Goal: Task Accomplishment & Management: Manage account settings

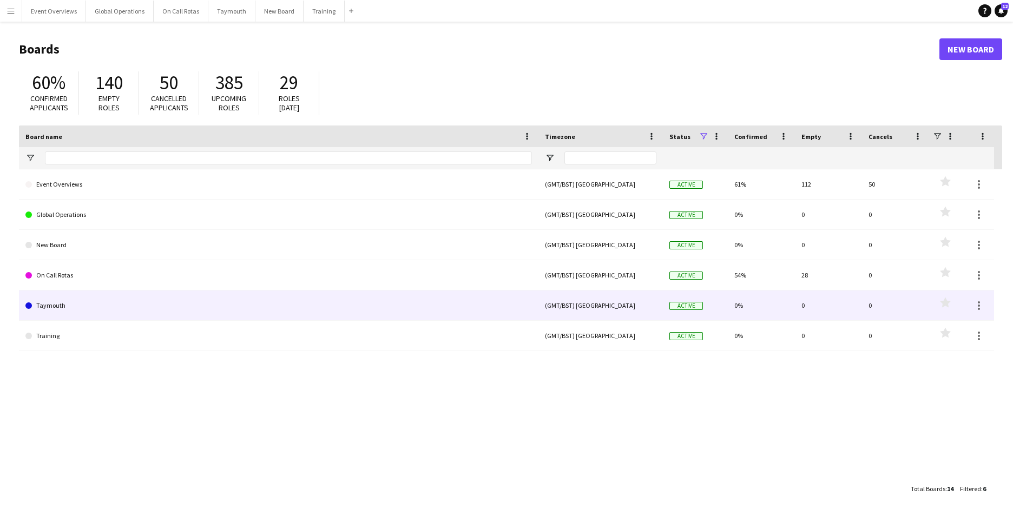
click at [44, 302] on link "Taymouth" at bounding box center [278, 306] width 507 height 30
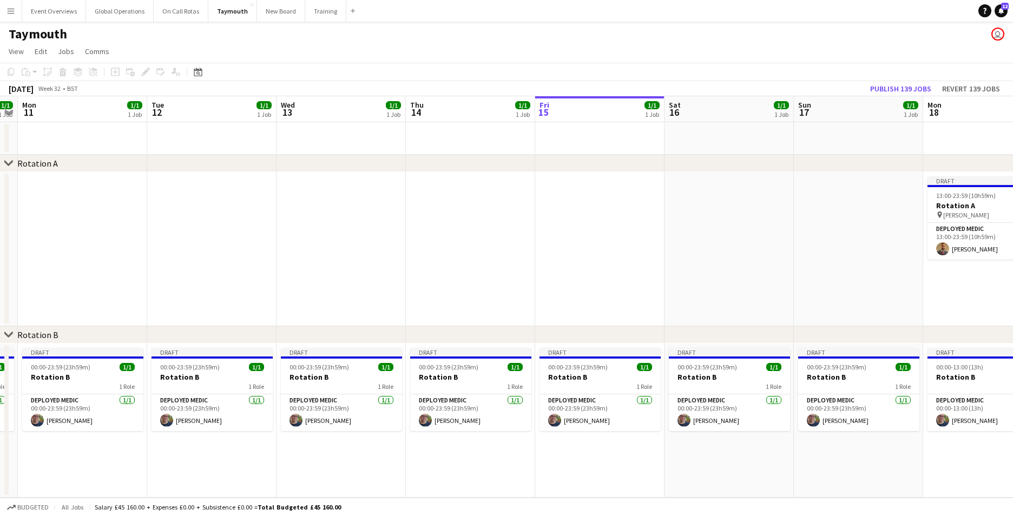
scroll to position [0, 342]
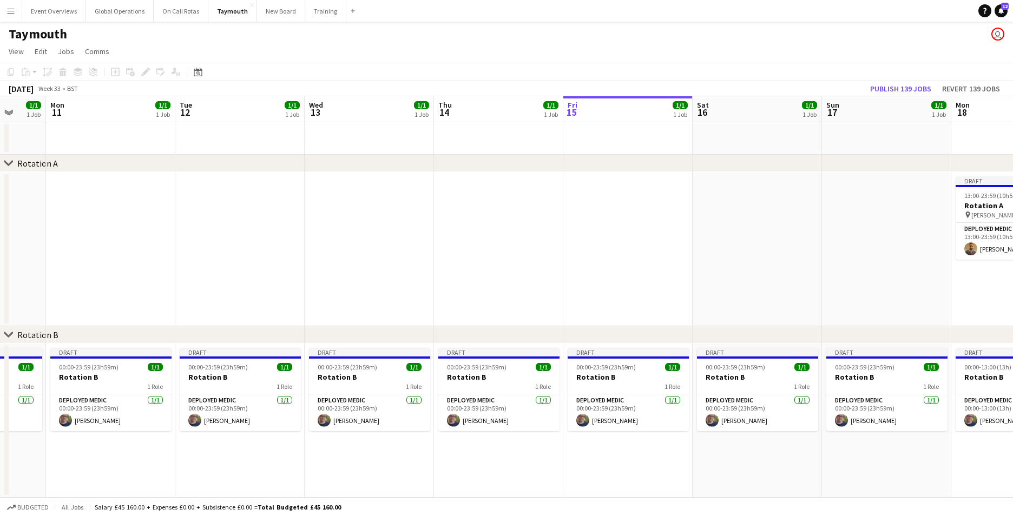
drag, startPoint x: 229, startPoint y: 308, endPoint x: 663, endPoint y: 296, distance: 434.4
click at [663, 296] on app-calendar-viewport "Fri 8 1/1 1 Job Sat 9 1/1 1 Job Sun 10 1/1 1 Job Mon 11 1/1 1 Job Tue 12 1/1 1 …" at bounding box center [506, 297] width 1013 height 402
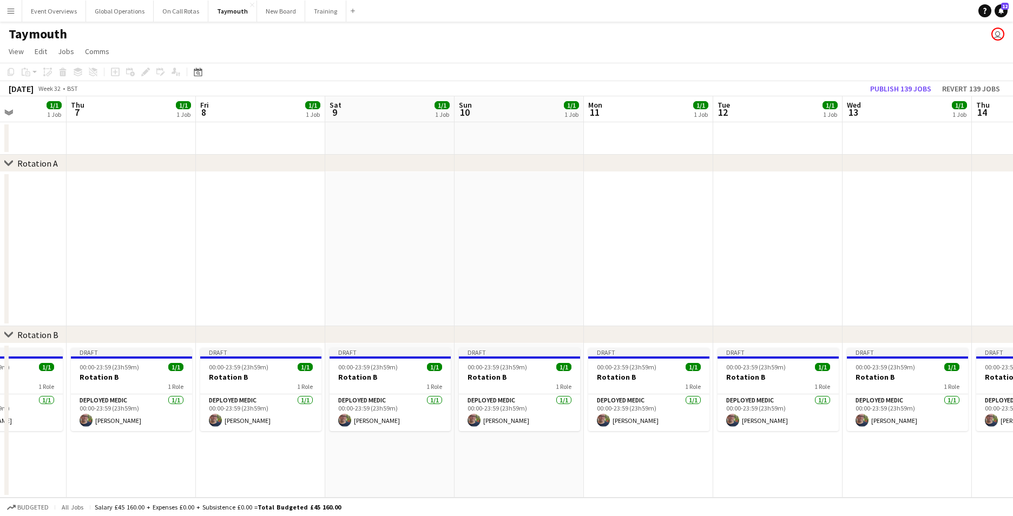
scroll to position [0, 250]
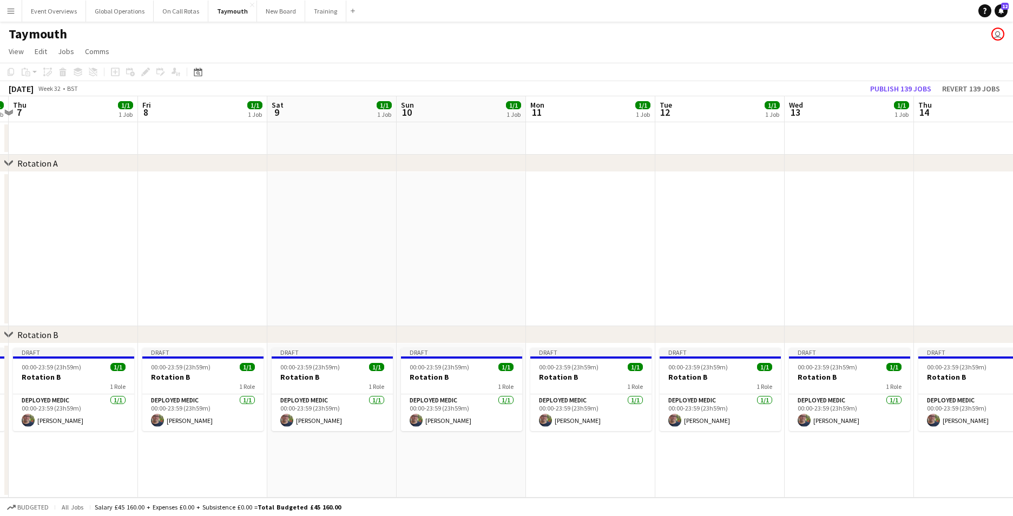
drag, startPoint x: 168, startPoint y: 296, endPoint x: 649, endPoint y: 277, distance: 480.6
click at [649, 277] on app-calendar-viewport "Tue 5 1/1 1 Job Wed 6 1/1 1 Job Thu 7 1/1 1 Job Fri 8 1/1 1 Job Sat 9 1/1 1 Job…" at bounding box center [506, 297] width 1013 height 402
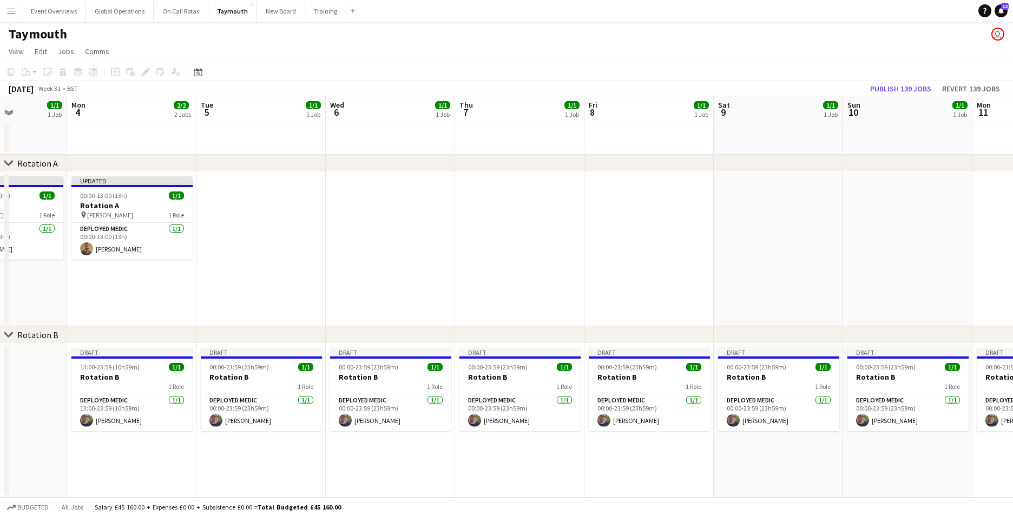
scroll to position [0, 314]
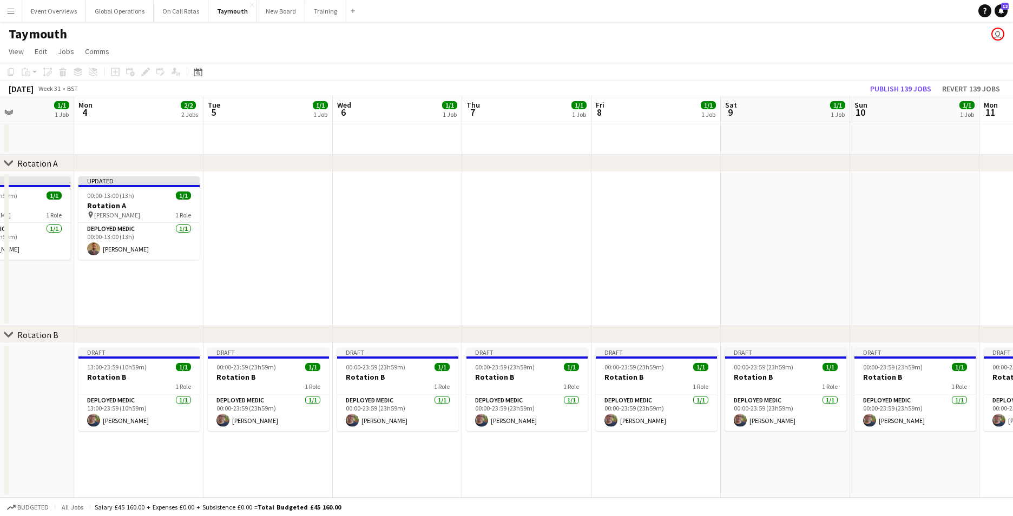
drag, startPoint x: 165, startPoint y: 291, endPoint x: 618, endPoint y: 277, distance: 453.9
click at [618, 277] on app-calendar-viewport "Fri 1 1/1 1 Job Sat 2 1/1 1 Job Sun 3 1/1 1 Job Mon 4 2/2 2 Jobs Tue 5 1/1 1 Jo…" at bounding box center [506, 297] width 1013 height 402
click at [125, 418] on app-card-role "Deployed Medic [DATE] 13:00-23:59 (10h59m) [PERSON_NAME]" at bounding box center [138, 413] width 121 height 37
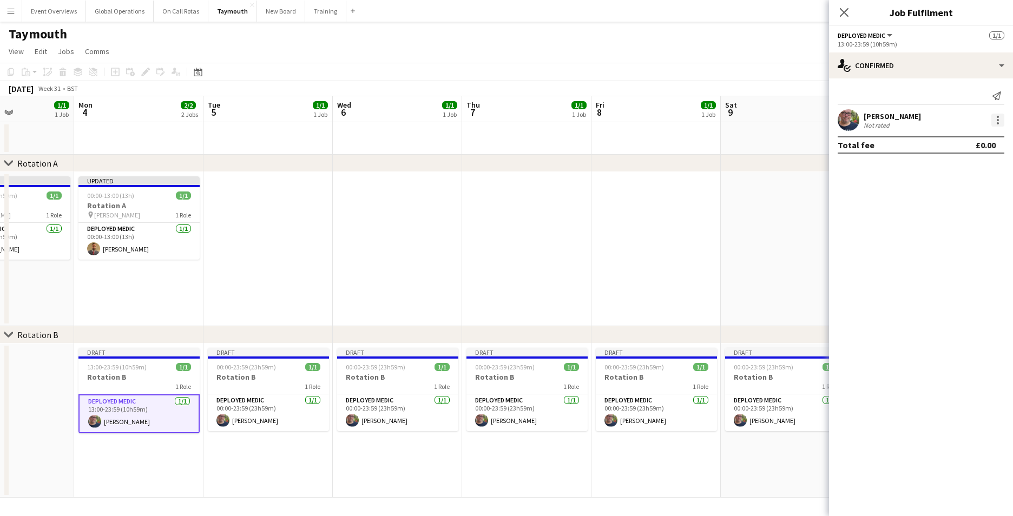
click at [993, 119] on div at bounding box center [998, 120] width 13 height 13
click at [938, 247] on span "Remove" at bounding box center [945, 243] width 32 height 9
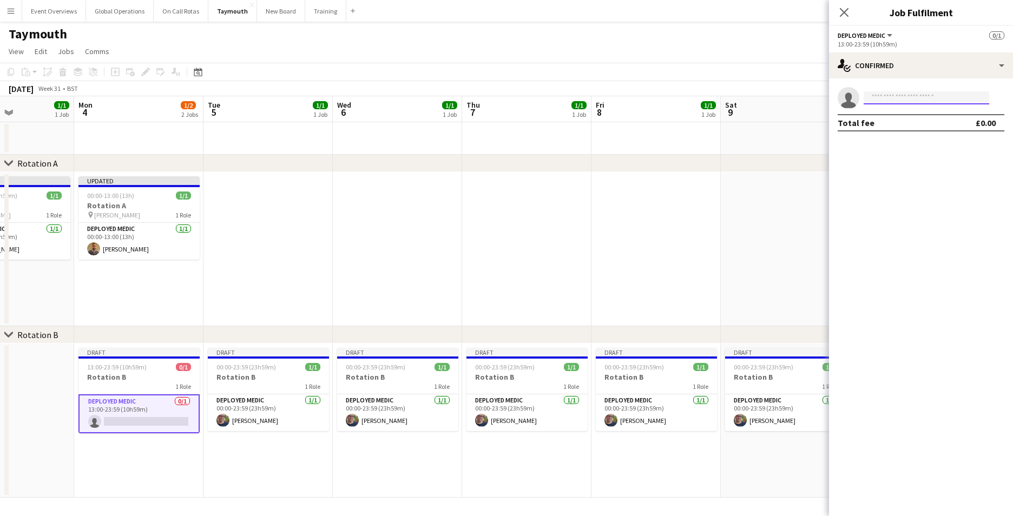
click at [882, 102] on input at bounding box center [927, 97] width 126 height 13
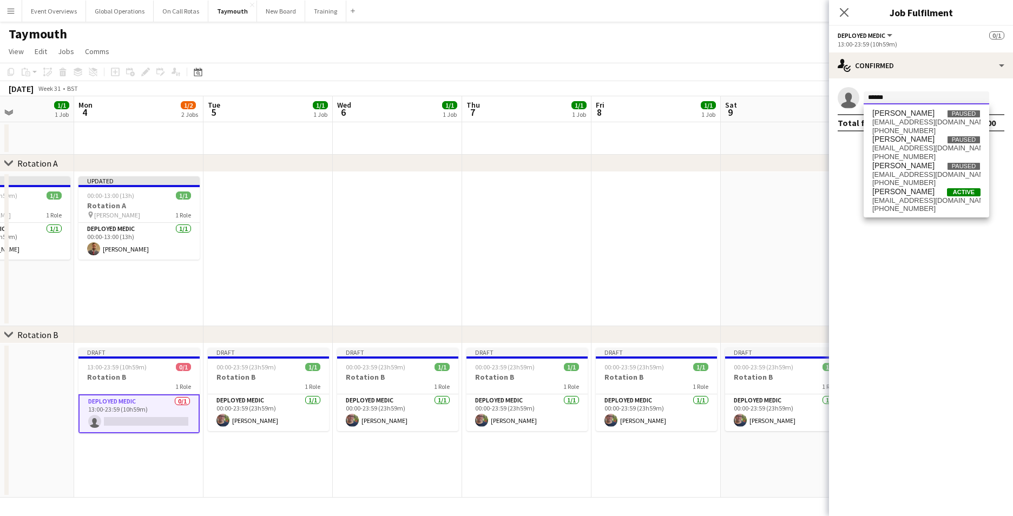
click at [892, 99] on input "*****" at bounding box center [927, 97] width 126 height 13
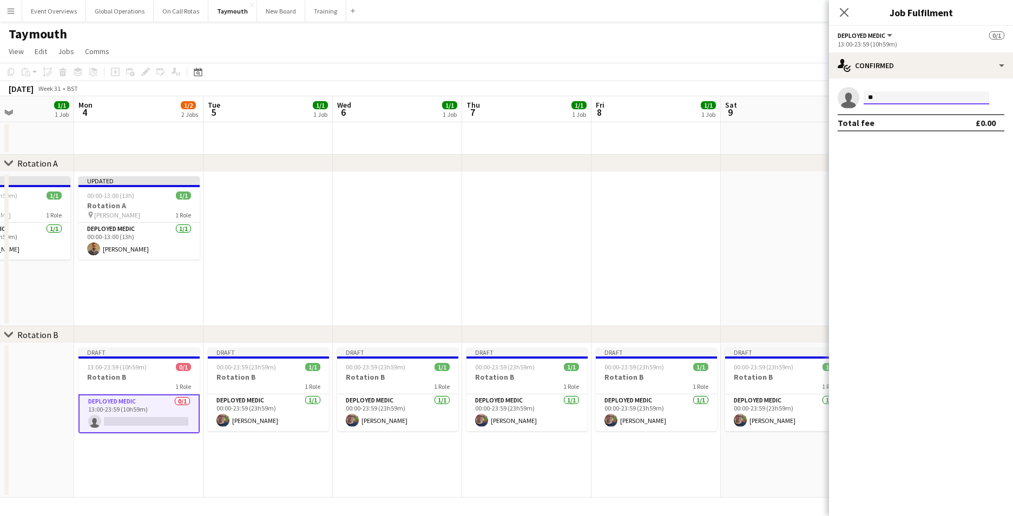
type input "*"
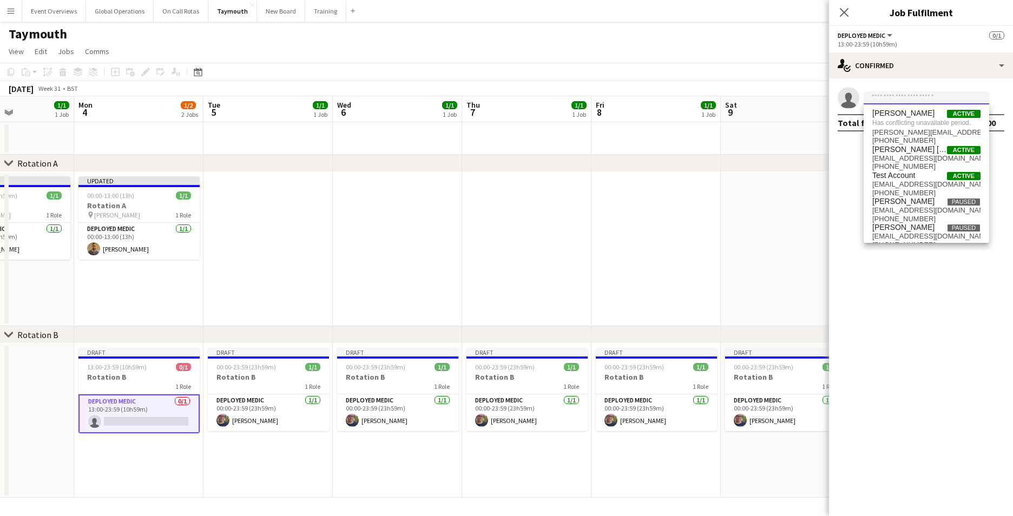
type input "*"
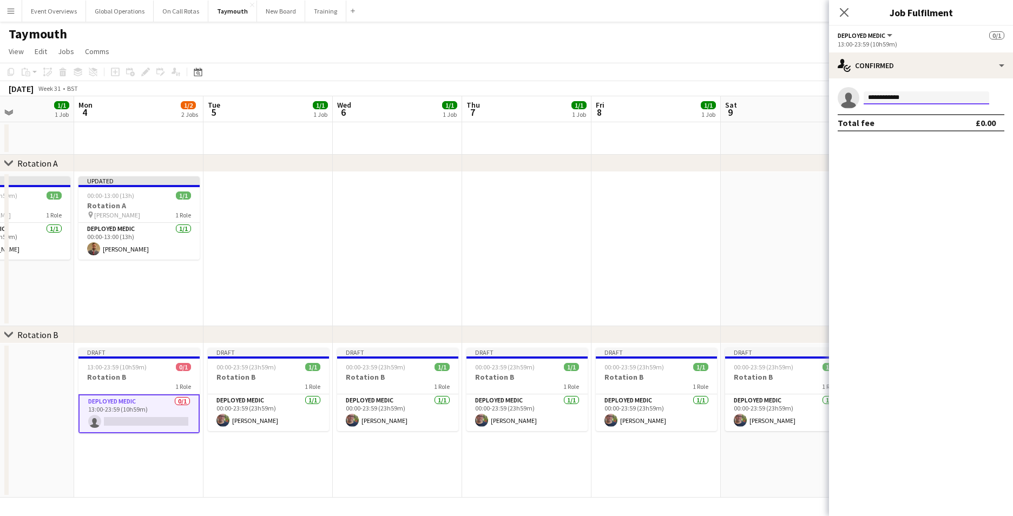
type input "**********"
click at [910, 166] on mat-expansion-panel "**********" at bounding box center [921, 297] width 184 height 438
click at [943, 100] on input "**********" at bounding box center [927, 97] width 126 height 13
click at [839, 14] on icon "Close pop-in" at bounding box center [844, 12] width 10 height 10
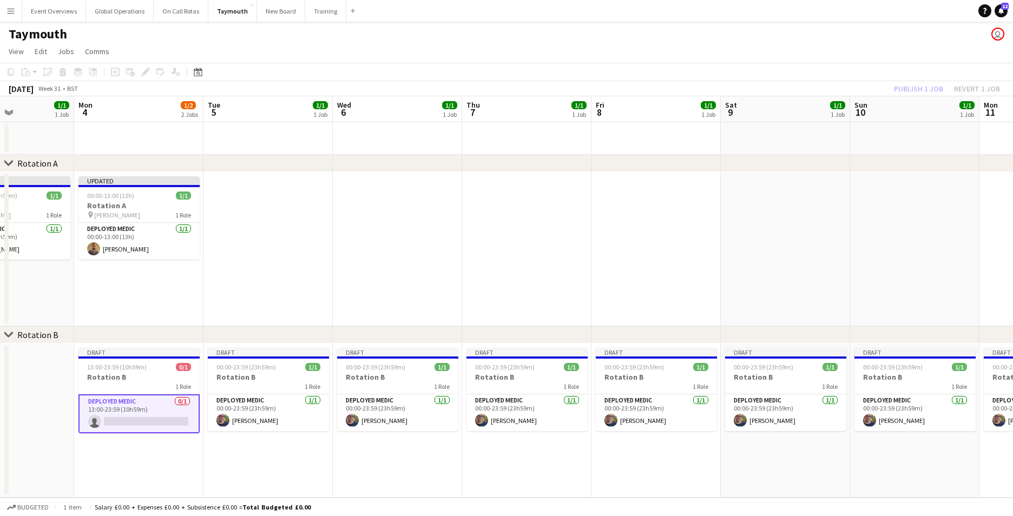
click at [12, 5] on button "Menu" at bounding box center [11, 11] width 22 height 22
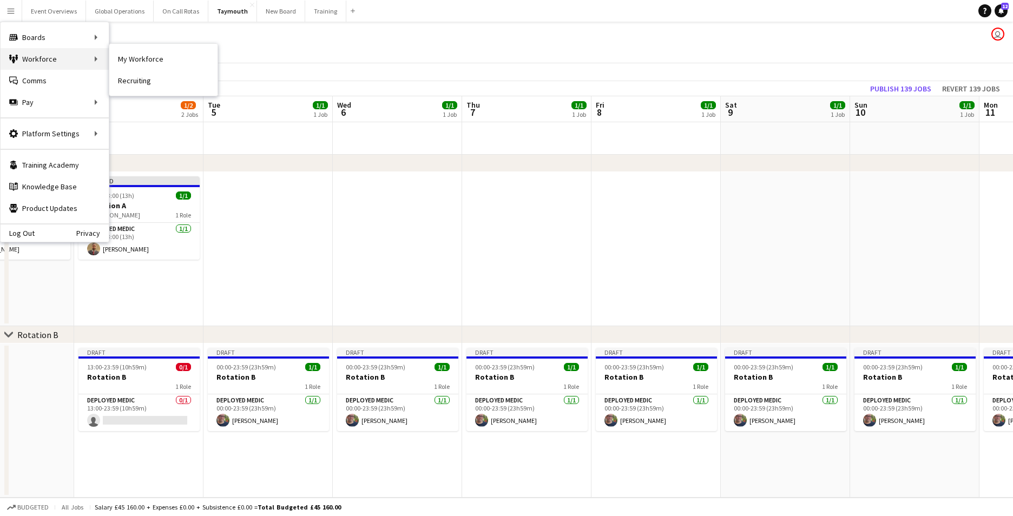
click at [24, 55] on div "Workforce Workforce" at bounding box center [55, 59] width 108 height 22
click at [24, 59] on div "Workforce Workforce" at bounding box center [55, 59] width 108 height 22
click at [132, 57] on link "My Workforce" at bounding box center [163, 59] width 108 height 22
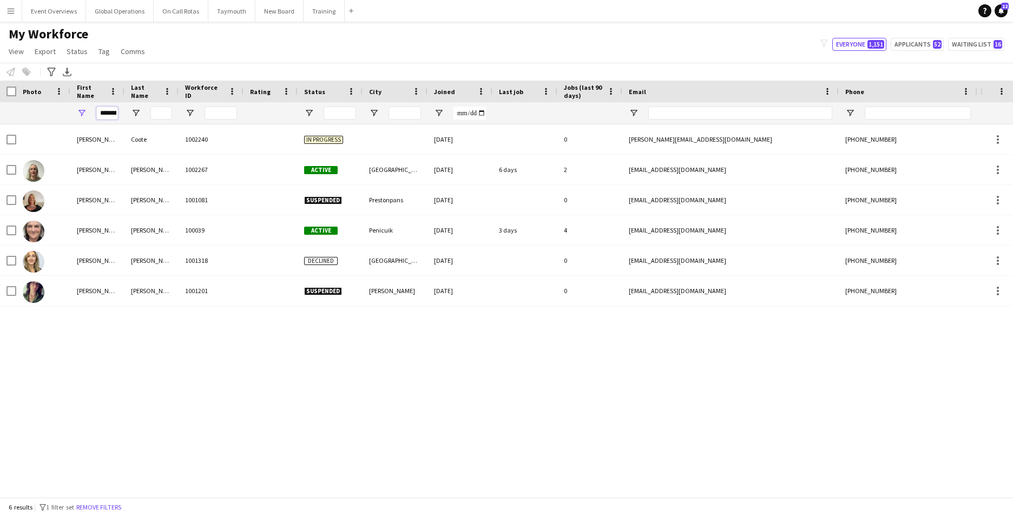
click at [114, 114] on input "********" at bounding box center [107, 113] width 22 height 13
type input "*"
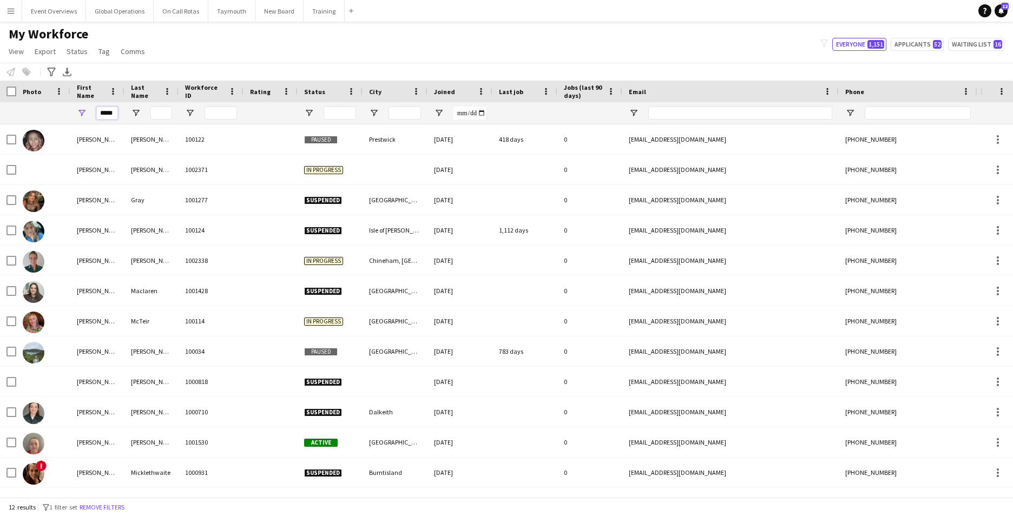
type input "*****"
click at [158, 112] on input "Last Name Filter Input" at bounding box center [162, 113] width 22 height 13
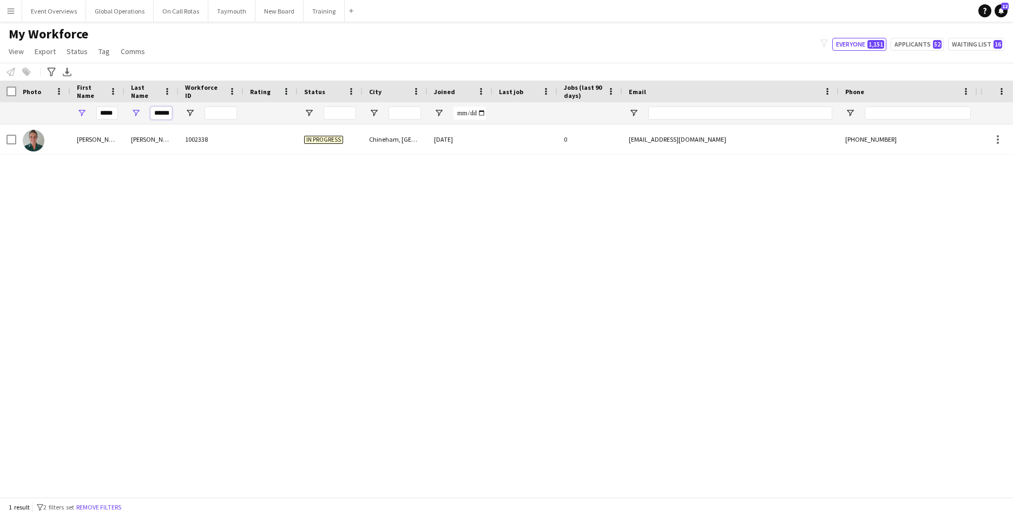
type input "******"
click at [67, 244] on div "[PERSON_NAME] 1002338 In progress [GEOGRAPHIC_DATA], [GEOGRAPHIC_DATA] [DATE] 0…" at bounding box center [490, 307] width 981 height 365
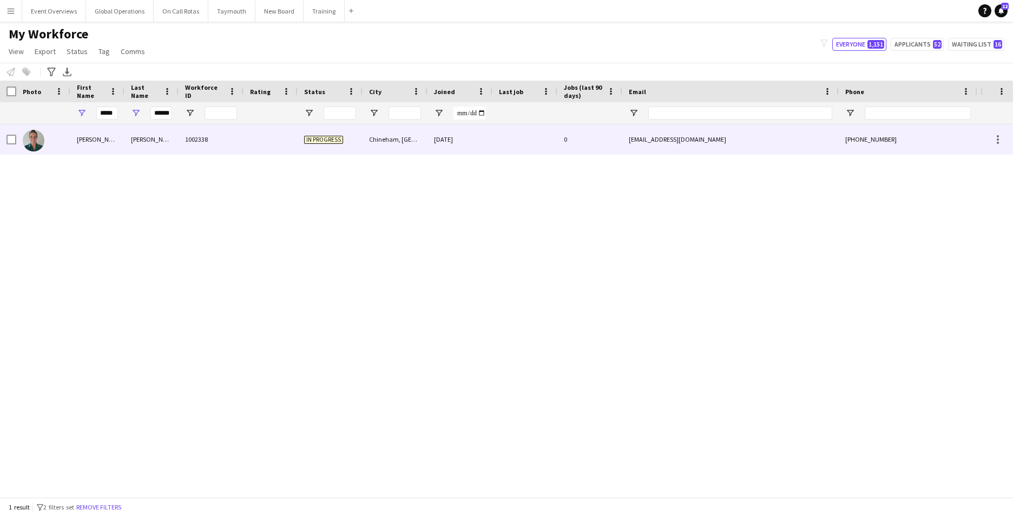
click at [81, 138] on div "[PERSON_NAME]" at bounding box center [97, 140] width 54 height 30
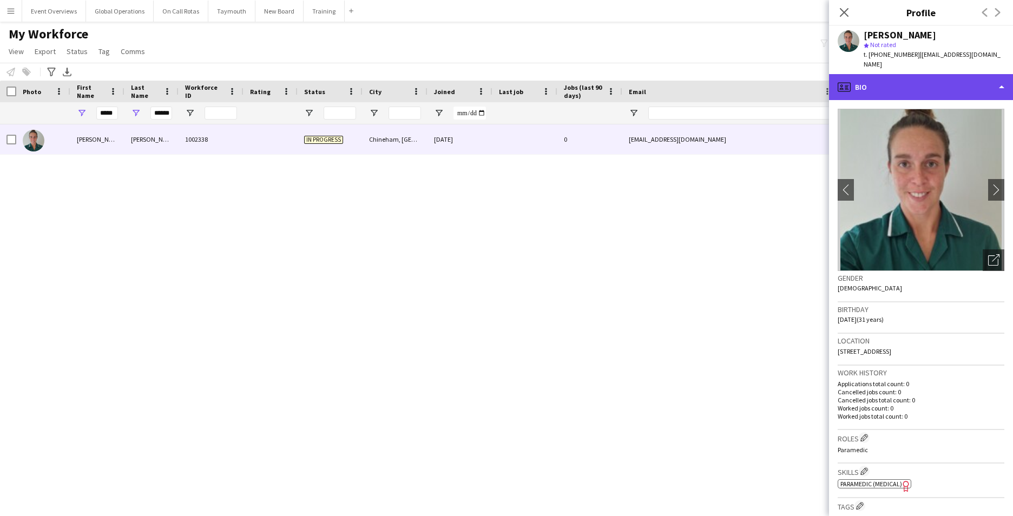
click at [1002, 74] on div "profile Bio" at bounding box center [921, 87] width 184 height 26
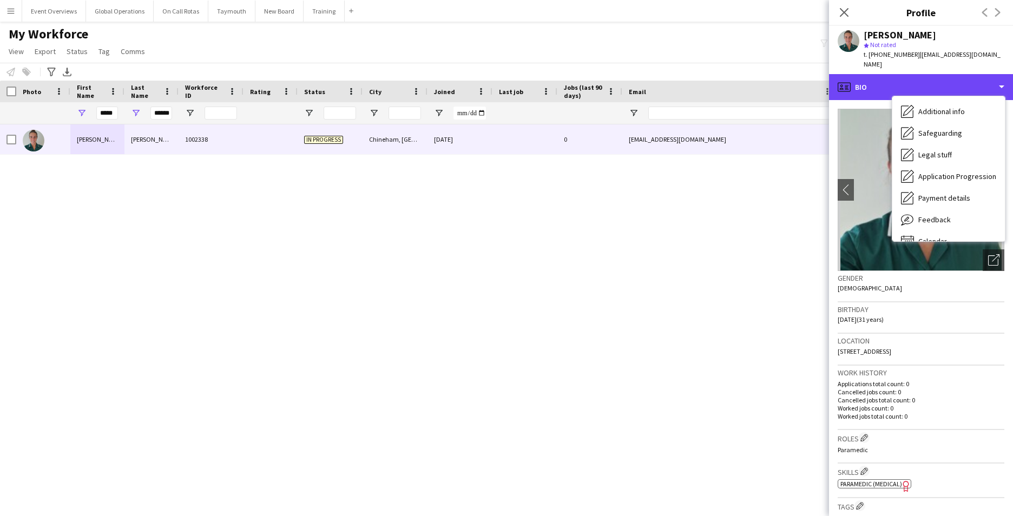
scroll to position [188, 0]
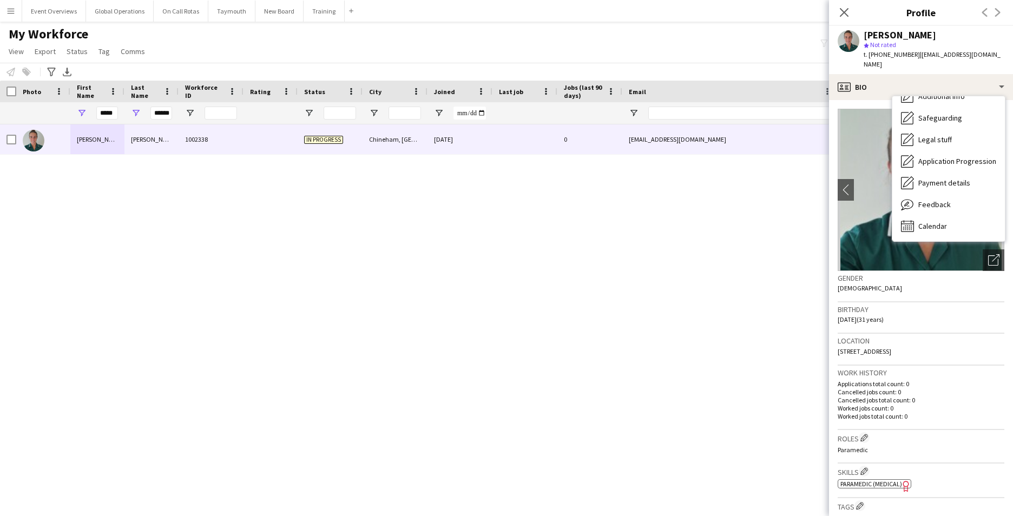
click at [729, 273] on div "[PERSON_NAME] 1002338 In progress [GEOGRAPHIC_DATA], [GEOGRAPHIC_DATA] [DATE] 0…" at bounding box center [490, 307] width 981 height 365
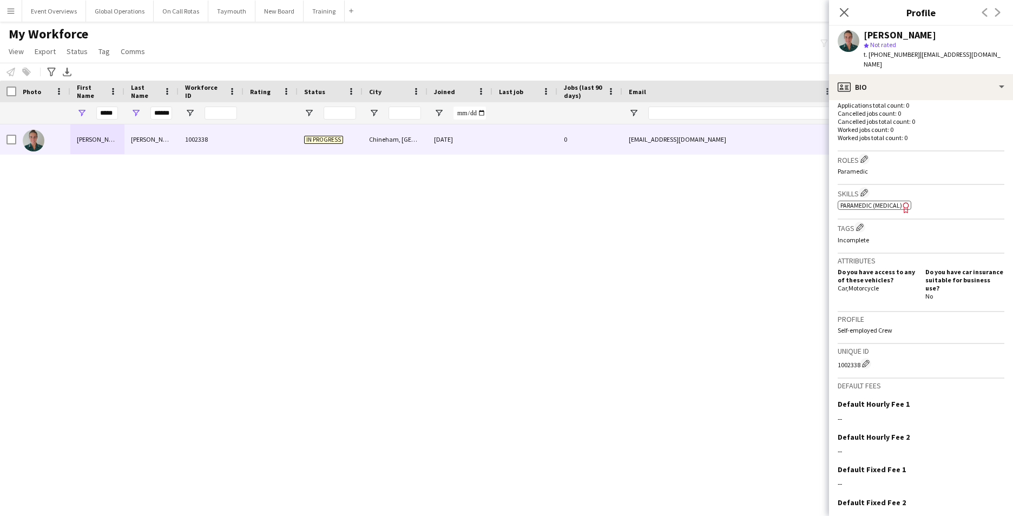
scroll to position [324, 0]
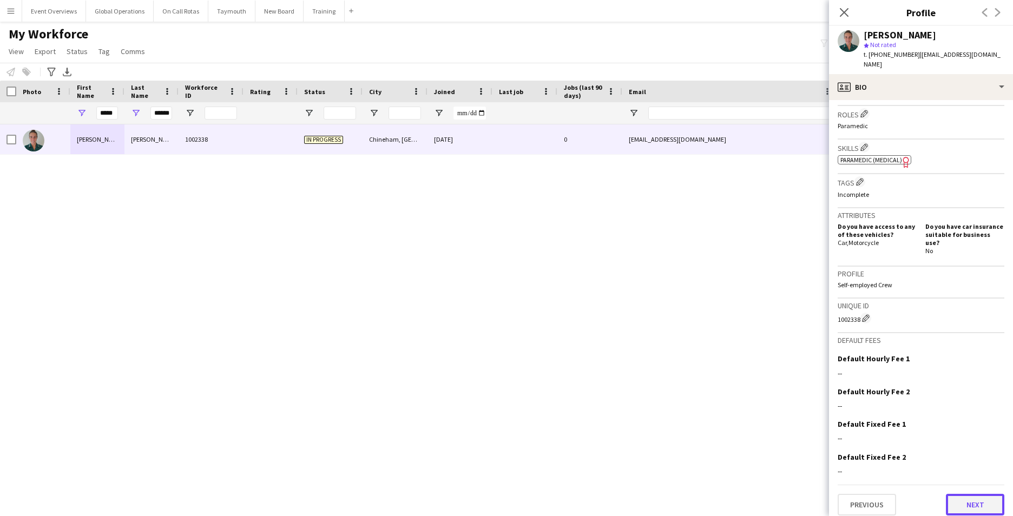
click at [964, 494] on button "Next" at bounding box center [975, 505] width 58 height 22
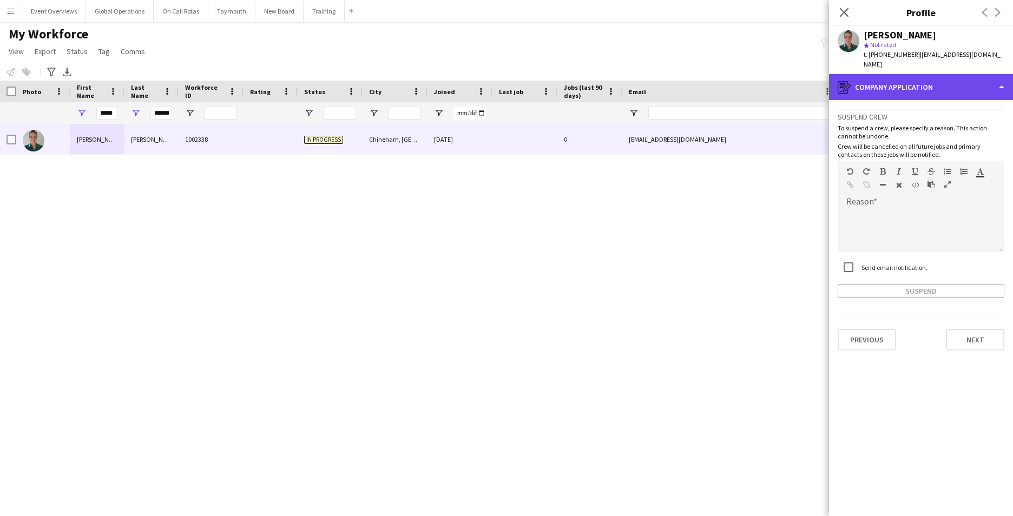
click at [1001, 76] on div "register Company application" at bounding box center [921, 87] width 184 height 26
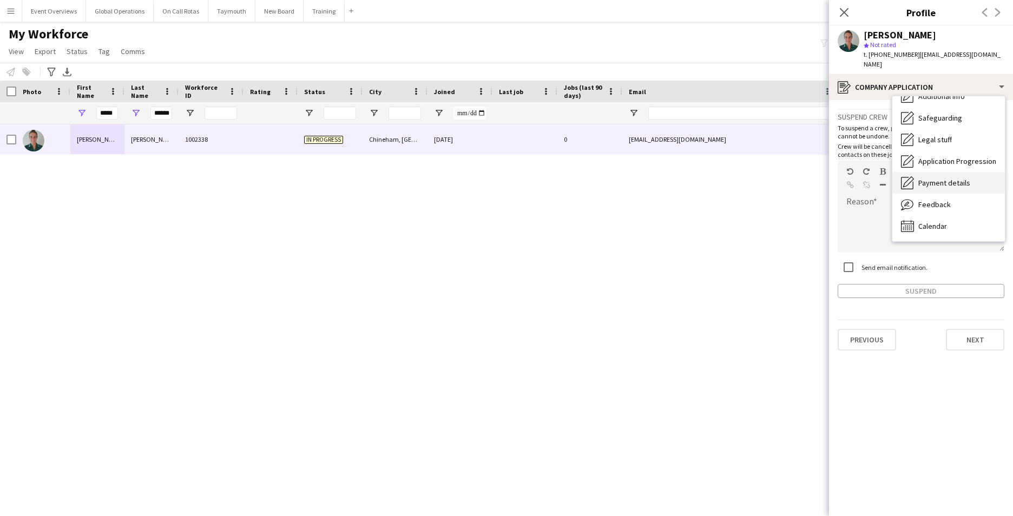
click at [963, 178] on span "Payment details" at bounding box center [945, 183] width 52 height 10
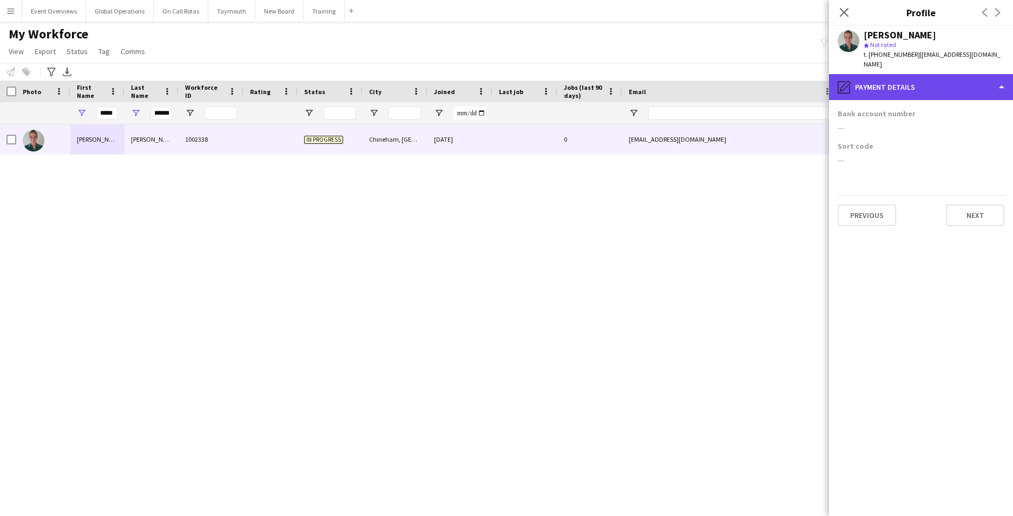
click at [1001, 77] on div "pencil4 Payment details" at bounding box center [921, 87] width 184 height 26
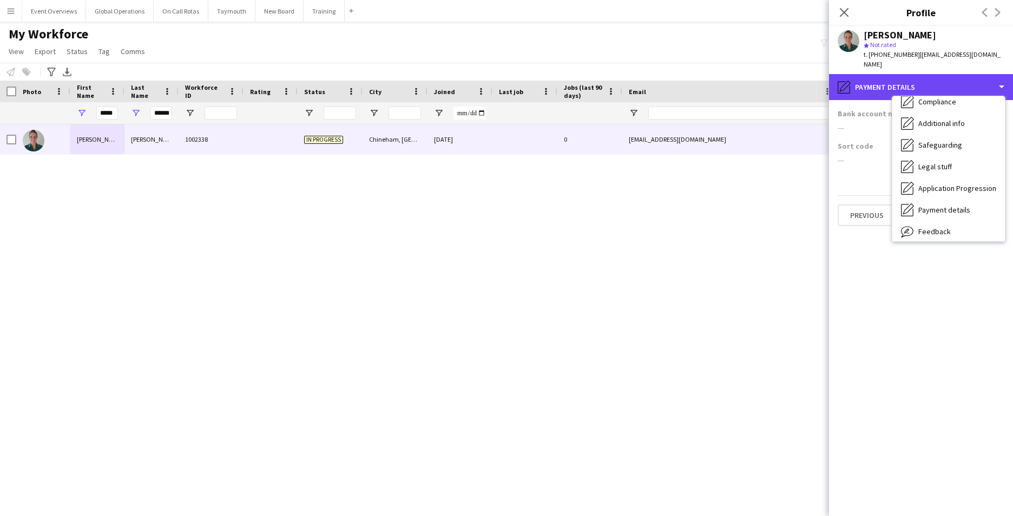
scroll to position [188, 0]
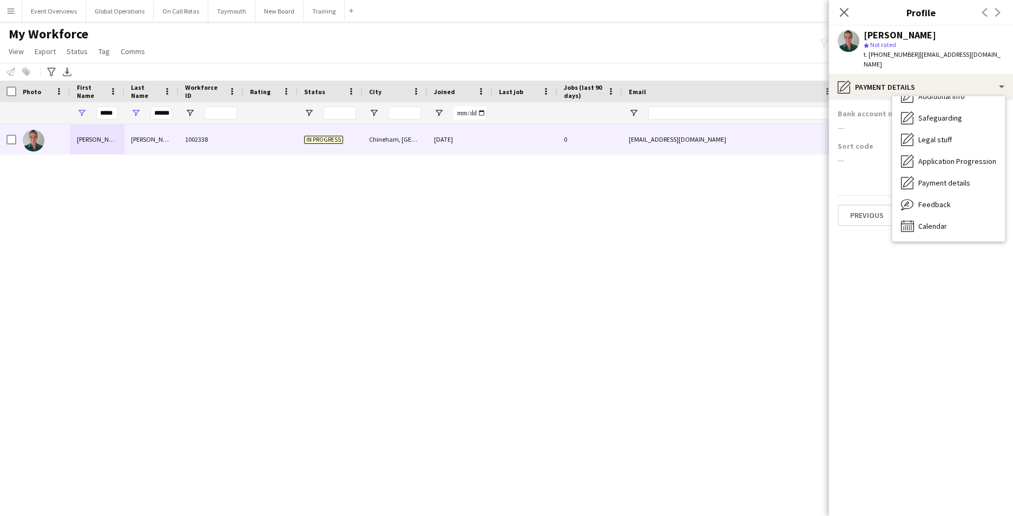
click at [759, 289] on div "[PERSON_NAME] 1002338 In progress [GEOGRAPHIC_DATA], [GEOGRAPHIC_DATA] [DATE] 0…" at bounding box center [490, 307] width 981 height 365
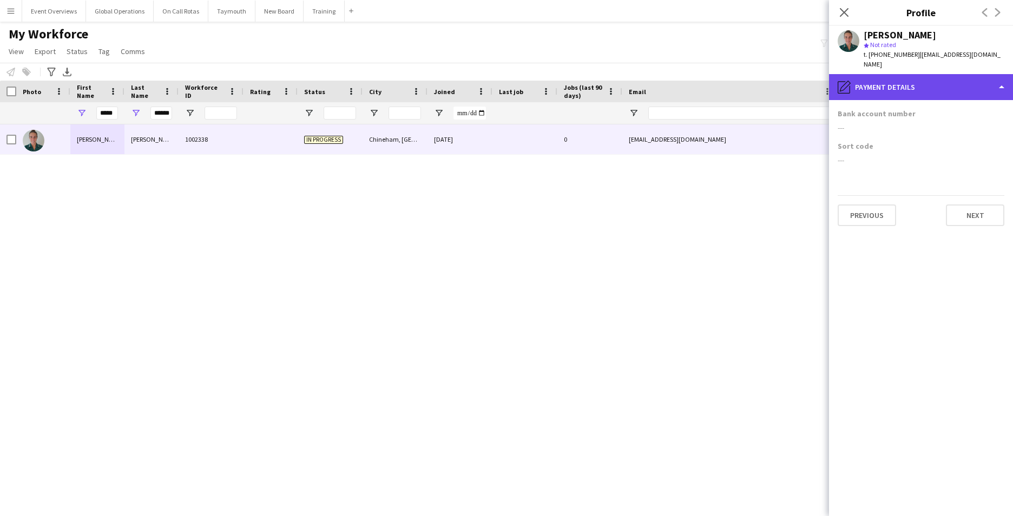
click at [1002, 74] on div "pencil4 Payment details" at bounding box center [921, 87] width 184 height 26
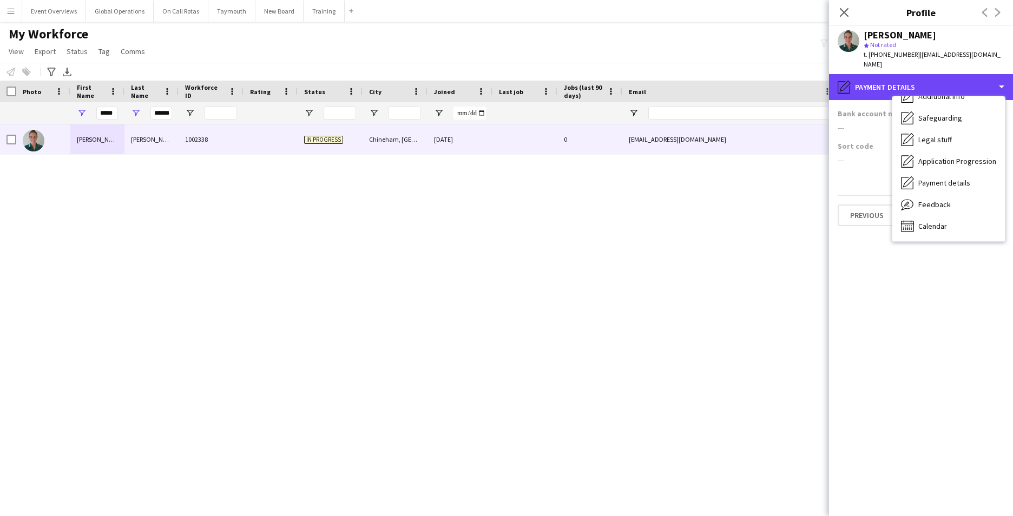
scroll to position [0, 0]
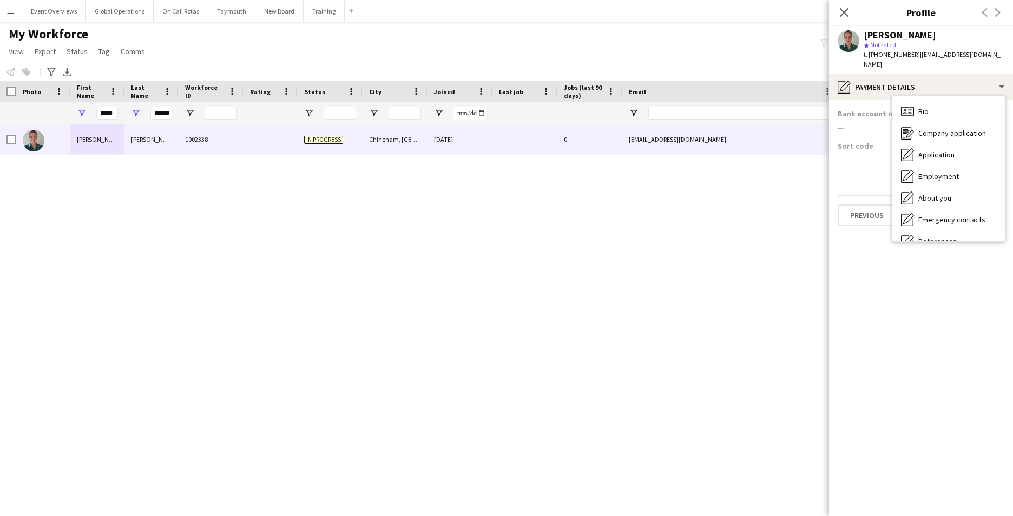
click at [623, 221] on div "[PERSON_NAME] 1002338 In progress [GEOGRAPHIC_DATA], [GEOGRAPHIC_DATA] [DATE] 0…" at bounding box center [490, 307] width 981 height 365
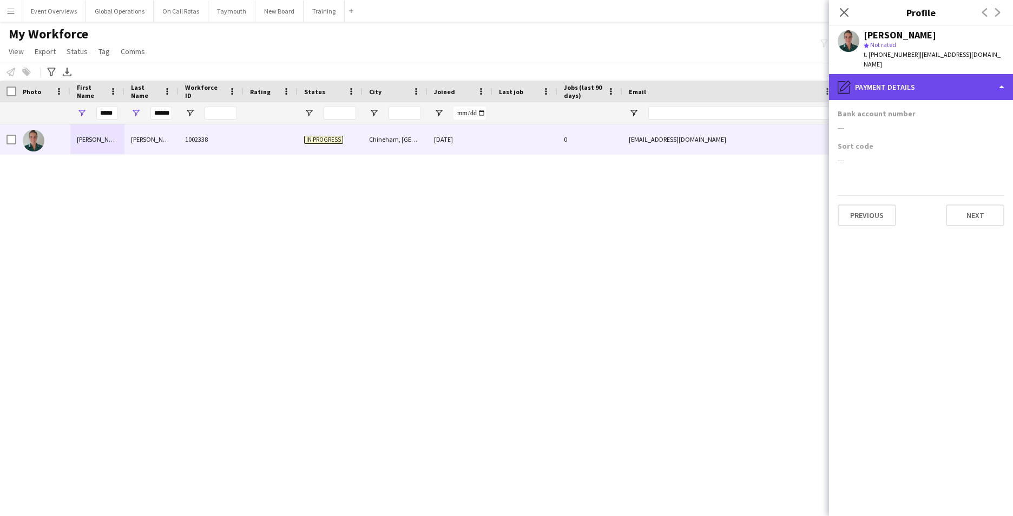
click at [999, 74] on div "pencil4 Payment details" at bounding box center [921, 87] width 184 height 26
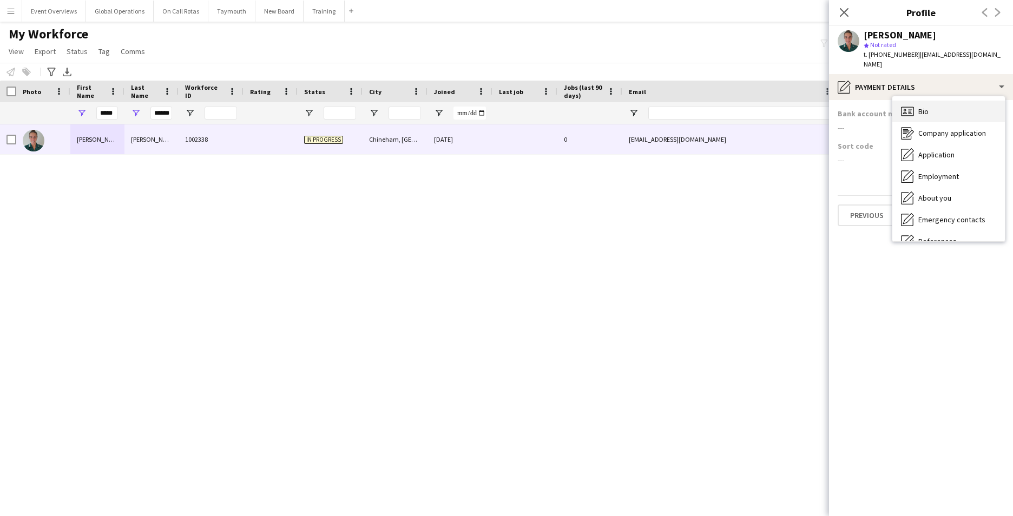
click at [958, 101] on div "Bio Bio" at bounding box center [949, 112] width 113 height 22
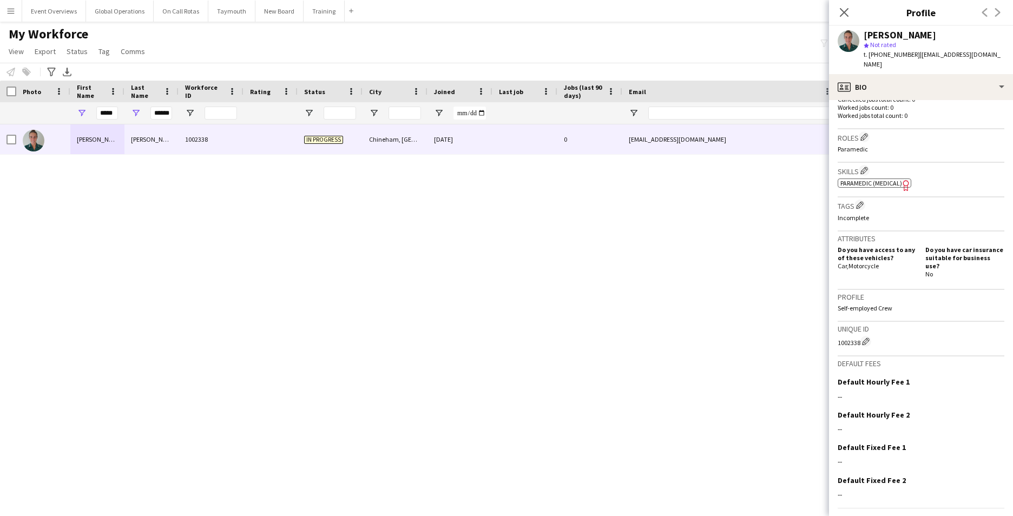
scroll to position [324, 0]
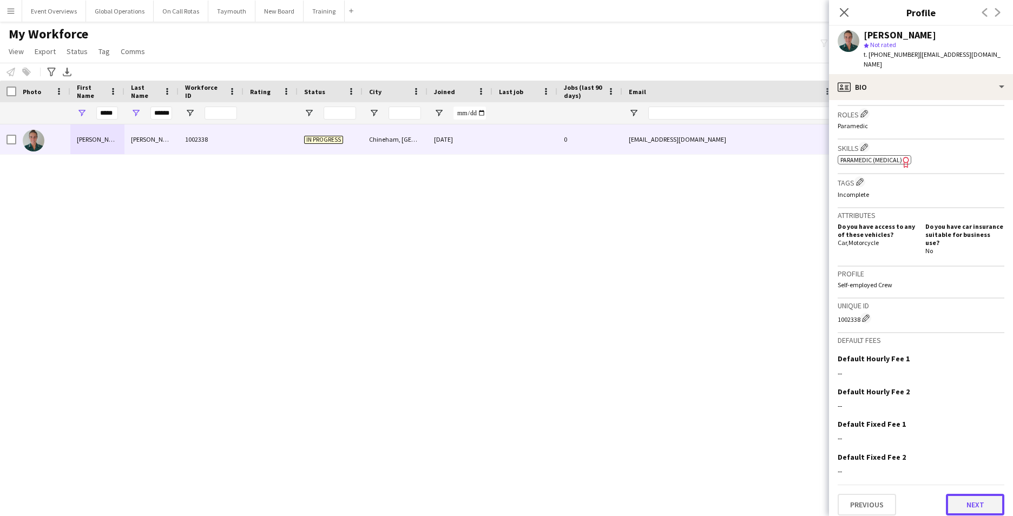
click at [974, 495] on button "Next" at bounding box center [975, 505] width 58 height 22
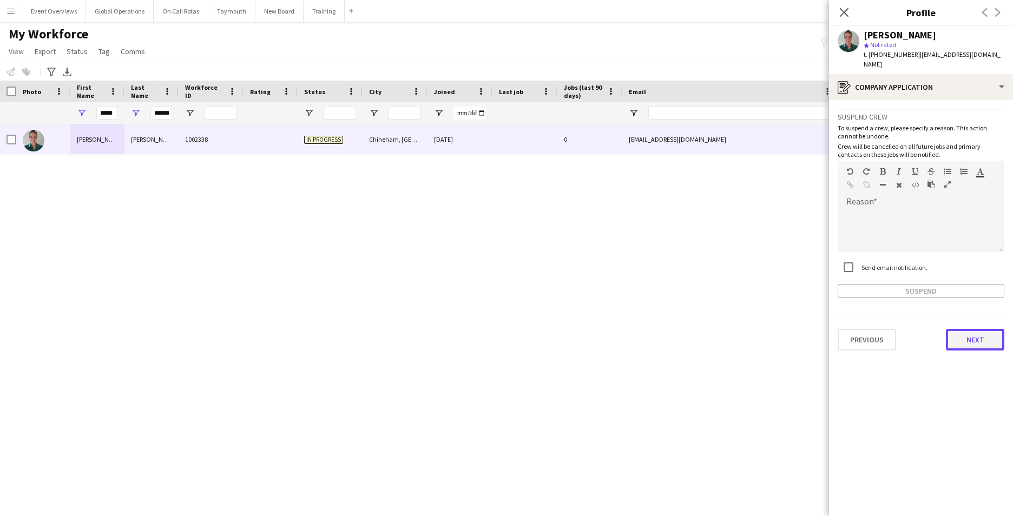
click at [984, 329] on button "Next" at bounding box center [975, 340] width 58 height 22
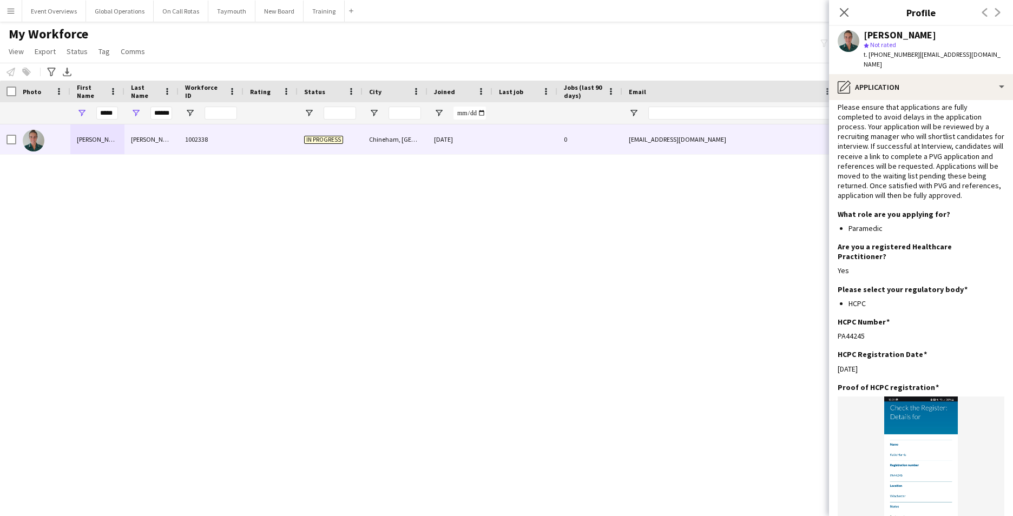
scroll to position [0, 0]
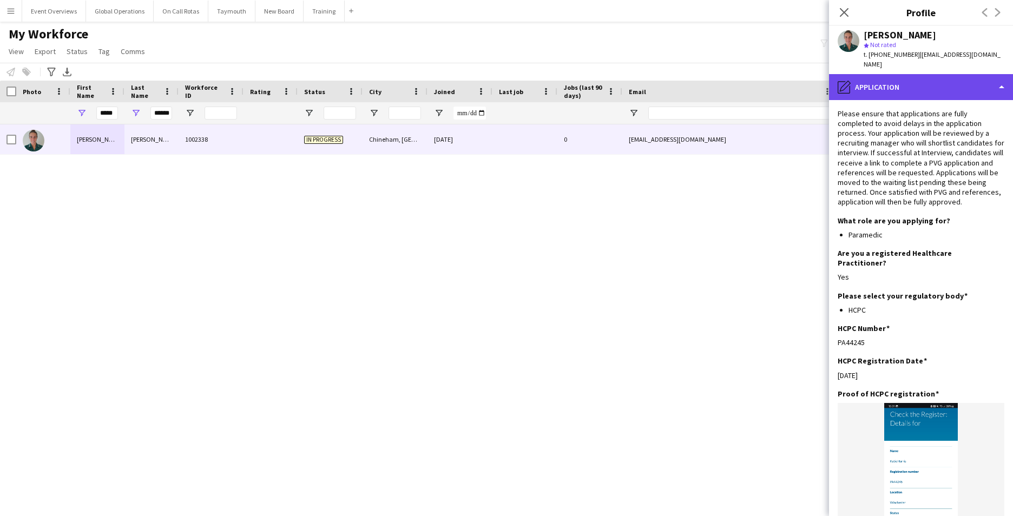
click at [1000, 74] on div "pencil4 Application" at bounding box center [921, 87] width 184 height 26
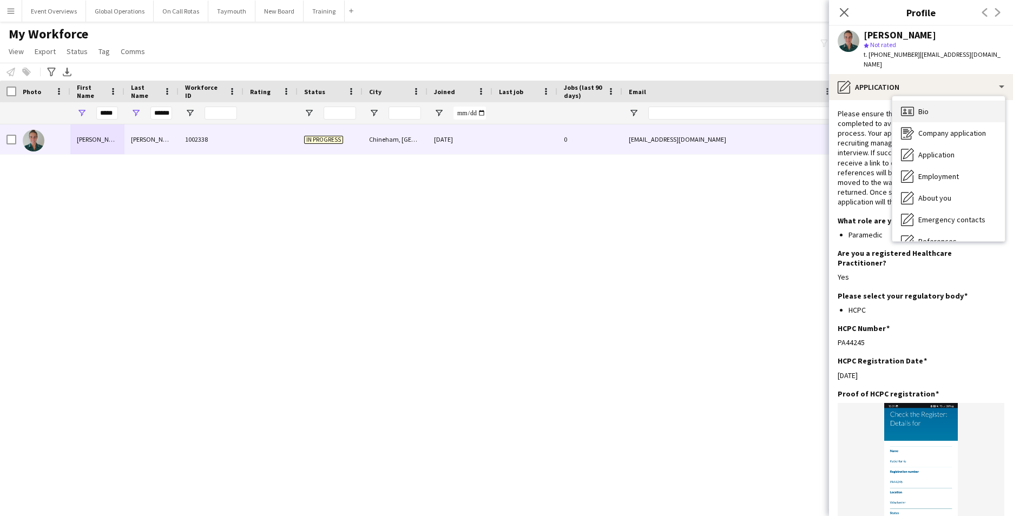
click at [923, 107] on span "Bio" at bounding box center [924, 112] width 10 height 10
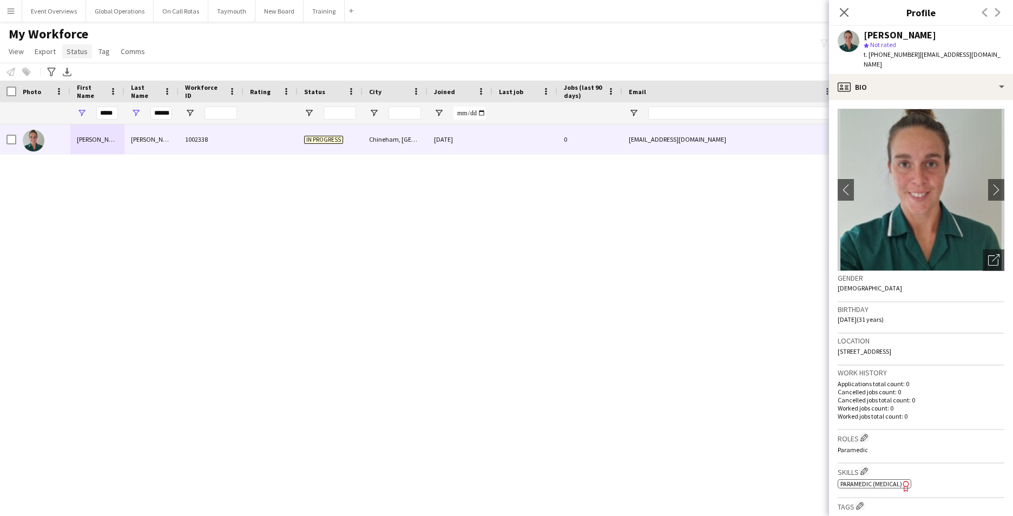
click at [73, 50] on span "Status" at bounding box center [77, 52] width 21 height 10
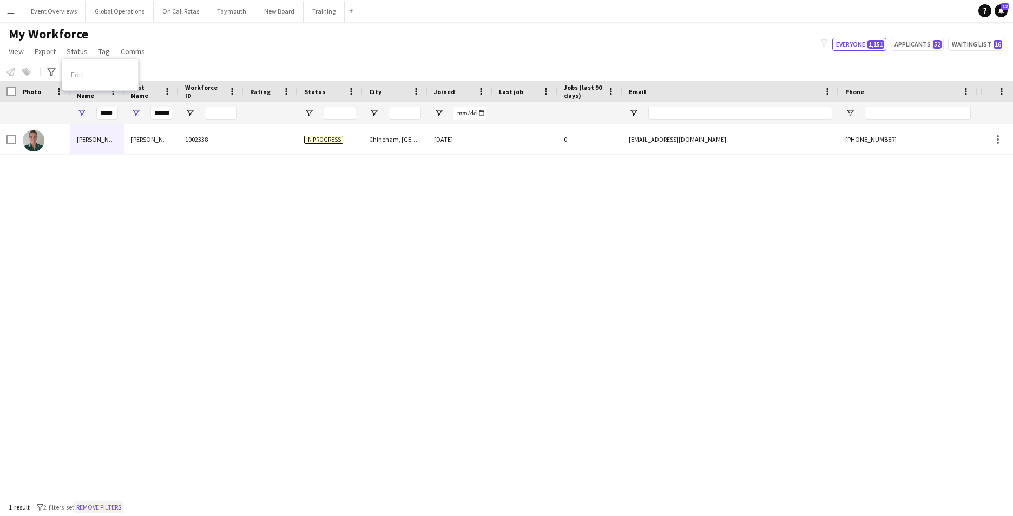
click at [98, 508] on button "Remove filters" at bounding box center [98, 508] width 49 height 12
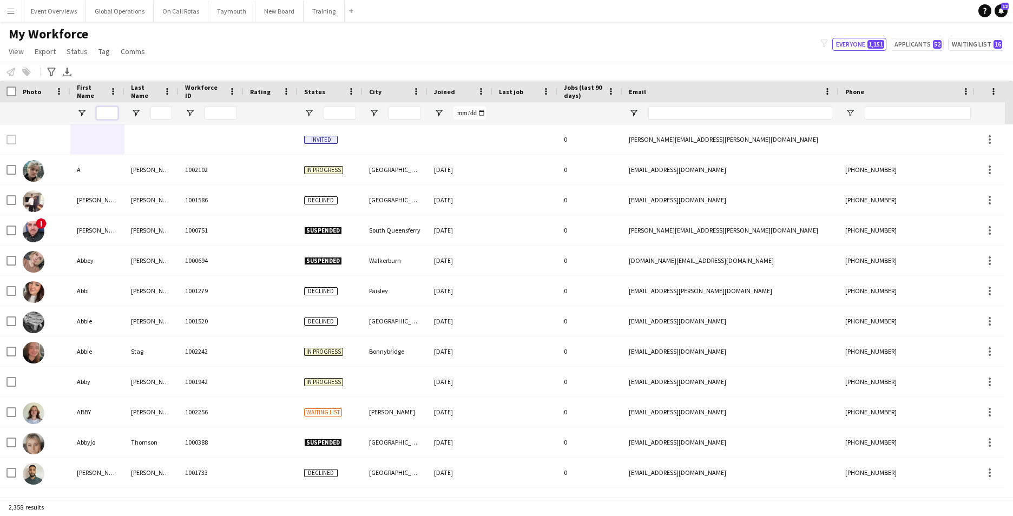
click at [108, 109] on input "First Name Filter Input" at bounding box center [107, 113] width 22 height 13
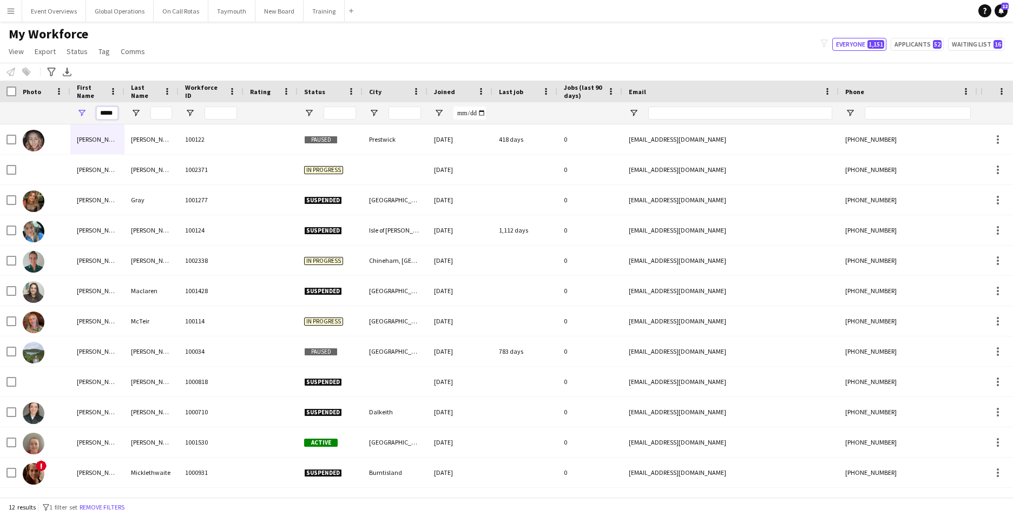
type input "*****"
click at [153, 113] on input "Last Name Filter Input" at bounding box center [162, 113] width 22 height 13
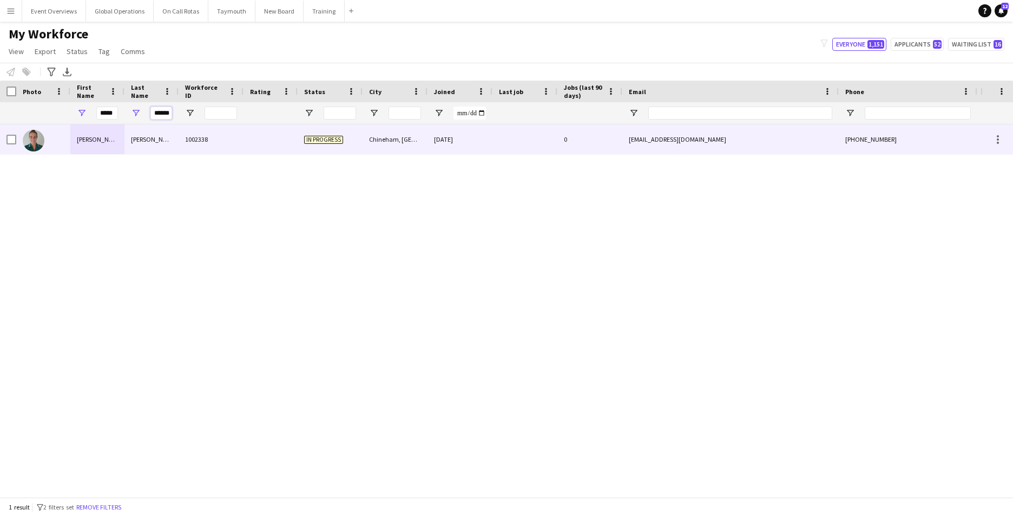
type input "******"
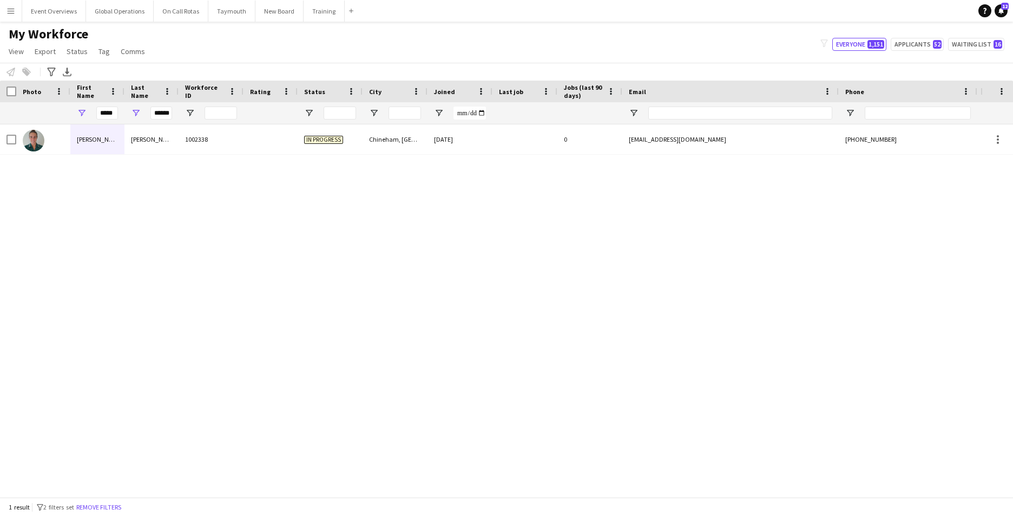
click at [104, 197] on div "[PERSON_NAME] 1002338 In progress [GEOGRAPHIC_DATA], [GEOGRAPHIC_DATA] [DATE] 0…" at bounding box center [490, 307] width 981 height 365
click at [71, 50] on span "Status" at bounding box center [77, 52] width 21 height 10
click at [79, 74] on div "Edit" at bounding box center [100, 74] width 76 height 23
click at [81, 76] on div "Edit" at bounding box center [100, 74] width 76 height 23
click at [115, 211] on div "[PERSON_NAME] 1002338 In progress [GEOGRAPHIC_DATA], [GEOGRAPHIC_DATA] [DATE] 0…" at bounding box center [490, 307] width 981 height 365
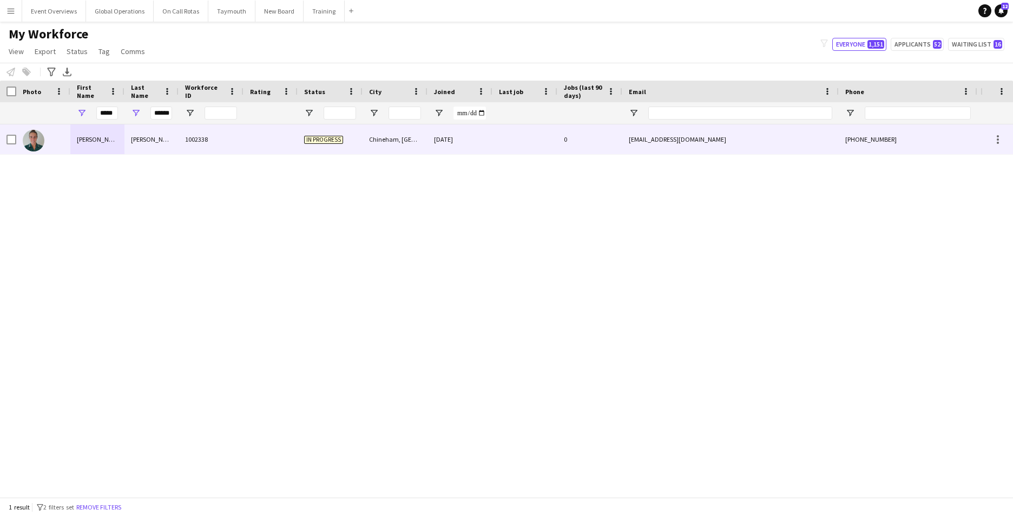
click at [85, 140] on div "[PERSON_NAME]" at bounding box center [97, 140] width 54 height 30
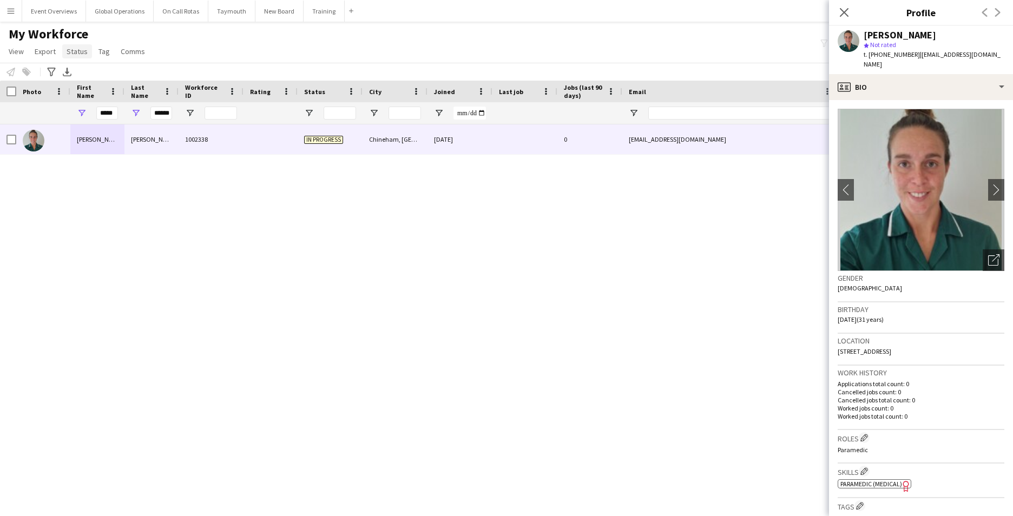
click at [76, 51] on span "Status" at bounding box center [77, 52] width 21 height 10
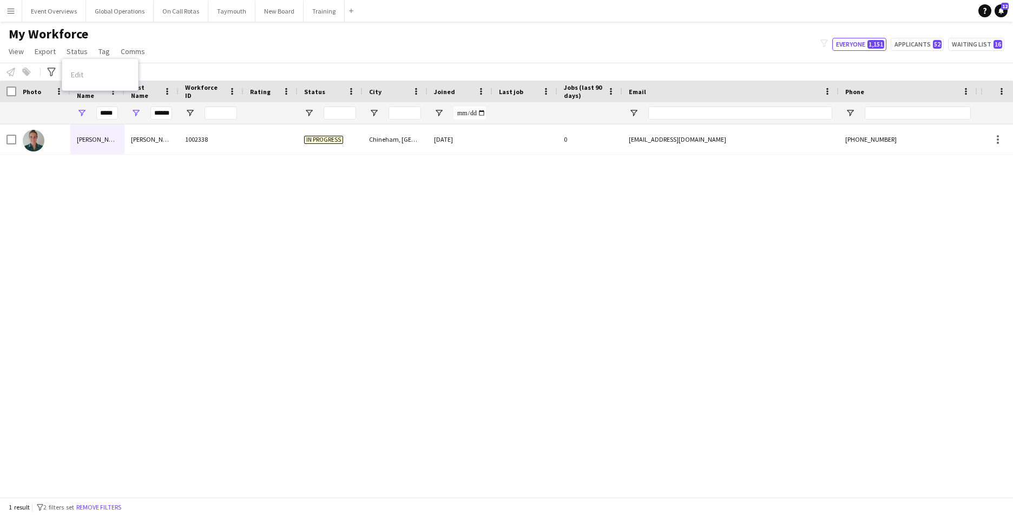
click at [80, 79] on div "Edit" at bounding box center [100, 74] width 76 height 23
click at [78, 74] on div "Edit" at bounding box center [100, 74] width 76 height 23
drag, startPoint x: 78, startPoint y: 74, endPoint x: 201, endPoint y: 208, distance: 181.6
click at [201, 208] on div "[PERSON_NAME] 1002338 In progress [GEOGRAPHIC_DATA], [GEOGRAPHIC_DATA] [DATE] 0…" at bounding box center [490, 307] width 981 height 365
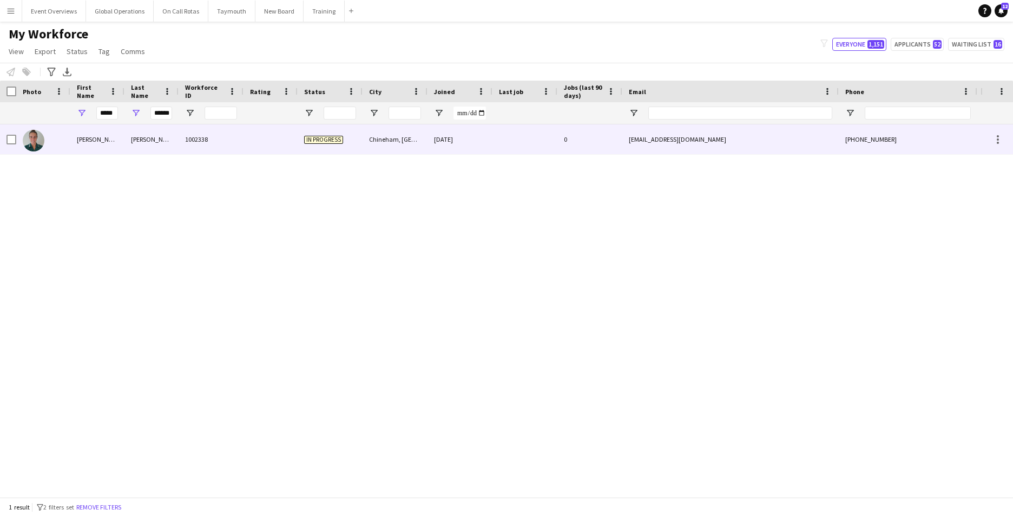
click at [322, 142] on span "In progress" at bounding box center [323, 140] width 39 height 8
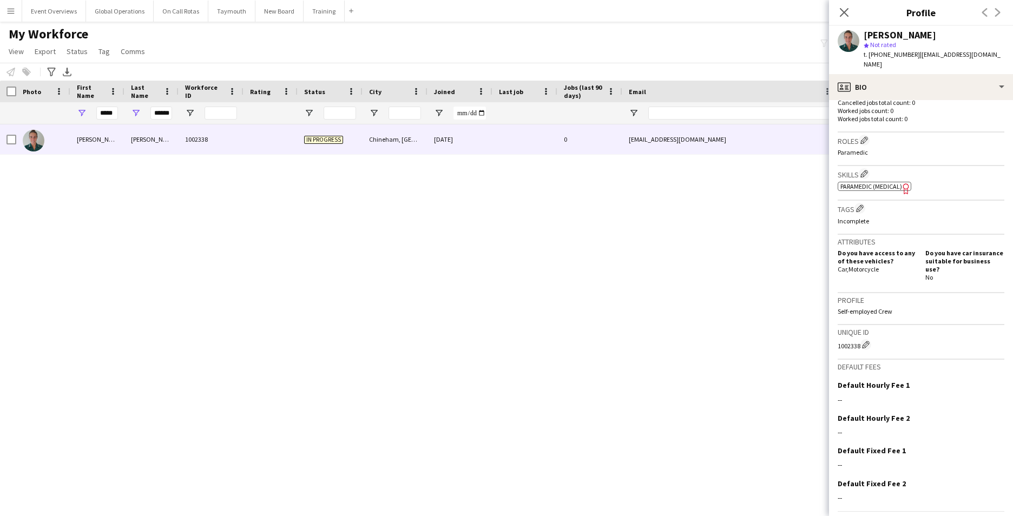
scroll to position [267, 0]
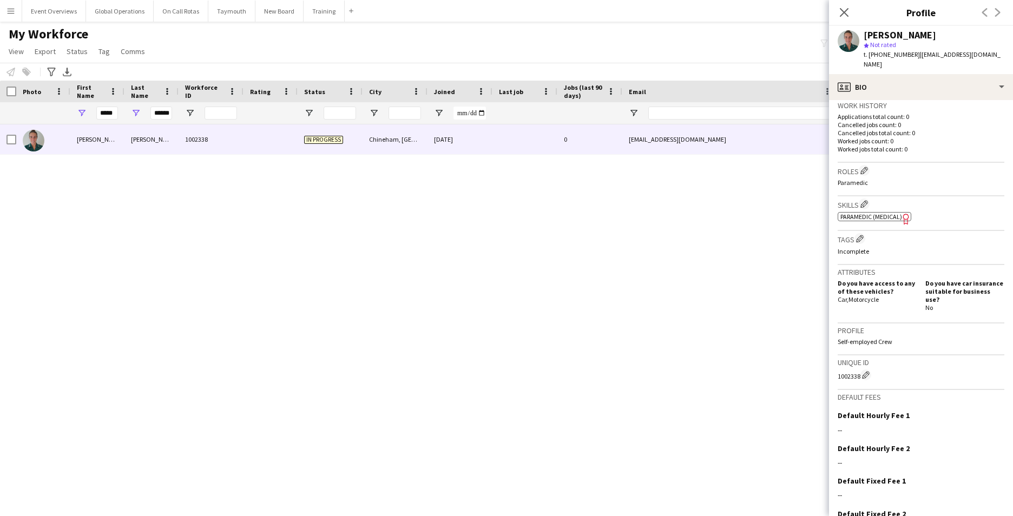
click at [856, 255] on p "Incomplete" at bounding box center [921, 251] width 167 height 8
click at [862, 239] on app-icon "Edit crew company tags" at bounding box center [860, 239] width 8 height 8
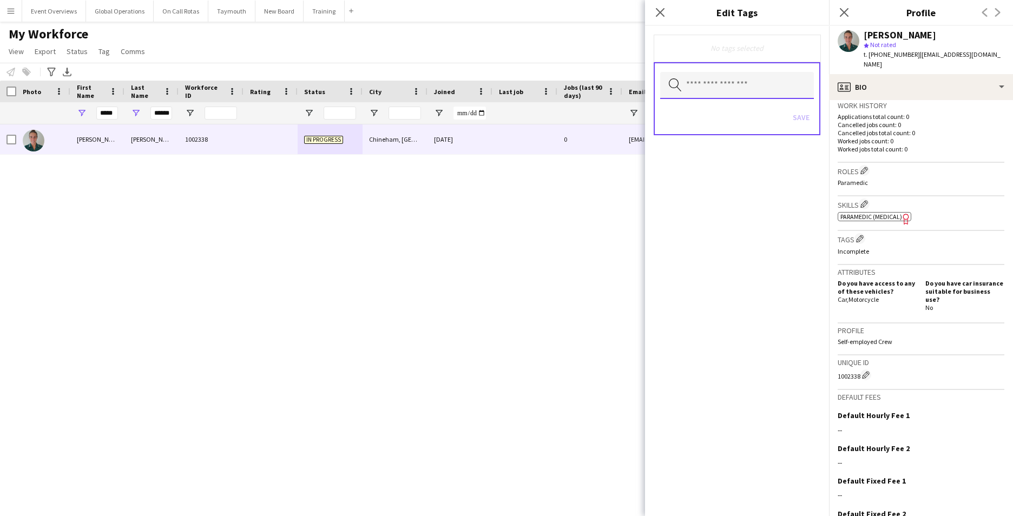
click at [705, 81] on input "text" at bounding box center [737, 85] width 154 height 27
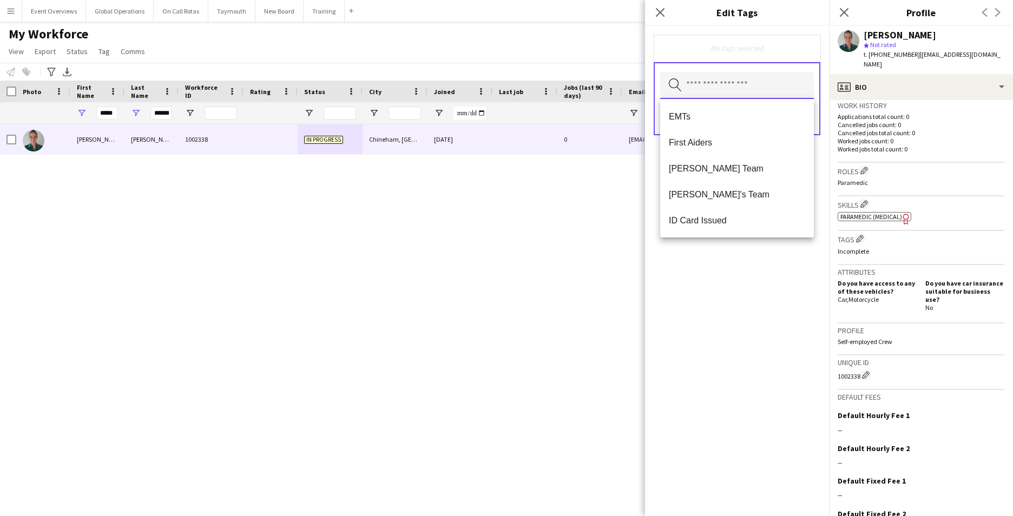
scroll to position [705, 0]
click at [734, 190] on span "Paramedic" at bounding box center [737, 191] width 136 height 10
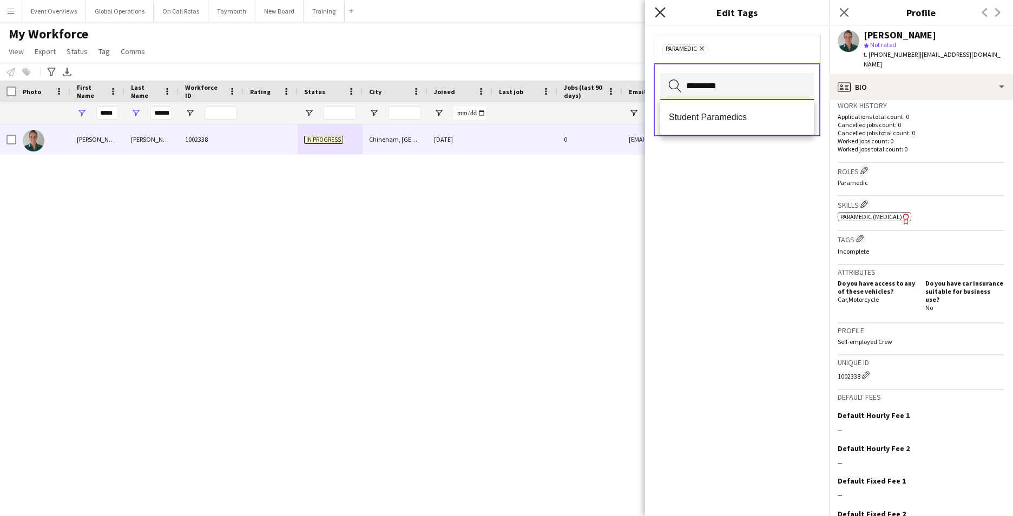
type input "*********"
click at [662, 12] on icon "Close pop-in" at bounding box center [660, 12] width 10 height 10
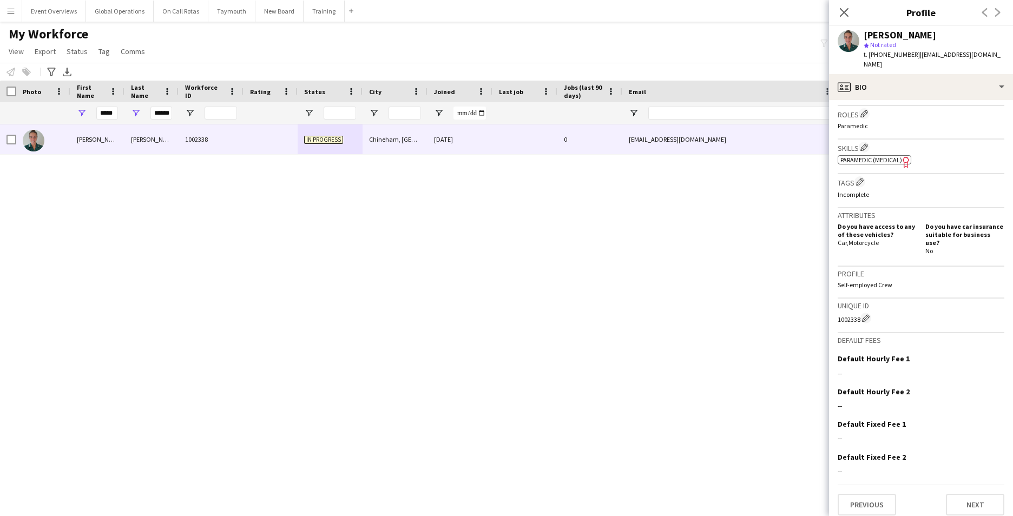
scroll to position [0, 0]
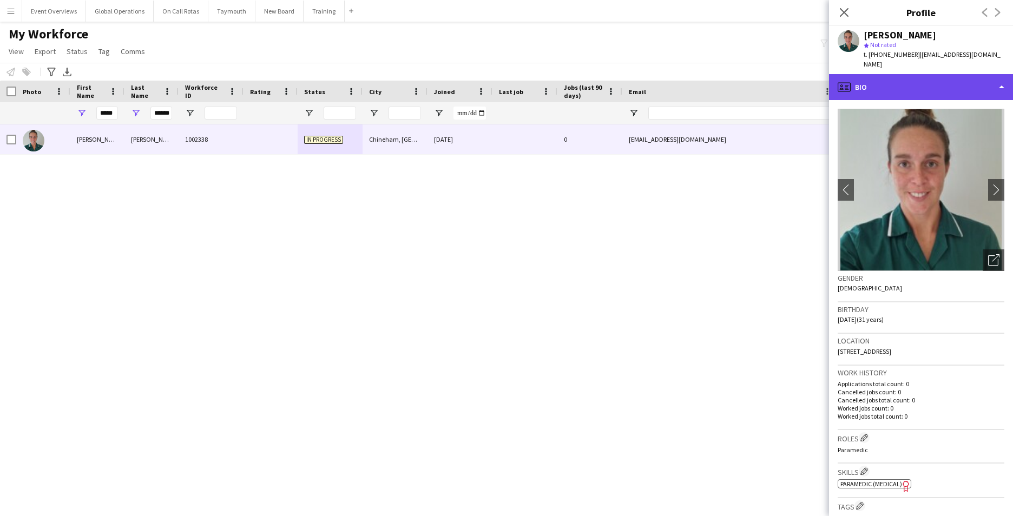
click at [1006, 74] on div "profile Bio" at bounding box center [921, 87] width 184 height 26
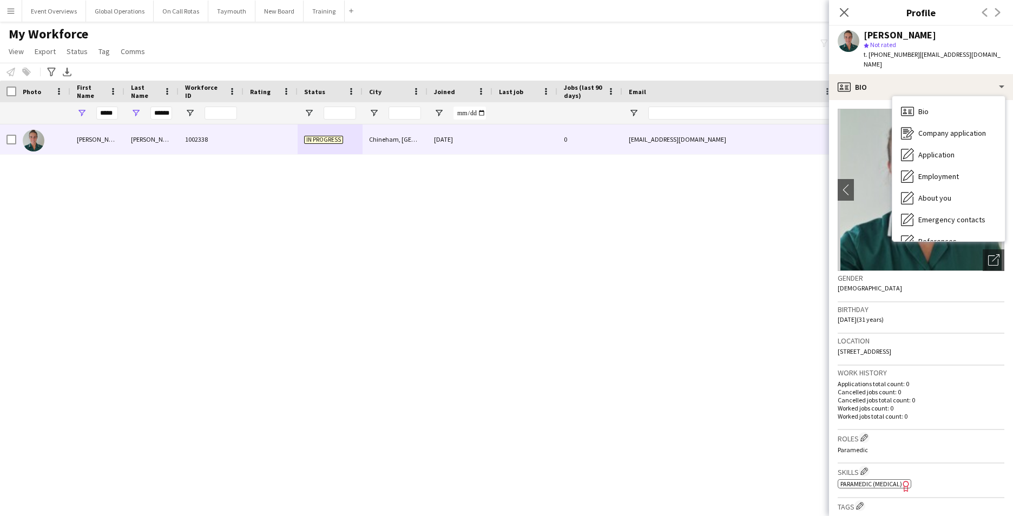
click at [473, 328] on div "[PERSON_NAME] 1002338 In progress [GEOGRAPHIC_DATA], [GEOGRAPHIC_DATA] [DATE] 0…" at bounding box center [490, 307] width 981 height 365
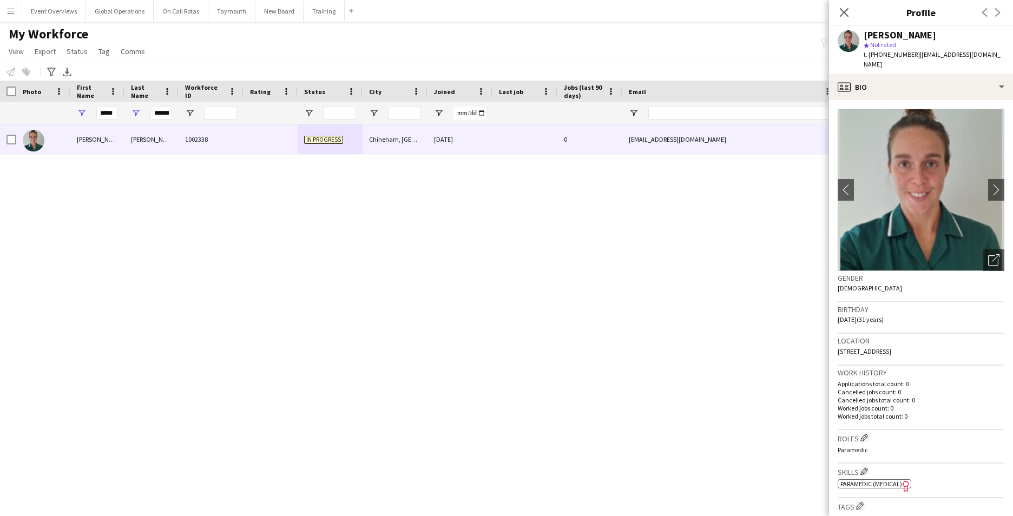
click at [852, 10] on div "Close pop-in" at bounding box center [844, 12] width 30 height 25
click at [848, 9] on icon at bounding box center [844, 12] width 10 height 10
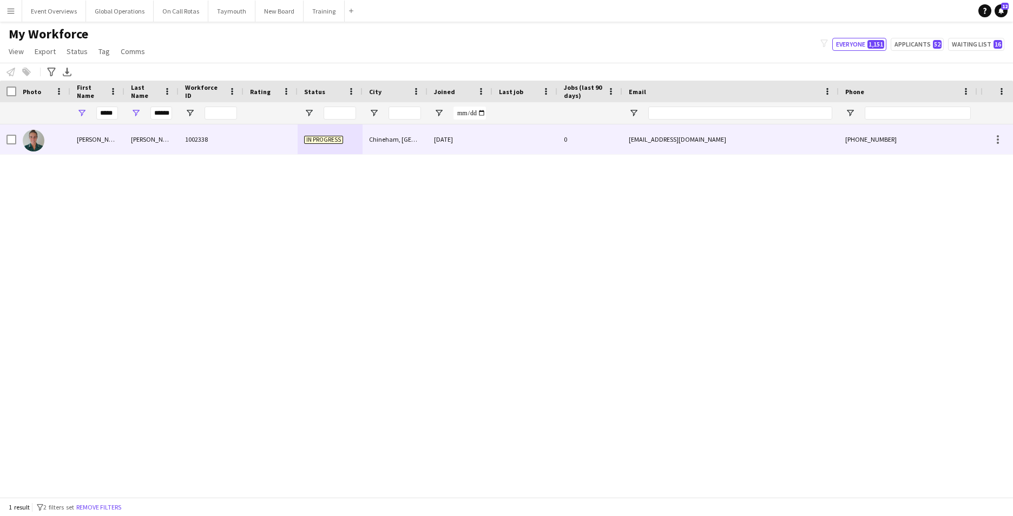
click at [331, 138] on span "In progress" at bounding box center [323, 140] width 39 height 8
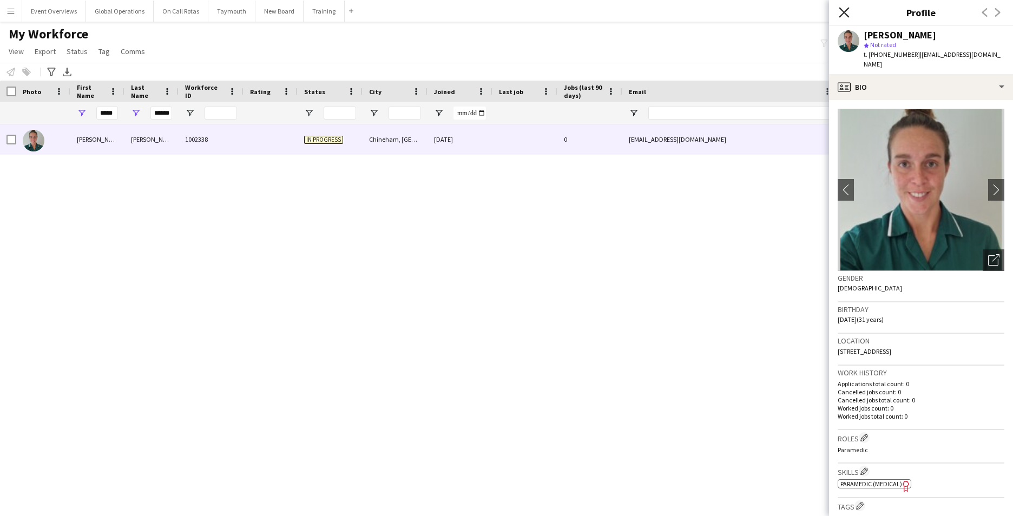
click at [843, 14] on icon at bounding box center [844, 12] width 10 height 10
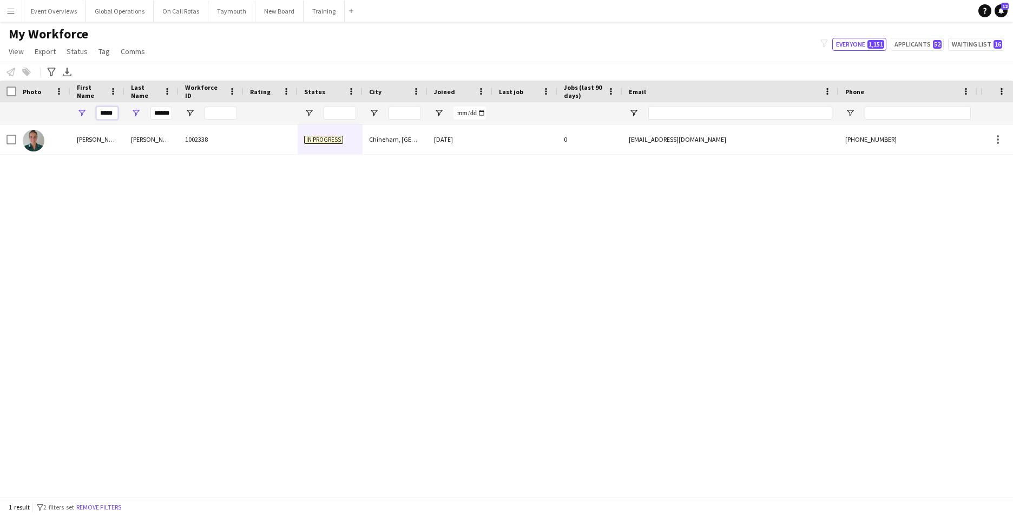
click at [111, 112] on input "*****" at bounding box center [107, 113] width 22 height 13
click at [82, 51] on span "Status" at bounding box center [77, 52] width 21 height 10
click at [74, 79] on div "Edit" at bounding box center [100, 74] width 76 height 23
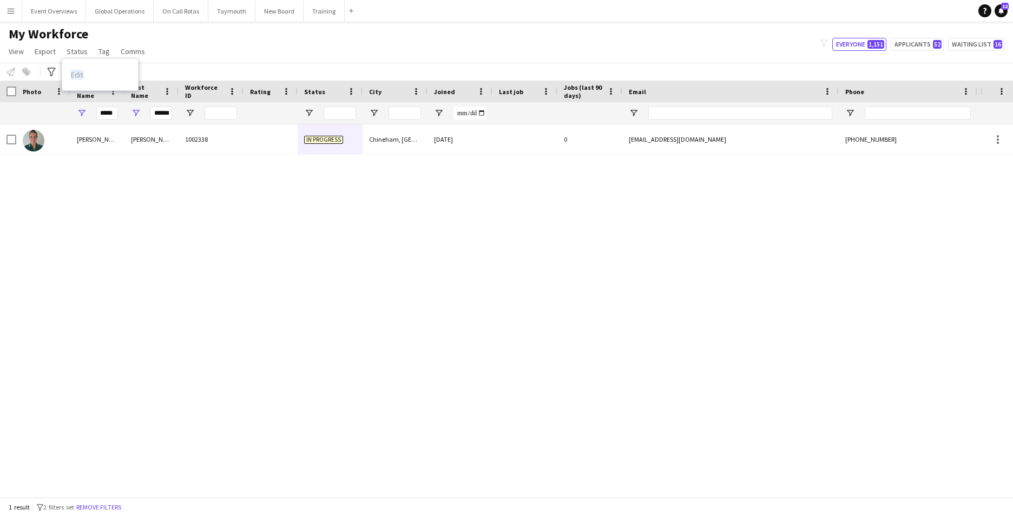
drag, startPoint x: 74, startPoint y: 79, endPoint x: 111, endPoint y: 198, distance: 124.7
click at [111, 198] on div "[PERSON_NAME] 1002338 In progress [GEOGRAPHIC_DATA], [GEOGRAPHIC_DATA] [DATE] 0…" at bounding box center [490, 307] width 981 height 365
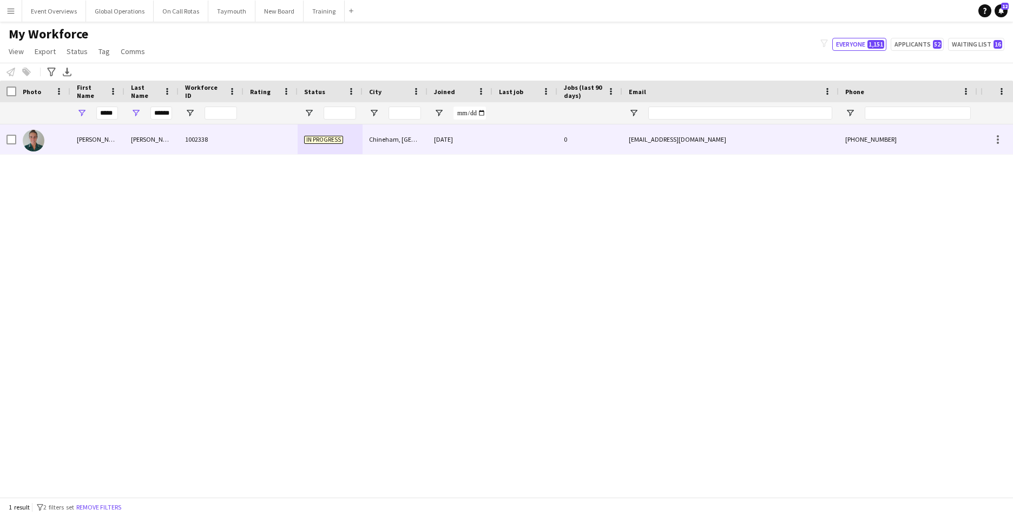
click at [79, 137] on div "[PERSON_NAME]" at bounding box center [97, 140] width 54 height 30
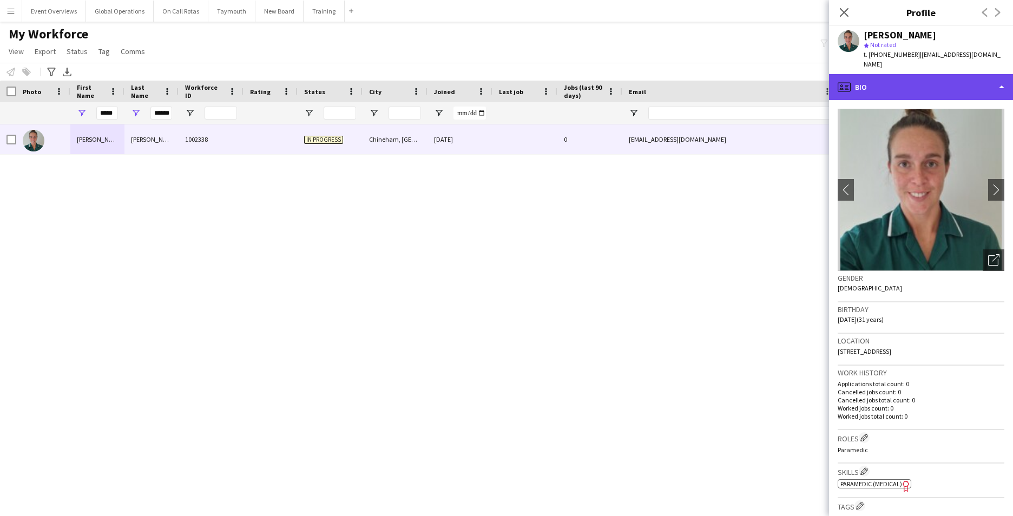
click at [1002, 76] on div "profile Bio" at bounding box center [921, 87] width 184 height 26
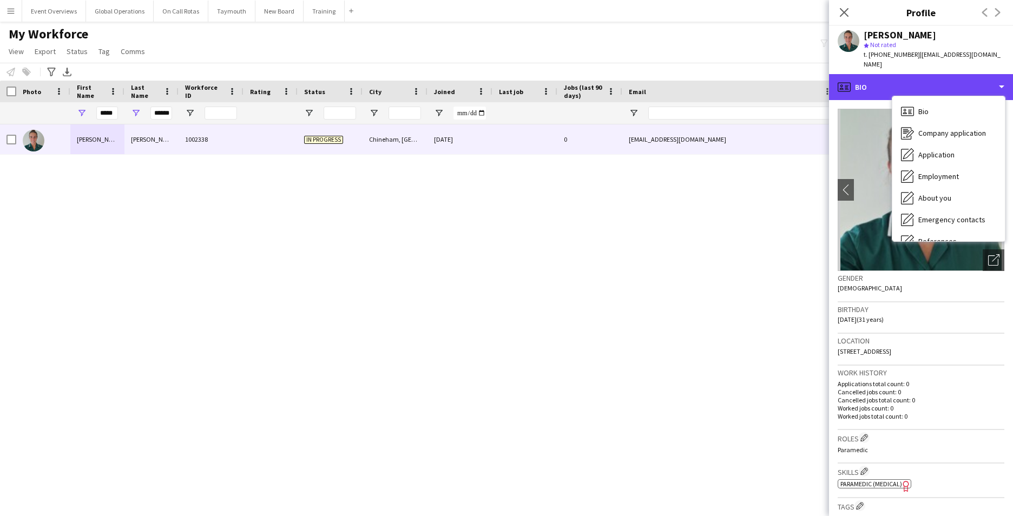
scroll to position [188, 0]
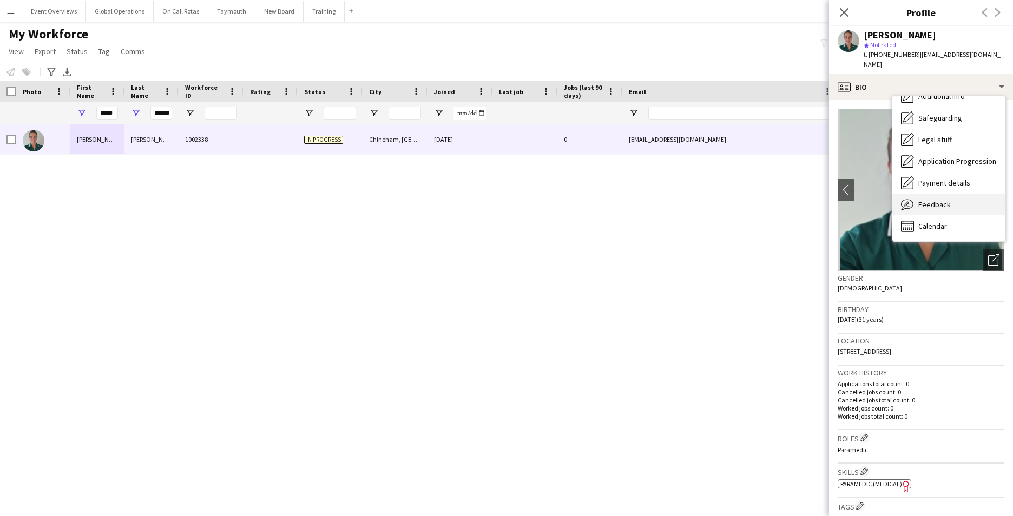
click at [942, 200] on span "Feedback" at bounding box center [935, 205] width 32 height 10
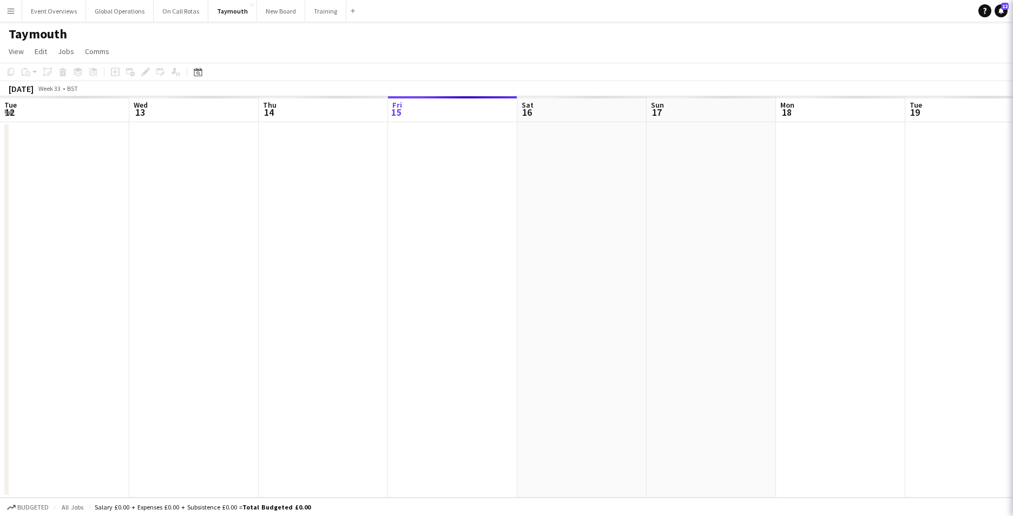
scroll to position [0, 259]
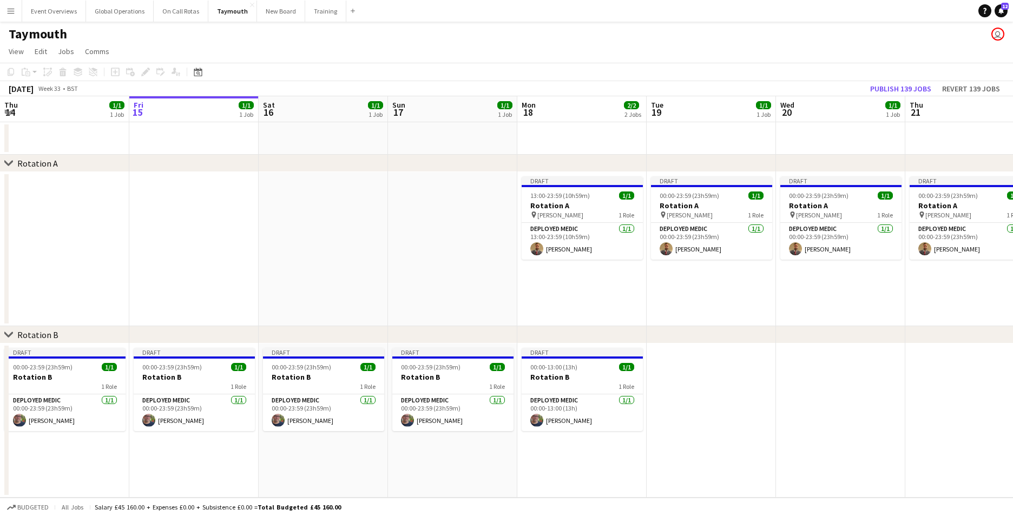
click at [12, 8] on app-icon "Menu" at bounding box center [10, 10] width 9 height 9
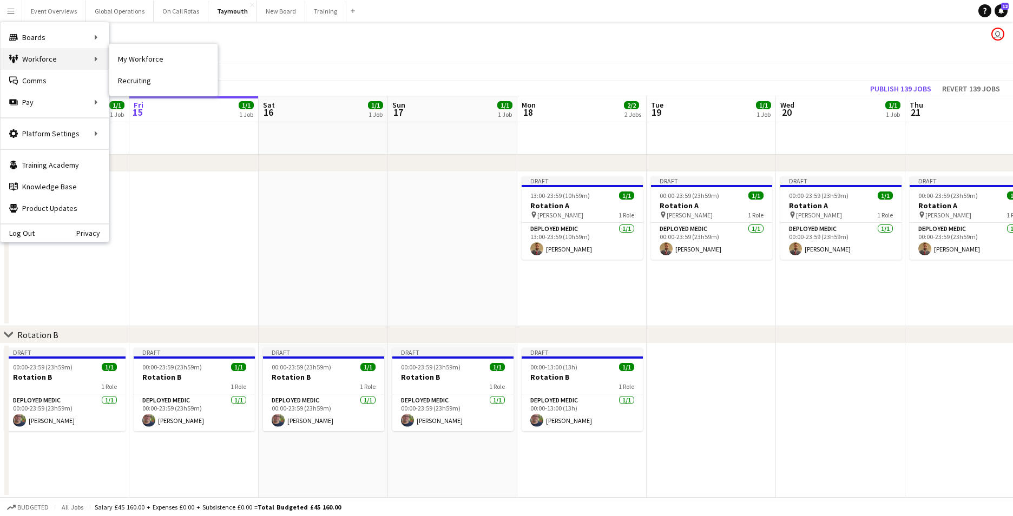
click at [41, 59] on div "Workforce Workforce" at bounding box center [55, 59] width 108 height 22
click at [43, 57] on div "Workforce Workforce" at bounding box center [55, 59] width 108 height 22
click at [123, 57] on link "My Workforce" at bounding box center [163, 59] width 108 height 22
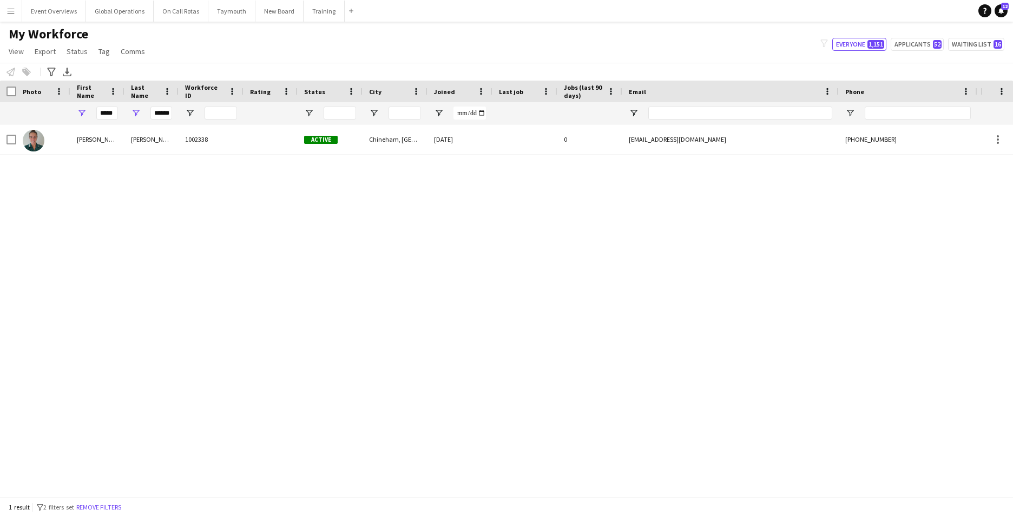
click at [7, 11] on app-icon "Menu" at bounding box center [10, 10] width 9 height 9
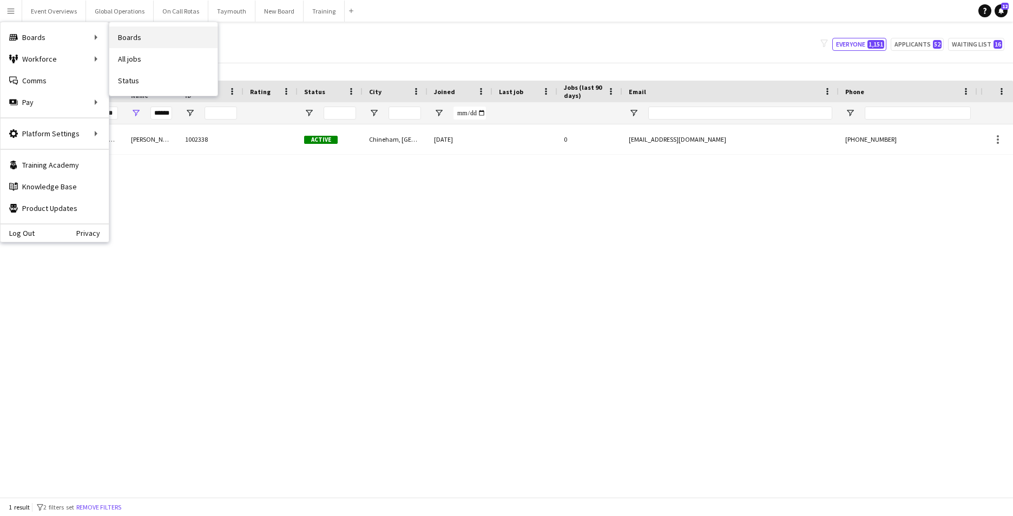
click at [140, 35] on link "Boards" at bounding box center [163, 38] width 108 height 22
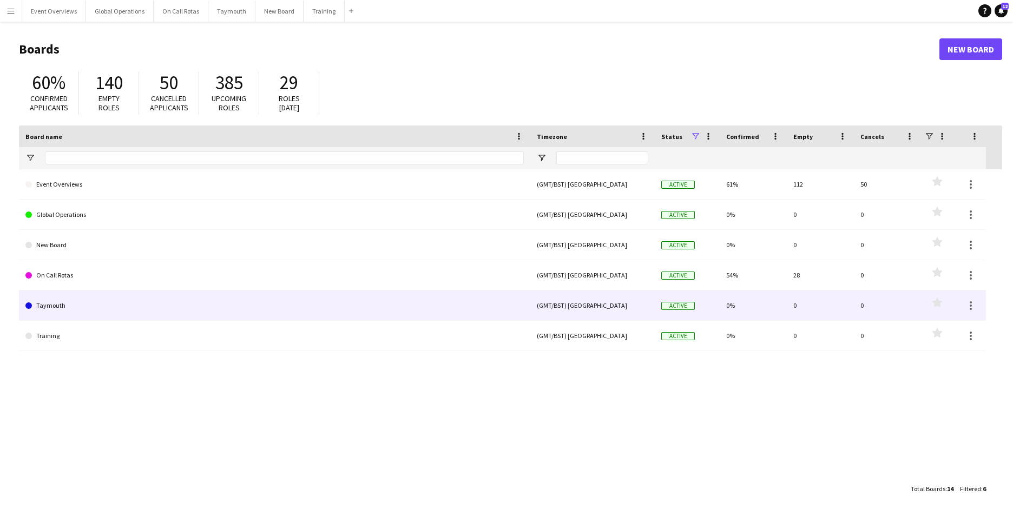
click at [46, 299] on link "Taymouth" at bounding box center [274, 306] width 499 height 30
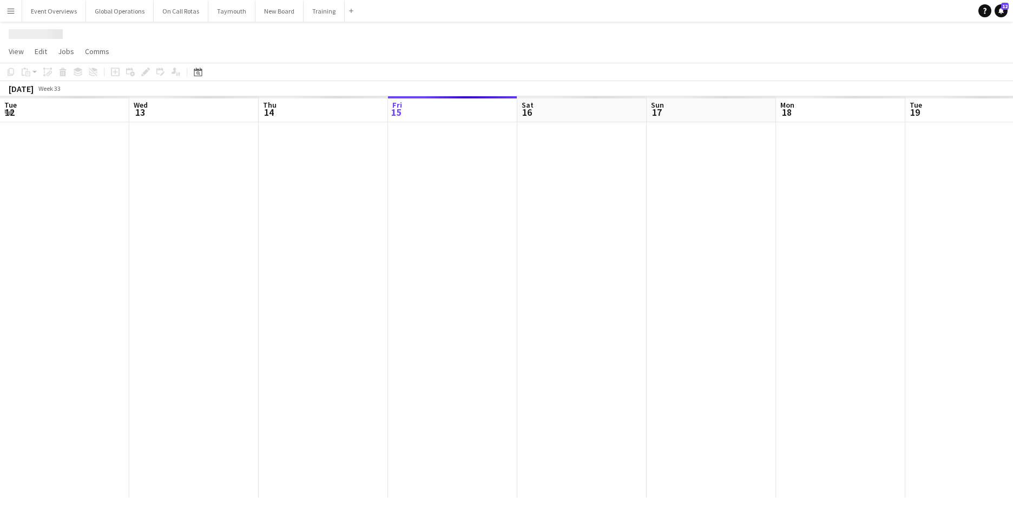
scroll to position [0, 259]
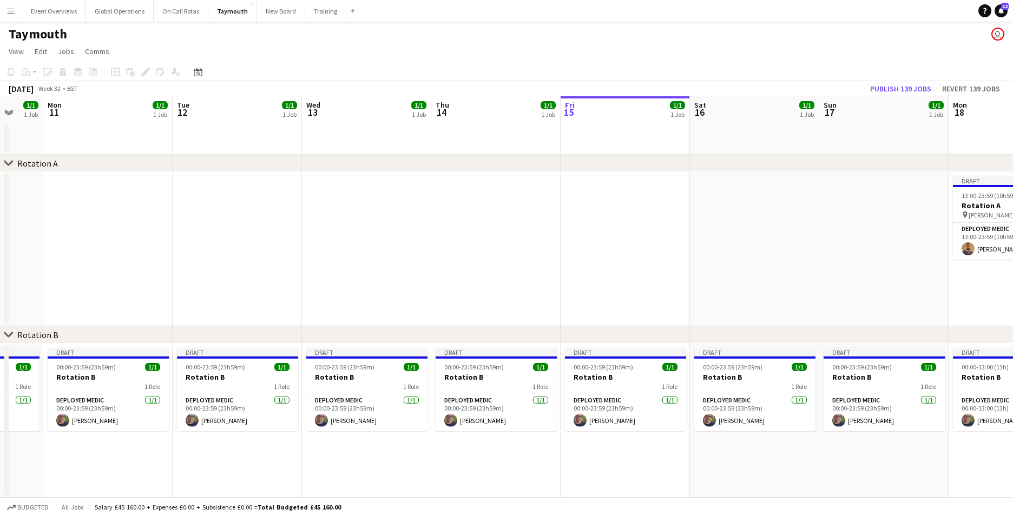
drag, startPoint x: 275, startPoint y: 488, endPoint x: 590, endPoint y: 466, distance: 315.3
click at [707, 452] on app-calendar-viewport "Fri 8 Sat 9 1/1 1 Job Sun 10 1/1 1 Job Mon 11 1/1 1 Job Tue 12 1/1 1 Job Wed 13…" at bounding box center [506, 297] width 1013 height 402
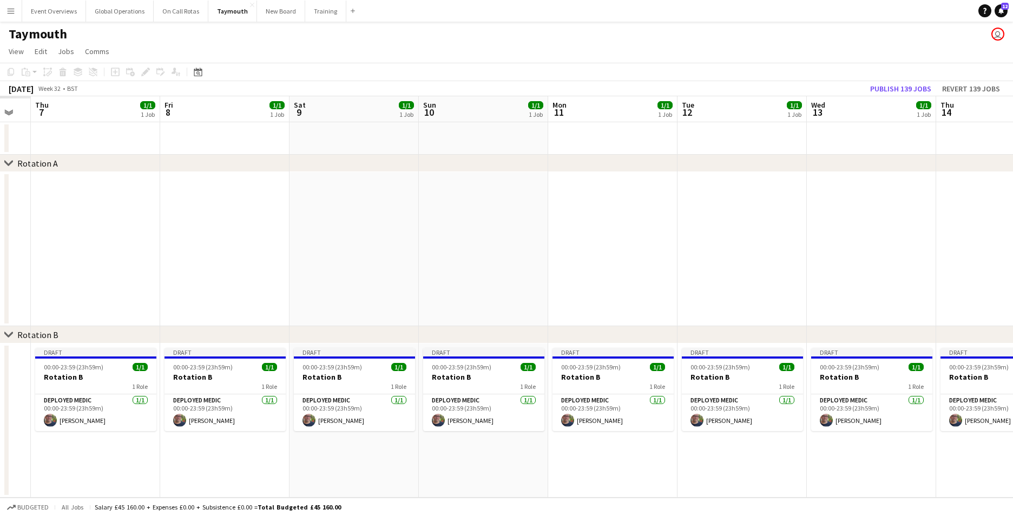
scroll to position [0, 267]
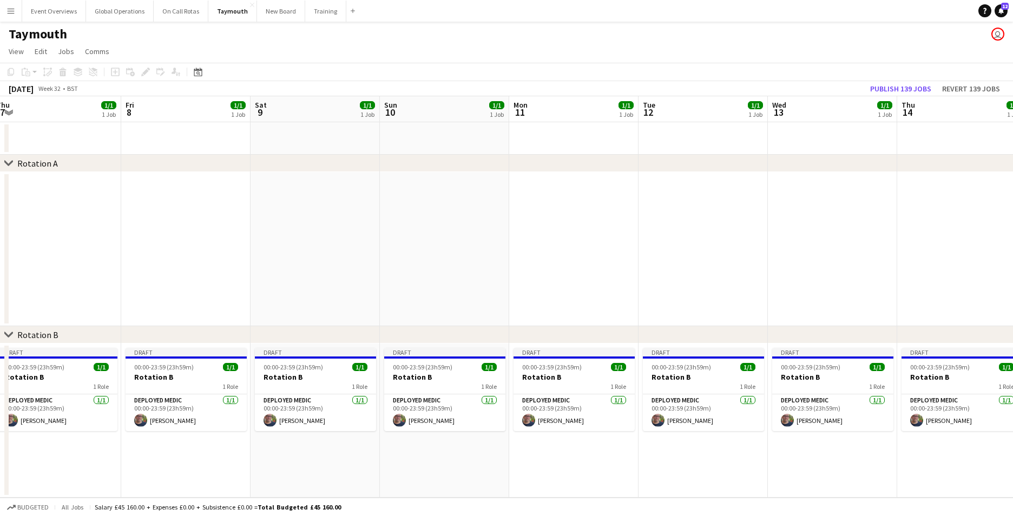
drag, startPoint x: 292, startPoint y: 488, endPoint x: 757, endPoint y: 463, distance: 466.3
click at [757, 463] on app-calendar-viewport "Tue 5 1/1 1 Job Wed 6 1/1 1 Job Thu 7 1/1 1 Job Fri 8 1/1 1 Job Sat 9 1/1 1 Job…" at bounding box center [506, 297] width 1013 height 402
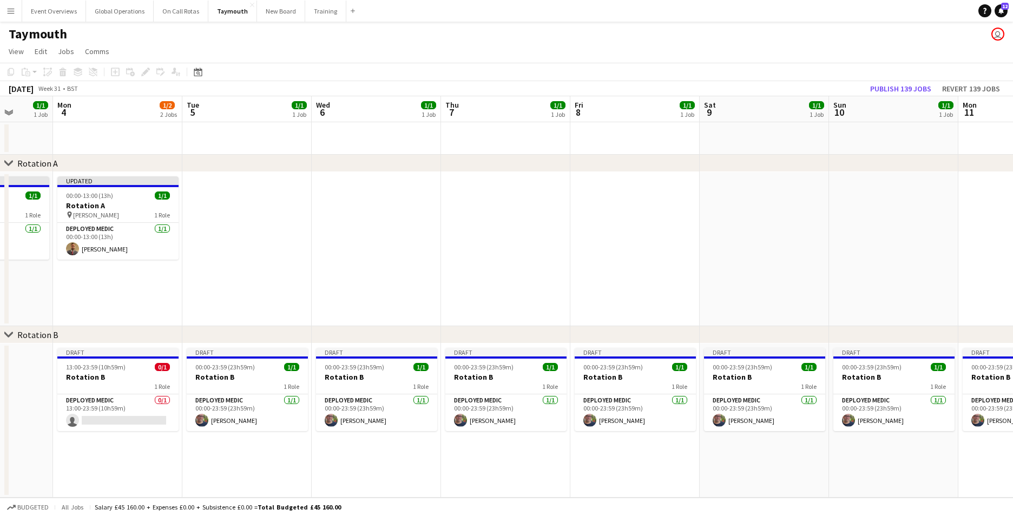
scroll to position [0, 303]
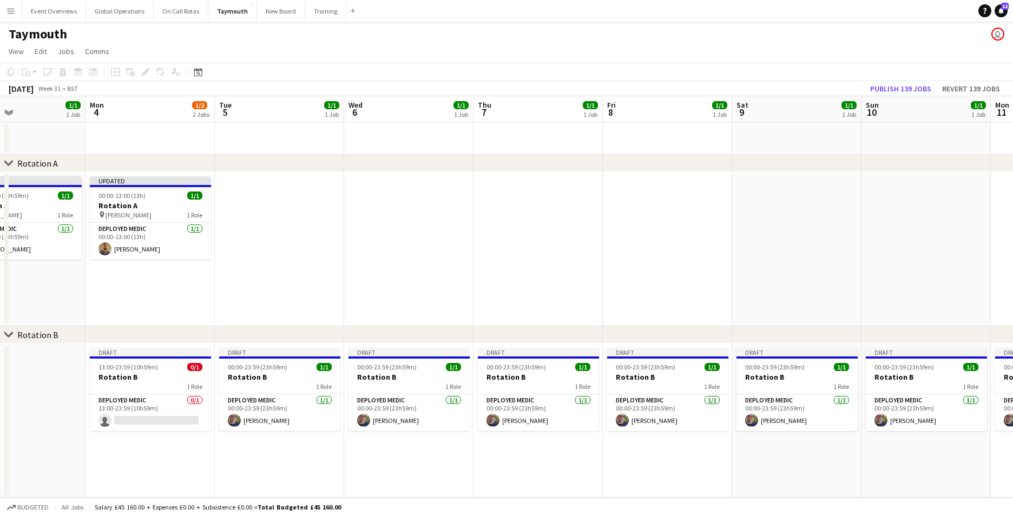
drag, startPoint x: 70, startPoint y: 467, endPoint x: 552, endPoint y: 464, distance: 481.8
click at [552, 464] on app-calendar-viewport "Fri 1 1/1 1 Job Sat 2 1/1 1 Job Sun 3 1/1 1 Job Mon 4 1/2 2 Jobs Tue 5 1/1 1 Jo…" at bounding box center [506, 297] width 1013 height 402
click at [147, 417] on app-card-role "Deployed Medic 0/1 13:00-23:59 (10h59m) single-neutral-actions" at bounding box center [150, 413] width 121 height 37
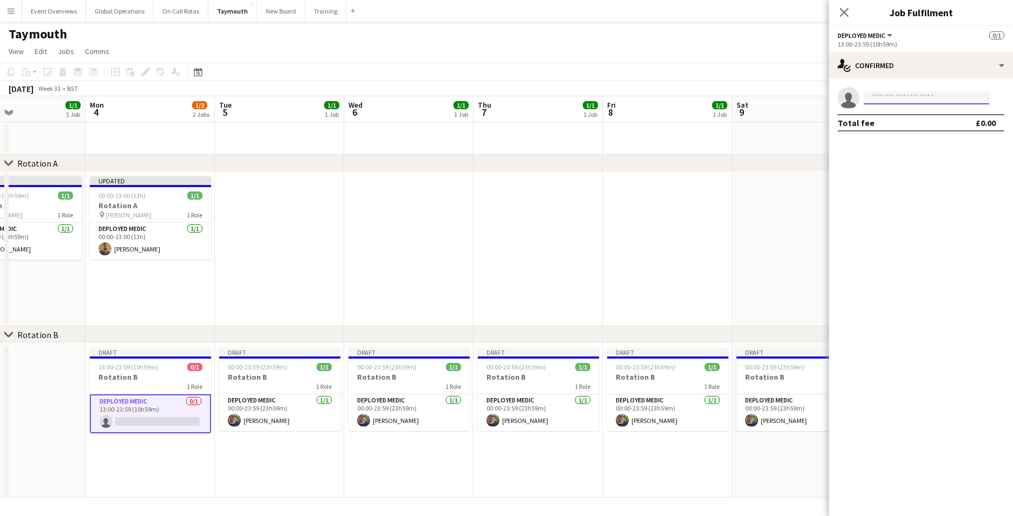
click at [889, 97] on input at bounding box center [927, 97] width 126 height 13
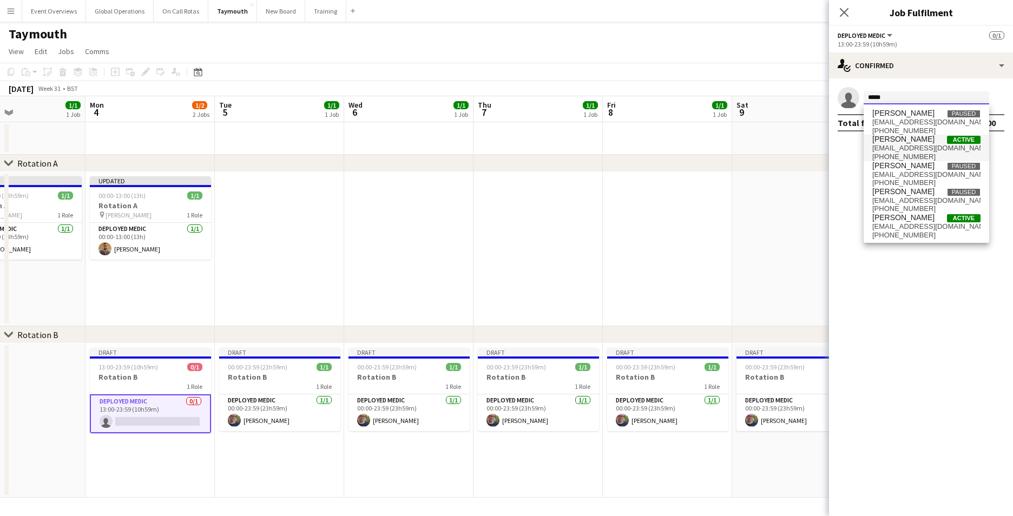
type input "*****"
click at [905, 140] on span "[PERSON_NAME]" at bounding box center [904, 139] width 62 height 9
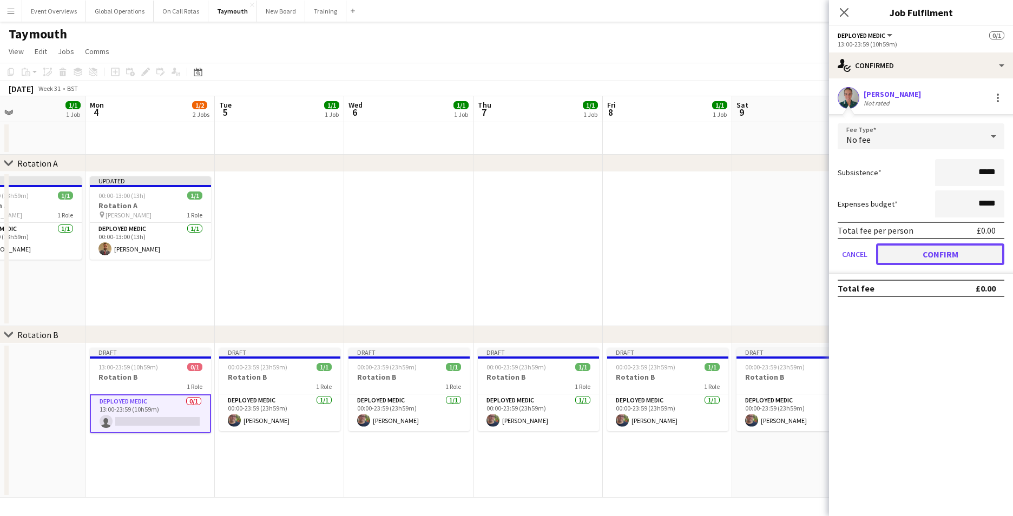
click at [933, 250] on button "Confirm" at bounding box center [940, 255] width 128 height 22
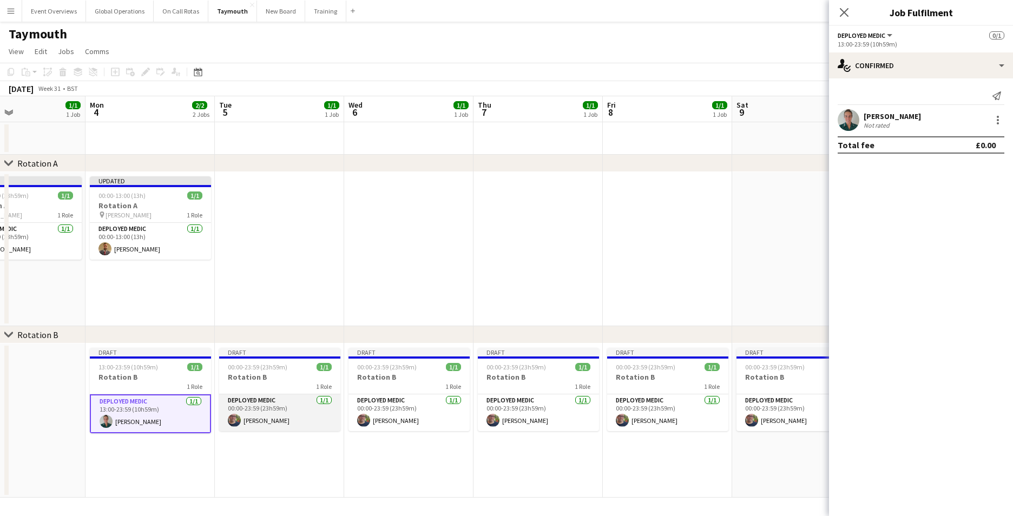
click at [249, 398] on app-card-role "Deployed Medic [DATE] 00:00-23:59 (23h59m) [PERSON_NAME]" at bounding box center [279, 413] width 121 height 37
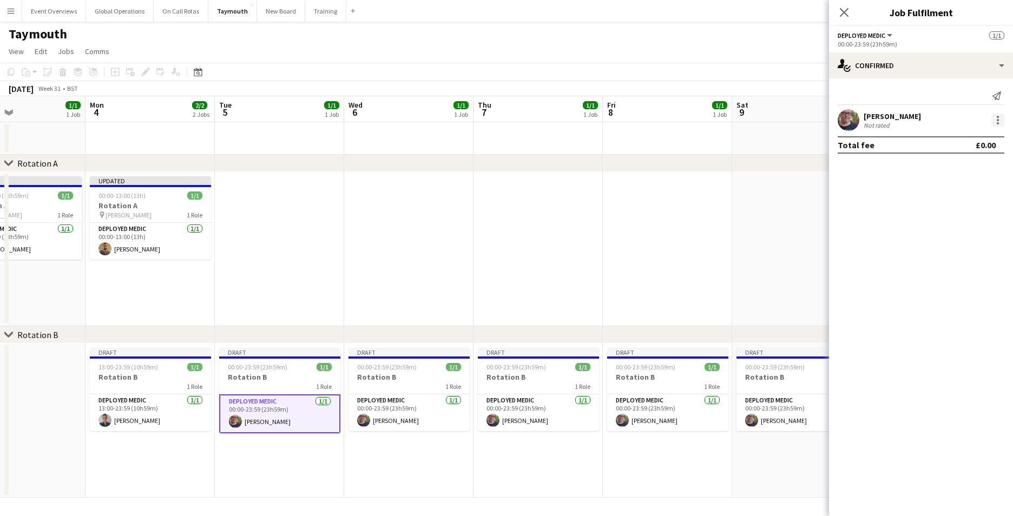
click at [995, 120] on div at bounding box center [998, 120] width 13 height 13
click at [952, 243] on span "Remove" at bounding box center [945, 243] width 32 height 9
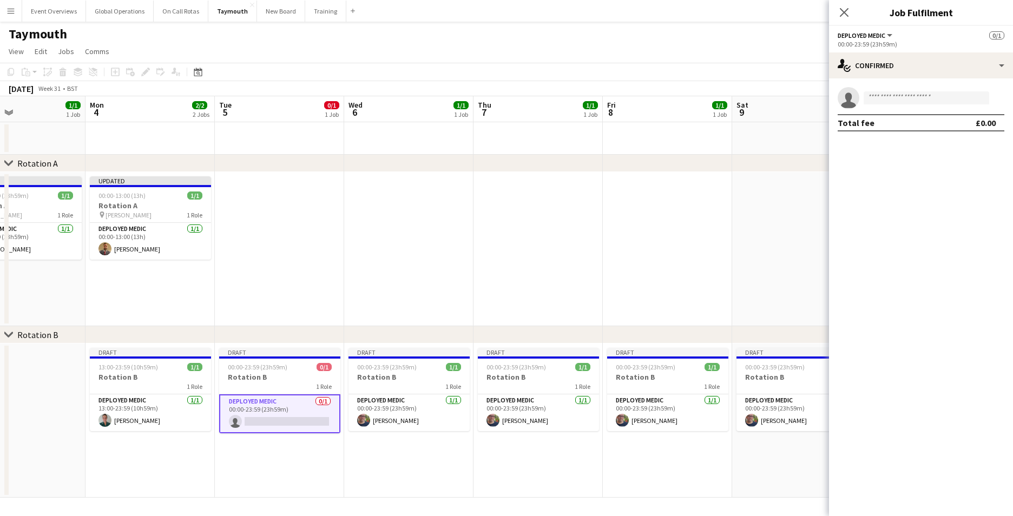
click at [894, 91] on app-invite-slot "single-neutral-actions" at bounding box center [921, 98] width 184 height 22
click at [894, 100] on input at bounding box center [927, 97] width 126 height 13
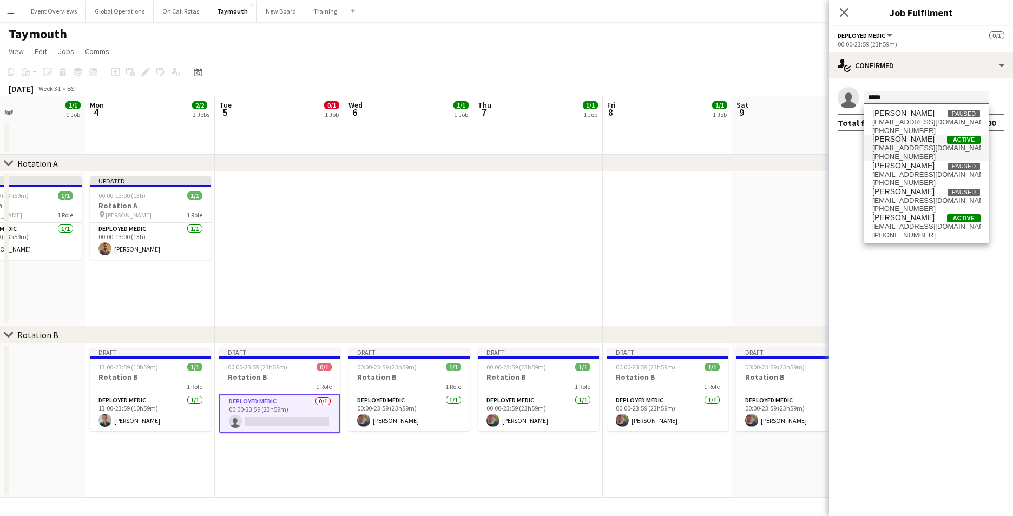
type input "*****"
click at [899, 136] on span "[PERSON_NAME]" at bounding box center [904, 139] width 62 height 9
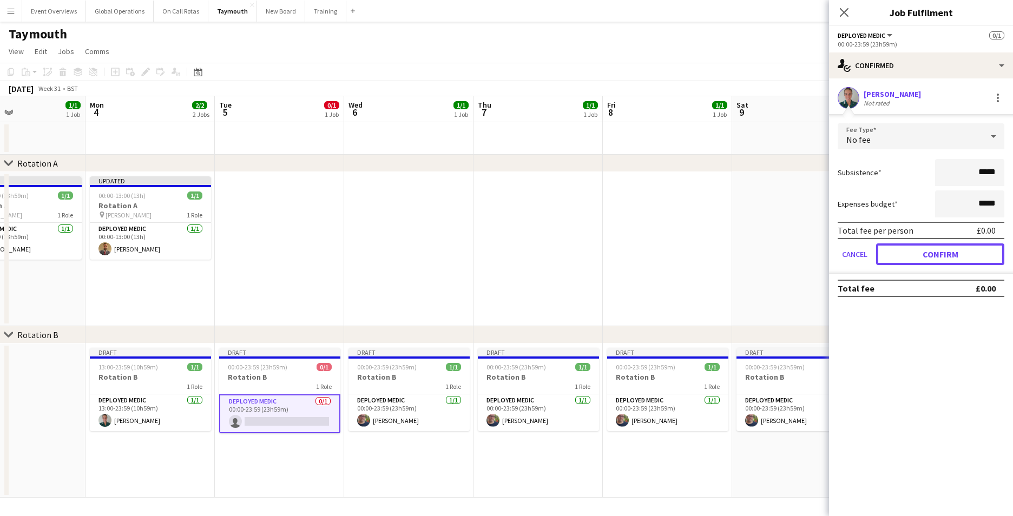
click at [941, 252] on button "Confirm" at bounding box center [940, 255] width 128 height 22
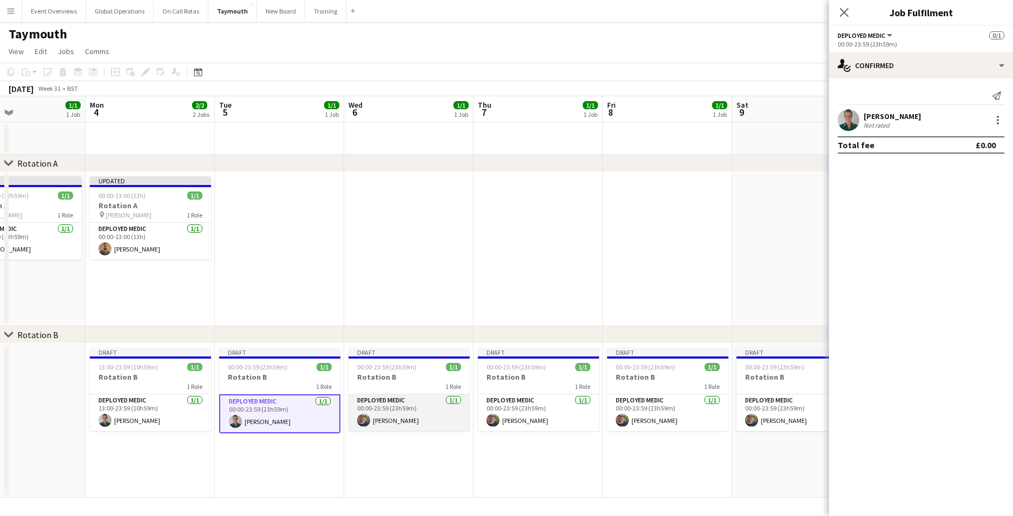
click at [391, 400] on app-card-role "Deployed Medic [DATE] 00:00-23:59 (23h59m) [PERSON_NAME]" at bounding box center [409, 413] width 121 height 37
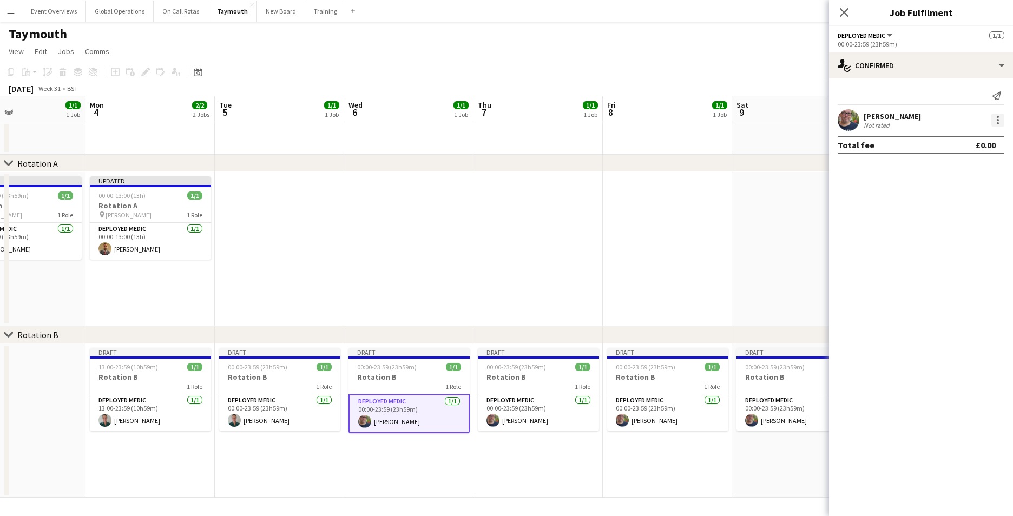
click at [1001, 120] on div at bounding box center [998, 120] width 13 height 13
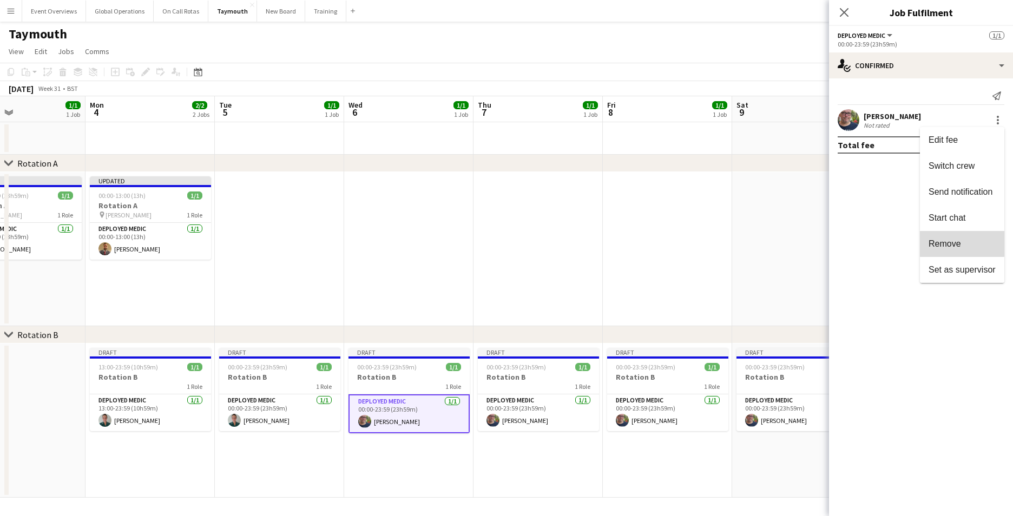
click at [944, 239] on button "Remove" at bounding box center [962, 244] width 84 height 26
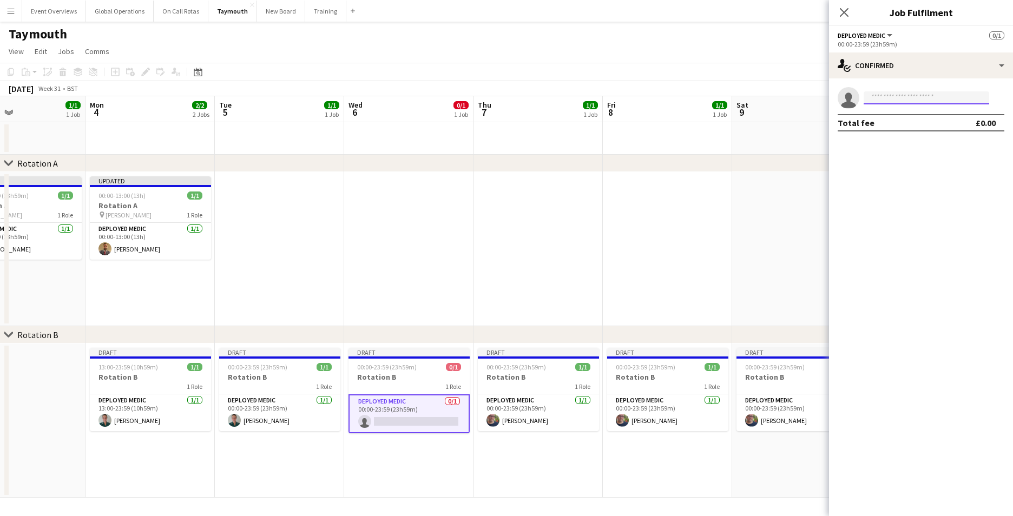
click at [906, 100] on input at bounding box center [927, 97] width 126 height 13
type input "*"
type input "**********"
click at [899, 122] on span "[EMAIL_ADDRESS][DOMAIN_NAME]" at bounding box center [927, 122] width 108 height 9
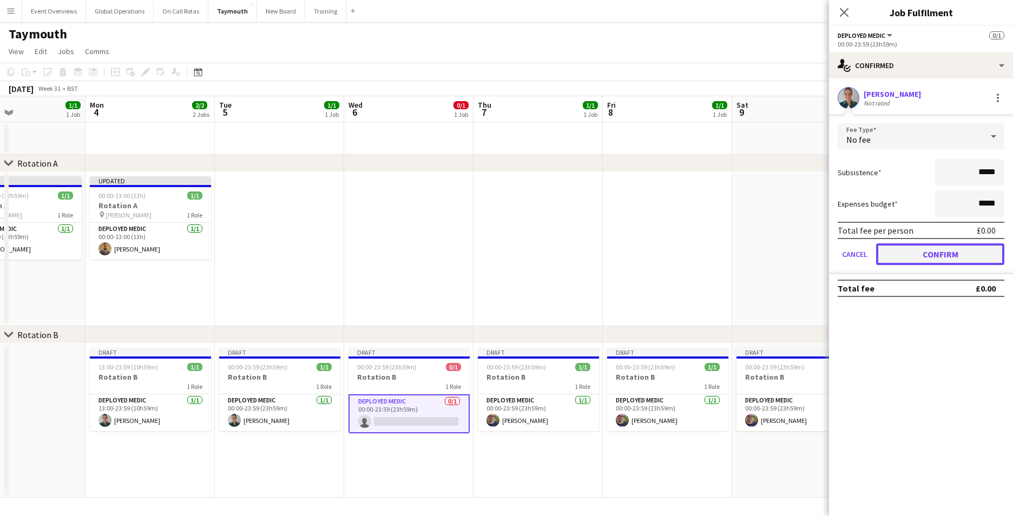
click at [934, 246] on button "Confirm" at bounding box center [940, 255] width 128 height 22
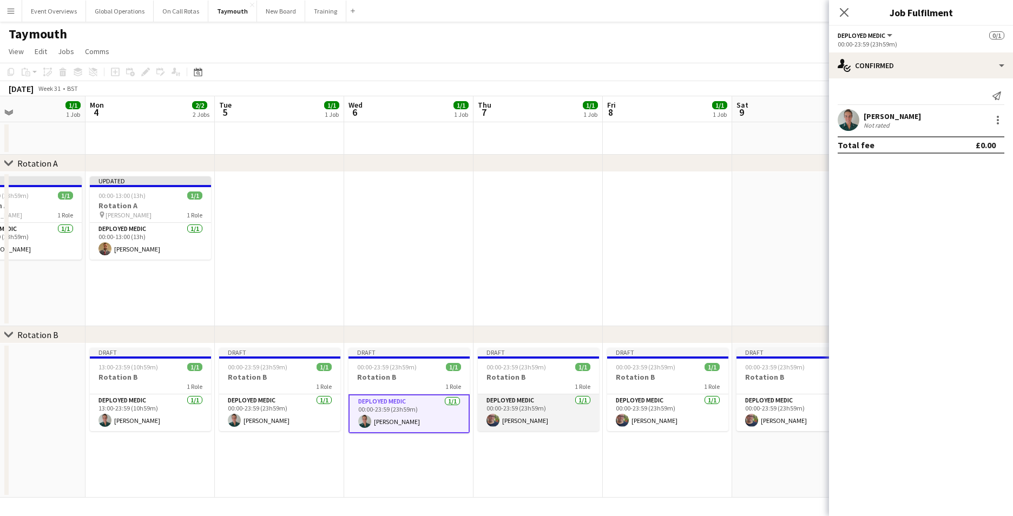
click at [510, 399] on app-card-role "Deployed Medic [DATE] 00:00-23:59 (23h59m) [PERSON_NAME]" at bounding box center [538, 413] width 121 height 37
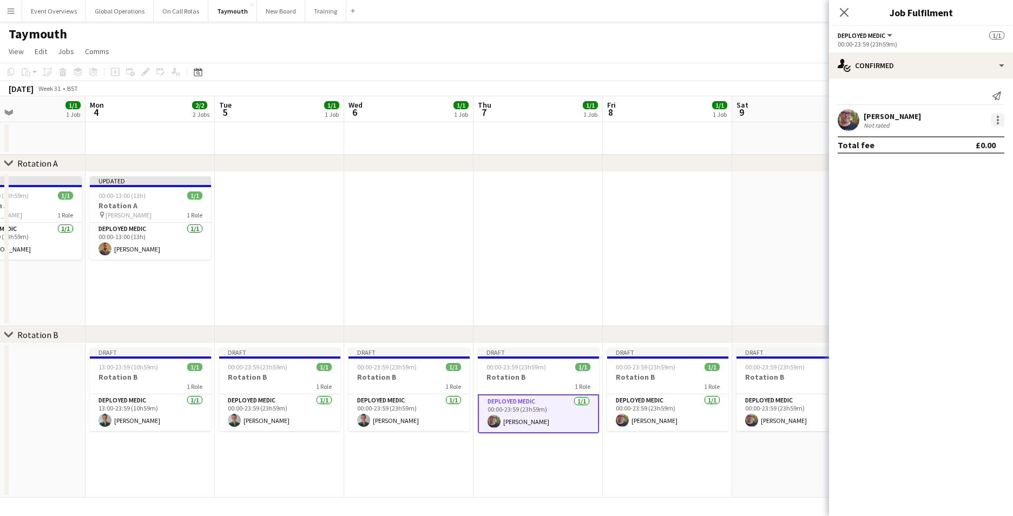
click at [996, 118] on div at bounding box center [998, 120] width 13 height 13
click at [952, 242] on span "Remove" at bounding box center [945, 243] width 32 height 9
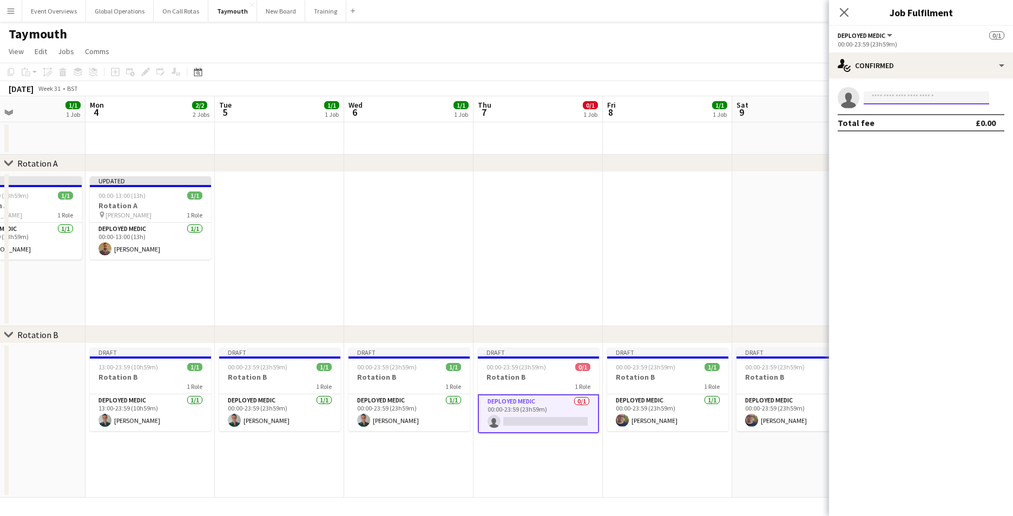
click at [889, 95] on input at bounding box center [927, 97] width 126 height 13
type input "*"
type input "**********"
click at [903, 120] on span "[EMAIL_ADDRESS][DOMAIN_NAME]" at bounding box center [927, 122] width 108 height 9
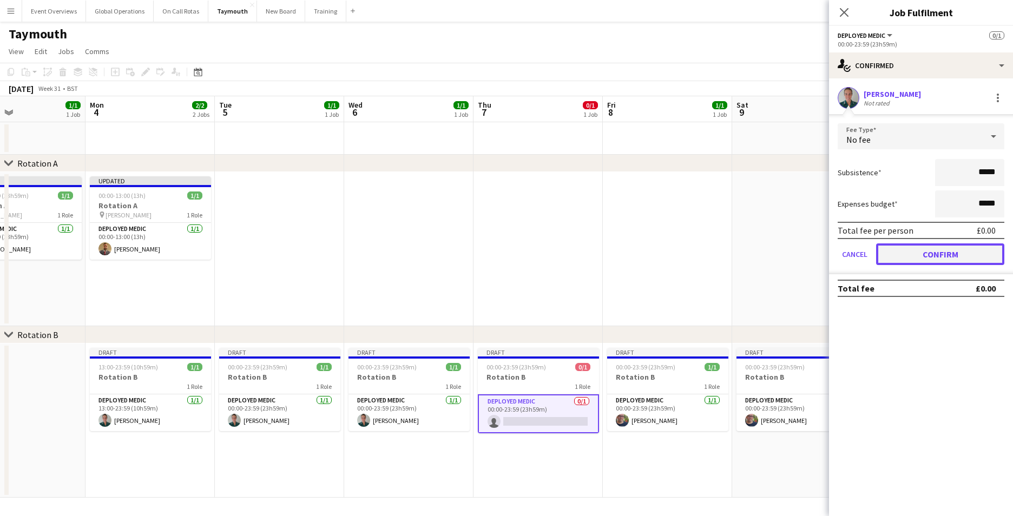
click at [921, 247] on button "Confirm" at bounding box center [940, 255] width 128 height 22
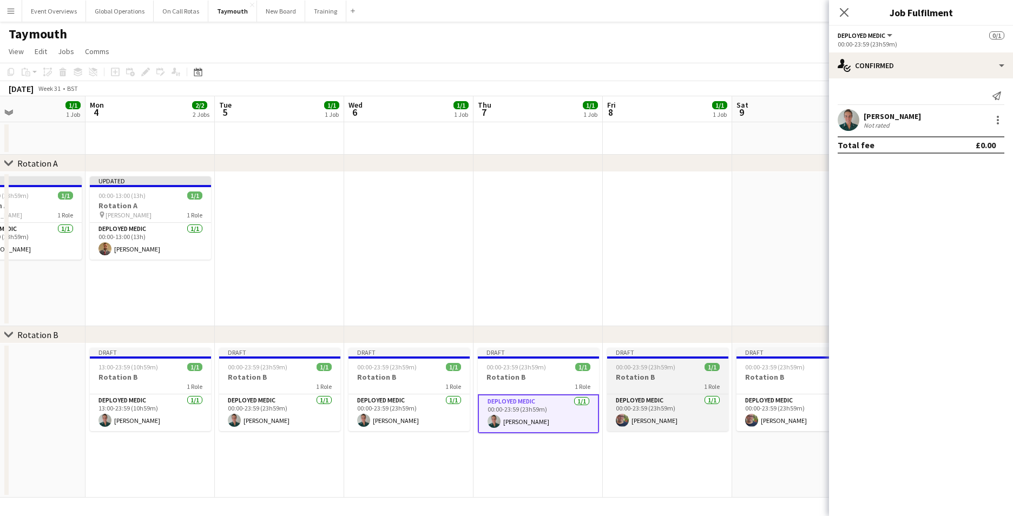
click at [641, 394] on div "Deployed Medic [DATE] 00:00-23:59 (23h59m) [PERSON_NAME]" at bounding box center [667, 412] width 121 height 37
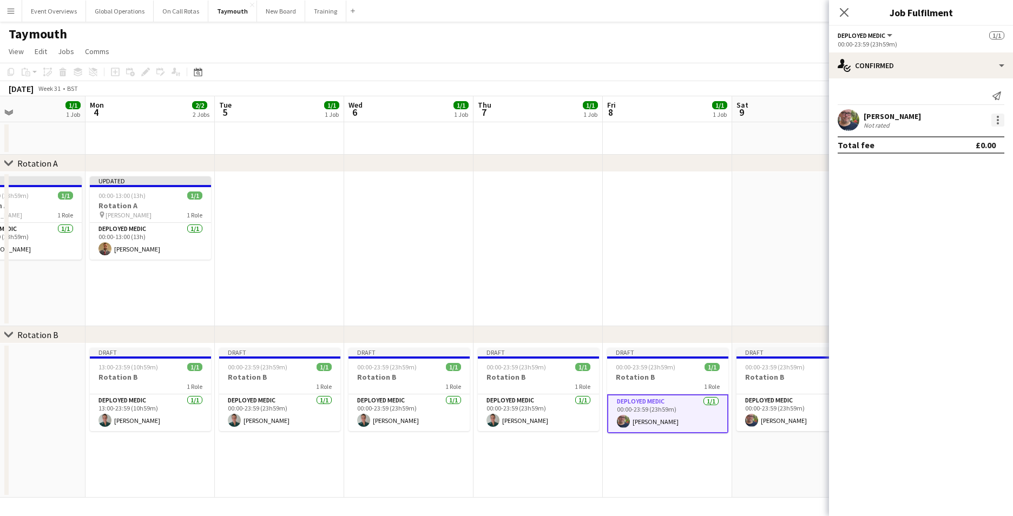
click at [998, 120] on div at bounding box center [998, 120] width 2 height 2
click at [947, 244] on span "Remove" at bounding box center [945, 243] width 32 height 9
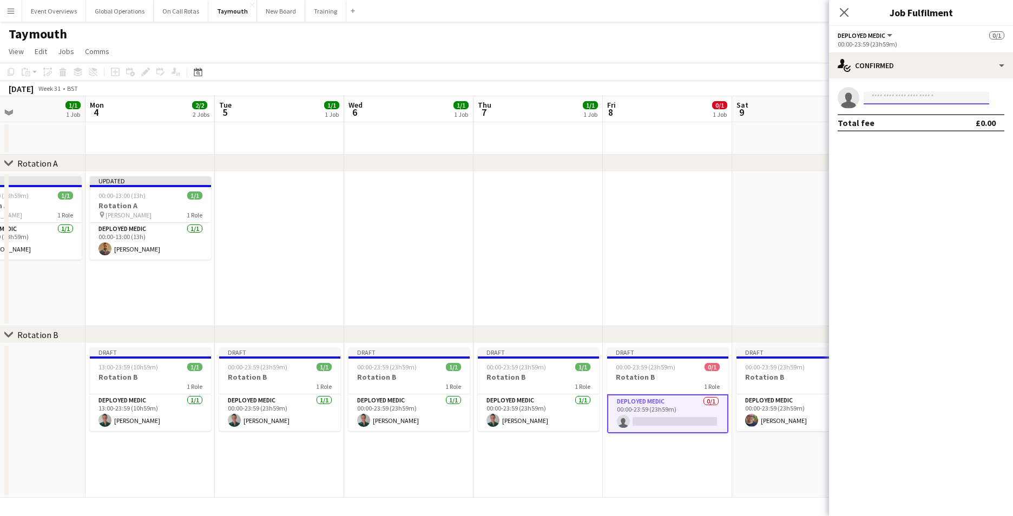
click at [897, 94] on input at bounding box center [927, 97] width 126 height 13
type input "*"
type input "*******"
click at [897, 114] on span "[PERSON_NAME]" at bounding box center [904, 113] width 62 height 9
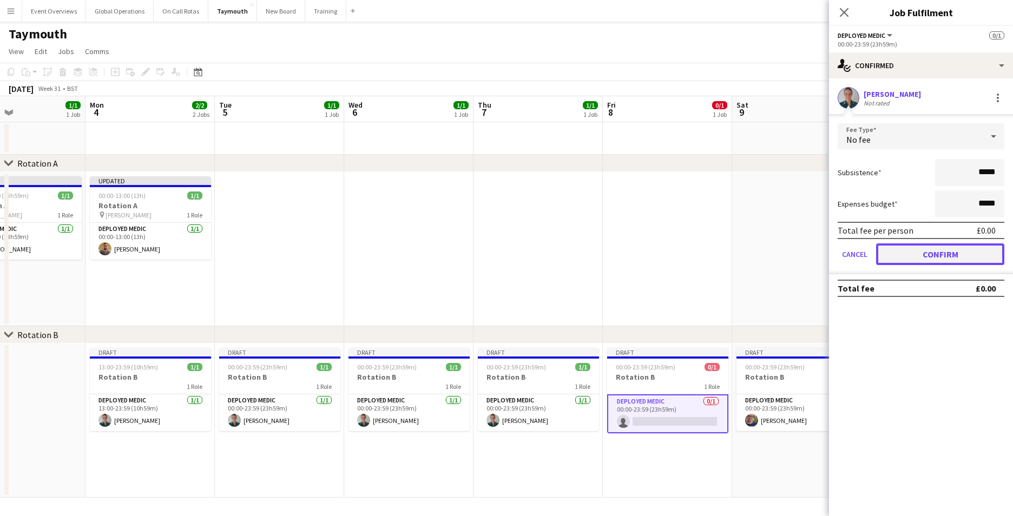
click at [913, 252] on button "Confirm" at bounding box center [940, 255] width 128 height 22
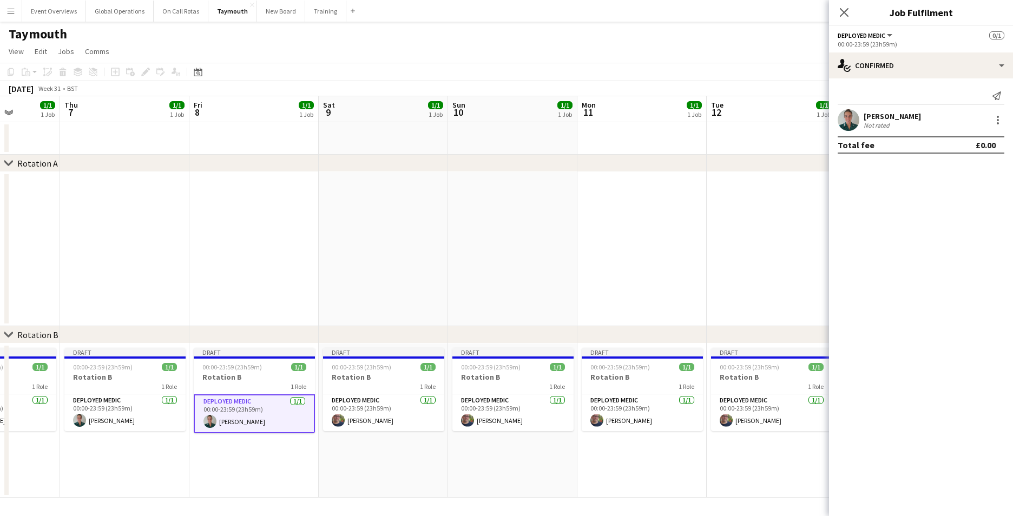
scroll to position [0, 390]
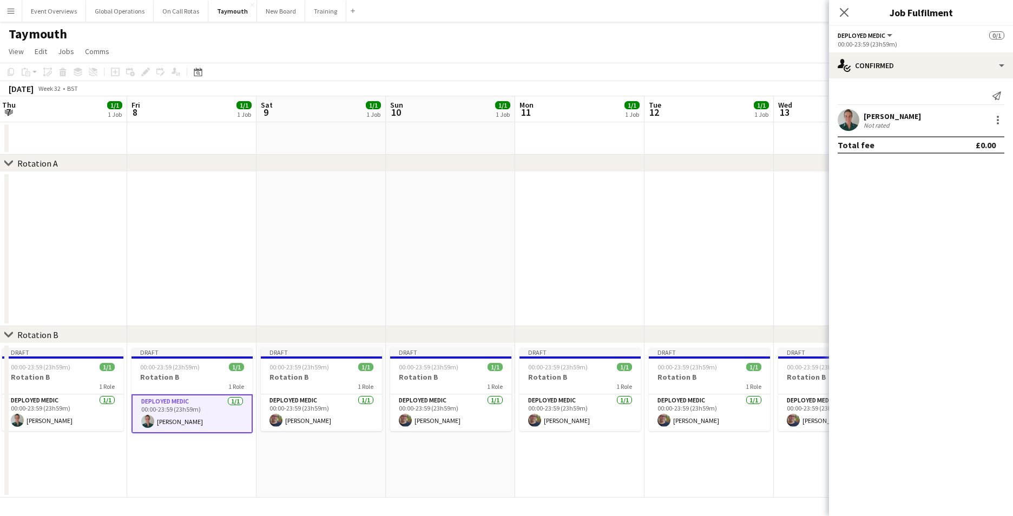
drag, startPoint x: 686, startPoint y: 448, endPoint x: 210, endPoint y: 440, distance: 475.9
click at [210, 440] on app-calendar-viewport "Mon 4 2/2 2 Jobs Tue 5 1/1 1 Job Wed 6 1/1 1 Job Thu 7 1/1 1 Job Fri 8 1/1 1 Jo…" at bounding box center [506, 297] width 1013 height 402
click at [323, 421] on app-card-role "Deployed Medic [DATE] 00:00-23:59 (23h59m) [PERSON_NAME]" at bounding box center [321, 413] width 121 height 37
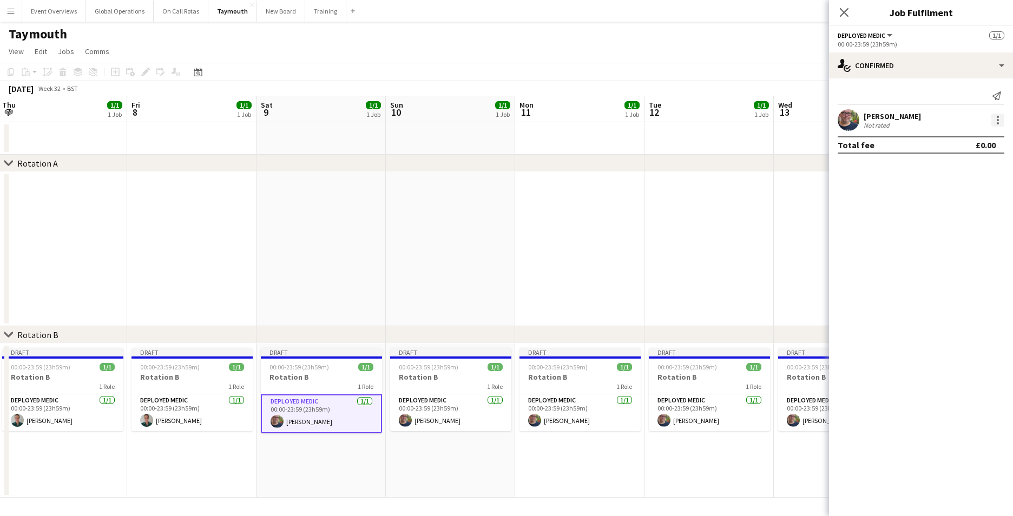
click at [1000, 120] on div at bounding box center [998, 120] width 13 height 13
click at [942, 239] on span "Remove" at bounding box center [945, 243] width 32 height 9
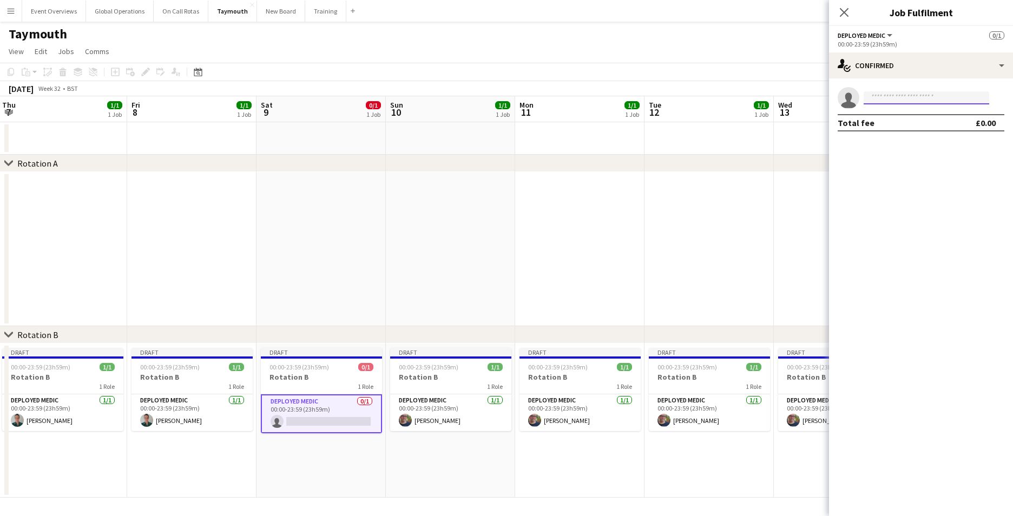
click at [897, 95] on input at bounding box center [927, 97] width 126 height 13
type input "*"
type input "**********"
click at [914, 114] on span "[PERSON_NAME] Active" at bounding box center [927, 113] width 108 height 9
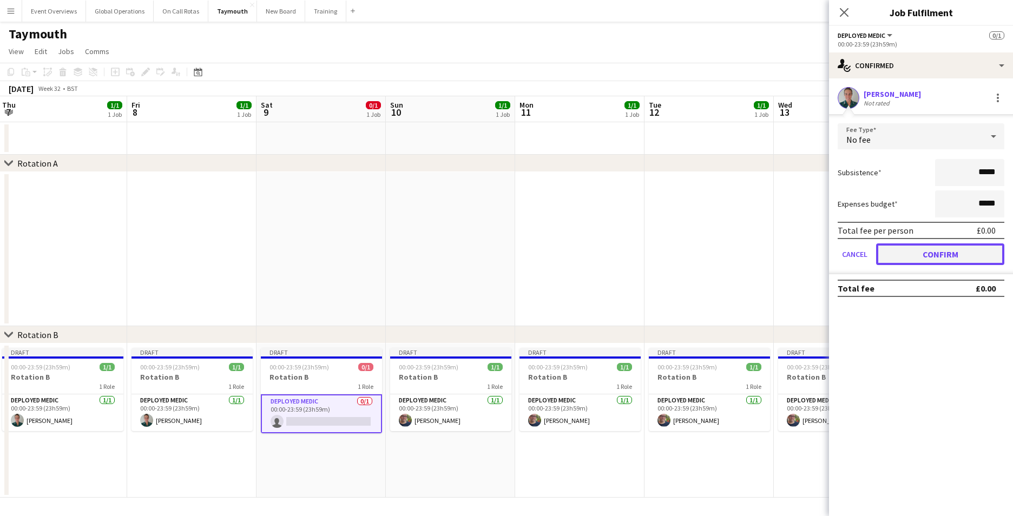
click at [928, 256] on button "Confirm" at bounding box center [940, 255] width 128 height 22
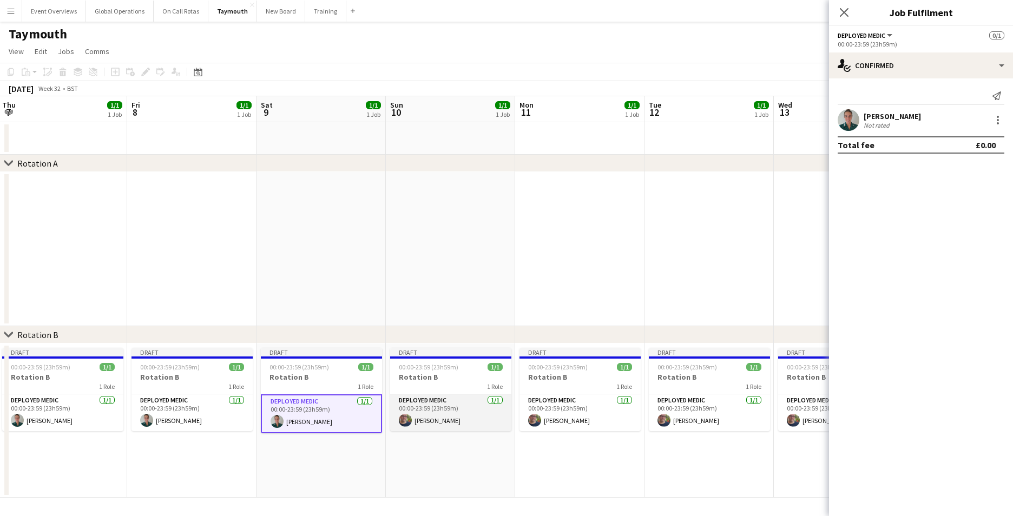
click at [432, 399] on app-card-role "Deployed Medic [DATE] 00:00-23:59 (23h59m) [PERSON_NAME]" at bounding box center [450, 413] width 121 height 37
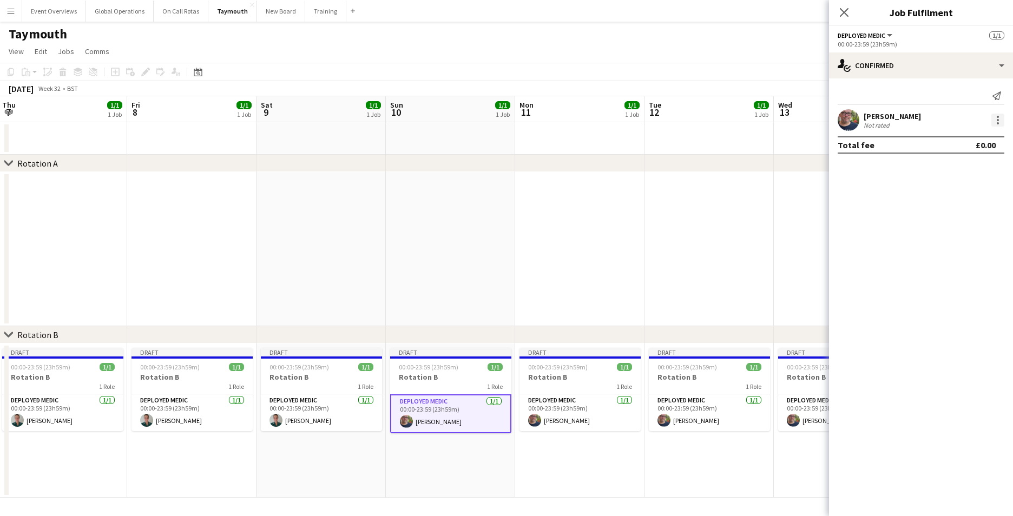
click at [993, 121] on div at bounding box center [998, 120] width 13 height 13
click at [941, 239] on span "Remove" at bounding box center [945, 243] width 32 height 9
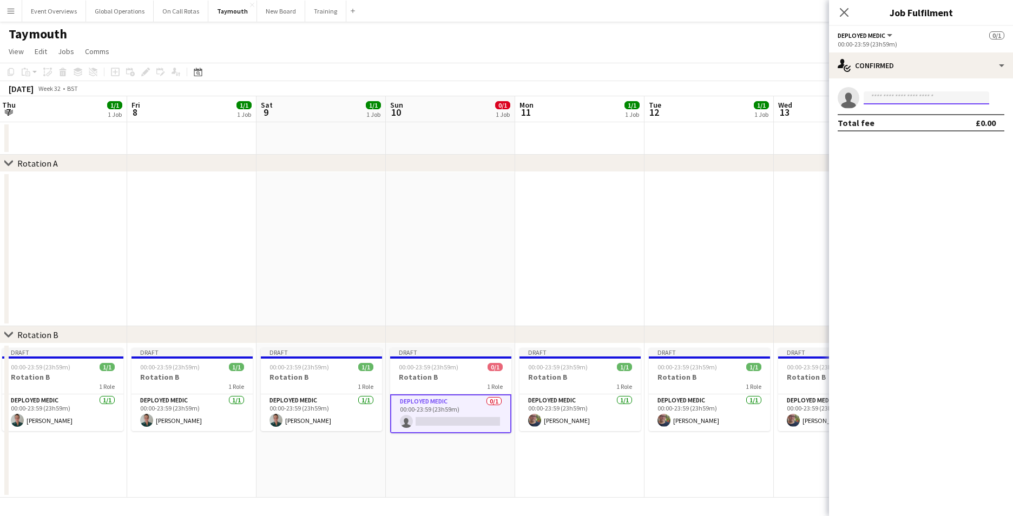
click at [889, 92] on input at bounding box center [927, 97] width 126 height 13
type input "*"
type input "**********"
click at [926, 122] on span "[EMAIL_ADDRESS][DOMAIN_NAME]" at bounding box center [927, 122] width 108 height 9
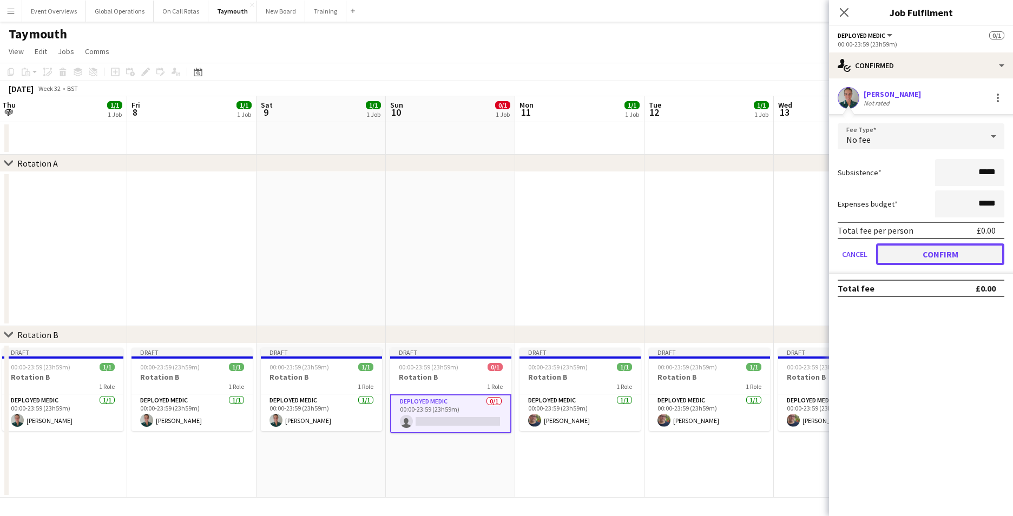
click at [948, 250] on button "Confirm" at bounding box center [940, 255] width 128 height 22
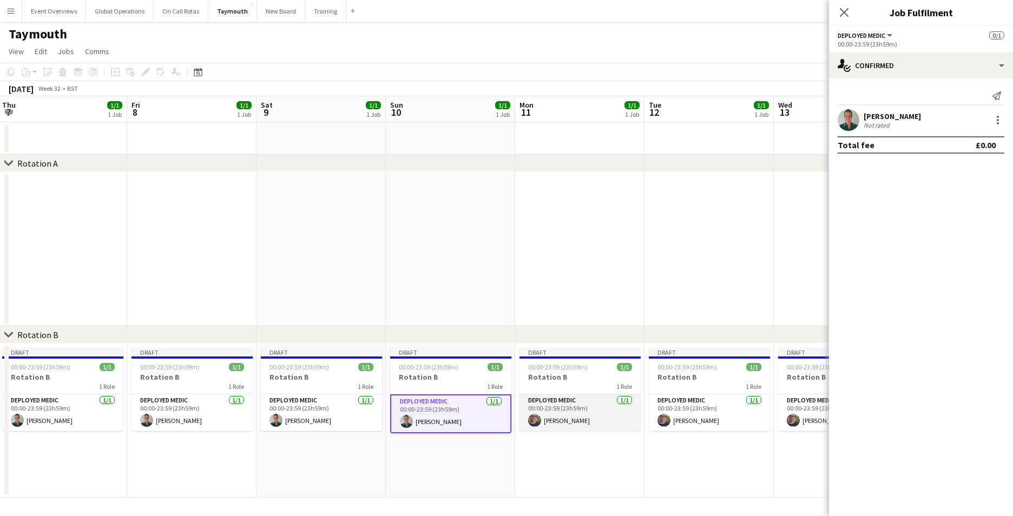
click at [571, 401] on app-card-role "Deployed Medic [DATE] 00:00-23:59 (23h59m) [PERSON_NAME]" at bounding box center [580, 413] width 121 height 37
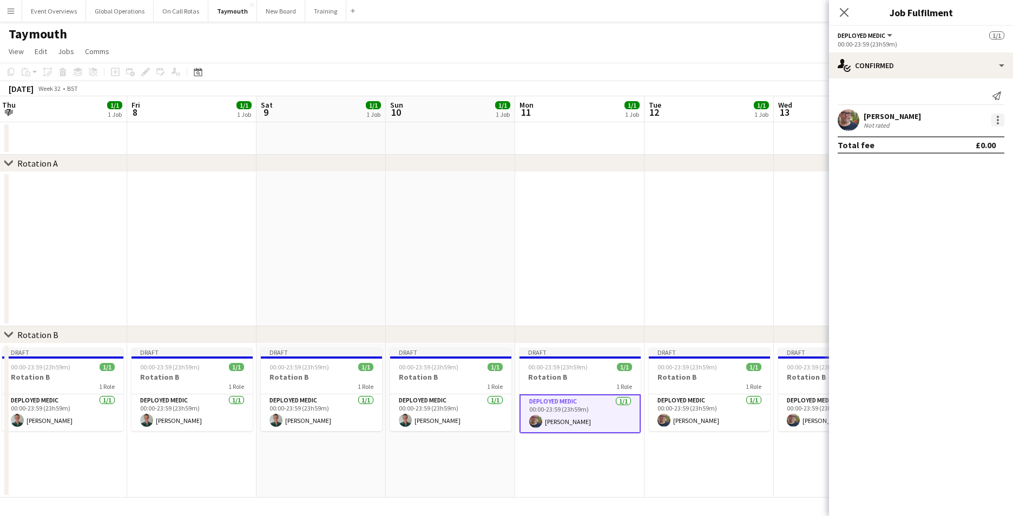
click at [1000, 123] on div at bounding box center [998, 120] width 13 height 13
click at [960, 239] on span "Remove" at bounding box center [945, 243] width 32 height 9
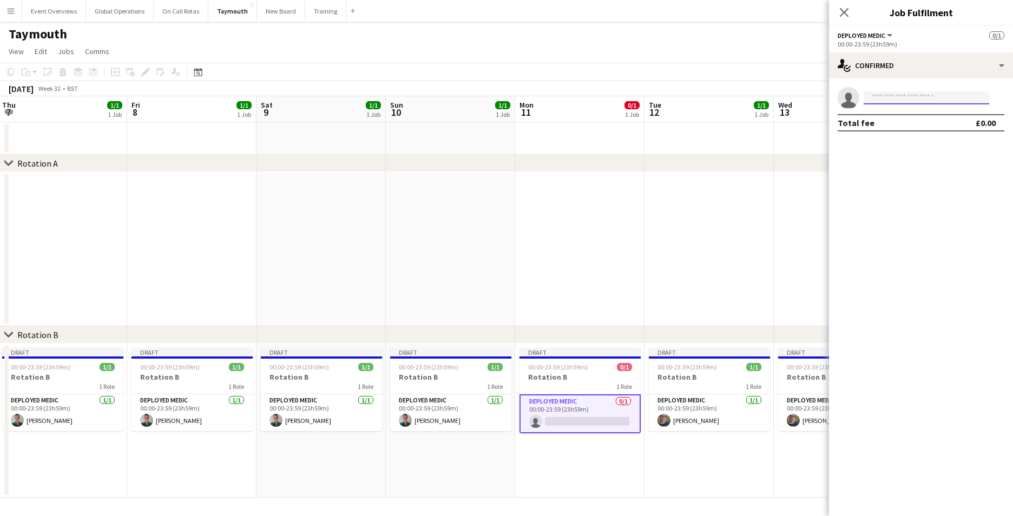
click at [889, 99] on input at bounding box center [927, 97] width 126 height 13
type input "*******"
click at [893, 120] on span "[EMAIL_ADDRESS][DOMAIN_NAME]" at bounding box center [927, 122] width 108 height 9
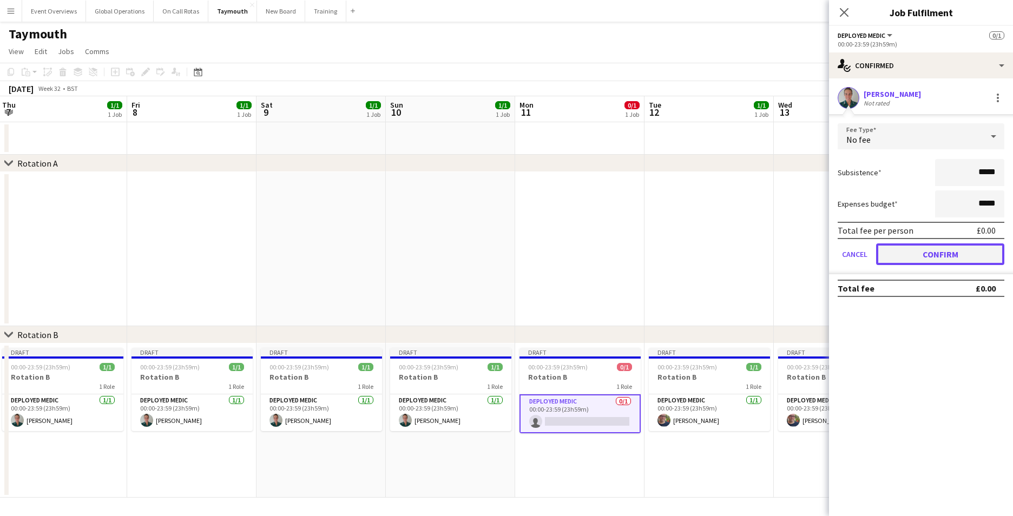
click at [939, 247] on button "Confirm" at bounding box center [940, 255] width 128 height 22
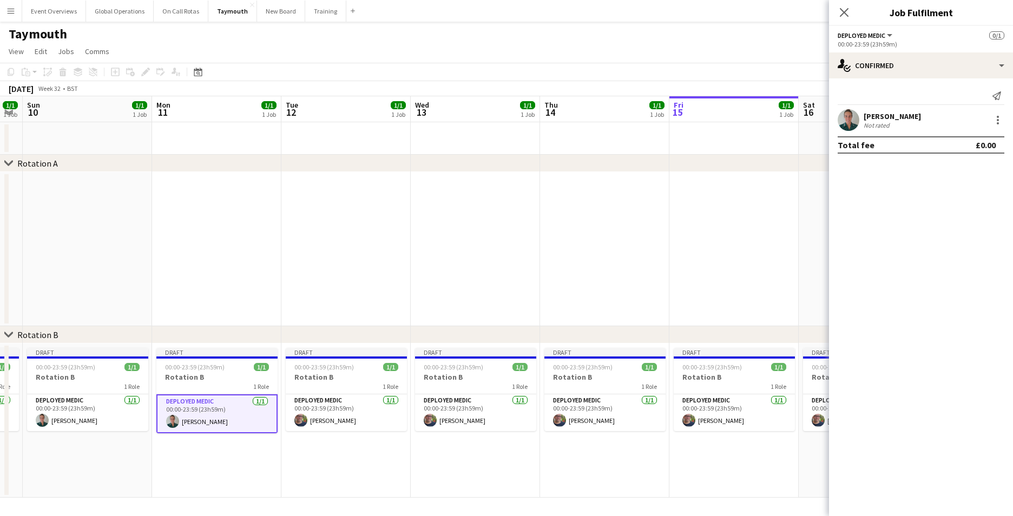
drag, startPoint x: 651, startPoint y: 465, endPoint x: 296, endPoint y: 440, distance: 356.6
click at [296, 442] on app-calendar-viewport "Thu 7 1/1 1 Job Fri 8 1/1 1 Job Sat 9 1/1 1 Job Sun 10 1/1 1 Job Mon 11 1/1 1 J…" at bounding box center [506, 297] width 1013 height 402
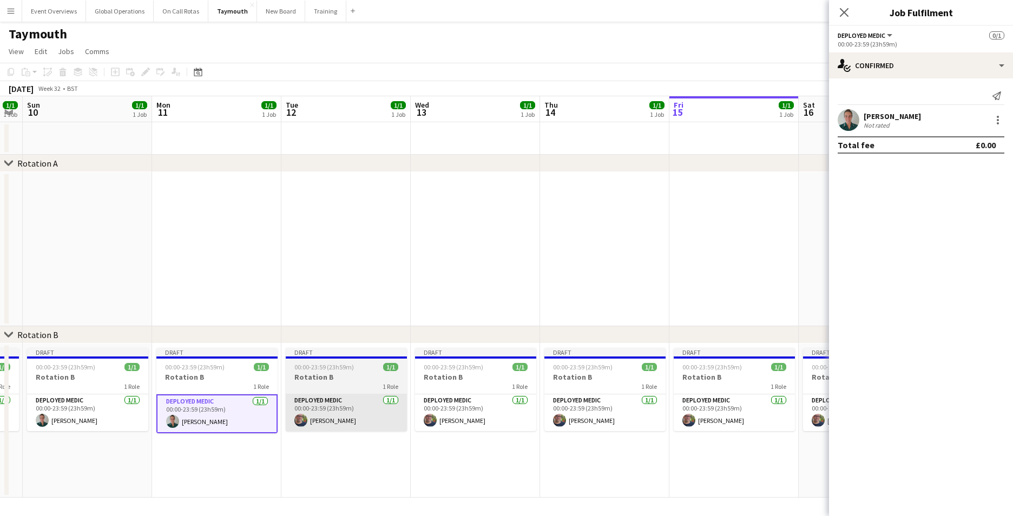
scroll to position [0, 366]
click at [319, 397] on app-card-role "Deployed Medic [DATE] 00:00-23:59 (23h59m) [PERSON_NAME]" at bounding box center [345, 413] width 121 height 37
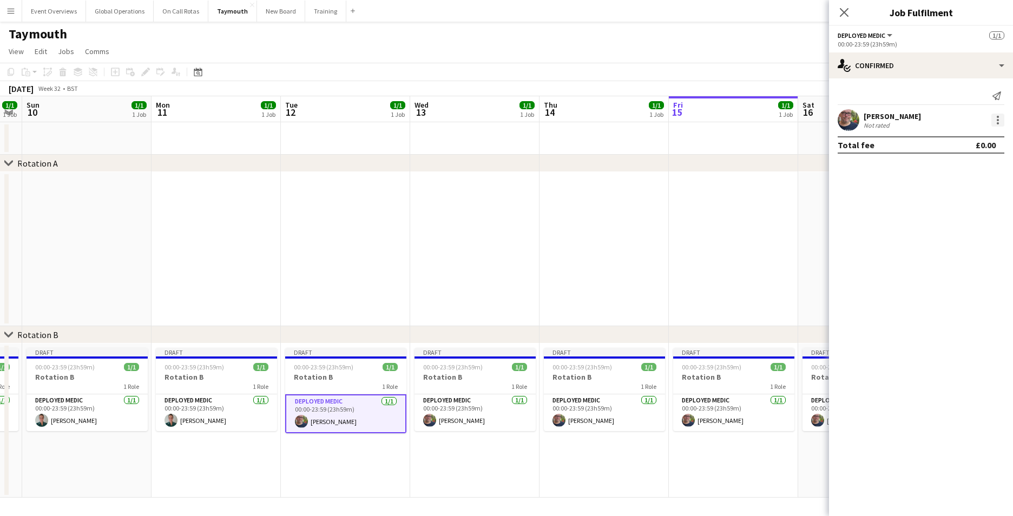
click at [995, 119] on div at bounding box center [998, 120] width 13 height 13
click at [939, 241] on span "Remove" at bounding box center [945, 243] width 32 height 9
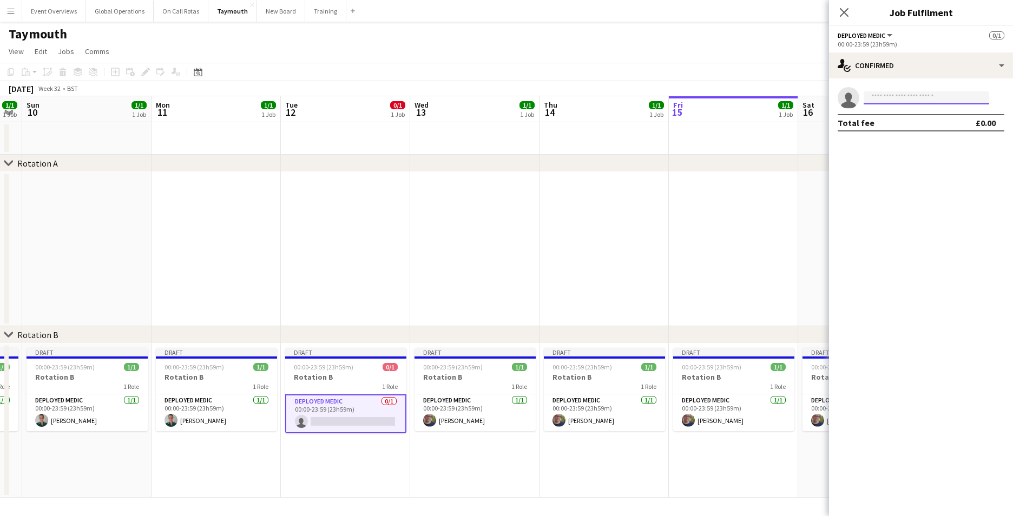
click at [878, 99] on input at bounding box center [927, 97] width 126 height 13
type input "**********"
click at [893, 137] on div "[PERSON_NAME] Active [EMAIL_ADDRESS][DOMAIN_NAME] [PHONE_NUMBER]" at bounding box center [927, 121] width 126 height 35
click at [895, 122] on span "[EMAIL_ADDRESS][DOMAIN_NAME]" at bounding box center [927, 122] width 108 height 9
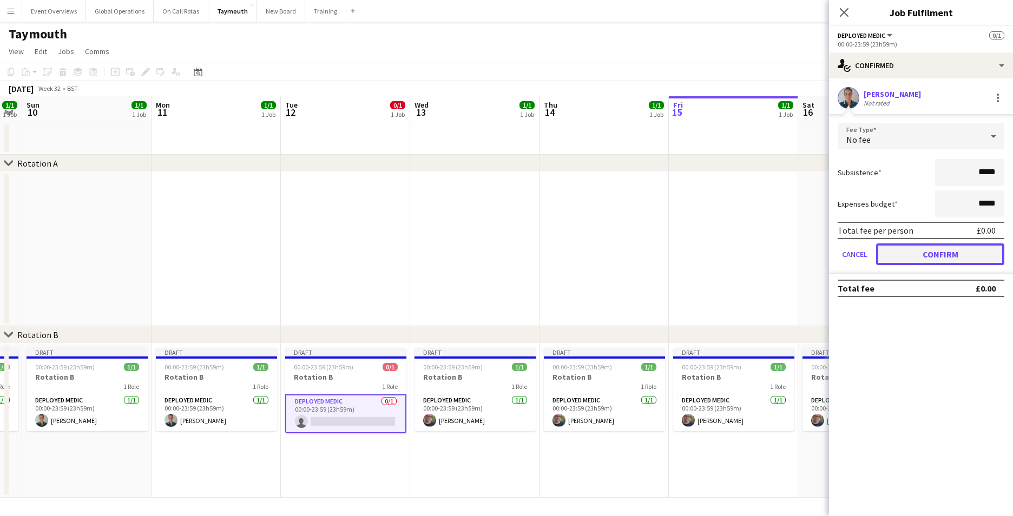
click at [918, 250] on button "Confirm" at bounding box center [940, 255] width 128 height 22
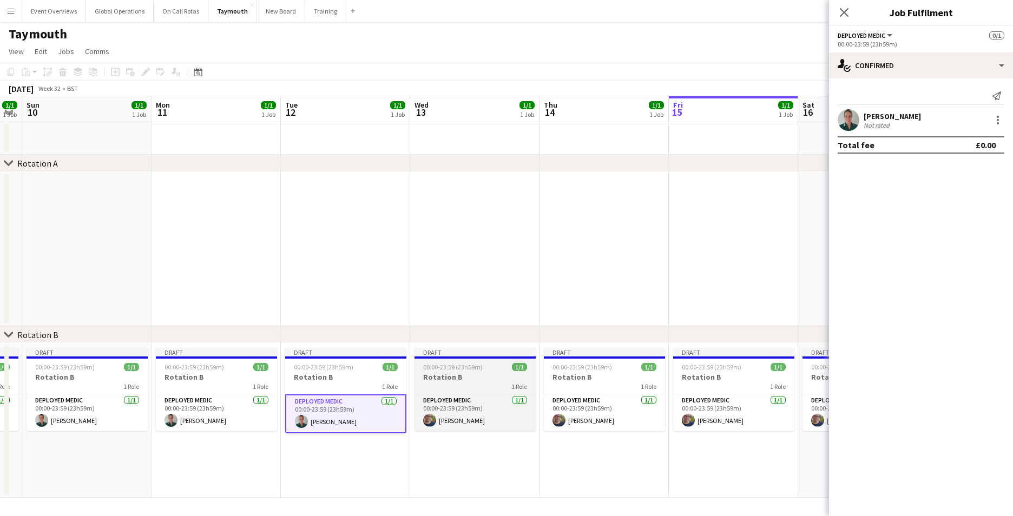
click at [444, 394] on app-job-card "Draft 00:00-23:59 (23h59m) 1/1 Rotation B 1 Role Deployed Medic [DATE] 00:00-23…" at bounding box center [475, 389] width 121 height 83
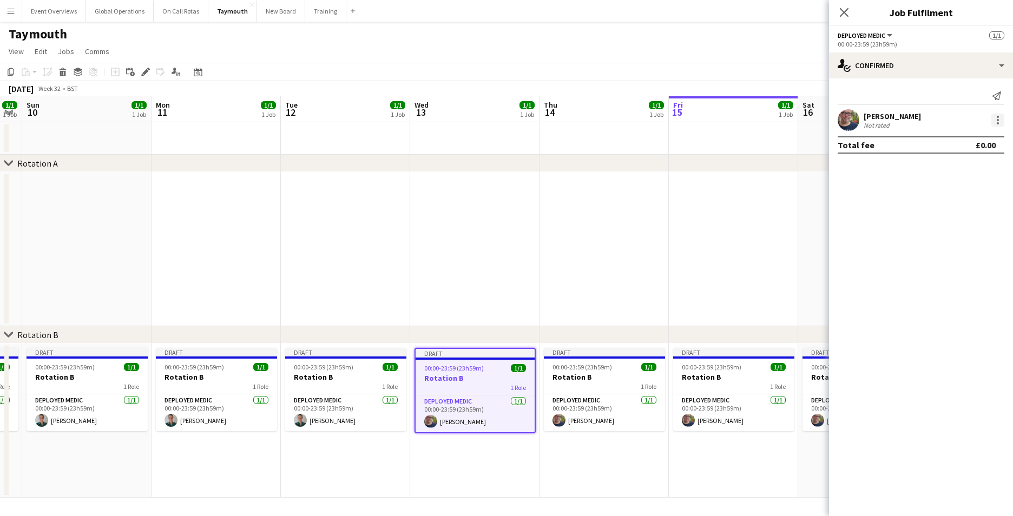
click at [998, 119] on div at bounding box center [998, 120] width 2 height 2
click at [938, 244] on span "Remove" at bounding box center [945, 243] width 32 height 9
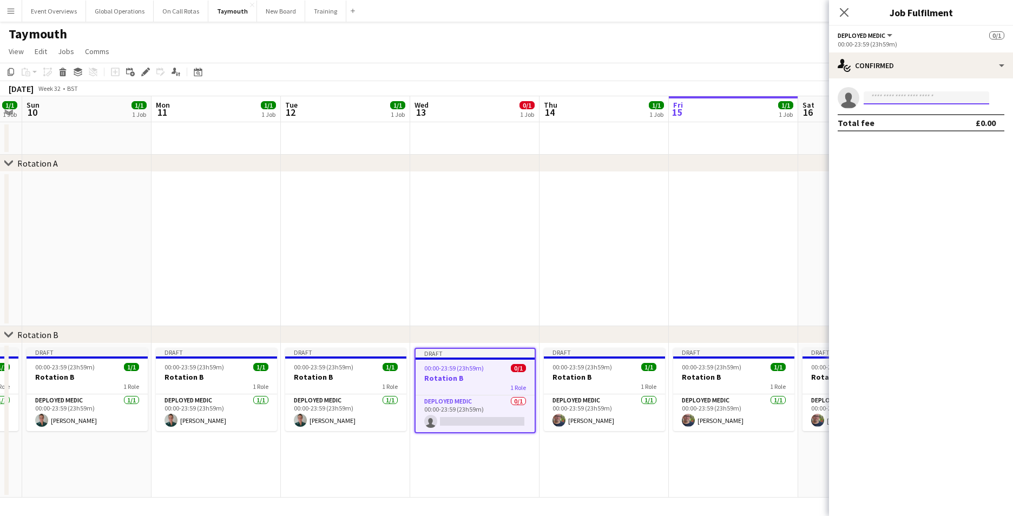
click at [878, 101] on input at bounding box center [927, 97] width 126 height 13
type input "*"
type input "*******"
click at [901, 116] on span "[PERSON_NAME]" at bounding box center [904, 113] width 62 height 9
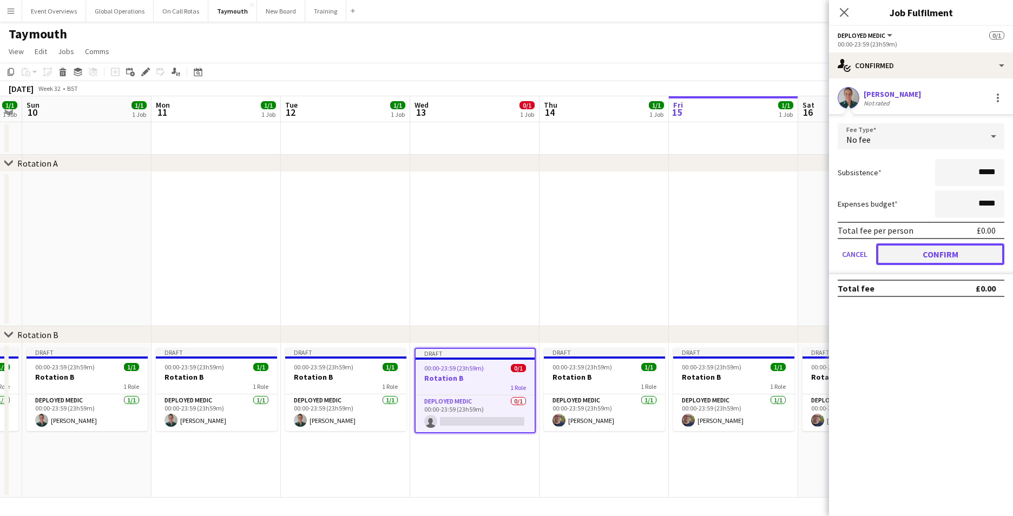
click at [947, 252] on button "Confirm" at bounding box center [940, 255] width 128 height 22
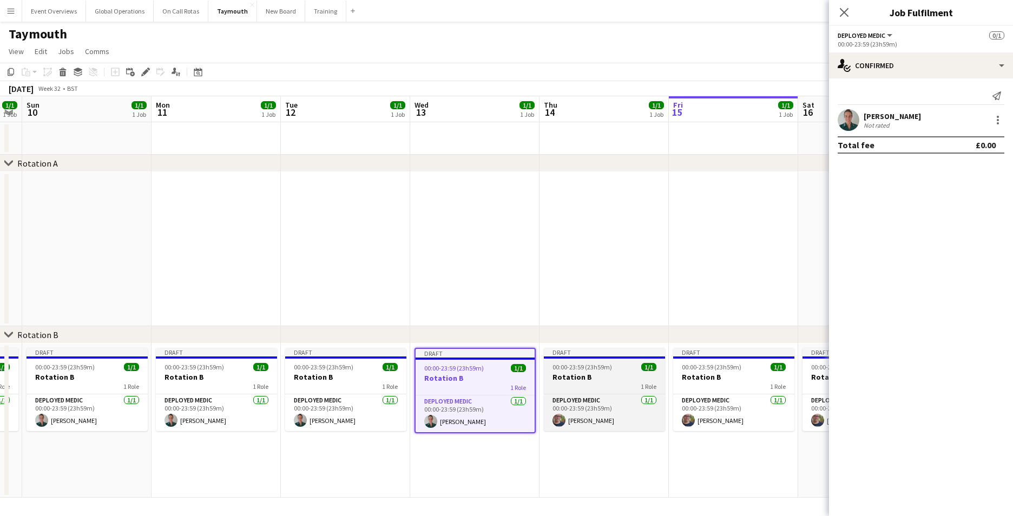
click at [575, 378] on h3 "Rotation B" at bounding box center [604, 377] width 121 height 10
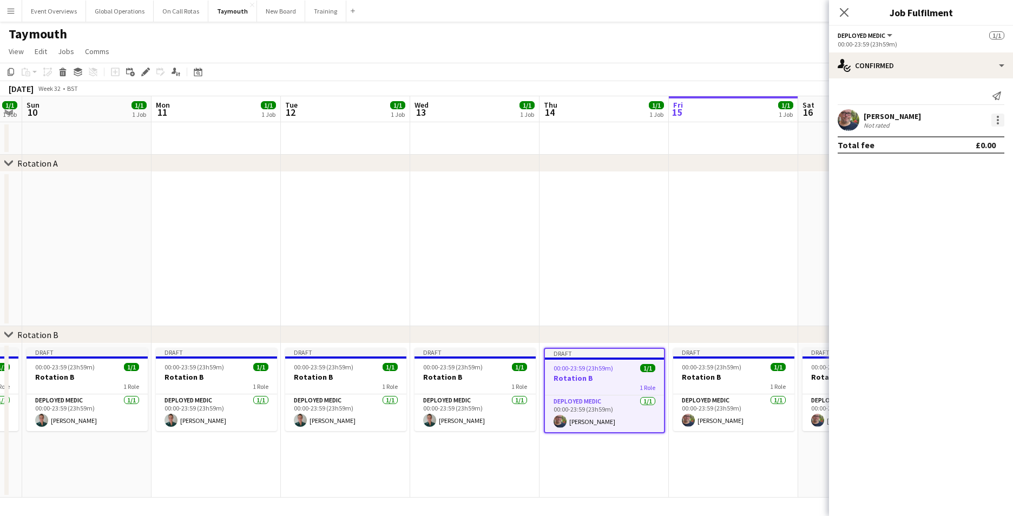
click at [996, 119] on div at bounding box center [998, 120] width 13 height 13
click at [937, 238] on button "Remove" at bounding box center [962, 244] width 84 height 26
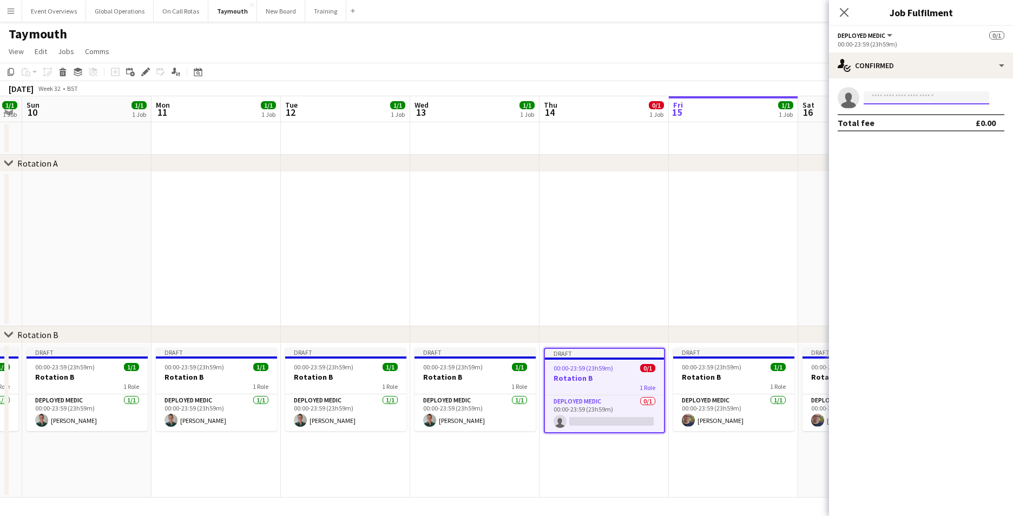
click at [900, 101] on input at bounding box center [927, 97] width 126 height 13
type input "**********"
click at [893, 117] on span "[PERSON_NAME]" at bounding box center [904, 113] width 62 height 9
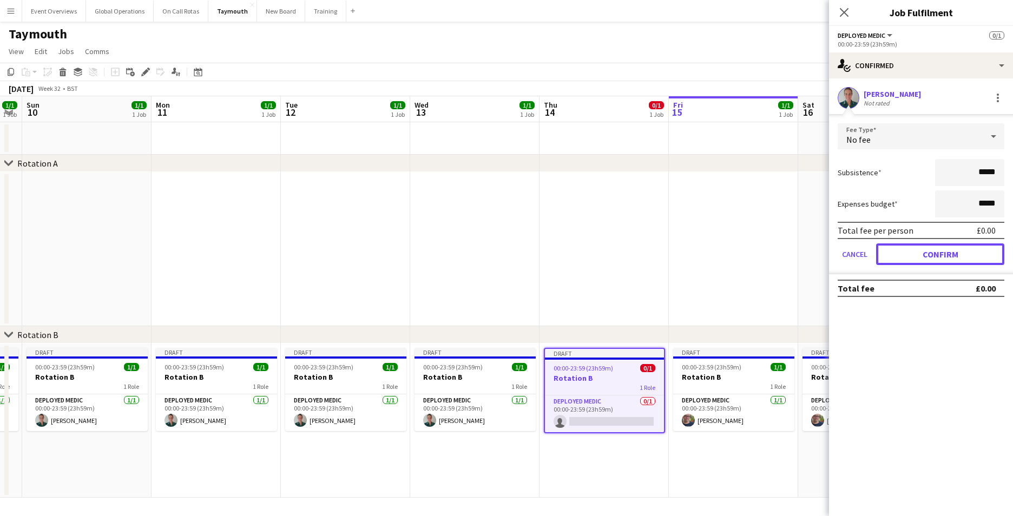
click at [921, 257] on button "Confirm" at bounding box center [940, 255] width 128 height 22
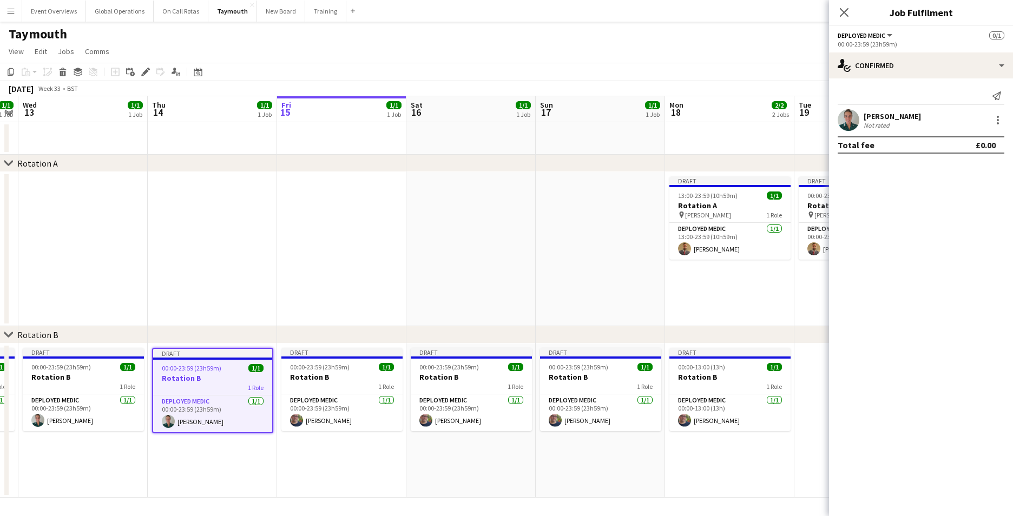
scroll to position [0, 443]
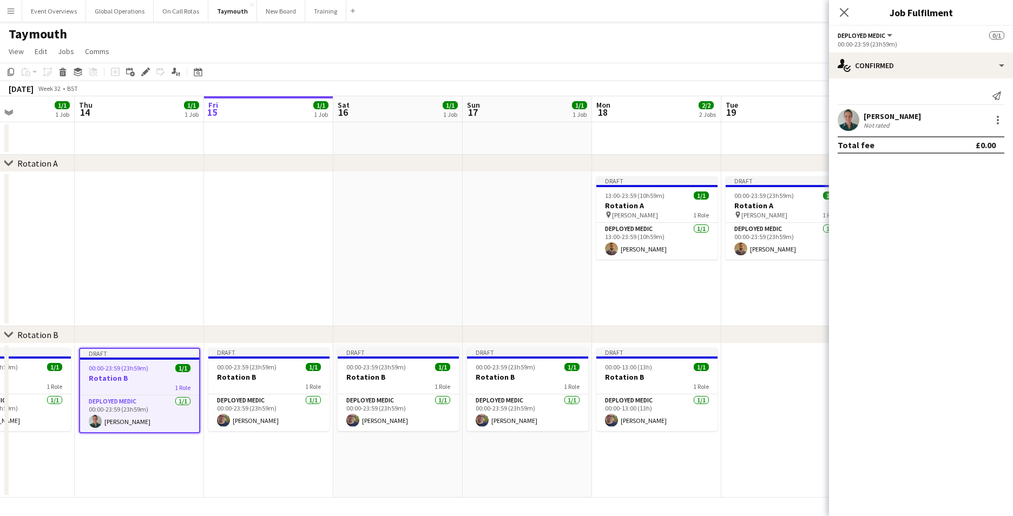
drag, startPoint x: 740, startPoint y: 299, endPoint x: 274, endPoint y: 303, distance: 465.1
click at [274, 303] on app-calendar-viewport "Sun 10 1/1 1 Job Mon 11 1/1 1 Job Tue 12 1/1 1 Job Wed 13 1/1 1 Job Thu 14 1/1 …" at bounding box center [506, 297] width 1013 height 402
click at [241, 377] on h3 "Rotation B" at bounding box center [268, 377] width 121 height 10
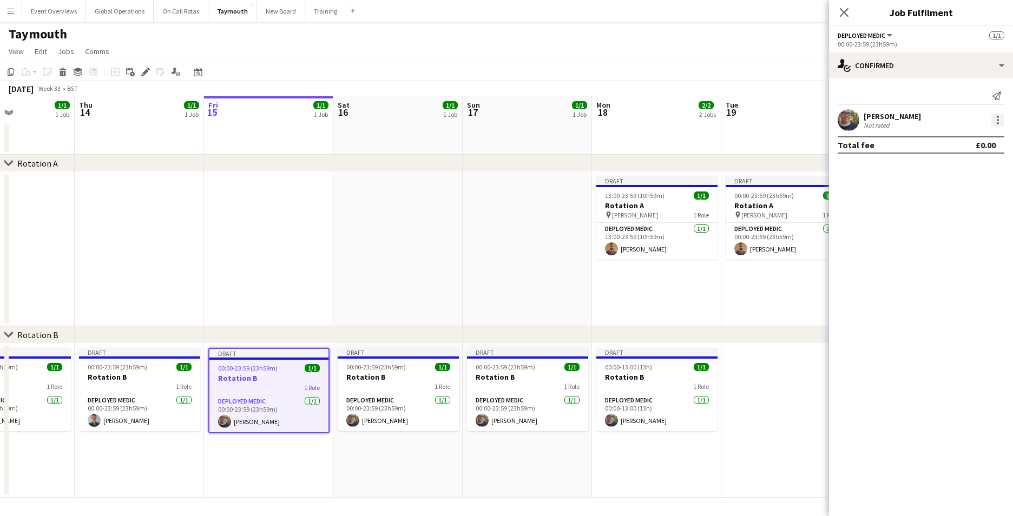
click at [996, 119] on div at bounding box center [998, 120] width 13 height 13
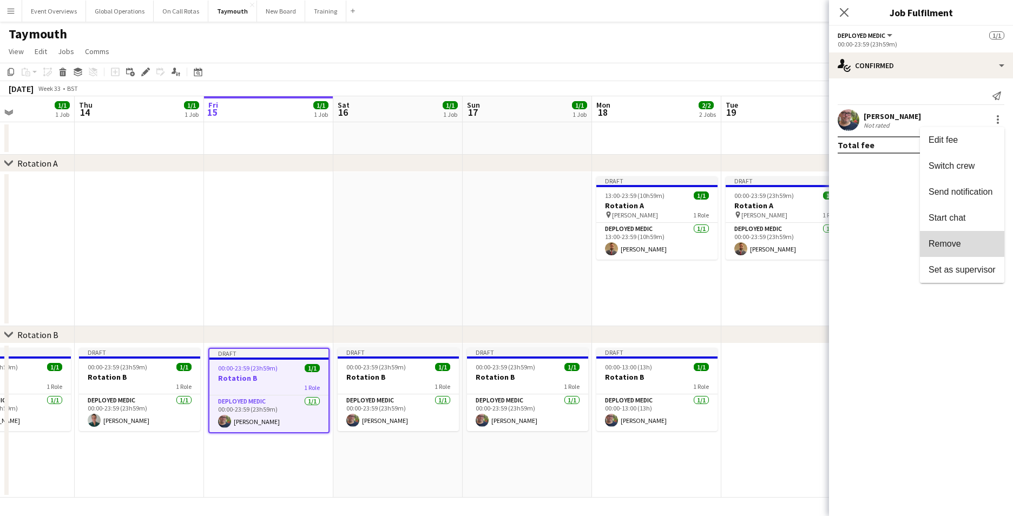
click at [957, 241] on span "Remove" at bounding box center [945, 243] width 32 height 9
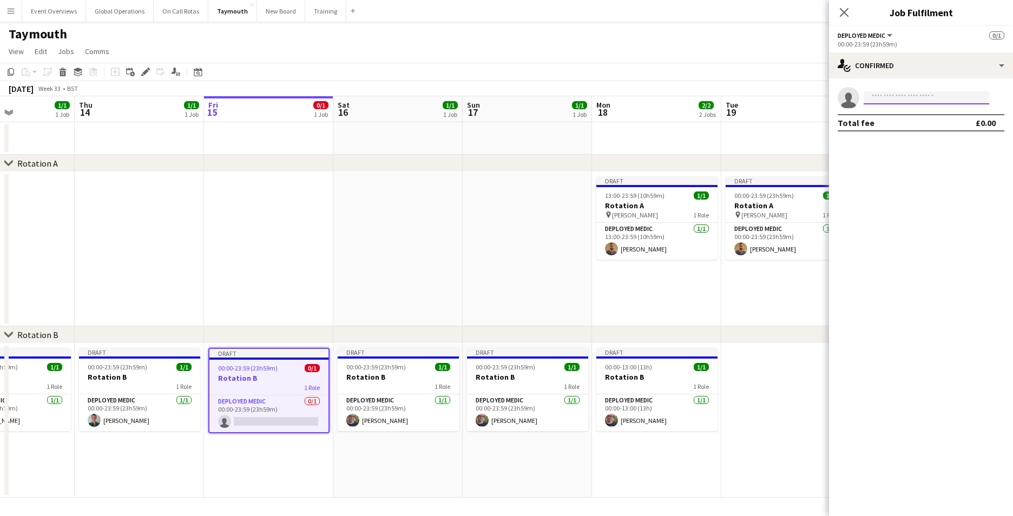
click at [891, 95] on input at bounding box center [927, 97] width 126 height 13
type input "*"
type input "**********"
click at [893, 116] on span "[PERSON_NAME]" at bounding box center [904, 113] width 62 height 9
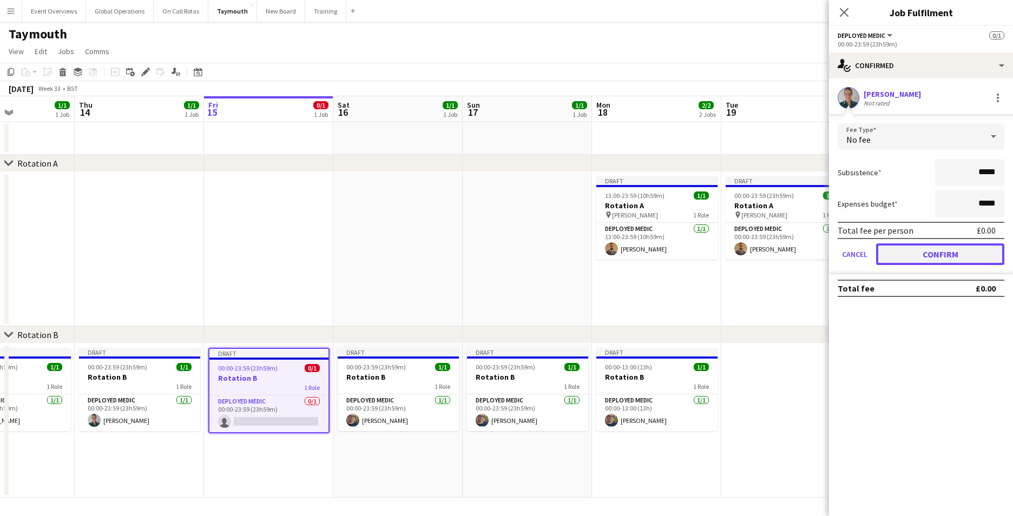
click at [919, 251] on button "Confirm" at bounding box center [940, 255] width 128 height 22
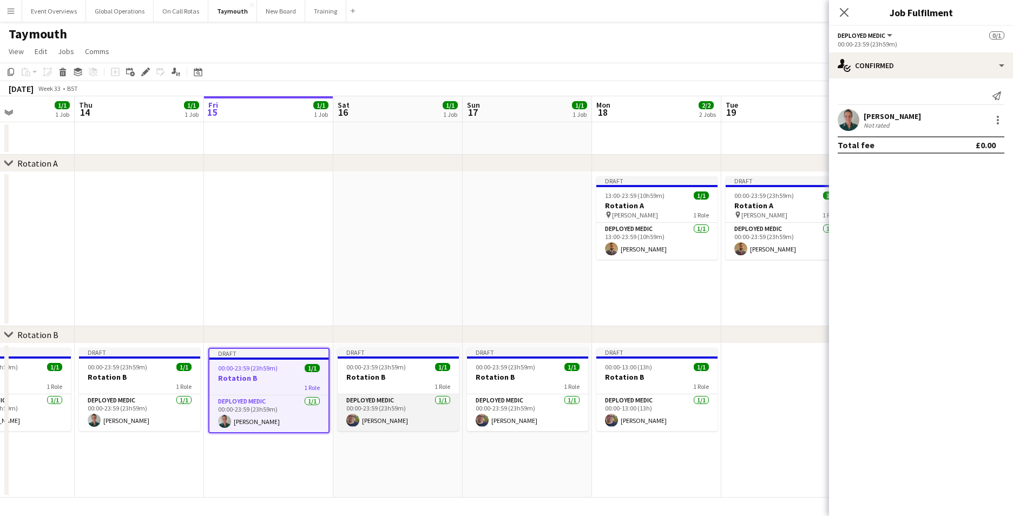
click at [370, 397] on app-card-role "Deployed Medic [DATE] 00:00-23:59 (23h59m) [PERSON_NAME]" at bounding box center [398, 413] width 121 height 37
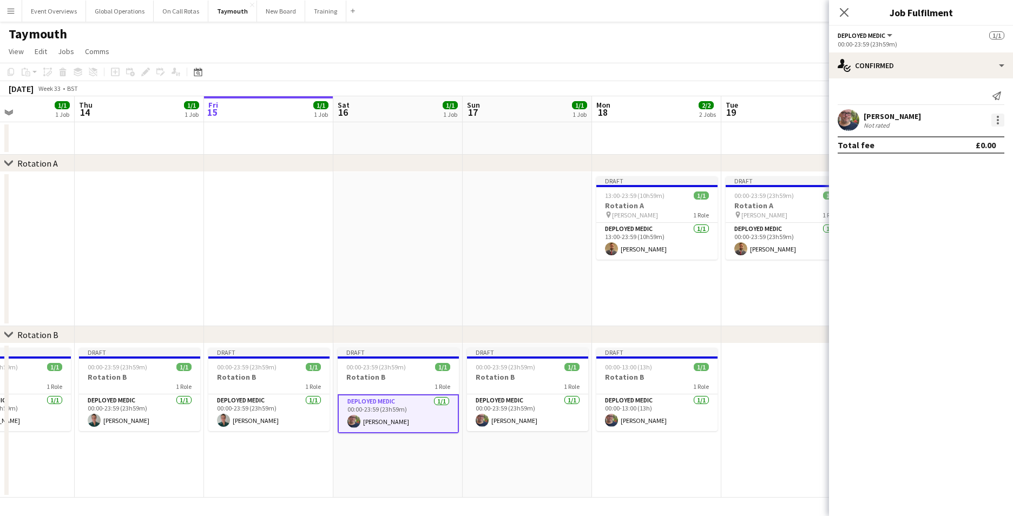
click at [998, 120] on div at bounding box center [998, 120] width 2 height 2
click at [952, 243] on span "Remove" at bounding box center [945, 243] width 32 height 9
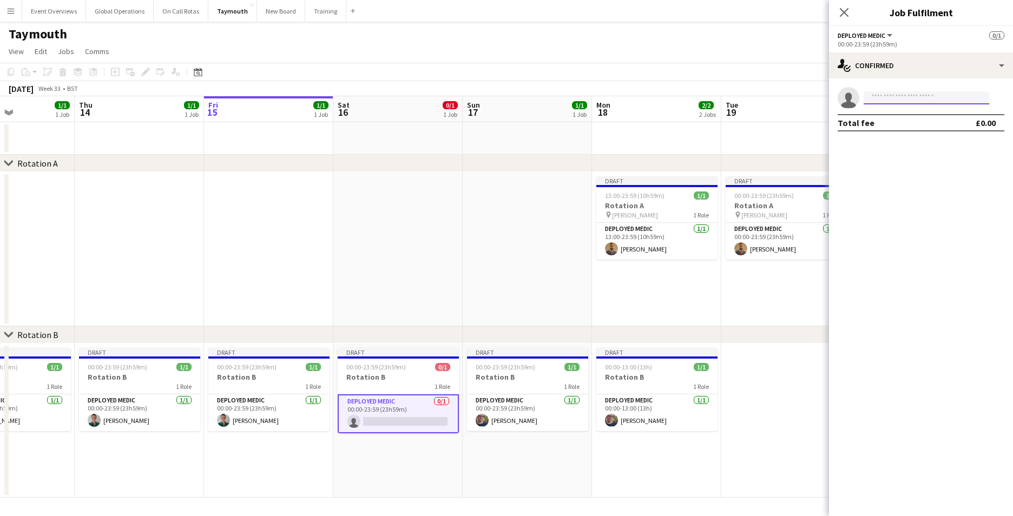
click at [912, 95] on input at bounding box center [927, 97] width 126 height 13
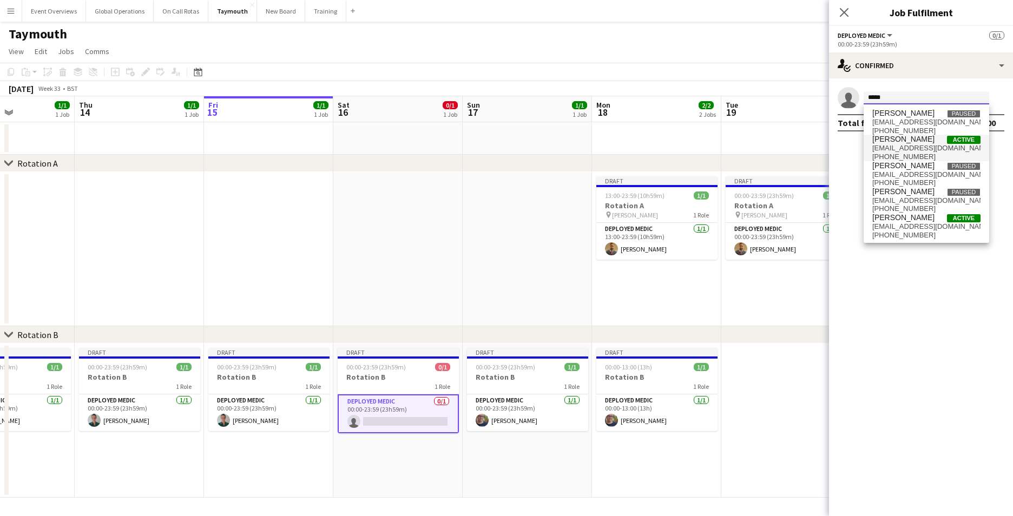
type input "*****"
click at [889, 141] on span "[PERSON_NAME]" at bounding box center [904, 139] width 62 height 9
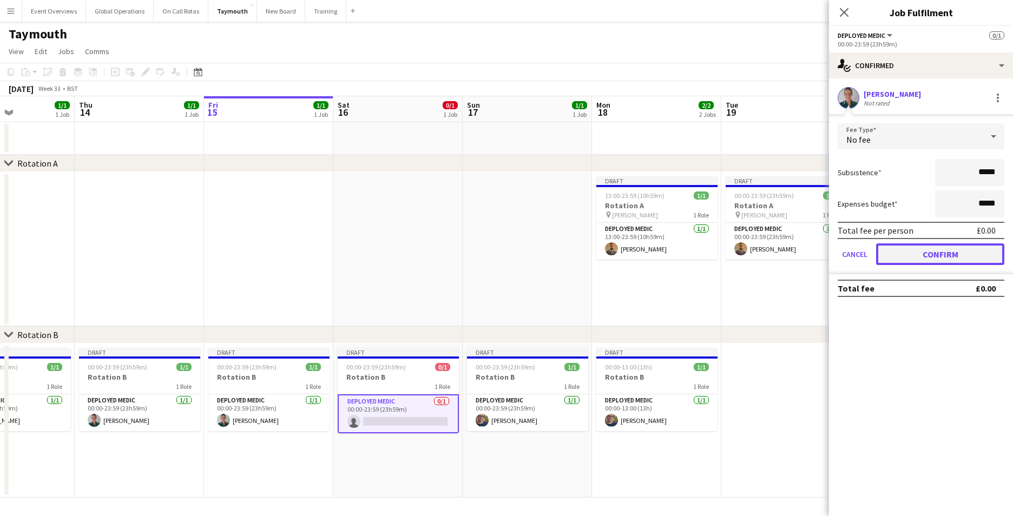
click at [920, 259] on button "Confirm" at bounding box center [940, 255] width 128 height 22
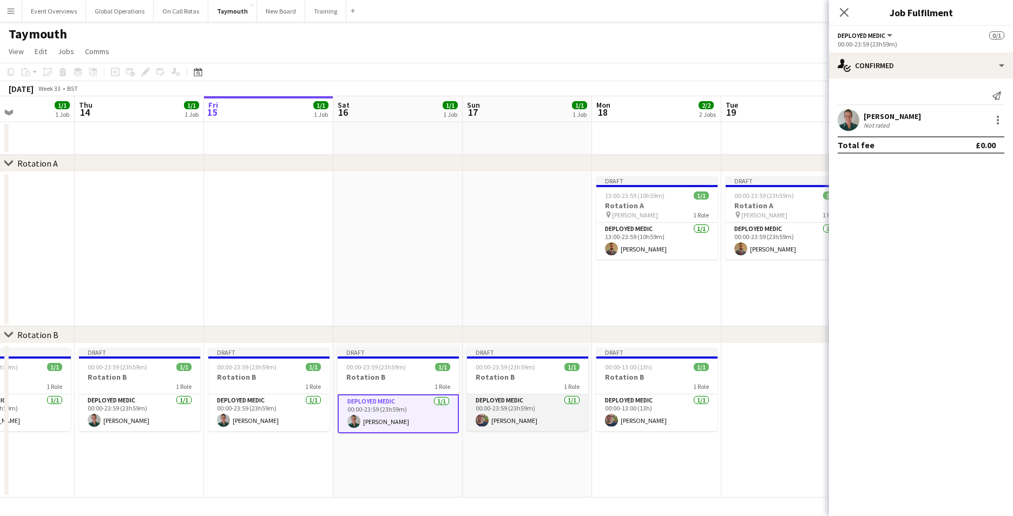
click at [508, 400] on app-card-role "Deployed Medic [DATE] 00:00-23:59 (23h59m) [PERSON_NAME]" at bounding box center [527, 413] width 121 height 37
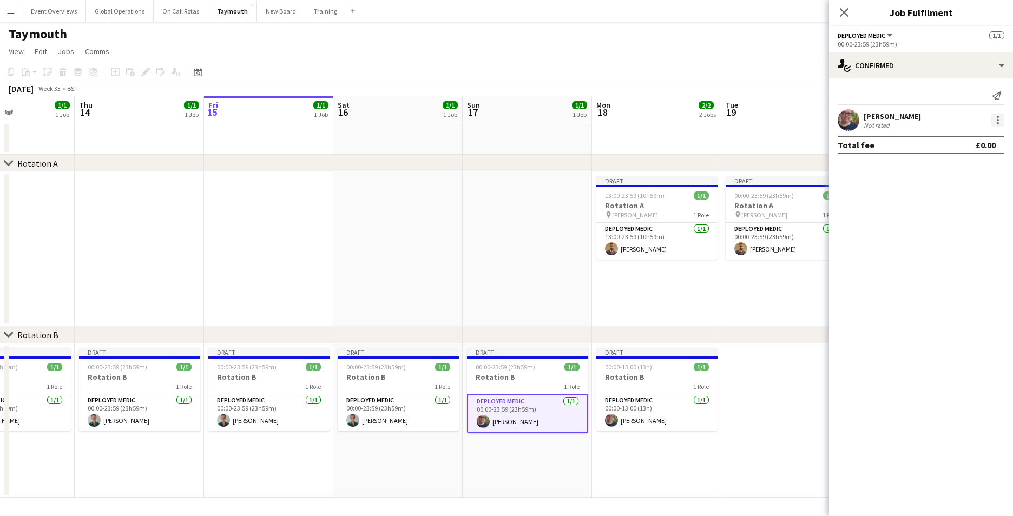
click at [998, 120] on div at bounding box center [998, 120] width 2 height 2
click at [943, 240] on span "Remove" at bounding box center [945, 243] width 32 height 9
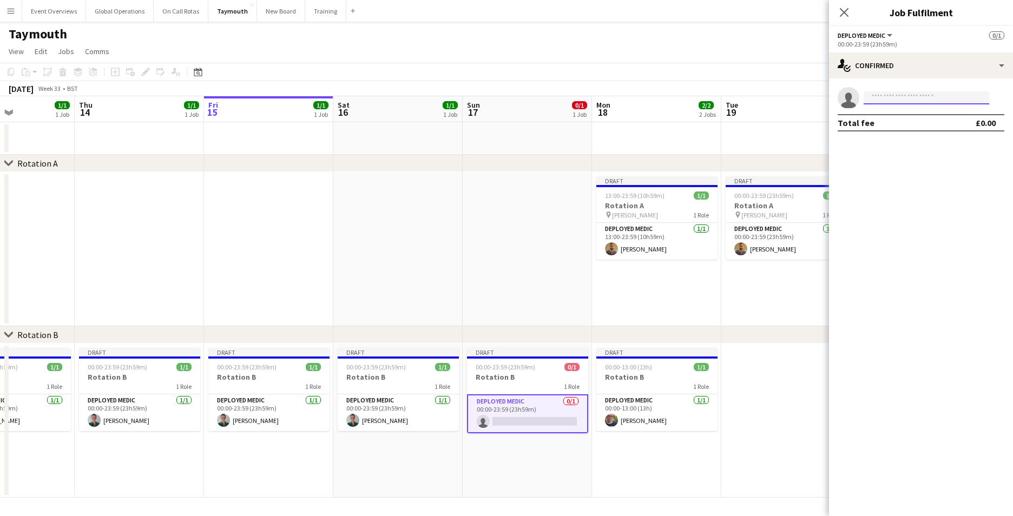
click at [917, 97] on input at bounding box center [927, 97] width 126 height 13
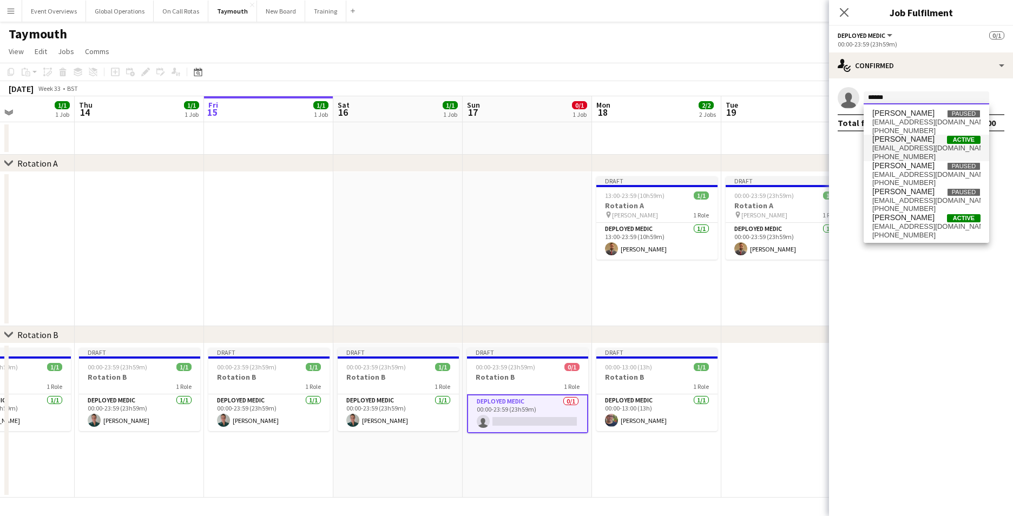
type input "*****"
click at [903, 154] on span "[PHONE_NUMBER]" at bounding box center [927, 157] width 108 height 9
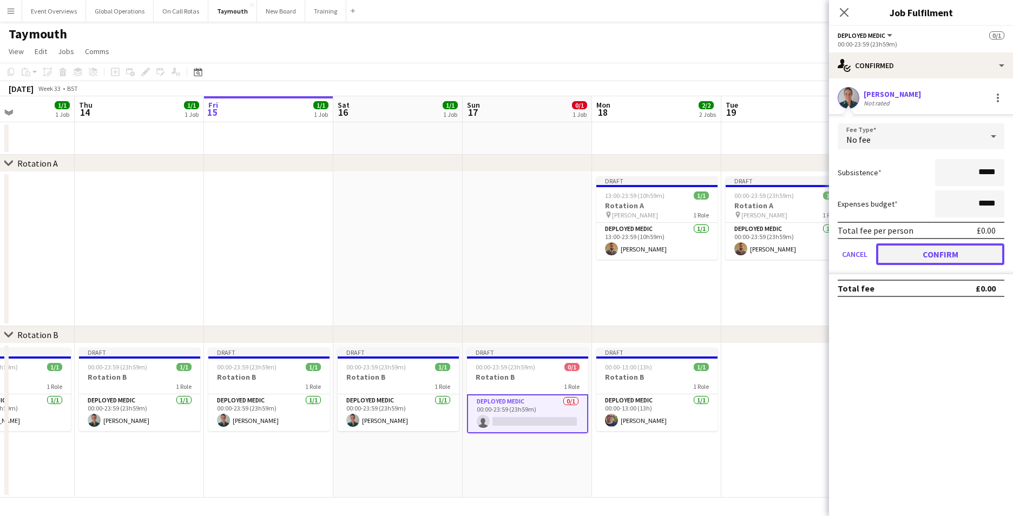
click at [933, 253] on button "Confirm" at bounding box center [940, 255] width 128 height 22
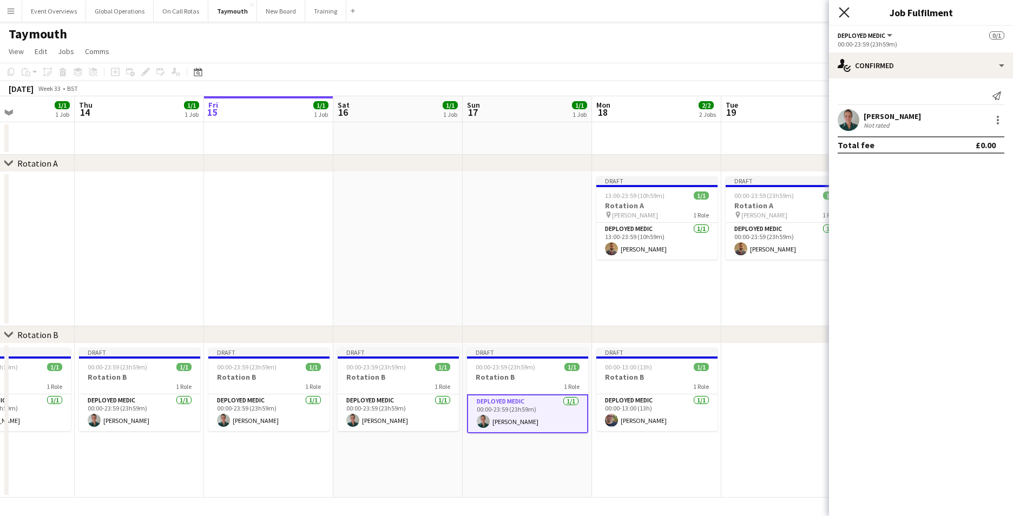
click at [845, 10] on icon "Close pop-in" at bounding box center [844, 12] width 10 height 10
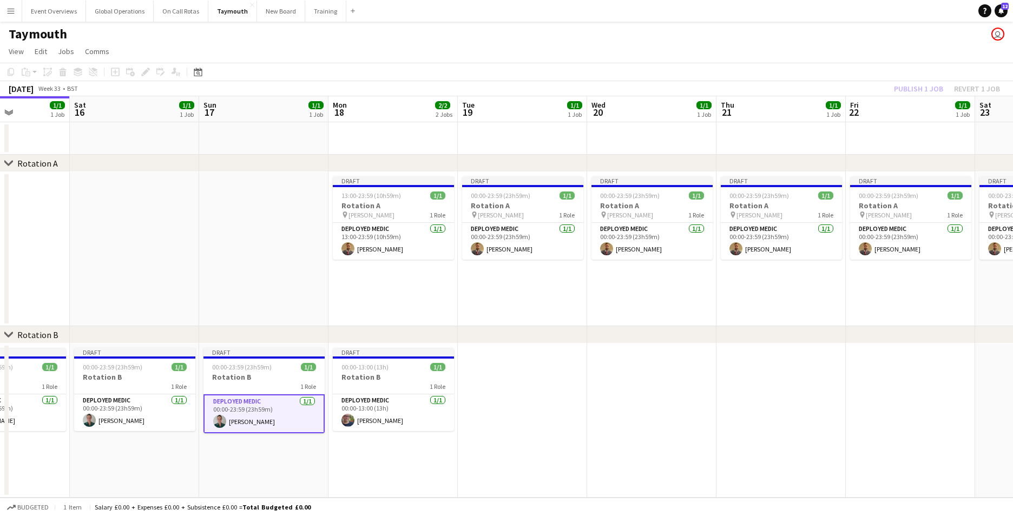
scroll to position [0, 449]
drag, startPoint x: 575, startPoint y: 298, endPoint x: 312, endPoint y: 274, distance: 263.6
click at [312, 274] on app-calendar-viewport "Tue 12 1/1 1 Job Wed 13 1/1 1 Job Thu 14 1/1 1 Job Fri 15 1/1 1 Job Sat 16 1/1 …" at bounding box center [506, 297] width 1013 height 402
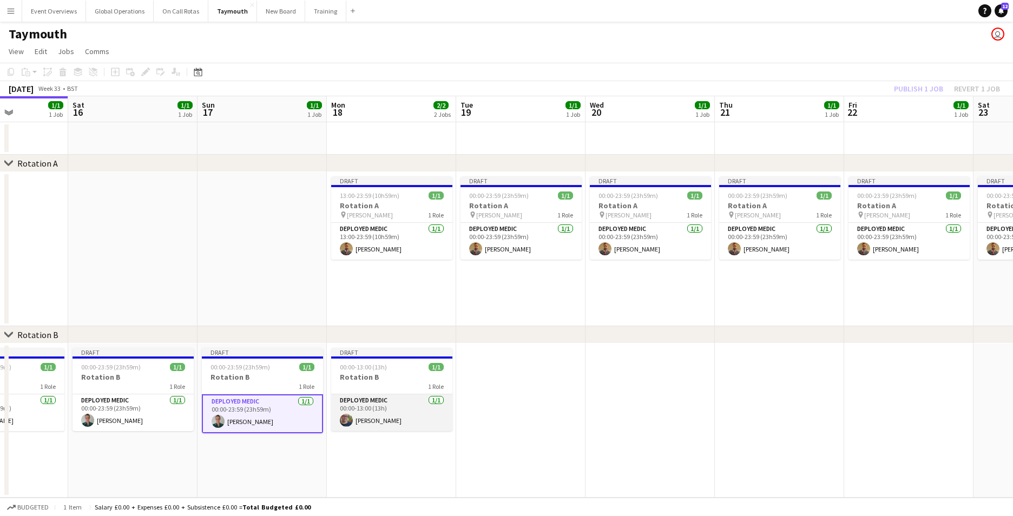
click at [362, 398] on app-card-role "Deployed Medic [DATE] 00:00-13:00 (13h) [PERSON_NAME]" at bounding box center [391, 413] width 121 height 37
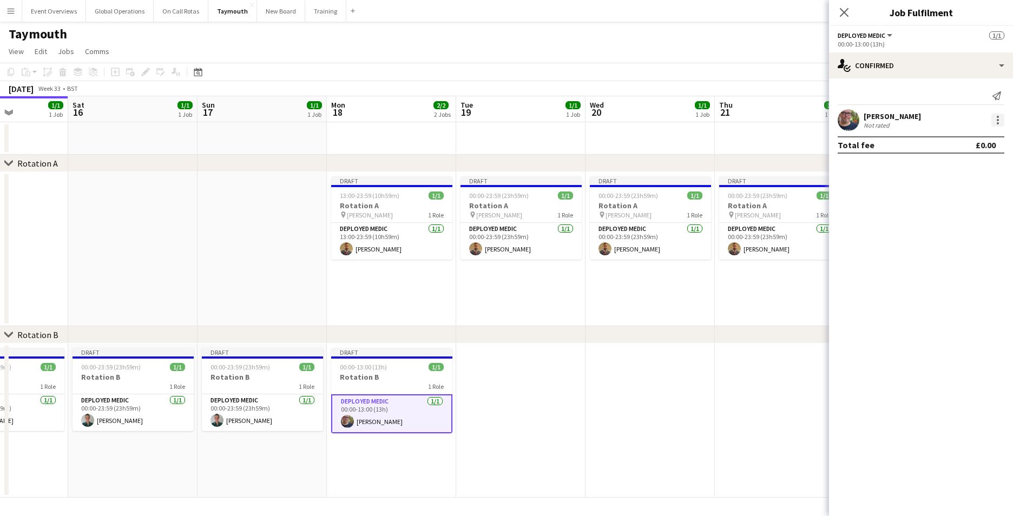
click at [999, 120] on div at bounding box center [998, 120] width 13 height 13
click at [965, 242] on span "Remove" at bounding box center [962, 244] width 67 height 10
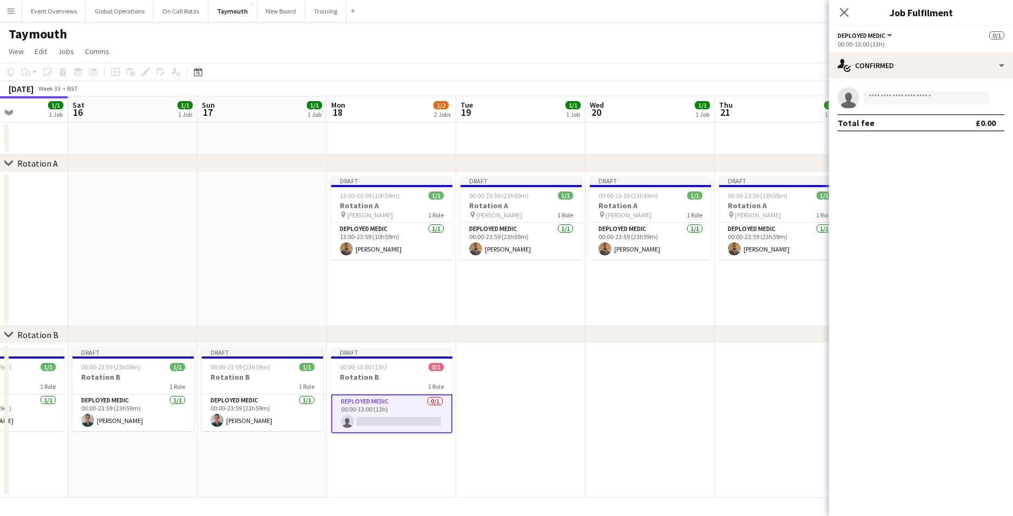
click at [647, 319] on app-date-cell "Draft 00:00-23:59 (23h59m) 1/1 Rotation A pin [PERSON_NAME] 1 Role Deployed Med…" at bounding box center [650, 249] width 129 height 154
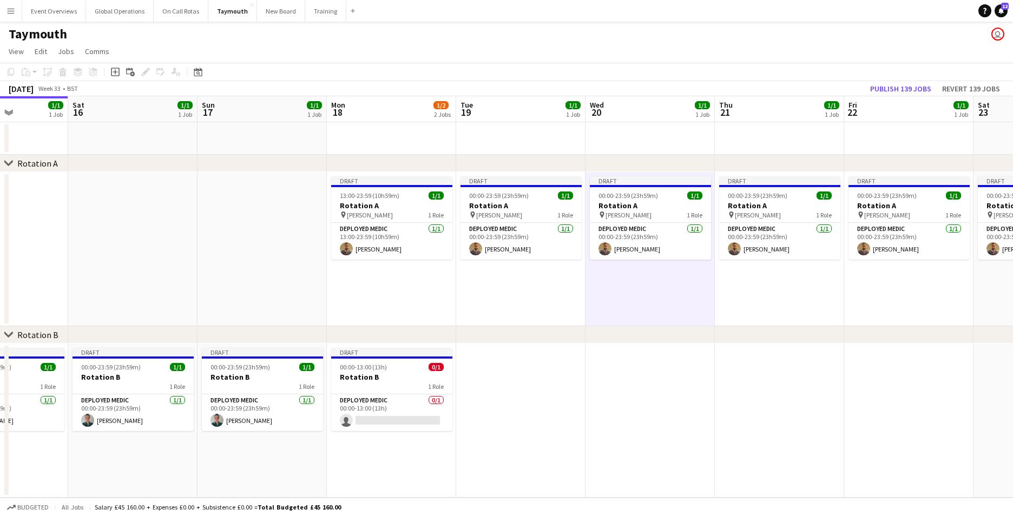
scroll to position [0, 450]
click at [407, 250] on app-card-role "Deployed Medic [DATE] 13:00-23:59 (10h59m) [PERSON_NAME]" at bounding box center [390, 241] width 121 height 37
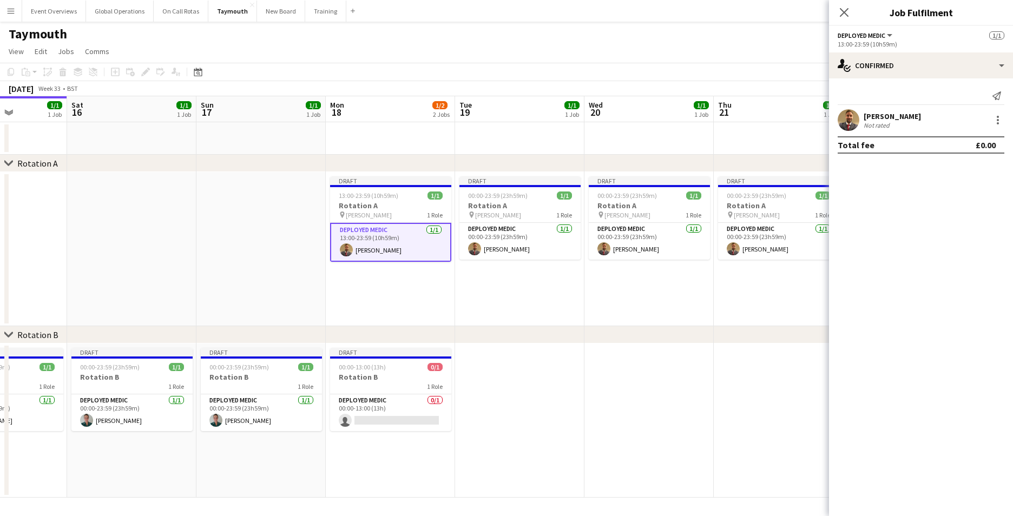
click at [999, 113] on div "[PERSON_NAME] Not rated" at bounding box center [921, 120] width 184 height 22
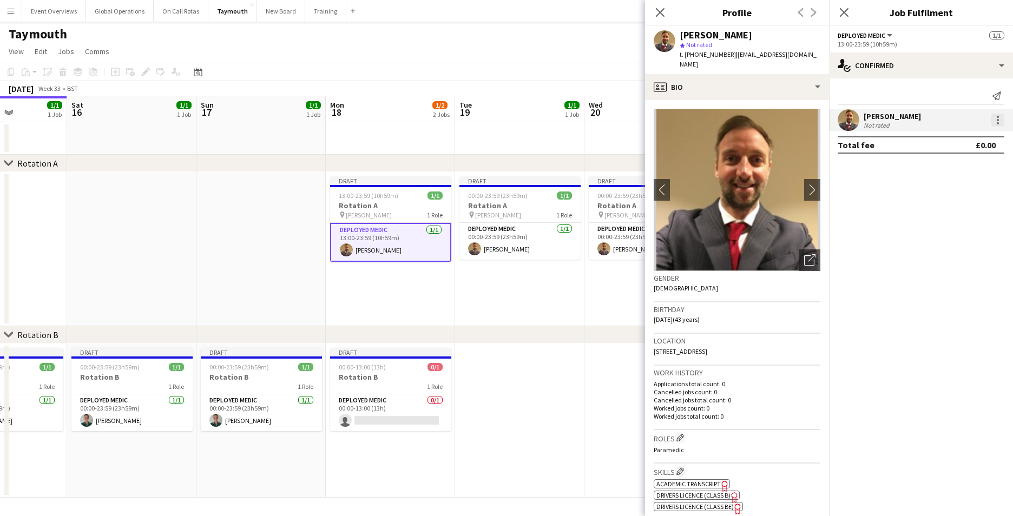
click at [1003, 118] on div at bounding box center [998, 120] width 13 height 13
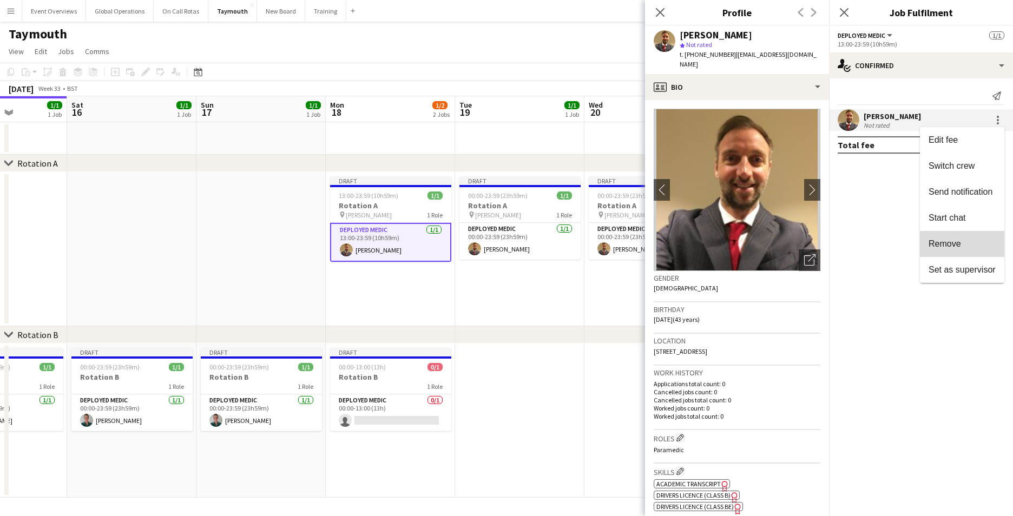
click at [960, 244] on span "Remove" at bounding box center [945, 243] width 32 height 9
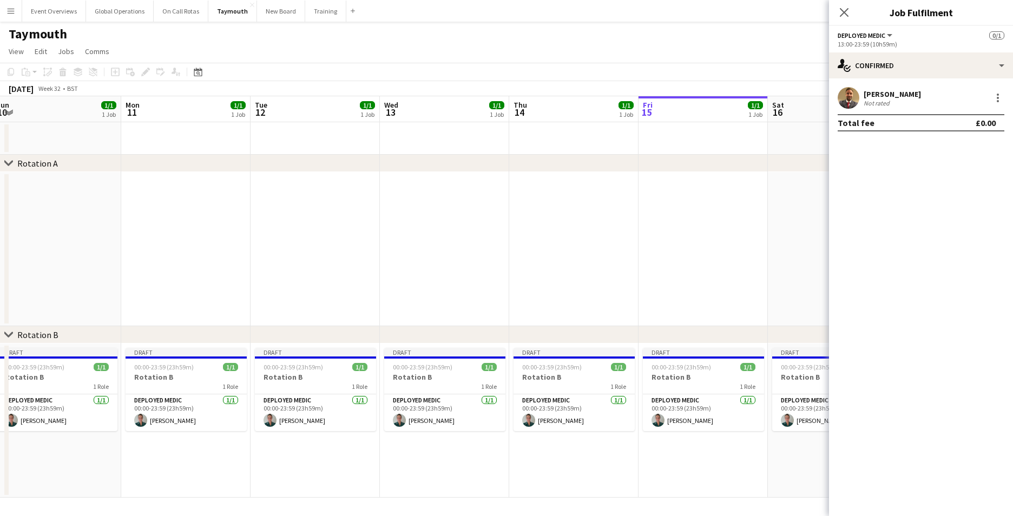
drag, startPoint x: 179, startPoint y: 278, endPoint x: 762, endPoint y: 322, distance: 584.7
click at [775, 320] on app-calendar-viewport "Fri 8 1/1 1 Job Sat 9 1/1 1 Job Sun 10 1/1 1 Job Mon 11 1/1 1 Job Tue 12 1/1 1 …" at bounding box center [506, 297] width 1013 height 402
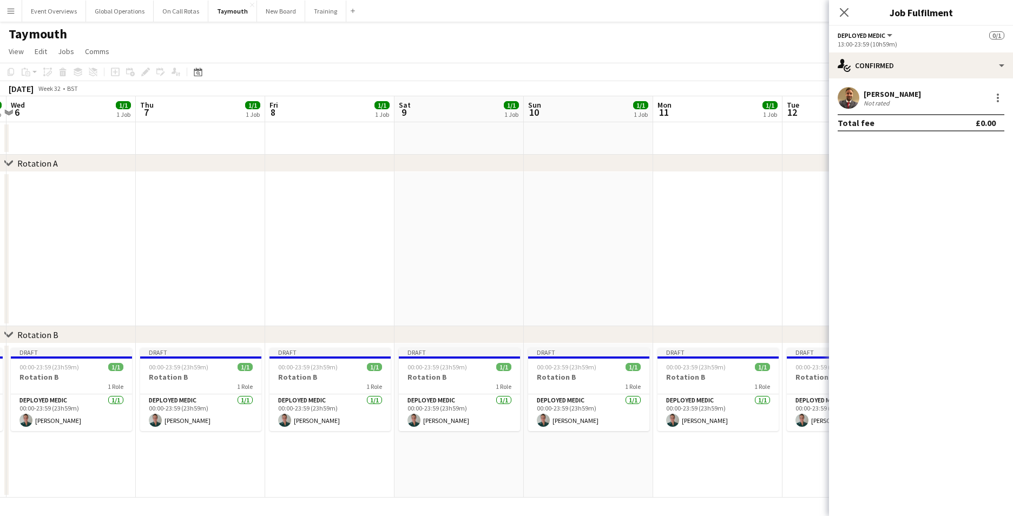
drag, startPoint x: 311, startPoint y: 296, endPoint x: 677, endPoint y: 274, distance: 366.0
click at [677, 274] on app-calendar-viewport "Mon 4 2/2 2 Jobs Tue 5 1/1 1 Job Wed 6 1/1 1 Job Thu 7 1/1 1 Job Fri 8 1/1 1 Jo…" at bounding box center [506, 297] width 1013 height 402
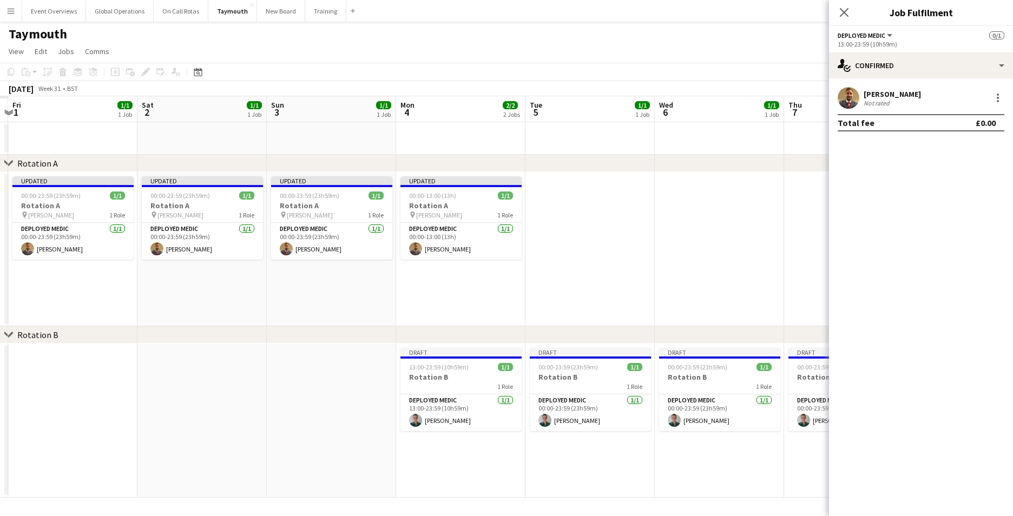
drag, startPoint x: 186, startPoint y: 310, endPoint x: 652, endPoint y: 276, distance: 467.9
click at [684, 273] on app-calendar-viewport "Thu 31 Fri 1 1/1 1 Job Sat 2 1/1 1 Job Sun 3 1/1 1 Job Mon 4 2/2 2 Jobs Tue 5 1…" at bounding box center [506, 297] width 1013 height 402
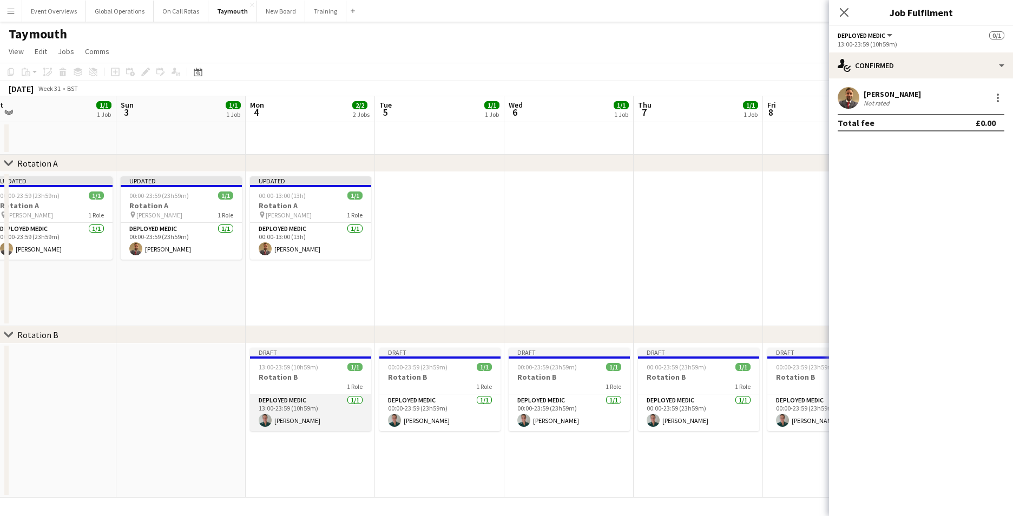
click at [291, 400] on app-card-role "Deployed Medic [DATE] 13:00-23:59 (10h59m) [PERSON_NAME]" at bounding box center [310, 413] width 121 height 37
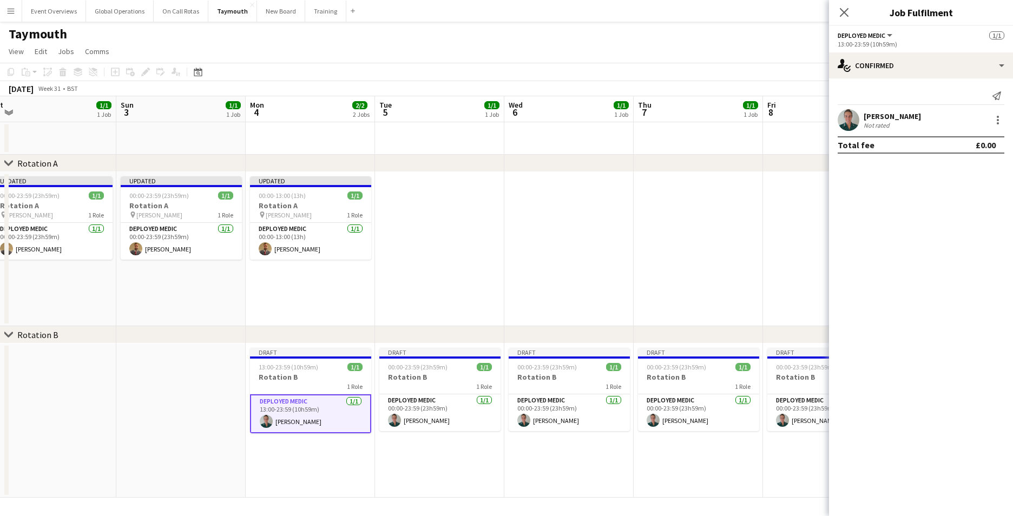
click at [892, 36] on button "Deployed Medic" at bounding box center [866, 35] width 56 height 8
click at [1002, 66] on div "single-neutral-actions-check-2 Confirmed" at bounding box center [921, 66] width 184 height 26
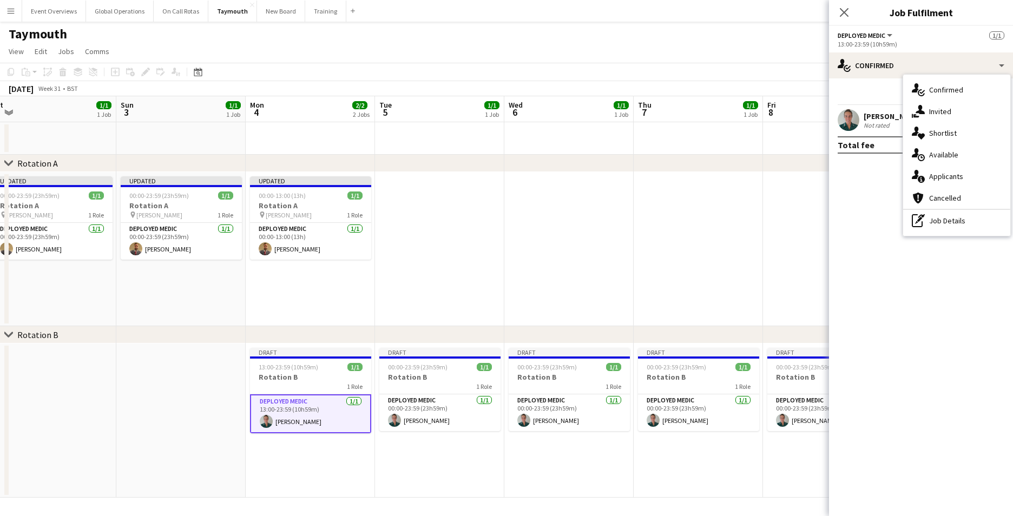
click at [835, 215] on mat-expansion-panel "check Confirmed Send notification [PERSON_NAME] Not rated Total fee £0.00" at bounding box center [921, 297] width 184 height 438
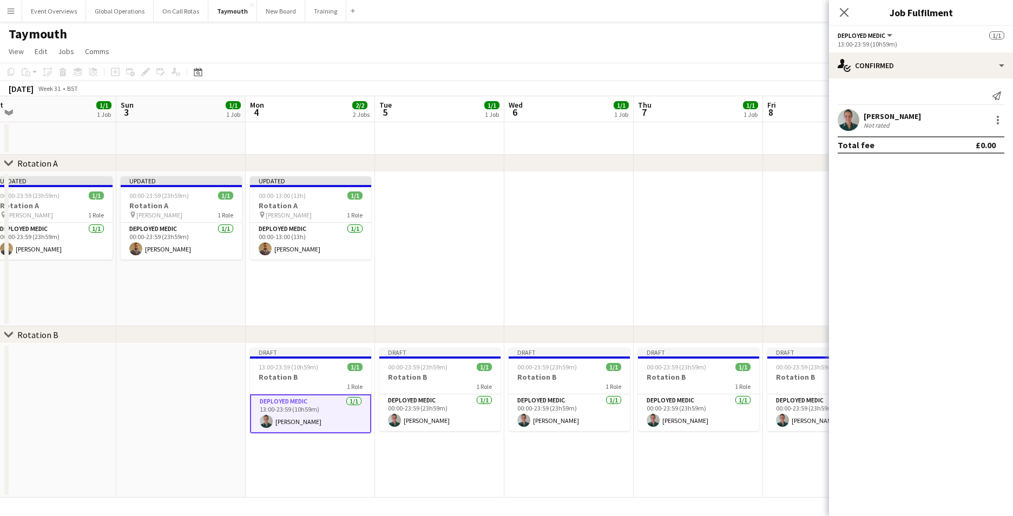
click at [873, 36] on span "Deployed Medic" at bounding box center [862, 35] width 48 height 8
click at [875, 69] on li "Deployed Medic" at bounding box center [874, 72] width 54 height 10
click at [279, 375] on h3 "Rotation B" at bounding box center [310, 377] width 121 height 10
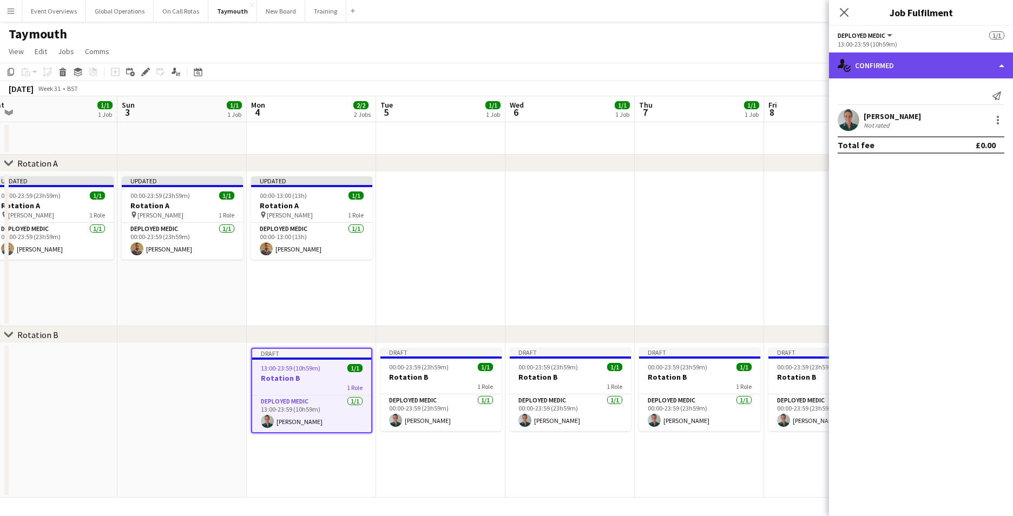
click at [1002, 64] on div "single-neutral-actions-check-2 Confirmed" at bounding box center [921, 66] width 184 height 26
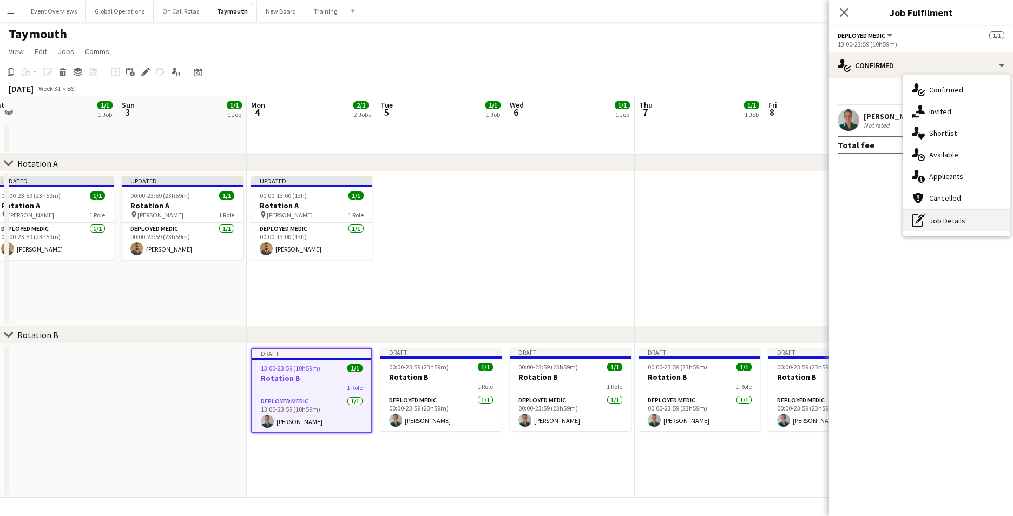
click at [942, 219] on div "pen-write Job Details" at bounding box center [957, 221] width 107 height 22
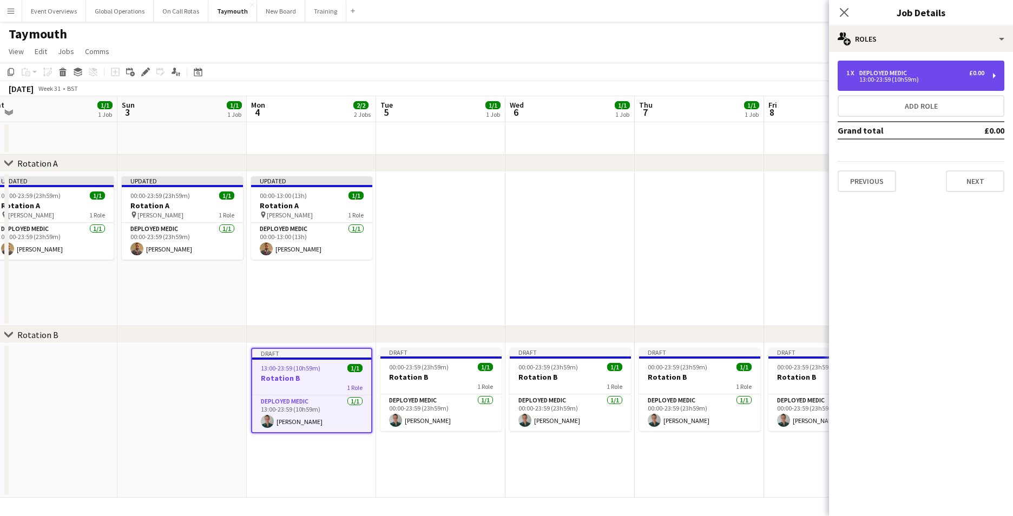
click at [994, 76] on div "1 x Deployed Medic £0.00 13:00-23:59 (10h59m)" at bounding box center [921, 76] width 167 height 30
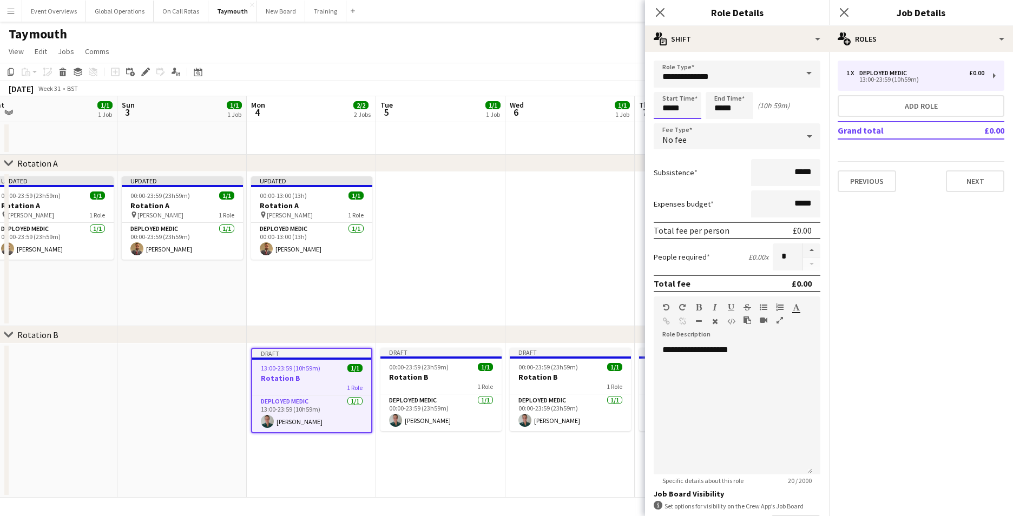
click at [671, 111] on input "*****" at bounding box center [678, 105] width 48 height 27
type input "*****"
click at [873, 265] on mat-expansion-panel "pencil3 General details 1 x Deployed Medic £0.00 13:00-23:59 (10h59m) Add role …" at bounding box center [921, 284] width 184 height 464
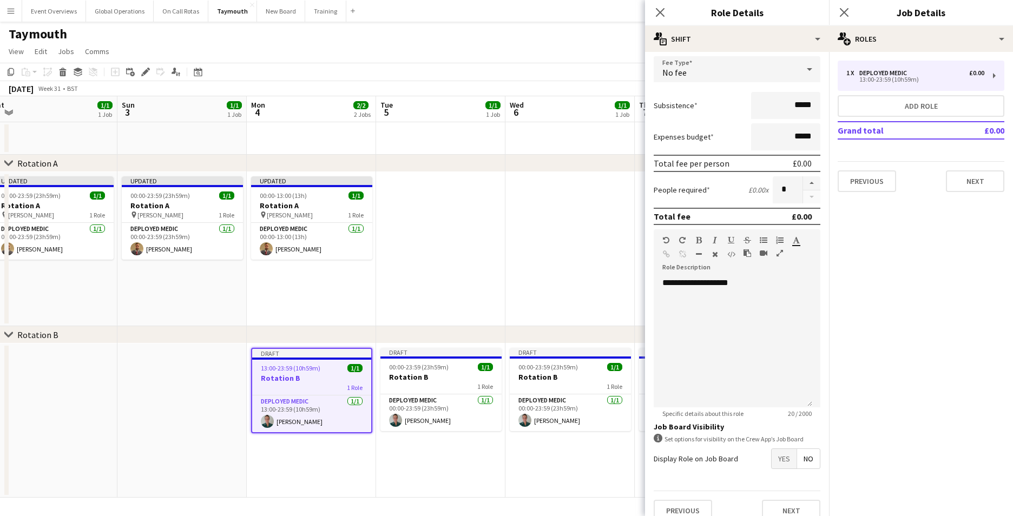
scroll to position [81, 0]
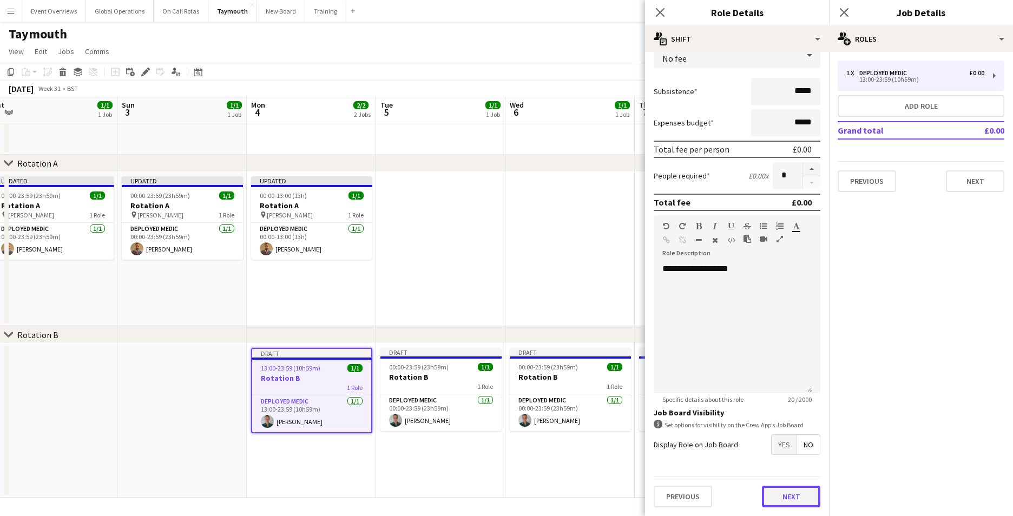
click at [770, 487] on button "Next" at bounding box center [791, 497] width 58 height 22
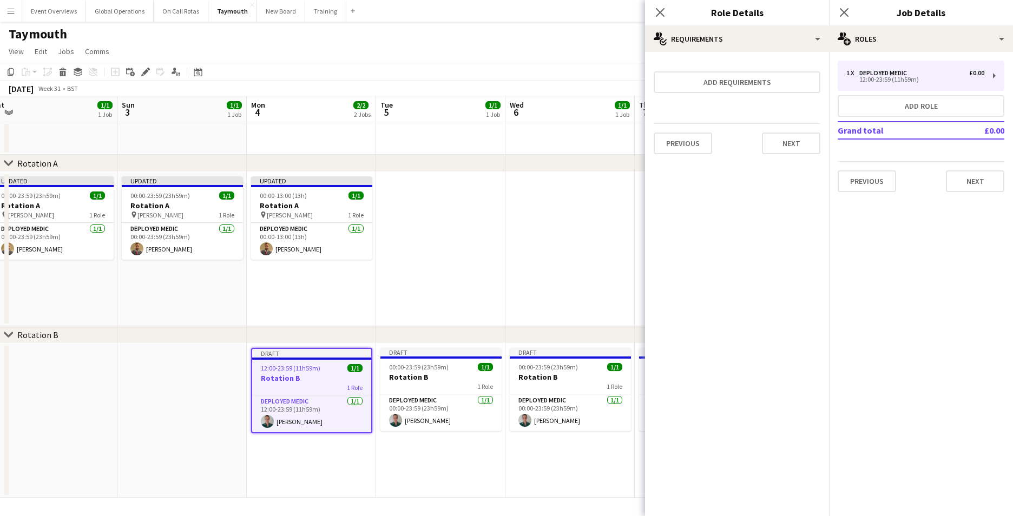
scroll to position [0, 0]
click at [794, 141] on button "Next" at bounding box center [791, 144] width 58 height 22
click at [792, 142] on button "Finish" at bounding box center [800, 145] width 41 height 22
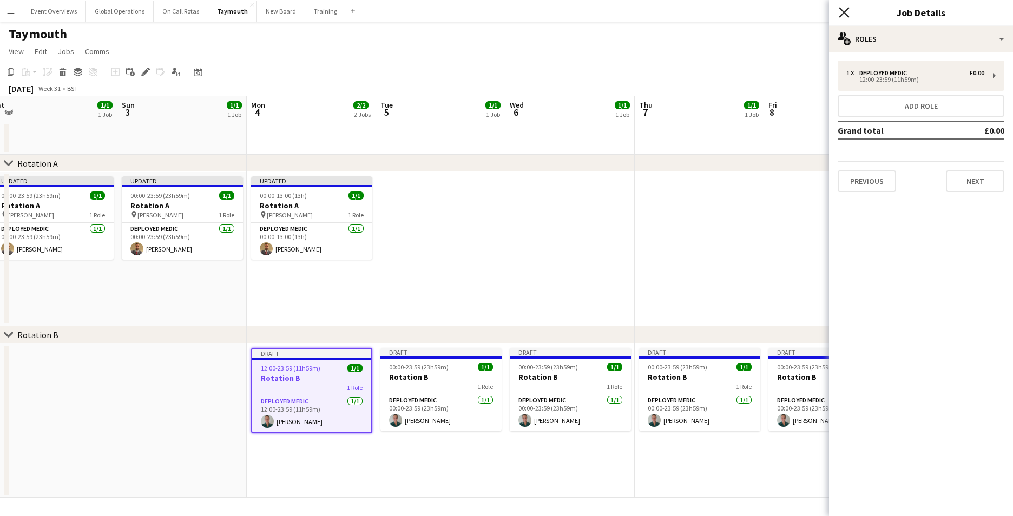
click at [843, 13] on icon "Close pop-in" at bounding box center [844, 12] width 10 height 10
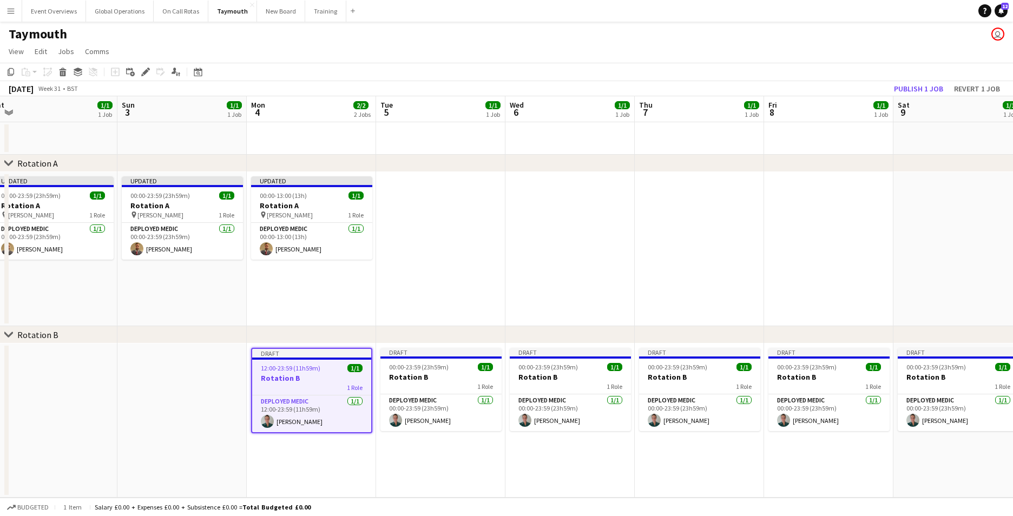
click at [278, 378] on h3 "Rotation B" at bounding box center [311, 379] width 119 height 10
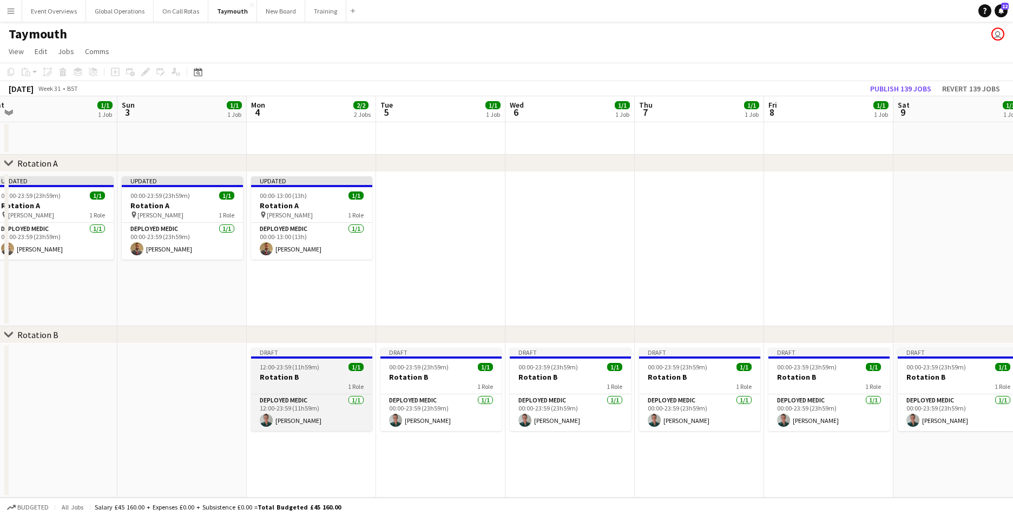
click at [288, 377] on h3 "Rotation B" at bounding box center [311, 377] width 121 height 10
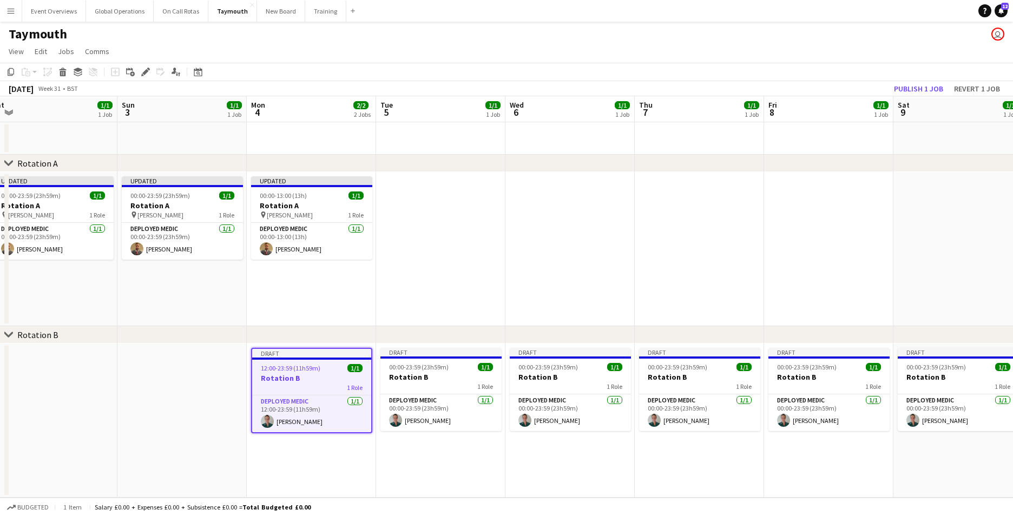
click at [288, 377] on h3 "Rotation B" at bounding box center [311, 379] width 119 height 10
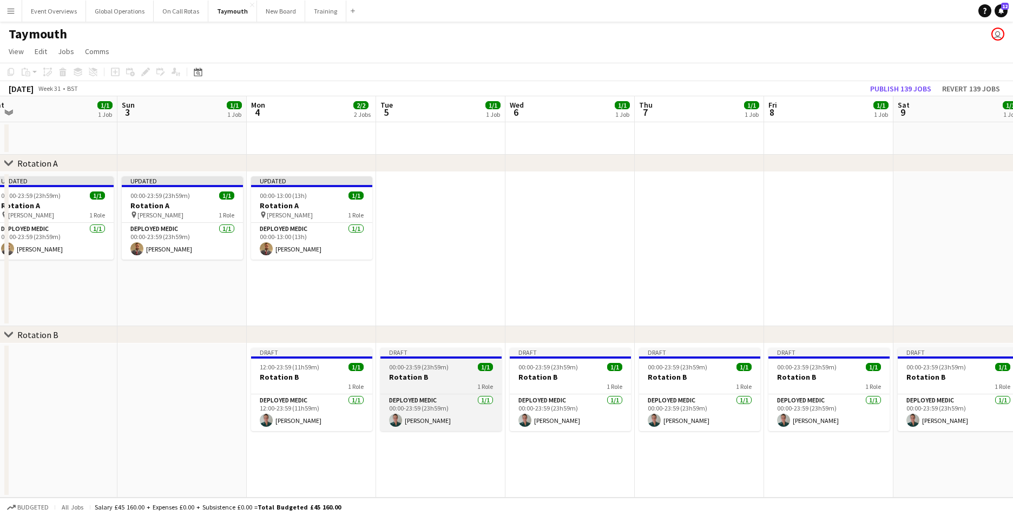
click at [404, 377] on h3 "Rotation B" at bounding box center [441, 377] width 121 height 10
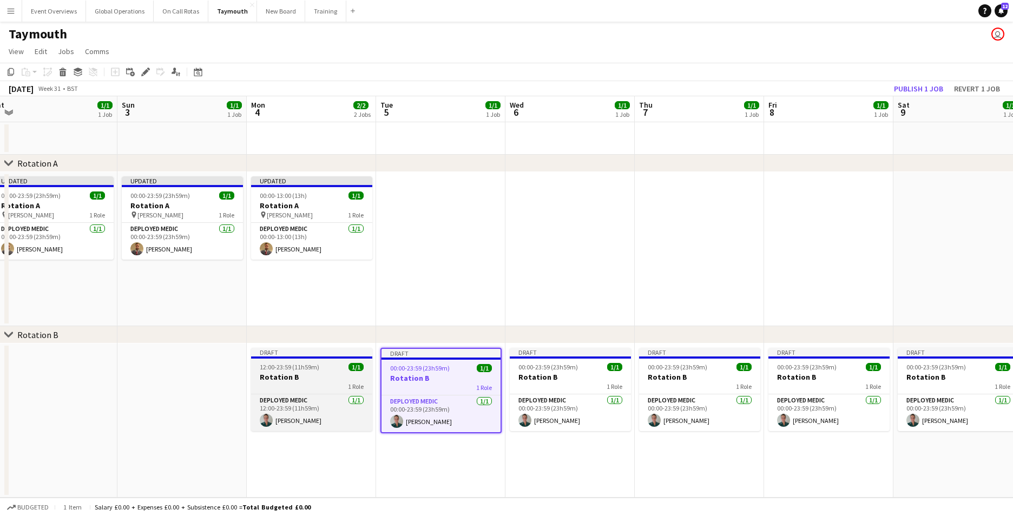
click at [278, 377] on h3 "Rotation B" at bounding box center [311, 377] width 121 height 10
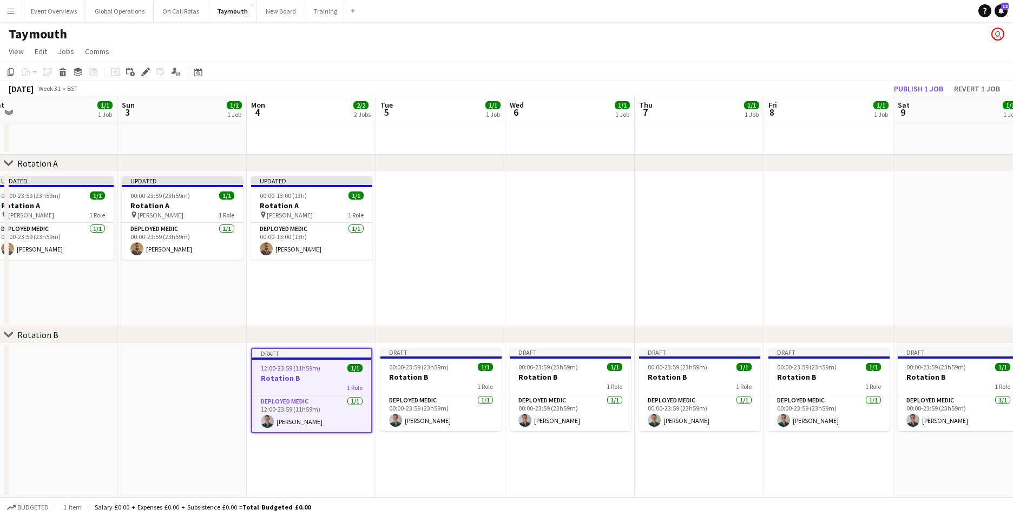
click at [278, 377] on h3 "Rotation B" at bounding box center [311, 379] width 119 height 10
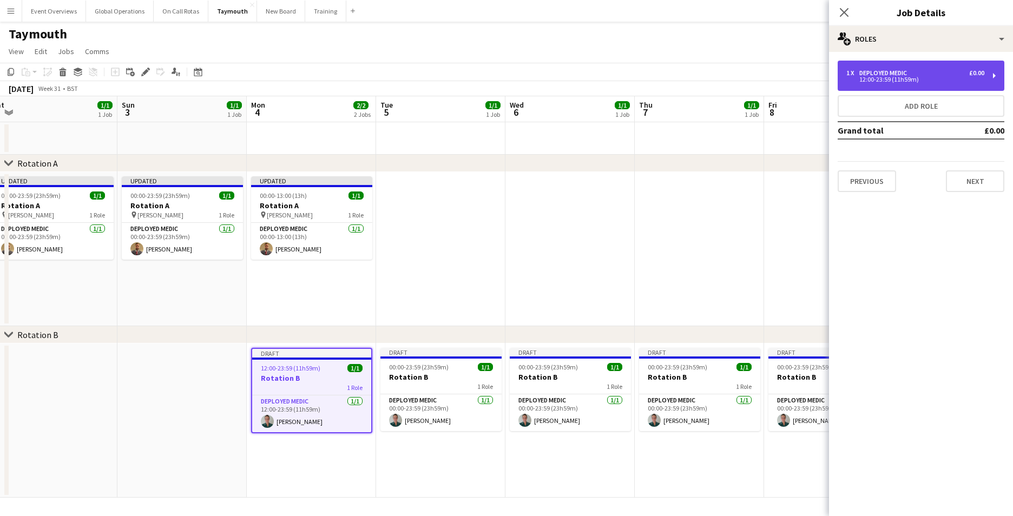
click at [993, 75] on div "1 x Deployed Medic £0.00 12:00-23:59 (11h59m)" at bounding box center [921, 76] width 167 height 30
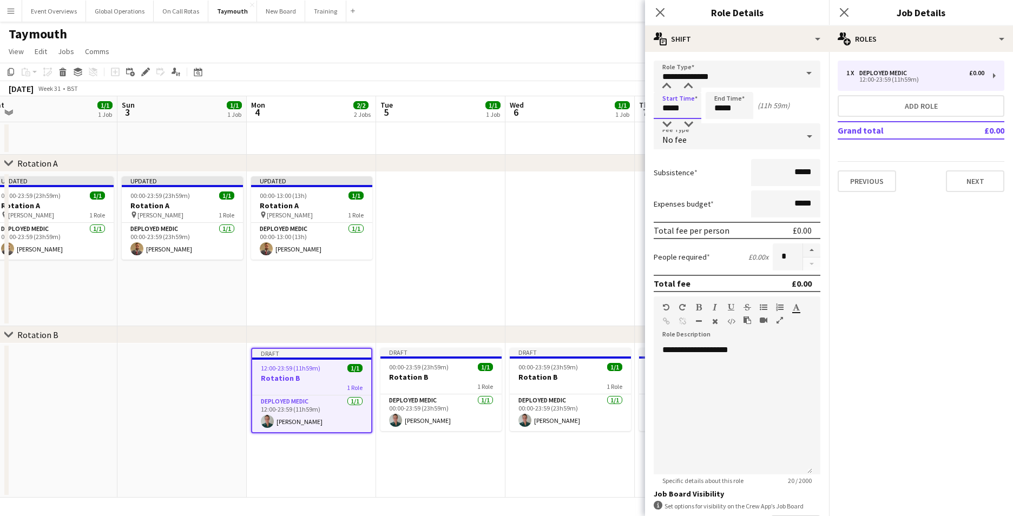
click at [670, 110] on input "*****" at bounding box center [678, 105] width 48 height 27
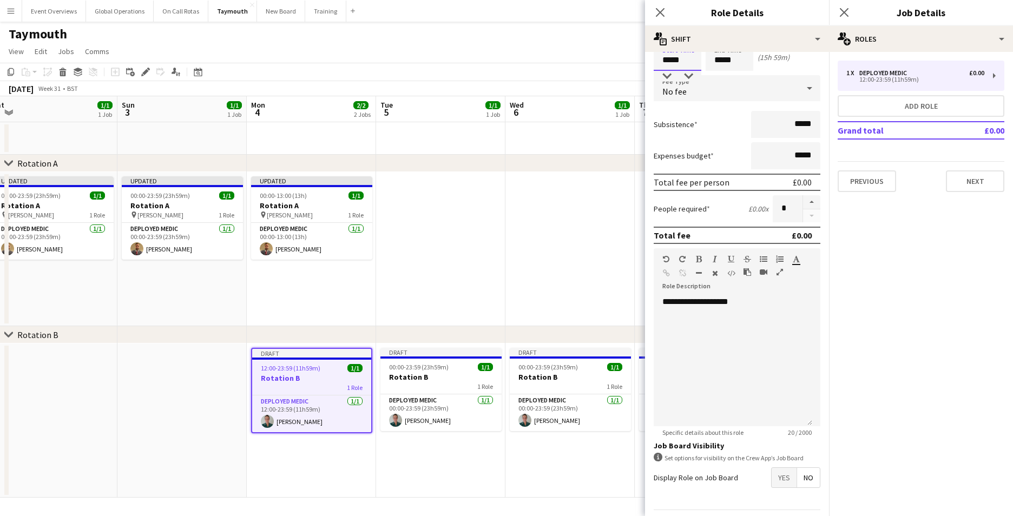
scroll to position [81, 0]
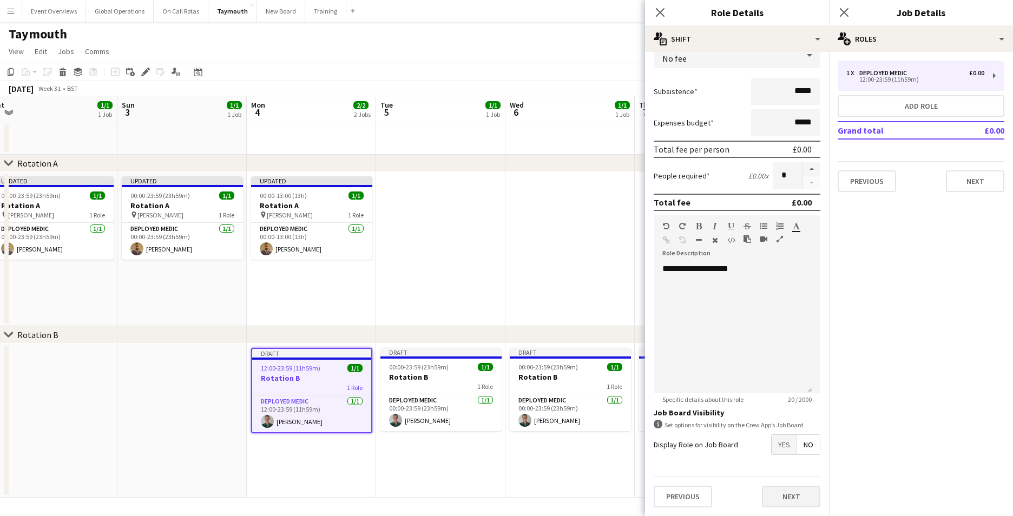
type input "*****"
click at [791, 494] on button "Next" at bounding box center [791, 497] width 58 height 22
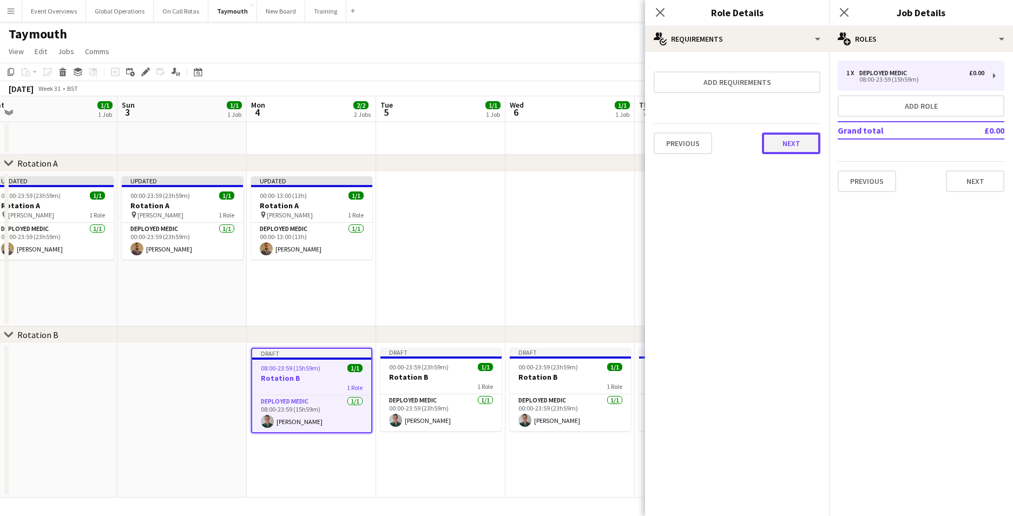
click at [800, 142] on button "Next" at bounding box center [791, 144] width 58 height 22
click at [801, 142] on button "Finish" at bounding box center [800, 145] width 41 height 22
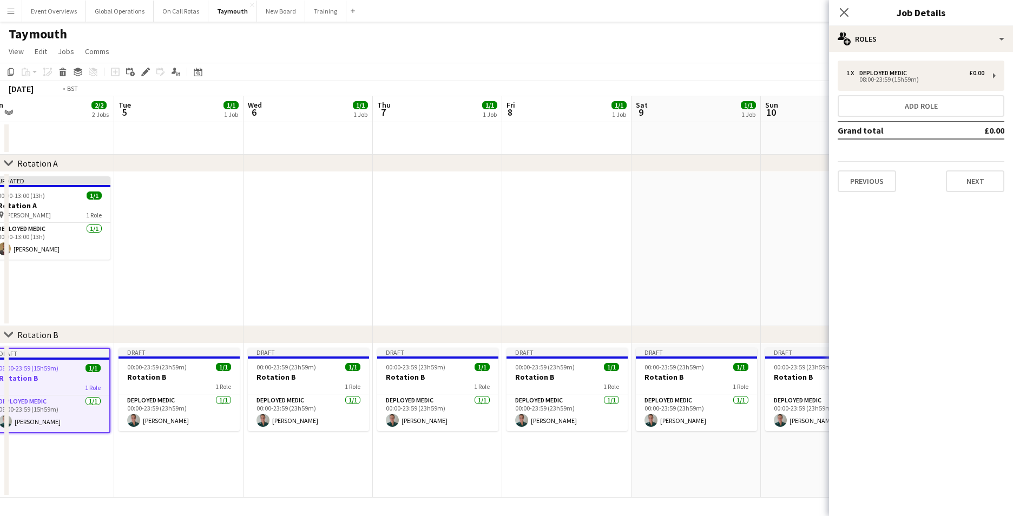
drag, startPoint x: 616, startPoint y: 466, endPoint x: 354, endPoint y: 456, distance: 262.2
click at [354, 456] on app-calendar-viewport "Fri 1 1/1 1 Job Sat 2 1/1 1 Job Sun 3 1/1 1 Job Mon 4 2/2 2 Jobs Tue 5 1/1 1 Jo…" at bounding box center [506, 297] width 1013 height 402
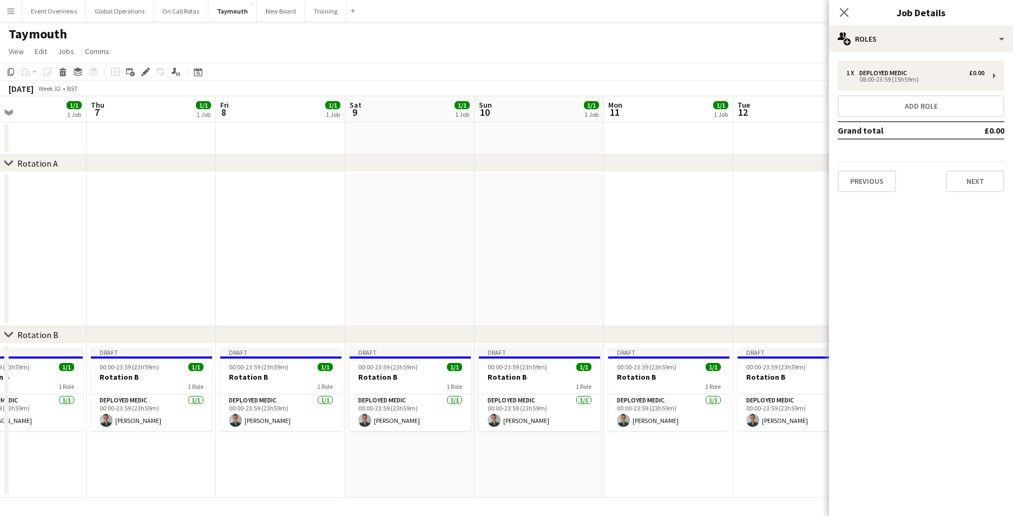
drag, startPoint x: 624, startPoint y: 484, endPoint x: 234, endPoint y: 440, distance: 392.3
click at [231, 440] on app-calendar-viewport "Sun 3 1/1 1 Job Mon 4 2/2 2 Jobs Tue 5 1/1 1 Job Wed 6 1/1 1 Job Thu 7 1/1 1 Jo…" at bounding box center [506, 297] width 1013 height 402
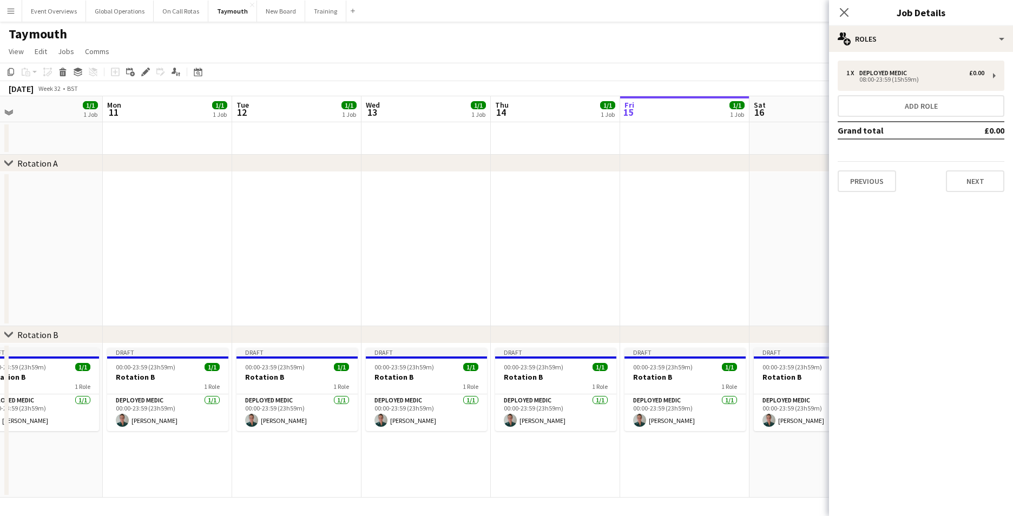
drag, startPoint x: 550, startPoint y: 447, endPoint x: 179, endPoint y: 441, distance: 371.4
click at [179, 441] on app-calendar-viewport "Thu 7 1/1 1 Job Fri 8 1/1 1 Job Sat 9 1/1 1 Job Sun 10 1/1 1 Job Mon 11 1/1 1 J…" at bounding box center [506, 297] width 1013 height 402
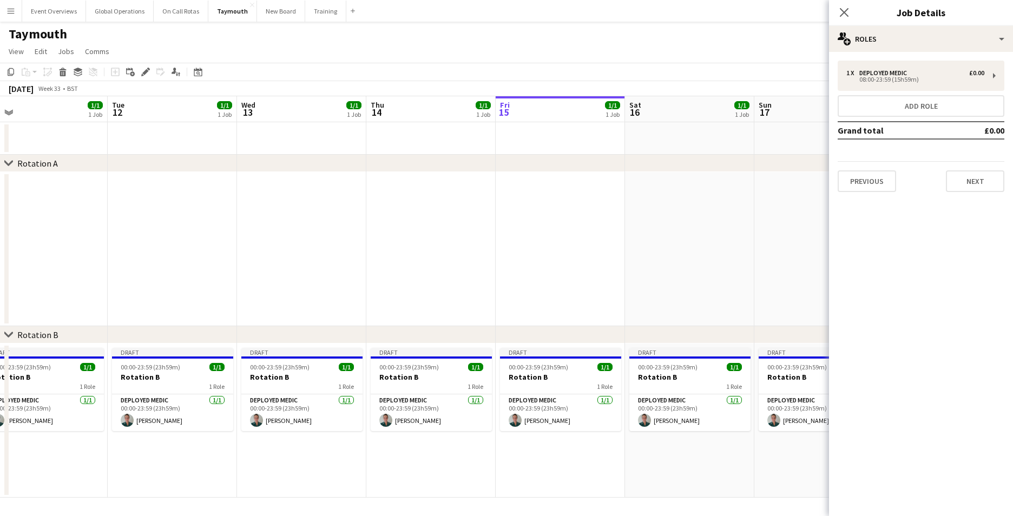
scroll to position [0, 444]
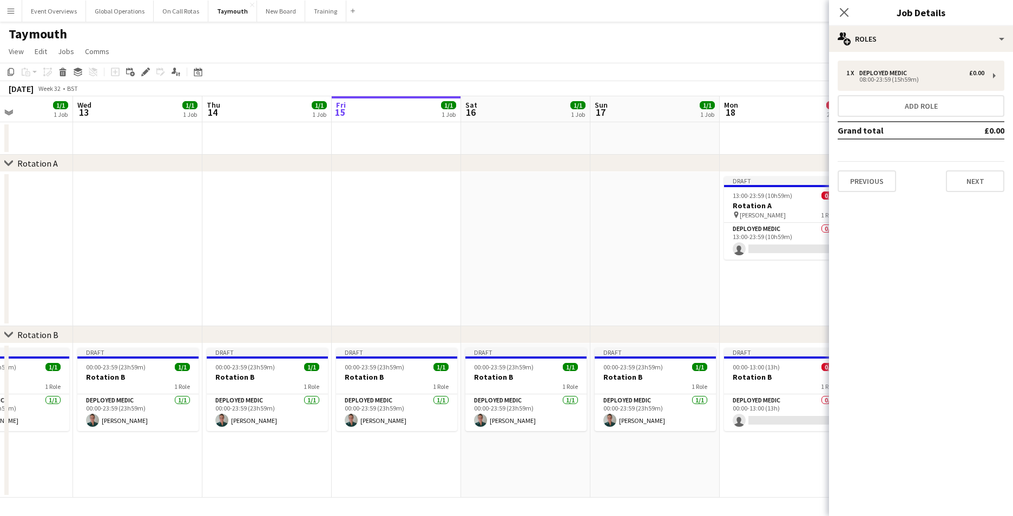
drag, startPoint x: 507, startPoint y: 478, endPoint x: 218, endPoint y: 447, distance: 290.2
click at [218, 447] on app-calendar-viewport "Sat 9 1/1 1 Job Sun 10 1/1 1 Job Mon 11 1/1 1 Job Tue 12 1/1 1 Job Wed 13 1/1 1…" at bounding box center [506, 297] width 1013 height 402
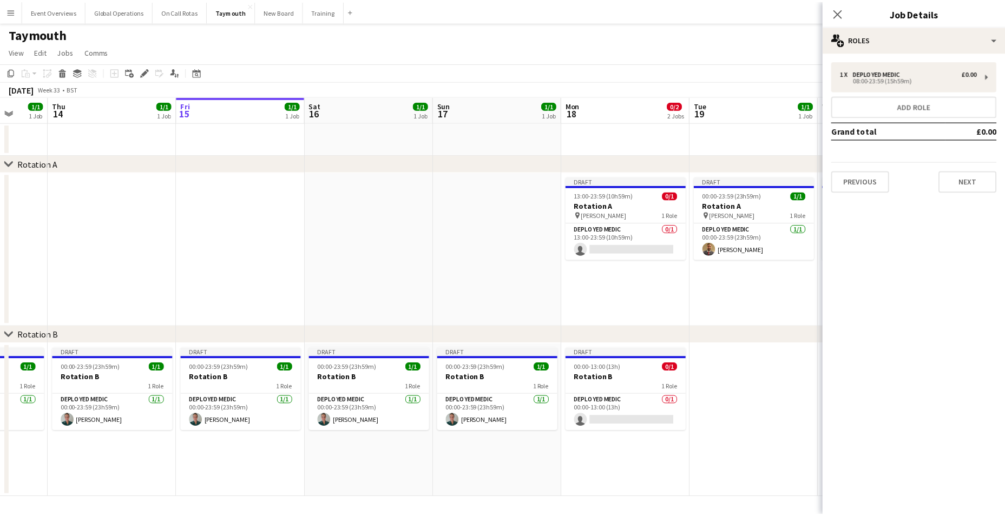
scroll to position [0, 426]
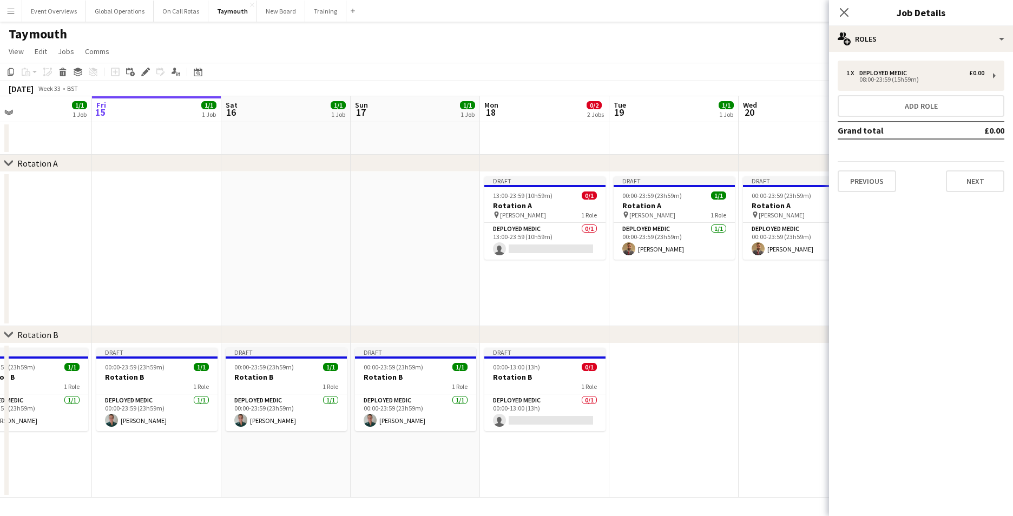
drag, startPoint x: 413, startPoint y: 473, endPoint x: 173, endPoint y: 449, distance: 241.0
click at [173, 449] on app-calendar-viewport "Mon 11 1/1 1 Job Tue 12 1/1 1 Job Wed 13 1/1 1 Job Thu 14 1/1 1 Job Fri 15 1/1 …" at bounding box center [506, 297] width 1013 height 402
click at [520, 421] on app-card-role "Deployed Medic 0/1 00:00-13:00 (13h) single-neutral-actions" at bounding box center [545, 413] width 121 height 37
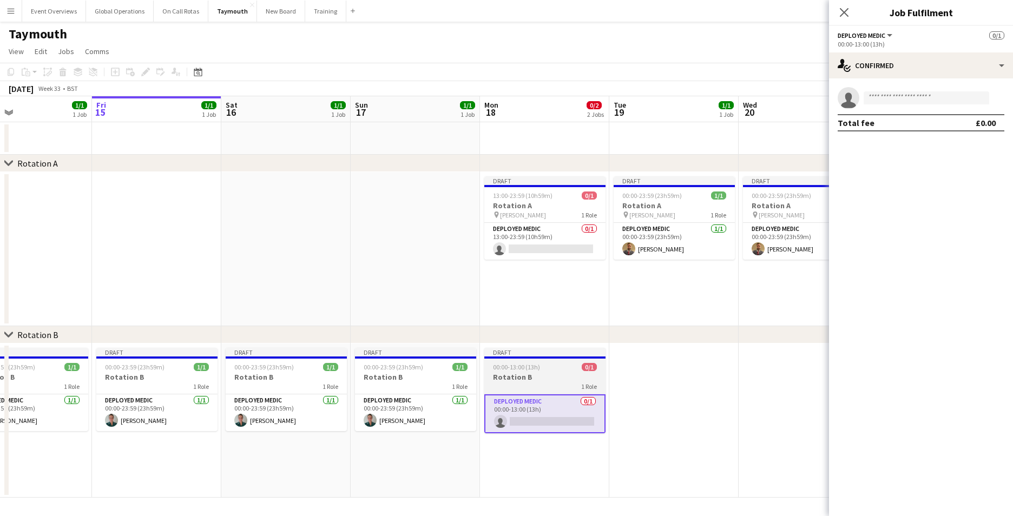
click at [522, 379] on h3 "Rotation B" at bounding box center [545, 377] width 121 height 10
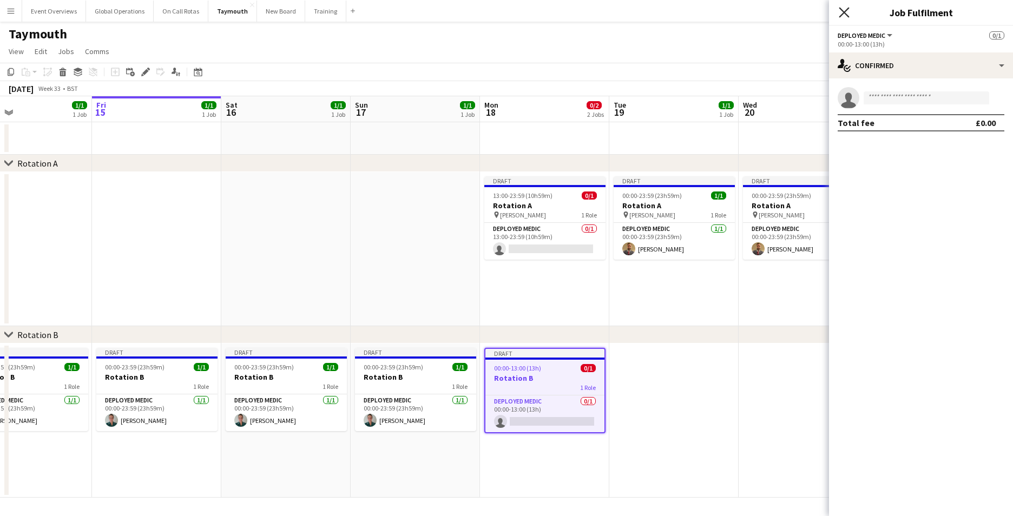
click at [847, 11] on icon at bounding box center [844, 12] width 10 height 10
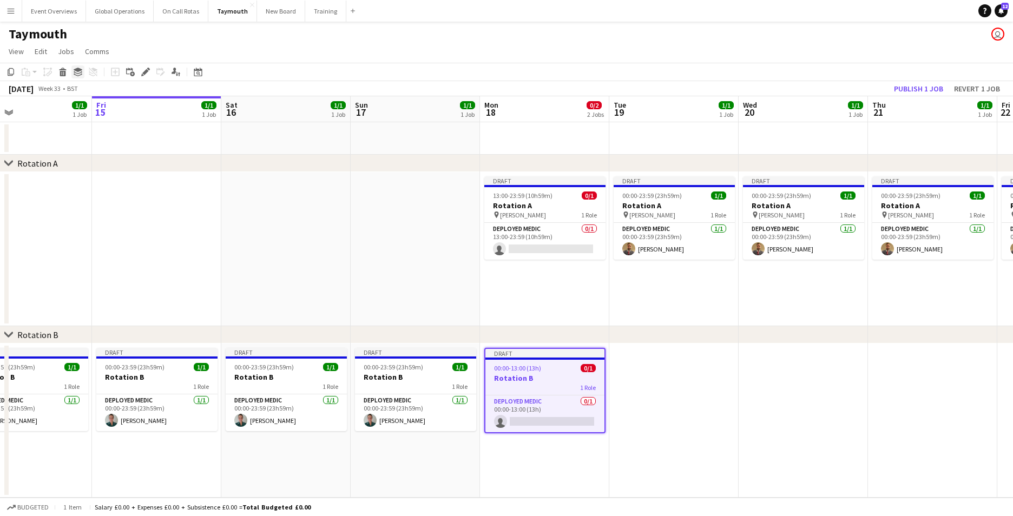
drag, startPoint x: 496, startPoint y: 357, endPoint x: 76, endPoint y: 73, distance: 507.4
click at [76, 73] on icon at bounding box center [78, 72] width 9 height 3
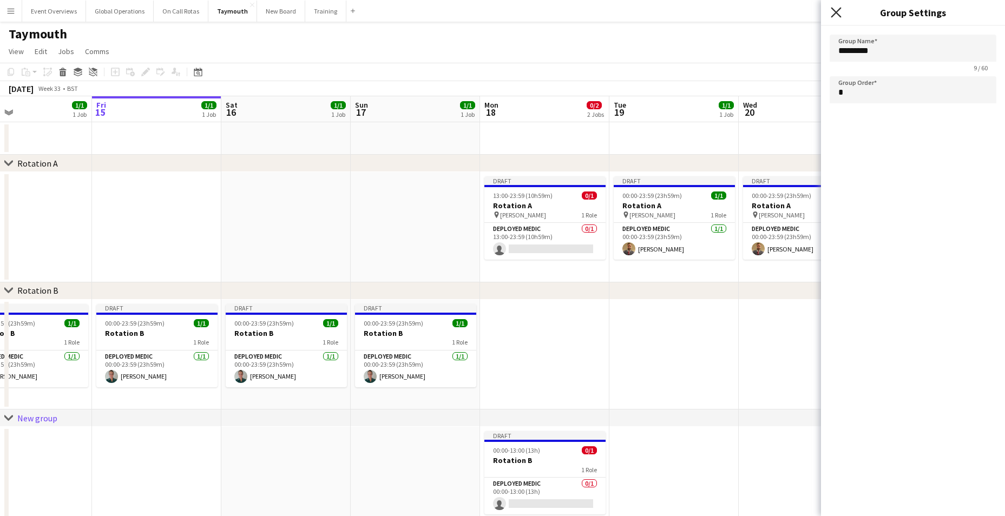
click at [832, 14] on icon "Close pop-in" at bounding box center [836, 12] width 10 height 10
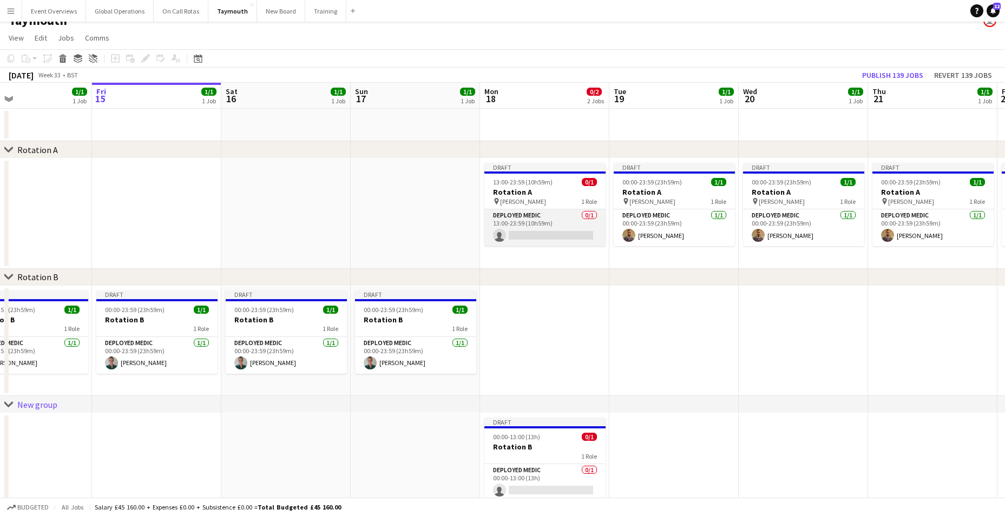
scroll to position [19, 0]
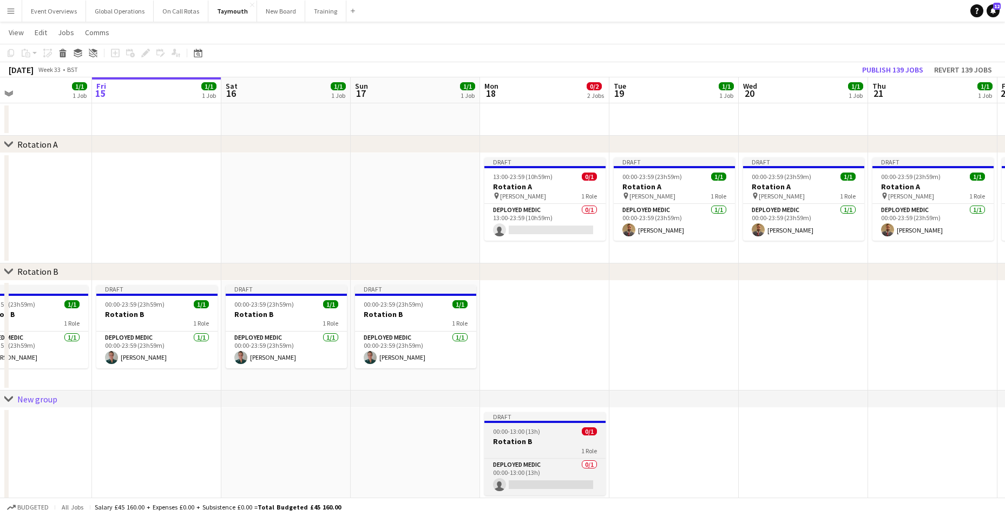
click at [518, 441] on h3 "Rotation B" at bounding box center [545, 442] width 121 height 10
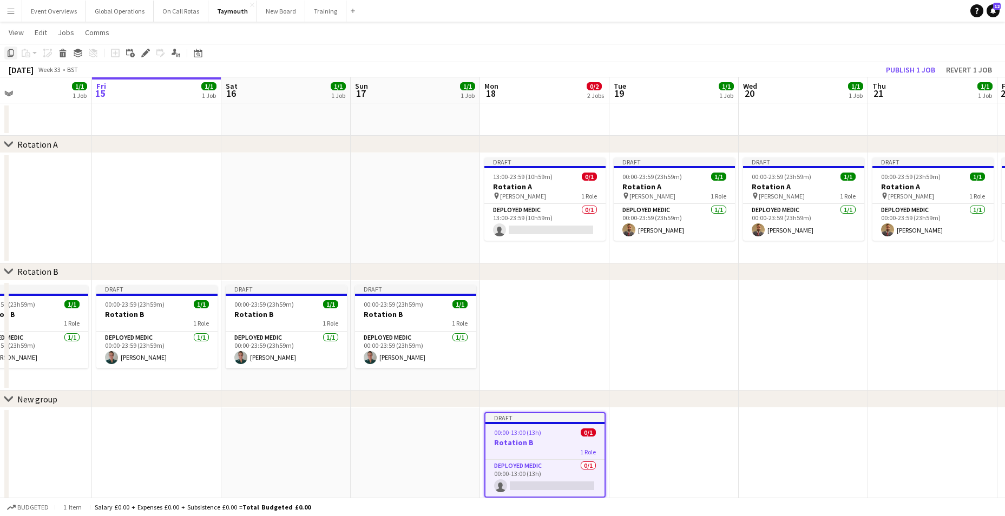
click at [11, 50] on icon "Copy" at bounding box center [10, 53] width 9 height 9
click at [633, 424] on app-date-cell at bounding box center [674, 463] width 129 height 110
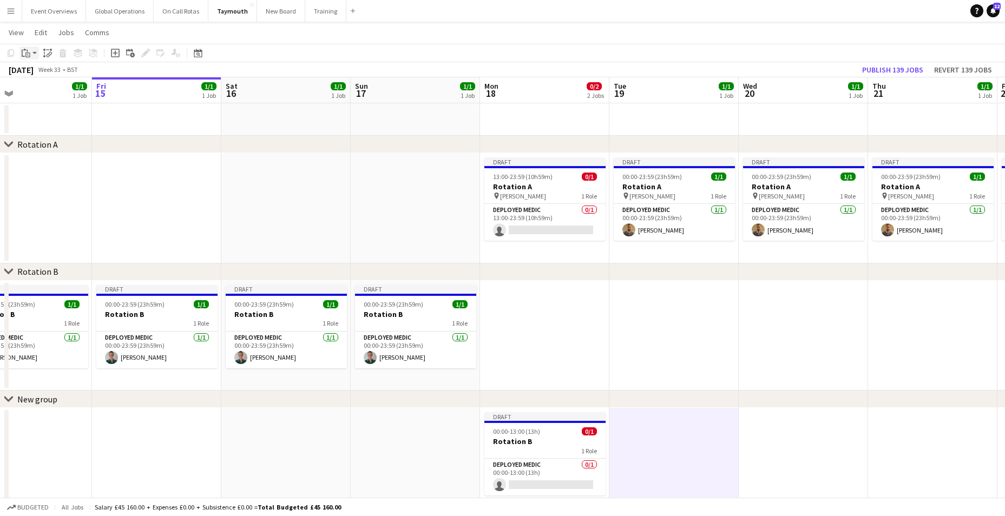
drag, startPoint x: 633, startPoint y: 424, endPoint x: 25, endPoint y: 53, distance: 711.7
click at [25, 53] on icon "Paste" at bounding box center [26, 53] width 9 height 9
click at [657, 448] on app-date-cell at bounding box center [674, 463] width 129 height 110
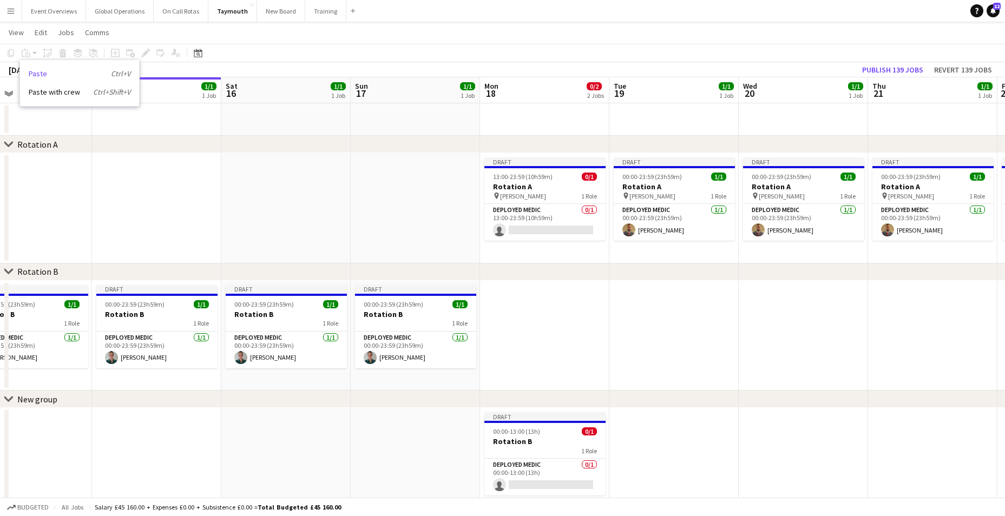
click at [43, 74] on link "Paste Ctrl+V" at bounding box center [80, 74] width 102 height 10
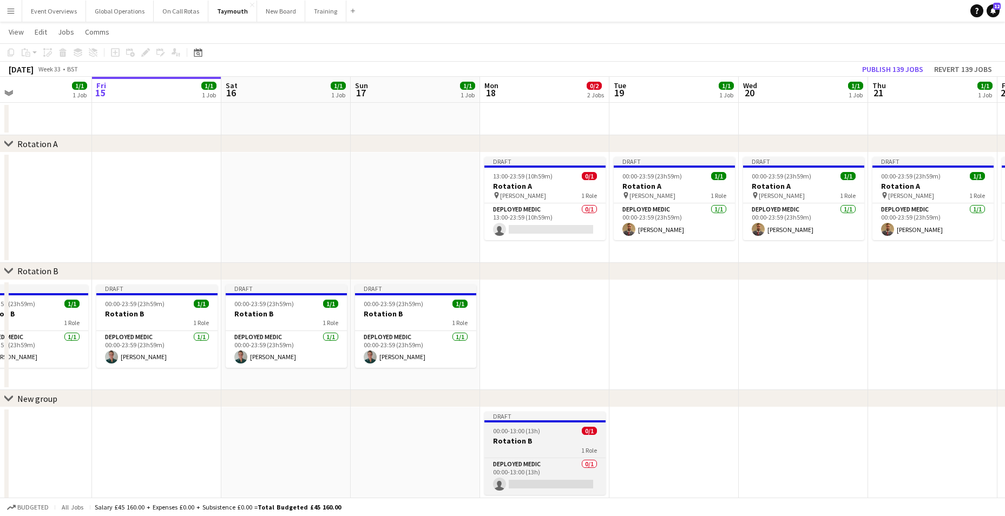
click at [514, 440] on h3 "Rotation B" at bounding box center [545, 441] width 121 height 10
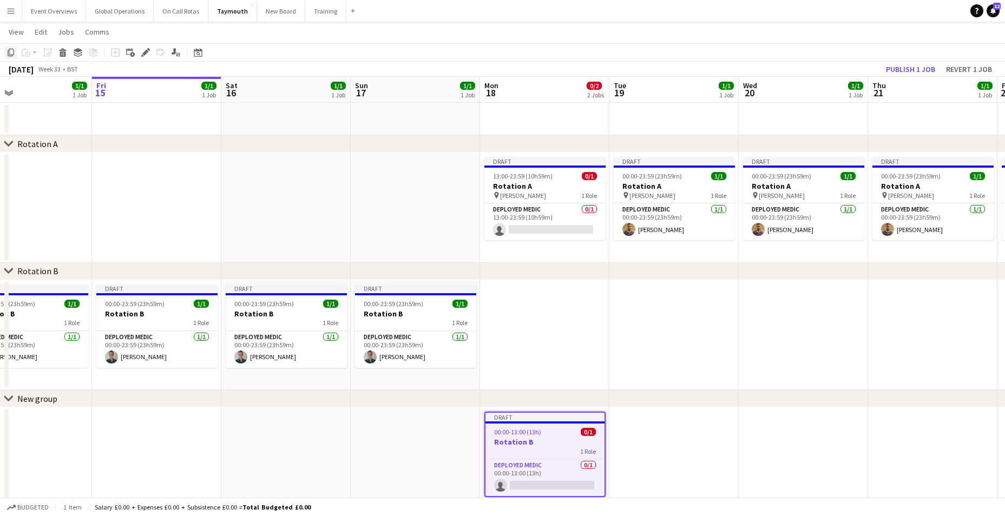
click at [8, 50] on icon "Copy" at bounding box center [10, 52] width 9 height 9
click at [646, 420] on app-date-cell at bounding box center [673, 463] width 129 height 110
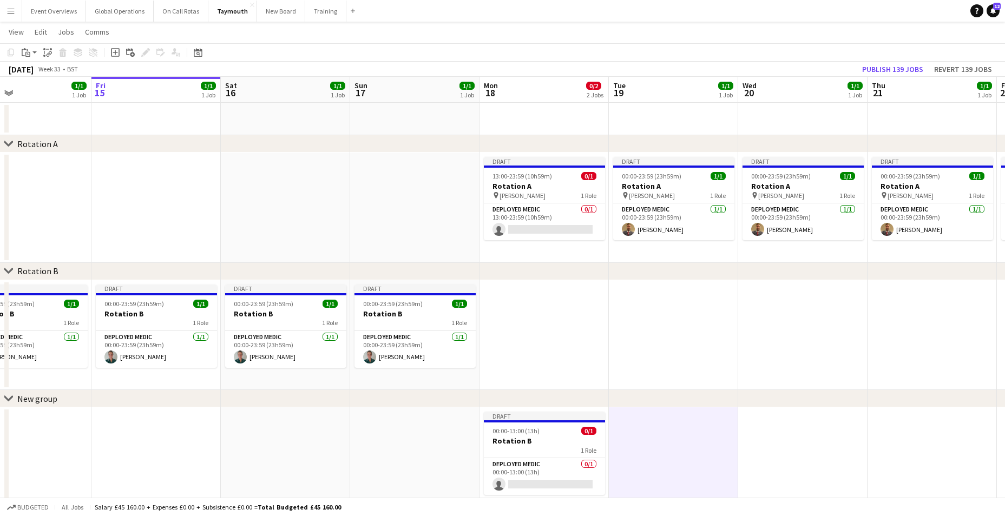
click at [645, 427] on app-date-cell at bounding box center [673, 463] width 129 height 110
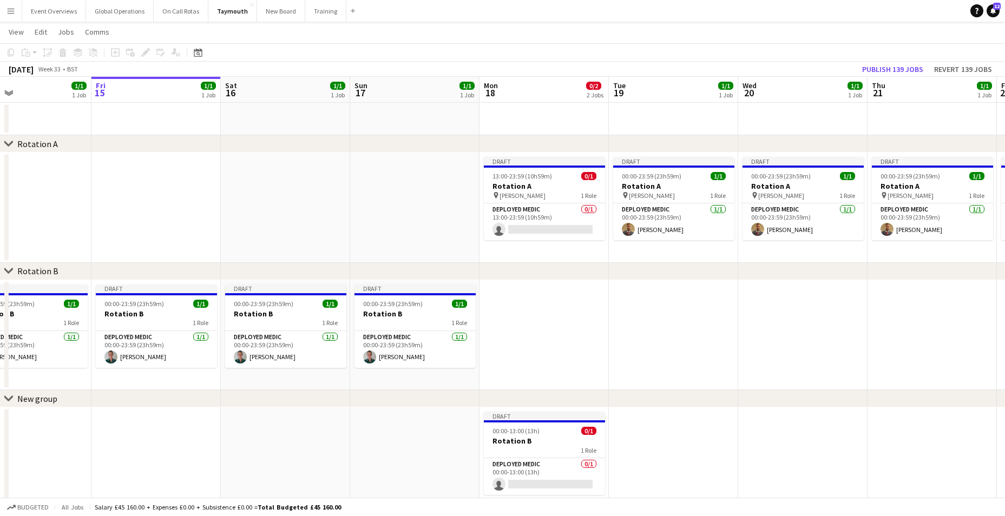
drag, startPoint x: 645, startPoint y: 427, endPoint x: 640, endPoint y: 467, distance: 40.4
click at [640, 467] on app-date-cell at bounding box center [673, 463] width 129 height 110
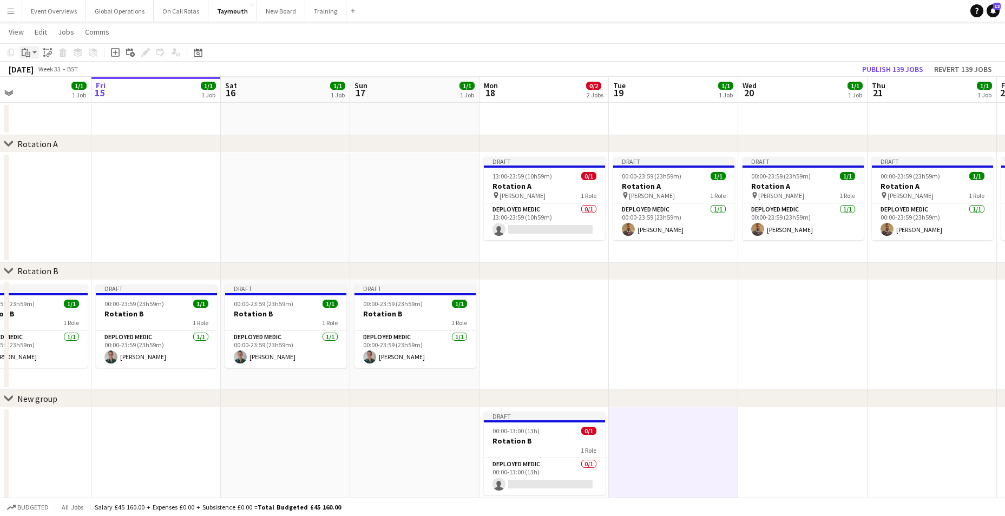
click at [27, 51] on icon "Paste" at bounding box center [26, 52] width 9 height 9
click at [40, 73] on link "Paste Ctrl+V" at bounding box center [80, 73] width 102 height 10
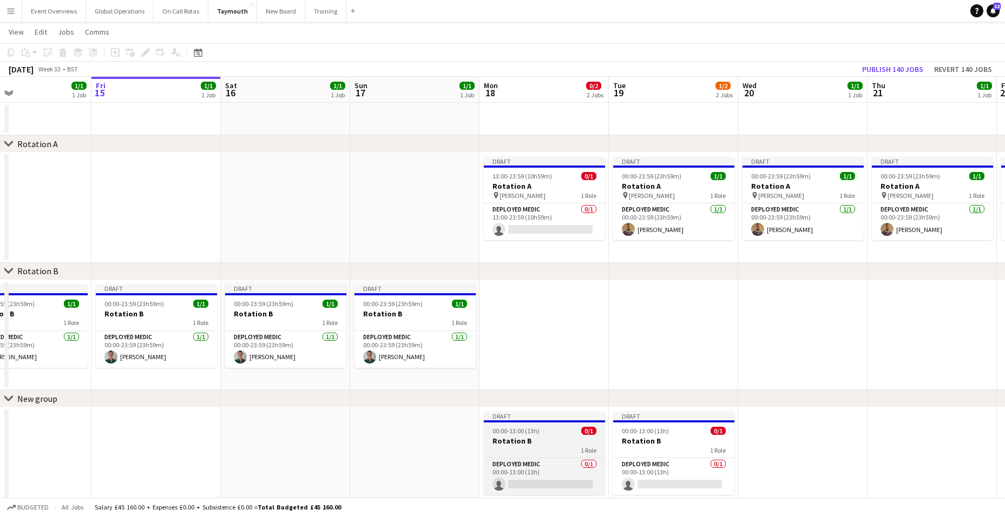
click at [515, 440] on h3 "Rotation B" at bounding box center [544, 441] width 121 height 10
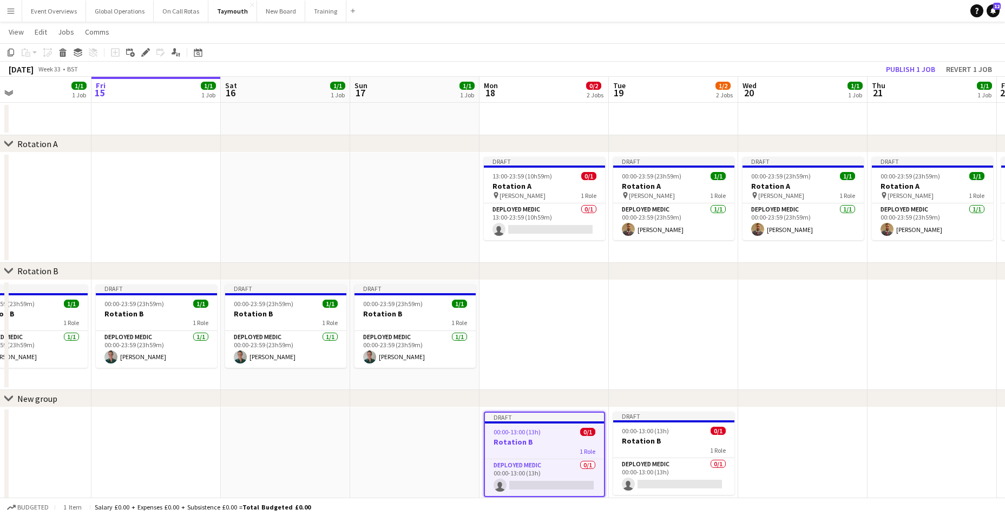
click at [514, 440] on h3 "Rotation B" at bounding box center [544, 442] width 119 height 10
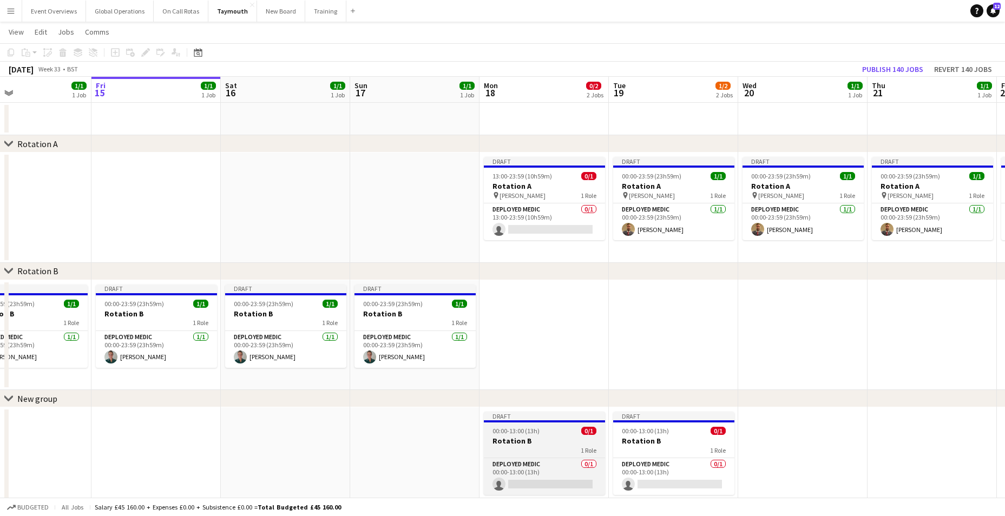
click at [513, 440] on h3 "Rotation B" at bounding box center [544, 441] width 121 height 10
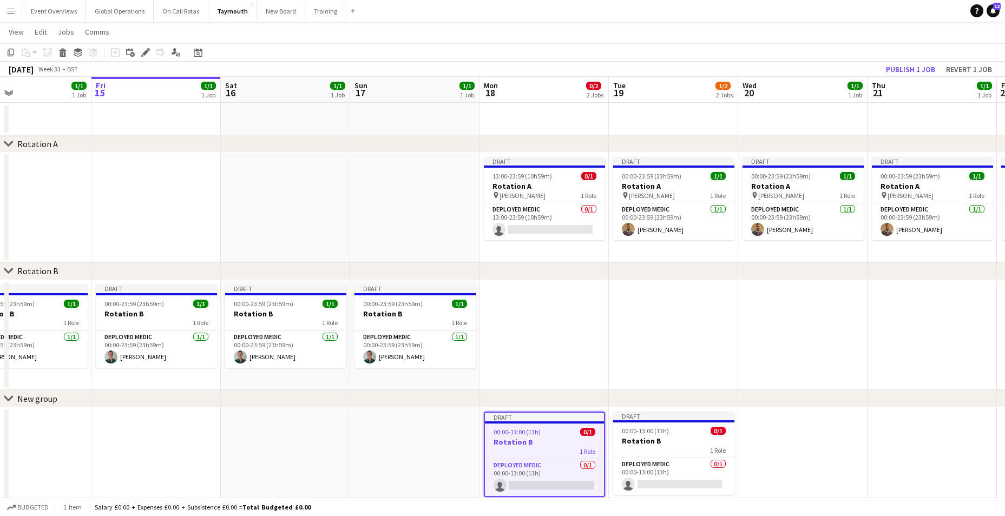
click at [513, 440] on h3 "Rotation B" at bounding box center [544, 442] width 119 height 10
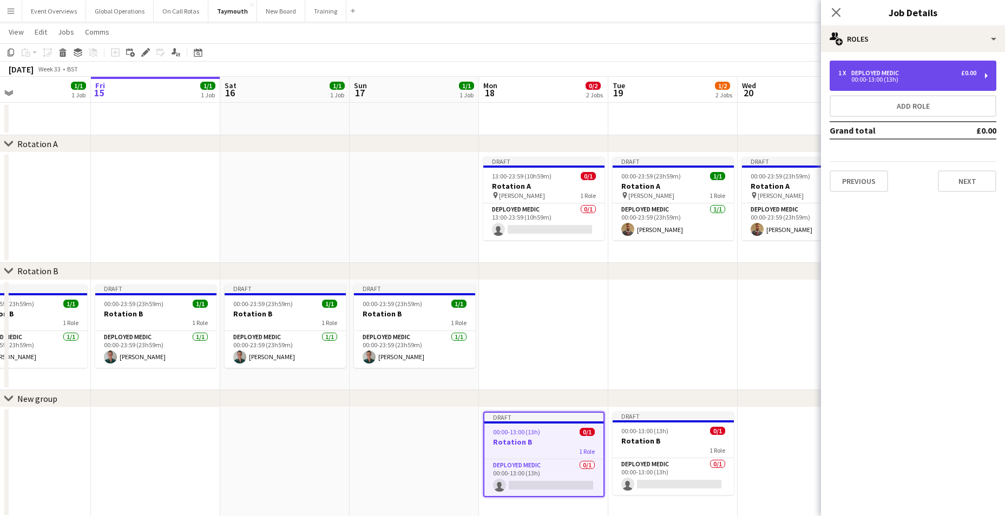
click at [987, 71] on div "1 x Deployed Medic £0.00 00:00-13:00 (13h)" at bounding box center [913, 76] width 167 height 30
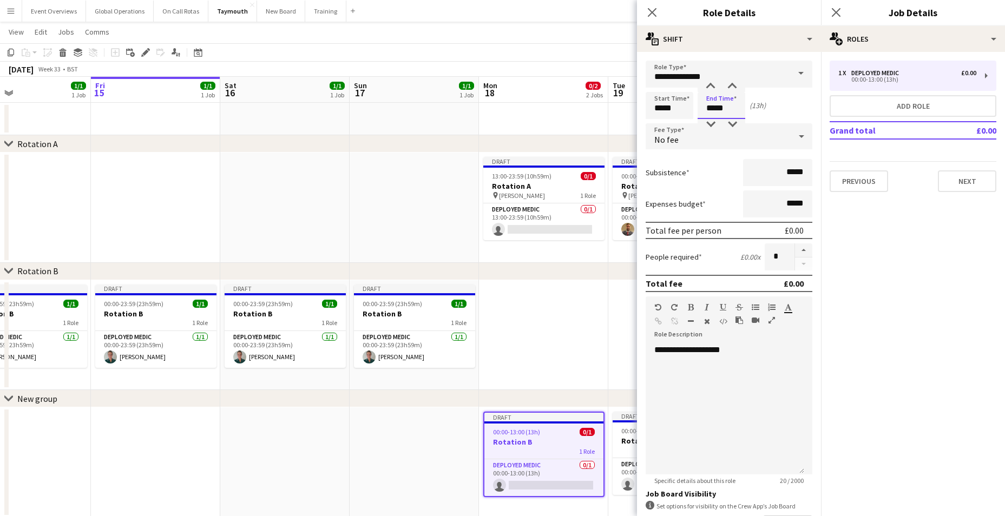
drag, startPoint x: 710, startPoint y: 109, endPoint x: 716, endPoint y: 113, distance: 7.4
click at [711, 110] on input "*****" at bounding box center [722, 105] width 48 height 27
click at [724, 108] on input "*****" at bounding box center [722, 105] width 48 height 27
click at [714, 112] on input "*****" at bounding box center [722, 105] width 48 height 27
click at [719, 110] on input "*****" at bounding box center [722, 105] width 48 height 27
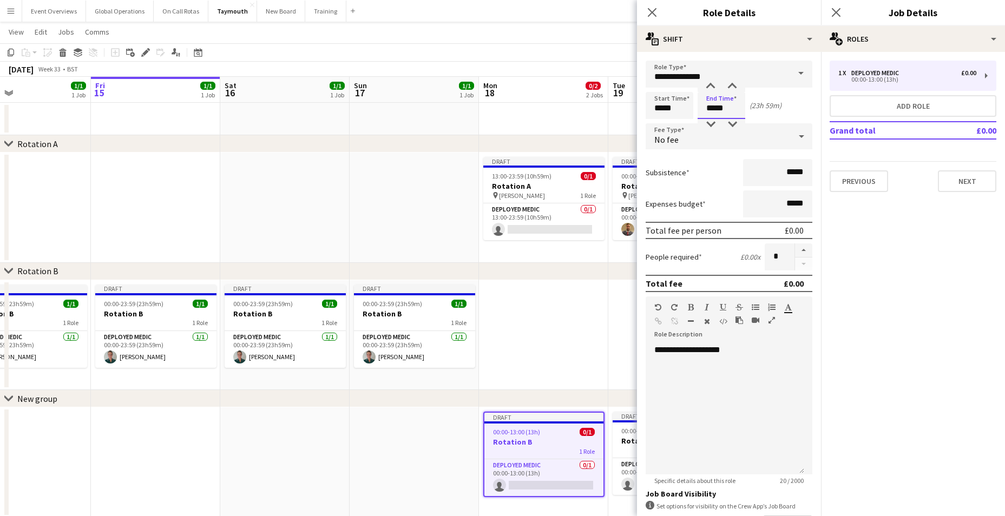
type input "*****"
click at [900, 255] on mat-expansion-panel "pencil3 General details 1 x Deployed Medic £0.00 00:00-13:00 (13h) Add role Gra…" at bounding box center [913, 284] width 184 height 464
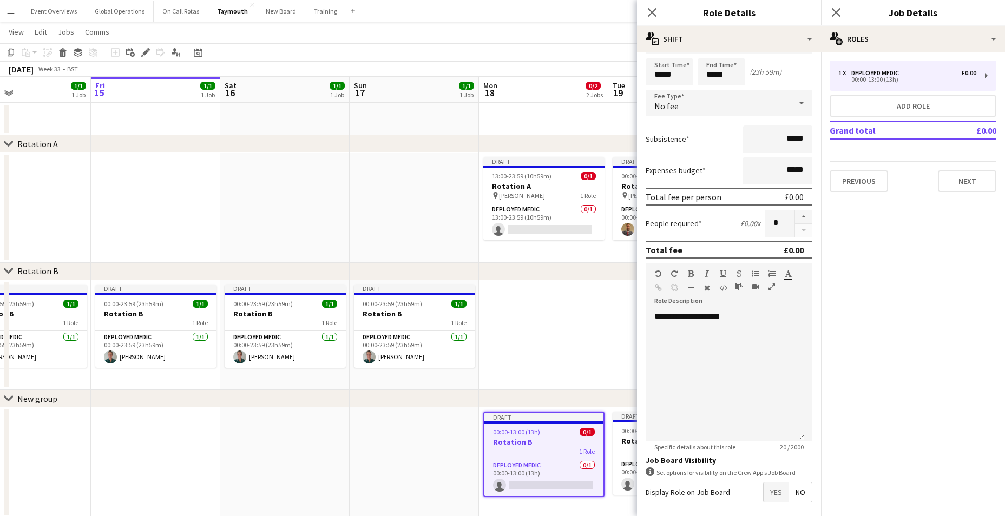
scroll to position [81, 0]
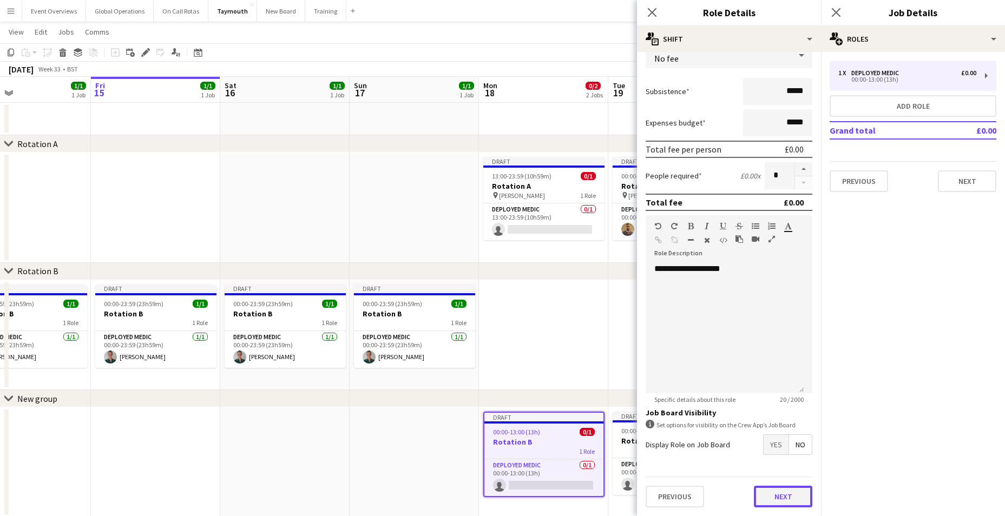
click at [775, 492] on button "Next" at bounding box center [783, 497] width 58 height 22
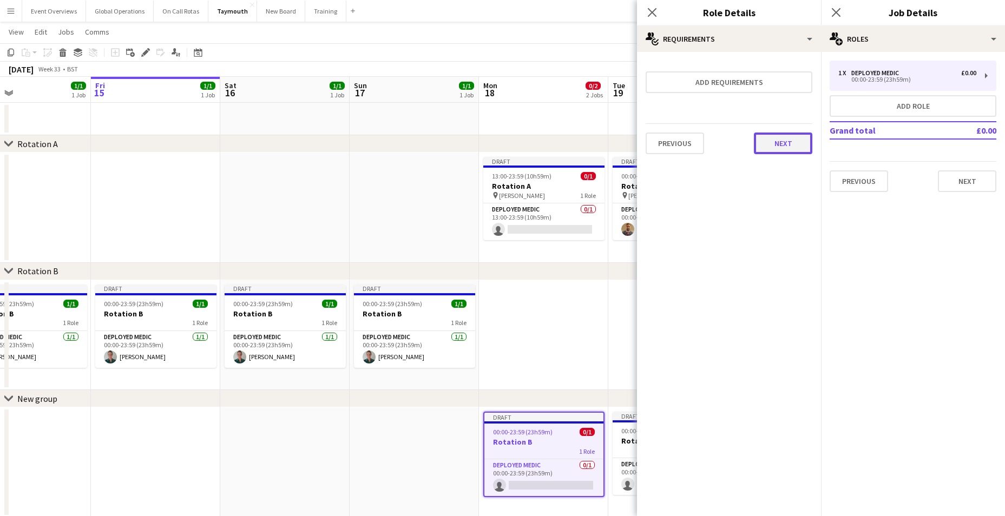
click at [795, 143] on button "Next" at bounding box center [783, 144] width 58 height 22
click at [796, 145] on button "Finish" at bounding box center [792, 145] width 41 height 22
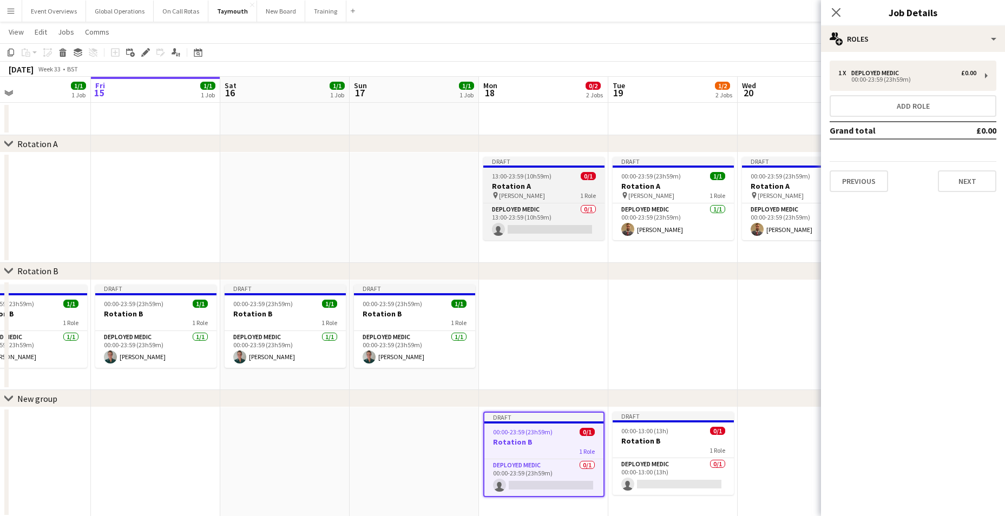
click at [521, 187] on h3 "Rotation A" at bounding box center [543, 186] width 121 height 10
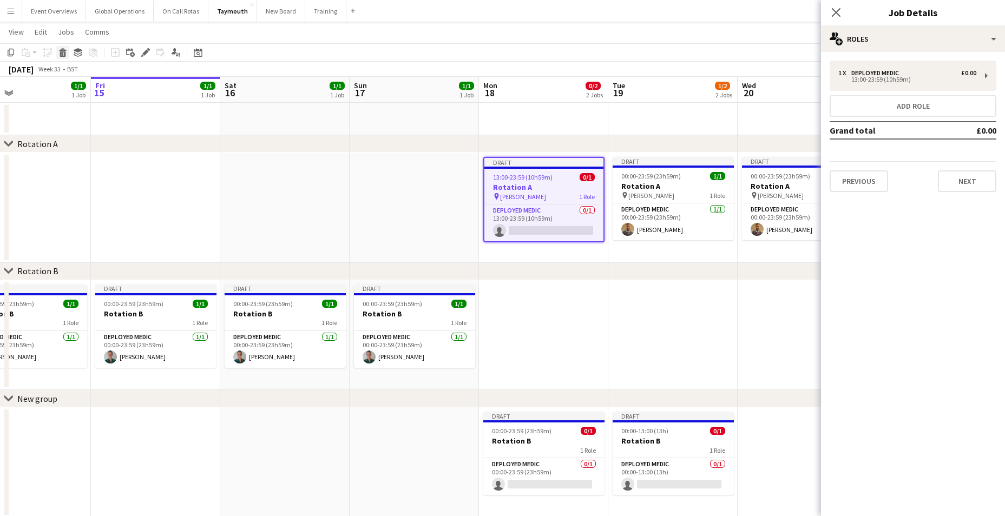
click at [61, 49] on icon "Delete" at bounding box center [62, 52] width 9 height 9
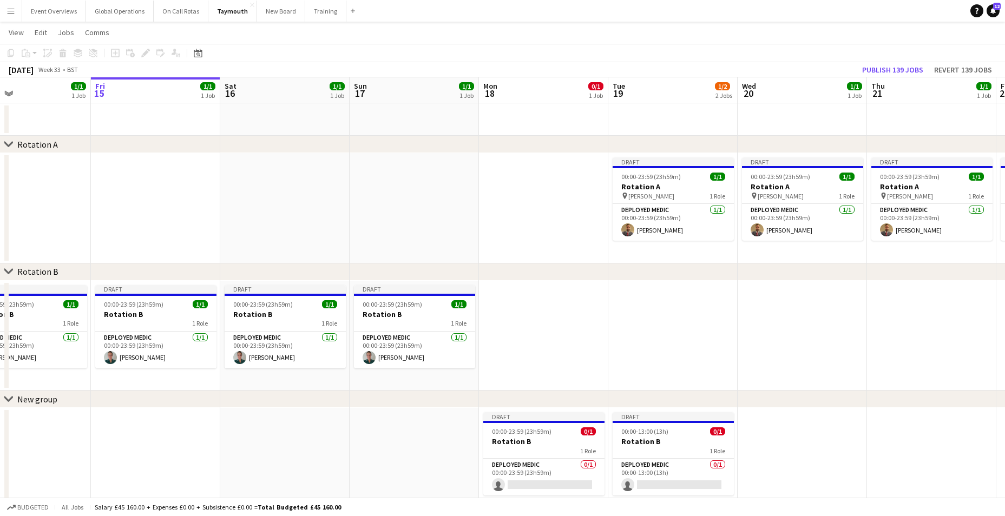
scroll to position [21, 0]
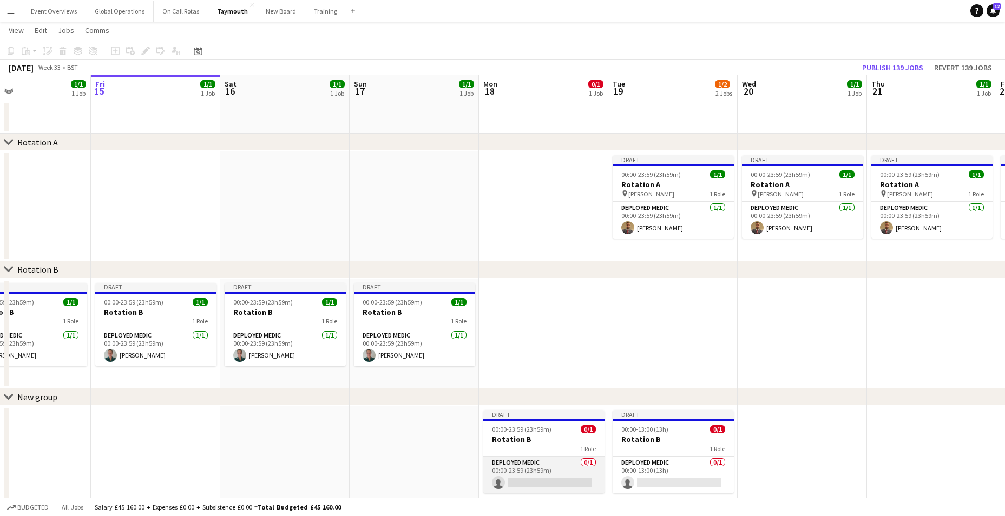
click at [518, 477] on app-card-role "Deployed Medic 0/1 00:00-23:59 (23h59m) single-neutral-actions" at bounding box center [543, 475] width 121 height 37
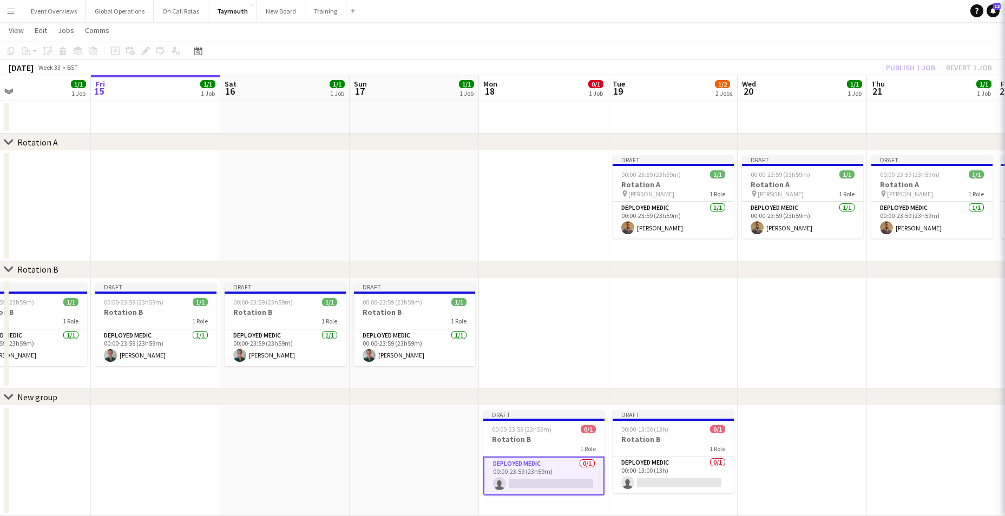
scroll to position [0, 428]
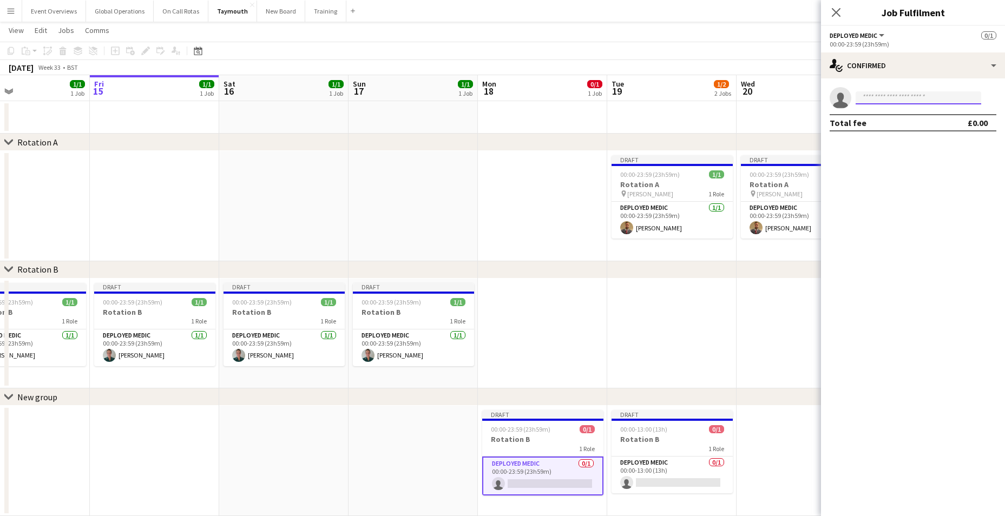
click at [874, 99] on input at bounding box center [919, 97] width 126 height 13
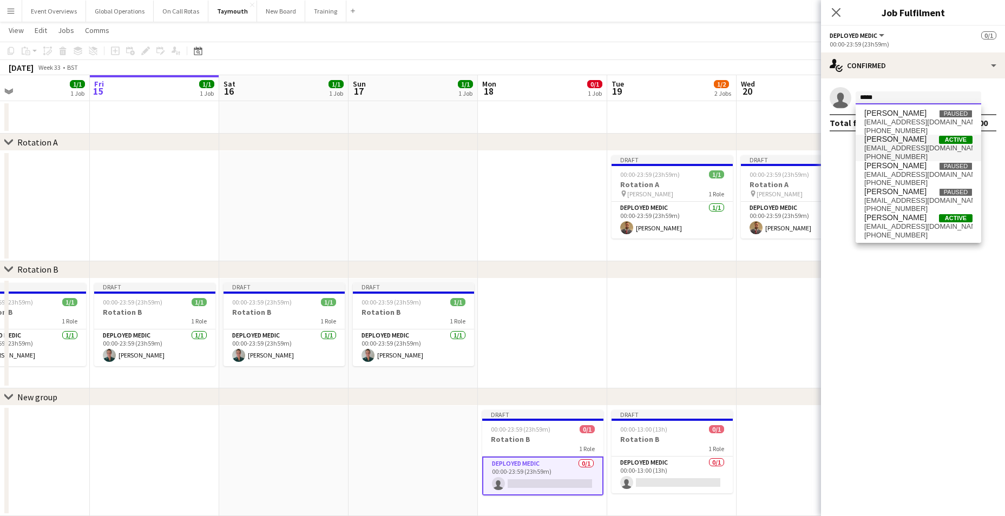
type input "*****"
click at [886, 146] on span "[EMAIL_ADDRESS][DOMAIN_NAME]" at bounding box center [919, 148] width 108 height 9
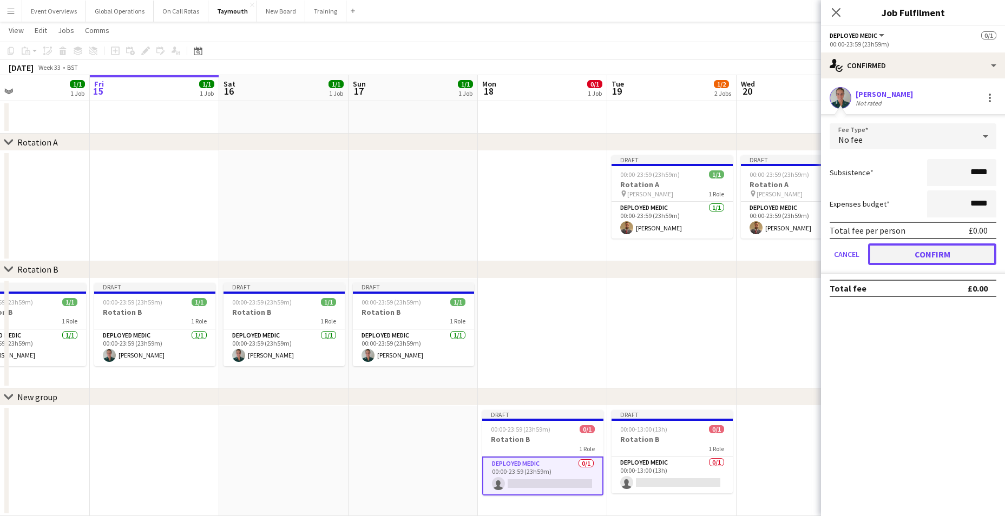
click at [929, 253] on button "Confirm" at bounding box center [932, 255] width 128 height 22
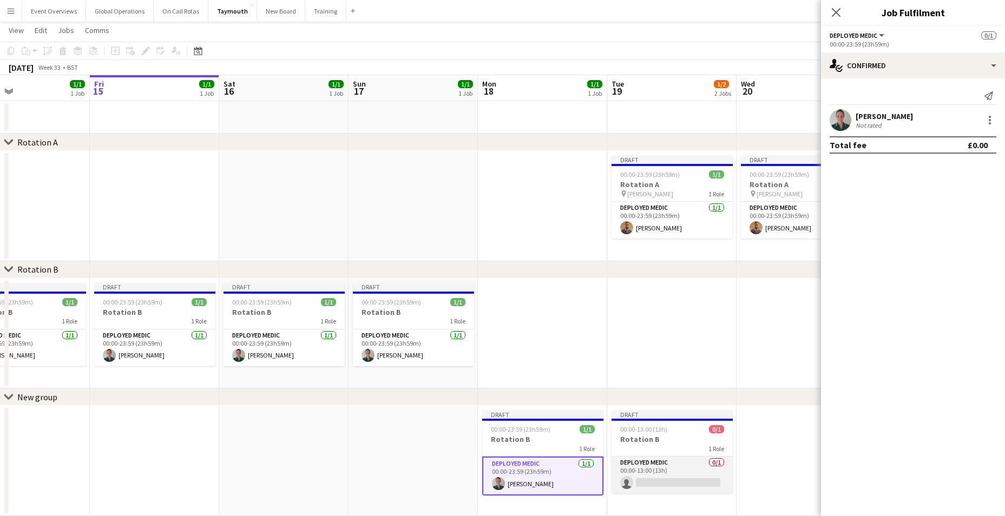
click at [655, 459] on app-card-role "Deployed Medic 0/1 00:00-13:00 (13h) single-neutral-actions" at bounding box center [672, 475] width 121 height 37
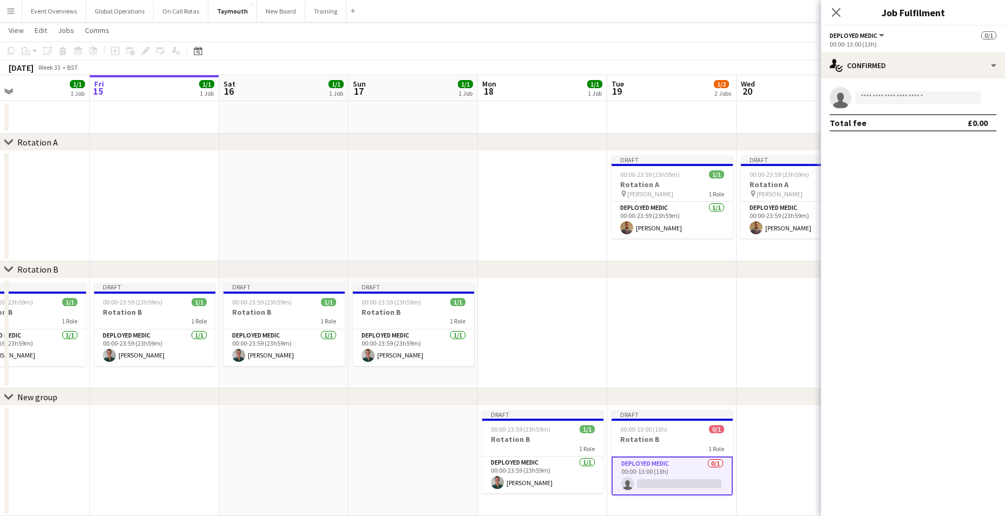
click at [650, 479] on app-card-role "Deployed Medic 0/1 00:00-13:00 (13h) single-neutral-actions" at bounding box center [672, 476] width 121 height 39
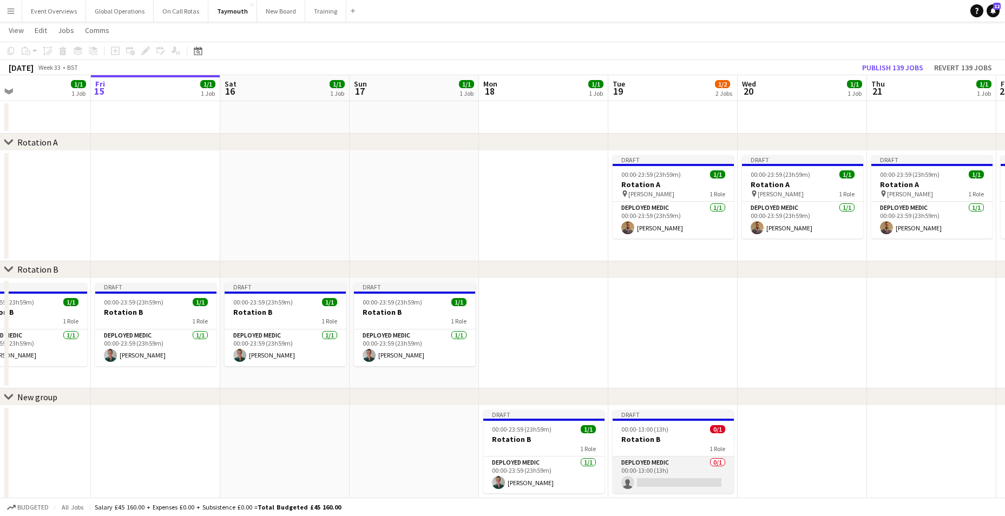
click at [651, 480] on app-card-role "Deployed Medic 0/1 00:00-13:00 (13h) single-neutral-actions" at bounding box center [673, 475] width 121 height 37
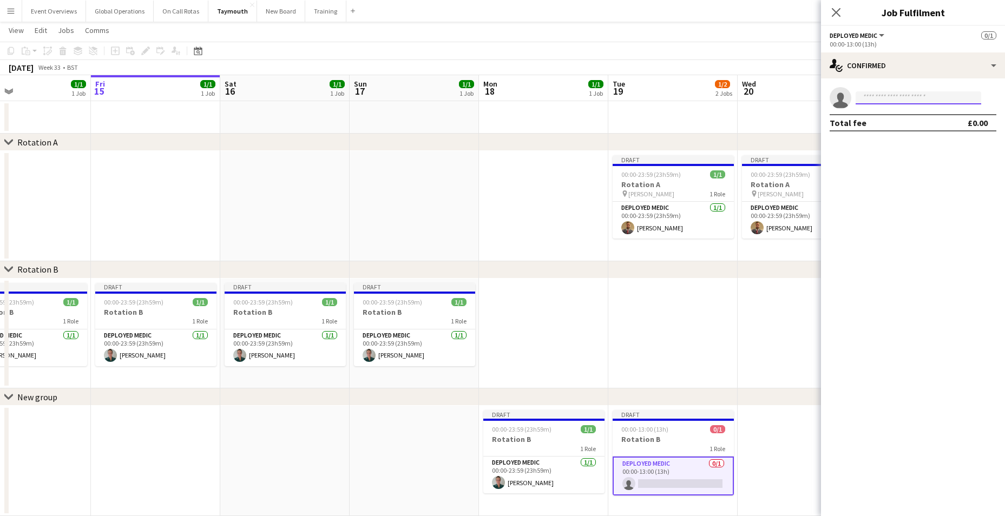
click at [895, 94] on input at bounding box center [919, 97] width 126 height 13
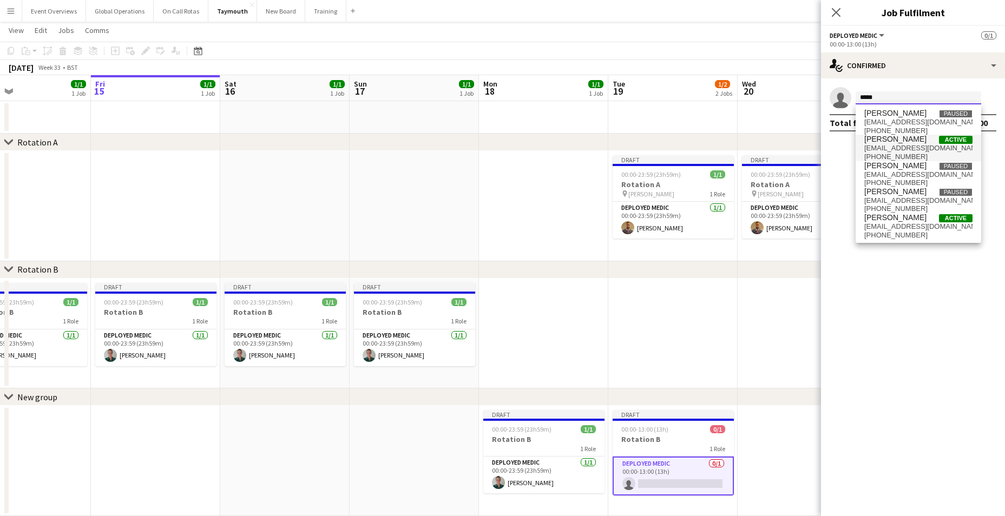
type input "*****"
click at [891, 136] on span "[PERSON_NAME]" at bounding box center [896, 139] width 62 height 9
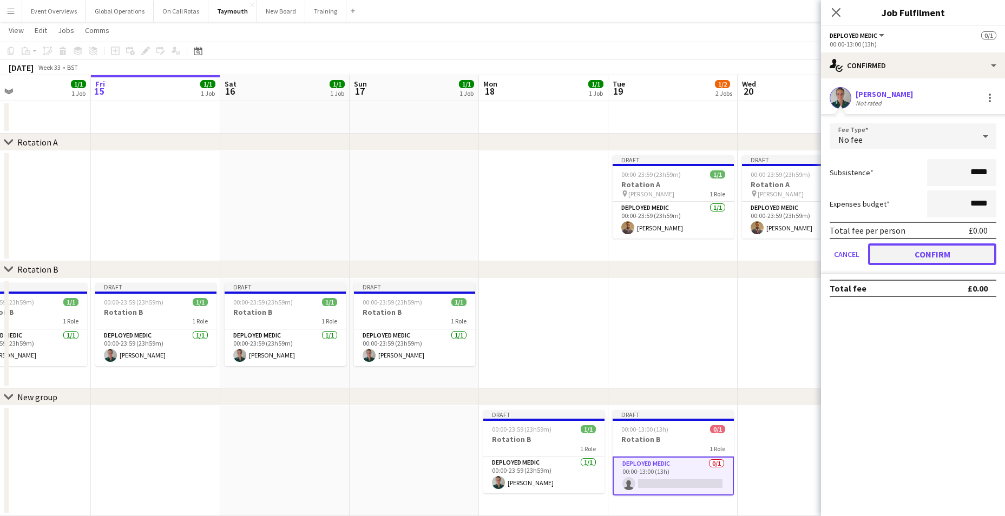
click at [910, 252] on button "Confirm" at bounding box center [932, 255] width 128 height 22
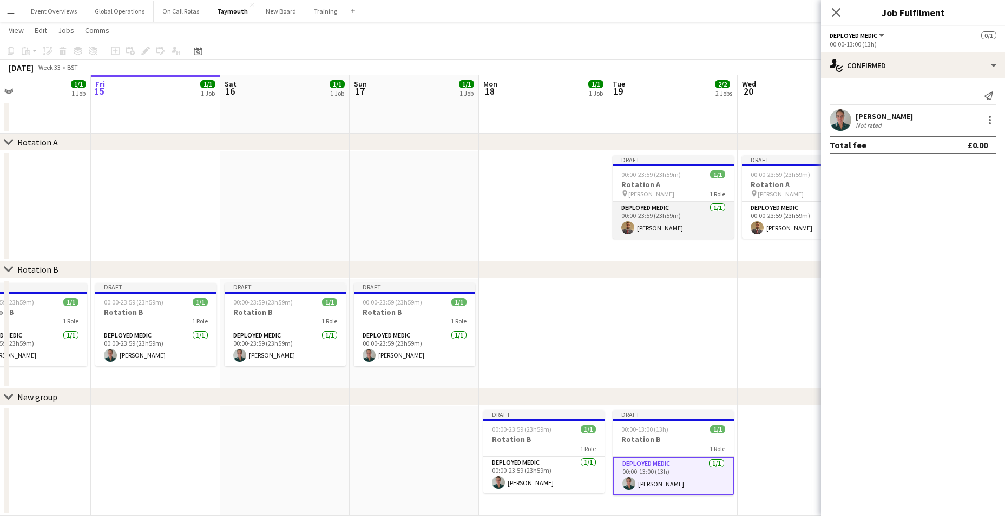
click at [649, 204] on app-card-role "Deployed Medic [DATE] 00:00-23:59 (23h59m) [PERSON_NAME]" at bounding box center [673, 220] width 121 height 37
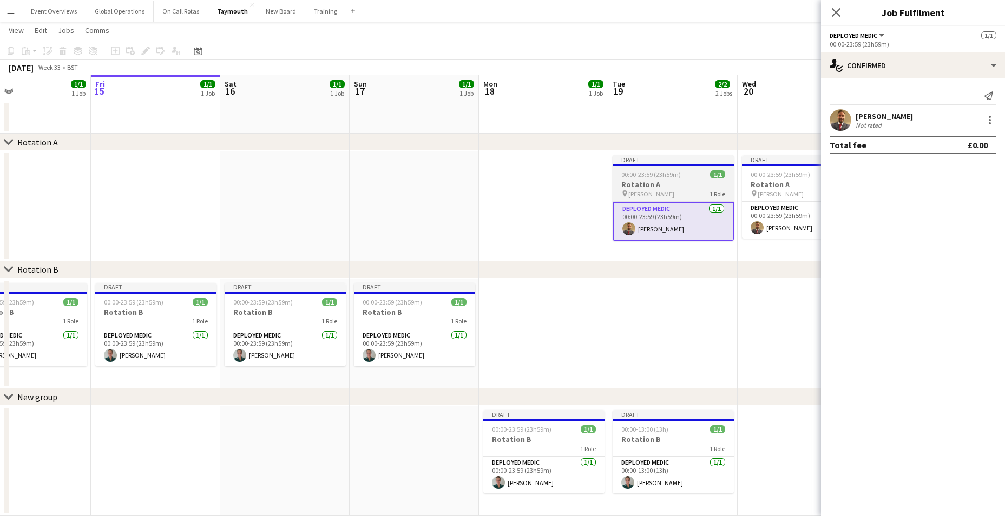
click at [642, 181] on h3 "Rotation A" at bounding box center [673, 185] width 121 height 10
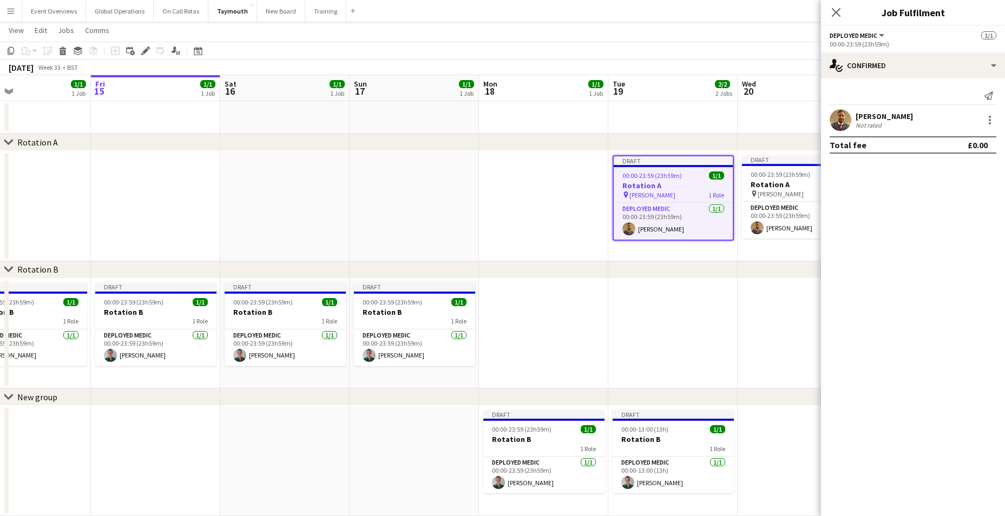
click at [881, 36] on button "Deployed Medic" at bounding box center [858, 35] width 56 height 8
click at [994, 64] on div "single-neutral-actions-check-2 Confirmed" at bounding box center [913, 66] width 184 height 26
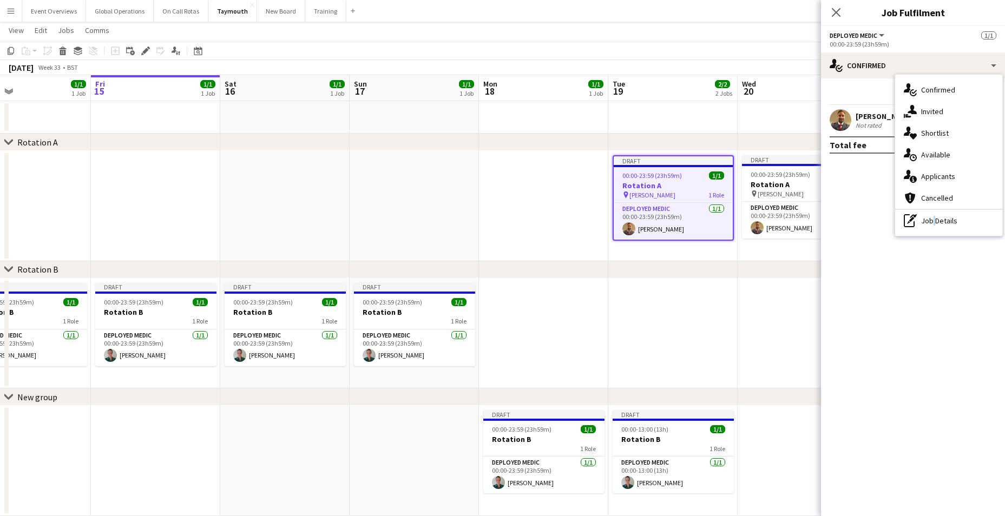
click at [931, 221] on div "pen-write Job Details" at bounding box center [948, 221] width 107 height 22
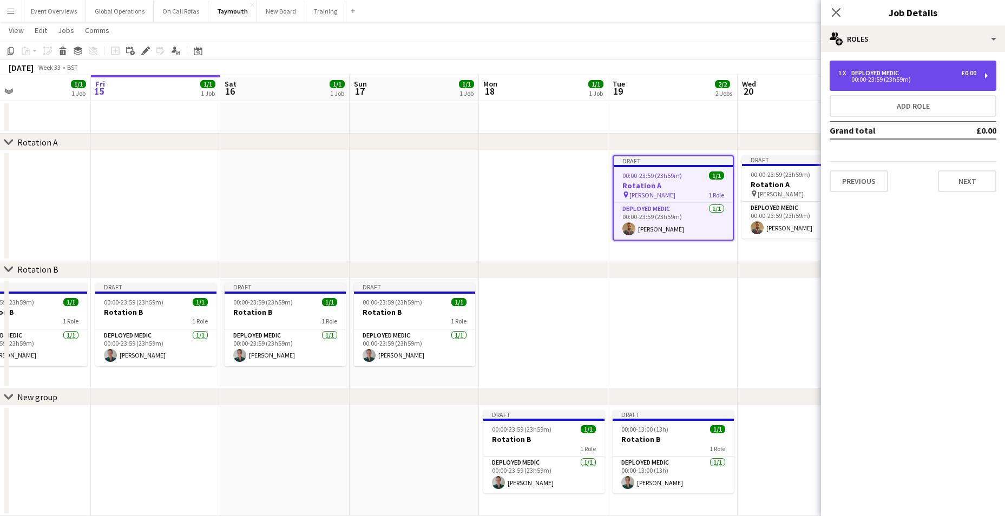
click at [990, 75] on div "1 x Deployed Medic £0.00 00:00-23:59 (23h59m)" at bounding box center [913, 76] width 167 height 30
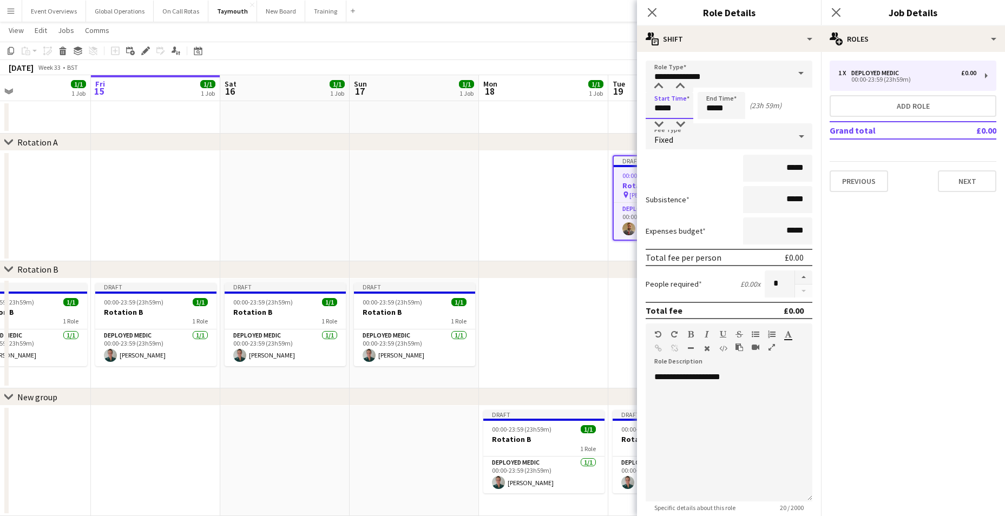
click at [663, 108] on input "*****" at bounding box center [670, 105] width 48 height 27
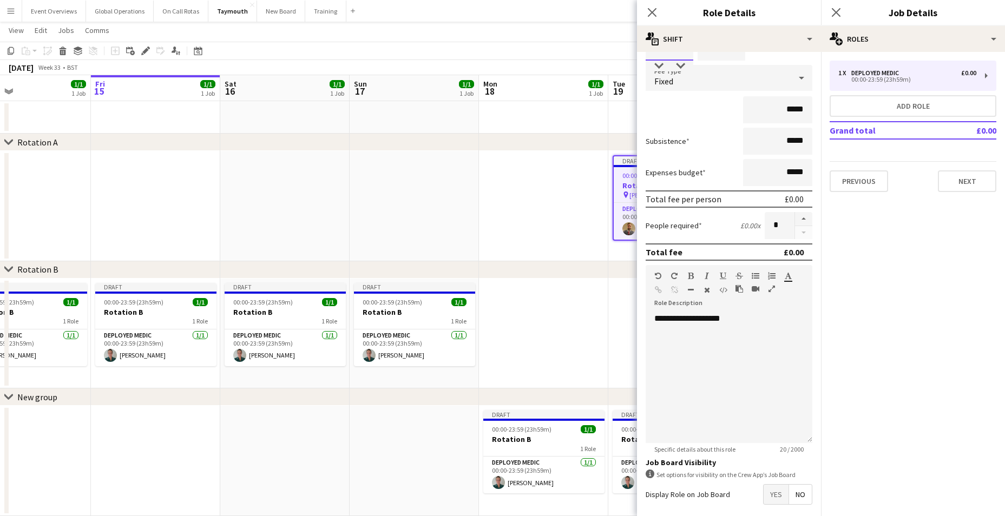
scroll to position [108, 0]
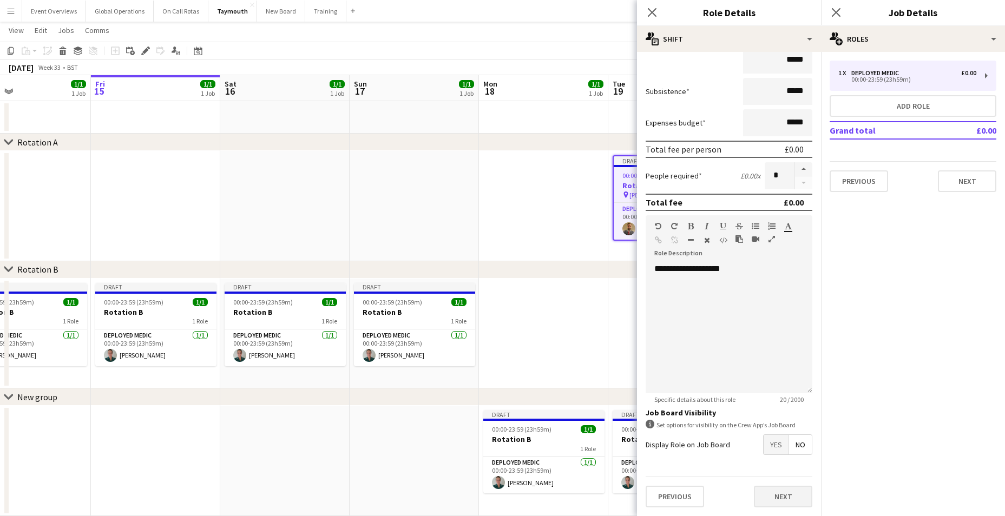
type input "*****"
click at [778, 490] on button "Next" at bounding box center [783, 497] width 58 height 22
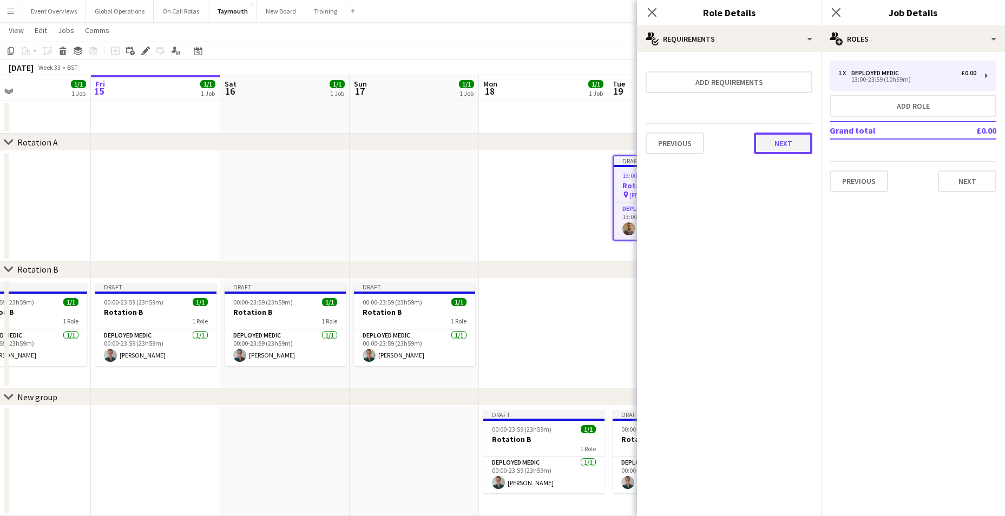
click at [788, 145] on button "Next" at bounding box center [783, 144] width 58 height 22
click at [788, 145] on button "Finish" at bounding box center [792, 145] width 41 height 22
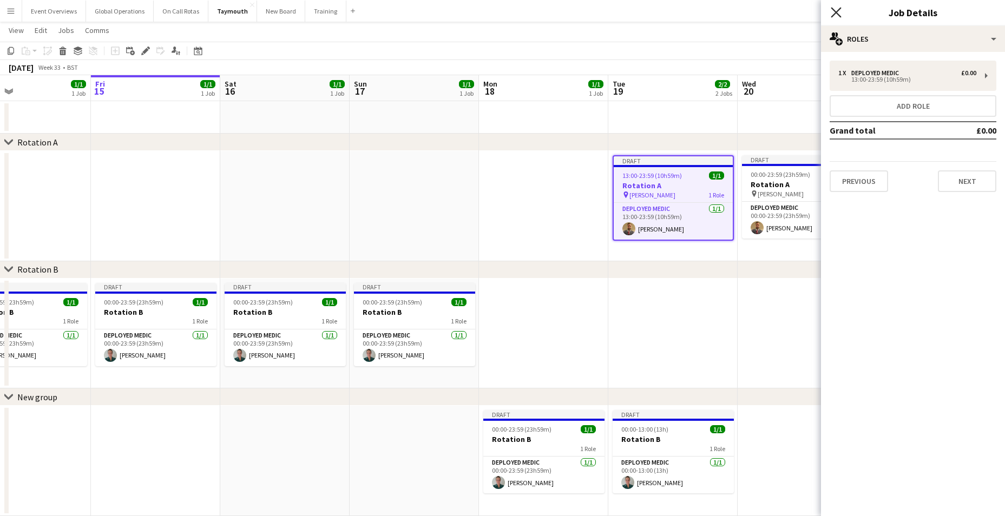
click at [836, 12] on icon "Close pop-in" at bounding box center [836, 12] width 10 height 10
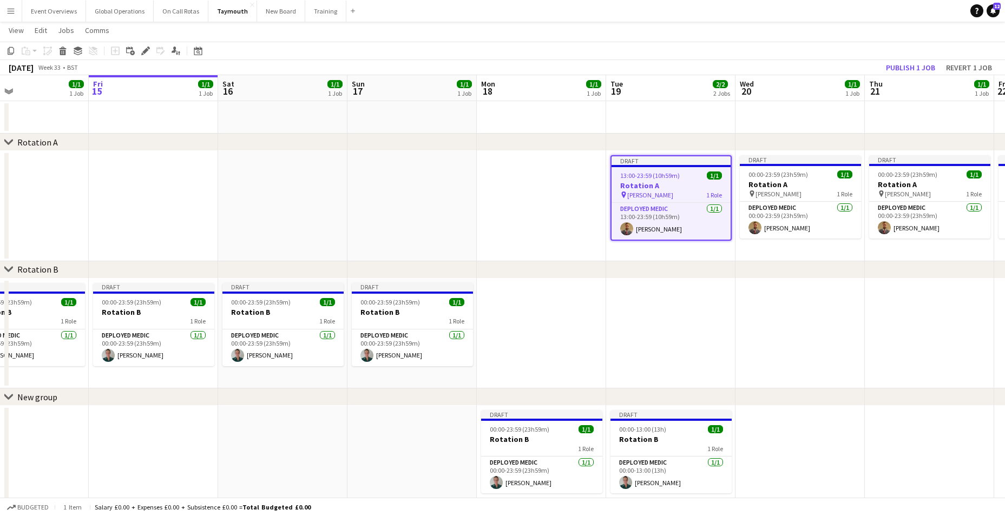
scroll to position [0, 428]
drag, startPoint x: 533, startPoint y: 427, endPoint x: 531, endPoint y: 410, distance: 17.4
click at [531, 410] on app-date-cell "Draft 00:00-23:59 (23h59m) 1/1 Rotation B 1 Role Deployed Medic [DATE] 00:00-23…" at bounding box center [541, 461] width 129 height 110
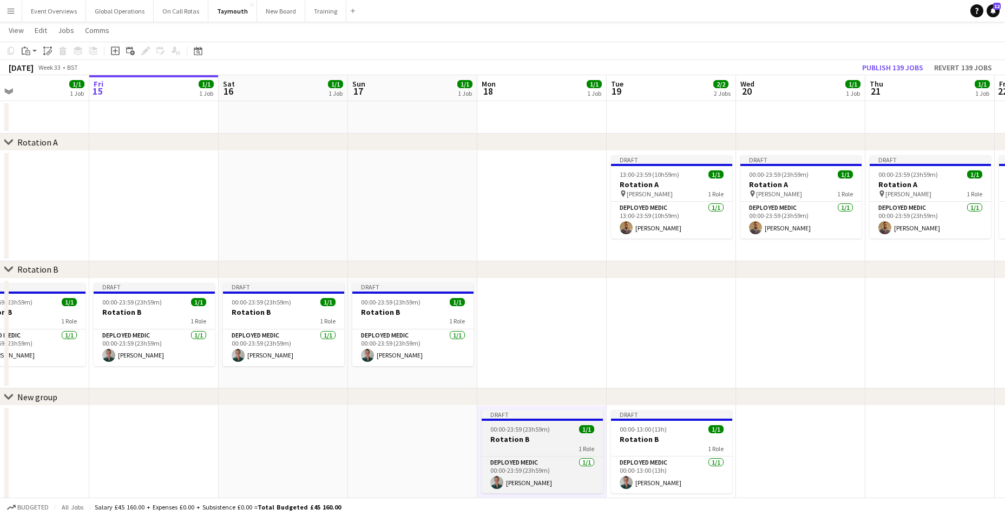
click at [502, 416] on div "Draft" at bounding box center [542, 414] width 121 height 9
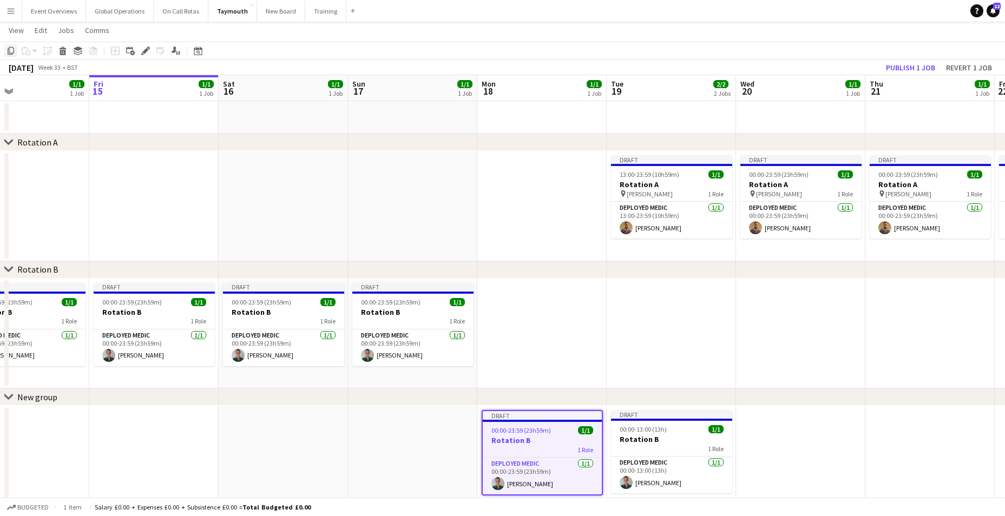
click at [11, 52] on icon "Copy" at bounding box center [10, 51] width 9 height 9
click at [8, 270] on icon at bounding box center [8, 269] width 8 height 4
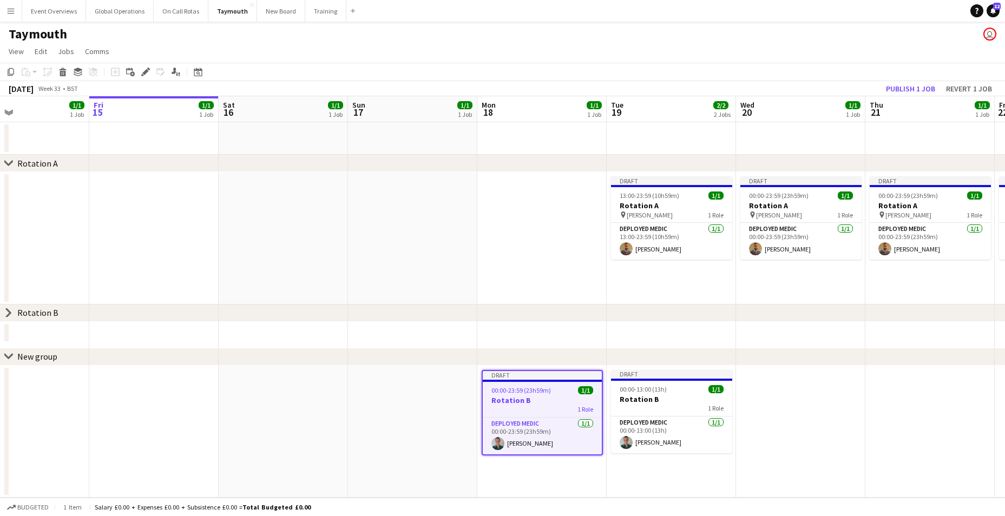
scroll to position [0, 0]
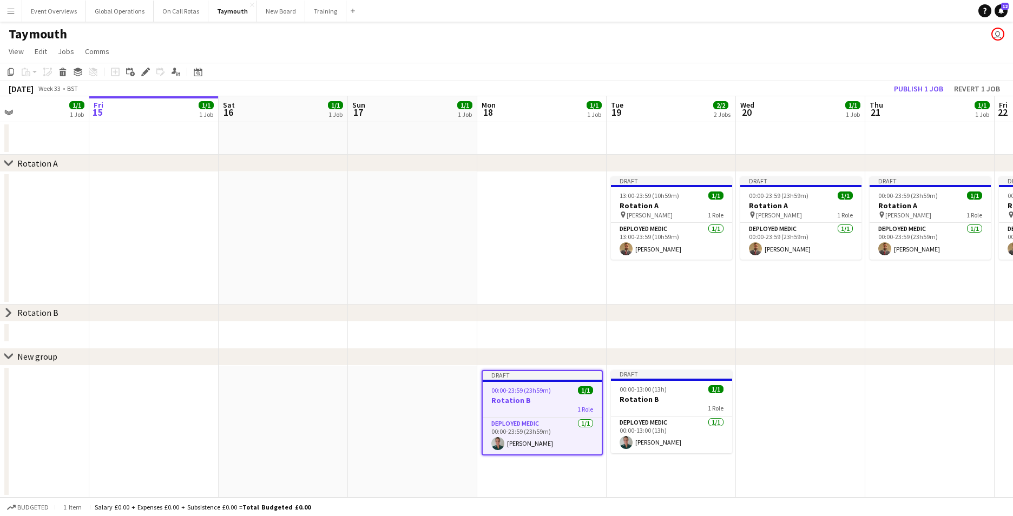
click at [4, 312] on icon "chevron-right" at bounding box center [8, 313] width 9 height 9
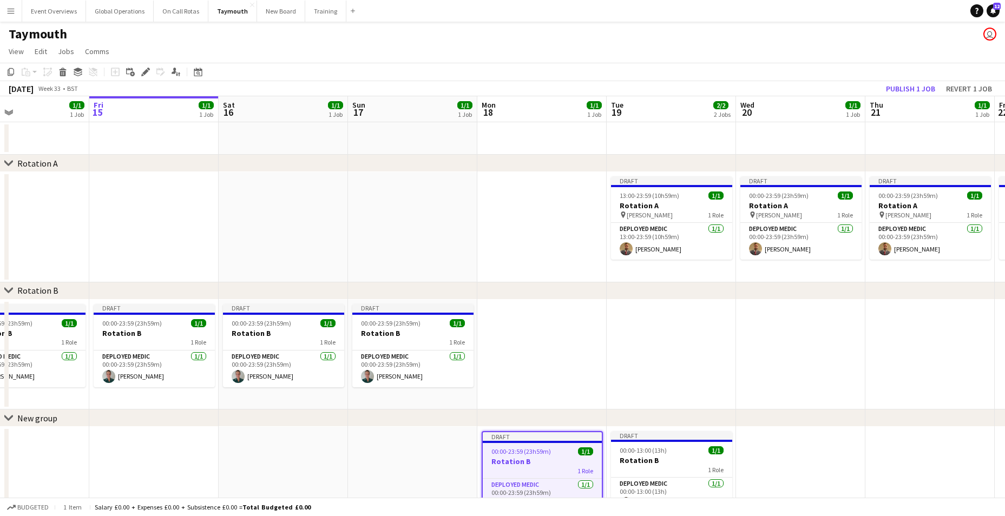
click at [529, 321] on app-date-cell at bounding box center [541, 355] width 129 height 110
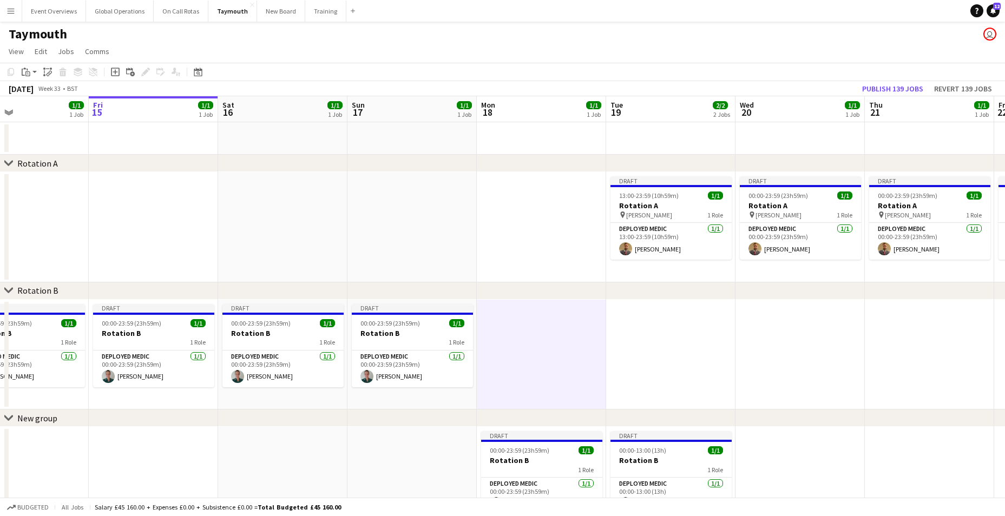
drag, startPoint x: 538, startPoint y: 324, endPoint x: 527, endPoint y: 330, distance: 13.1
click at [527, 330] on app-date-cell at bounding box center [541, 355] width 129 height 110
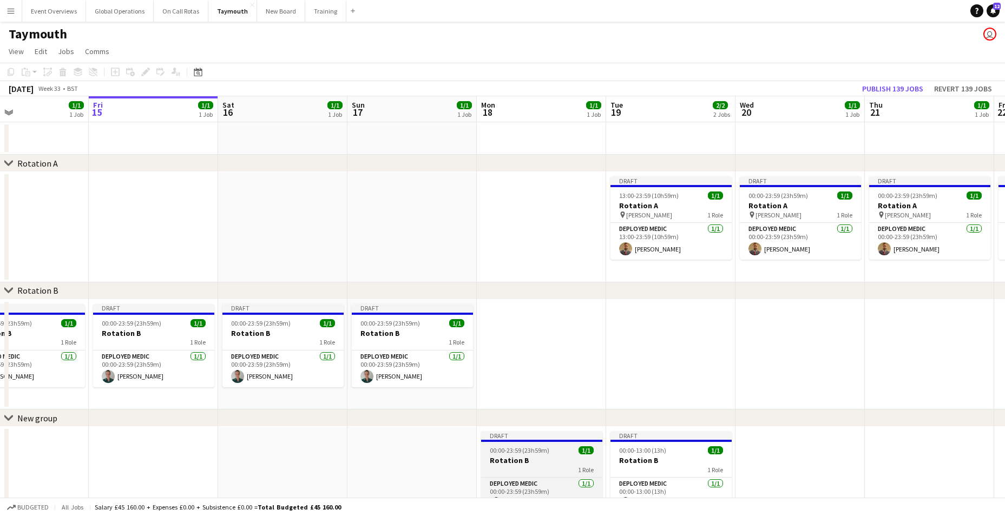
click at [516, 439] on div "Draft" at bounding box center [541, 435] width 121 height 9
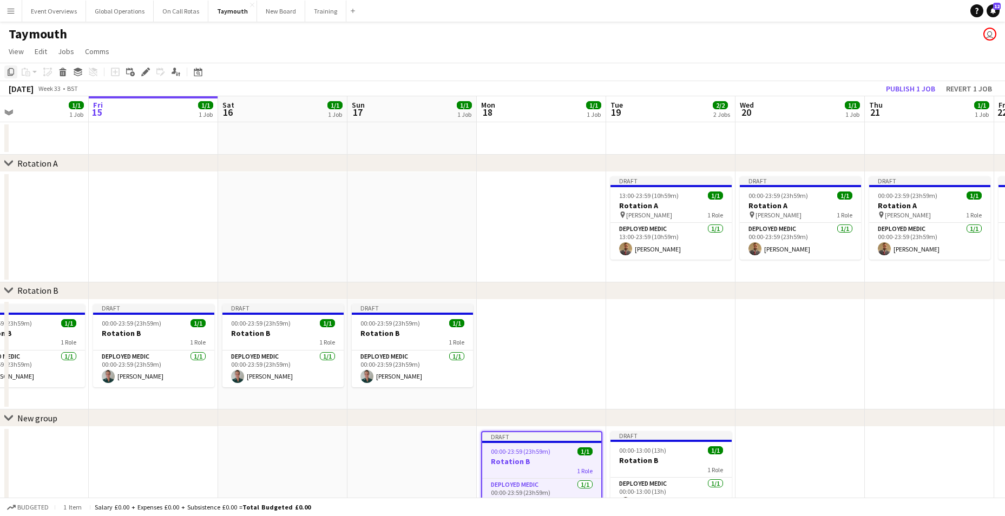
click at [11, 69] on icon "Copy" at bounding box center [10, 72] width 9 height 9
click at [505, 317] on app-date-cell at bounding box center [541, 355] width 129 height 110
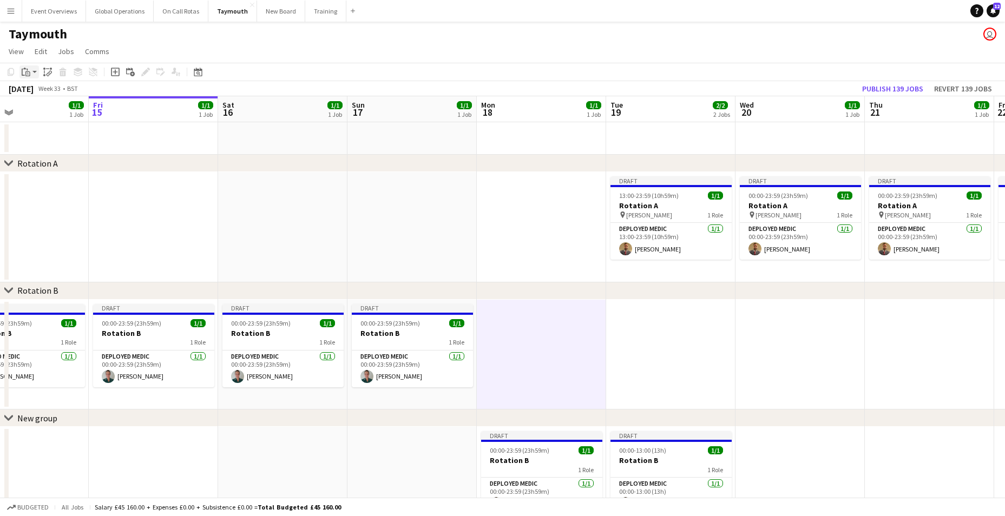
click at [25, 72] on icon "Paste" at bounding box center [26, 72] width 9 height 9
click at [40, 92] on link "Paste Ctrl+V" at bounding box center [80, 93] width 102 height 10
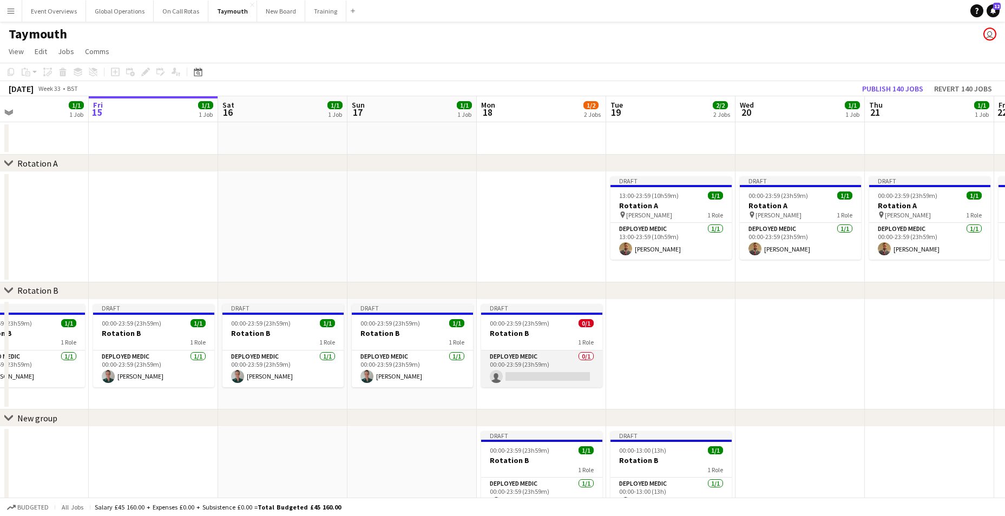
click at [518, 375] on app-card-role "Deployed Medic 0/1 00:00-23:59 (23h59m) single-neutral-actions" at bounding box center [541, 369] width 121 height 37
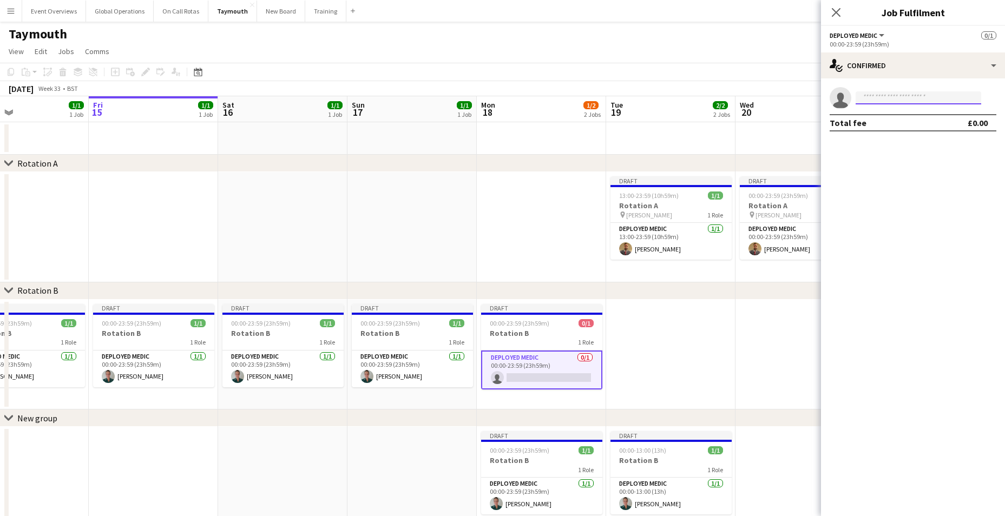
click at [917, 93] on input at bounding box center [919, 97] width 126 height 13
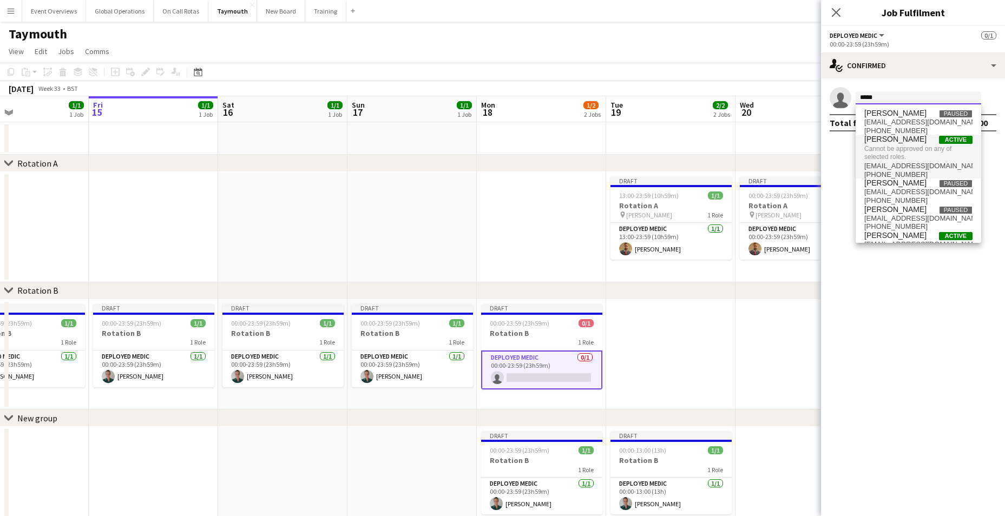
type input "*****"
click at [905, 151] on span "Cannot be approved on any of selected roles." at bounding box center [919, 153] width 108 height 18
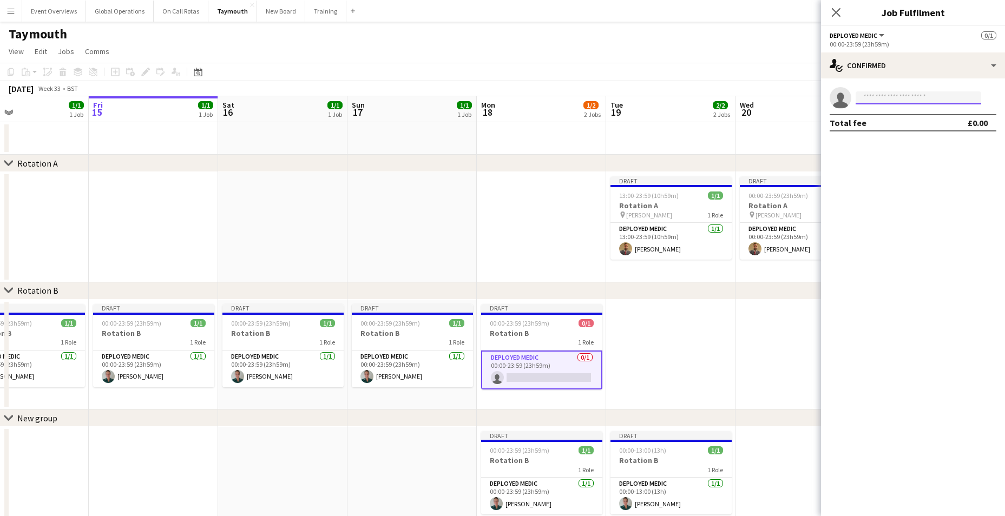
scroll to position [22, 0]
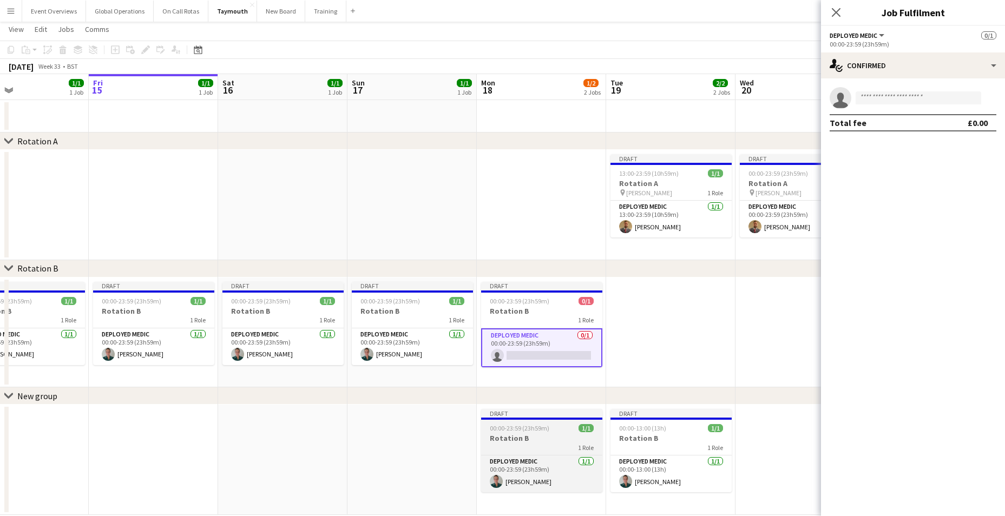
click at [514, 439] on h3 "Rotation B" at bounding box center [541, 439] width 121 height 10
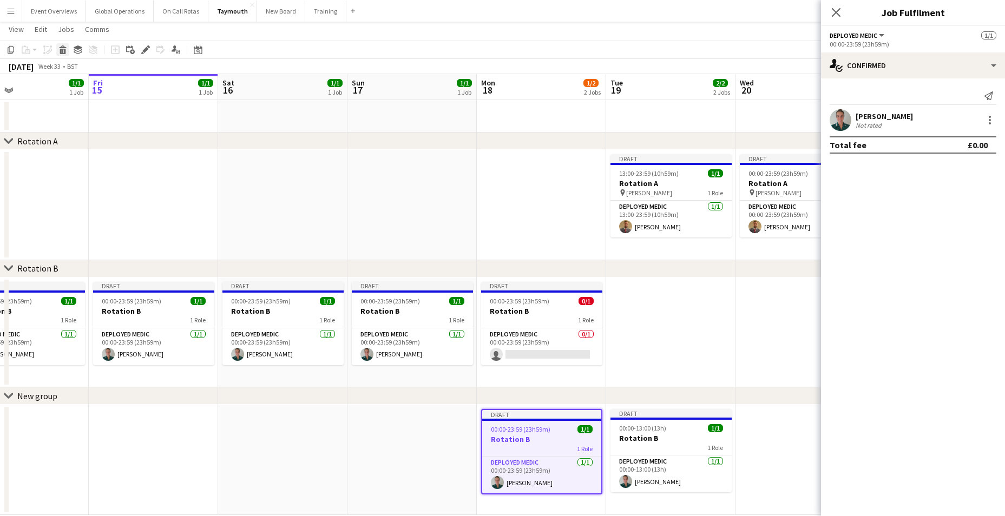
click at [64, 50] on icon "Delete" at bounding box center [62, 49] width 9 height 9
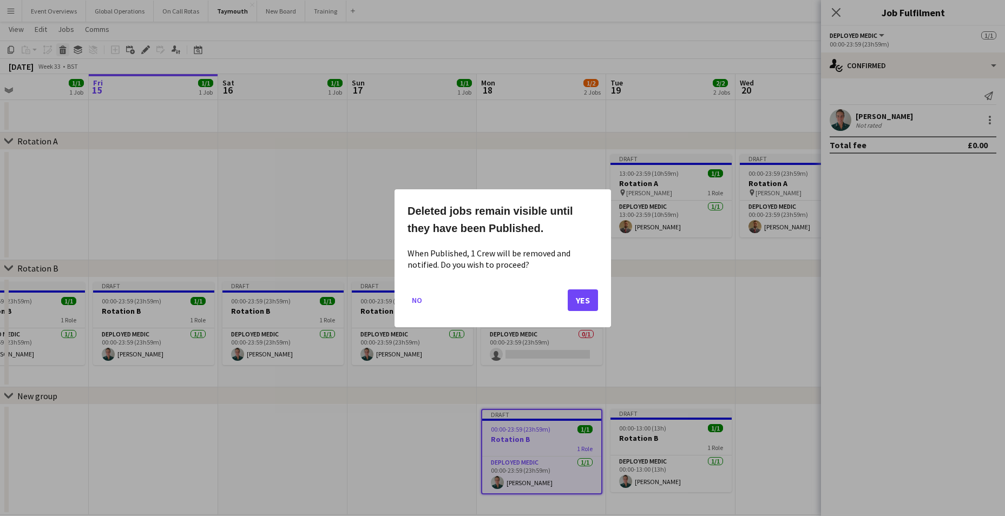
scroll to position [0, 0]
click at [588, 297] on button "Yes" at bounding box center [583, 300] width 30 height 22
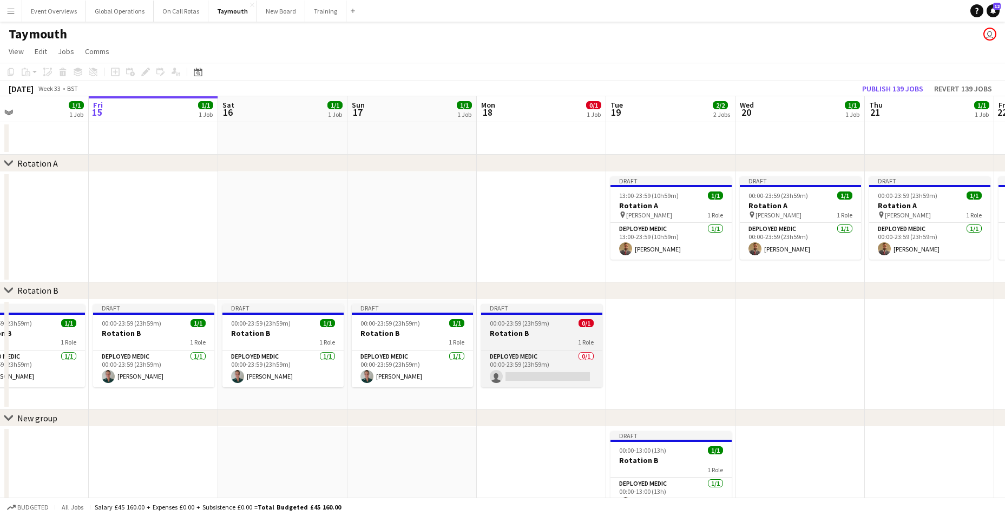
scroll to position [22, 0]
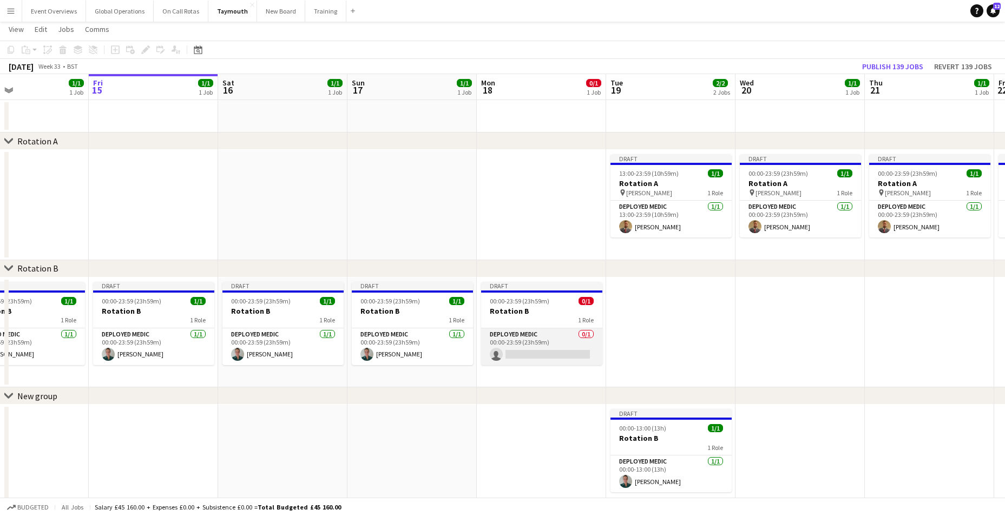
click at [530, 350] on app-card-role "Deployed Medic 0/1 00:00-23:59 (23h59m) single-neutral-actions" at bounding box center [541, 347] width 121 height 37
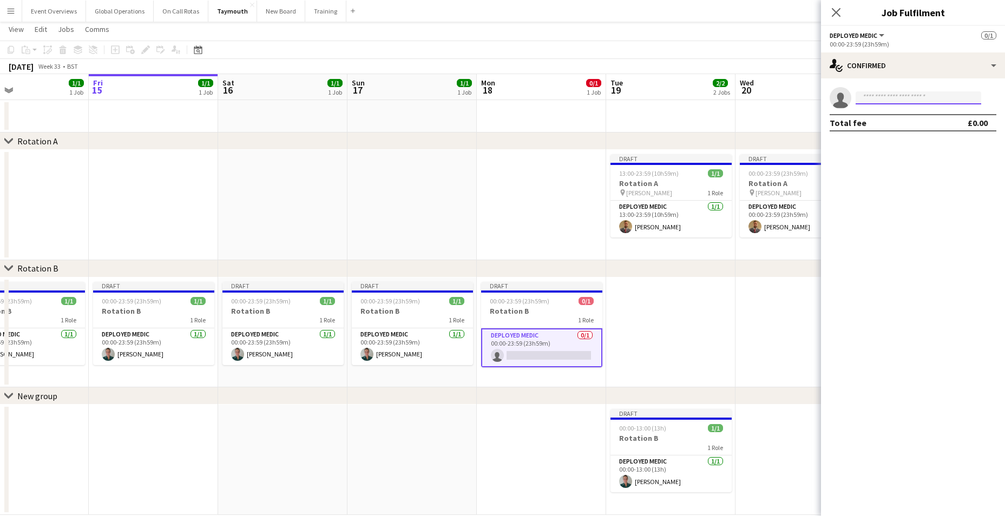
click at [894, 93] on input at bounding box center [919, 97] width 126 height 13
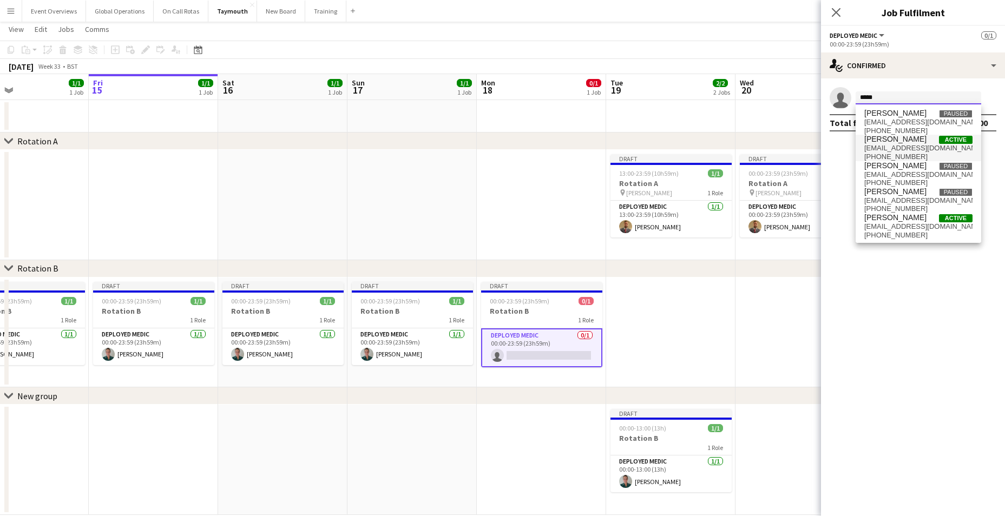
type input "*****"
click at [882, 147] on span "[EMAIL_ADDRESS][DOMAIN_NAME]" at bounding box center [919, 148] width 108 height 9
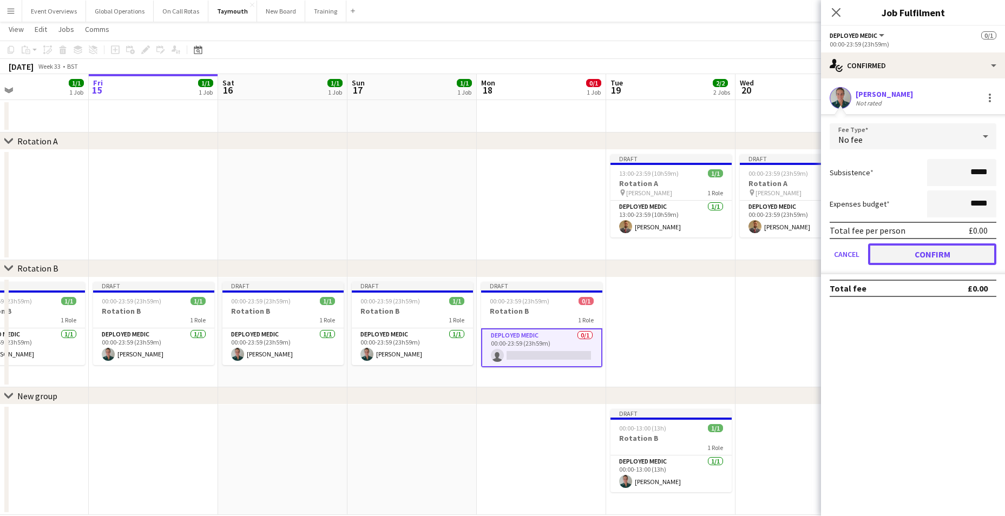
click at [928, 260] on button "Confirm" at bounding box center [932, 255] width 128 height 22
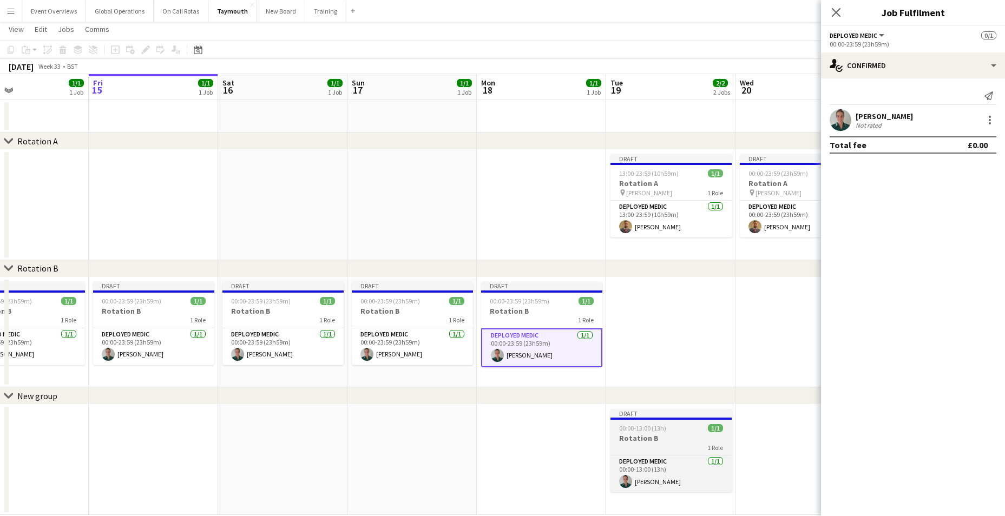
click at [647, 417] on div "Draft" at bounding box center [671, 413] width 121 height 9
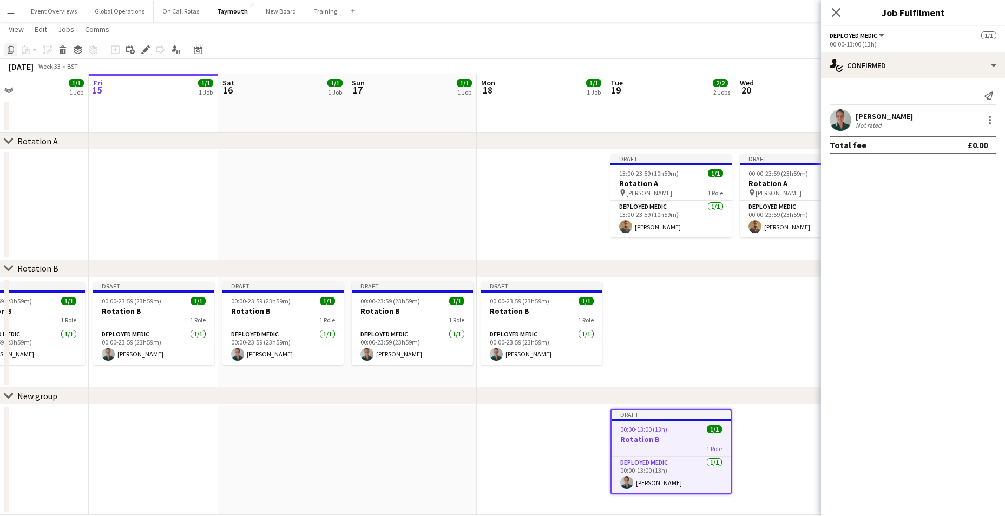
click at [12, 50] on icon "Copy" at bounding box center [10, 49] width 9 height 9
click at [635, 293] on app-date-cell at bounding box center [670, 333] width 129 height 110
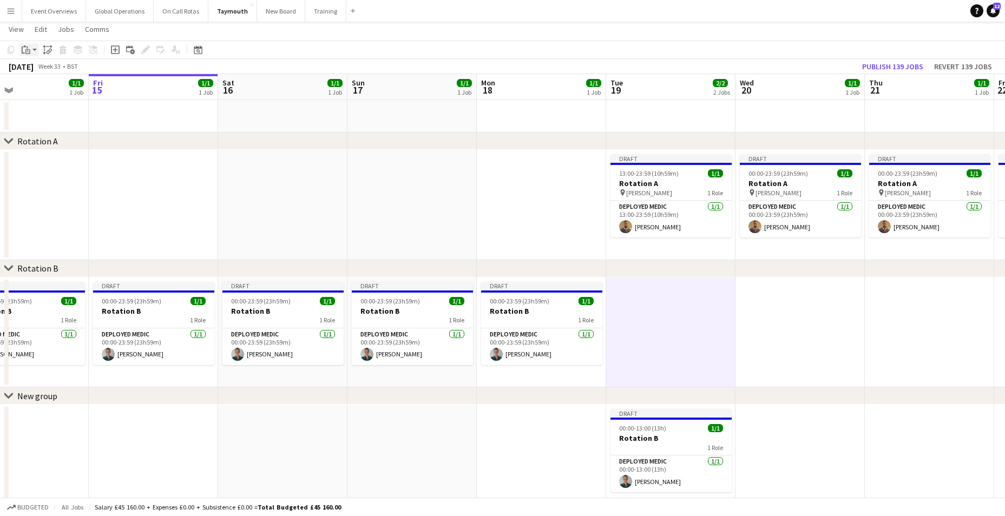
click at [25, 49] on icon "Paste" at bounding box center [26, 49] width 9 height 9
click at [44, 89] on link "Paste with crew Ctrl+Shift+V" at bounding box center [80, 89] width 102 height 10
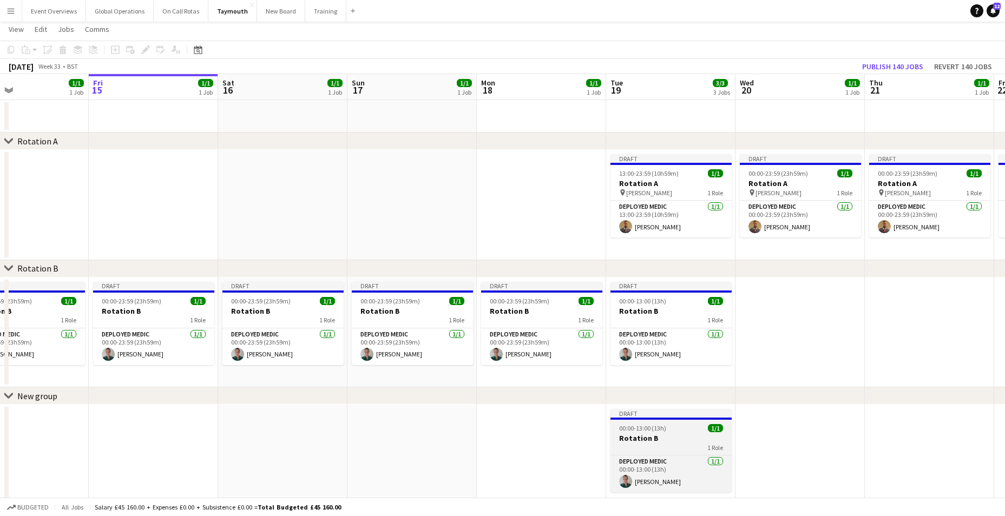
click at [640, 417] on div "Draft" at bounding box center [671, 413] width 121 height 9
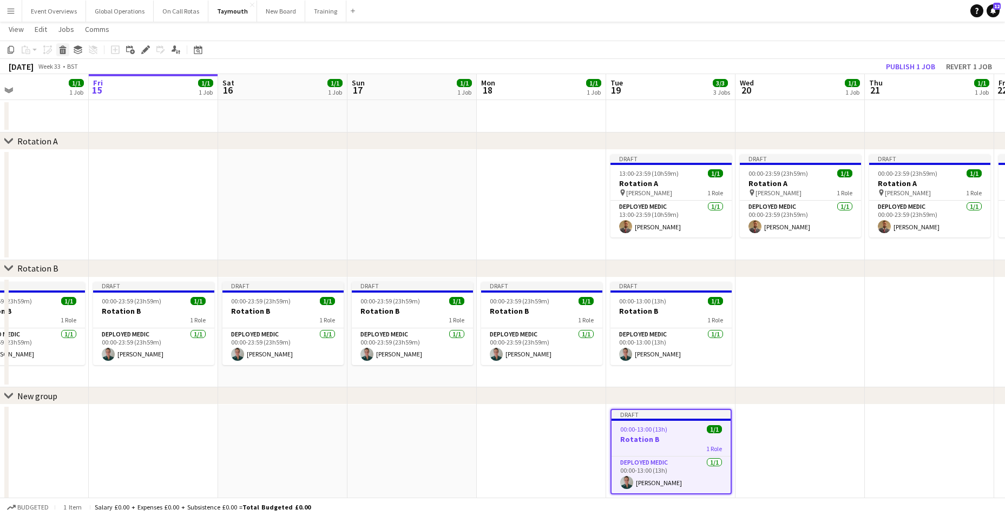
click at [60, 49] on icon at bounding box center [63, 51] width 6 height 5
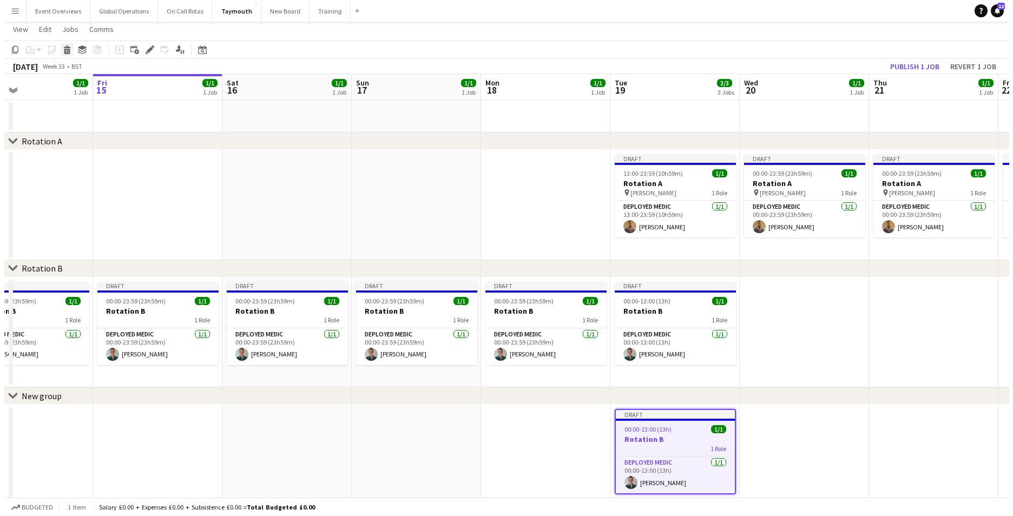
scroll to position [0, 0]
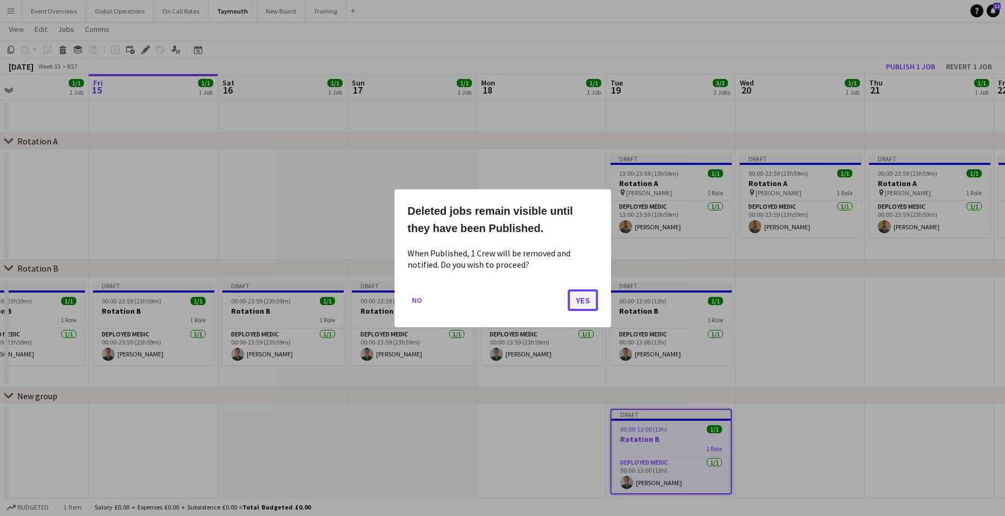
click at [577, 298] on button "Yes" at bounding box center [583, 300] width 30 height 22
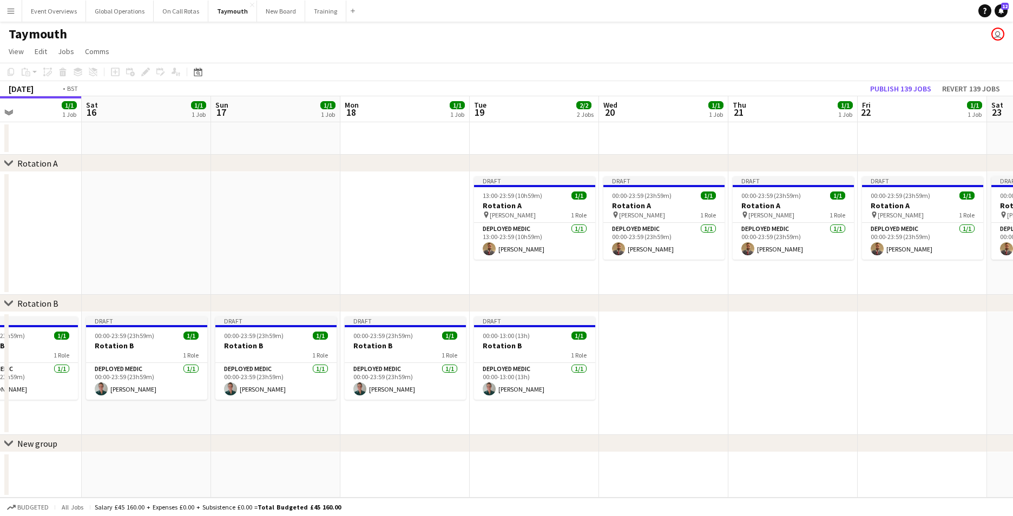
scroll to position [0, 407]
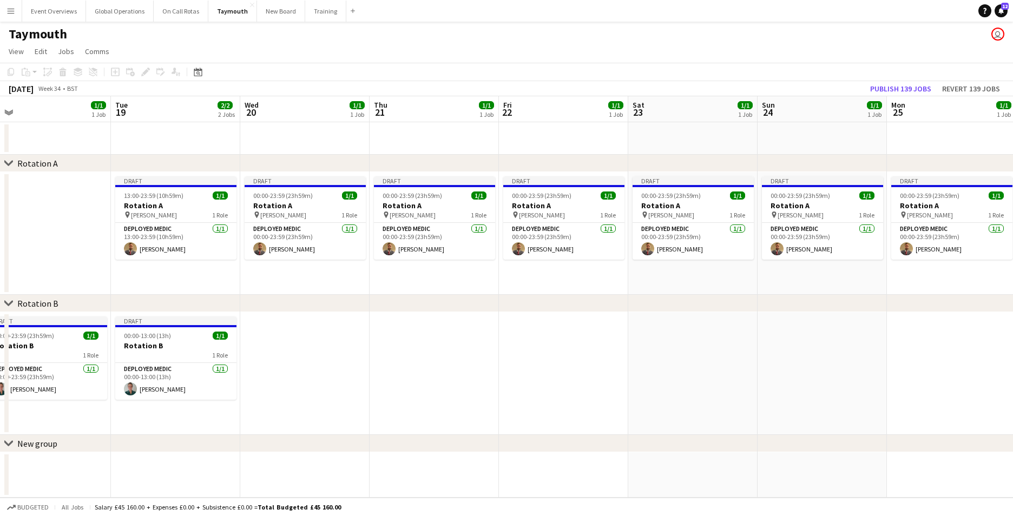
drag, startPoint x: 875, startPoint y: 421, endPoint x: 322, endPoint y: 440, distance: 553.6
click at [323, 440] on div "chevron-right Rotation A chevron-right Rotation B chevron-right New group Fri 1…" at bounding box center [506, 297] width 1013 height 402
drag, startPoint x: 754, startPoint y: 450, endPoint x: 386, endPoint y: 443, distance: 368.2
click at [386, 443] on div "chevron-right New group" at bounding box center [506, 444] width 1013 height 17
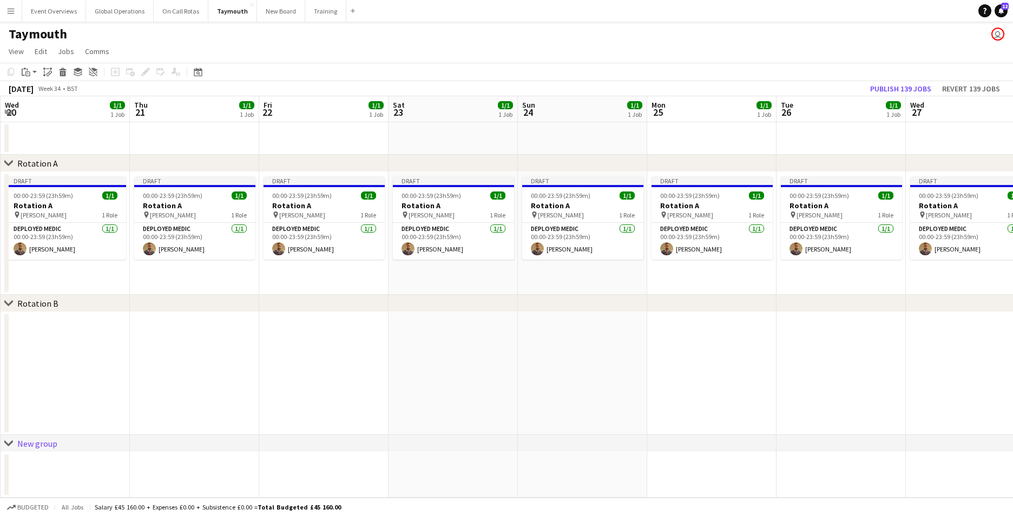
drag, startPoint x: 561, startPoint y: 332, endPoint x: 352, endPoint y: 342, distance: 209.7
click at [356, 341] on app-calendar-viewport "Sun 17 1/1 1 Job Mon 18 1/1 1 Job Tue 19 2/2 2 Jobs Wed 20 1/1 1 Job Thu 21 1/1…" at bounding box center [506, 297] width 1013 height 402
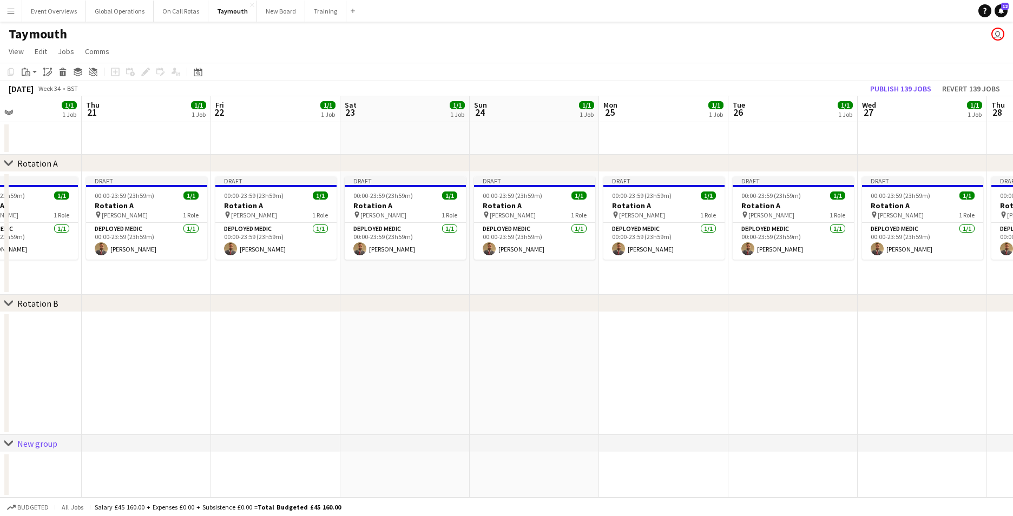
drag, startPoint x: 814, startPoint y: 441, endPoint x: 422, endPoint y: 408, distance: 392.9
click at [422, 408] on div "chevron-right Rotation A chevron-right Rotation B chevron-right New group Sun 1…" at bounding box center [506, 297] width 1013 height 402
drag, startPoint x: 698, startPoint y: 311, endPoint x: 416, endPoint y: 343, distance: 283.9
click at [319, 343] on div "chevron-right Rotation A chevron-right Rotation B chevron-right New group Sun 1…" at bounding box center [506, 297] width 1013 height 402
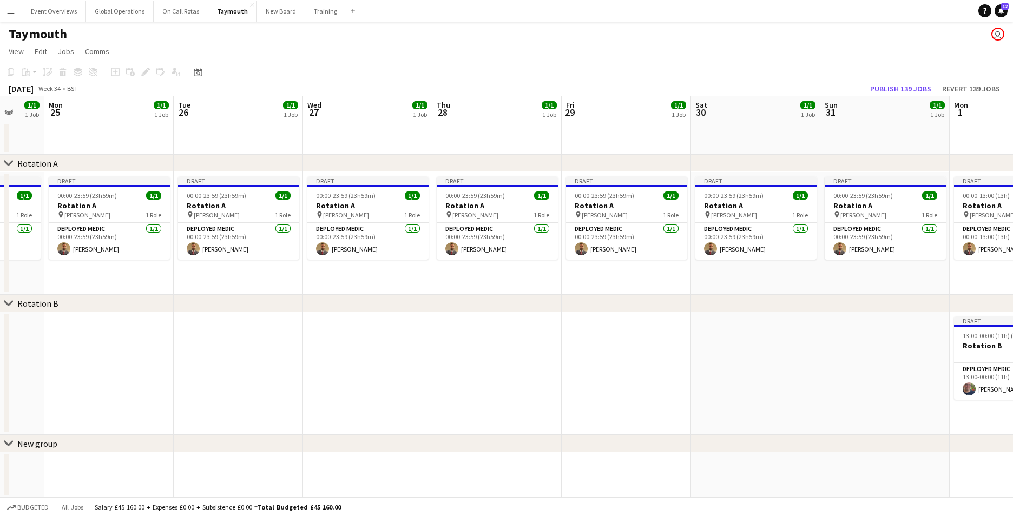
drag, startPoint x: 910, startPoint y: 248, endPoint x: 355, endPoint y: 224, distance: 555.5
click at [355, 224] on app-calendar-viewport "Fri 22 1/1 1 Job Sat 23 1/1 1 Job Sun 24 1/1 1 Job Mon 25 1/1 1 Job Tue 26 1/1 …" at bounding box center [506, 297] width 1013 height 402
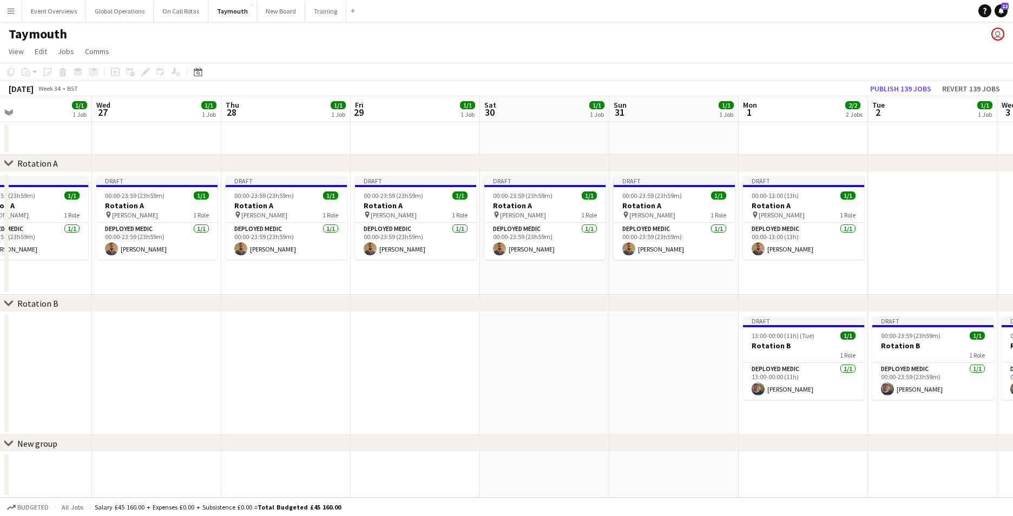
scroll to position [0, 358]
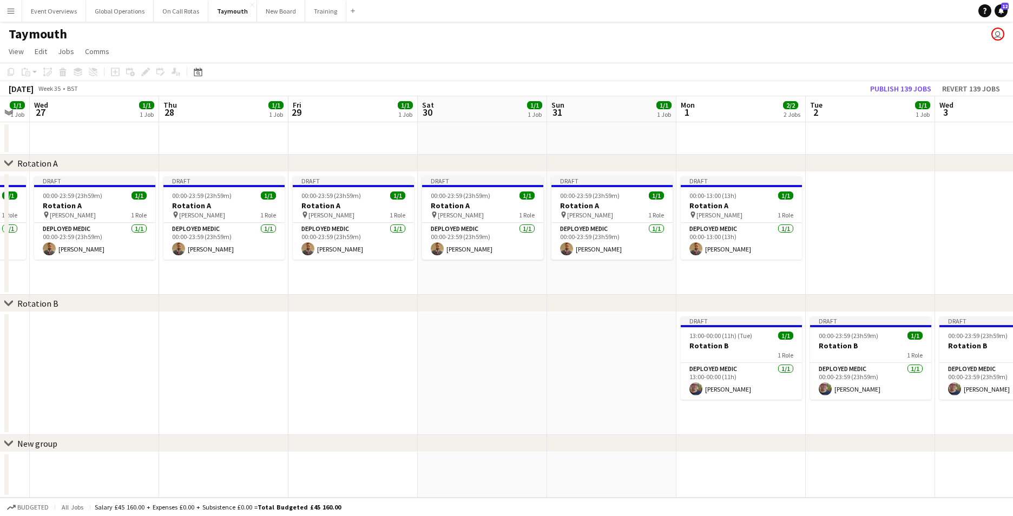
drag, startPoint x: 625, startPoint y: 338, endPoint x: 352, endPoint y: 326, distance: 273.7
click at [352, 326] on app-calendar-viewport "Sun 24 1/1 1 Job Mon 25 1/1 1 Job Tue 26 1/1 1 Job Wed 27 1/1 1 Job Thu 28 1/1 …" at bounding box center [506, 297] width 1013 height 402
click at [725, 388] on app-card-role "Deployed Medic [DATE] 13:00-00:00 (11h) [PERSON_NAME]" at bounding box center [741, 381] width 121 height 37
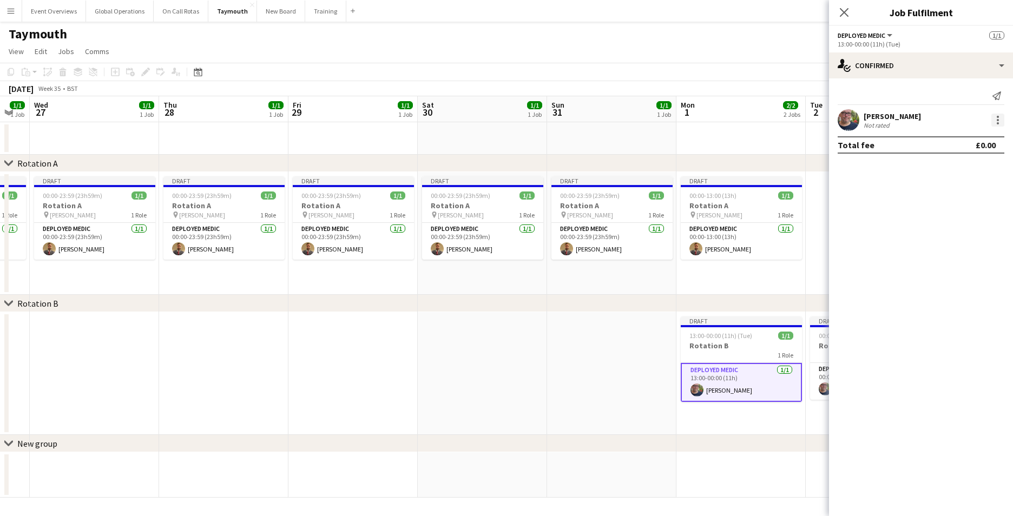
click at [996, 121] on div at bounding box center [998, 120] width 13 height 13
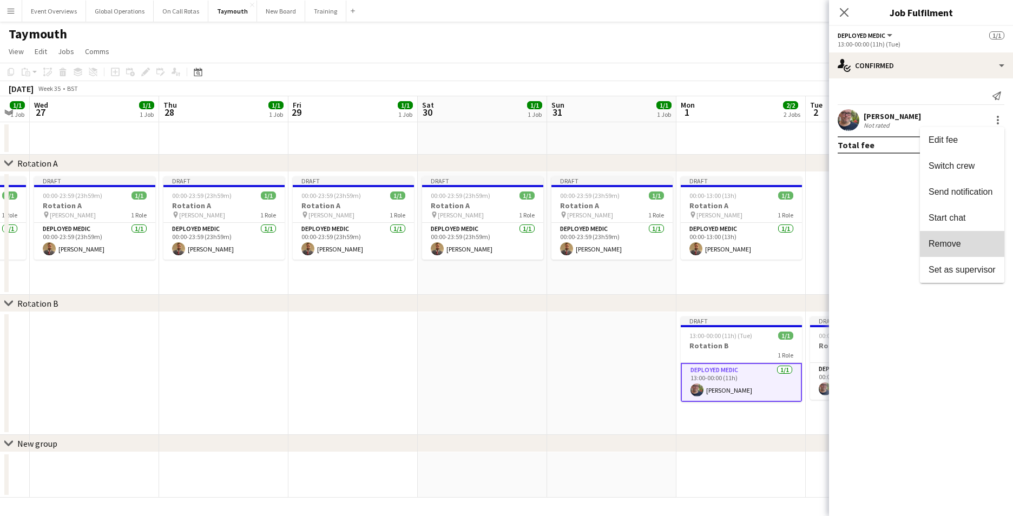
click at [957, 243] on span "Remove" at bounding box center [945, 243] width 32 height 9
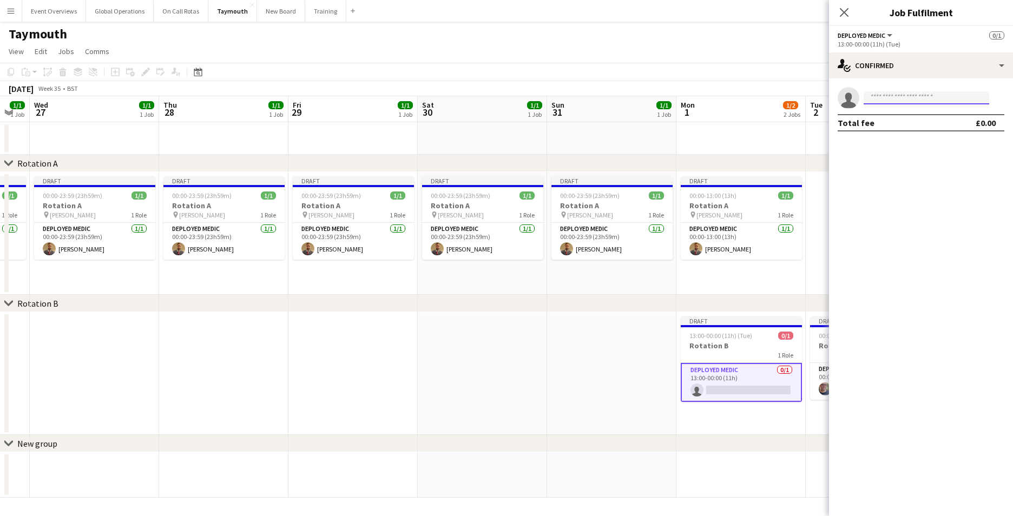
click at [879, 100] on input at bounding box center [927, 97] width 126 height 13
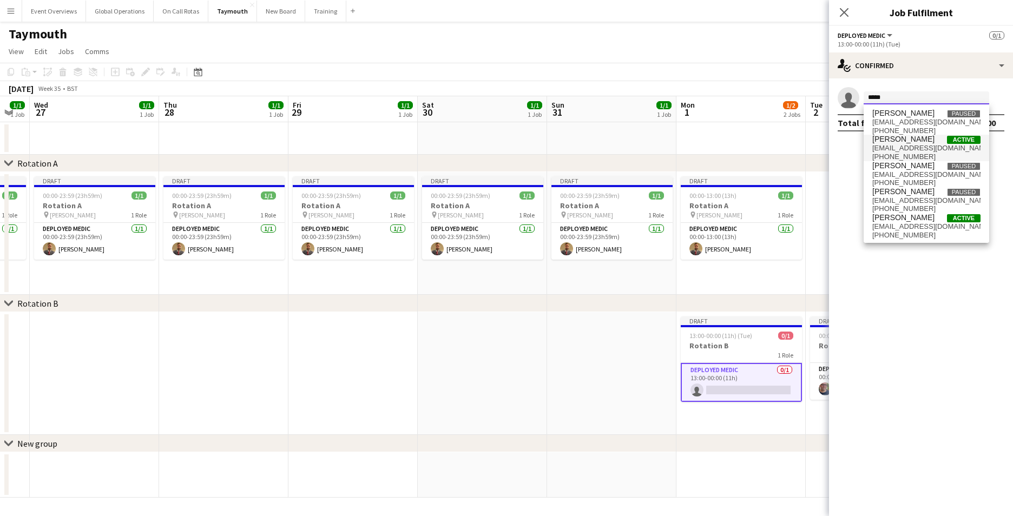
type input "*****"
click at [894, 151] on span "[EMAIL_ADDRESS][DOMAIN_NAME]" at bounding box center [927, 148] width 108 height 9
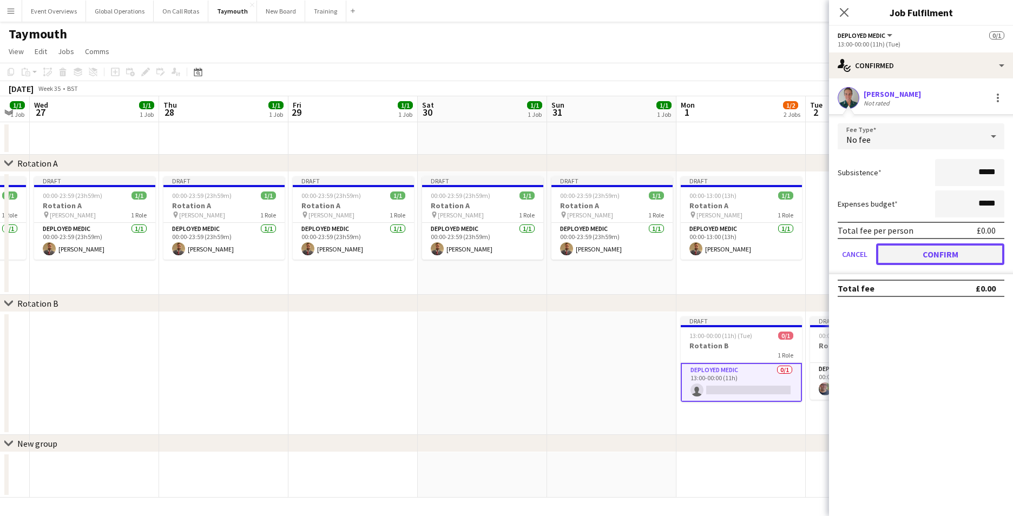
click at [925, 252] on button "Confirm" at bounding box center [940, 255] width 128 height 22
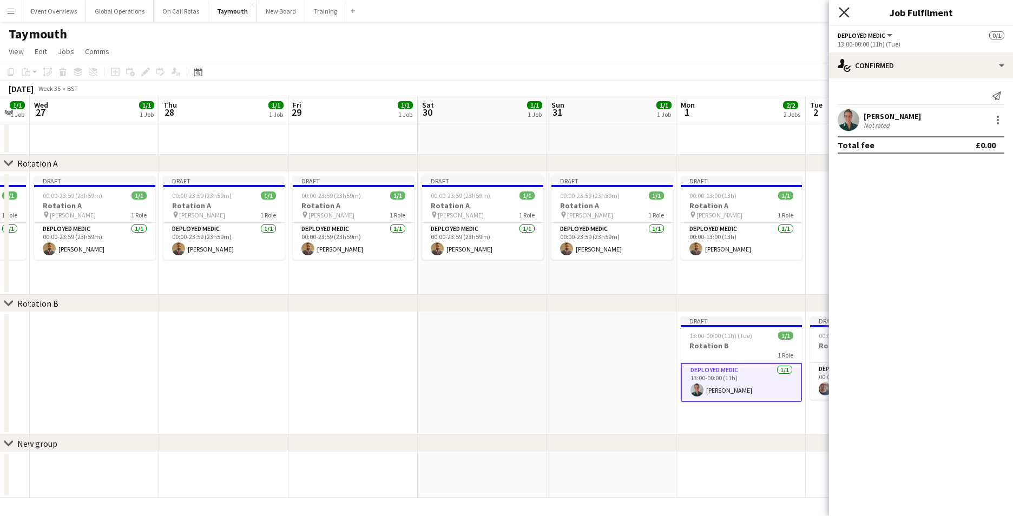
click at [846, 8] on icon "Close pop-in" at bounding box center [844, 12] width 10 height 10
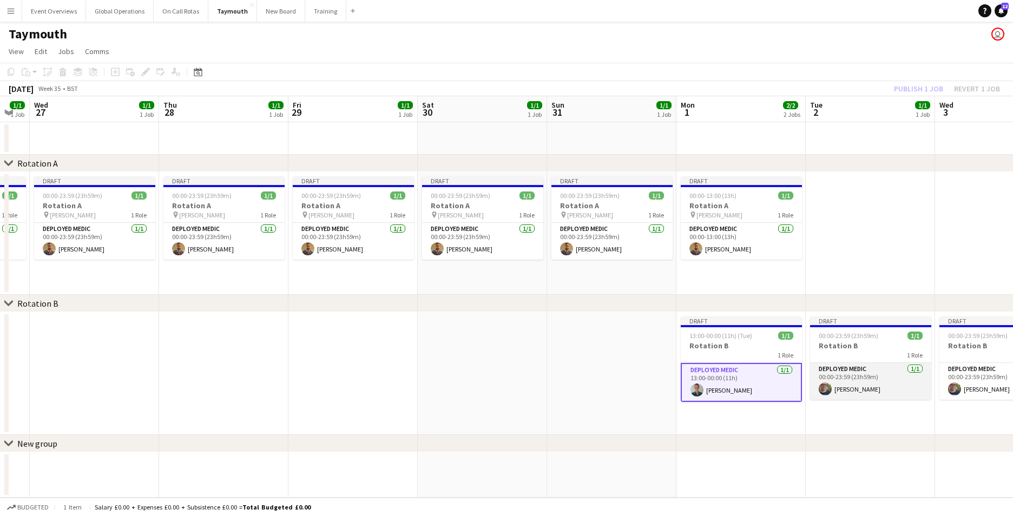
click at [865, 390] on app-card-role "Deployed Medic [DATE] 00:00-23:59 (23h59m) [PERSON_NAME]" at bounding box center [870, 381] width 121 height 37
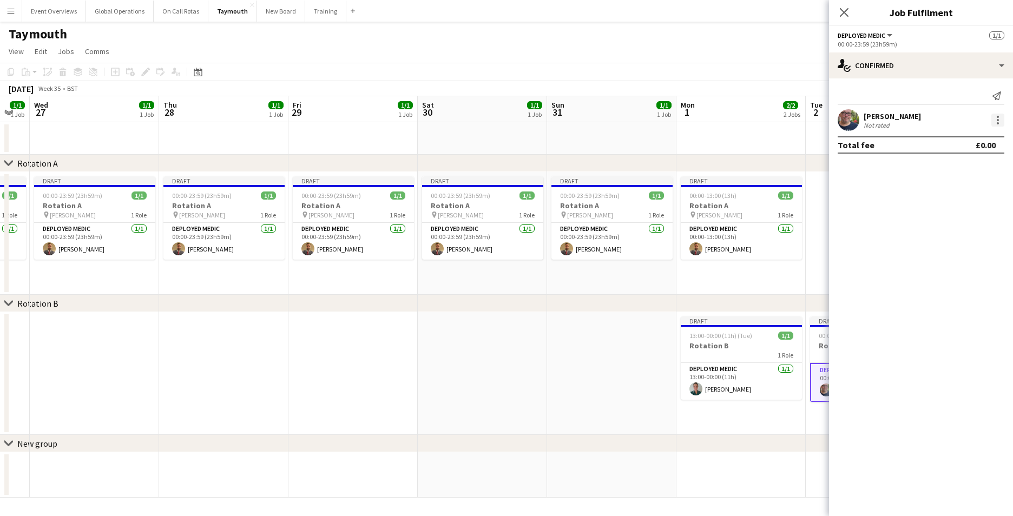
click at [999, 116] on div at bounding box center [998, 120] width 13 height 13
click at [953, 243] on span "Remove" at bounding box center [945, 243] width 32 height 9
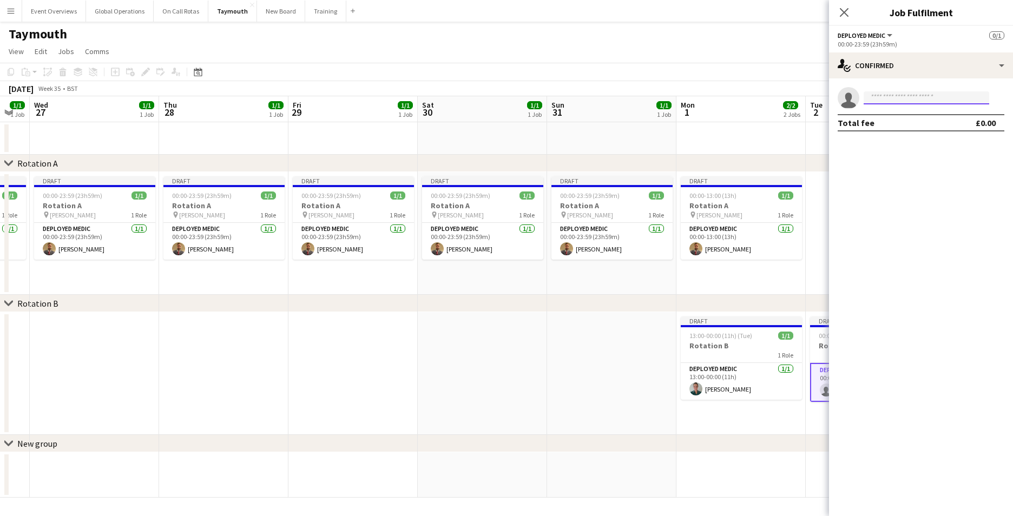
click at [904, 99] on input at bounding box center [927, 97] width 126 height 13
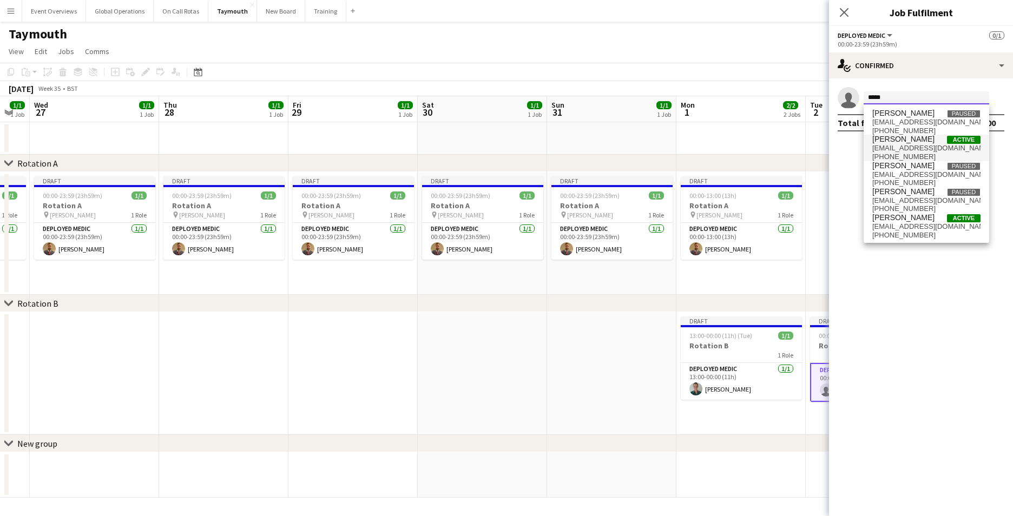
type input "*****"
click at [901, 145] on span "[EMAIL_ADDRESS][DOMAIN_NAME]" at bounding box center [927, 148] width 108 height 9
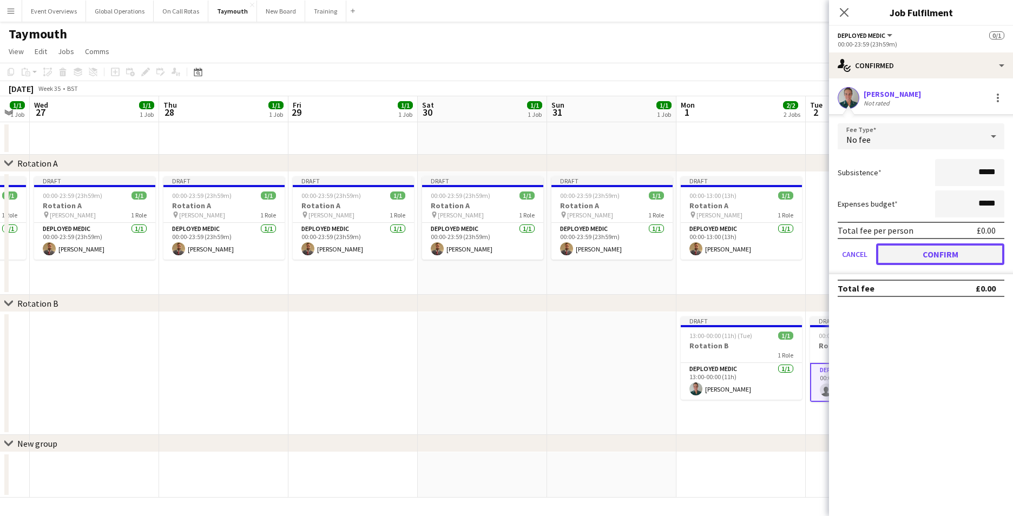
click at [901, 254] on button "Confirm" at bounding box center [940, 255] width 128 height 22
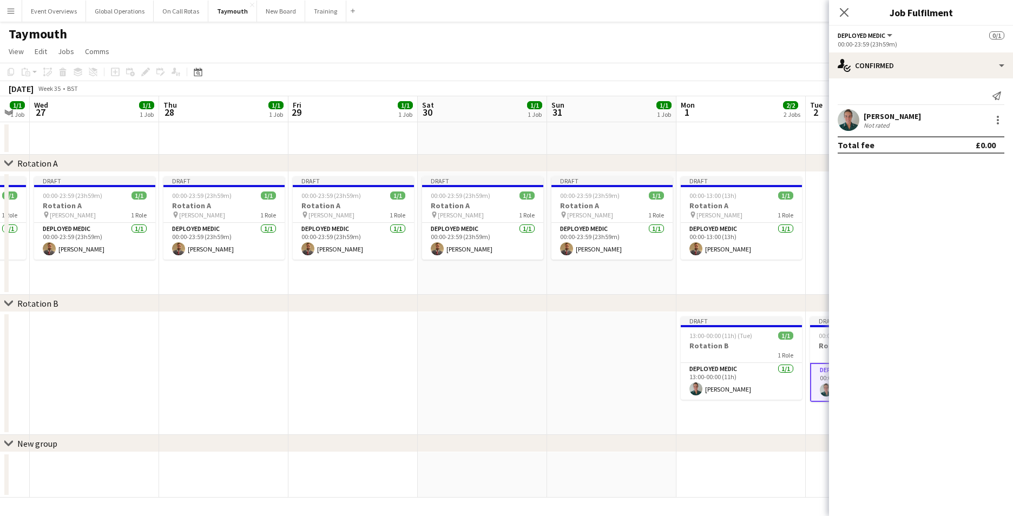
click at [845, 8] on icon "Close pop-in" at bounding box center [844, 12] width 9 height 9
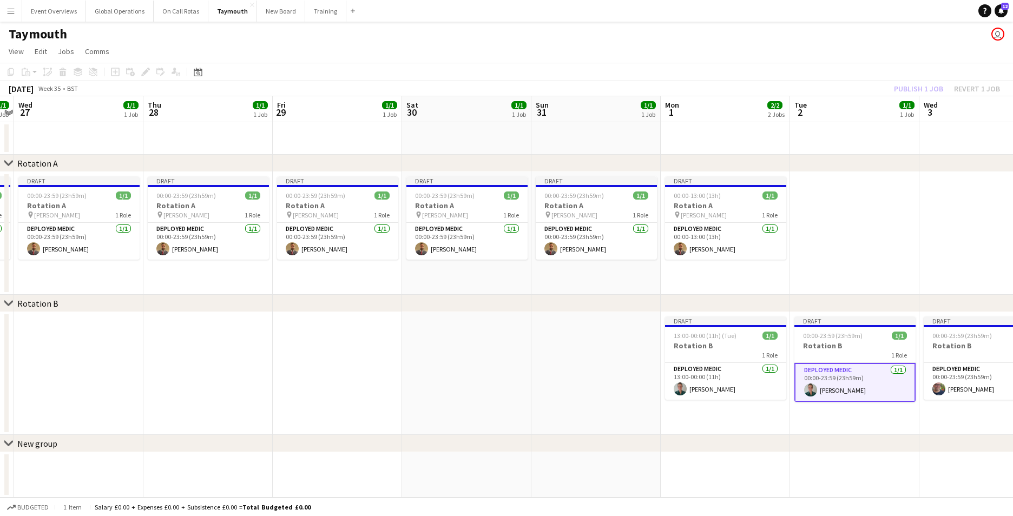
scroll to position [0, 336]
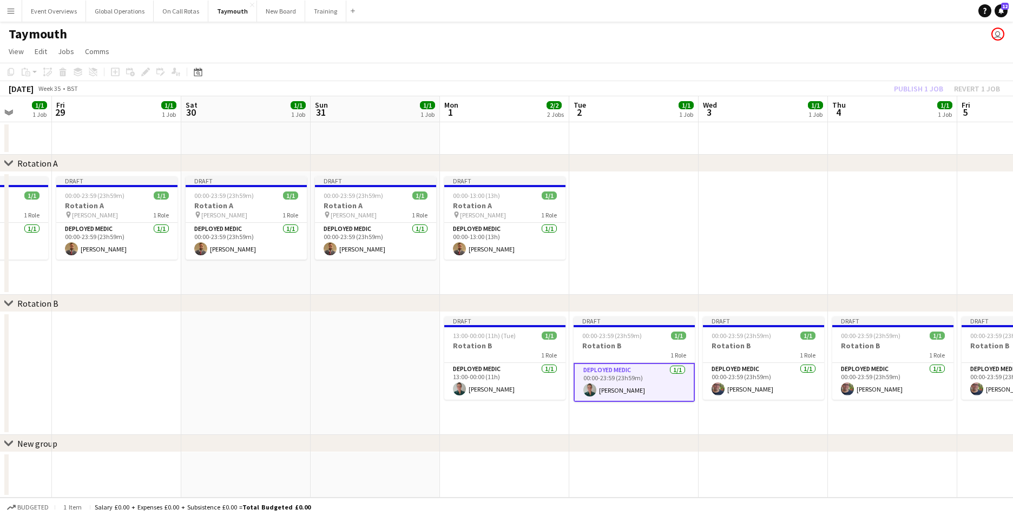
drag, startPoint x: 882, startPoint y: 461, endPoint x: 547, endPoint y: 441, distance: 335.2
click at [547, 441] on div "chevron-right Rotation A chevron-right Rotation B chevron-right New group Tue 2…" at bounding box center [506, 297] width 1013 height 402
click at [747, 389] on app-card-role "Deployed Medic [DATE] 00:00-23:59 (23h59m) [PERSON_NAME]" at bounding box center [763, 381] width 121 height 37
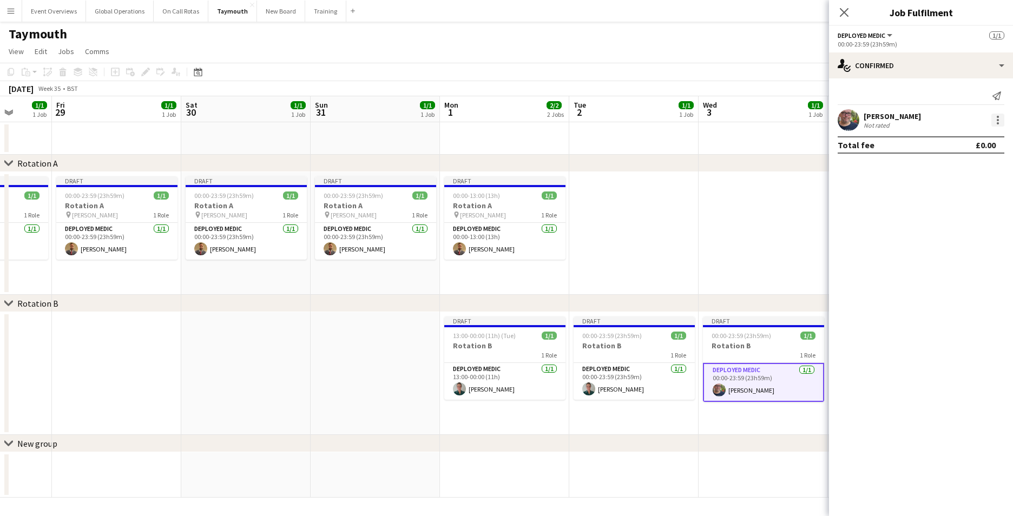
click at [1000, 116] on div at bounding box center [998, 120] width 13 height 13
click at [944, 244] on span "Remove" at bounding box center [945, 243] width 32 height 9
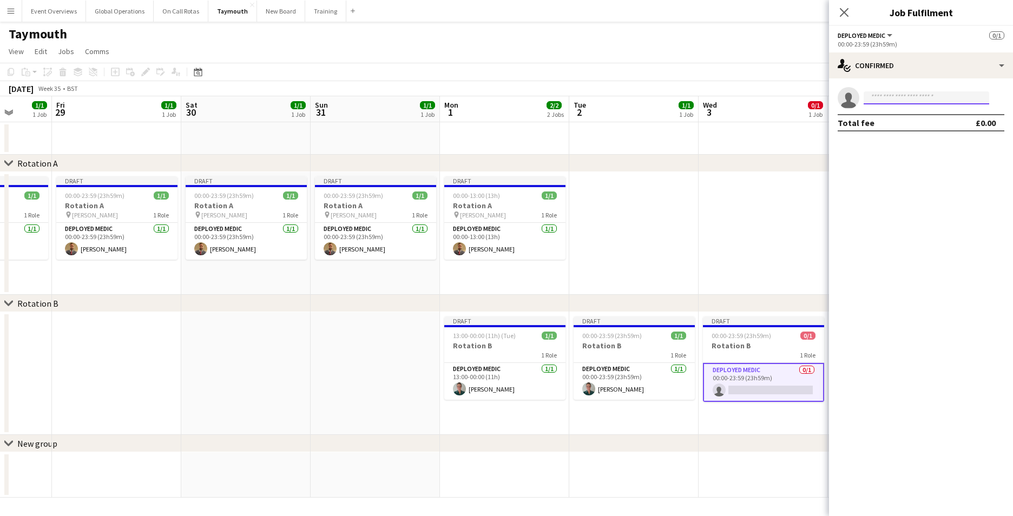
click at [901, 97] on input at bounding box center [927, 97] width 126 height 13
type input "*"
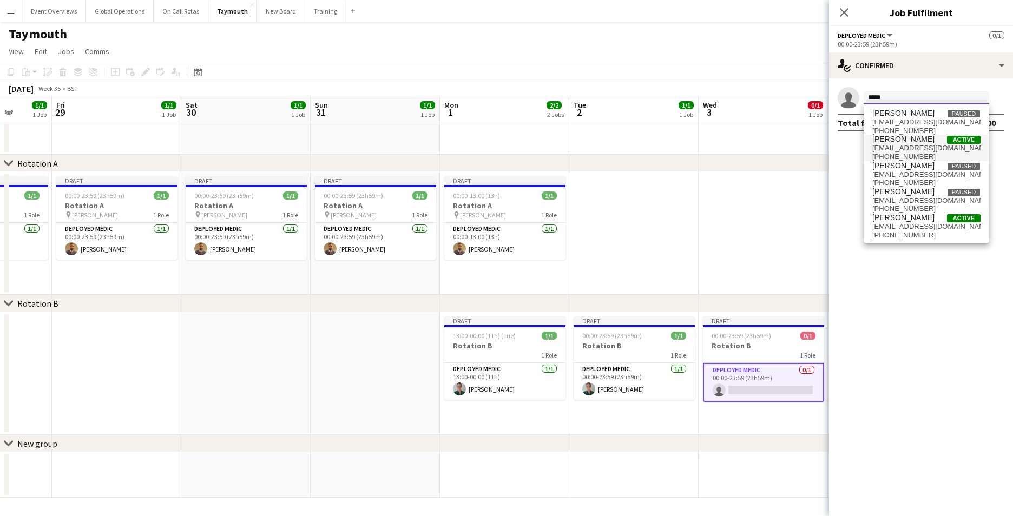
type input "*****"
click at [902, 146] on span "[EMAIL_ADDRESS][DOMAIN_NAME]" at bounding box center [927, 148] width 108 height 9
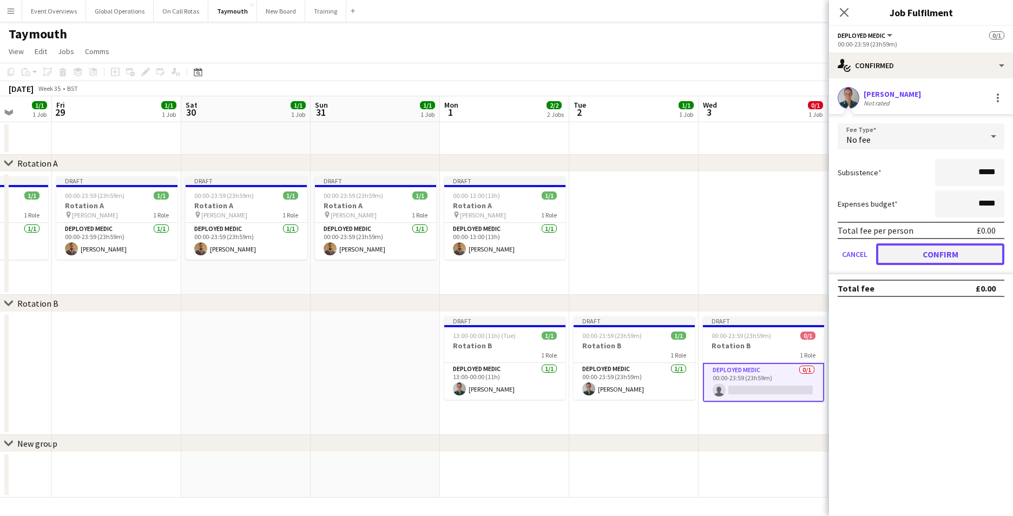
click at [915, 252] on button "Confirm" at bounding box center [940, 255] width 128 height 22
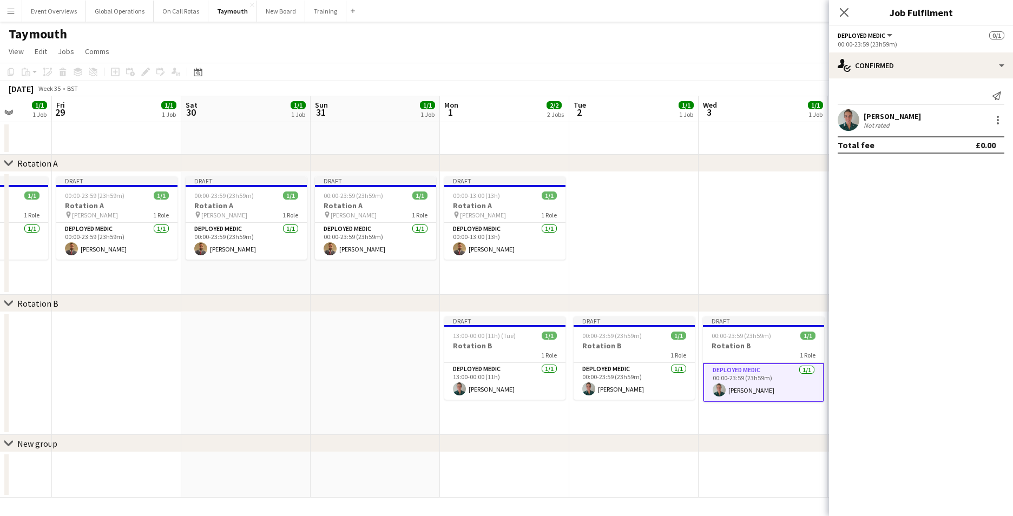
drag, startPoint x: 791, startPoint y: 440, endPoint x: 541, endPoint y: 431, distance: 250.8
click at [541, 431] on div "chevron-right Rotation A chevron-right Rotation B chevron-right New group Tue 2…" at bounding box center [506, 297] width 1013 height 402
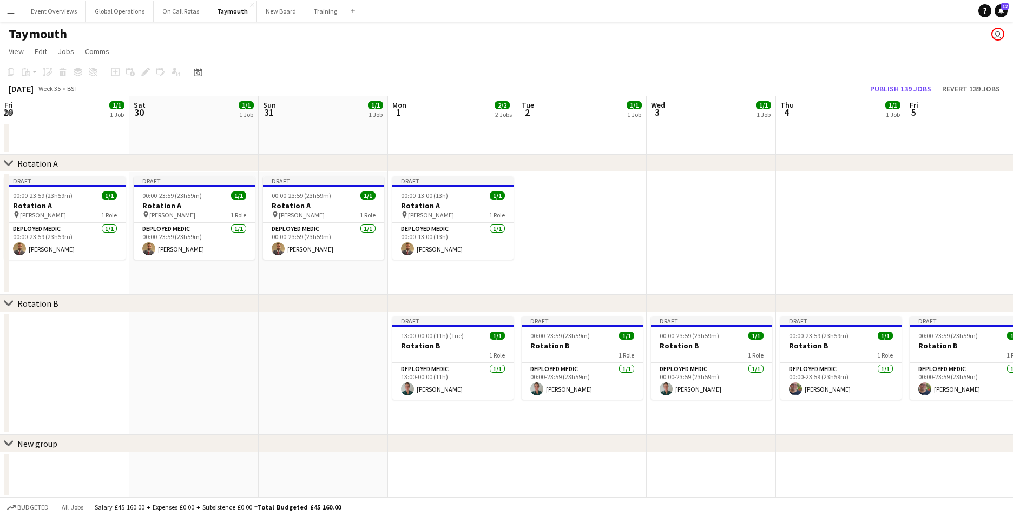
scroll to position [0, 396]
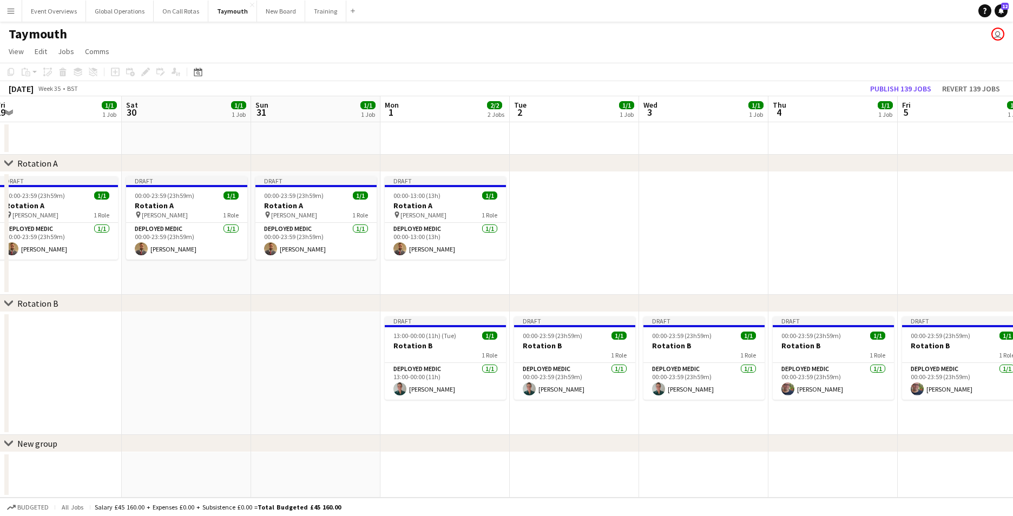
drag, startPoint x: 855, startPoint y: 428, endPoint x: 728, endPoint y: 430, distance: 127.8
click at [727, 436] on div "chevron-right Rotation A chevron-right Rotation B chevron-right New group Tue 2…" at bounding box center [506, 297] width 1013 height 402
click at [821, 390] on app-card-role "Deployed Medic [DATE] 00:00-23:59 (23h59m) [PERSON_NAME]" at bounding box center [833, 381] width 121 height 37
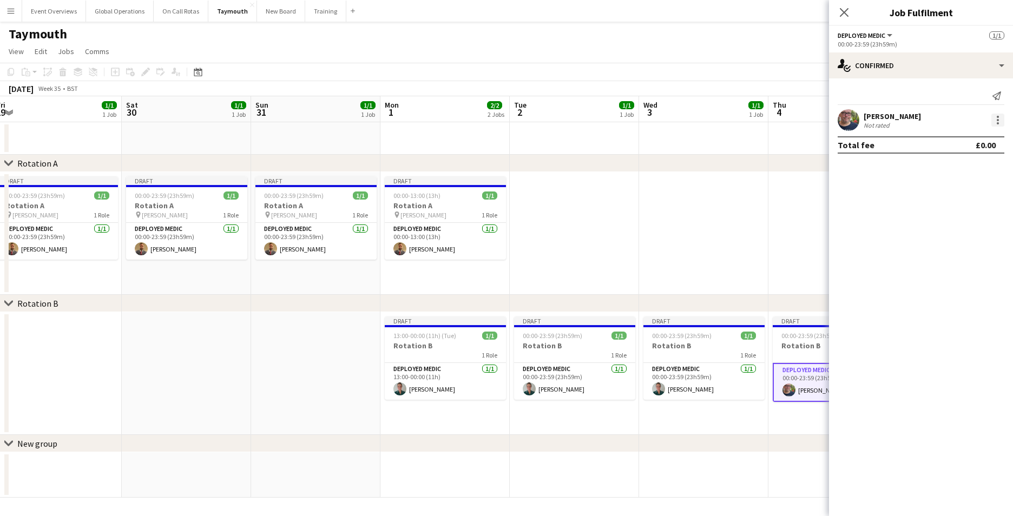
click at [998, 118] on div at bounding box center [998, 117] width 2 height 2
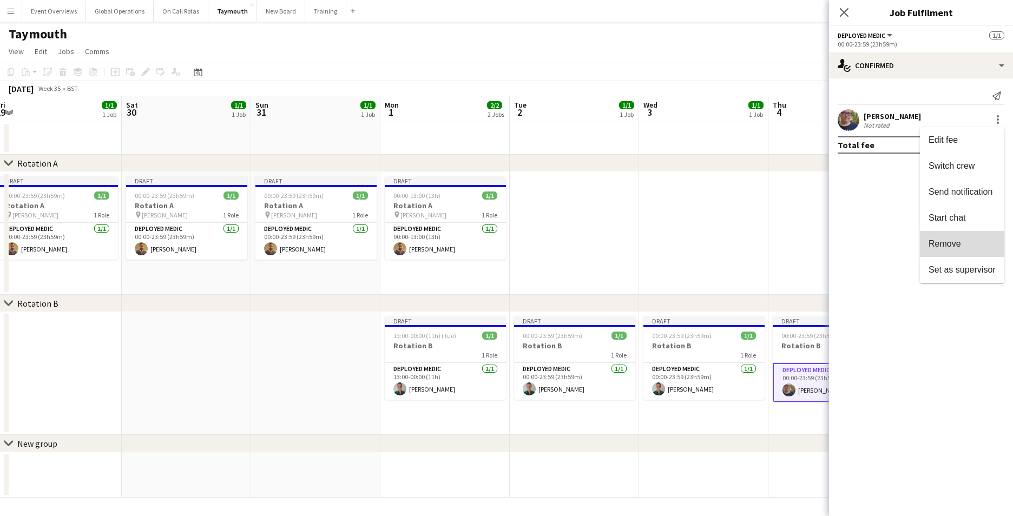
click at [953, 245] on span "Remove" at bounding box center [945, 243] width 32 height 9
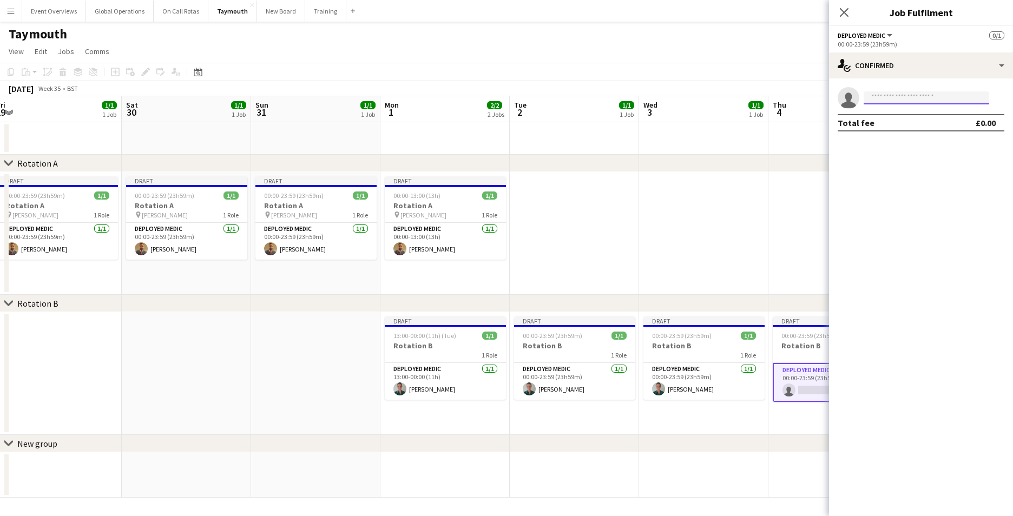
click at [900, 95] on input at bounding box center [927, 97] width 126 height 13
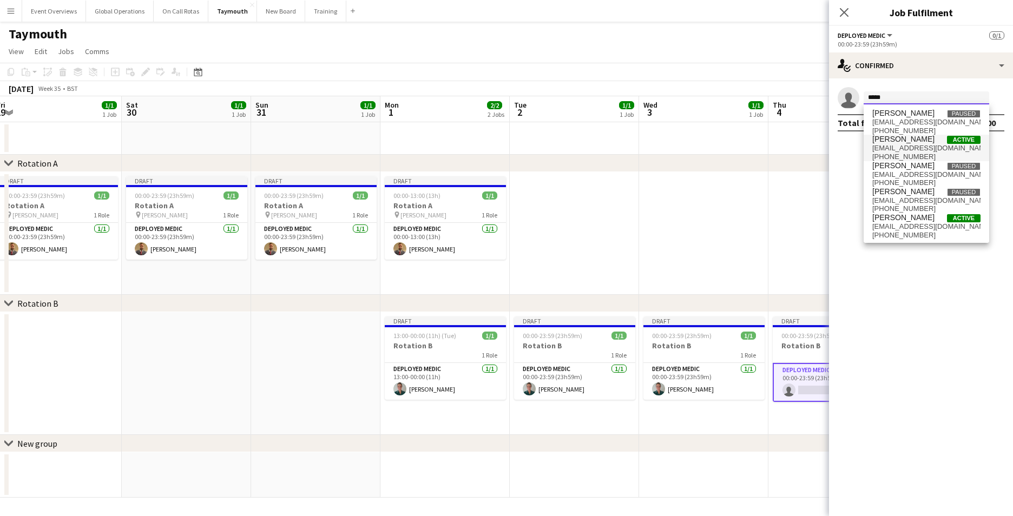
type input "*****"
click at [919, 147] on span "[EMAIL_ADDRESS][DOMAIN_NAME]" at bounding box center [927, 148] width 108 height 9
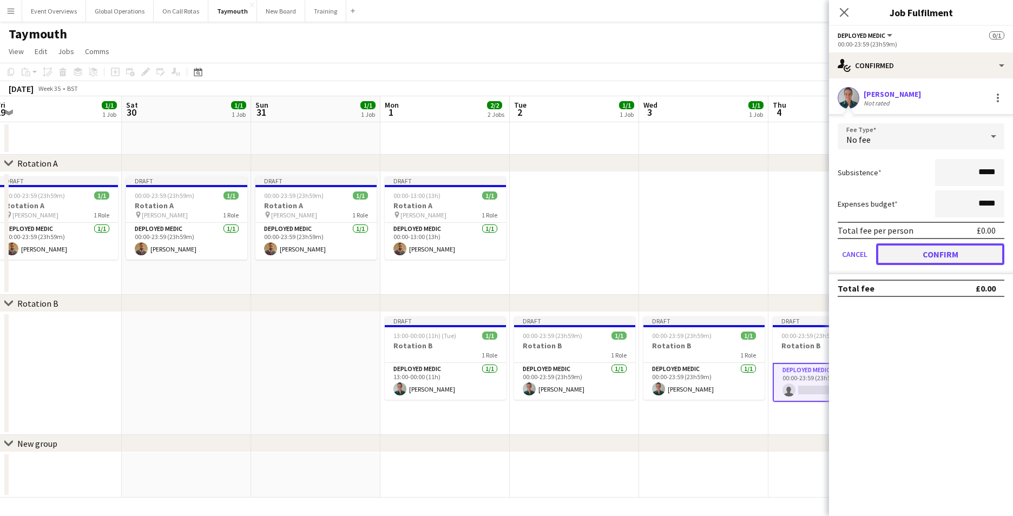
click at [930, 256] on button "Confirm" at bounding box center [940, 255] width 128 height 22
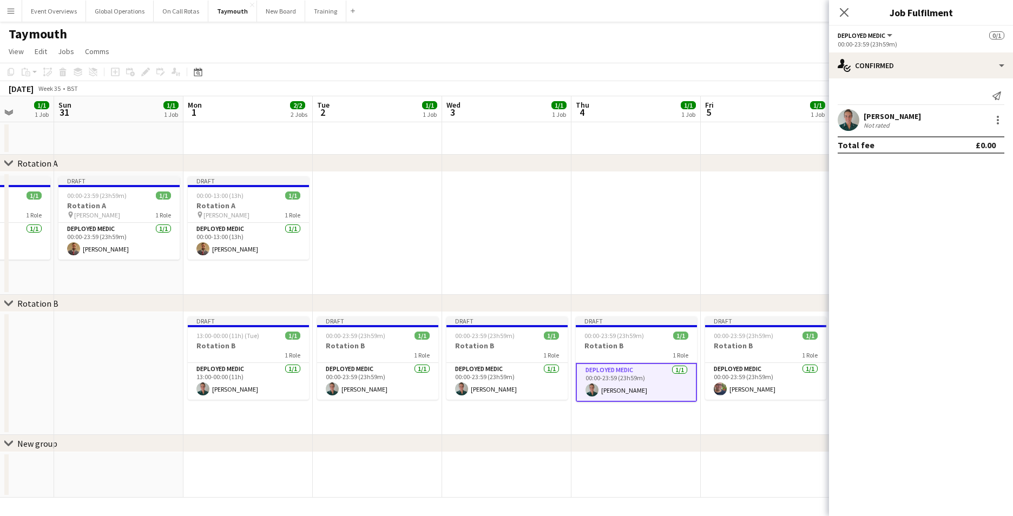
scroll to position [0, 350]
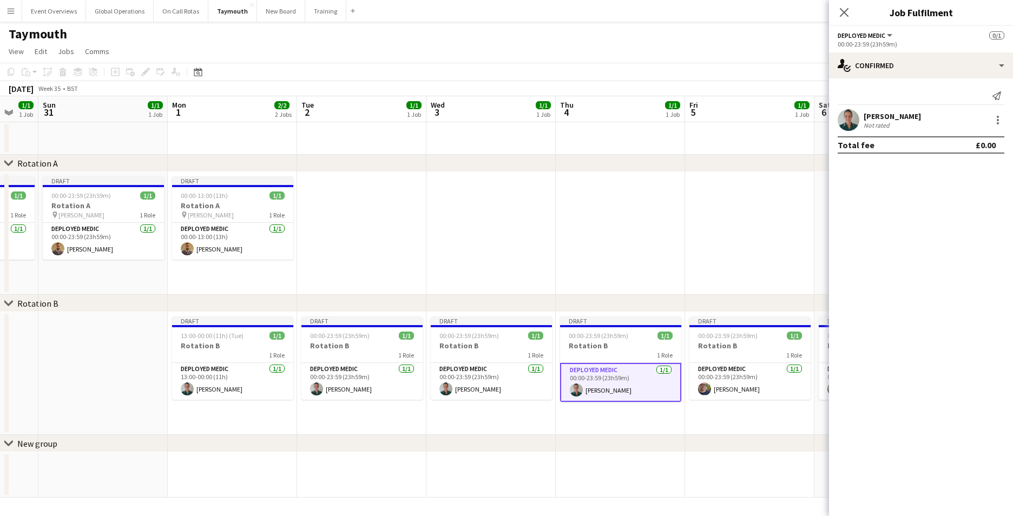
drag, startPoint x: 783, startPoint y: 470, endPoint x: 442, endPoint y: 428, distance: 343.1
click at [442, 428] on app-calendar-viewport "Thu 28 1/1 1 Job Fri 29 1/1 1 Job Sat 30 1/1 1 Job Sun 31 1/1 1 Job Mon 1 2/2 2…" at bounding box center [506, 297] width 1013 height 402
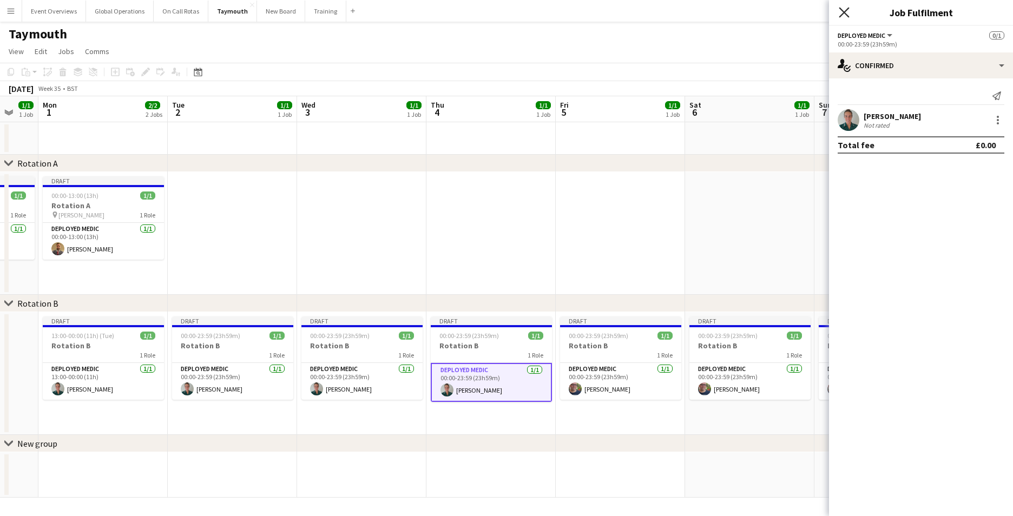
click at [843, 9] on icon "Close pop-in" at bounding box center [844, 12] width 10 height 10
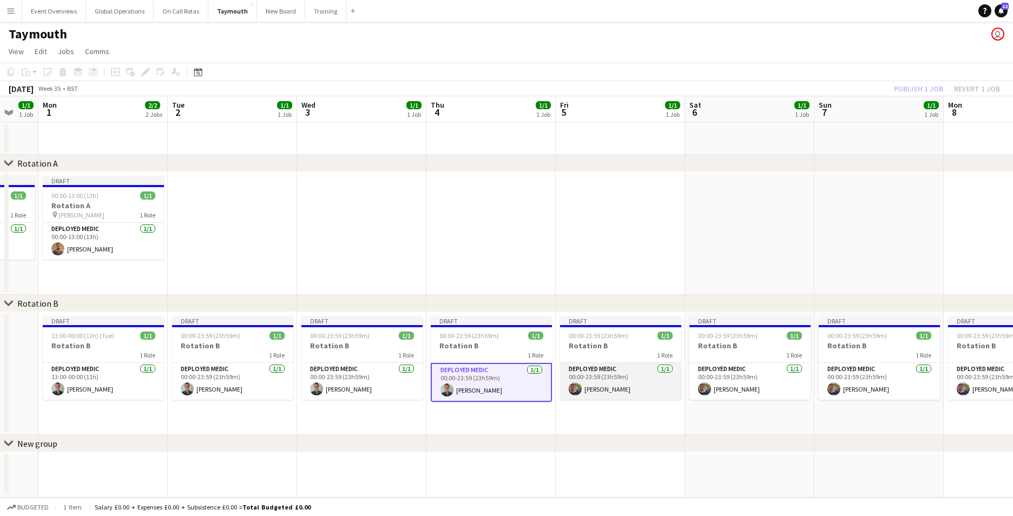
click at [600, 389] on app-card-role "Deployed Medic [DATE] 00:00-23:59 (23h59m) [PERSON_NAME]" at bounding box center [620, 381] width 121 height 37
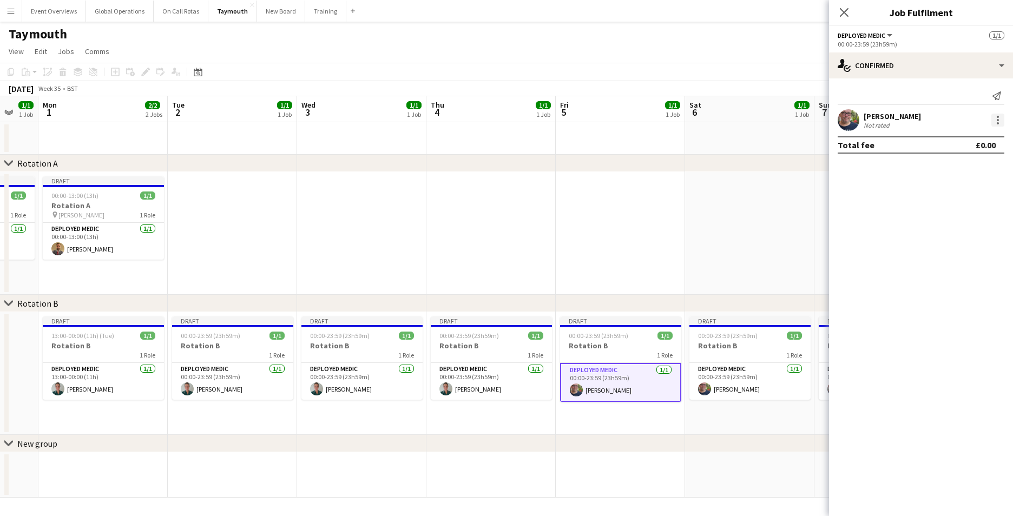
click at [993, 120] on div at bounding box center [998, 120] width 13 height 13
click at [942, 243] on span "Remove" at bounding box center [945, 243] width 32 height 9
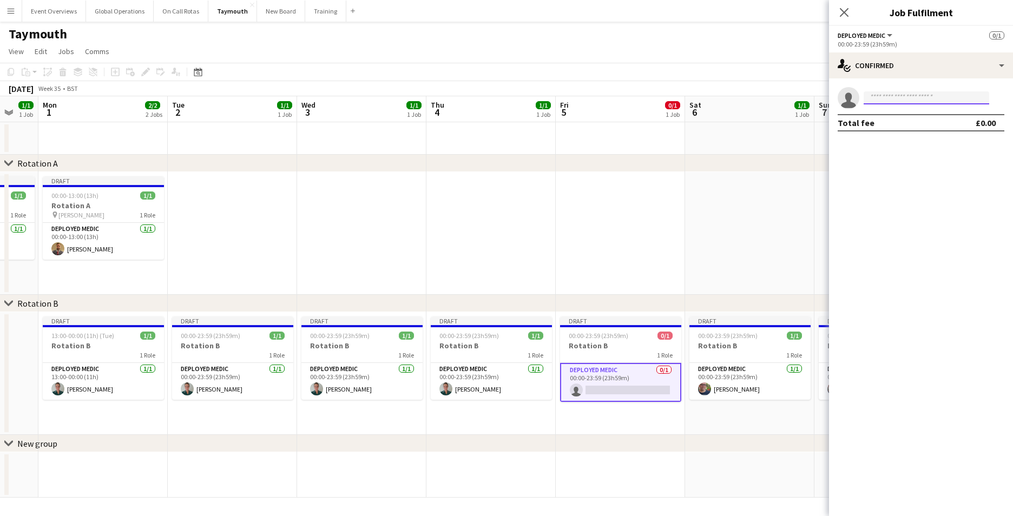
click at [921, 97] on input at bounding box center [927, 97] width 126 height 13
type input "*"
type input "**********"
click at [901, 123] on span "[EMAIL_ADDRESS][DOMAIN_NAME]" at bounding box center [927, 122] width 108 height 9
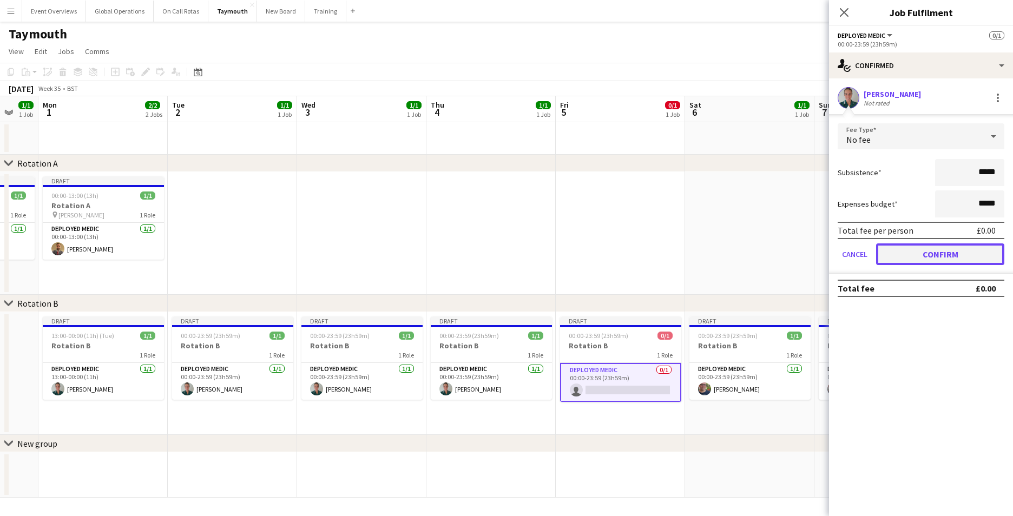
click at [920, 251] on button "Confirm" at bounding box center [940, 255] width 128 height 22
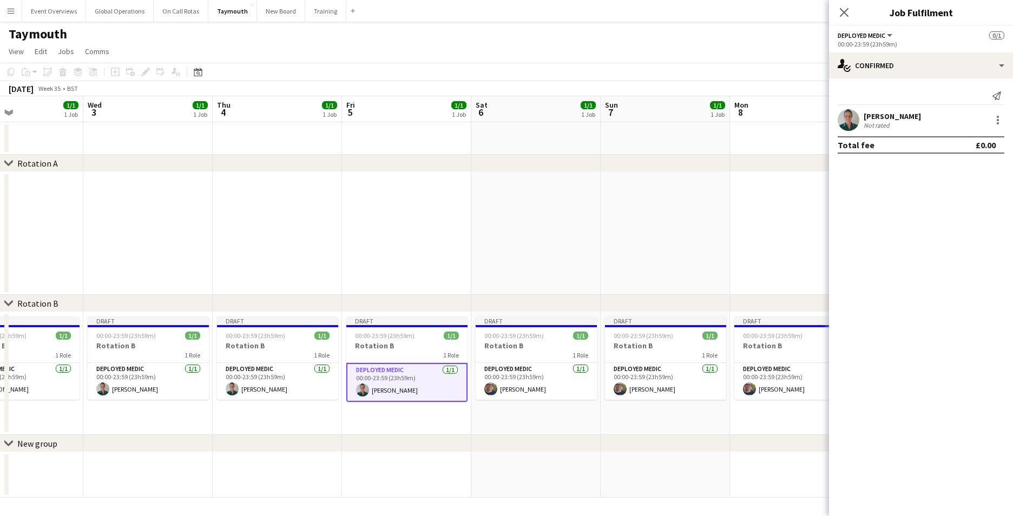
drag, startPoint x: 722, startPoint y: 435, endPoint x: 508, endPoint y: 418, distance: 213.9
click at [507, 423] on app-calendar-viewport "Sat 30 1/1 1 Job Sun 31 1/1 1 Job Mon 1 2/2 2 Jobs Tue 2 1/1 1 Job Wed 3 1/1 1 …" at bounding box center [506, 297] width 1013 height 402
click at [521, 389] on app-card-role "Deployed Medic [DATE] 00:00-23:59 (23h59m) [PERSON_NAME]" at bounding box center [535, 381] width 121 height 37
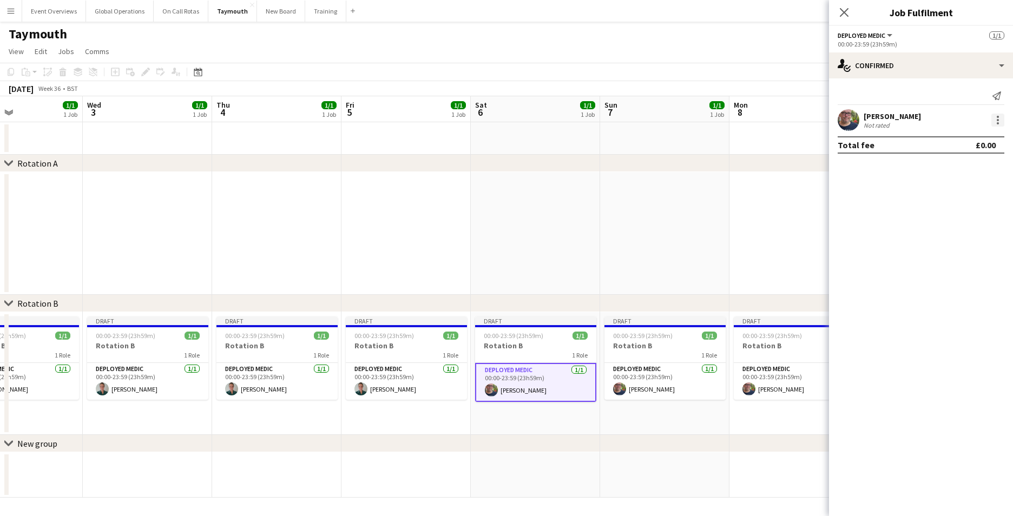
click at [997, 120] on div at bounding box center [998, 120] width 13 height 13
click at [943, 240] on span "Remove" at bounding box center [945, 243] width 32 height 9
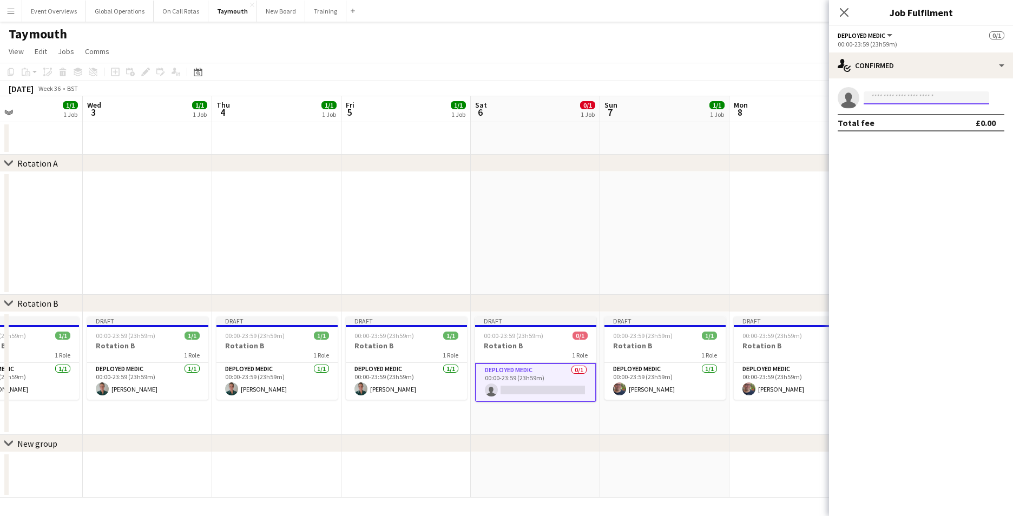
click at [913, 94] on input at bounding box center [927, 97] width 126 height 13
type input "*"
type input "**********"
click at [899, 116] on span "[PERSON_NAME]" at bounding box center [904, 113] width 62 height 9
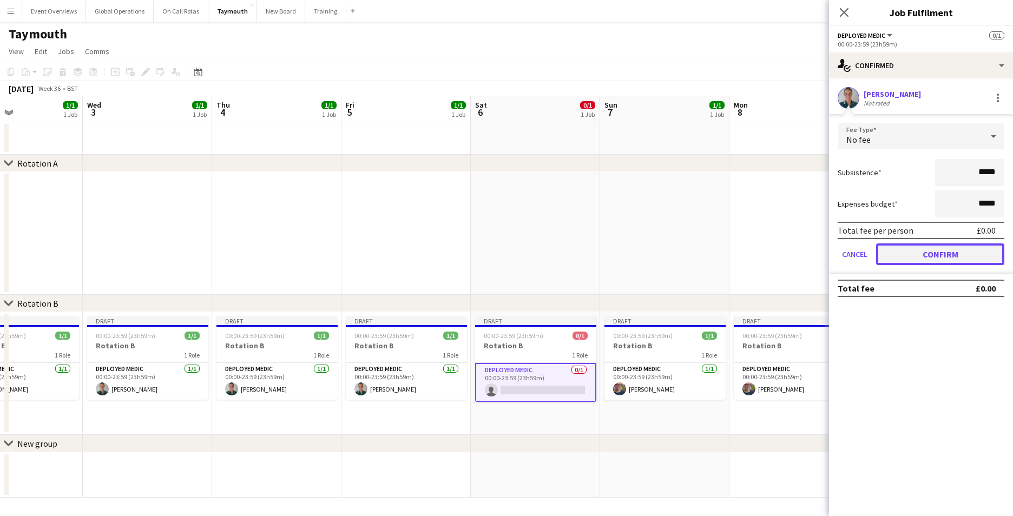
click at [924, 252] on button "Confirm" at bounding box center [940, 255] width 128 height 22
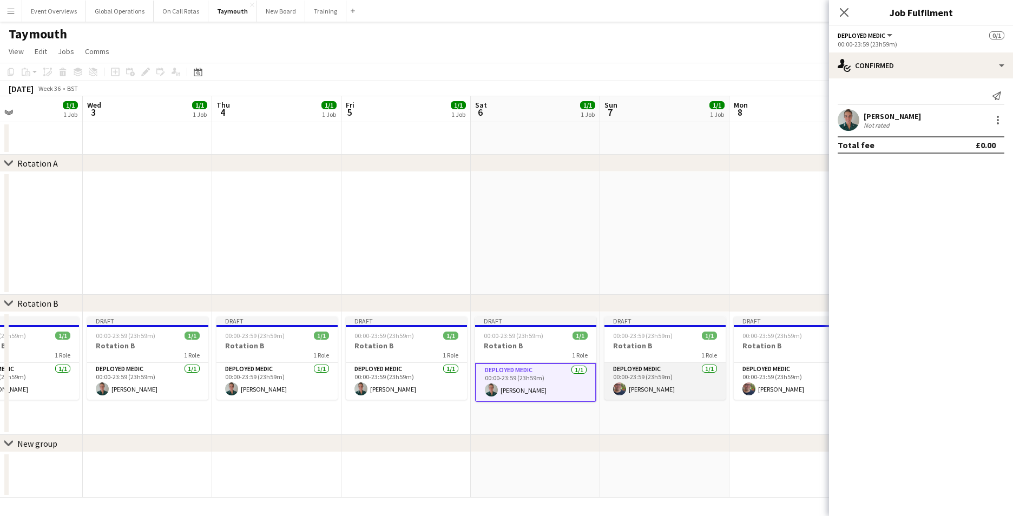
click at [626, 367] on app-card-role "Deployed Medic [DATE] 00:00-23:59 (23h59m) [PERSON_NAME]" at bounding box center [665, 381] width 121 height 37
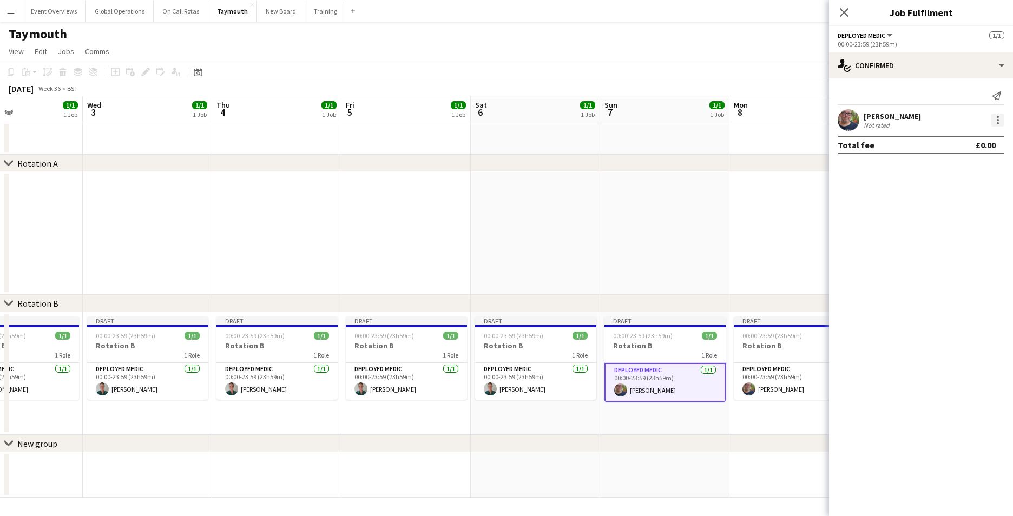
click at [996, 118] on div at bounding box center [998, 120] width 13 height 13
click at [952, 240] on span "Remove" at bounding box center [945, 243] width 32 height 9
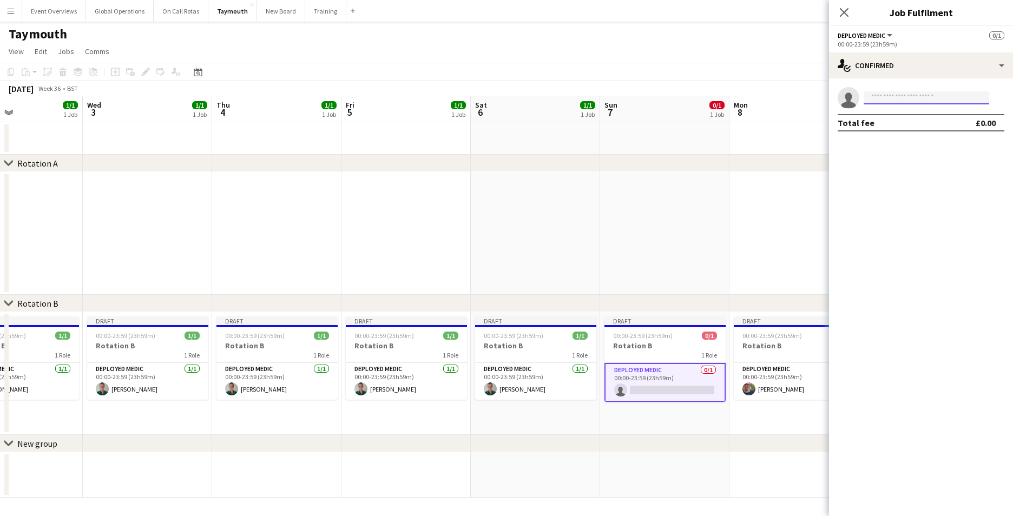
click at [904, 97] on input at bounding box center [927, 97] width 126 height 13
type input "*"
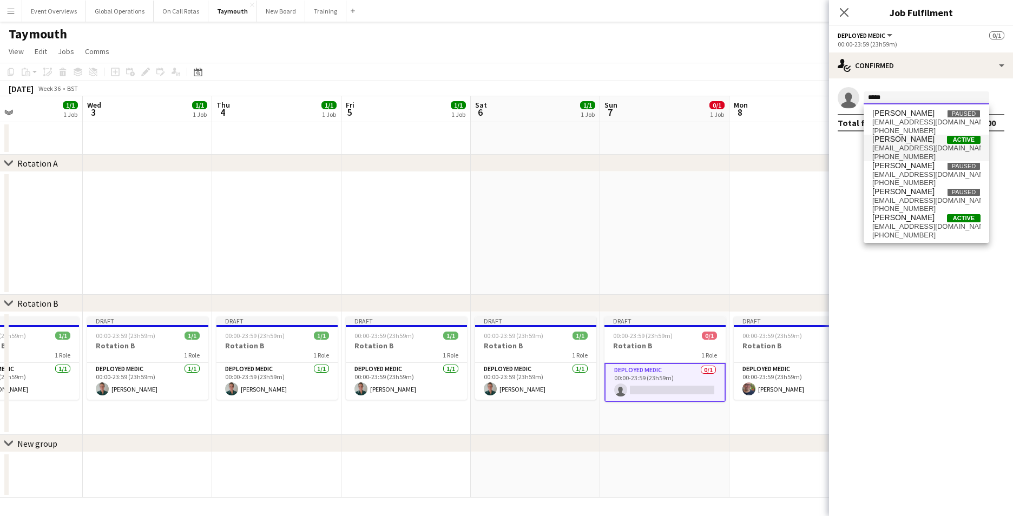
type input "*****"
click at [904, 142] on span "[PERSON_NAME]" at bounding box center [904, 139] width 62 height 9
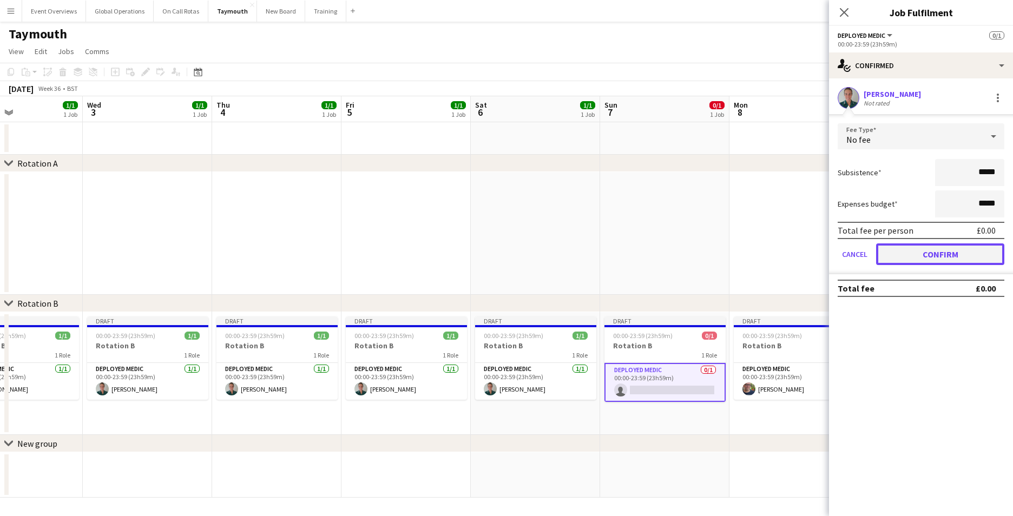
click at [916, 253] on button "Confirm" at bounding box center [940, 255] width 128 height 22
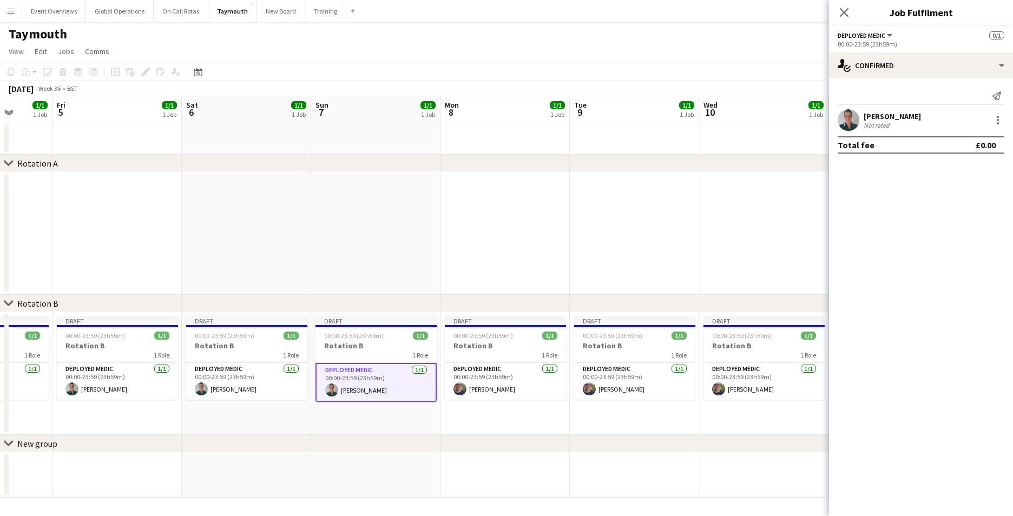
drag, startPoint x: 796, startPoint y: 417, endPoint x: 475, endPoint y: 401, distance: 322.0
click at [481, 406] on app-calendar-viewport "Mon 1 2/2 2 Jobs Tue 2 1/1 1 Job Wed 3 1/1 1 Job Thu 4 1/1 1 Job Fri 5 1/1 1 Jo…" at bounding box center [506, 297] width 1013 height 402
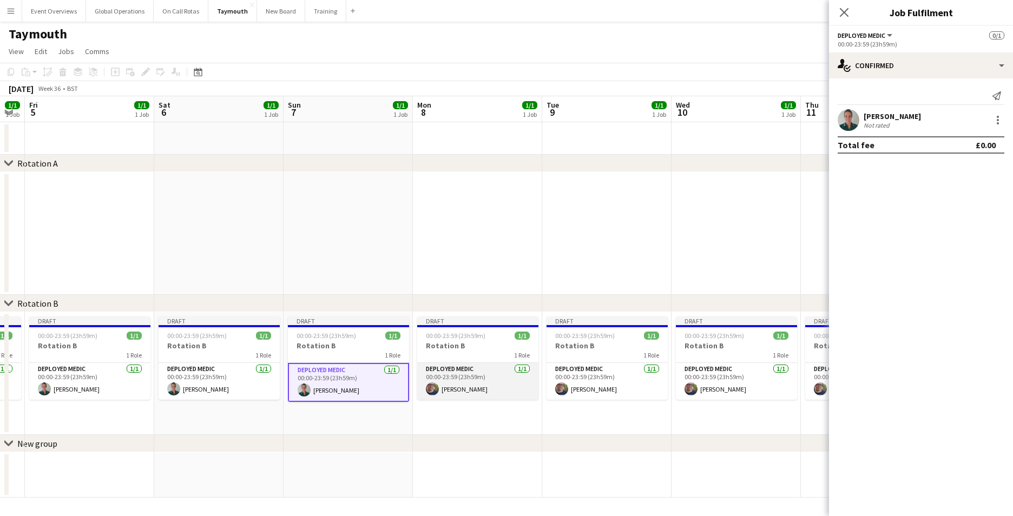
click at [468, 388] on app-card-role "Deployed Medic [DATE] 00:00-23:59 (23h59m) [PERSON_NAME]" at bounding box center [477, 381] width 121 height 37
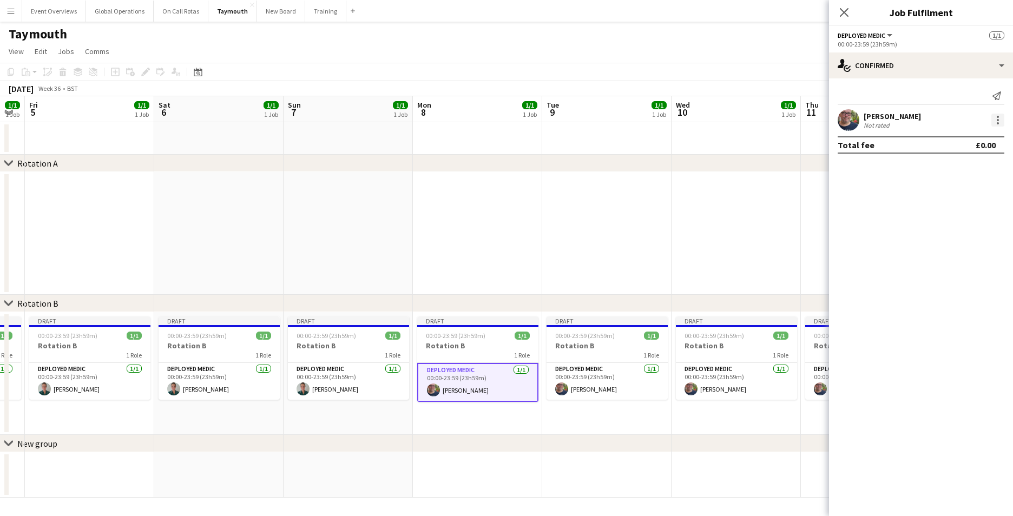
click at [998, 119] on div at bounding box center [998, 120] width 2 height 2
click at [951, 244] on span "Remove" at bounding box center [945, 243] width 32 height 9
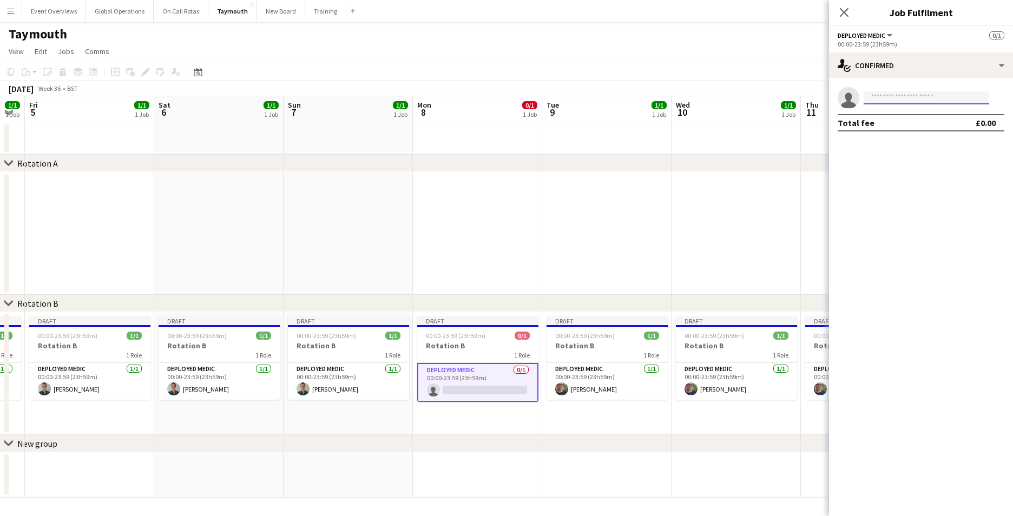
click at [916, 93] on input at bounding box center [927, 97] width 126 height 13
type input "*******"
click at [901, 124] on span "[EMAIL_ADDRESS][DOMAIN_NAME]" at bounding box center [927, 122] width 108 height 9
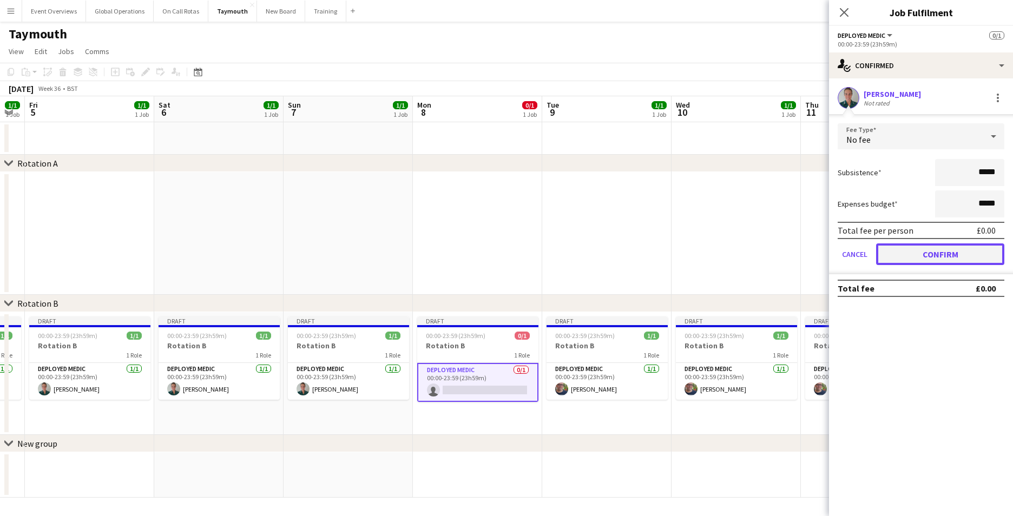
click at [907, 257] on button "Confirm" at bounding box center [940, 255] width 128 height 22
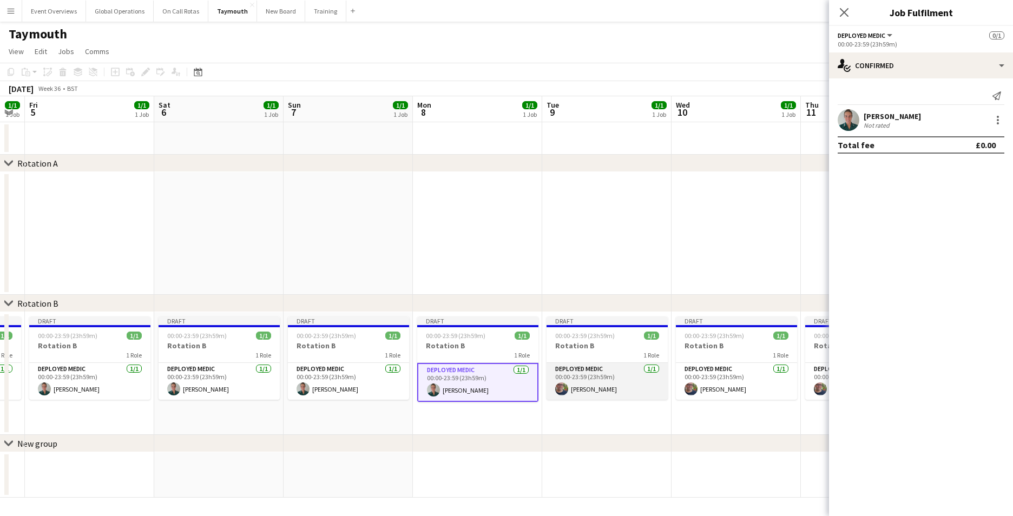
click at [594, 388] on app-card-role "Deployed Medic [DATE] 00:00-23:59 (23h59m) [PERSON_NAME]" at bounding box center [607, 381] width 121 height 37
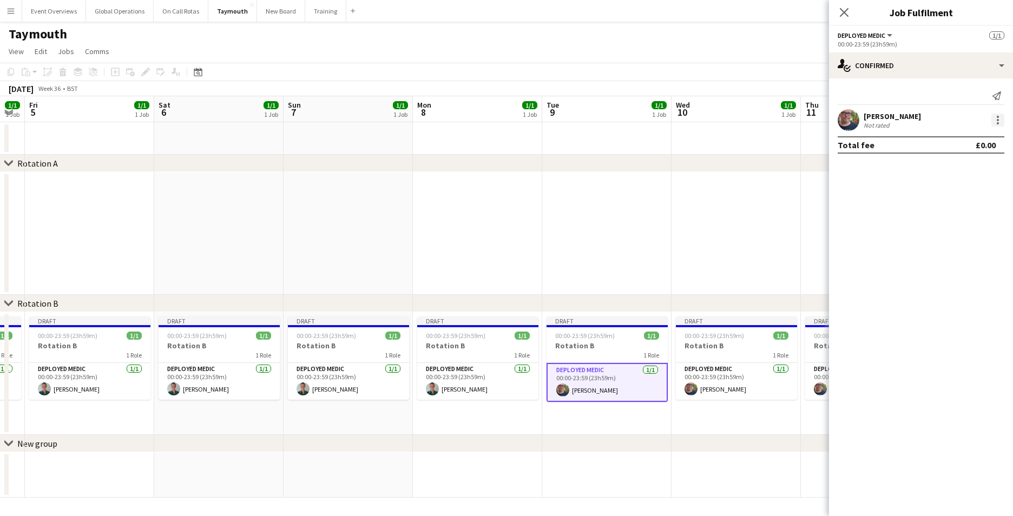
click at [996, 119] on div at bounding box center [998, 120] width 13 height 13
click at [945, 242] on span "Remove" at bounding box center [945, 243] width 32 height 9
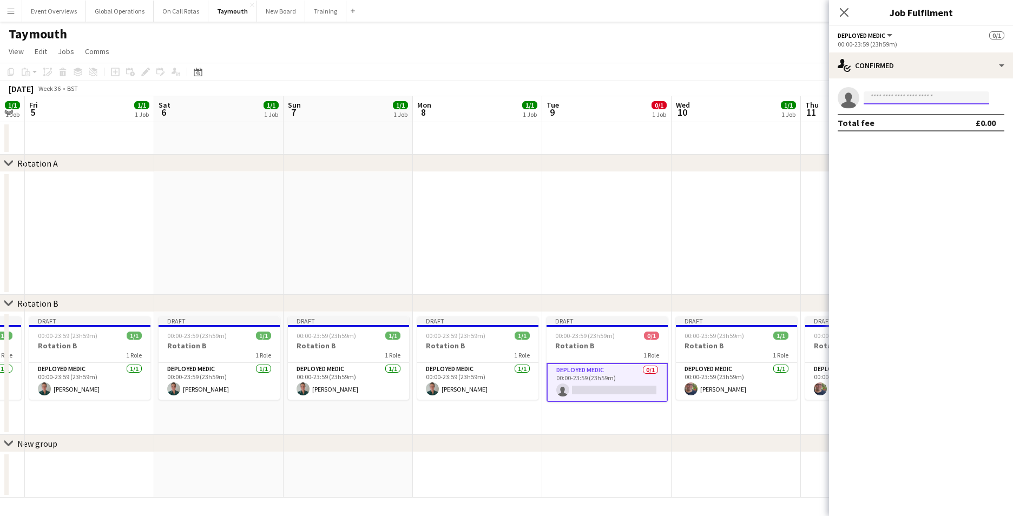
click at [908, 99] on input at bounding box center [927, 97] width 126 height 13
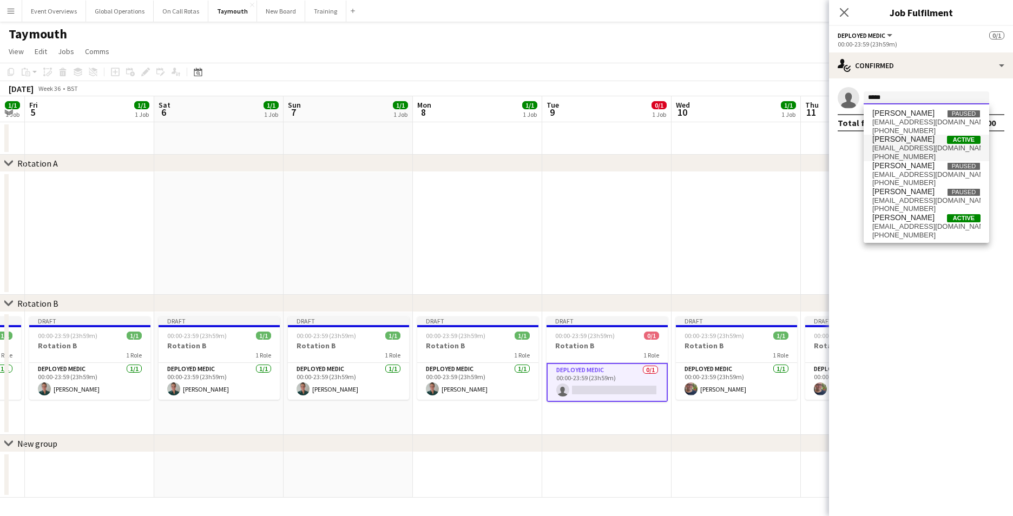
type input "*****"
click at [900, 140] on span "[PERSON_NAME]" at bounding box center [904, 139] width 62 height 9
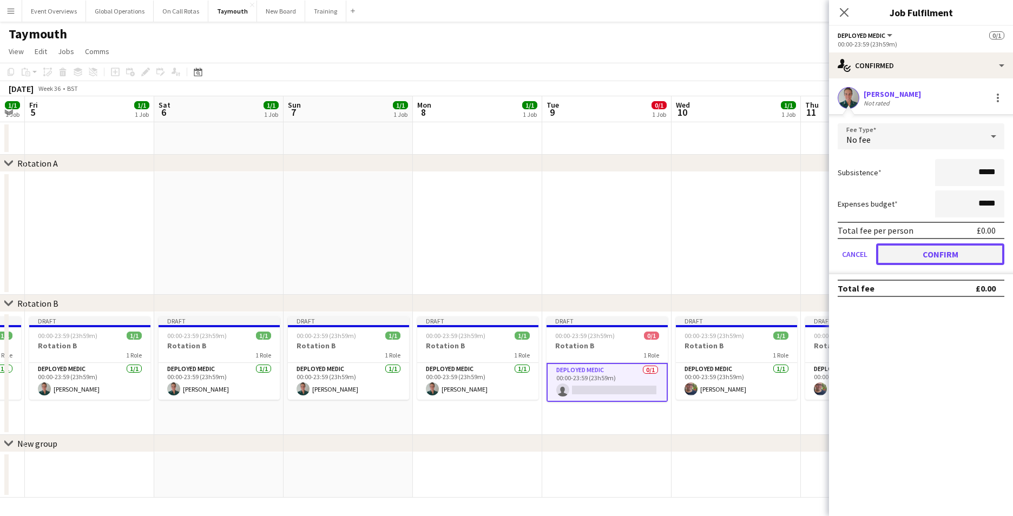
click at [912, 245] on button "Confirm" at bounding box center [940, 255] width 128 height 22
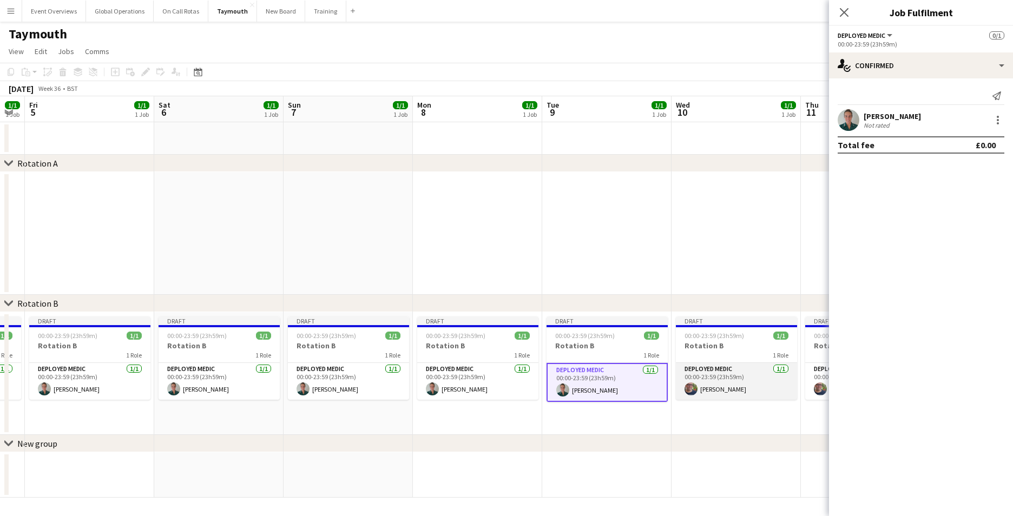
click at [706, 364] on app-card-role "Deployed Medic [DATE] 00:00-23:59 (23h59m) [PERSON_NAME]" at bounding box center [736, 381] width 121 height 37
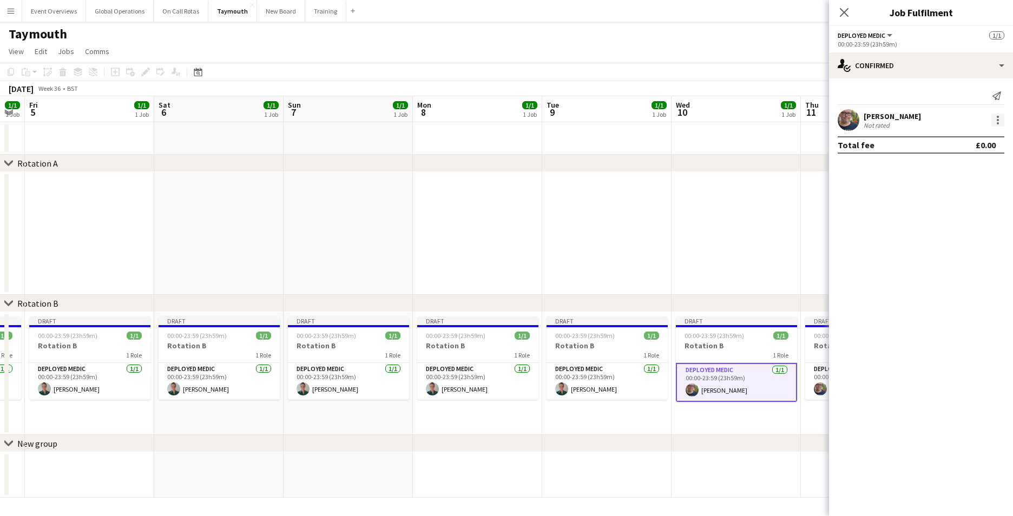
click at [997, 121] on div at bounding box center [998, 120] width 13 height 13
click at [939, 244] on span "Remove" at bounding box center [945, 243] width 32 height 9
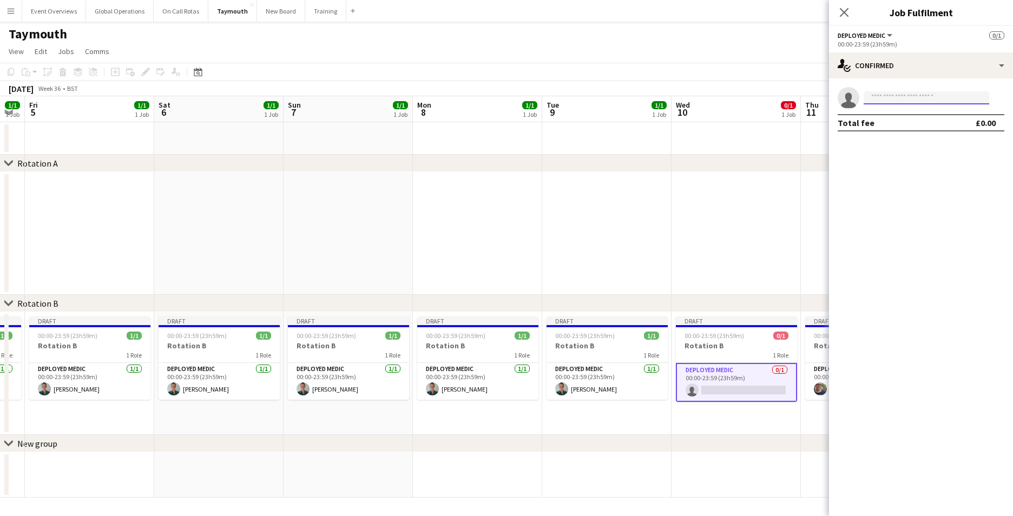
click at [917, 97] on input at bounding box center [927, 97] width 126 height 13
type input "*"
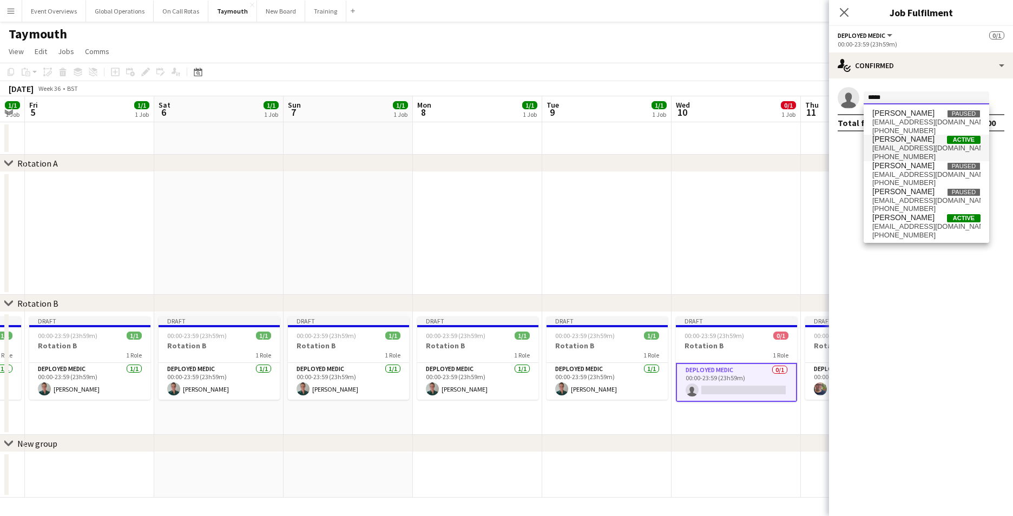
type input "*****"
click at [898, 153] on span "[PHONE_NUMBER]" at bounding box center [927, 157] width 108 height 9
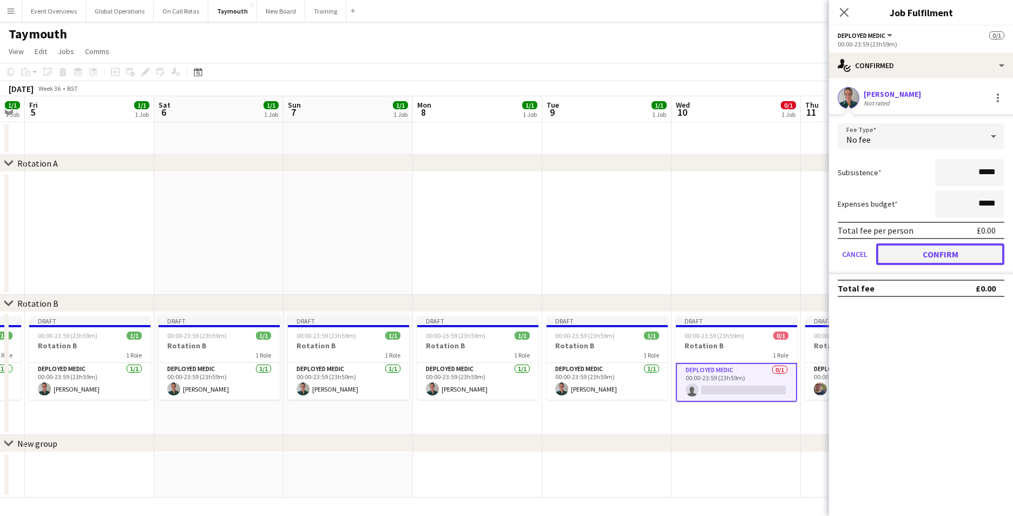
click at [912, 253] on button "Confirm" at bounding box center [940, 255] width 128 height 22
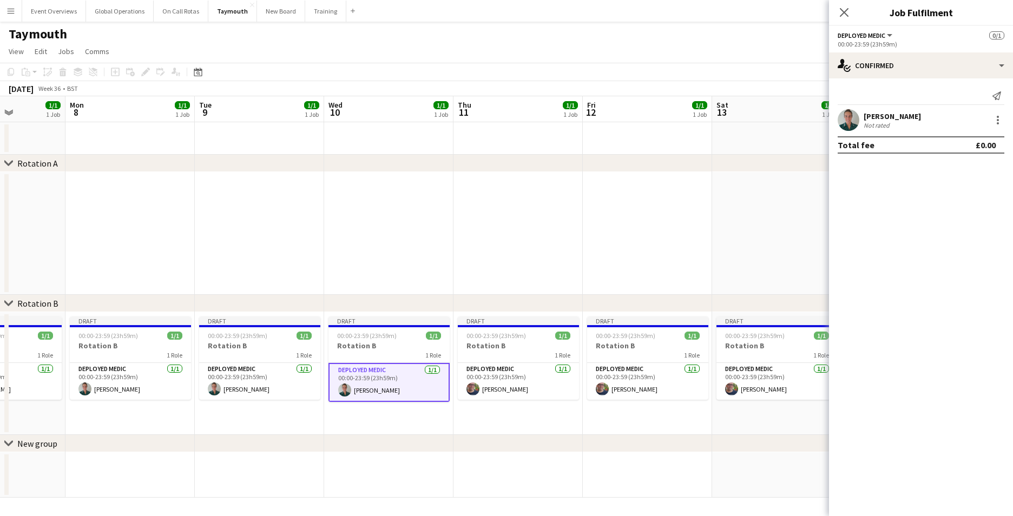
drag, startPoint x: 742, startPoint y: 491, endPoint x: 432, endPoint y: 454, distance: 312.4
click at [394, 474] on app-calendar-viewport "Thu 4 1/1 1 Job Fri 5 1/1 1 Job Sat 6 1/1 1 Job Sun 7 1/1 1 Job Mon 8 1/1 1 Job…" at bounding box center [506, 297] width 1013 height 402
click at [506, 388] on app-card-role "Deployed Medic [DATE] 00:00-23:59 (23h59m) [PERSON_NAME]" at bounding box center [517, 381] width 121 height 37
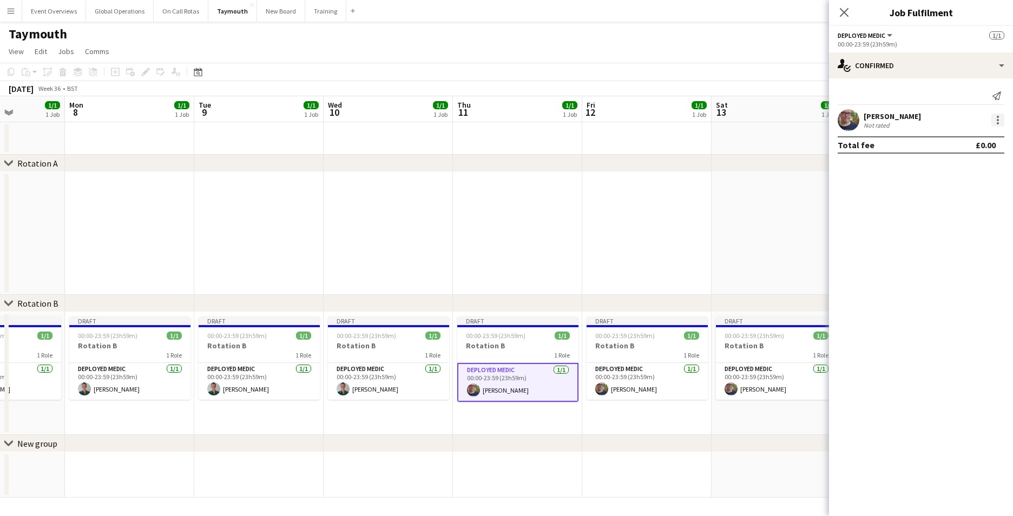
click at [1002, 118] on div at bounding box center [998, 120] width 13 height 13
click at [947, 241] on span "Remove" at bounding box center [945, 243] width 32 height 9
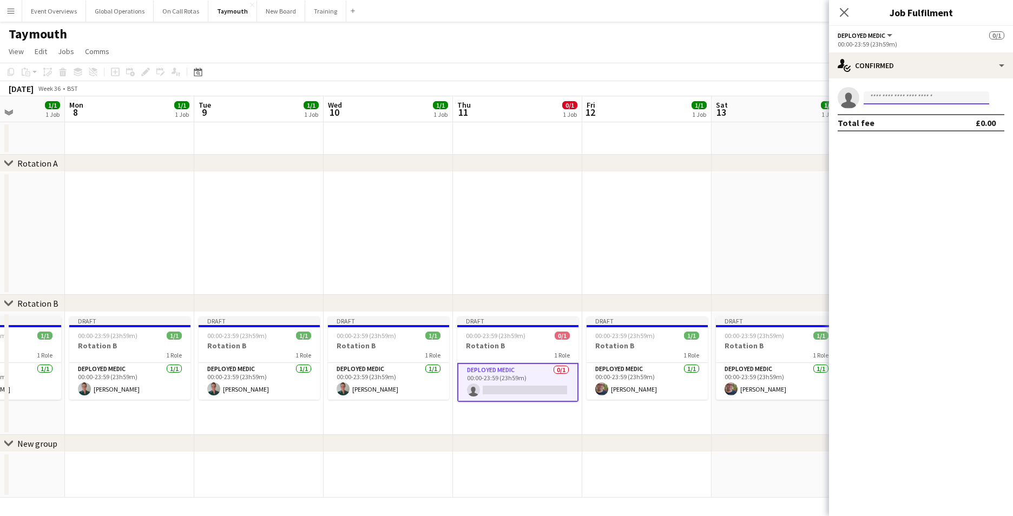
click at [901, 97] on input at bounding box center [927, 97] width 126 height 13
type input "*"
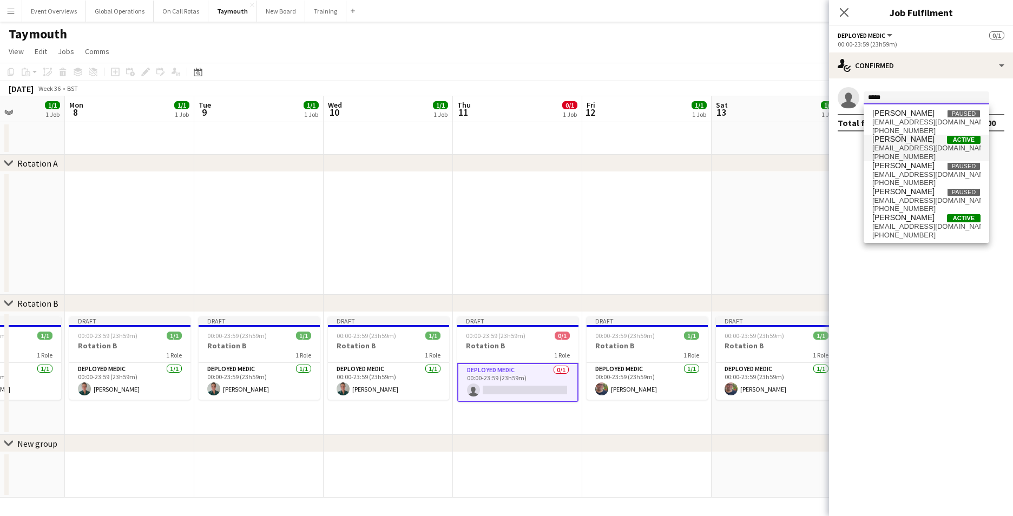
type input "*****"
click at [914, 137] on span "[PERSON_NAME] Active" at bounding box center [927, 139] width 108 height 9
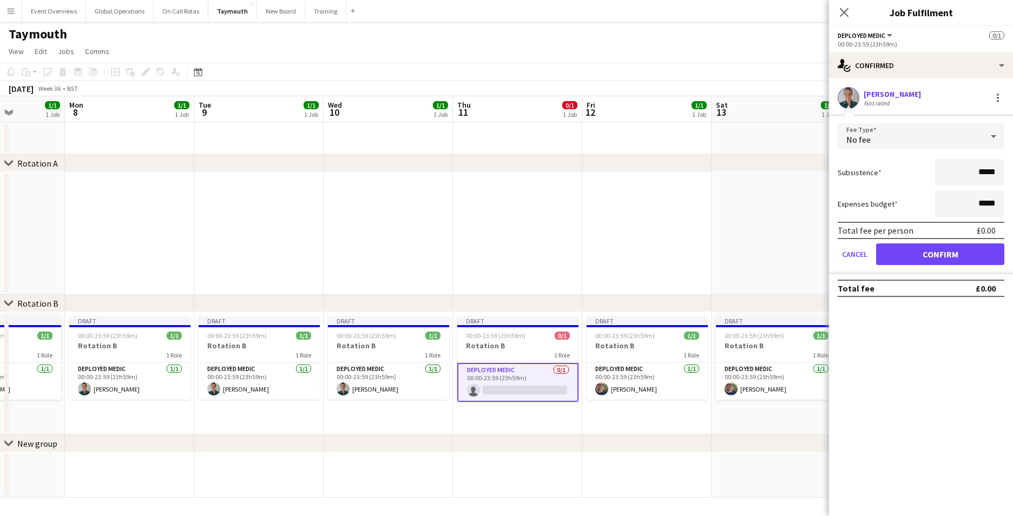
click at [927, 241] on form "Fee Type No fee Subsistence ***** Expenses budget ***** Total fee per person £0…" at bounding box center [921, 198] width 184 height 151
click at [912, 257] on button "Confirm" at bounding box center [940, 255] width 128 height 22
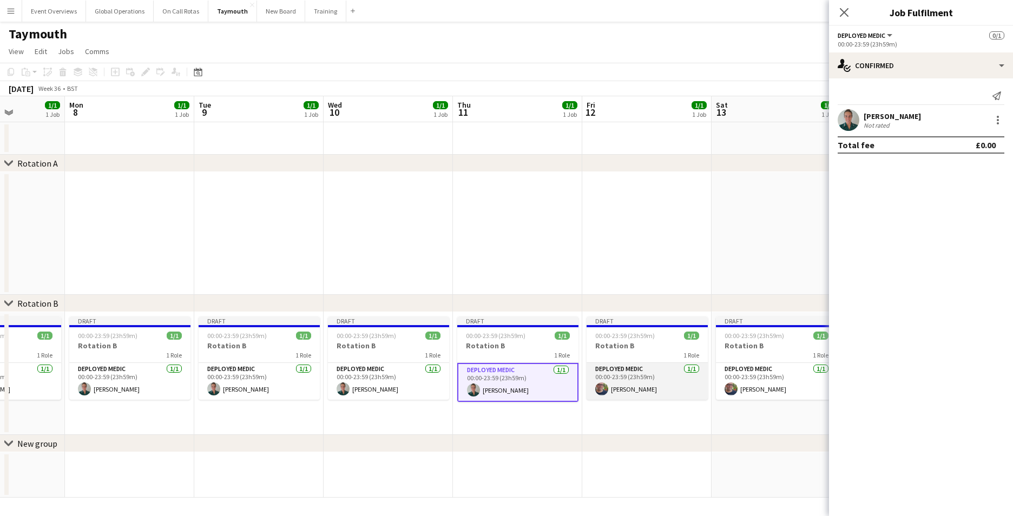
click at [628, 365] on app-card-role "Deployed Medic [DATE] 00:00-23:59 (23h59m) [PERSON_NAME]" at bounding box center [647, 381] width 121 height 37
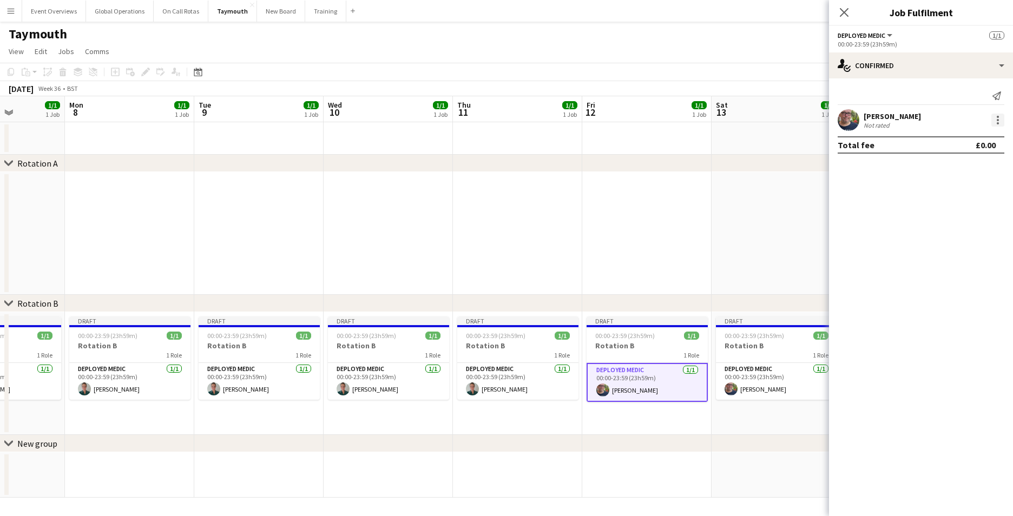
click at [999, 117] on div at bounding box center [998, 120] width 13 height 13
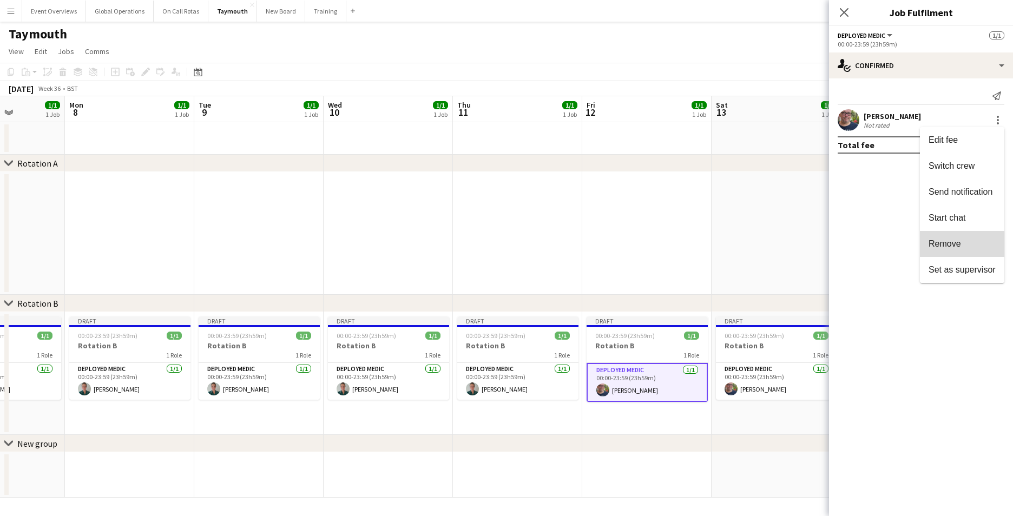
click at [948, 245] on span "Remove" at bounding box center [945, 243] width 32 height 9
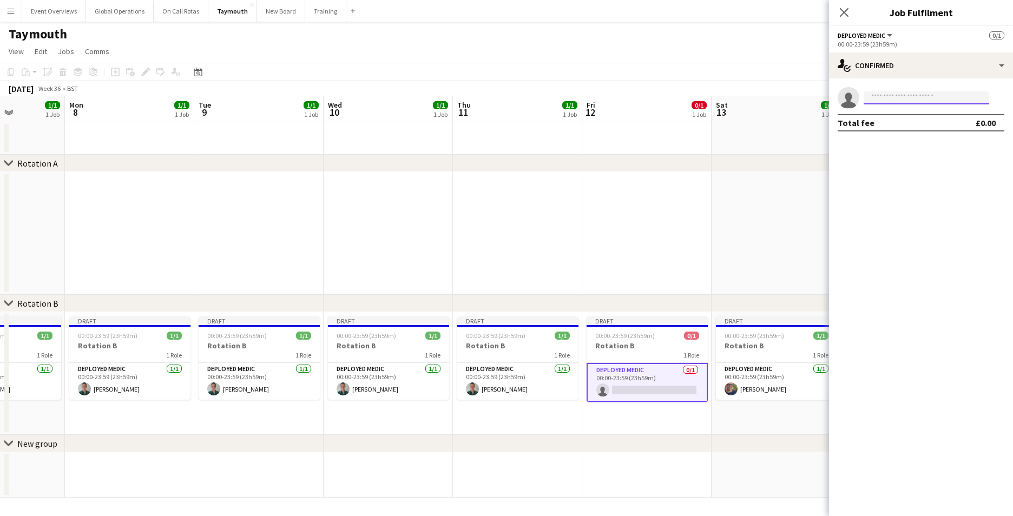
click at [897, 96] on input at bounding box center [927, 97] width 126 height 13
type input "**********"
click at [891, 114] on span "[PERSON_NAME]" at bounding box center [904, 113] width 62 height 9
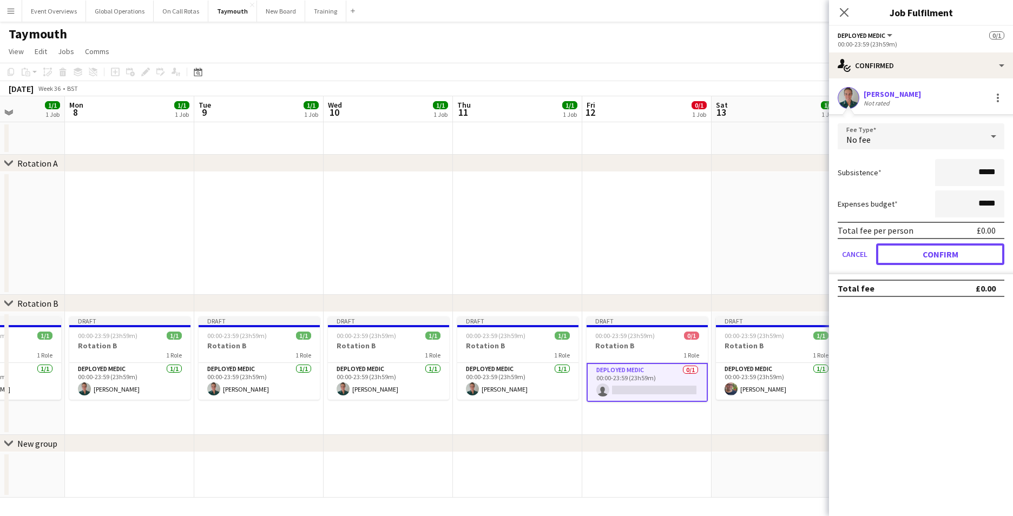
click at [930, 254] on button "Confirm" at bounding box center [940, 255] width 128 height 22
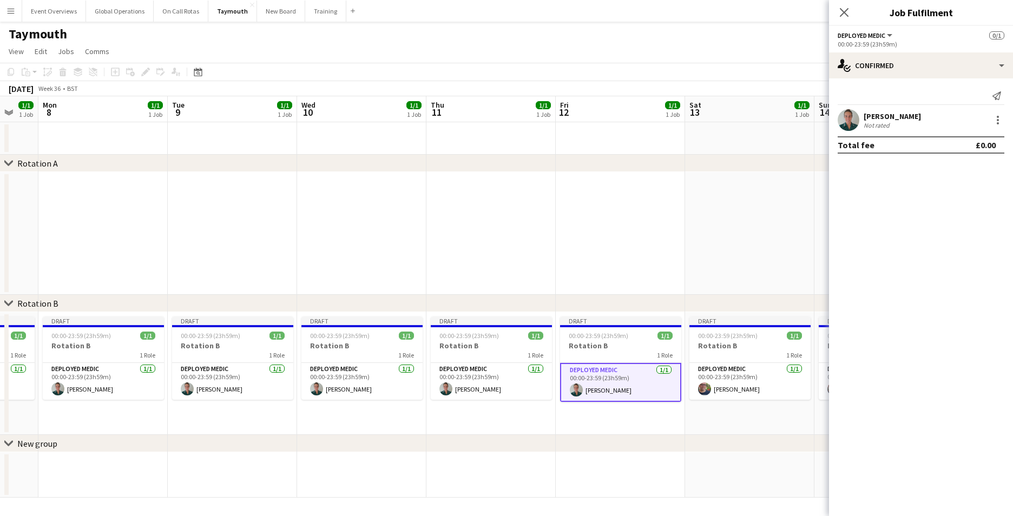
drag, startPoint x: 754, startPoint y: 426, endPoint x: 473, endPoint y: 435, distance: 281.7
click at [476, 436] on div "chevron-right Rotation A chevron-right Rotation B chevron-right New group Fri 5…" at bounding box center [506, 297] width 1013 height 402
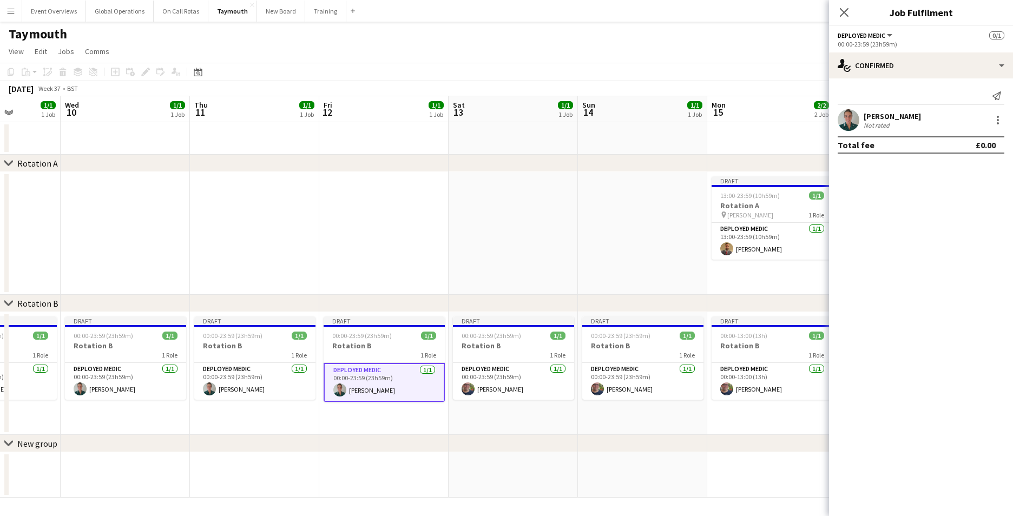
scroll to position [0, 368]
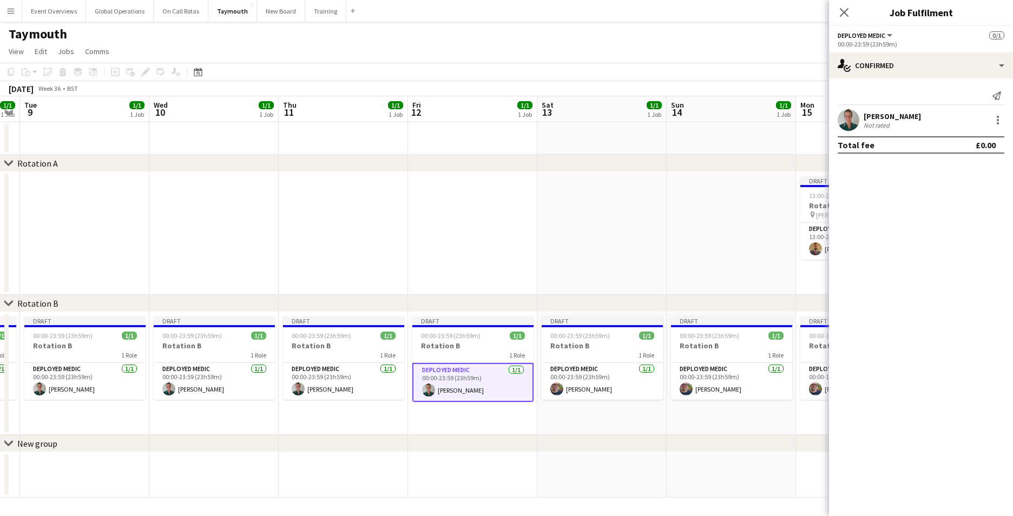
drag, startPoint x: 503, startPoint y: 424, endPoint x: 356, endPoint y: 407, distance: 148.7
click at [356, 407] on app-calendar-viewport "Sat 6 1/1 1 Job Sun 7 1/1 1 Job Mon 8 1/1 1 Job Tue 9 1/1 1 Job Wed 10 1/1 1 Jo…" at bounding box center [506, 297] width 1013 height 402
click at [567, 369] on app-card-role "Deployed Medic [DATE] 00:00-23:59 (23h59m) [PERSON_NAME]" at bounding box center [602, 381] width 121 height 37
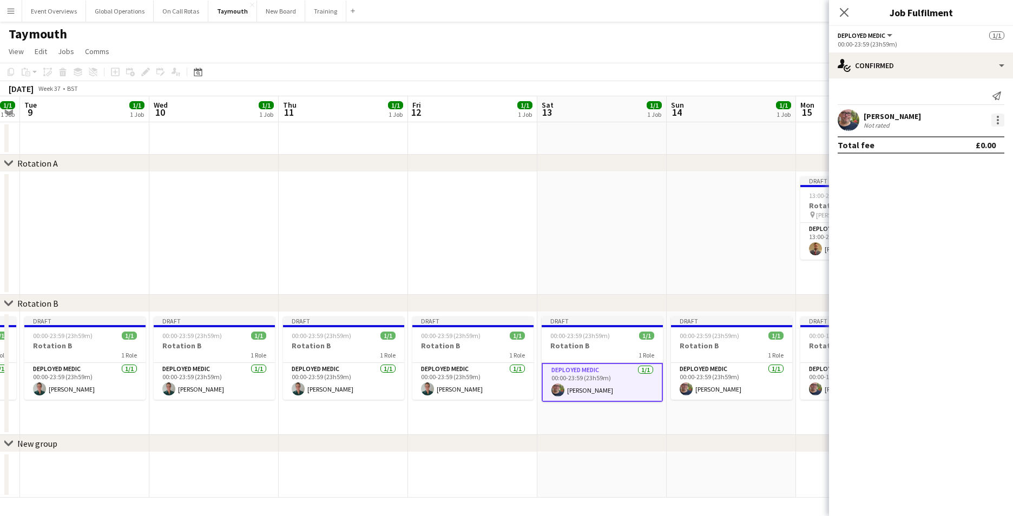
click at [997, 115] on div at bounding box center [998, 120] width 13 height 13
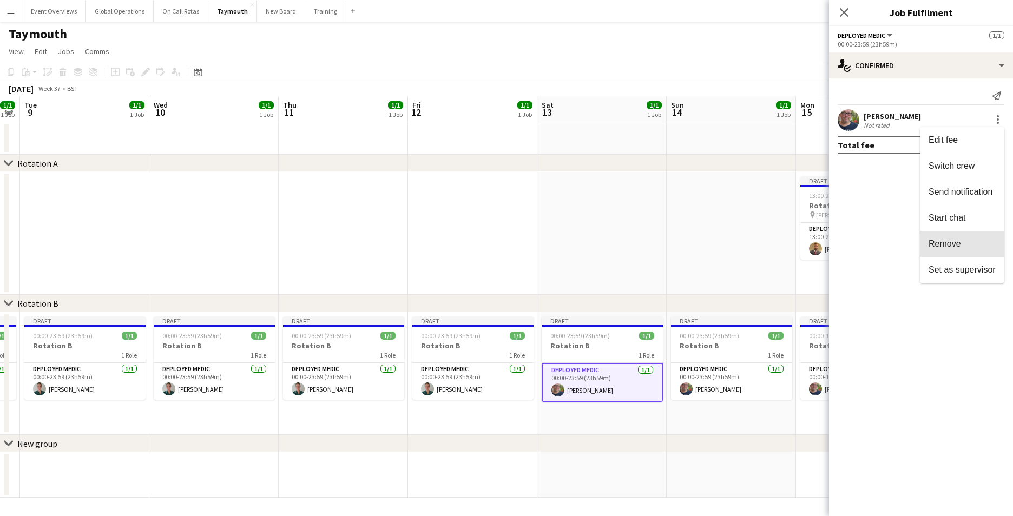
click at [946, 239] on span "Remove" at bounding box center [945, 243] width 32 height 9
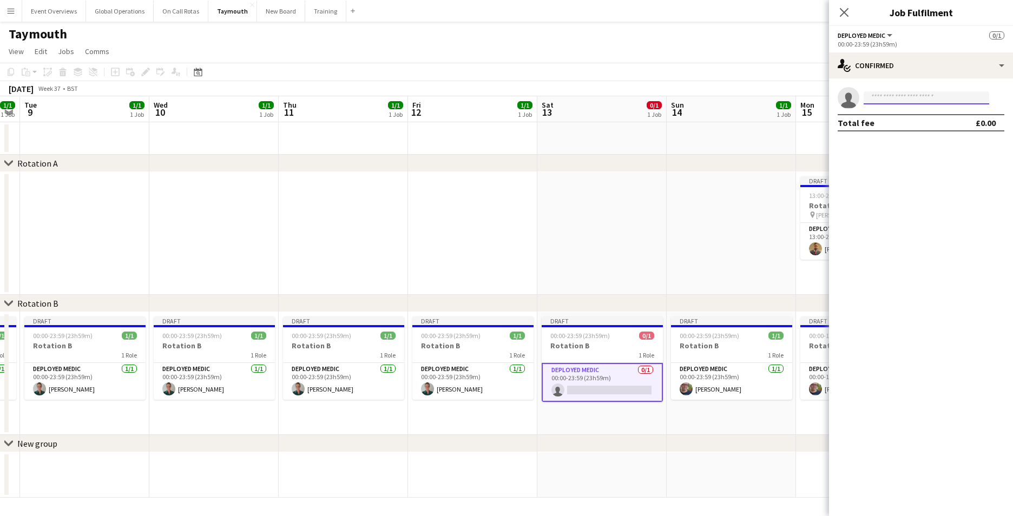
click at [901, 97] on input at bounding box center [927, 97] width 126 height 13
type input "*"
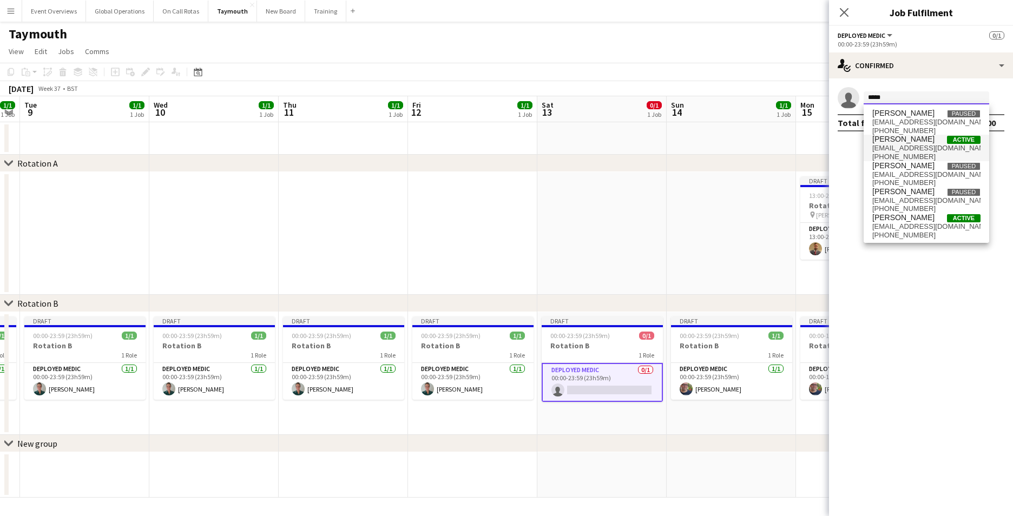
type input "*****"
click at [898, 141] on span "[PERSON_NAME]" at bounding box center [904, 139] width 62 height 9
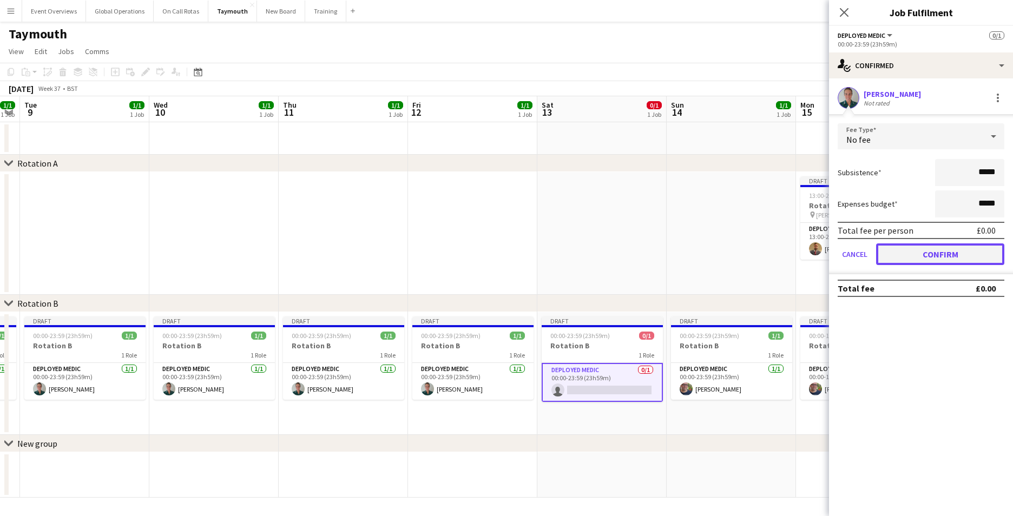
click at [935, 246] on button "Confirm" at bounding box center [940, 255] width 128 height 22
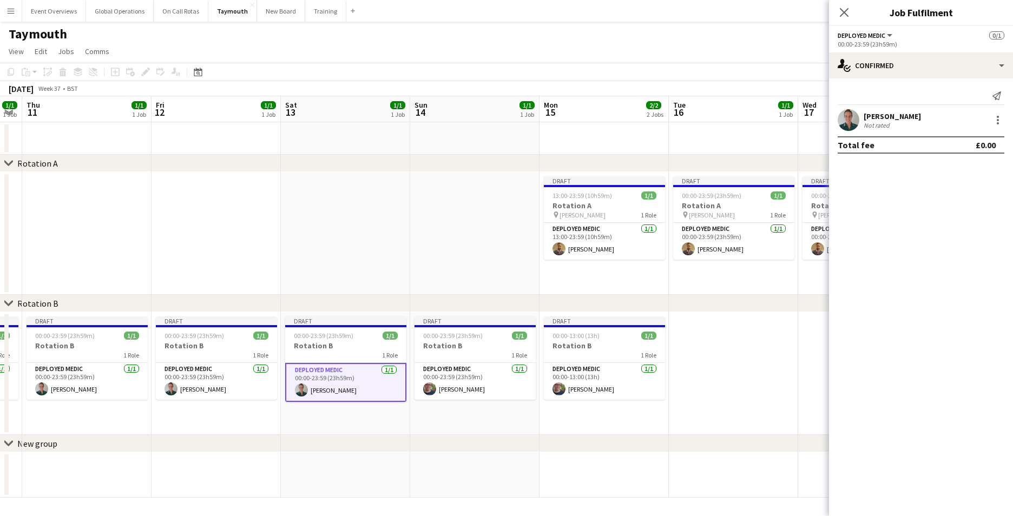
scroll to position [0, 381]
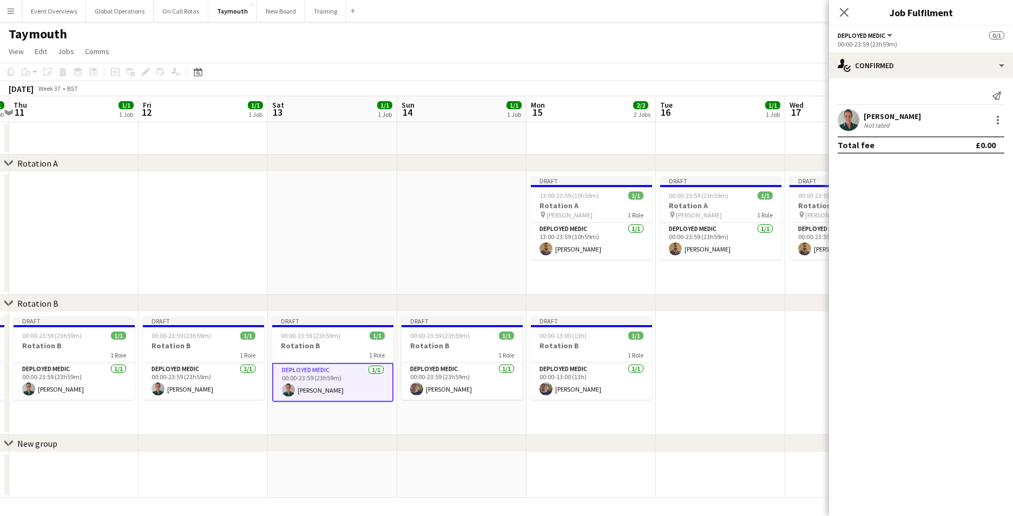
drag, startPoint x: 699, startPoint y: 474, endPoint x: 430, endPoint y: 474, distance: 269.1
click at [428, 490] on app-calendar-viewport "Mon 8 1/1 1 Job Tue 9 1/1 1 Job Wed 10 1/1 1 Job Thu 11 1/1 1 Job Fri 12 1/1 1 …" at bounding box center [506, 297] width 1013 height 402
click at [439, 384] on app-card-role "Deployed Medic [DATE] 00:00-23:59 (23h59m) [PERSON_NAME]" at bounding box center [461, 381] width 121 height 37
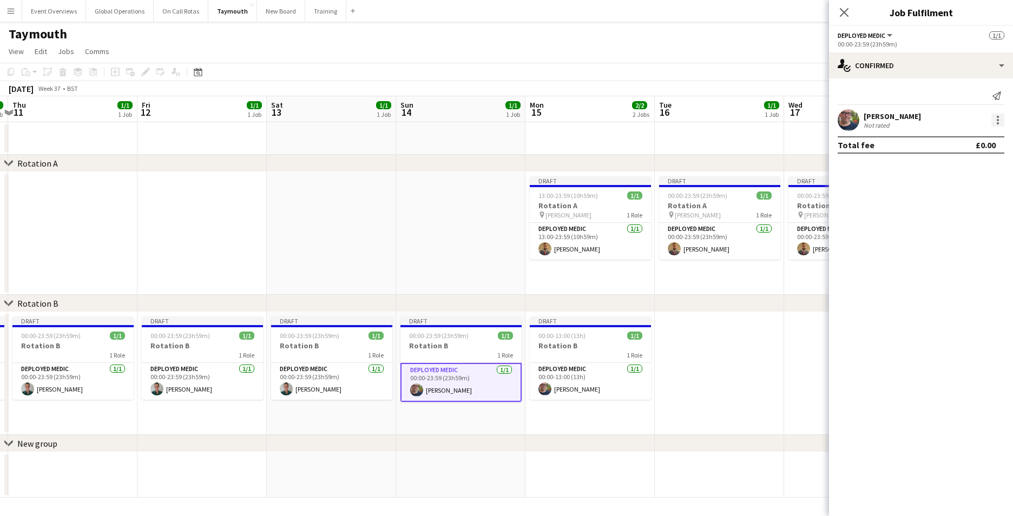
click at [999, 115] on div at bounding box center [998, 120] width 13 height 13
click at [943, 241] on span "Remove" at bounding box center [945, 243] width 32 height 9
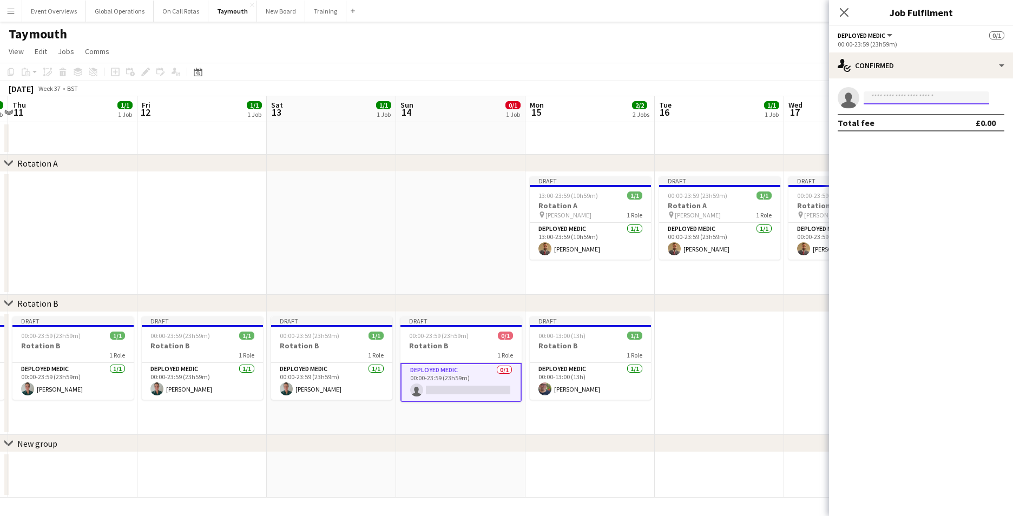
click at [896, 99] on input at bounding box center [927, 97] width 126 height 13
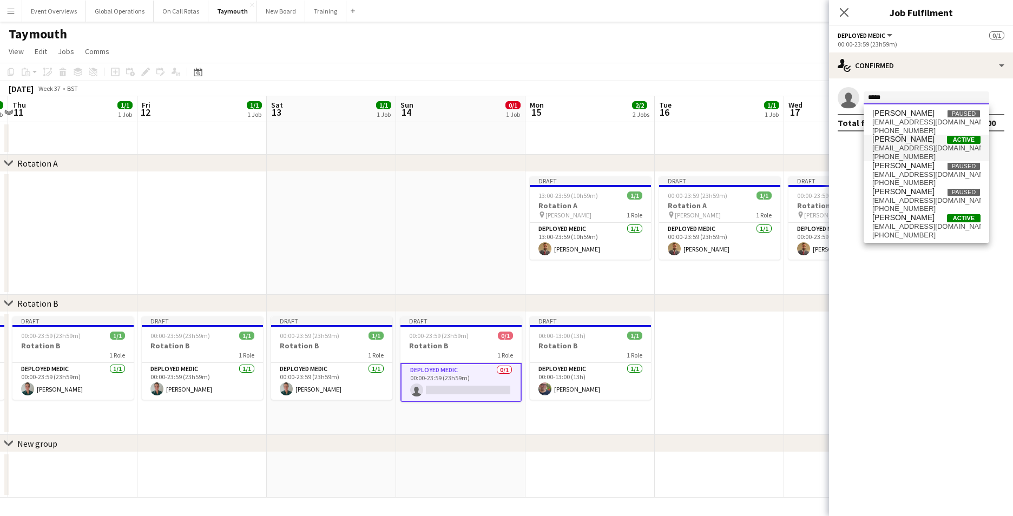
type input "*****"
click at [891, 146] on span "[EMAIL_ADDRESS][DOMAIN_NAME]" at bounding box center [927, 148] width 108 height 9
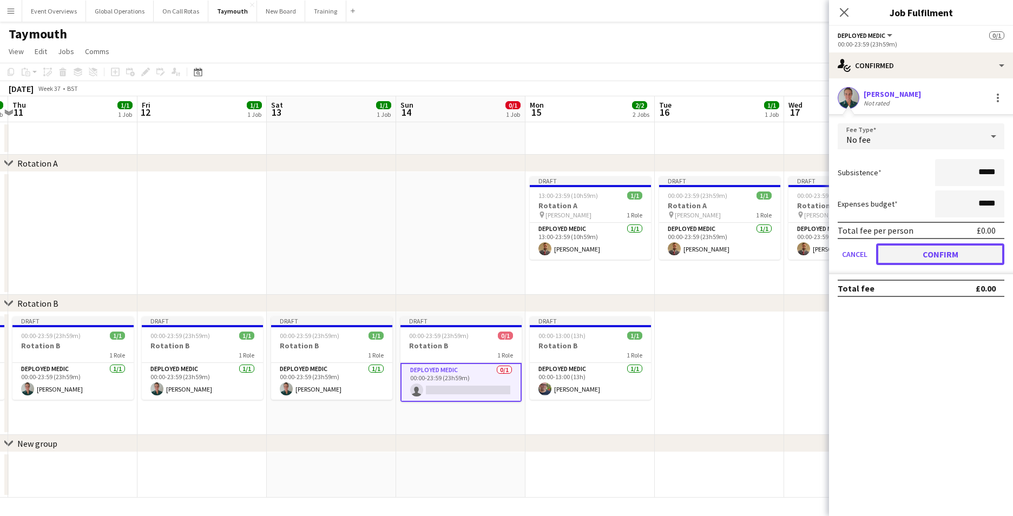
click at [917, 254] on button "Confirm" at bounding box center [940, 255] width 128 height 22
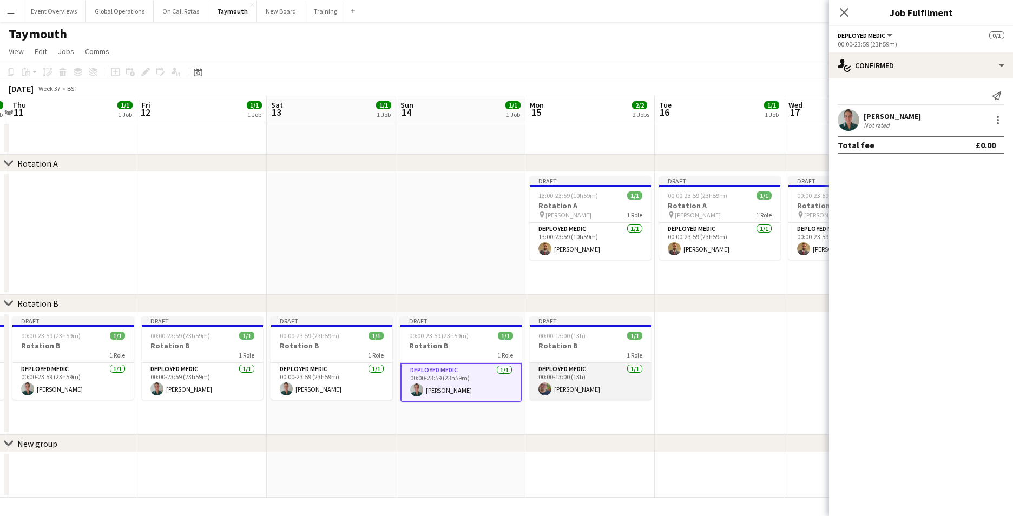
click at [568, 385] on app-card-role "Deployed Medic [DATE] 00:00-13:00 (13h) [PERSON_NAME]" at bounding box center [590, 381] width 121 height 37
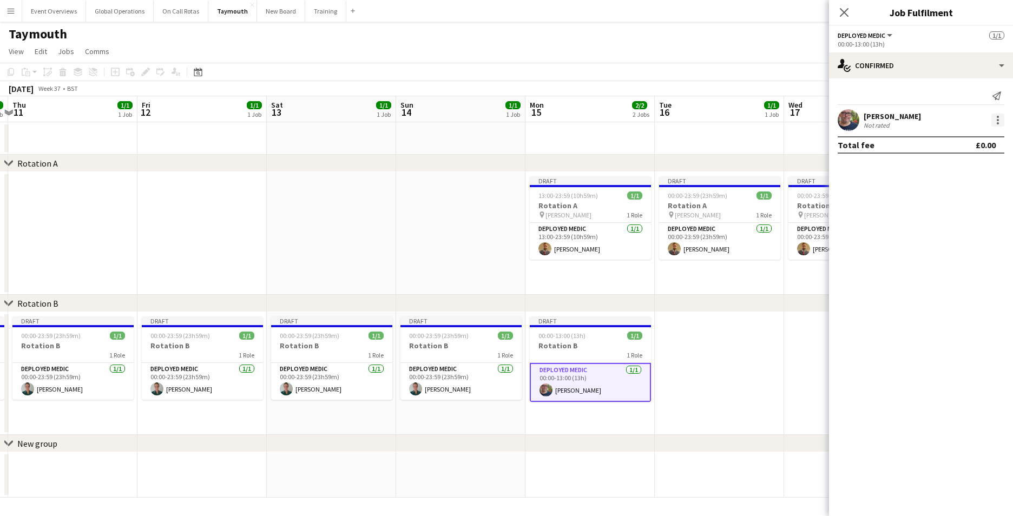
click at [997, 120] on div at bounding box center [998, 120] width 2 height 2
click at [953, 239] on span "Remove" at bounding box center [945, 243] width 32 height 9
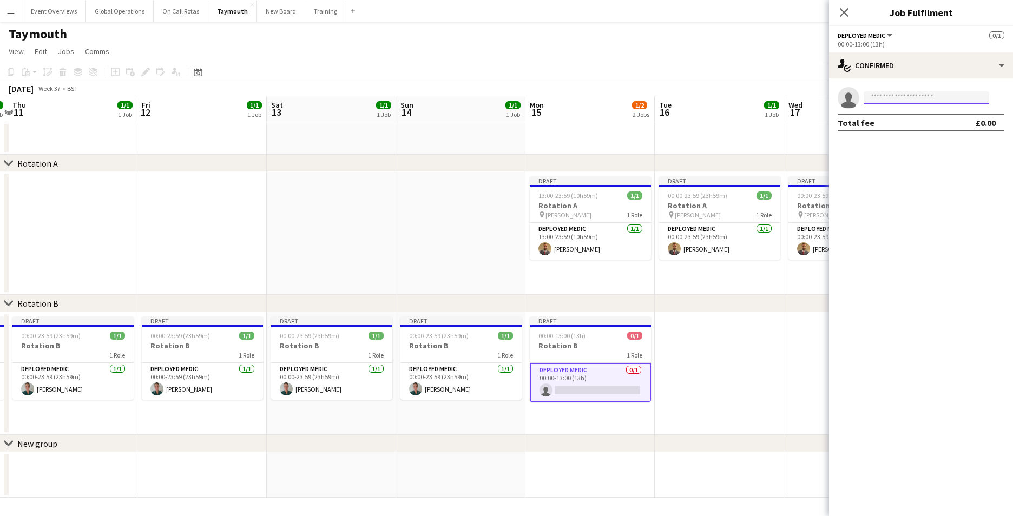
click at [913, 97] on input at bounding box center [927, 97] width 126 height 13
type input "*"
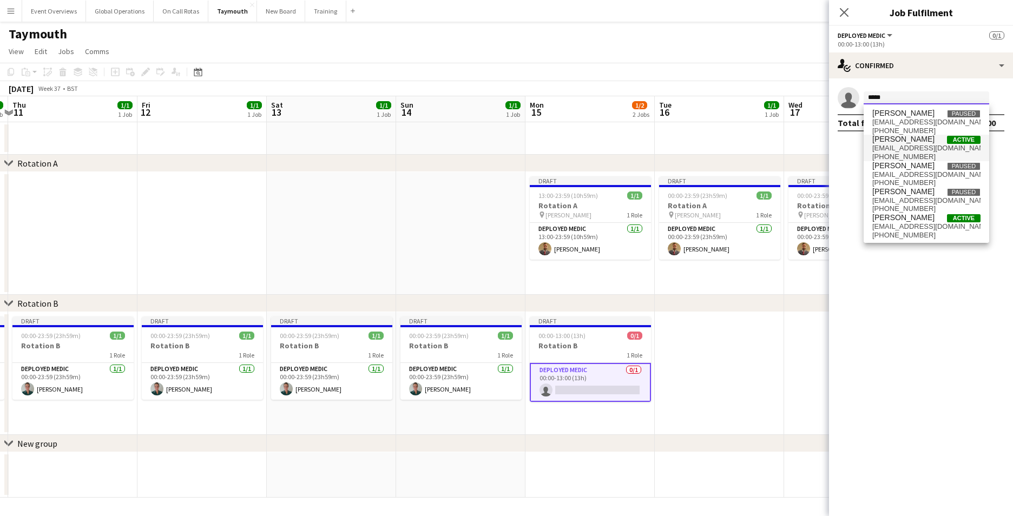
type input "*****"
click at [892, 150] on span "[EMAIL_ADDRESS][DOMAIN_NAME]" at bounding box center [927, 148] width 108 height 9
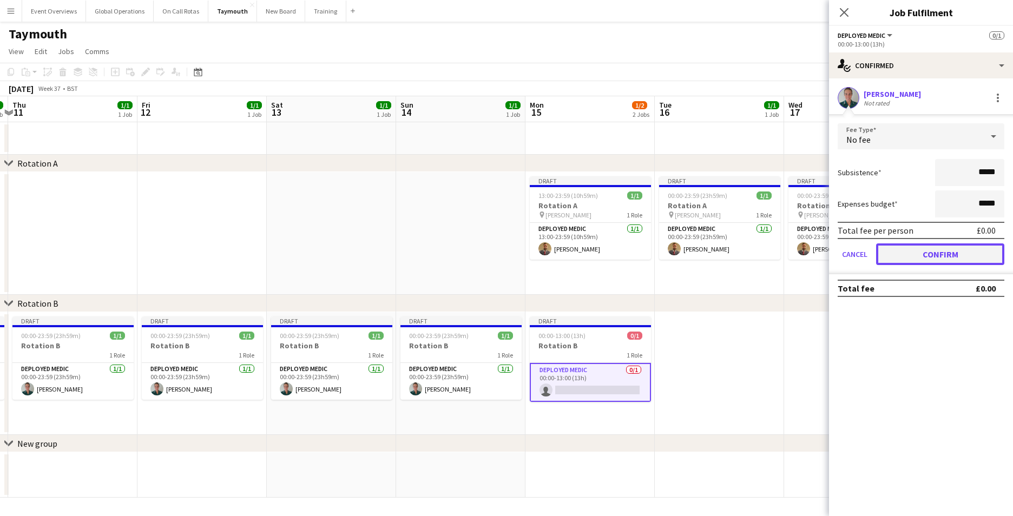
click at [911, 256] on button "Confirm" at bounding box center [940, 255] width 128 height 22
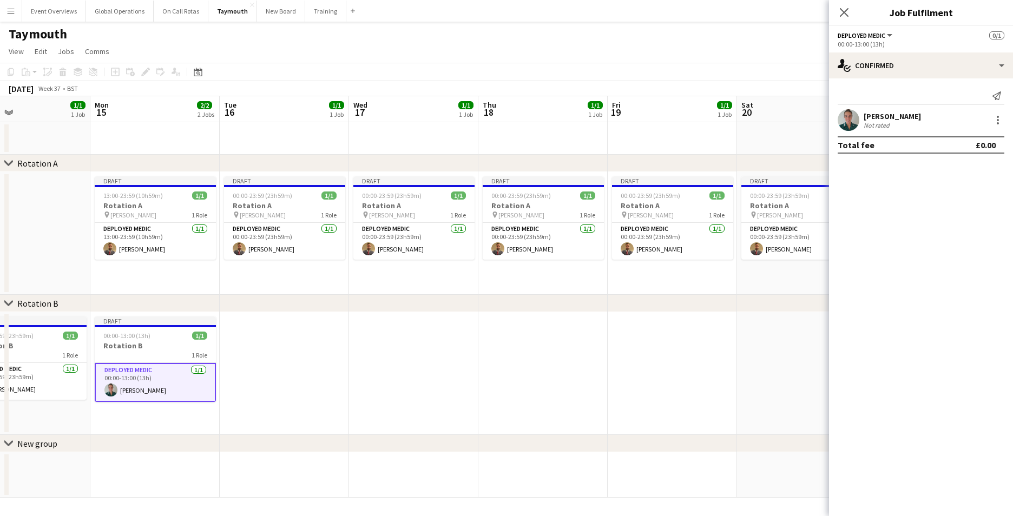
drag, startPoint x: 722, startPoint y: 396, endPoint x: 286, endPoint y: 398, distance: 435.3
click at [286, 398] on app-calendar-viewport "Thu 11 1/1 1 Job Fri 12 1/1 1 Job Sat 13 1/1 1 Job Sun 14 1/1 1 Job Mon 15 2/2 …" at bounding box center [506, 297] width 1013 height 402
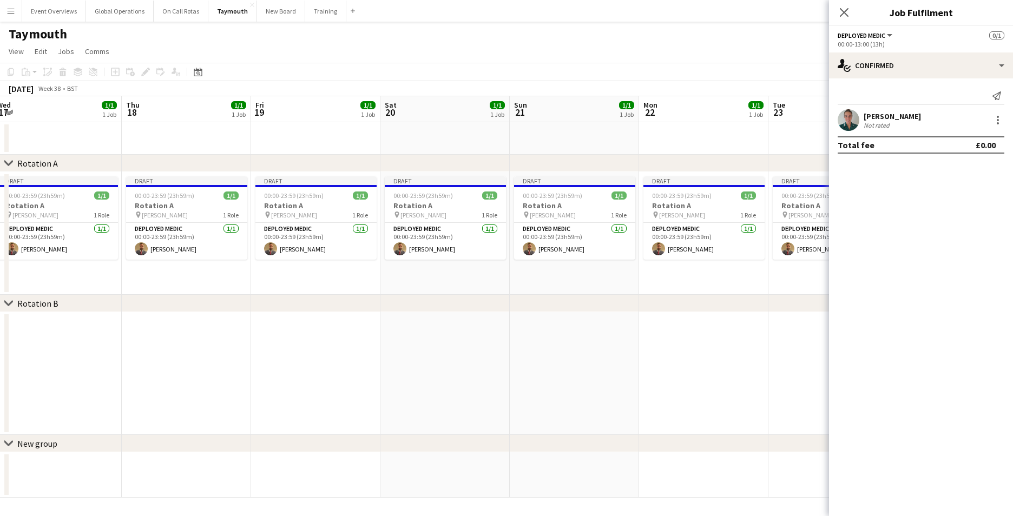
drag, startPoint x: 501, startPoint y: 379, endPoint x: 151, endPoint y: 375, distance: 349.7
click at [152, 375] on app-calendar-viewport "Sun 14 1/1 1 Job Mon 15 2/2 2 Jobs Tue 16 1/1 1 Job Wed 17 1/1 1 Job Thu 18 1/1…" at bounding box center [506, 297] width 1013 height 402
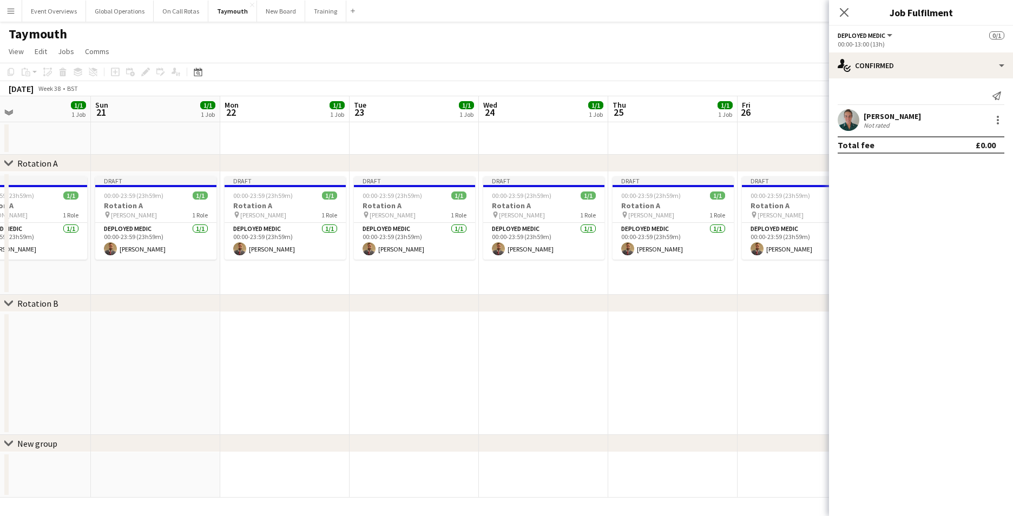
drag, startPoint x: 479, startPoint y: 397, endPoint x: 66, endPoint y: 359, distance: 415.3
click at [66, 359] on app-calendar-viewport "Wed 17 1/1 1 Job Thu 18 1/1 1 Job Fri 19 1/1 1 Job Sat 20 1/1 1 Job Sun 21 1/1 …" at bounding box center [506, 297] width 1013 height 402
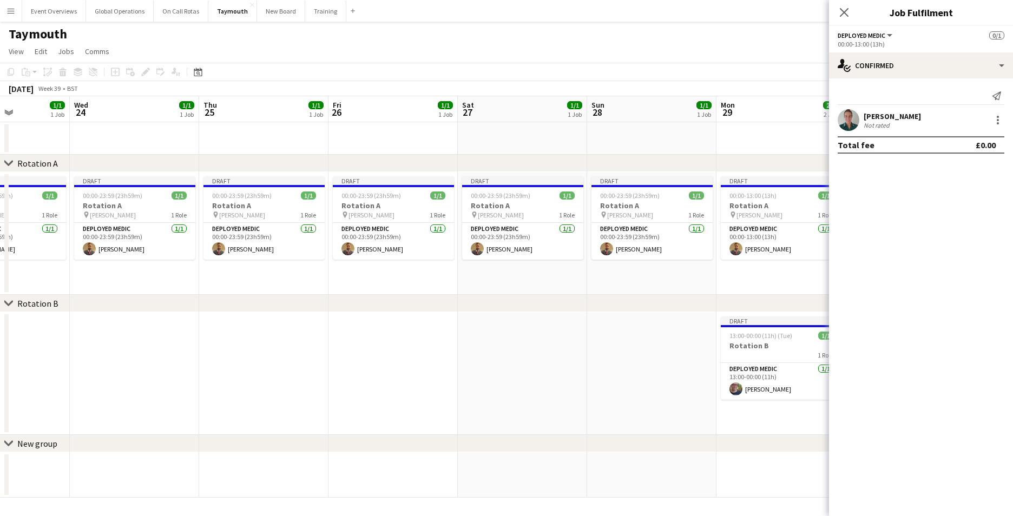
drag, startPoint x: 449, startPoint y: 396, endPoint x: 40, endPoint y: 344, distance: 412.6
click at [40, 344] on app-calendar-viewport "Sat 20 1/1 1 Job Sun 21 1/1 1 Job Mon 22 1/1 1 Job Tue 23 1/1 1 Job Wed 24 1/1 …" at bounding box center [506, 297] width 1013 height 402
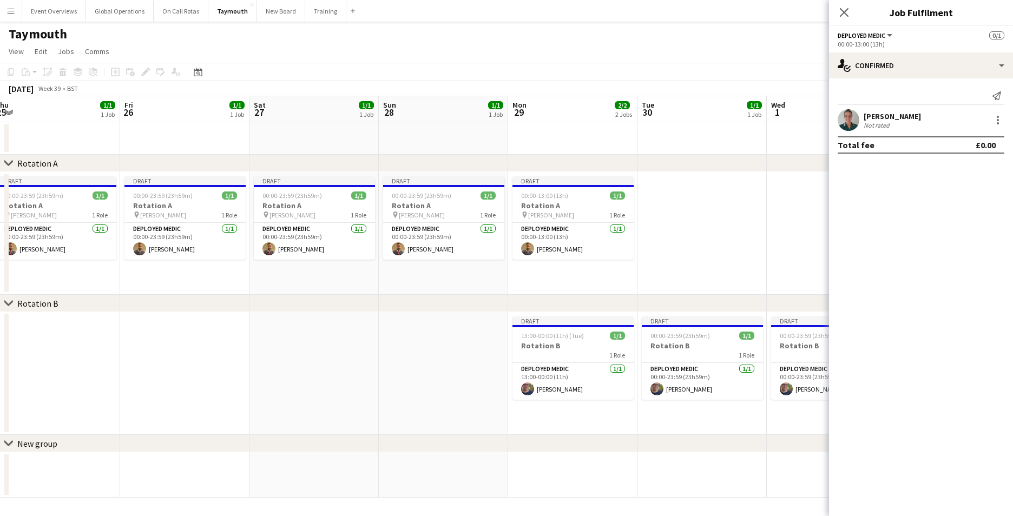
scroll to position [0, 352]
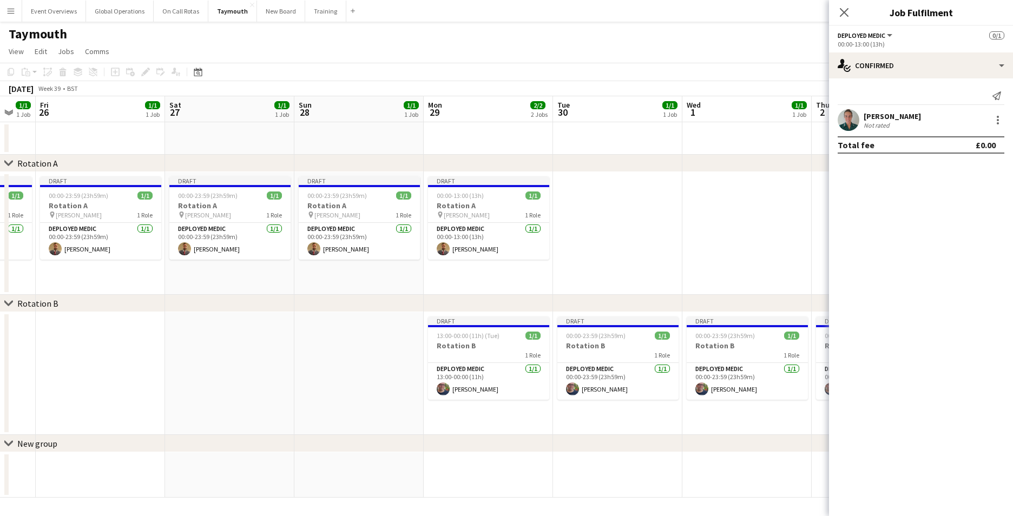
drag, startPoint x: 349, startPoint y: 380, endPoint x: 56, endPoint y: 346, distance: 294.8
click at [56, 346] on app-calendar-viewport "Tue 23 1/1 1 Job Wed 24 1/1 1 Job Thu 25 1/1 1 Job Fri 26 1/1 1 Job Sat 27 1/1 …" at bounding box center [506, 297] width 1013 height 402
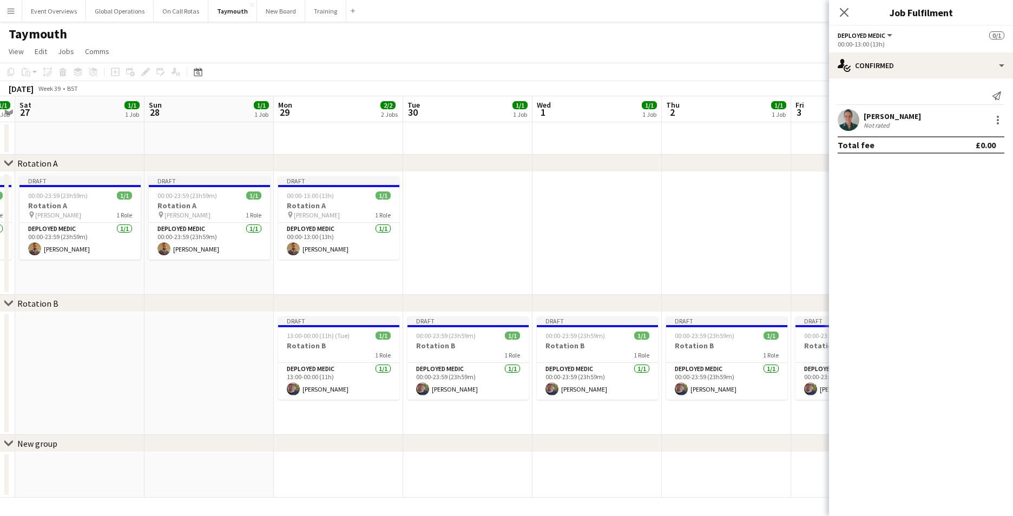
scroll to position [0, 374]
drag, startPoint x: 503, startPoint y: 473, endPoint x: 354, endPoint y: 468, distance: 150.0
click at [354, 468] on app-calendar-viewport "Wed 24 1/1 1 Job Thu 25 1/1 1 Job Fri 26 1/1 1 Job Sat 27 1/1 1 Job Sun 28 1/1 …" at bounding box center [506, 297] width 1013 height 402
click at [330, 389] on app-card-role "Deployed Medic [DATE] 13:00-00:00 (11h) [PERSON_NAME]" at bounding box center [338, 381] width 121 height 37
click at [1000, 121] on div at bounding box center [998, 120] width 13 height 13
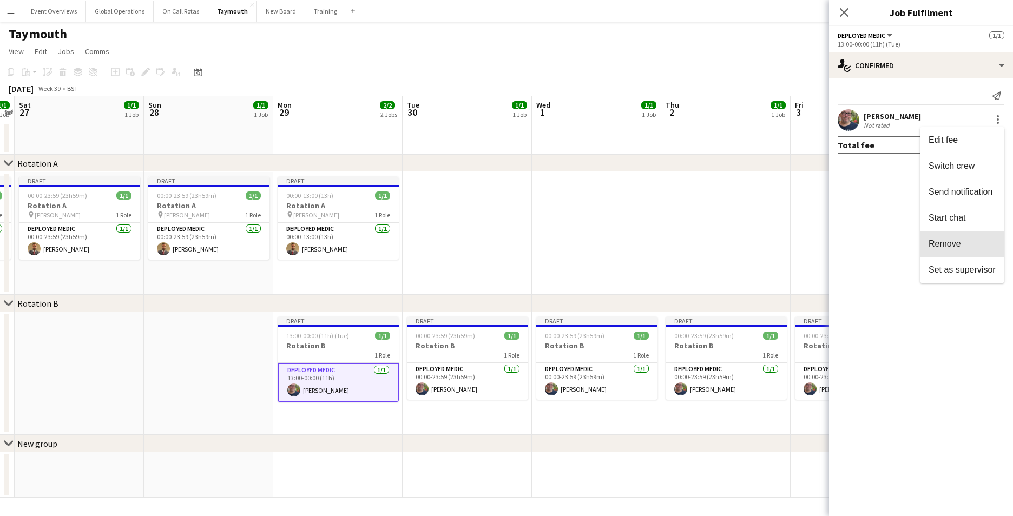
click at [946, 239] on span "Remove" at bounding box center [945, 243] width 32 height 9
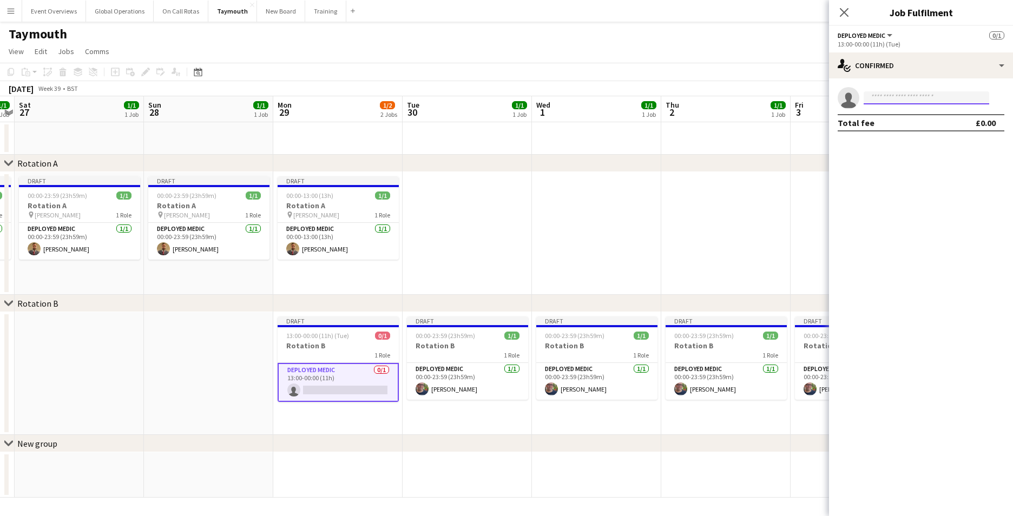
click at [922, 99] on input at bounding box center [927, 97] width 126 height 13
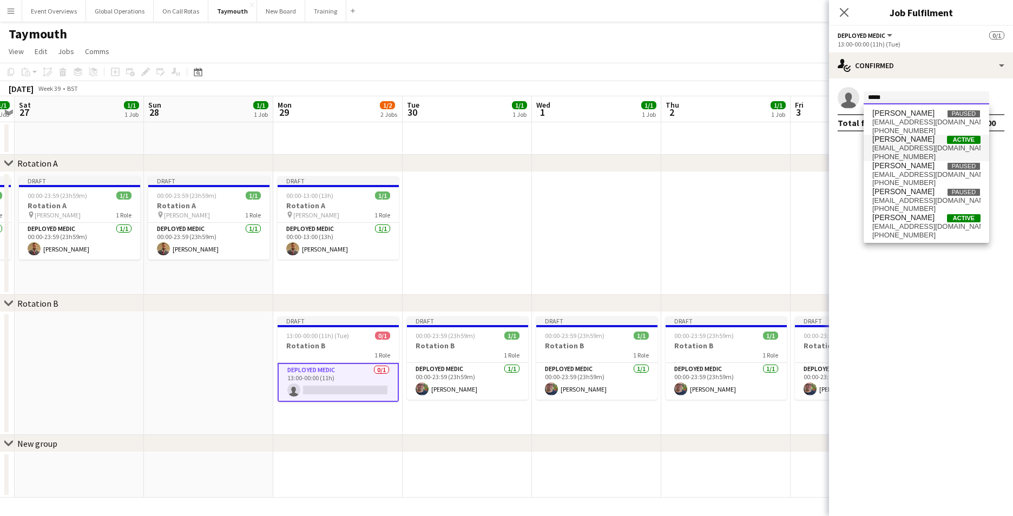
type input "*****"
click at [918, 143] on span "[PERSON_NAME] Active" at bounding box center [927, 139] width 108 height 9
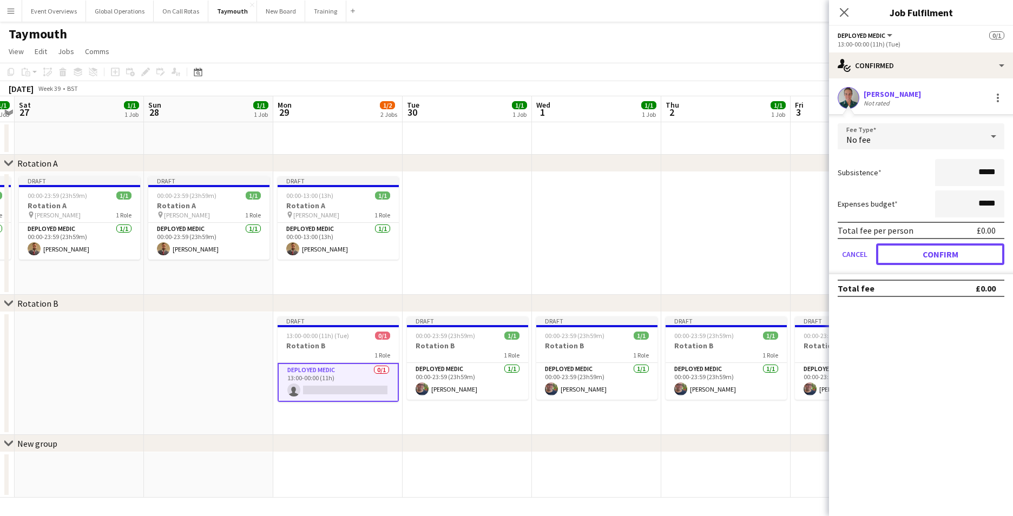
drag, startPoint x: 915, startPoint y: 253, endPoint x: 909, endPoint y: 256, distance: 7.3
click at [914, 253] on button "Confirm" at bounding box center [940, 255] width 128 height 22
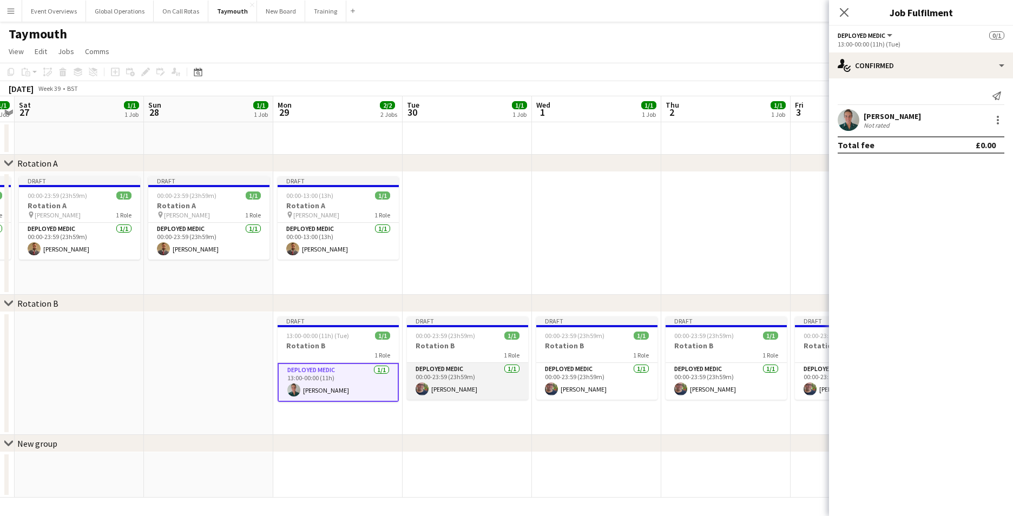
drag, startPoint x: 436, startPoint y: 389, endPoint x: 456, endPoint y: 374, distance: 24.7
click at [437, 389] on app-card-role "Deployed Medic [DATE] 00:00-23:59 (23h59m) [PERSON_NAME]" at bounding box center [467, 381] width 121 height 37
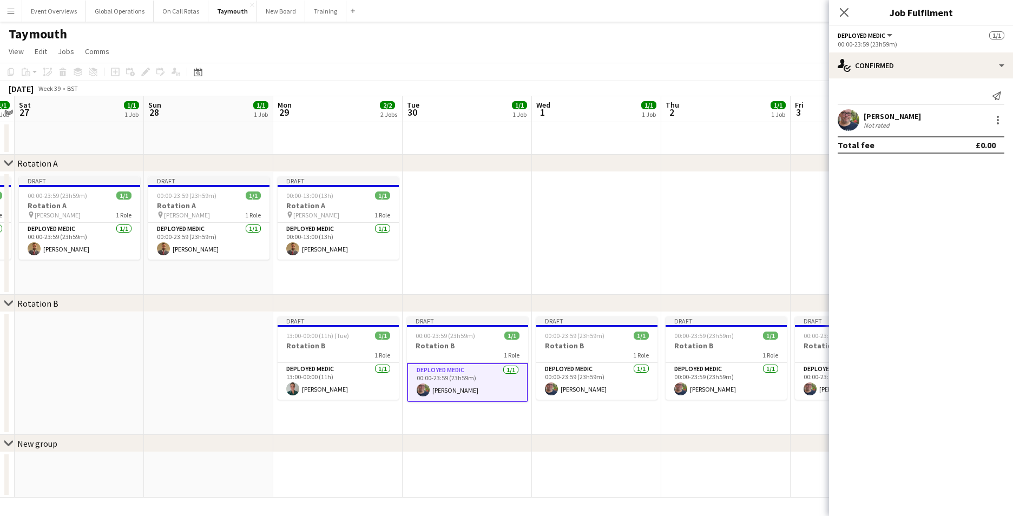
scroll to position [0, 372]
click at [999, 123] on div at bounding box center [998, 123] width 2 height 2
click at [954, 240] on span "Remove" at bounding box center [945, 243] width 32 height 9
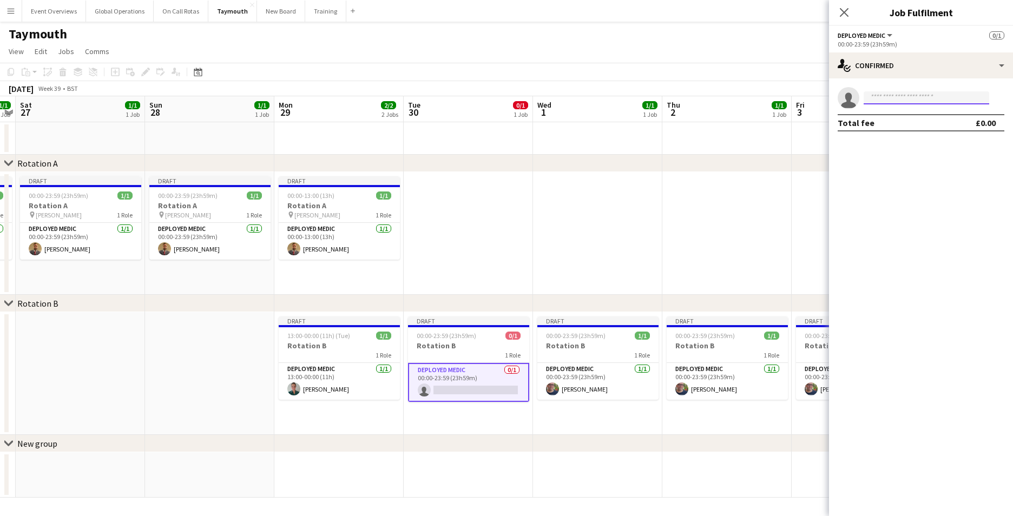
click at [917, 95] on input at bounding box center [927, 97] width 126 height 13
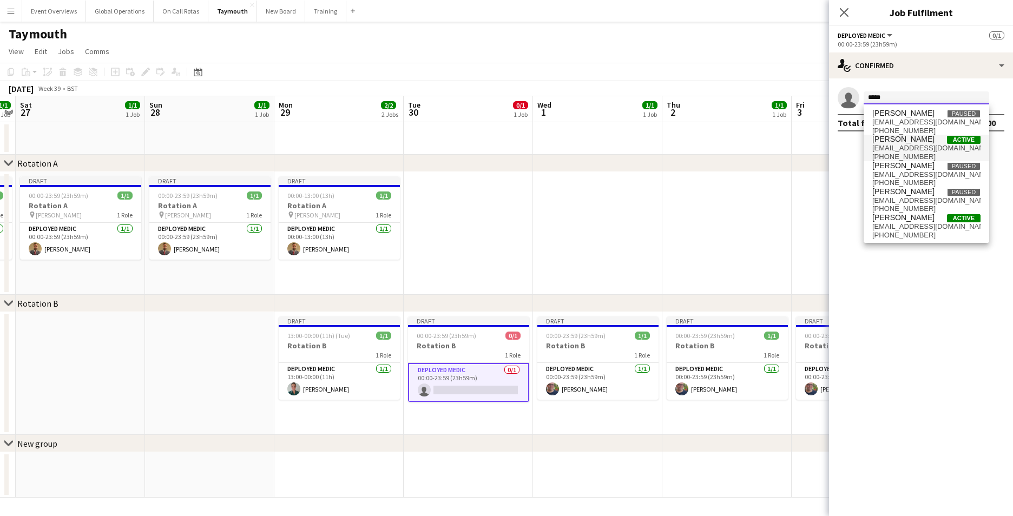
type input "*****"
click at [904, 150] on span "[EMAIL_ADDRESS][DOMAIN_NAME]" at bounding box center [927, 148] width 108 height 9
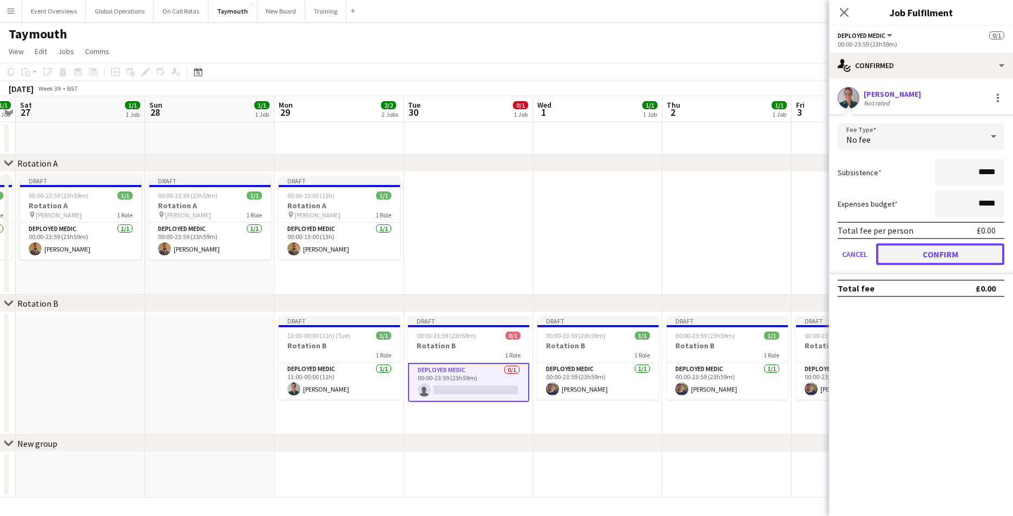
click at [917, 257] on button "Confirm" at bounding box center [940, 255] width 128 height 22
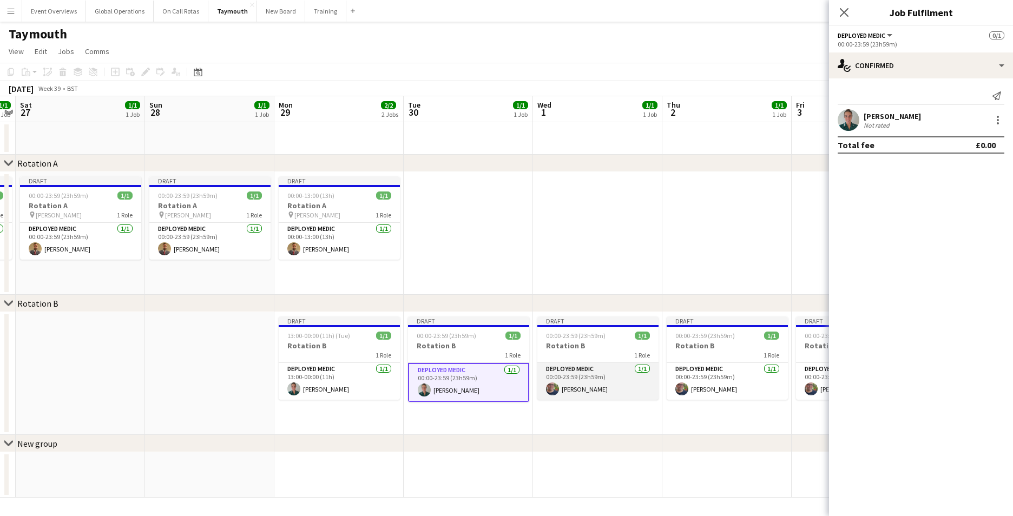
click at [580, 367] on app-card-role "Deployed Medic [DATE] 00:00-23:59 (23h59m) [PERSON_NAME]" at bounding box center [598, 381] width 121 height 37
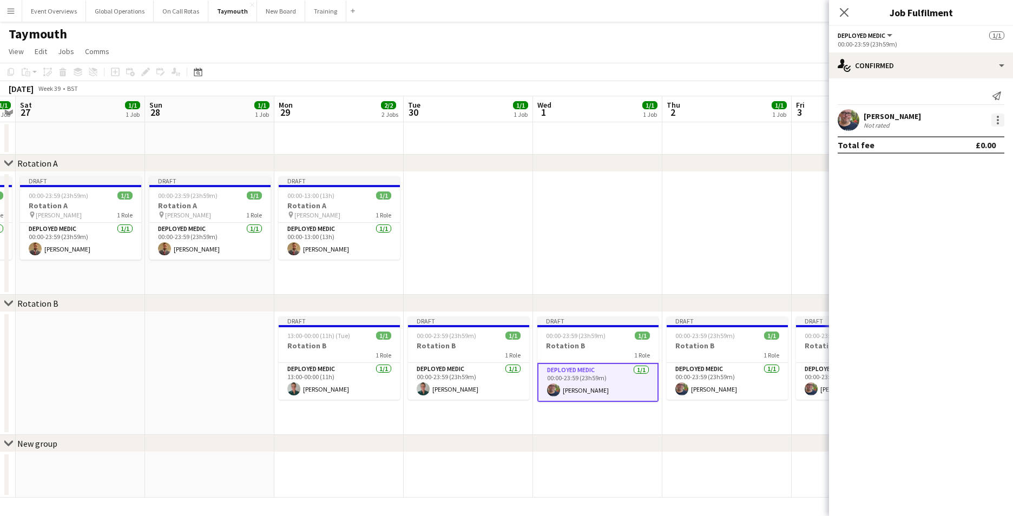
click at [996, 118] on div at bounding box center [998, 120] width 13 height 13
click at [941, 243] on span "Remove" at bounding box center [945, 243] width 32 height 9
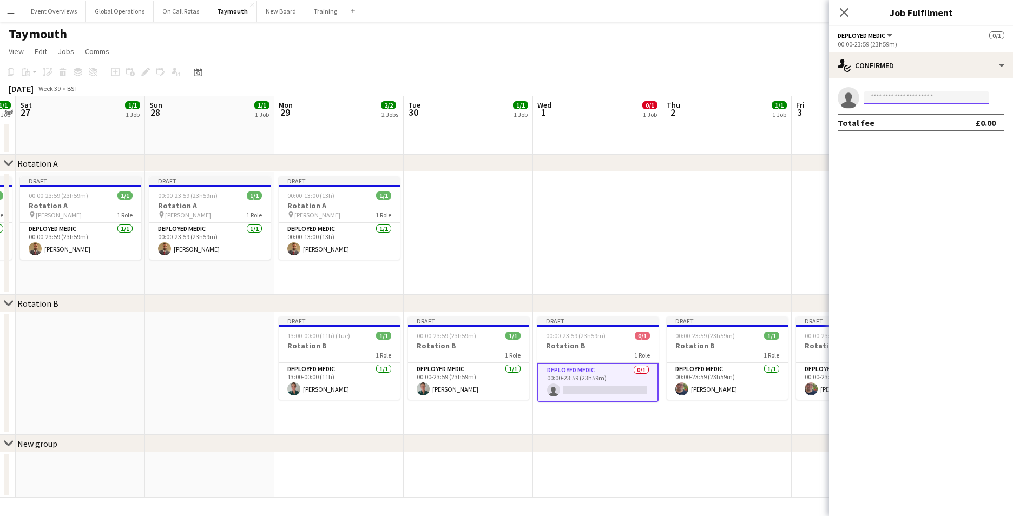
click at [898, 94] on input at bounding box center [927, 97] width 126 height 13
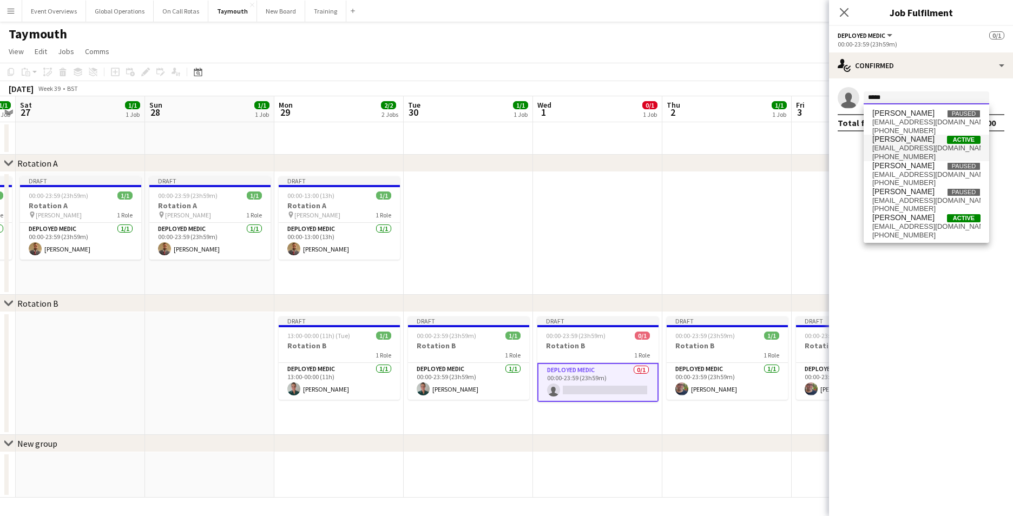
type input "*****"
click at [898, 152] on span "[EMAIL_ADDRESS][DOMAIN_NAME]" at bounding box center [927, 148] width 108 height 9
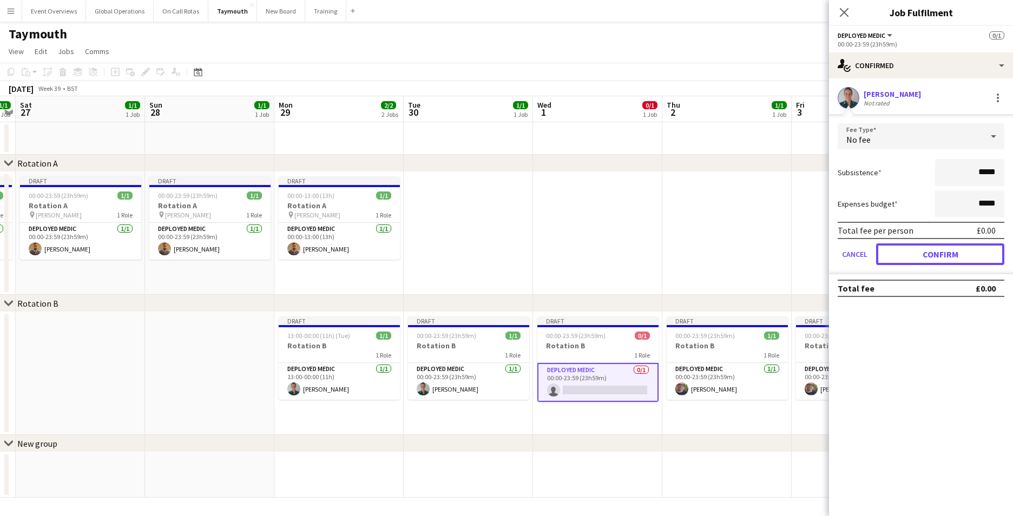
click at [916, 253] on button "Confirm" at bounding box center [940, 255] width 128 height 22
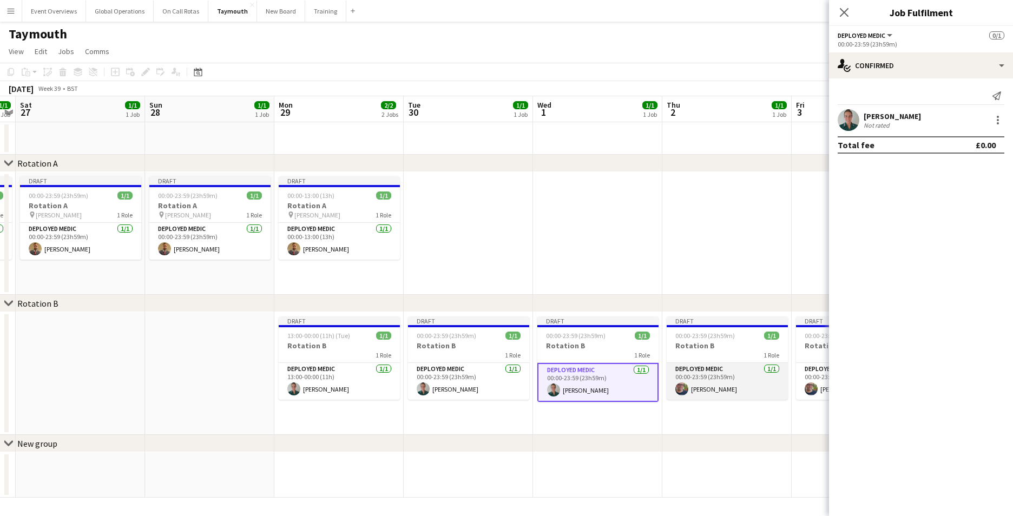
click at [701, 364] on app-card-role "Deployed Medic [DATE] 00:00-23:59 (23h59m) [PERSON_NAME]" at bounding box center [727, 381] width 121 height 37
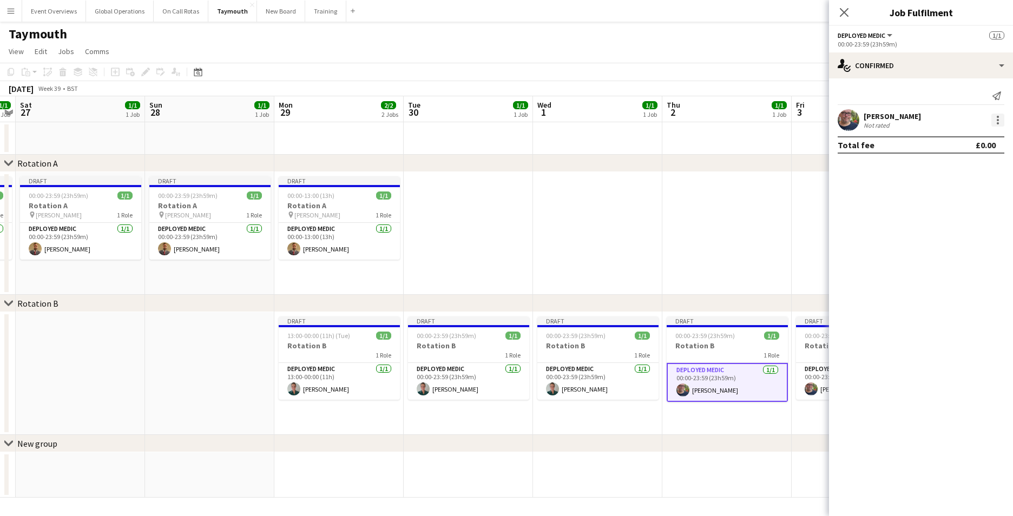
click at [1004, 115] on div at bounding box center [998, 120] width 13 height 13
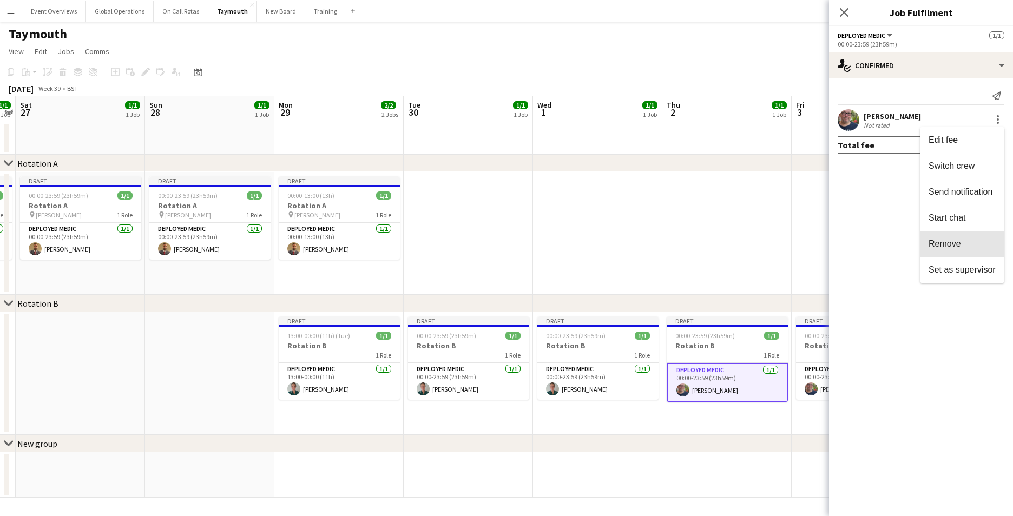
drag, startPoint x: 940, startPoint y: 241, endPoint x: 941, endPoint y: 219, distance: 22.2
click at [940, 240] on span "Remove" at bounding box center [945, 243] width 32 height 9
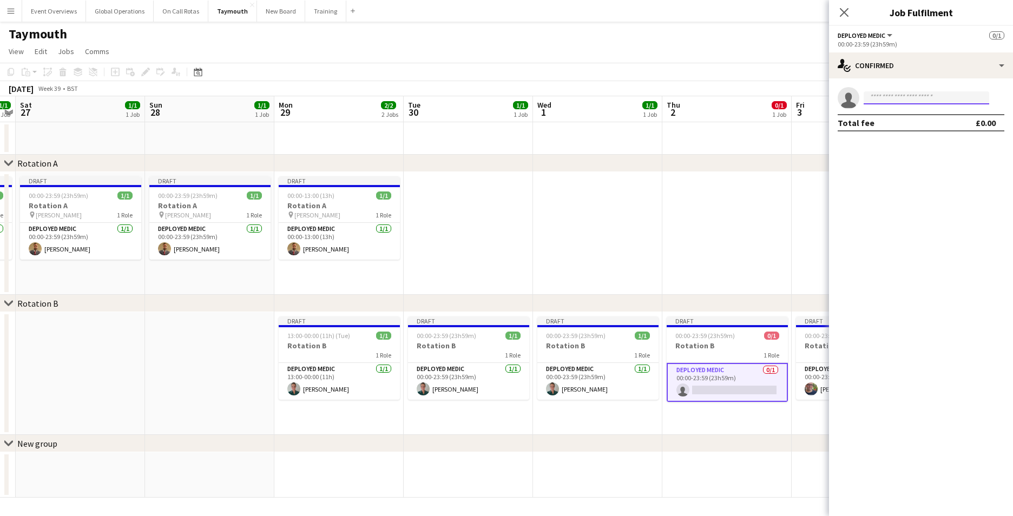
click at [906, 97] on input at bounding box center [927, 97] width 126 height 13
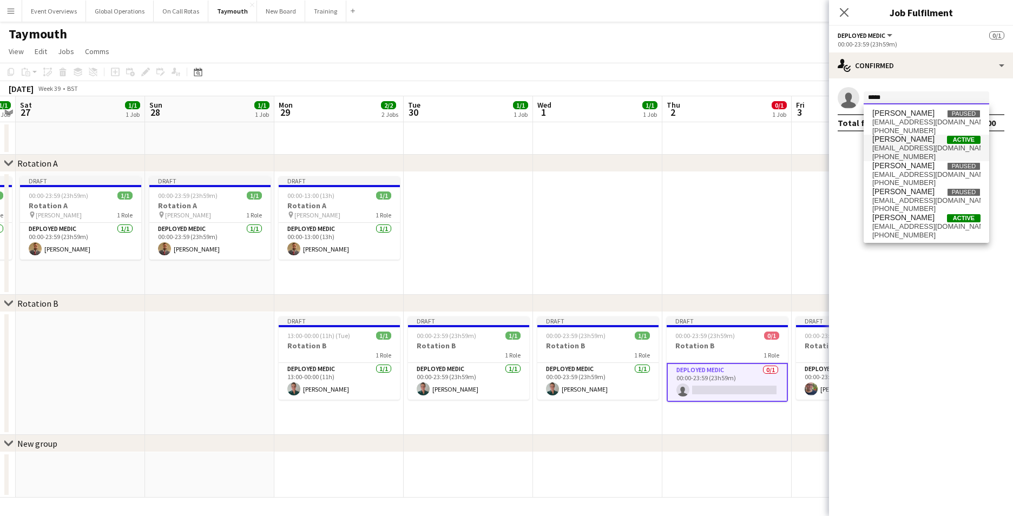
type input "*****"
click at [896, 141] on span "[PERSON_NAME]" at bounding box center [904, 139] width 62 height 9
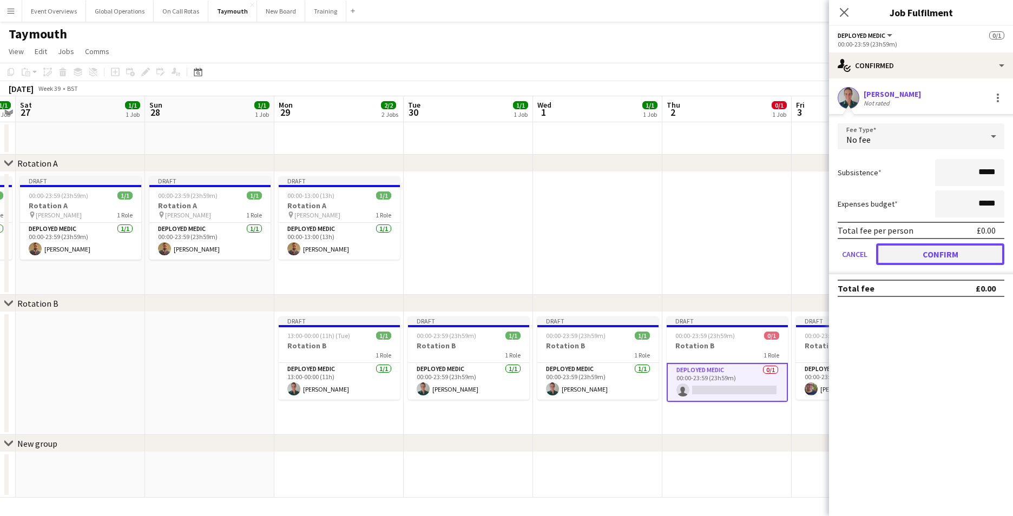
click at [891, 252] on button "Confirm" at bounding box center [940, 255] width 128 height 22
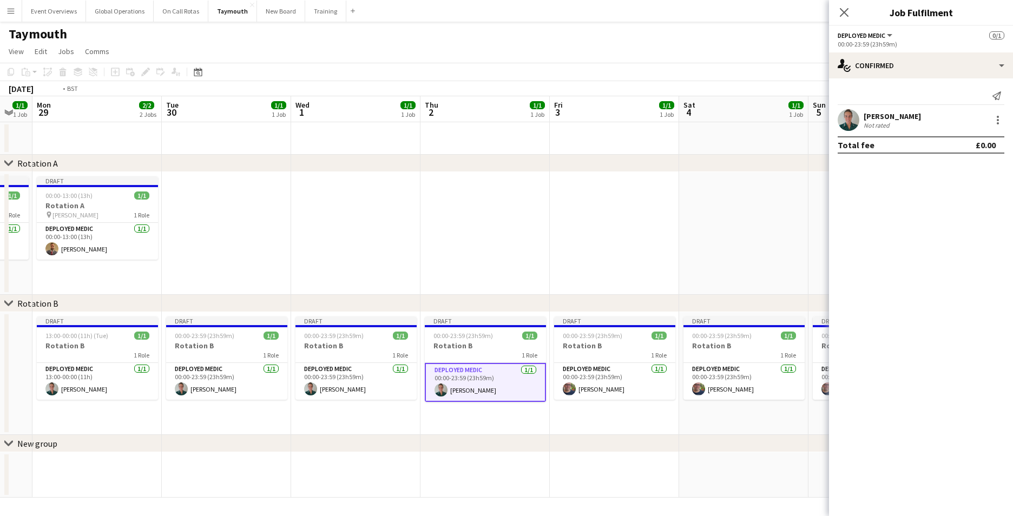
drag, startPoint x: 725, startPoint y: 437, endPoint x: 346, endPoint y: 434, distance: 378.4
click at [346, 435] on app-calendar-viewport "Fri 26 1/1 1 Job Sat 27 1/1 1 Job Sun 28 1/1 1 Job Mon 29 2/2 2 Jobs Tue 30 1/1…" at bounding box center [506, 297] width 1013 height 402
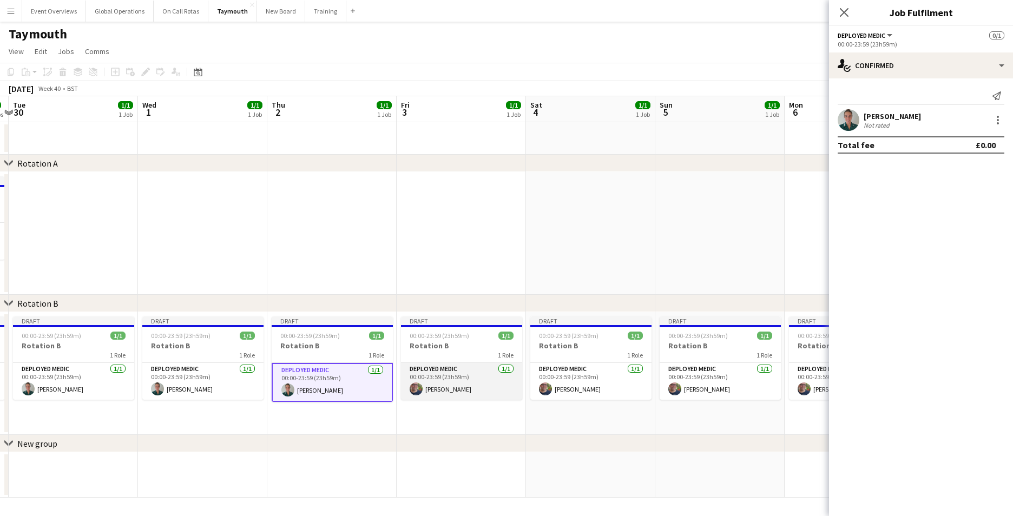
click at [437, 365] on app-card-role "Deployed Medic [DATE] 00:00-23:59 (23h59m) [PERSON_NAME]" at bounding box center [461, 381] width 121 height 37
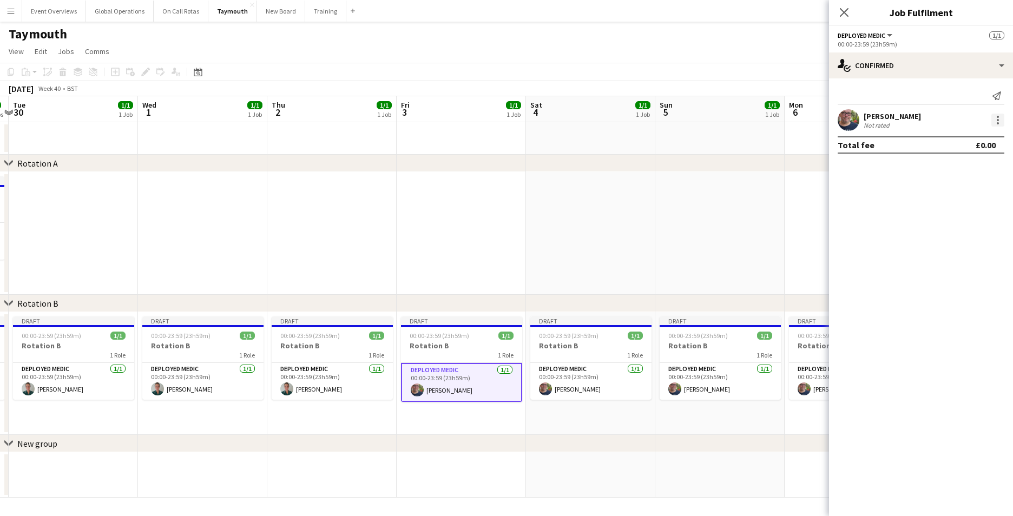
click at [999, 120] on div at bounding box center [998, 120] width 2 height 2
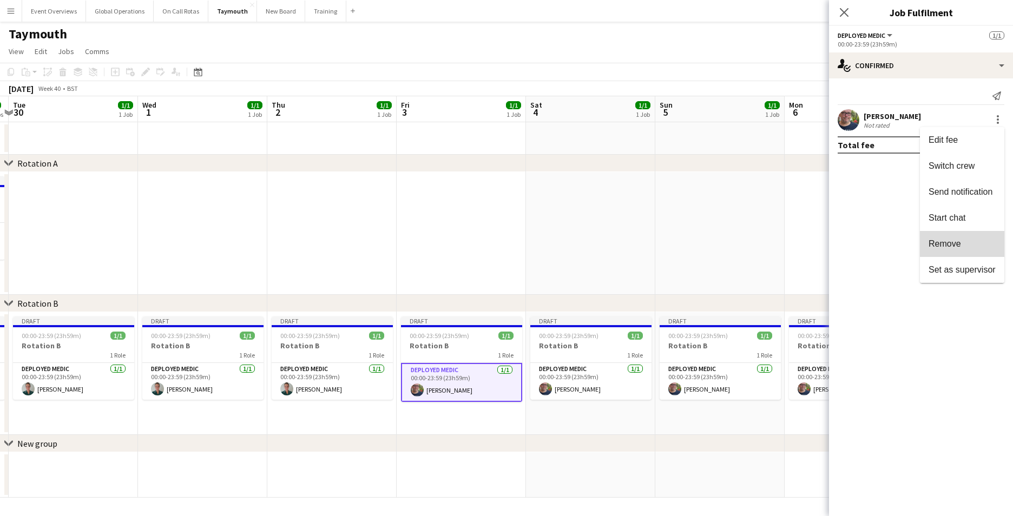
click at [952, 242] on span "Remove" at bounding box center [945, 243] width 32 height 9
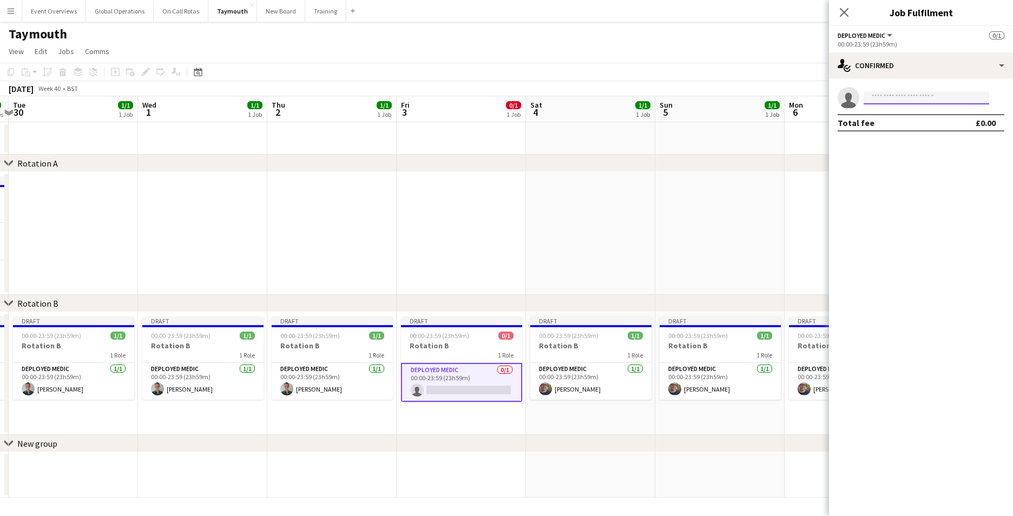
click at [910, 96] on input at bounding box center [927, 97] width 126 height 13
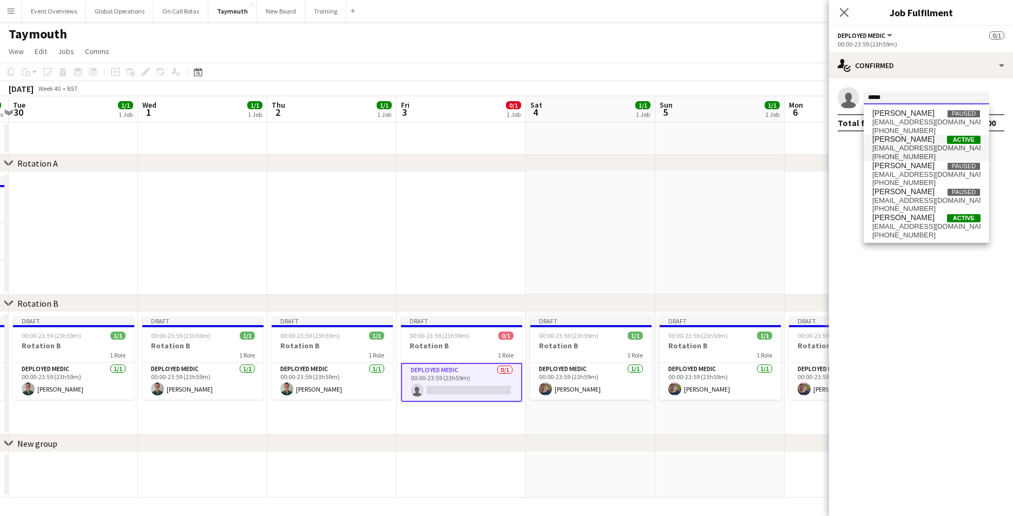
type input "*****"
click at [898, 139] on span "[PERSON_NAME]" at bounding box center [904, 139] width 62 height 9
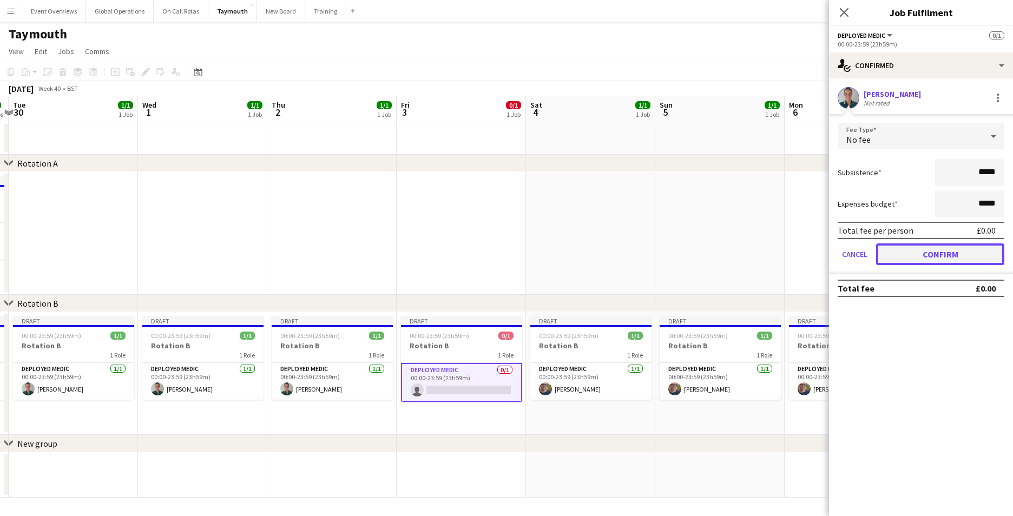
click at [940, 251] on button "Confirm" at bounding box center [940, 255] width 128 height 22
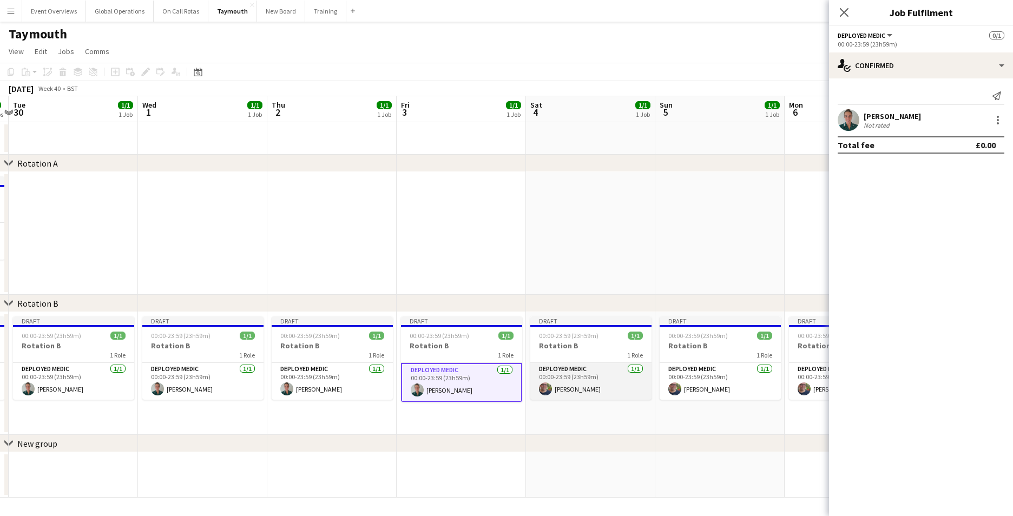
click at [565, 369] on app-card-role "Deployed Medic [DATE] 00:00-23:59 (23h59m) [PERSON_NAME]" at bounding box center [591, 381] width 121 height 37
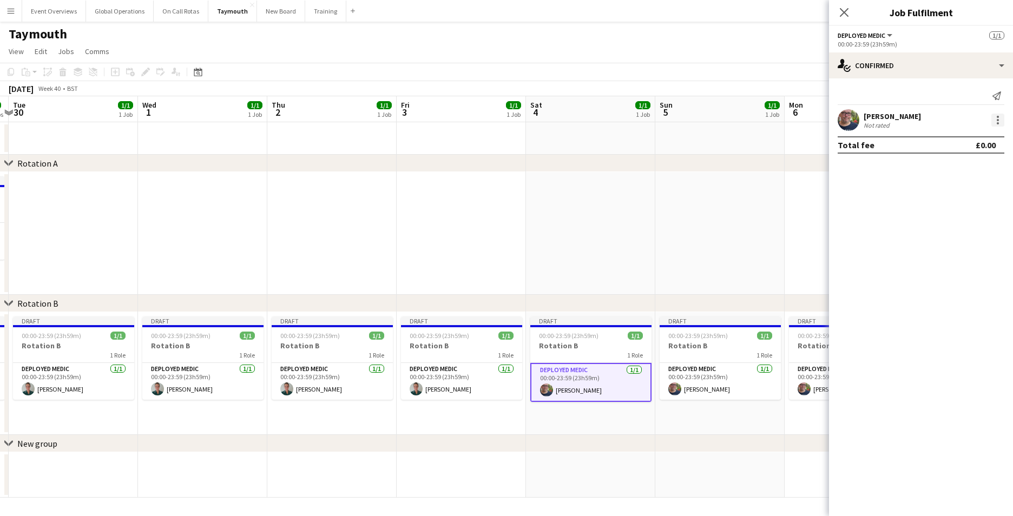
click at [1003, 119] on div at bounding box center [998, 120] width 13 height 13
click at [948, 239] on span "Remove" at bounding box center [945, 243] width 32 height 9
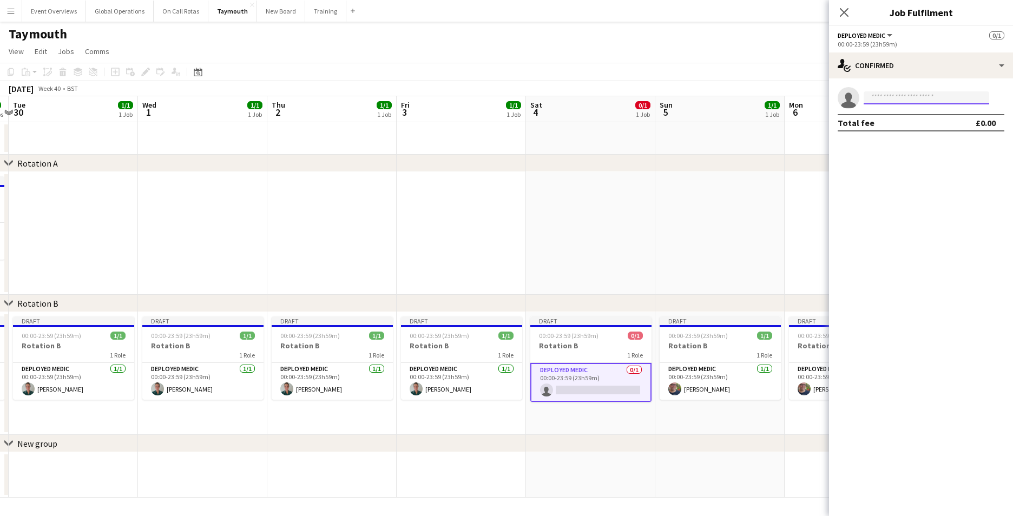
click at [897, 97] on input at bounding box center [927, 97] width 126 height 13
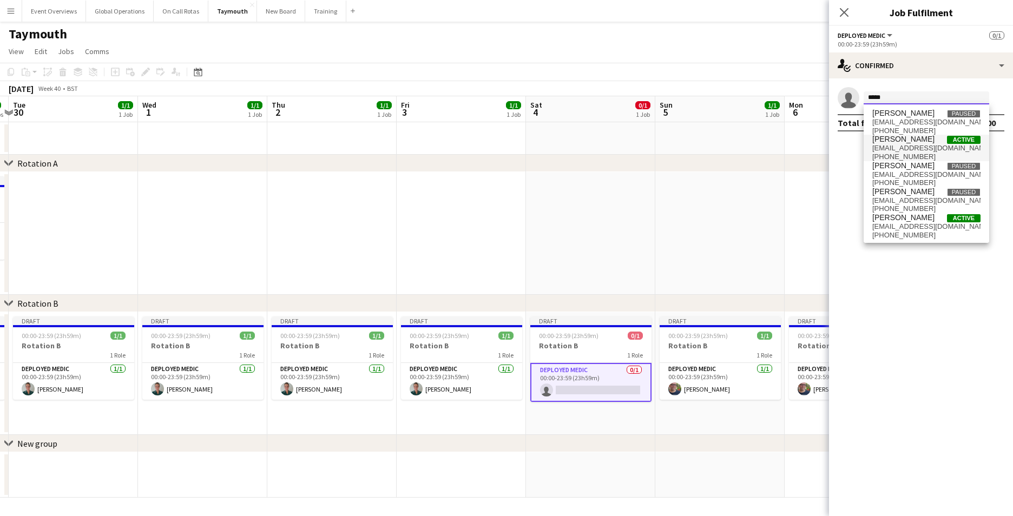
type input "*****"
click at [886, 144] on span "[EMAIL_ADDRESS][DOMAIN_NAME]" at bounding box center [927, 148] width 108 height 9
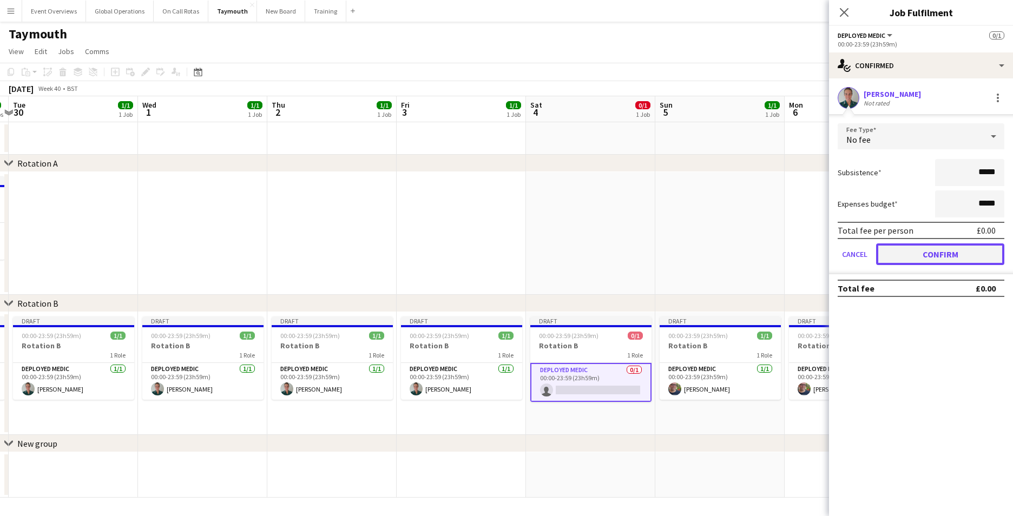
click at [923, 246] on button "Confirm" at bounding box center [940, 255] width 128 height 22
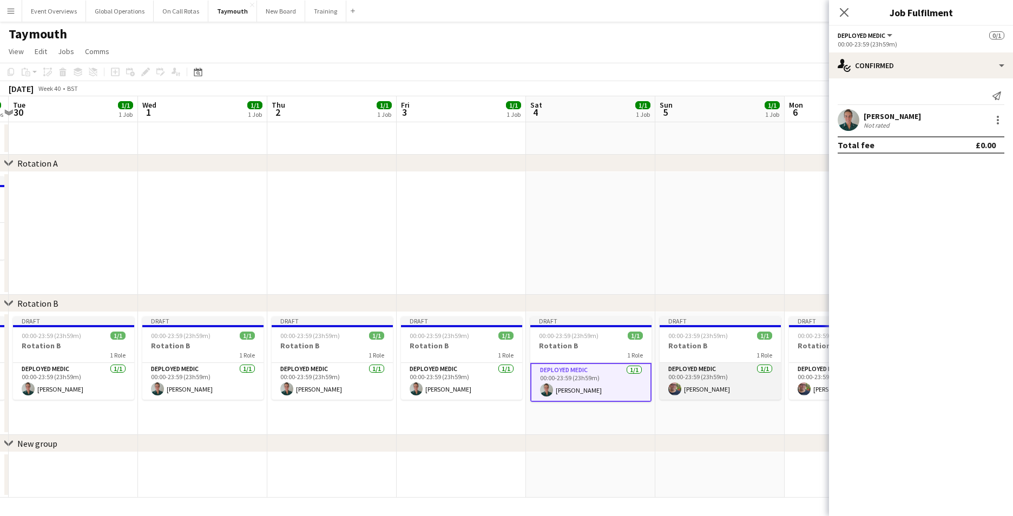
click at [706, 367] on app-card-role "Deployed Medic [DATE] 00:00-23:59 (23h59m) [PERSON_NAME]" at bounding box center [720, 381] width 121 height 37
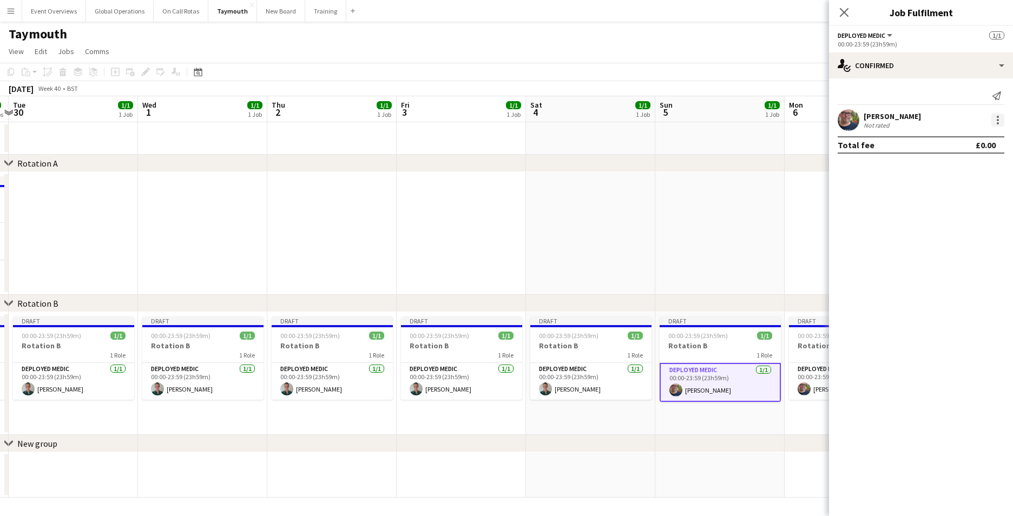
click at [998, 115] on div at bounding box center [998, 120] width 13 height 13
click at [963, 238] on button "Remove" at bounding box center [962, 244] width 84 height 26
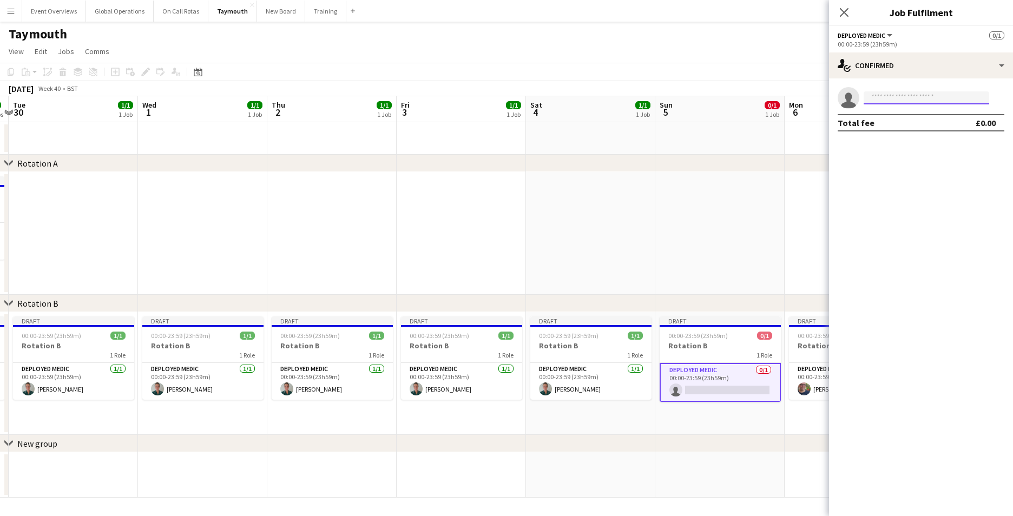
click at [894, 101] on input at bounding box center [927, 97] width 126 height 13
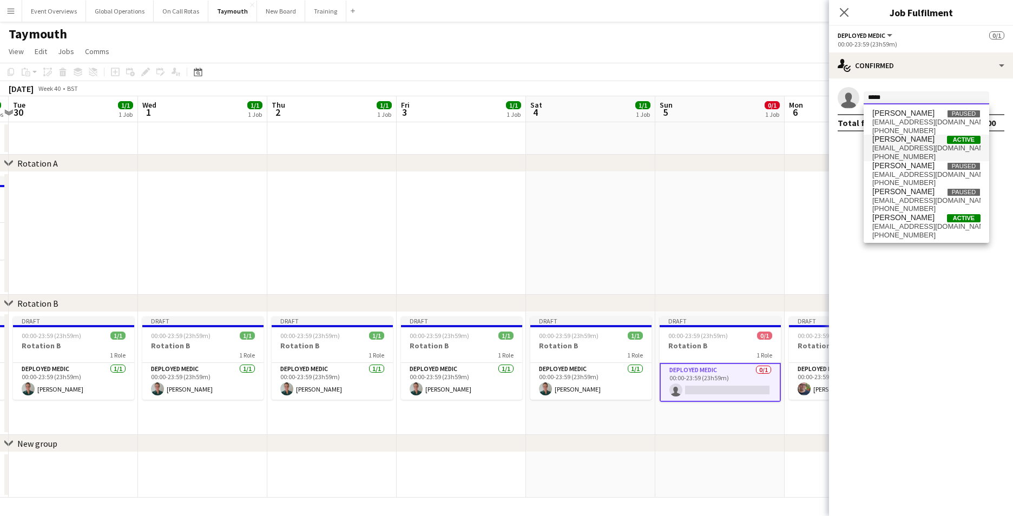
type input "*****"
click at [895, 144] on span "[EMAIL_ADDRESS][DOMAIN_NAME]" at bounding box center [927, 148] width 108 height 9
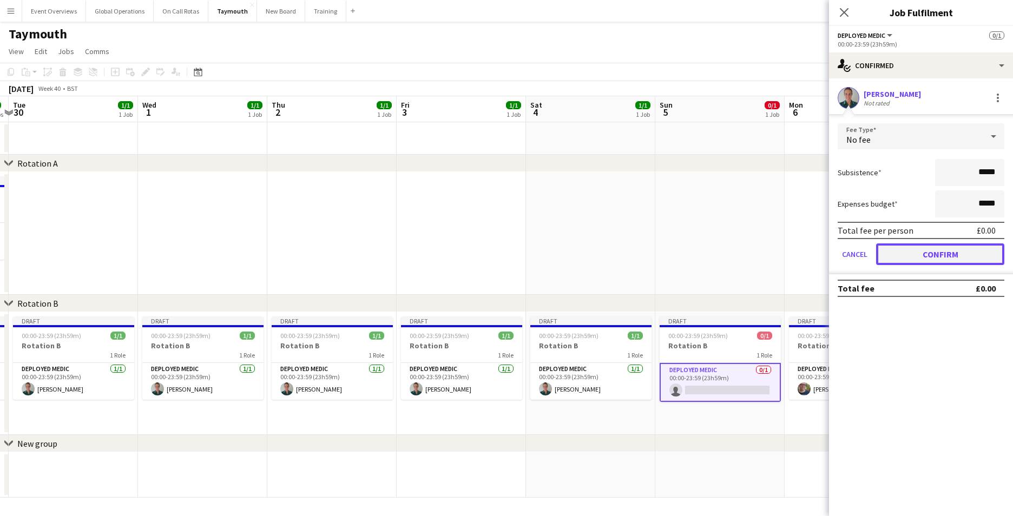
click at [920, 257] on button "Confirm" at bounding box center [940, 255] width 128 height 22
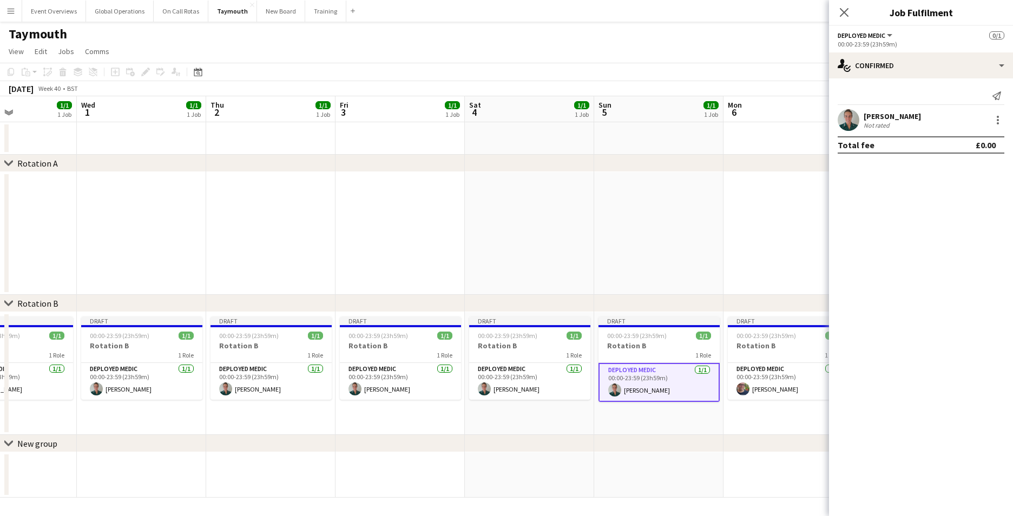
scroll to position [0, 262]
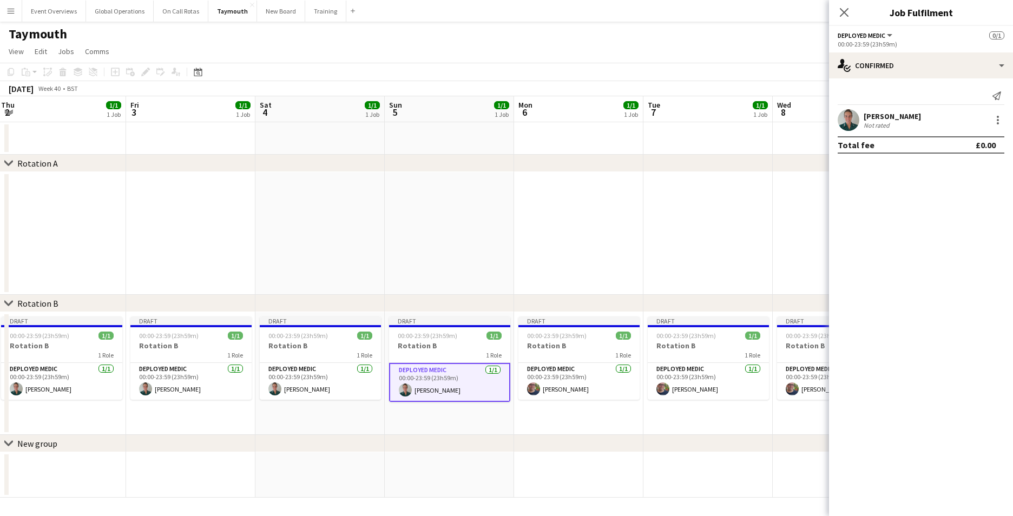
drag, startPoint x: 748, startPoint y: 462, endPoint x: 367, endPoint y: 445, distance: 381.5
click at [367, 445] on div "chevron-right Rotation A chevron-right Rotation B chevron-right New group Tue 3…" at bounding box center [506, 297] width 1013 height 402
click at [555, 366] on app-card-role "Deployed Medic [DATE] 00:00-23:59 (23h59m) [PERSON_NAME]" at bounding box center [579, 381] width 121 height 37
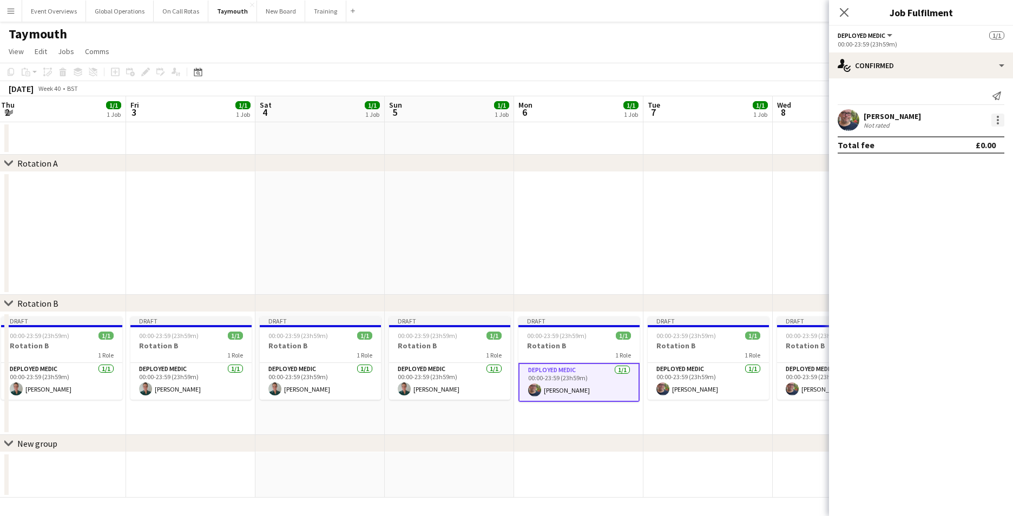
click at [998, 117] on div at bounding box center [998, 117] width 2 height 2
click at [957, 245] on span "Remove" at bounding box center [945, 243] width 32 height 9
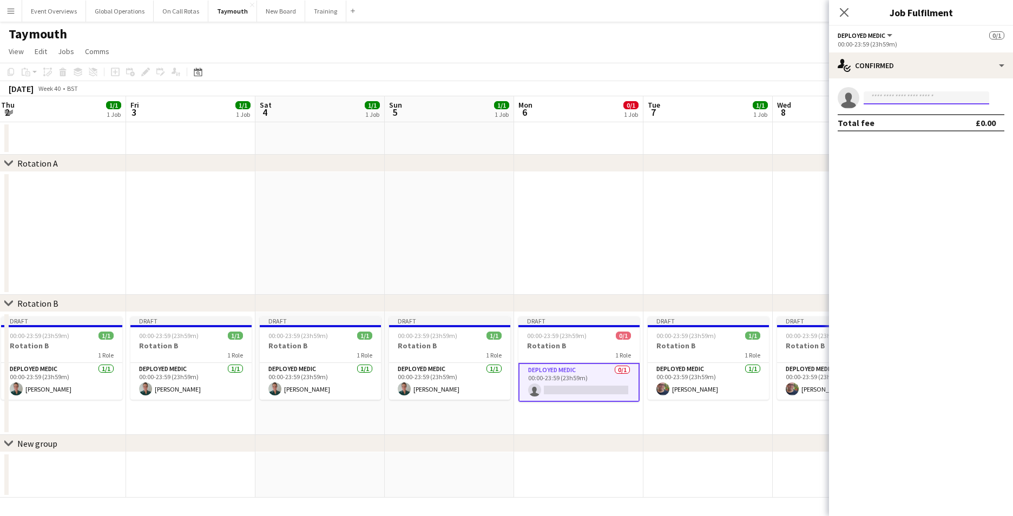
click at [901, 100] on input at bounding box center [927, 97] width 126 height 13
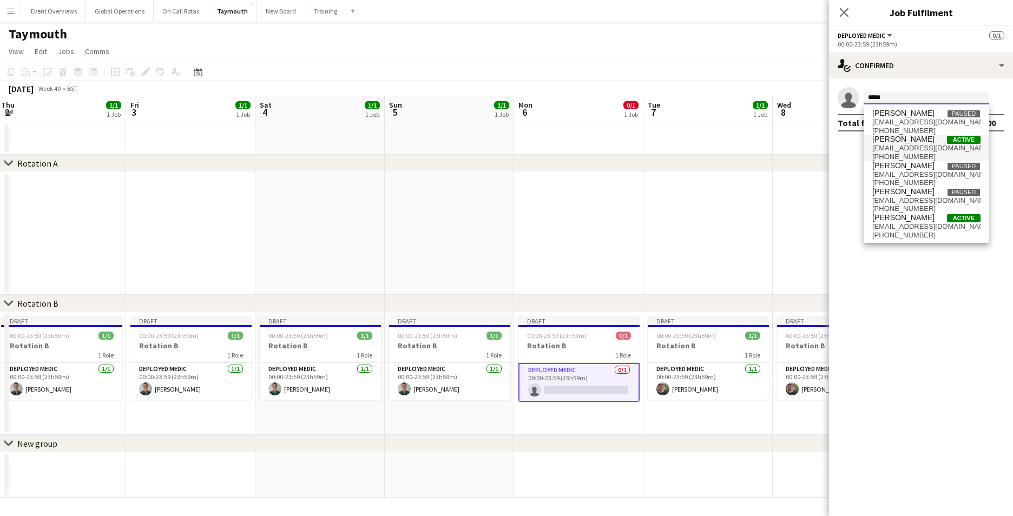
type input "*****"
click at [900, 143] on span "[PERSON_NAME]" at bounding box center [904, 139] width 62 height 9
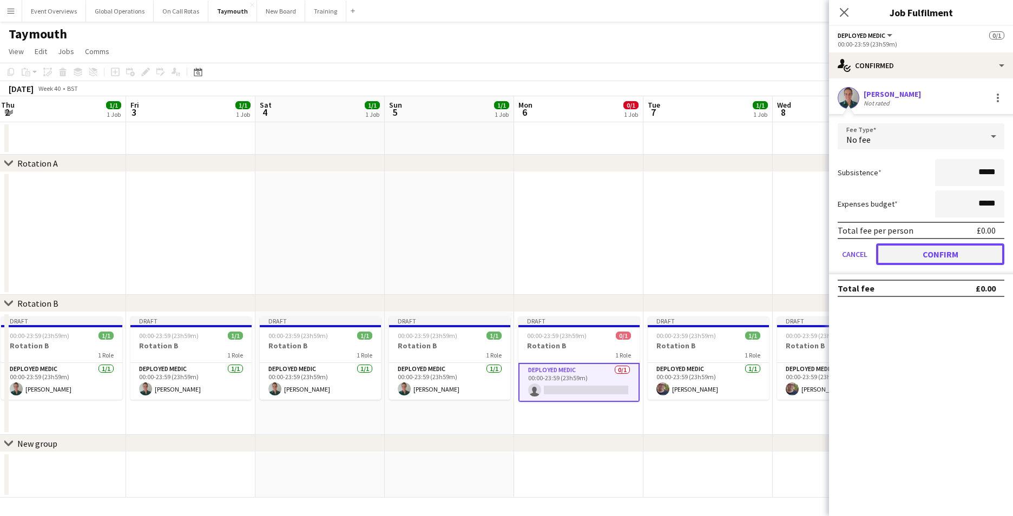
click at [899, 247] on button "Confirm" at bounding box center [940, 255] width 128 height 22
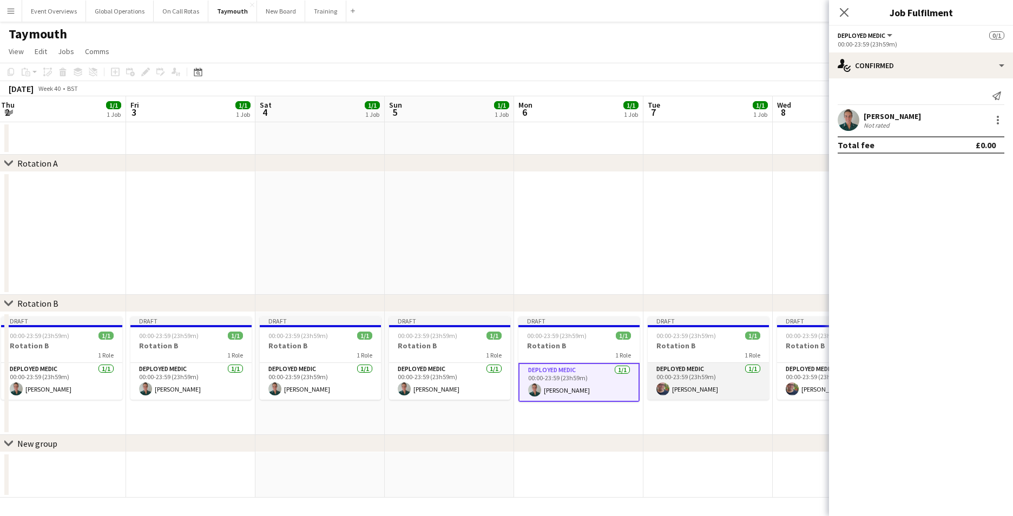
click at [693, 368] on app-card-role "Deployed Medic [DATE] 00:00-23:59 (23h59m) [PERSON_NAME]" at bounding box center [708, 381] width 121 height 37
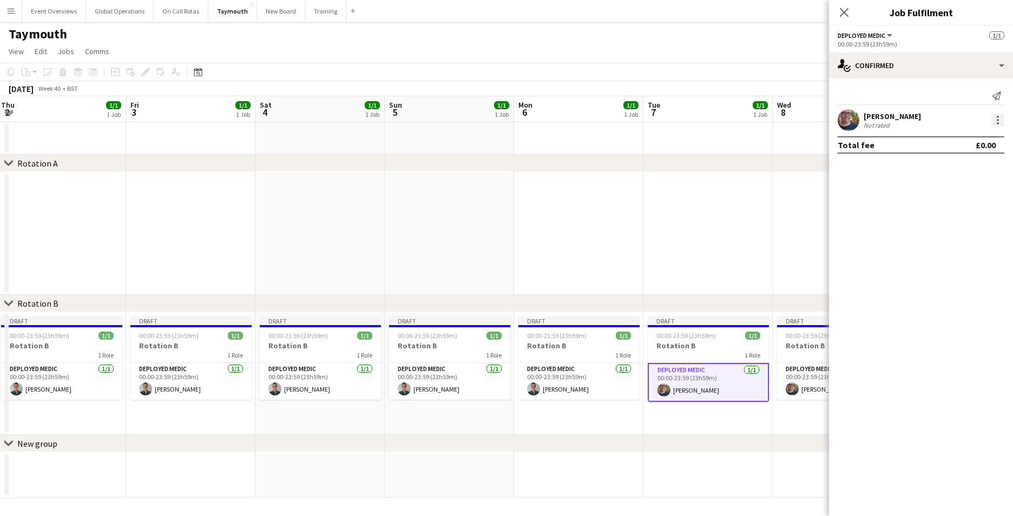
click at [999, 119] on div at bounding box center [998, 120] width 2 height 2
click at [934, 244] on span "Remove" at bounding box center [945, 243] width 32 height 9
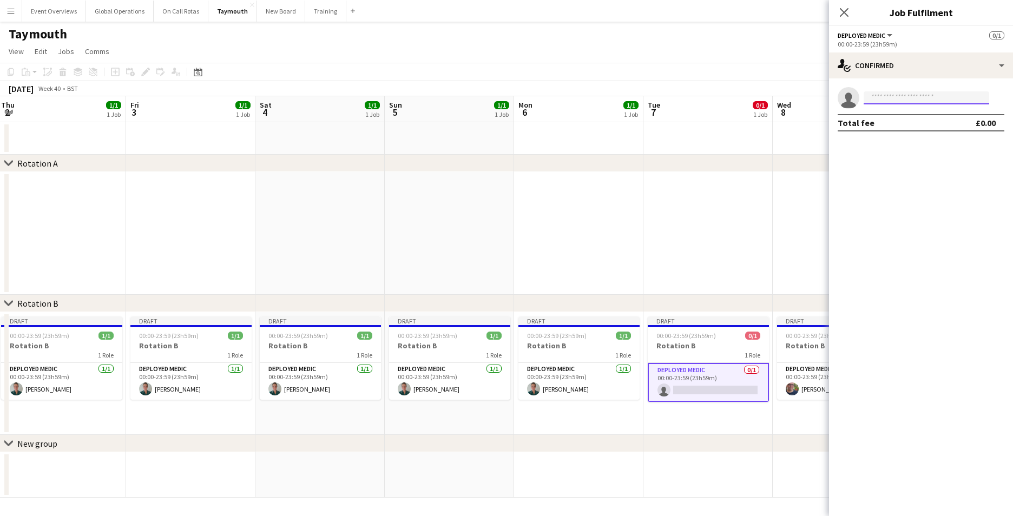
click at [893, 97] on input at bounding box center [927, 97] width 126 height 13
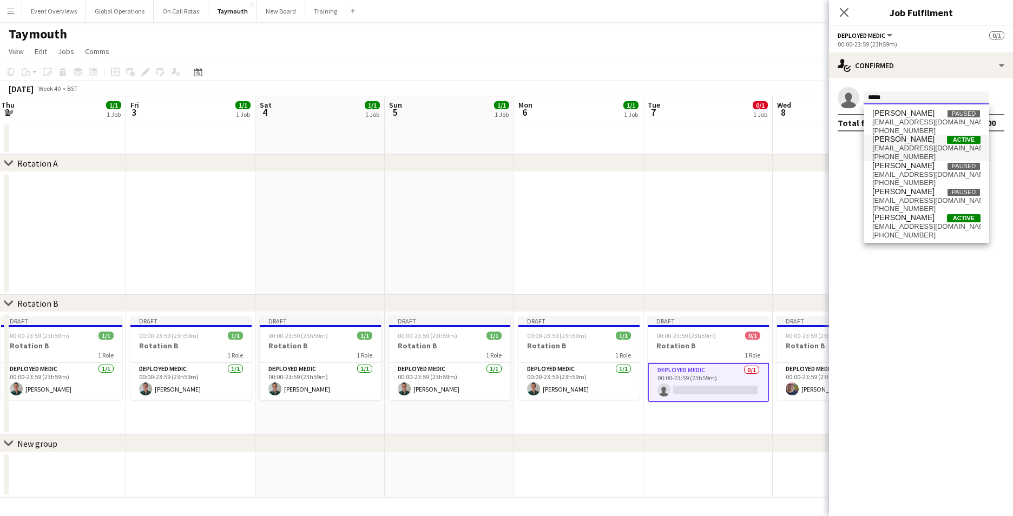
type input "*****"
click at [904, 147] on span "[EMAIL_ADDRESS][DOMAIN_NAME]" at bounding box center [927, 148] width 108 height 9
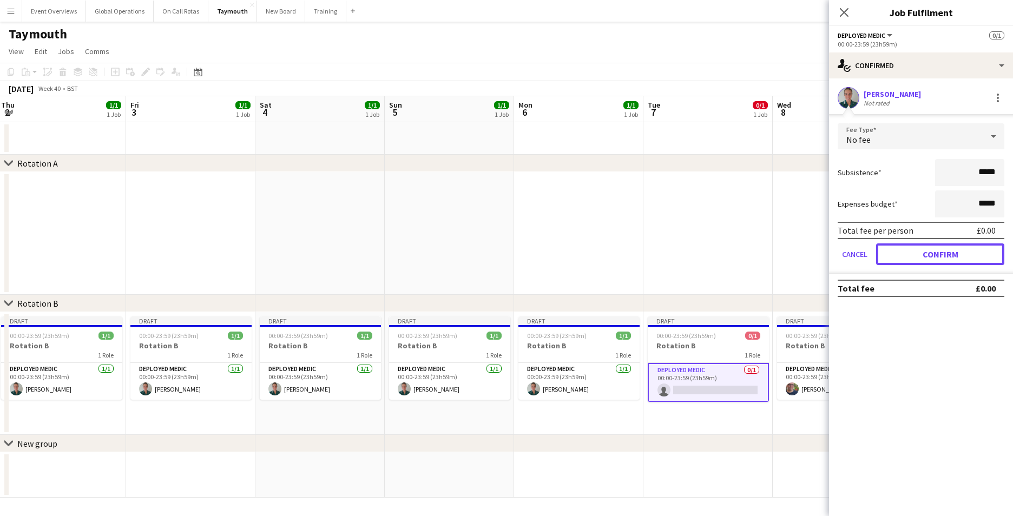
click at [912, 254] on button "Confirm" at bounding box center [940, 255] width 128 height 22
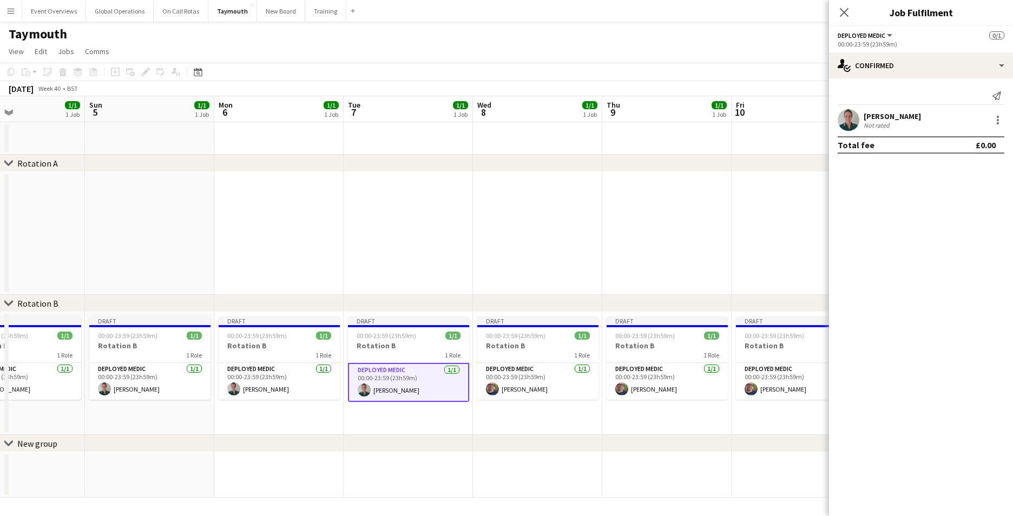
scroll to position [0, 447]
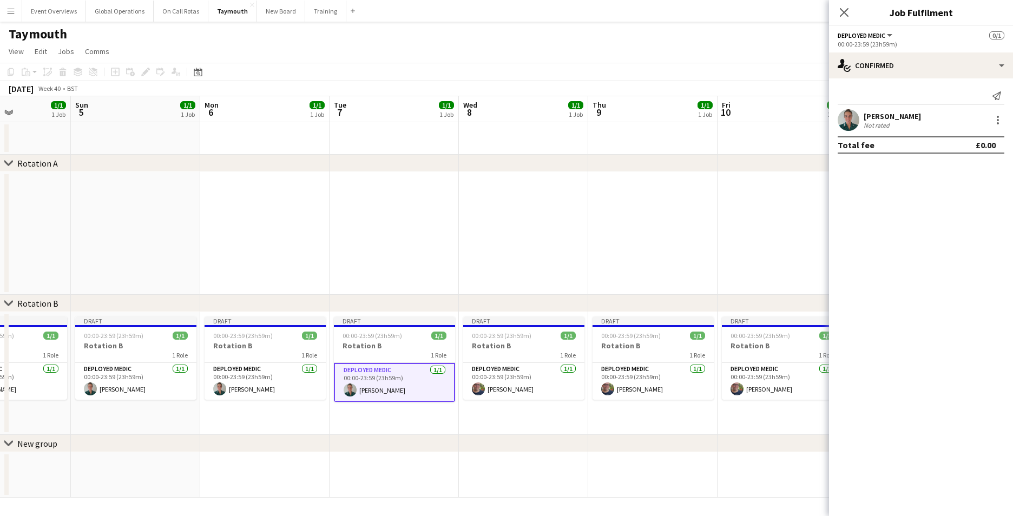
drag, startPoint x: 729, startPoint y: 238, endPoint x: 433, endPoint y: 212, distance: 296.7
click at [433, 212] on app-calendar-viewport "Wed 1 1/1 1 Job Thu 2 1/1 1 Job Fri 3 1/1 1 Job Sat 4 1/1 1 Job Sun 5 1/1 1 Job…" at bounding box center [506, 297] width 1013 height 402
click at [482, 368] on app-card-role "Deployed Medic [DATE] 00:00-23:59 (23h59m) [PERSON_NAME]" at bounding box center [523, 381] width 121 height 37
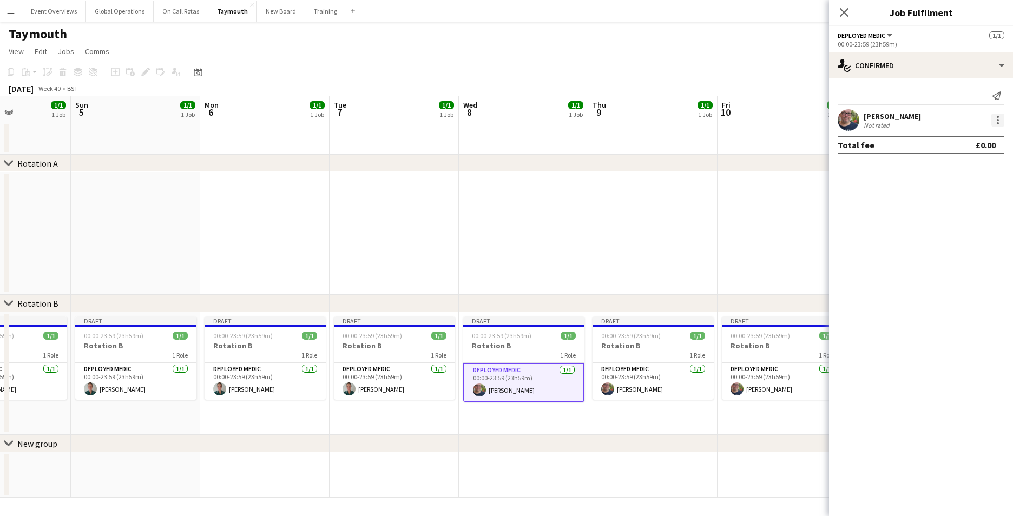
click at [999, 120] on div at bounding box center [998, 120] width 13 height 13
click at [964, 244] on span "Remove" at bounding box center [962, 244] width 67 height 10
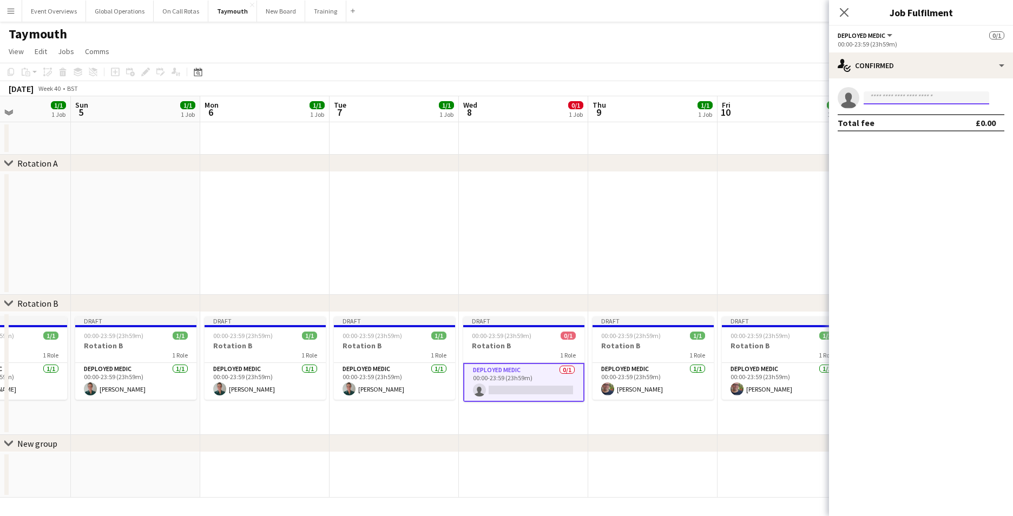
click at [916, 101] on input at bounding box center [927, 97] width 126 height 13
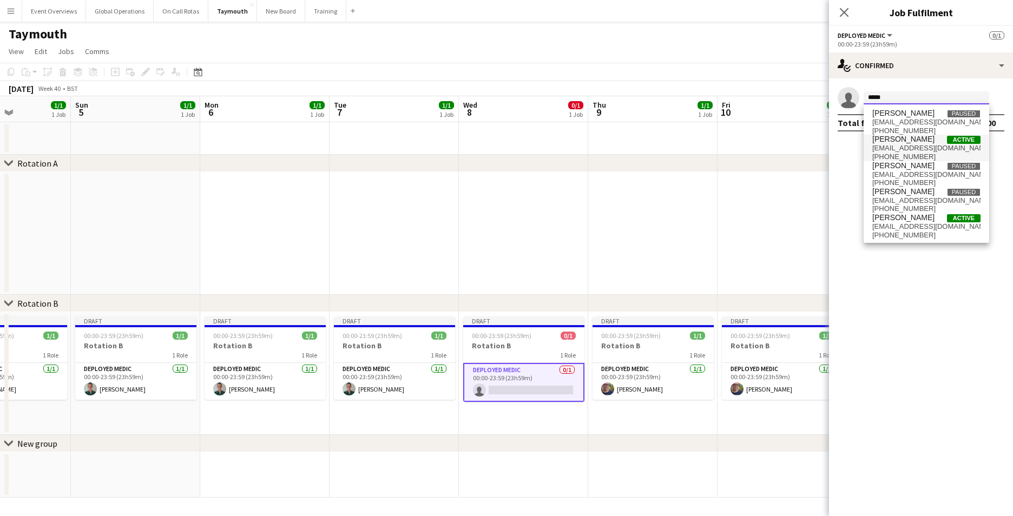
type input "*****"
click at [903, 141] on span "[PERSON_NAME]" at bounding box center [904, 139] width 62 height 9
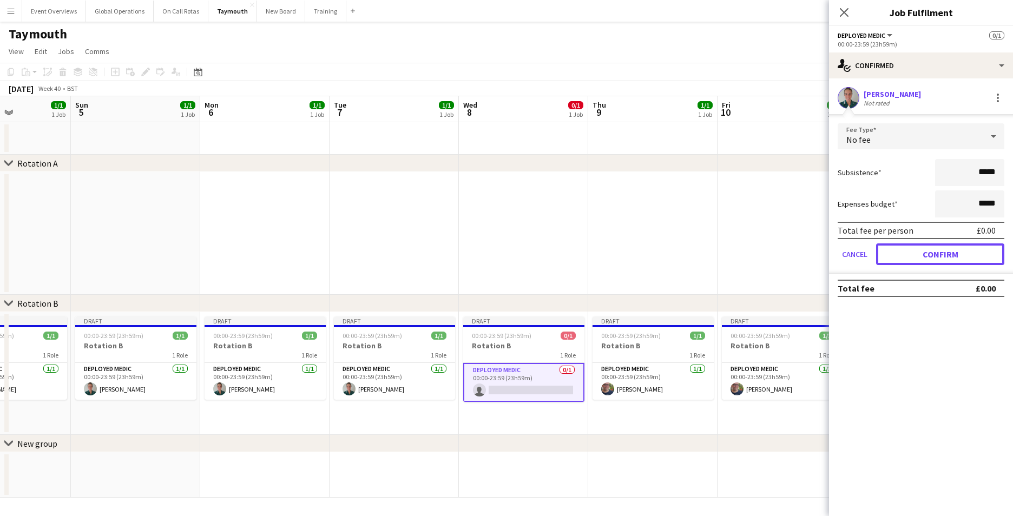
drag, startPoint x: 914, startPoint y: 254, endPoint x: 908, endPoint y: 258, distance: 7.4
click at [913, 254] on button "Confirm" at bounding box center [940, 255] width 128 height 22
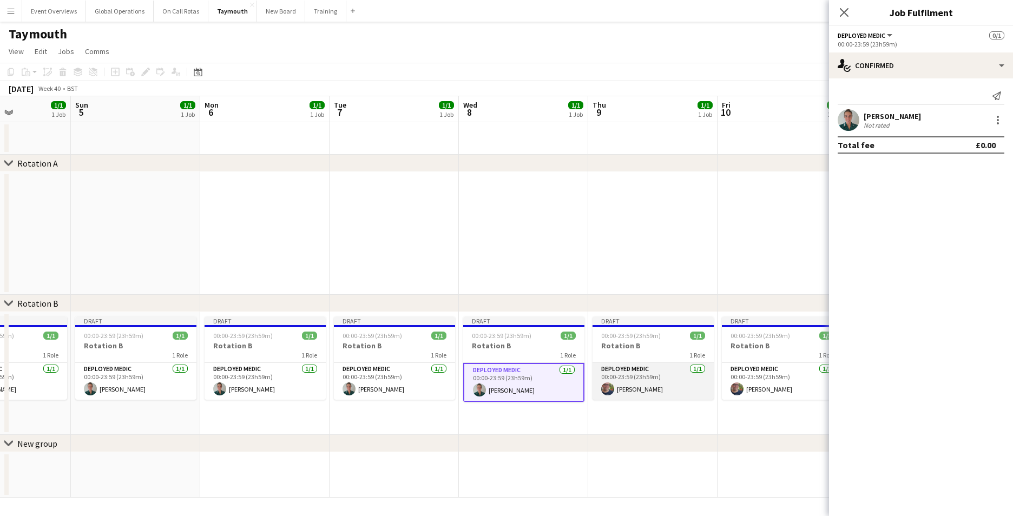
click at [629, 370] on app-card-role "Deployed Medic [DATE] 00:00-23:59 (23h59m) [PERSON_NAME]" at bounding box center [653, 381] width 121 height 37
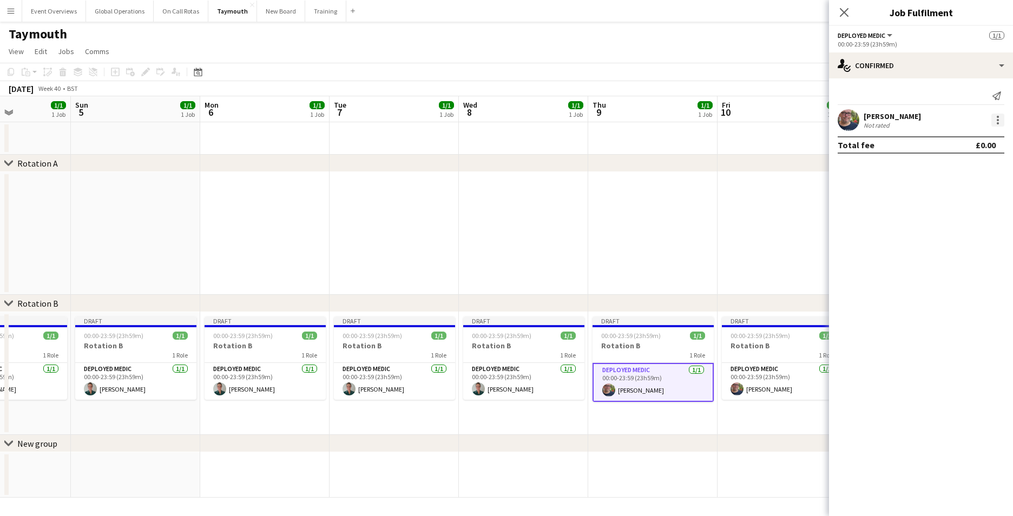
click at [999, 117] on div at bounding box center [998, 117] width 2 height 2
click at [934, 240] on span "Remove" at bounding box center [945, 243] width 32 height 9
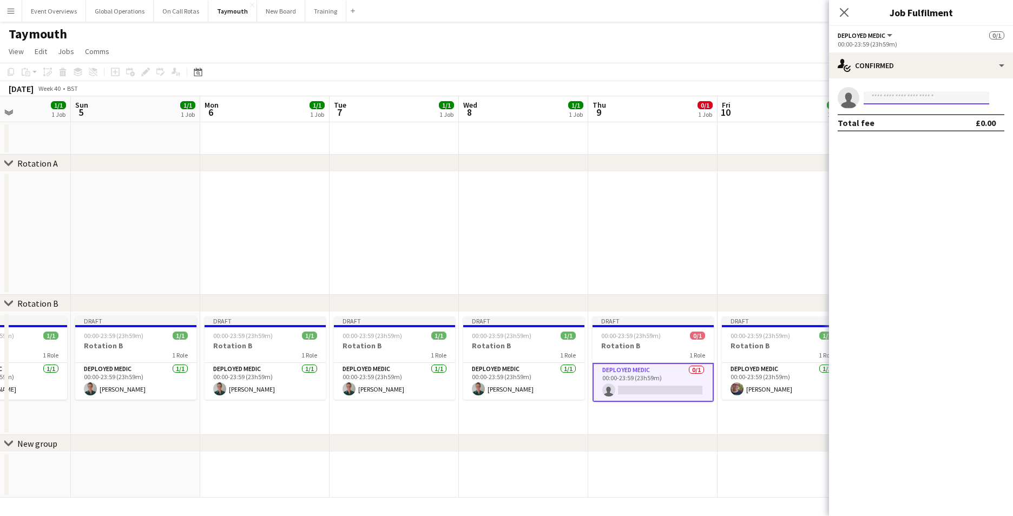
click at [910, 94] on input at bounding box center [927, 97] width 126 height 13
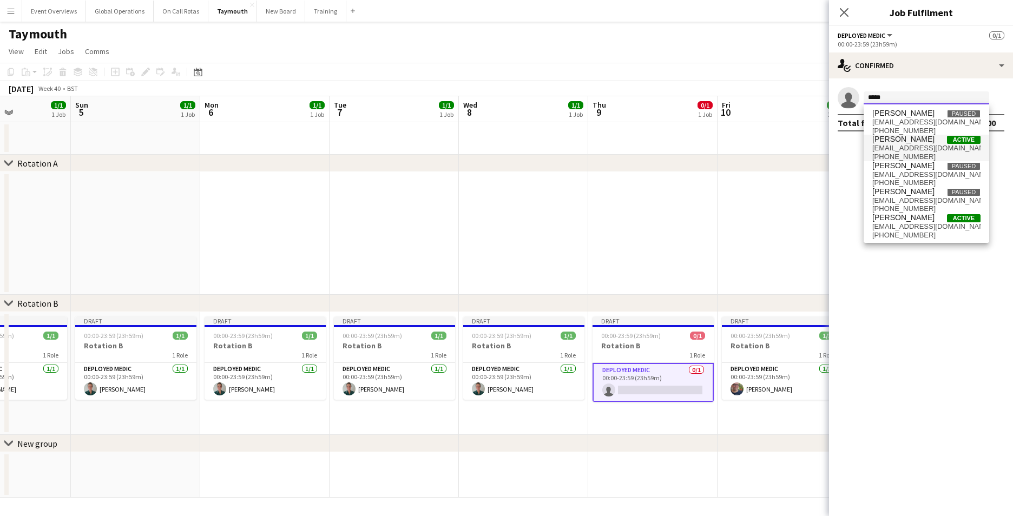
type input "*****"
click at [900, 139] on span "[PERSON_NAME]" at bounding box center [904, 139] width 62 height 9
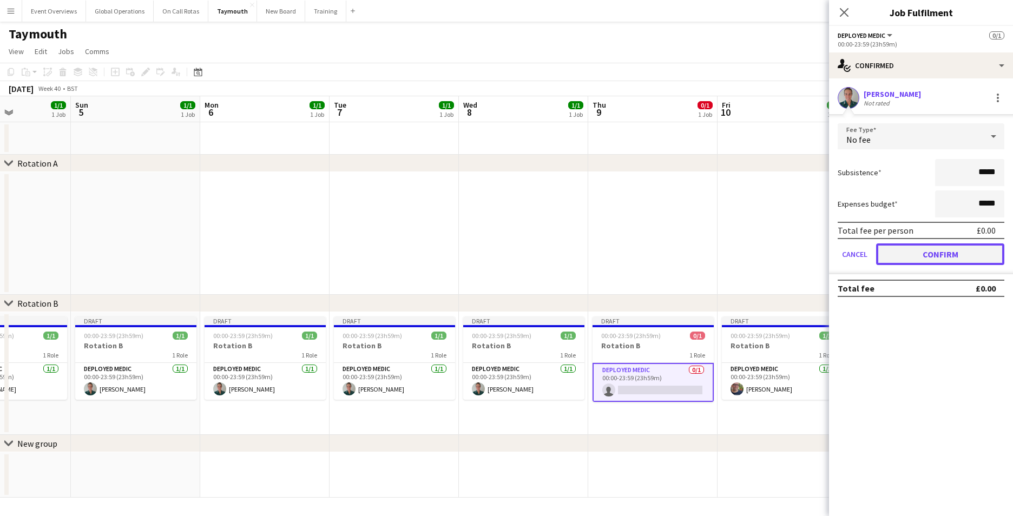
click at [925, 254] on button "Confirm" at bounding box center [940, 255] width 128 height 22
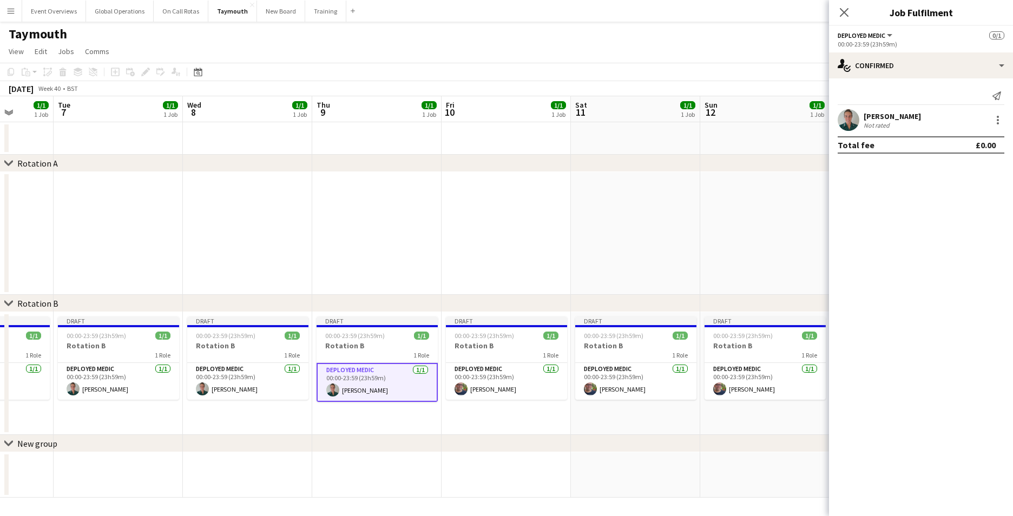
scroll to position [0, 344]
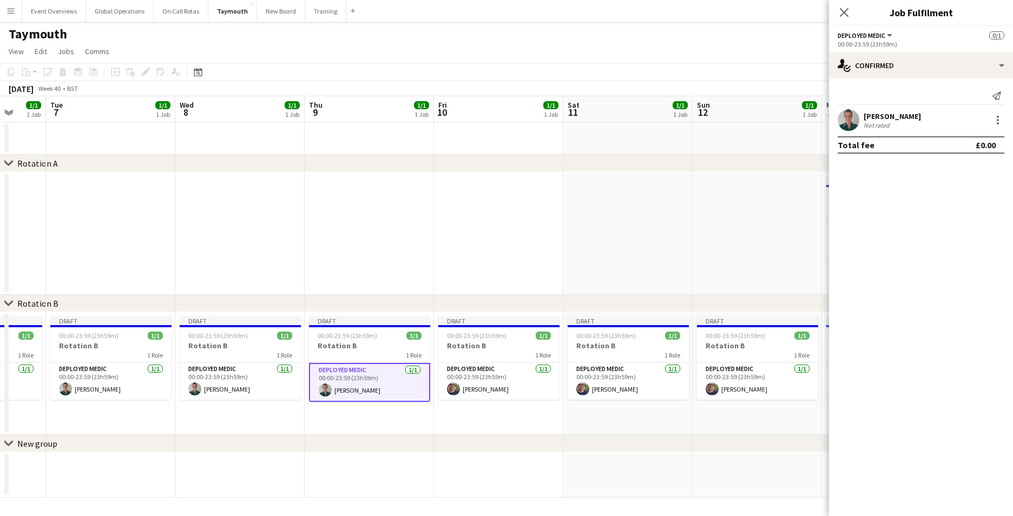
drag, startPoint x: 760, startPoint y: 248, endPoint x: 493, endPoint y: 298, distance: 271.5
click at [475, 267] on app-calendar-viewport "Sat 4 1/1 1 Job Sun 5 1/1 1 Job Mon 6 1/1 1 Job Tue 7 1/1 1 Job Wed 8 1/1 1 Job…" at bounding box center [506, 297] width 1013 height 402
click at [476, 388] on app-card-role "Deployed Medic [DATE] 00:00-23:59 (23h59m) [PERSON_NAME]" at bounding box center [497, 381] width 121 height 37
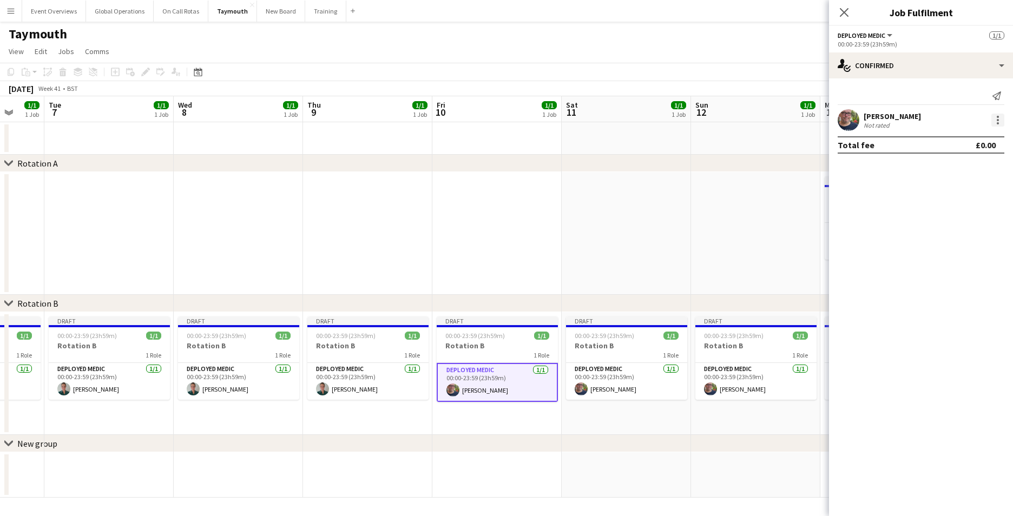
click at [1002, 122] on div at bounding box center [998, 120] width 13 height 13
click at [958, 239] on span "Remove" at bounding box center [945, 243] width 32 height 9
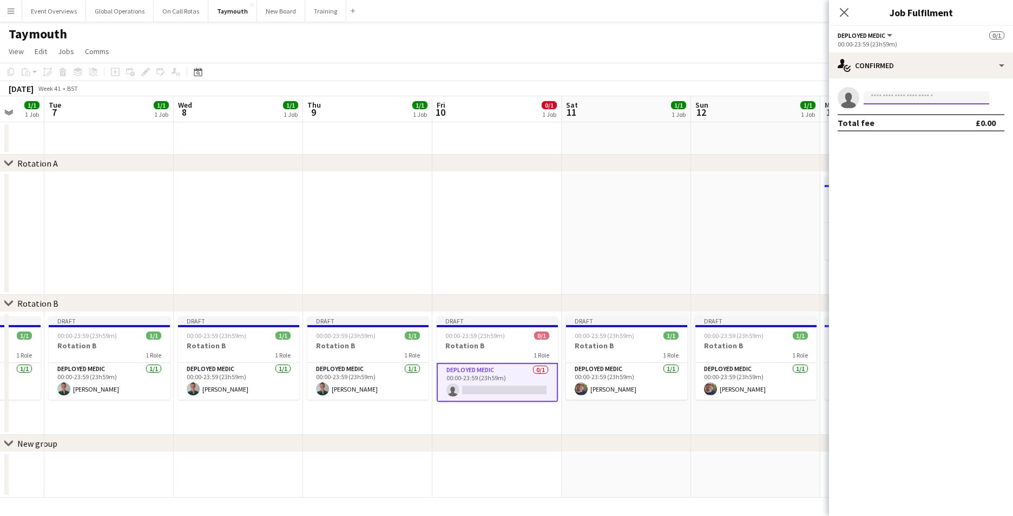
click at [893, 96] on input at bounding box center [927, 97] width 126 height 13
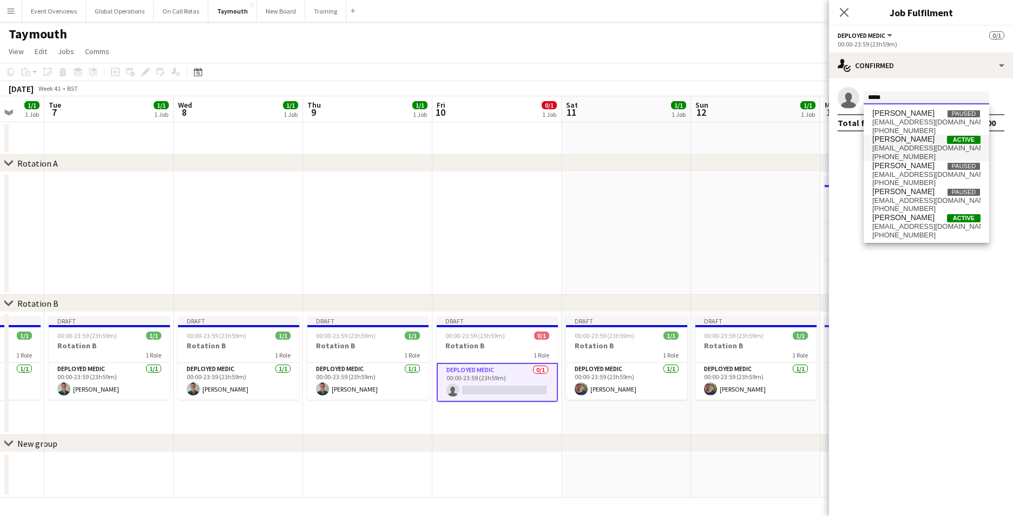
type input "*****"
click at [886, 147] on span "[EMAIL_ADDRESS][DOMAIN_NAME]" at bounding box center [927, 148] width 108 height 9
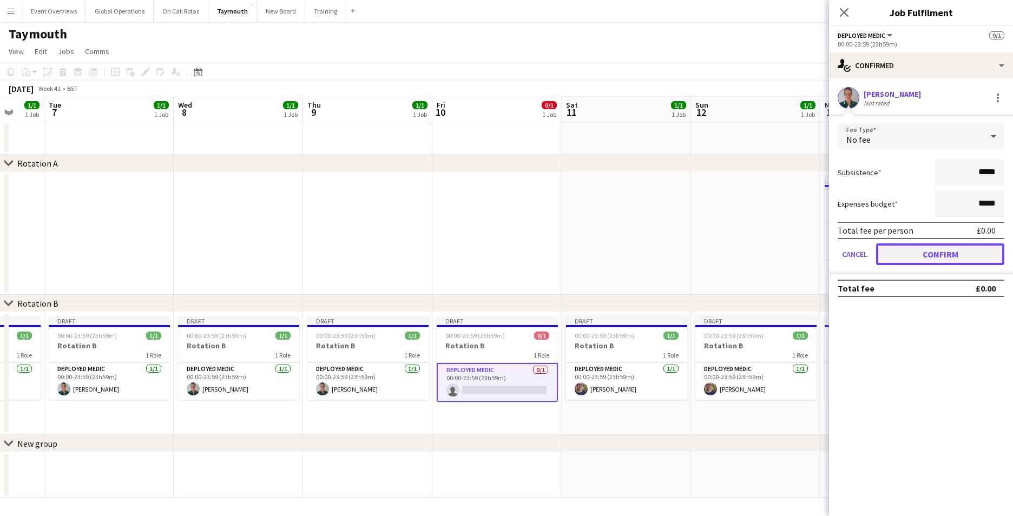
click at [915, 252] on button "Confirm" at bounding box center [940, 255] width 128 height 22
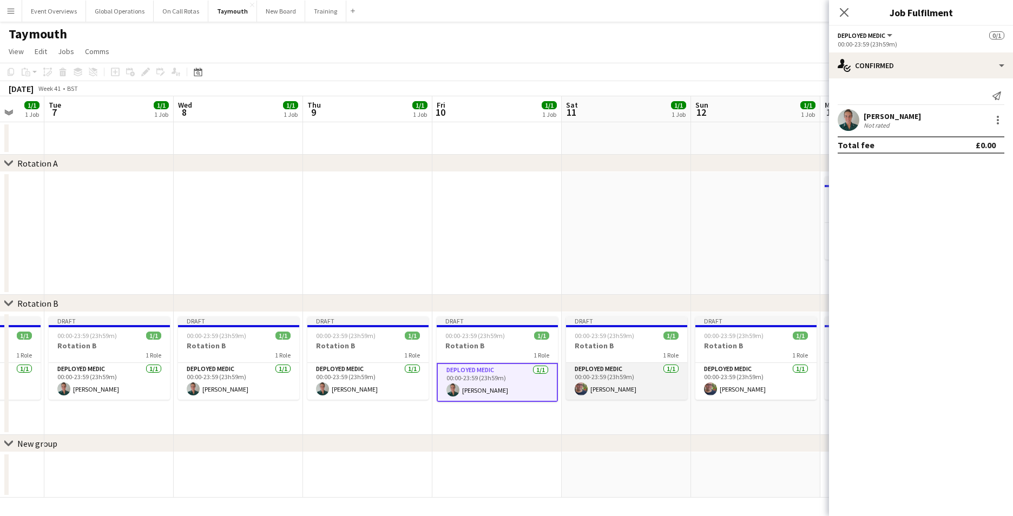
click at [590, 365] on app-card-role "Deployed Medic [DATE] 00:00-23:59 (23h59m) [PERSON_NAME]" at bounding box center [626, 381] width 121 height 37
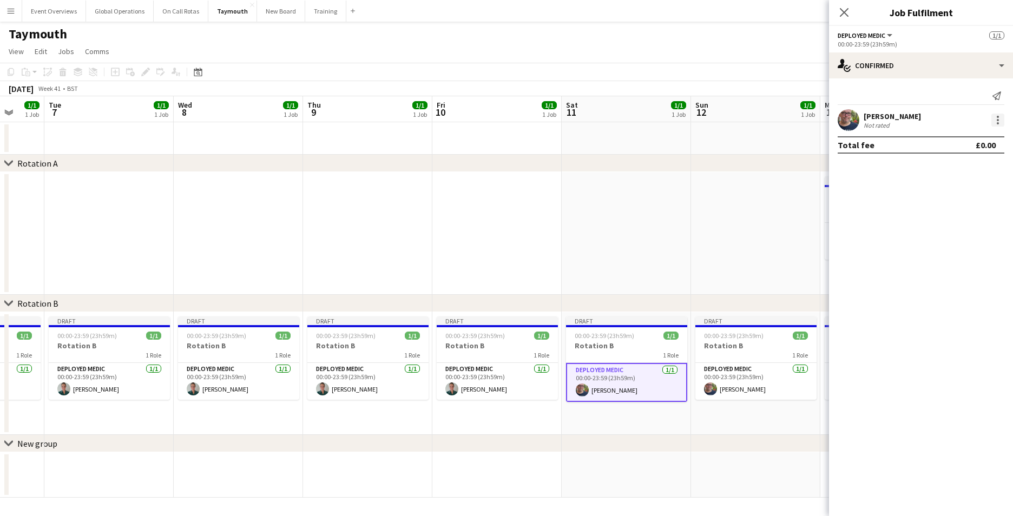
click at [998, 120] on div at bounding box center [998, 120] width 2 height 2
drag, startPoint x: 945, startPoint y: 243, endPoint x: 941, endPoint y: 235, distance: 7.8
click at [944, 243] on span "Remove" at bounding box center [945, 243] width 32 height 9
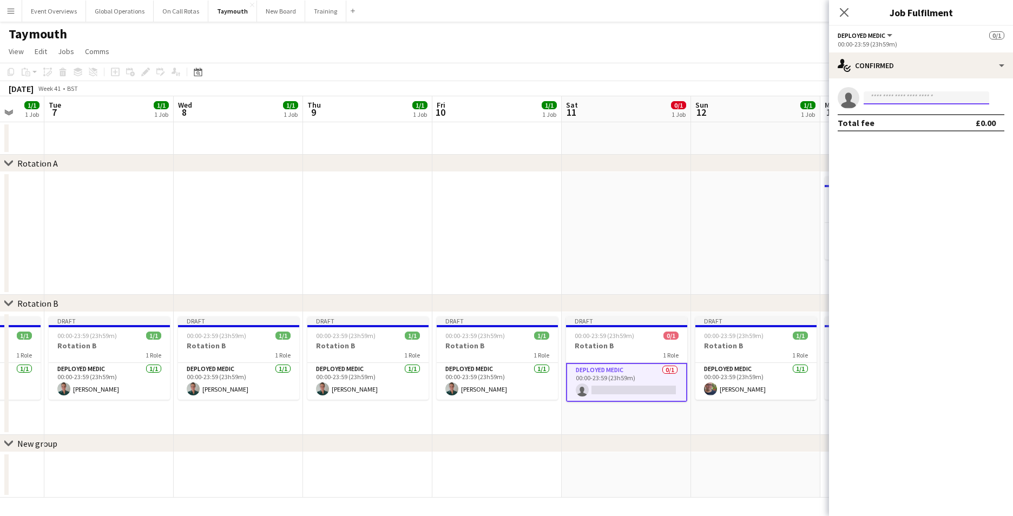
click at [900, 96] on input at bounding box center [927, 97] width 126 height 13
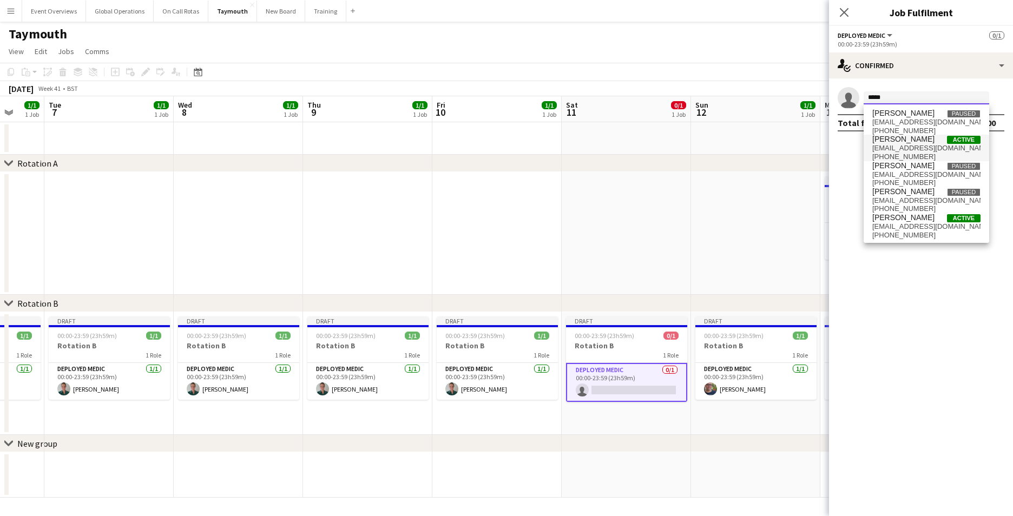
type input "*****"
click at [890, 143] on span "[PERSON_NAME]" at bounding box center [904, 139] width 62 height 9
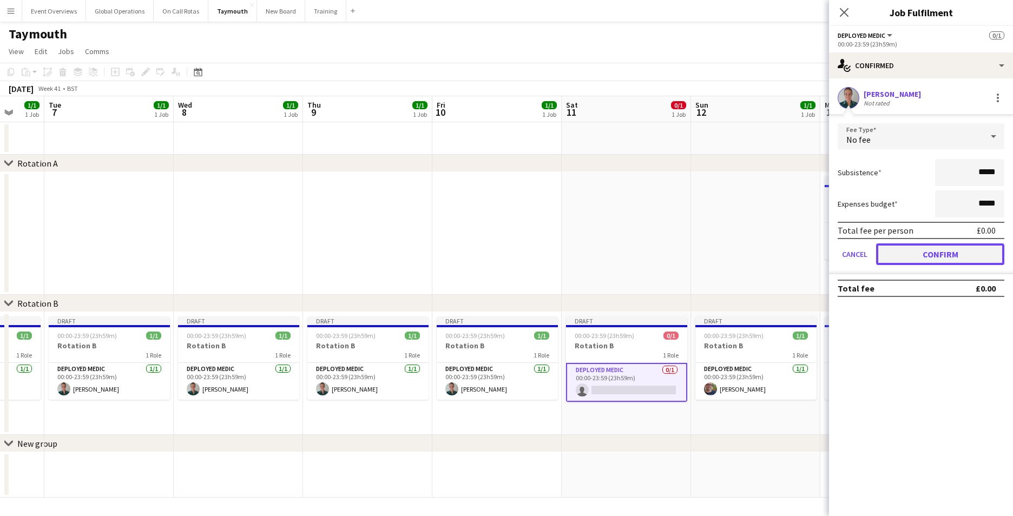
click at [925, 255] on button "Confirm" at bounding box center [940, 255] width 128 height 22
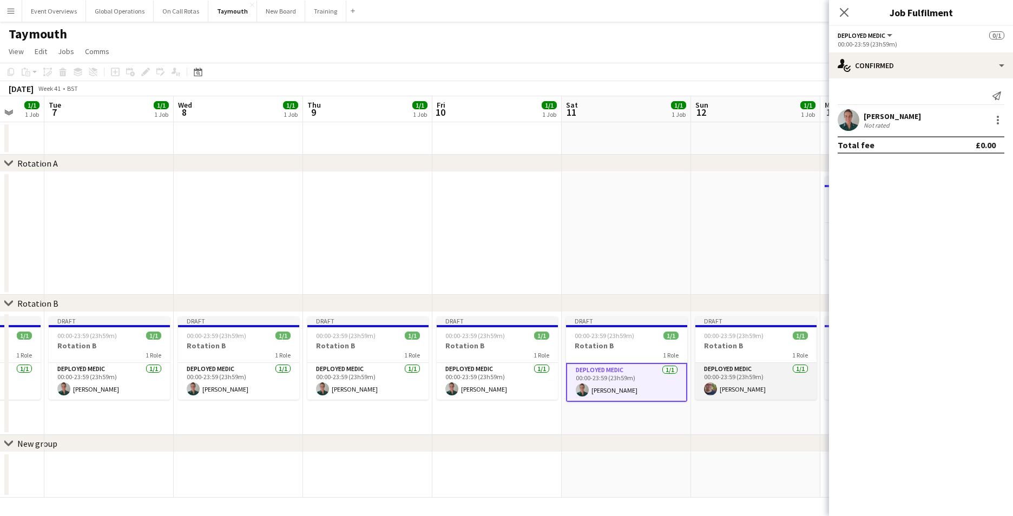
click at [737, 365] on app-card-role "Deployed Medic [DATE] 00:00-23:59 (23h59m) [PERSON_NAME]" at bounding box center [756, 381] width 121 height 37
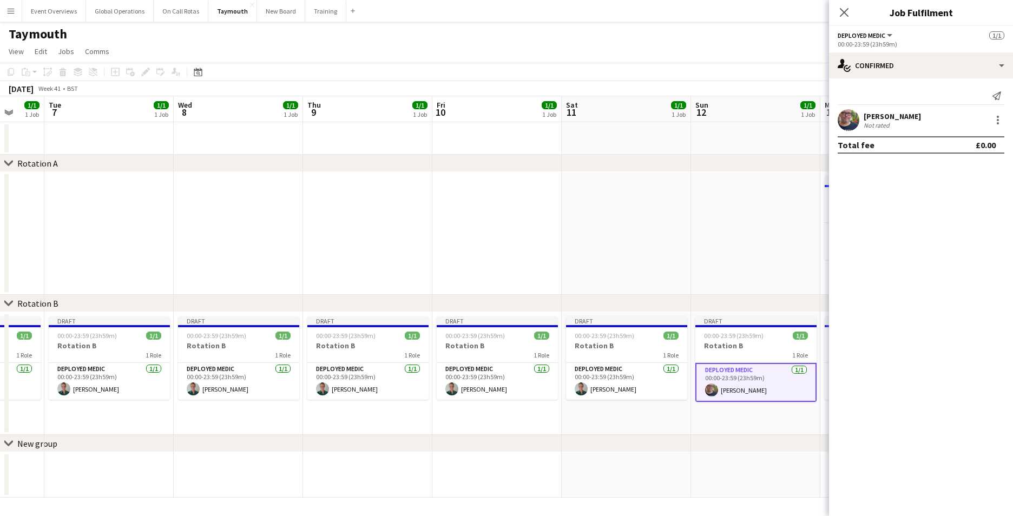
scroll to position [0, 344]
click at [1000, 118] on div at bounding box center [998, 120] width 13 height 13
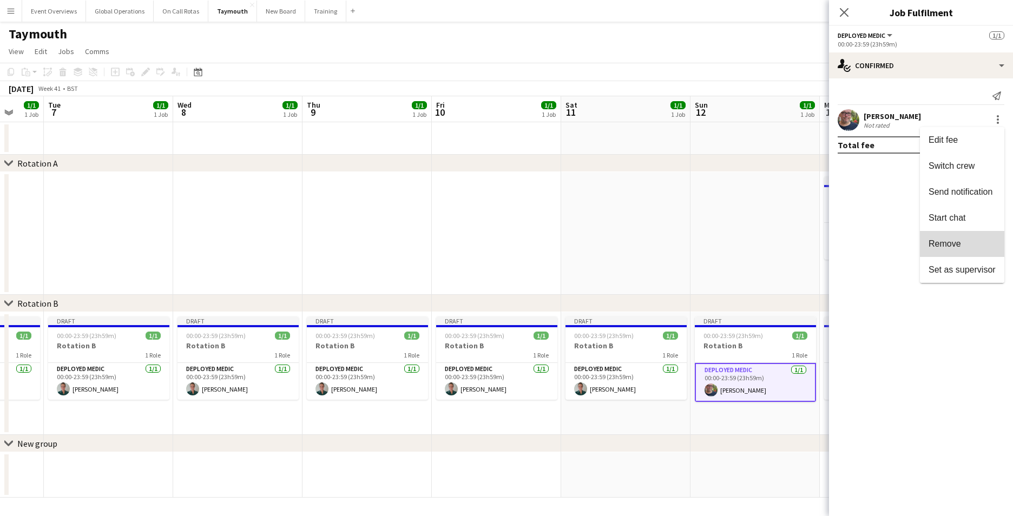
click at [962, 242] on span "Remove" at bounding box center [962, 244] width 67 height 10
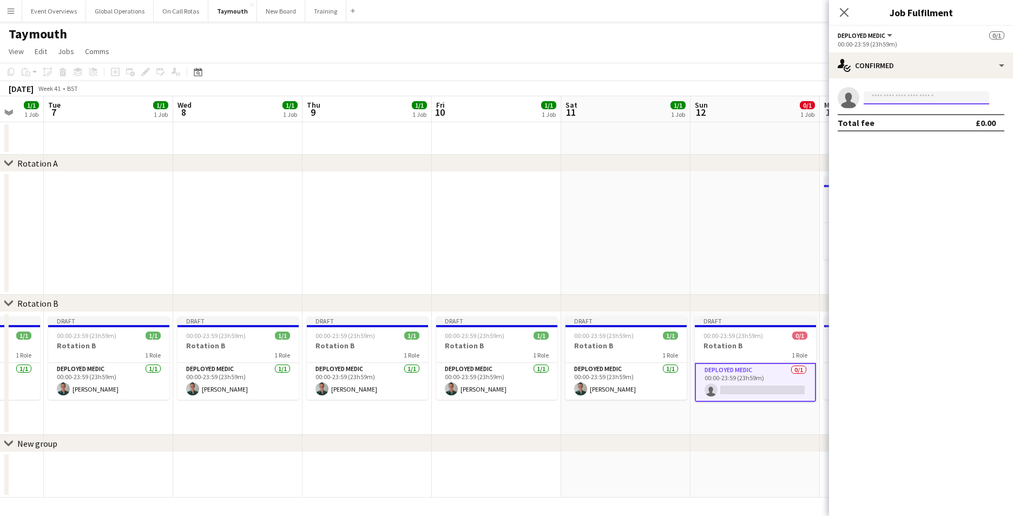
click at [912, 97] on input at bounding box center [927, 97] width 126 height 13
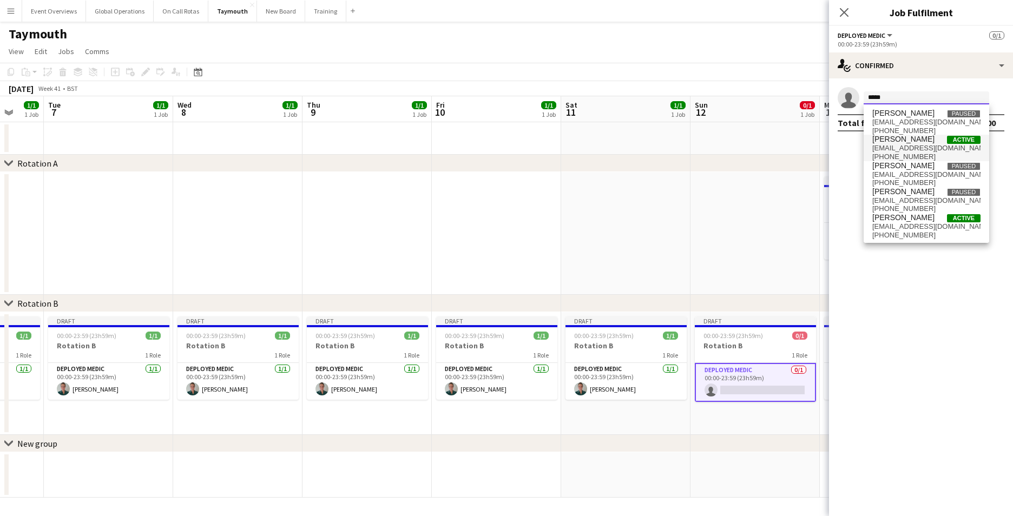
type input "*****"
click at [900, 144] on span "[EMAIL_ADDRESS][DOMAIN_NAME]" at bounding box center [927, 148] width 108 height 9
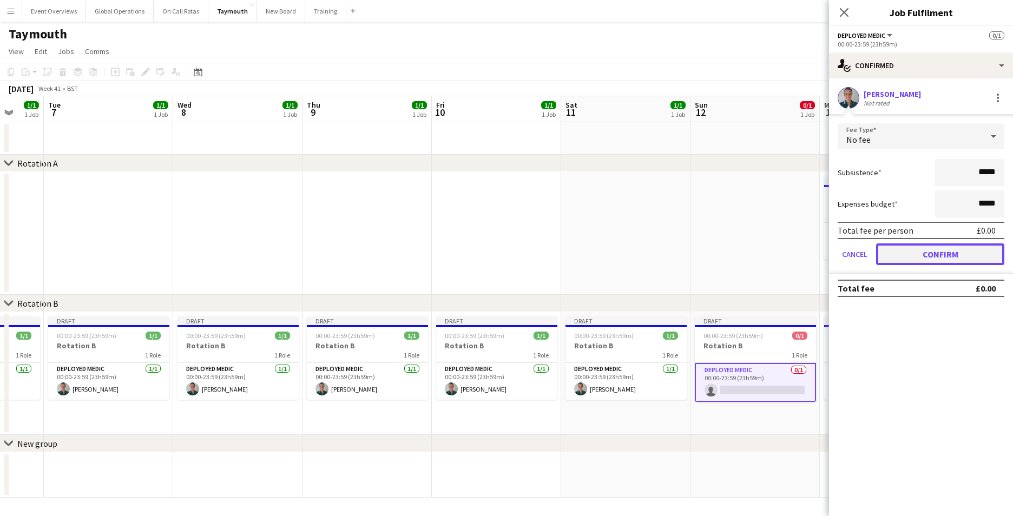
drag, startPoint x: 920, startPoint y: 258, endPoint x: 912, endPoint y: 265, distance: 10.4
click at [919, 258] on button "Confirm" at bounding box center [940, 255] width 128 height 22
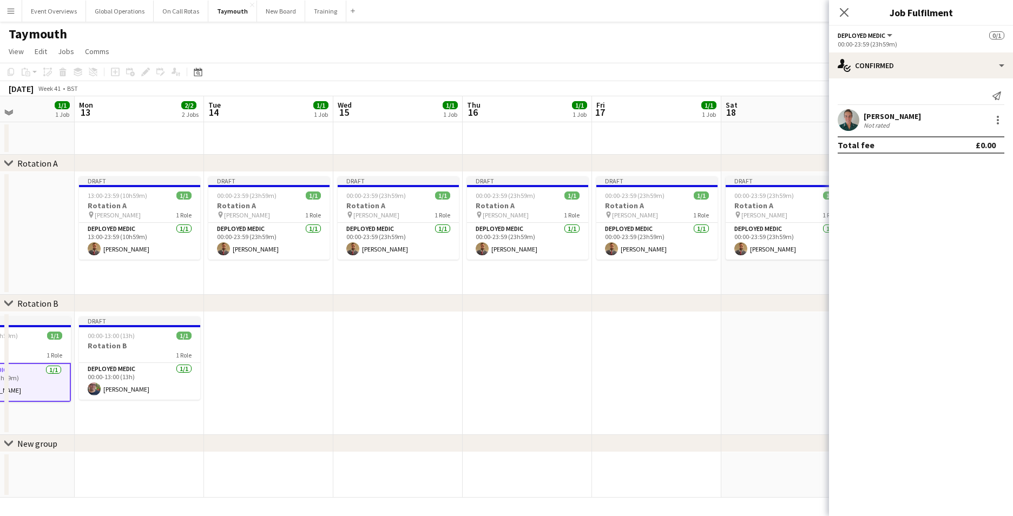
scroll to position [0, 412]
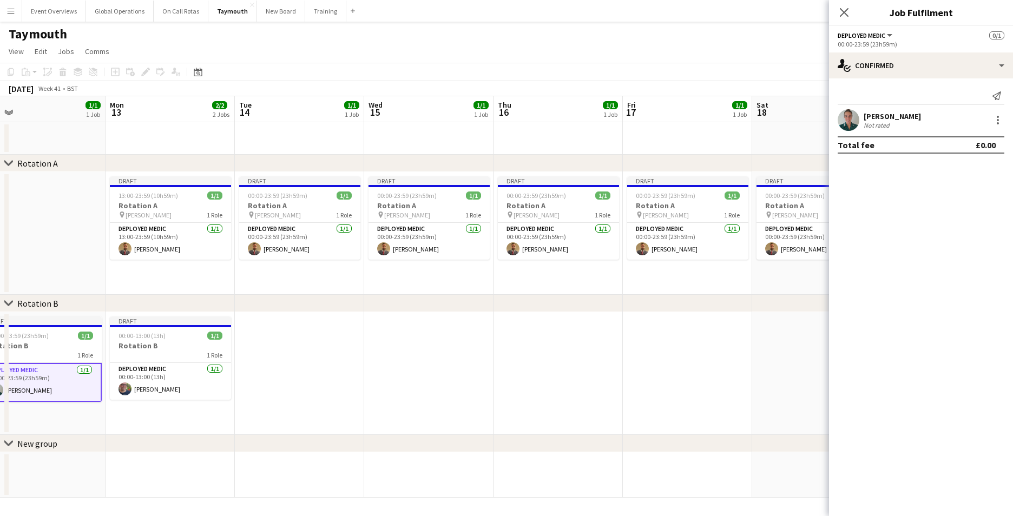
drag, startPoint x: 743, startPoint y: 235, endPoint x: 29, endPoint y: 174, distance: 717.3
click at [29, 174] on app-calendar-viewport "Thu 9 1/1 1 Job Fri 10 1/1 1 Job Sat 11 1/1 1 Job Sun 12 1/1 1 Job Mon 13 2/2 2…" at bounding box center [506, 297] width 1013 height 402
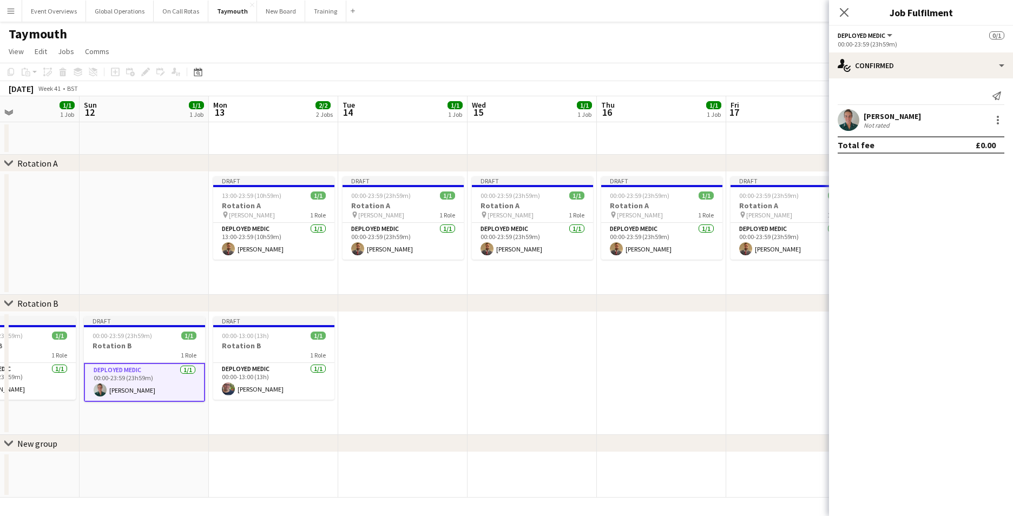
scroll to position [0, 246]
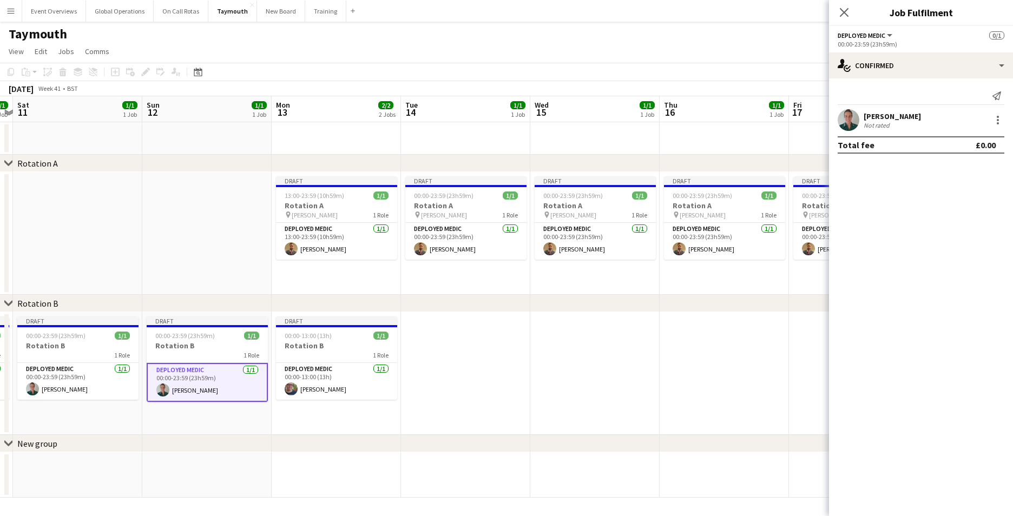
drag, startPoint x: 194, startPoint y: 434, endPoint x: 359, endPoint y: 417, distance: 165.4
click at [361, 425] on app-calendar-viewport "Thu 9 1/1 1 Job Fri 10 1/1 1 Job Sat 11 1/1 1 Job Sun 12 1/1 1 Job Mon 13 2/2 2…" at bounding box center [506, 297] width 1013 height 402
click at [315, 367] on app-card-role "Deployed Medic [DATE] 00:00-13:00 (13h) [PERSON_NAME]" at bounding box center [336, 381] width 121 height 37
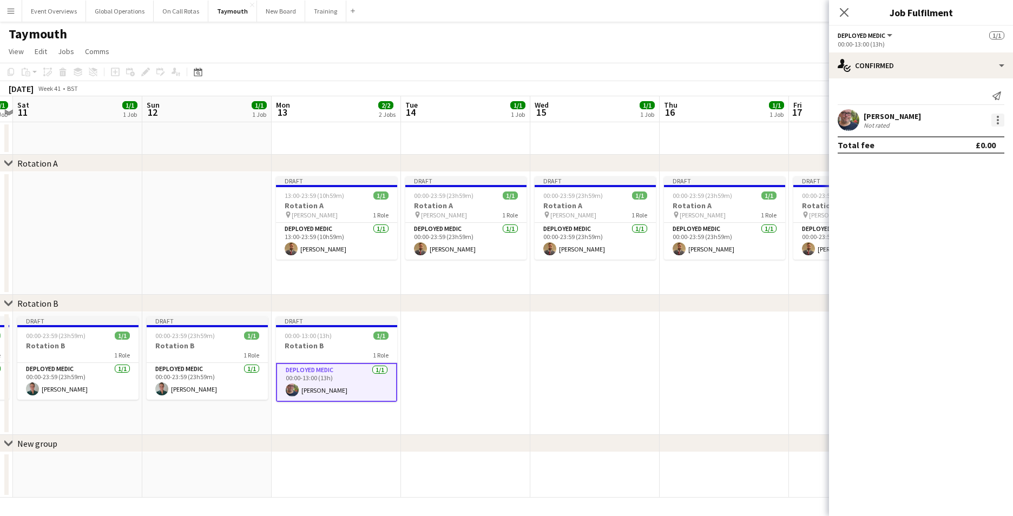
click at [997, 117] on div at bounding box center [998, 120] width 13 height 13
click at [940, 239] on span "Remove" at bounding box center [945, 243] width 32 height 9
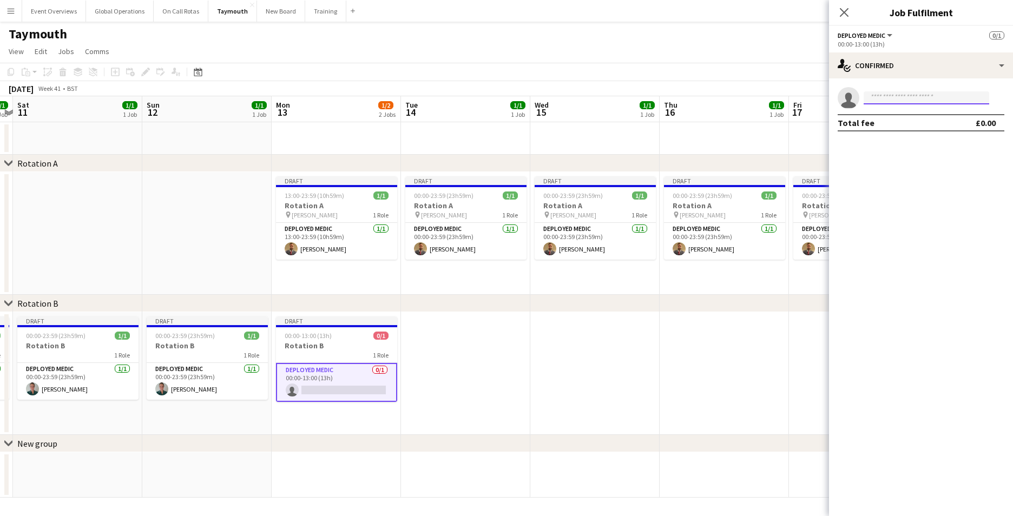
click at [928, 96] on input at bounding box center [927, 97] width 126 height 13
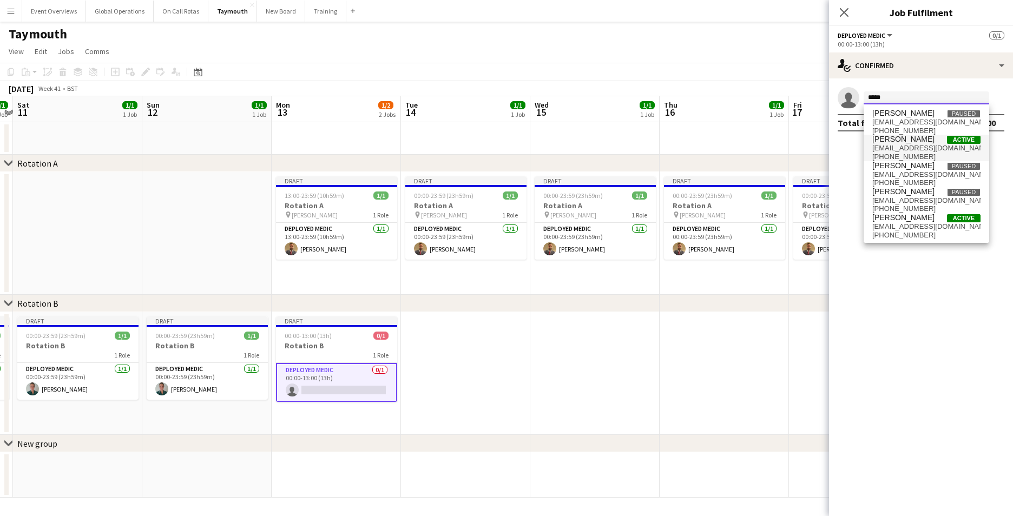
type input "*****"
click at [903, 146] on span "[EMAIL_ADDRESS][DOMAIN_NAME]" at bounding box center [927, 148] width 108 height 9
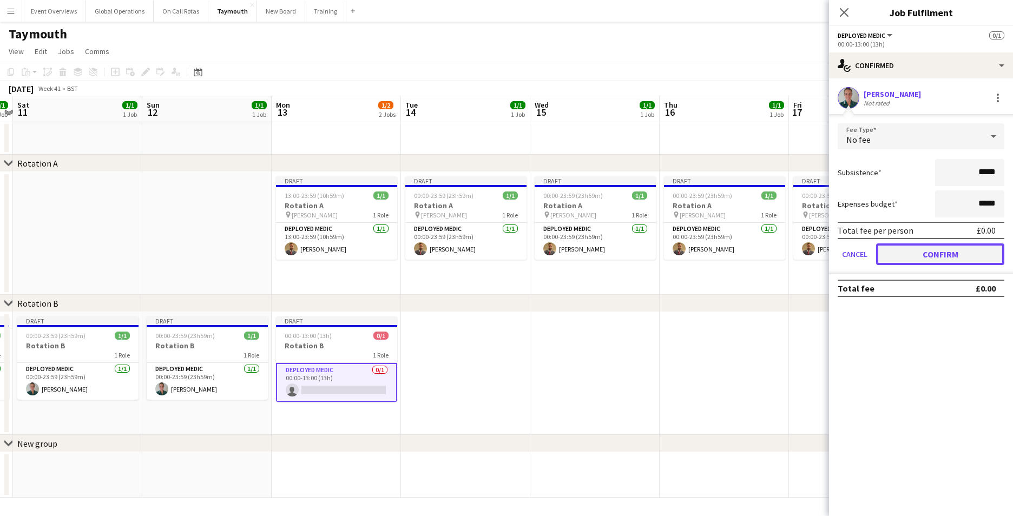
click at [935, 254] on button "Confirm" at bounding box center [940, 255] width 128 height 22
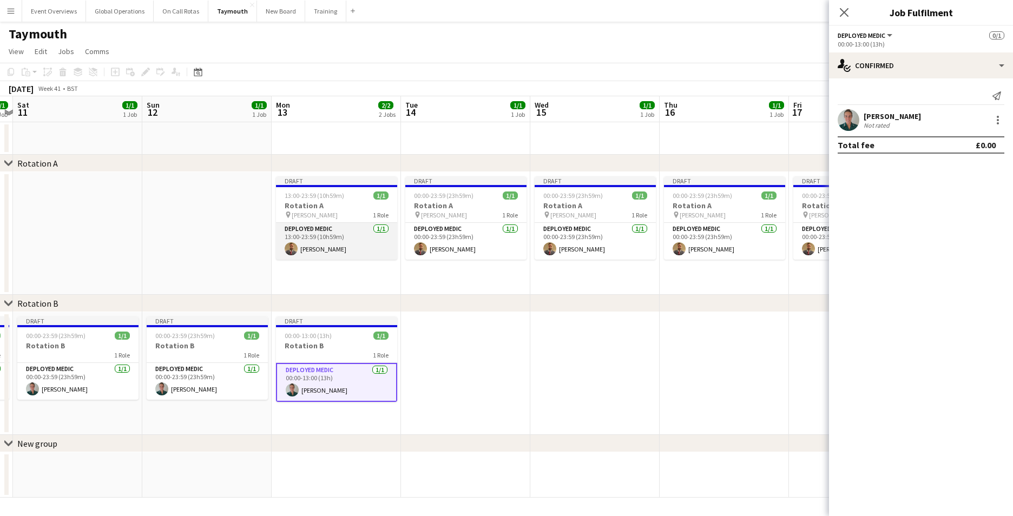
click at [318, 247] on app-card-role "Deployed Medic [DATE] 13:00-23:59 (10h59m) [PERSON_NAME]" at bounding box center [336, 241] width 121 height 37
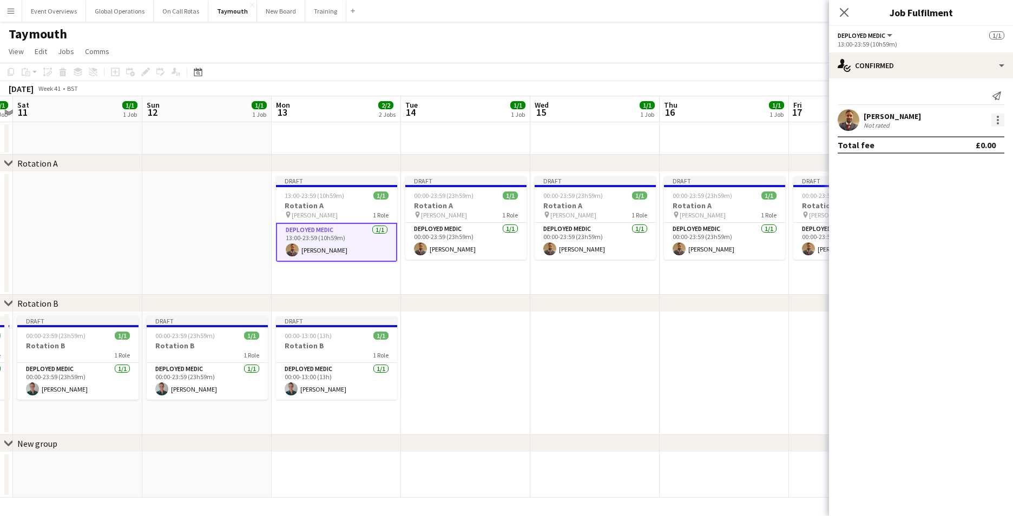
click at [1000, 117] on div at bounding box center [998, 120] width 13 height 13
click at [951, 246] on span "Remove" at bounding box center [945, 243] width 32 height 9
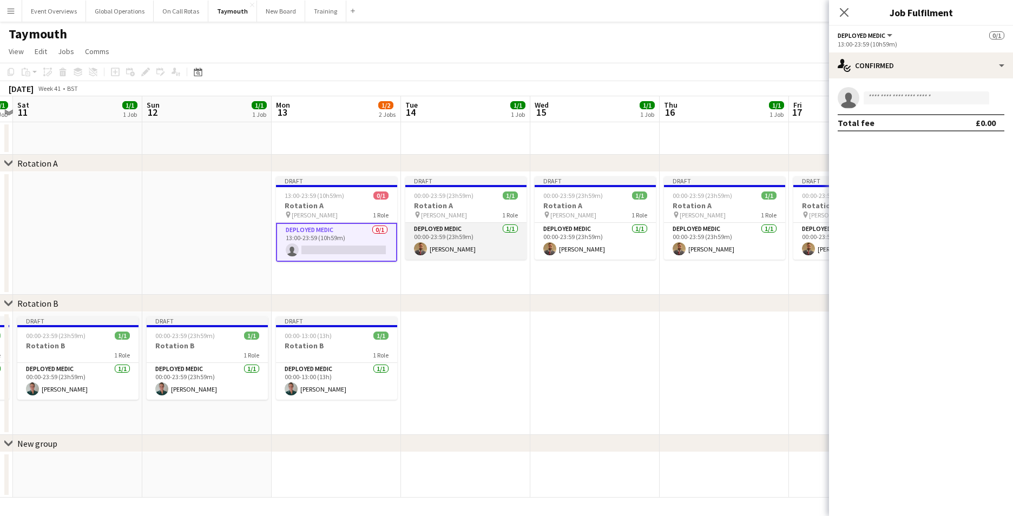
click at [450, 230] on app-card-role "Deployed Medic [DATE] 00:00-23:59 (23h59m) [PERSON_NAME]" at bounding box center [465, 241] width 121 height 37
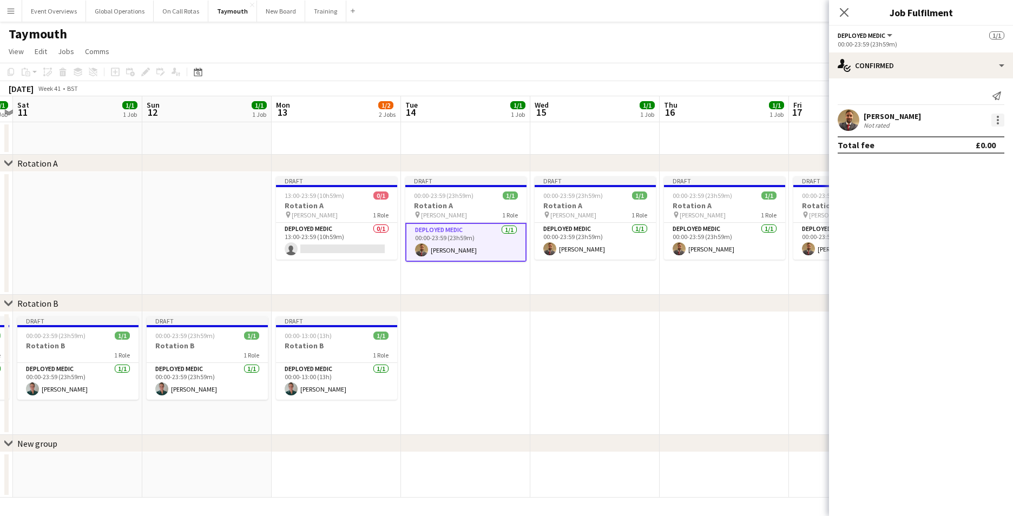
click at [997, 120] on div at bounding box center [998, 120] width 13 height 13
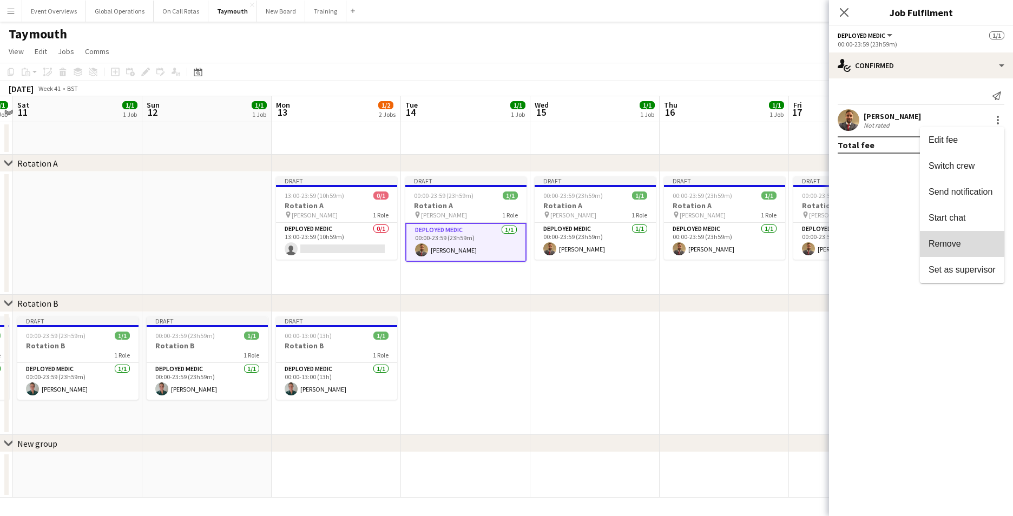
click at [960, 239] on span "Remove" at bounding box center [945, 243] width 32 height 9
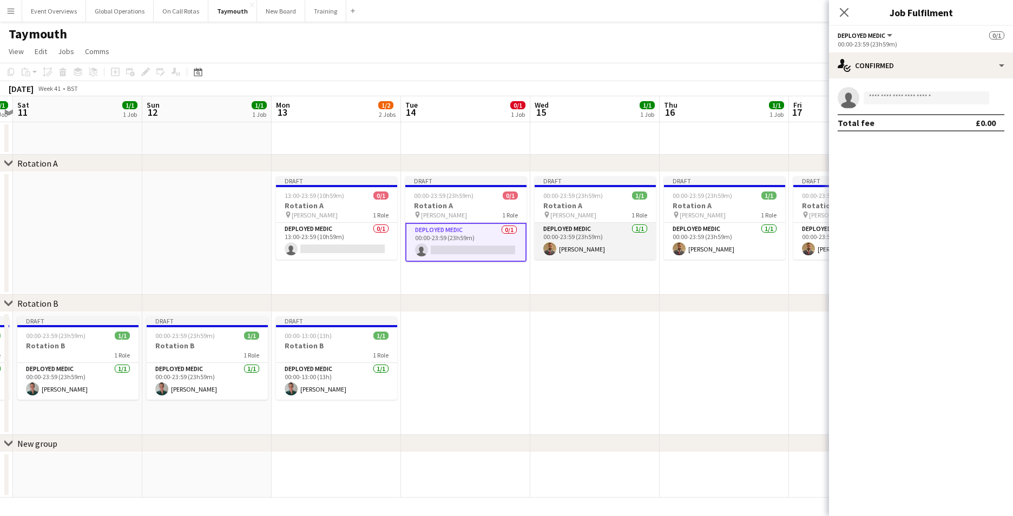
click at [579, 248] on app-card-role "Deployed Medic [DATE] 00:00-23:59 (23h59m) [PERSON_NAME]" at bounding box center [595, 241] width 121 height 37
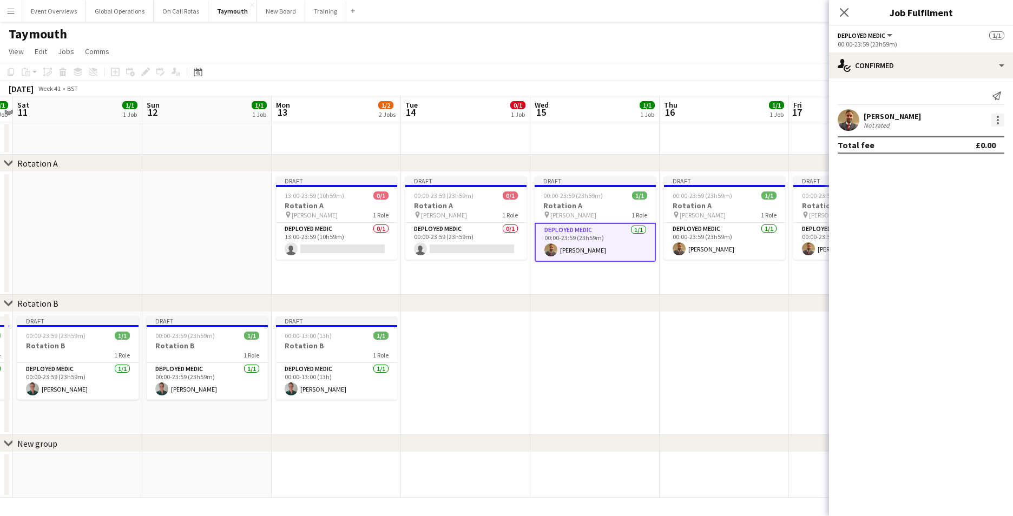
click at [994, 120] on div at bounding box center [998, 120] width 13 height 13
click at [931, 245] on span "Remove" at bounding box center [945, 243] width 32 height 9
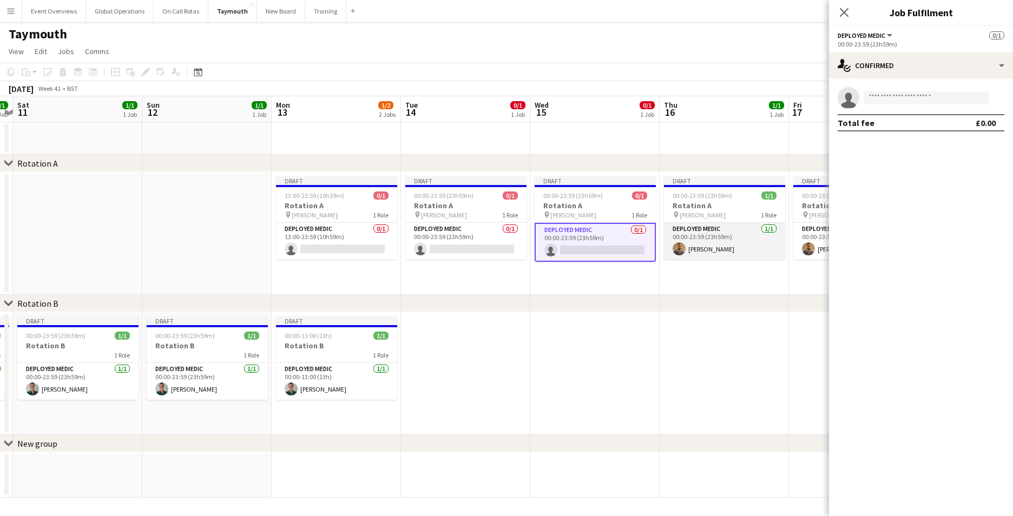
click at [713, 227] on app-card-role "Deployed Medic [DATE] 00:00-23:59 (23h59m) [PERSON_NAME]" at bounding box center [724, 241] width 121 height 37
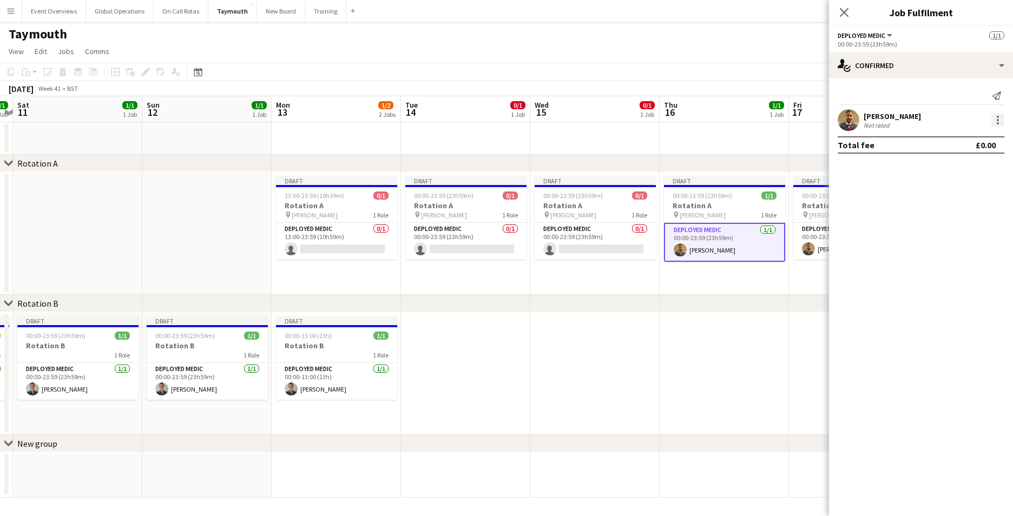
click at [995, 117] on div at bounding box center [998, 120] width 13 height 13
click at [935, 243] on span "Remove" at bounding box center [945, 243] width 32 height 9
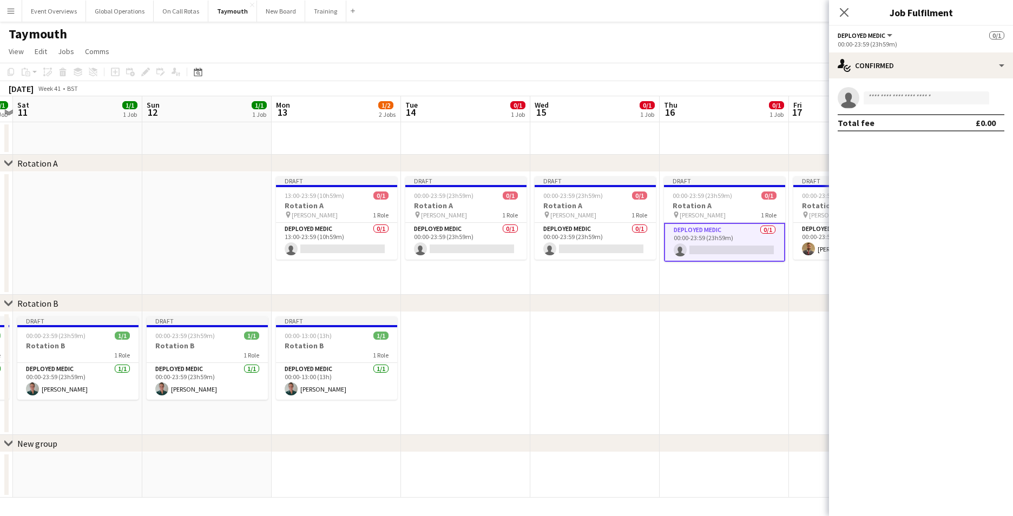
drag, startPoint x: 717, startPoint y: 314, endPoint x: 562, endPoint y: 325, distance: 155.8
click at [570, 335] on div "chevron-right Rotation A chevron-right Rotation B chevron-right New group Thu 9…" at bounding box center [506, 297] width 1013 height 402
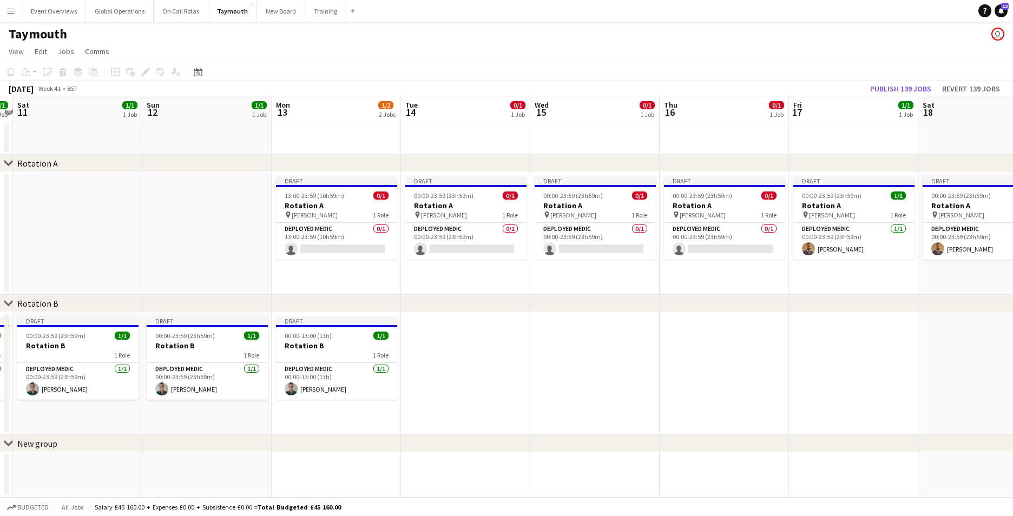
scroll to position [0, 280]
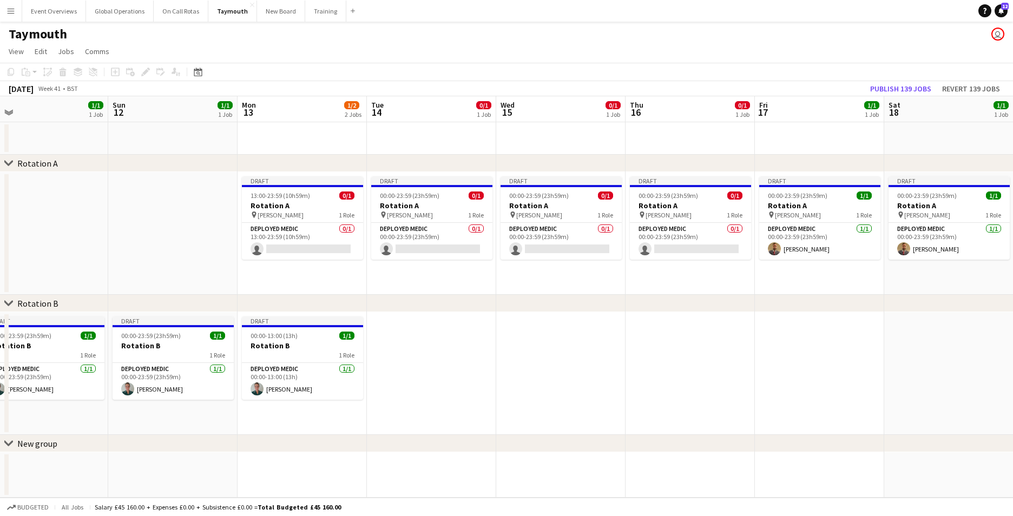
drag, startPoint x: 566, startPoint y: 320, endPoint x: 413, endPoint y: 296, distance: 154.7
click at [413, 296] on div "chevron-right Rotation A chevron-right Rotation B chevron-right New group Thu 9…" at bounding box center [506, 297] width 1013 height 402
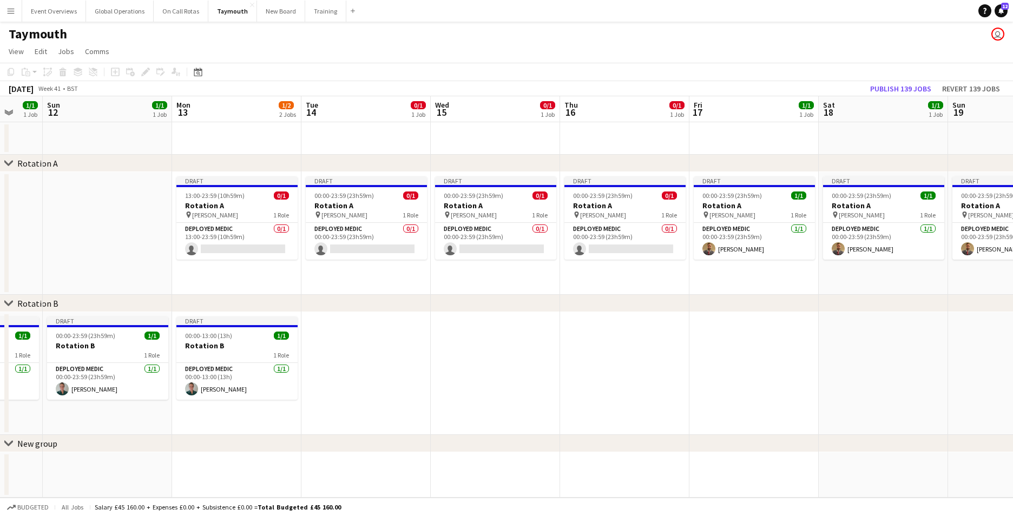
drag, startPoint x: 769, startPoint y: 258, endPoint x: 568, endPoint y: 268, distance: 200.5
click at [568, 268] on app-calendar-viewport "Thu 9 1/1 1 Job Fri 10 1/1 1 Job Sat 11 1/1 1 Job Sun 12 1/1 1 Job Mon 13 1/2 2…" at bounding box center [506, 297] width 1013 height 402
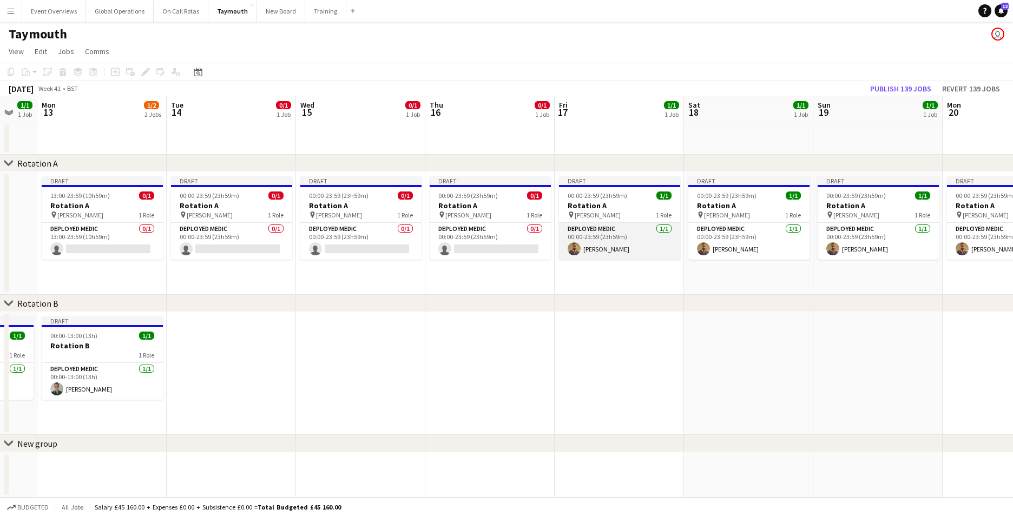
click at [600, 227] on app-card-role "Deployed Medic [DATE] 00:00-23:59 (23h59m) [PERSON_NAME]" at bounding box center [619, 241] width 121 height 37
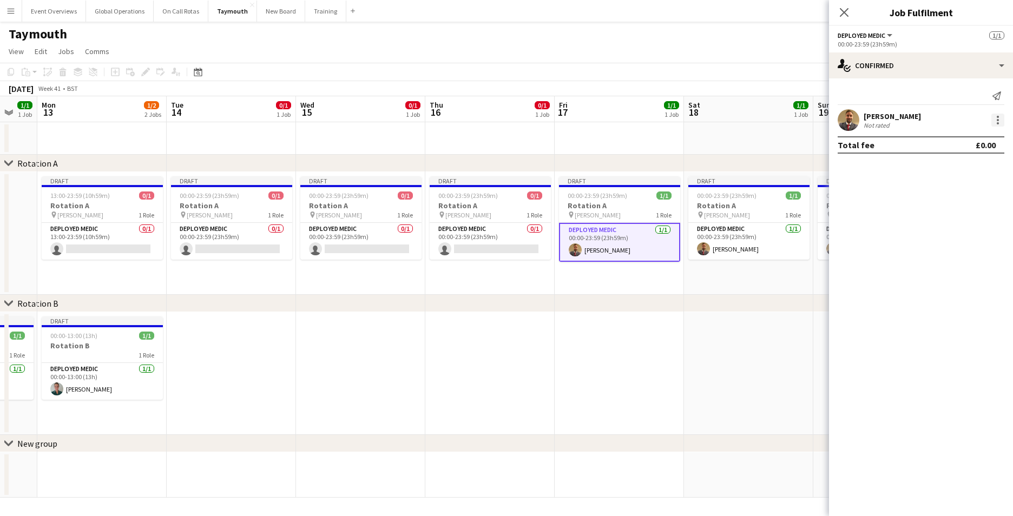
click at [996, 121] on div at bounding box center [998, 120] width 13 height 13
click at [950, 247] on span "Remove" at bounding box center [945, 243] width 32 height 9
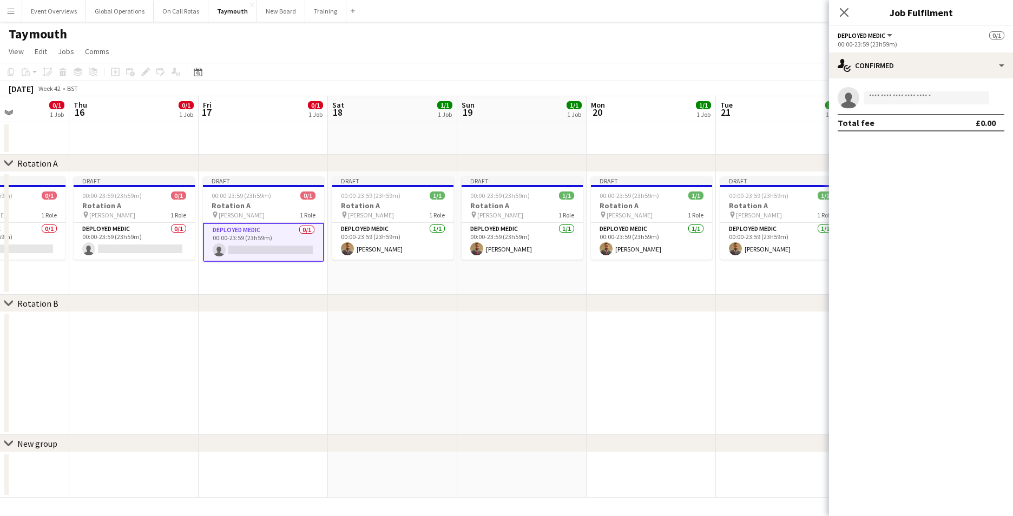
drag, startPoint x: 746, startPoint y: 390, endPoint x: 389, endPoint y: 399, distance: 357.4
click at [389, 399] on app-calendar-viewport "Sun 12 1/1 1 Job Mon 13 1/2 2 Jobs Tue 14 0/1 1 Job Wed 15 0/1 1 Job Thu 16 0/1…" at bounding box center [506, 297] width 1013 height 402
click at [377, 227] on app-card-role "Deployed Medic [DATE] 00:00-23:59 (23h59m) [PERSON_NAME]" at bounding box center [391, 241] width 121 height 37
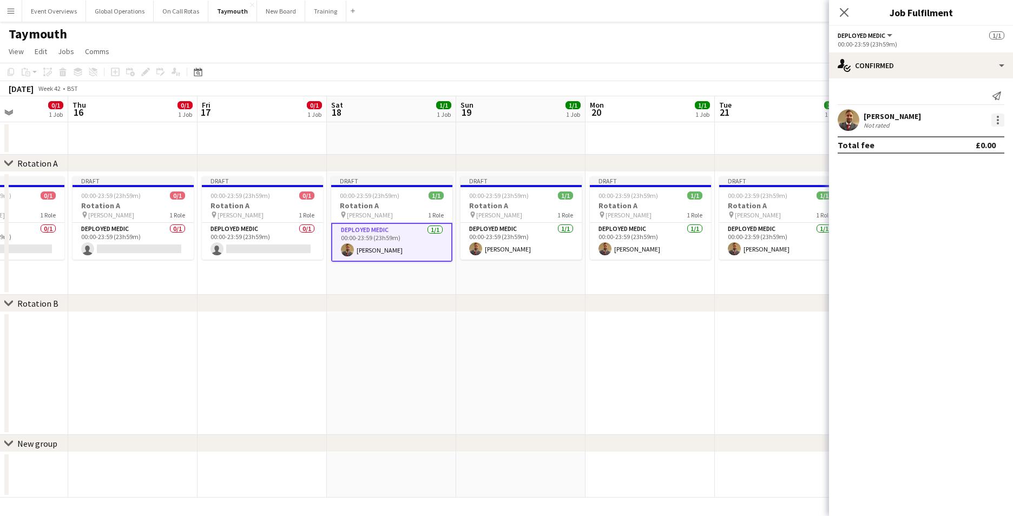
click at [999, 118] on div at bounding box center [998, 120] width 13 height 13
click at [938, 244] on span "Remove" at bounding box center [945, 243] width 32 height 9
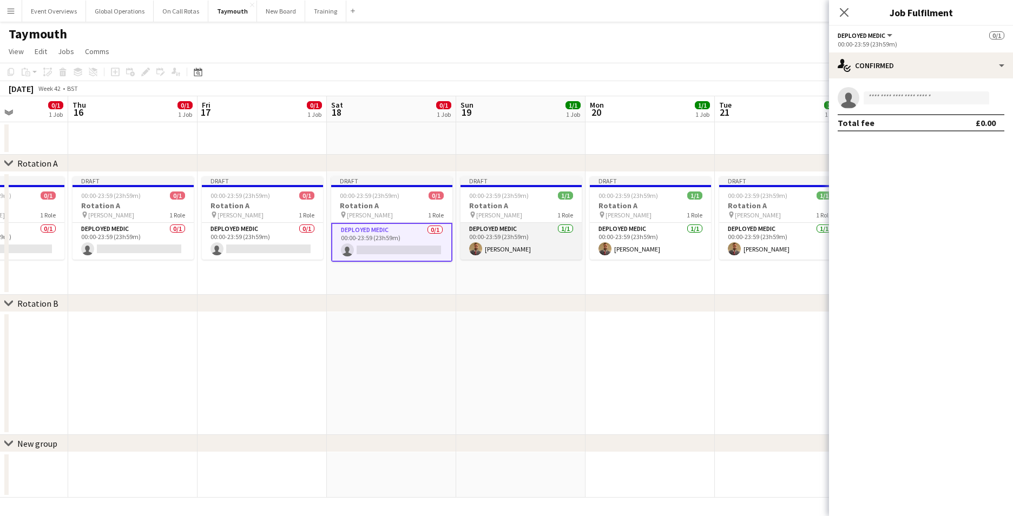
click at [517, 233] on app-card-role "Deployed Medic [DATE] 00:00-23:59 (23h59m) [PERSON_NAME]" at bounding box center [521, 241] width 121 height 37
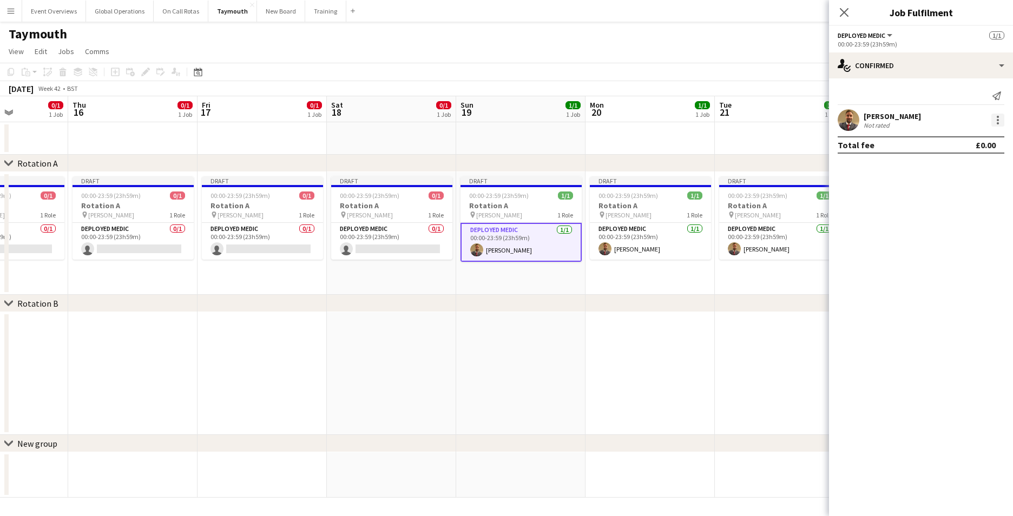
click at [996, 115] on div at bounding box center [998, 120] width 13 height 13
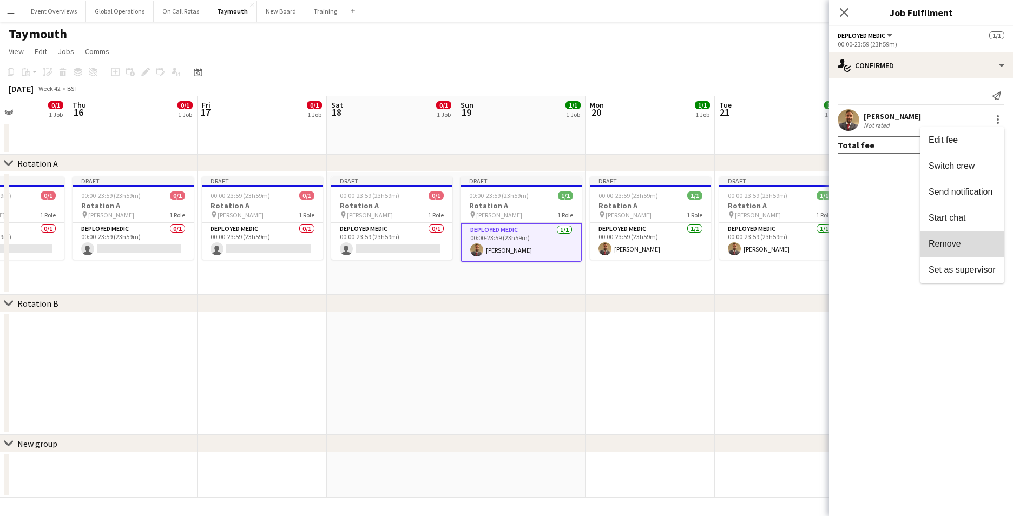
click at [940, 245] on span "Remove" at bounding box center [945, 243] width 32 height 9
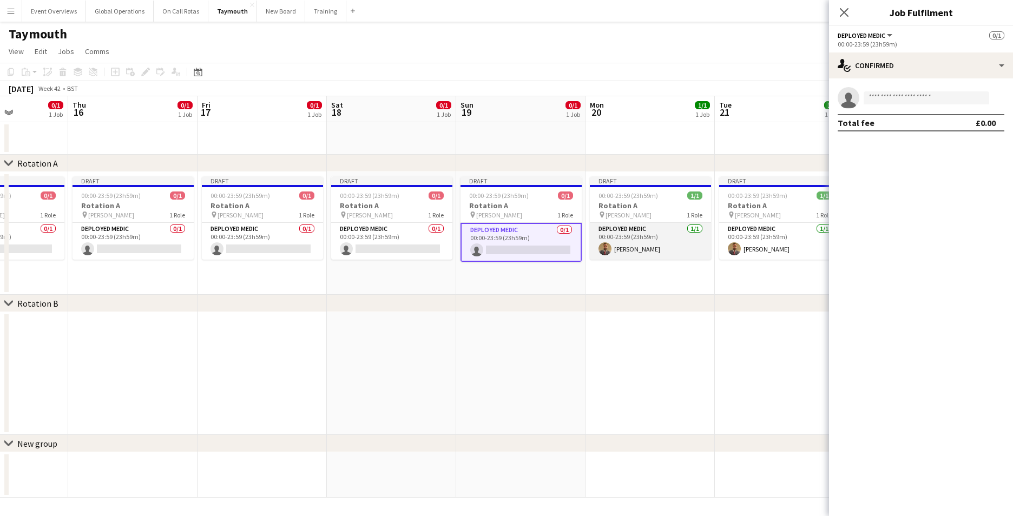
click at [640, 227] on app-card-role "Deployed Medic [DATE] 00:00-23:59 (23h59m) [PERSON_NAME]" at bounding box center [650, 241] width 121 height 37
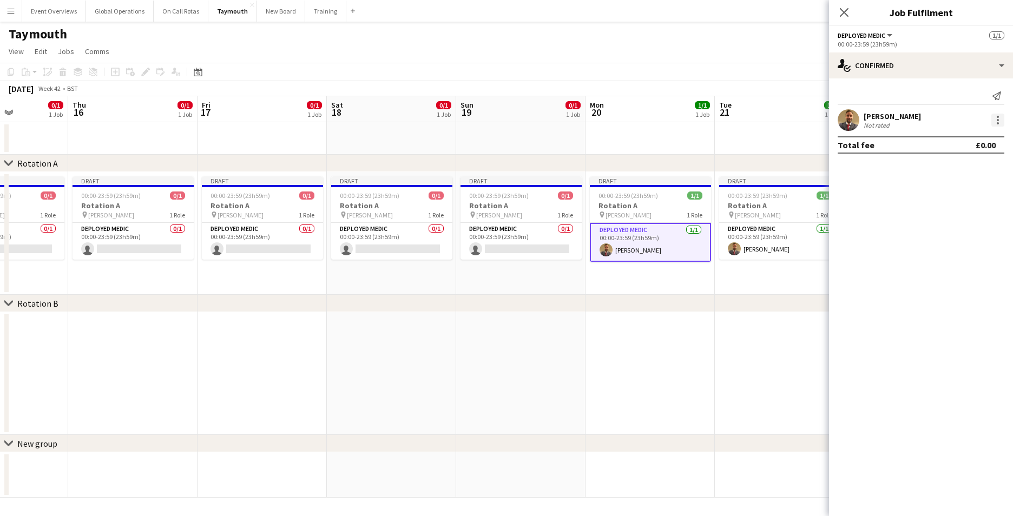
click at [997, 119] on div at bounding box center [998, 120] width 2 height 2
click at [944, 242] on span "Remove" at bounding box center [945, 243] width 32 height 9
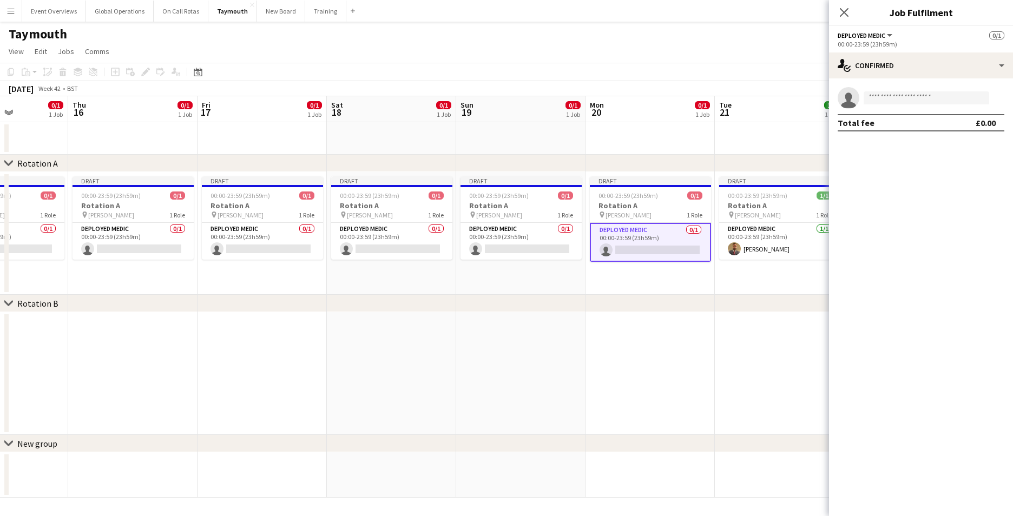
click at [757, 224] on app-card-role "Deployed Medic [DATE] 00:00-23:59 (23h59m) [PERSON_NAME]" at bounding box center [779, 241] width 121 height 37
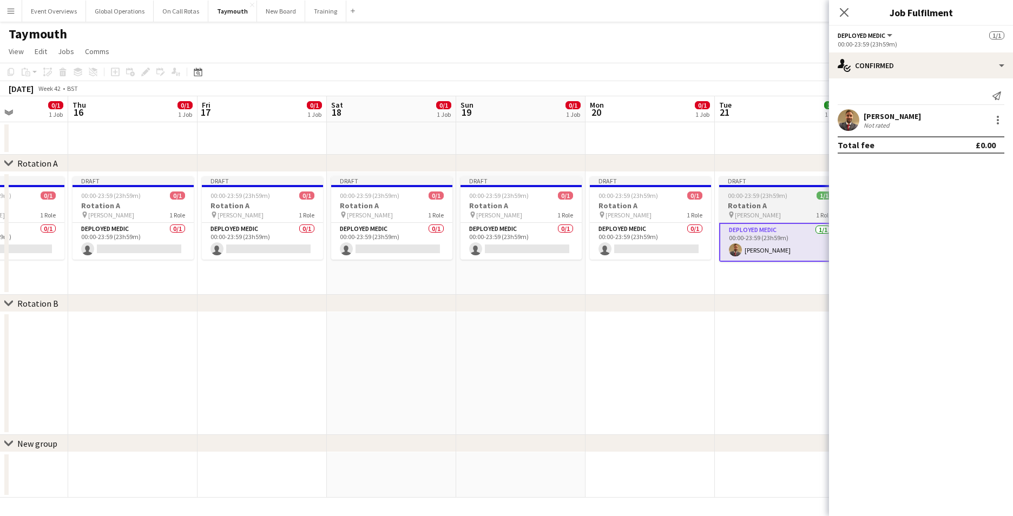
scroll to position [0, 449]
click at [998, 117] on div at bounding box center [998, 117] width 2 height 2
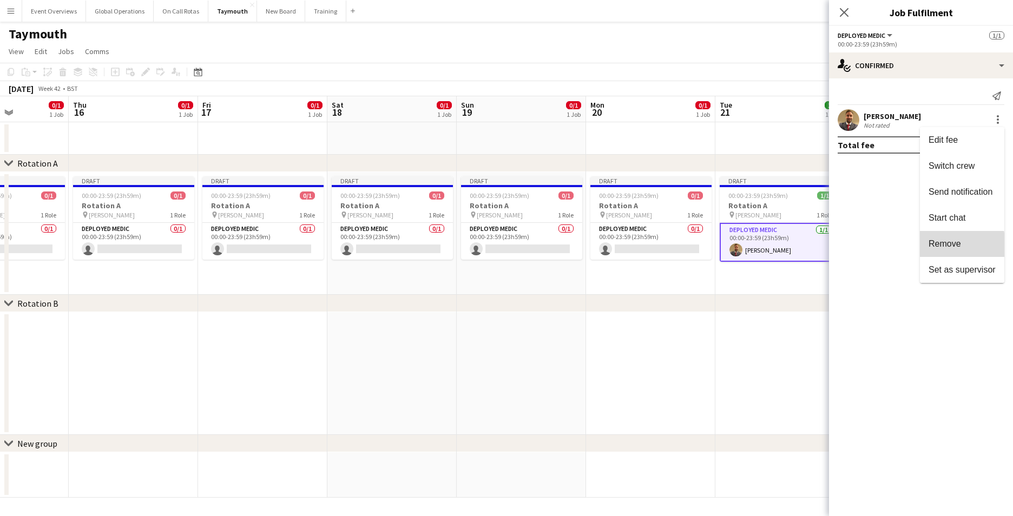
click at [948, 247] on span "Remove" at bounding box center [945, 243] width 32 height 9
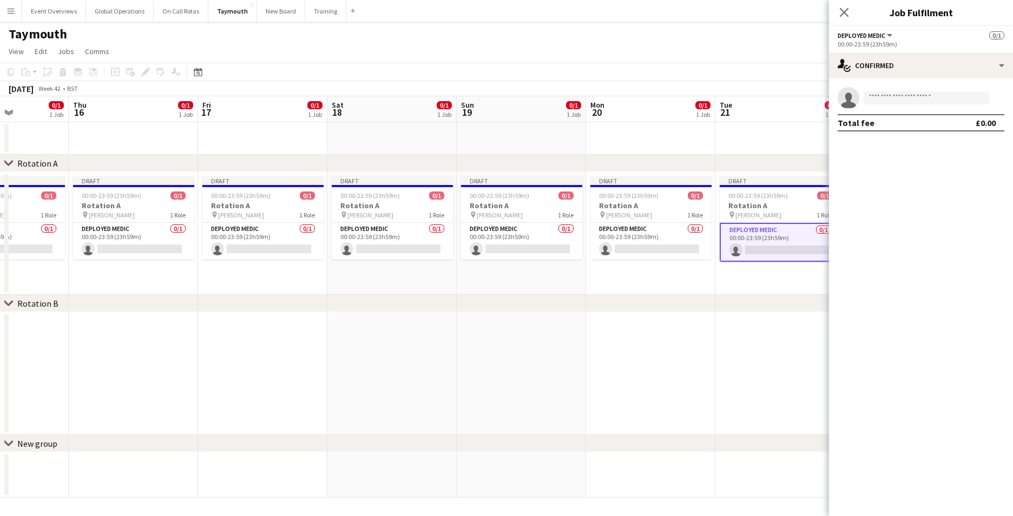
drag, startPoint x: 777, startPoint y: 301, endPoint x: 584, endPoint y: 342, distance: 198.1
click at [581, 342] on div "chevron-right Rotation A chevron-right Rotation B chevron-right New group Sun 1…" at bounding box center [506, 297] width 1013 height 402
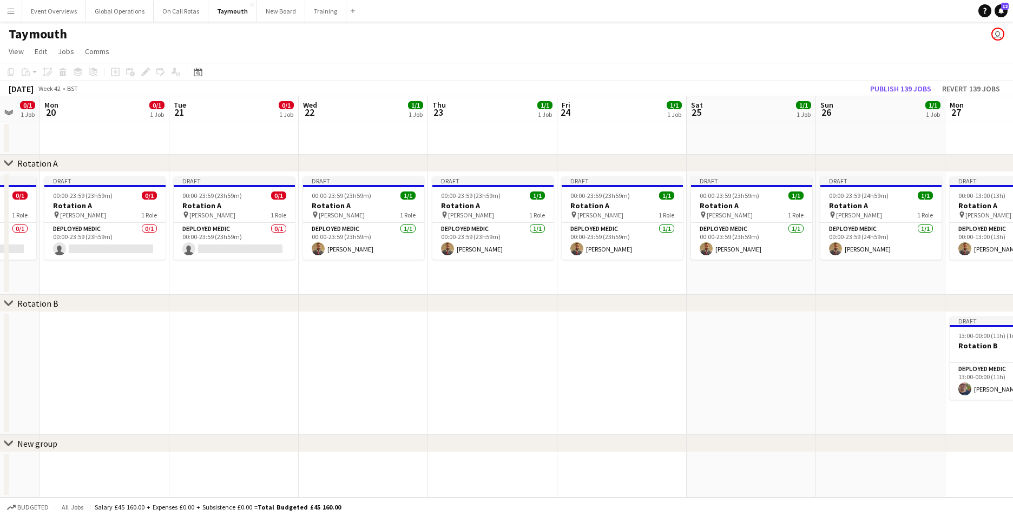
scroll to position [0, 348]
drag, startPoint x: 851, startPoint y: 337, endPoint x: 283, endPoint y: 300, distance: 569.6
click at [283, 300] on div "chevron-right Rotation A chevron-right Rotation B chevron-right New group Thu 1…" at bounding box center [506, 297] width 1013 height 402
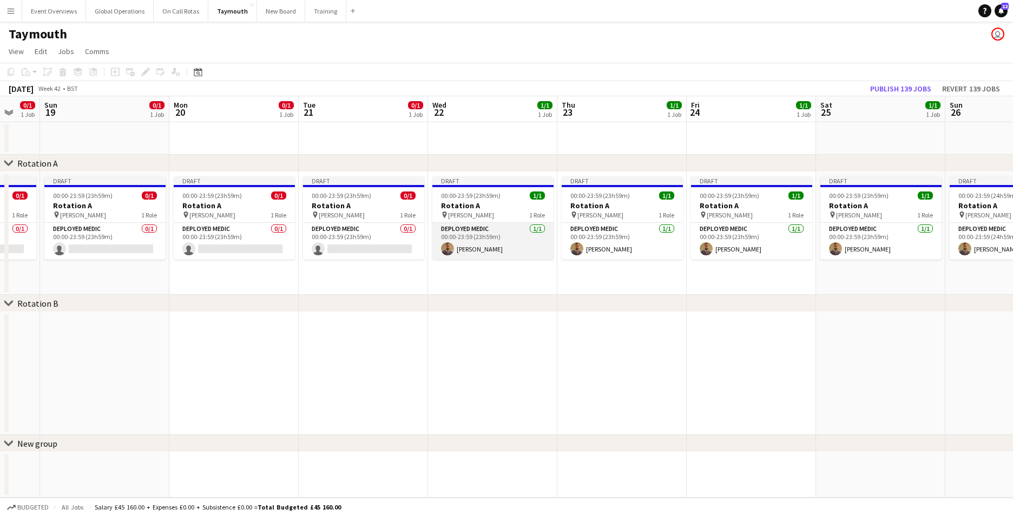
click at [467, 231] on app-card-role "Deployed Medic [DATE] 00:00-23:59 (23h59m) [PERSON_NAME]" at bounding box center [493, 241] width 121 height 37
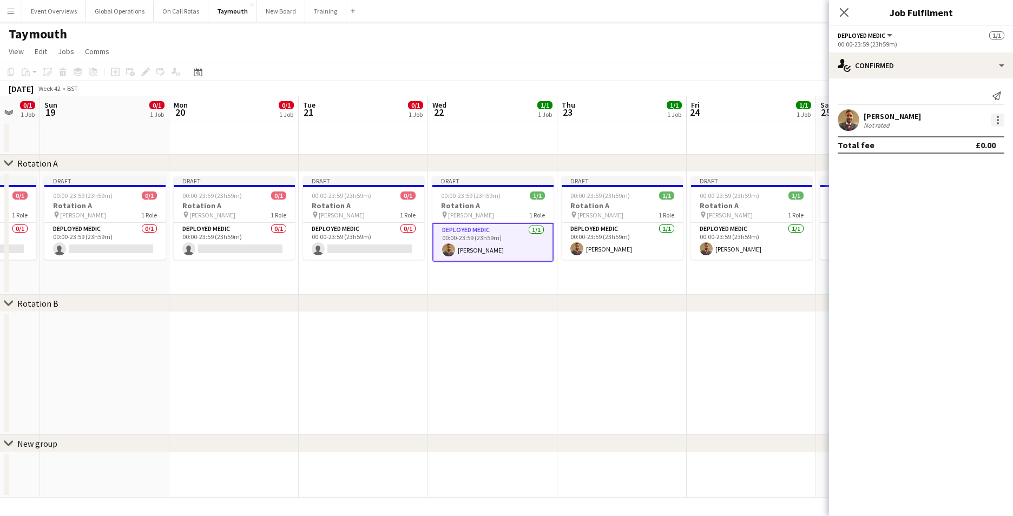
click at [997, 116] on div at bounding box center [998, 120] width 13 height 13
click at [939, 244] on span "Remove" at bounding box center [945, 243] width 32 height 9
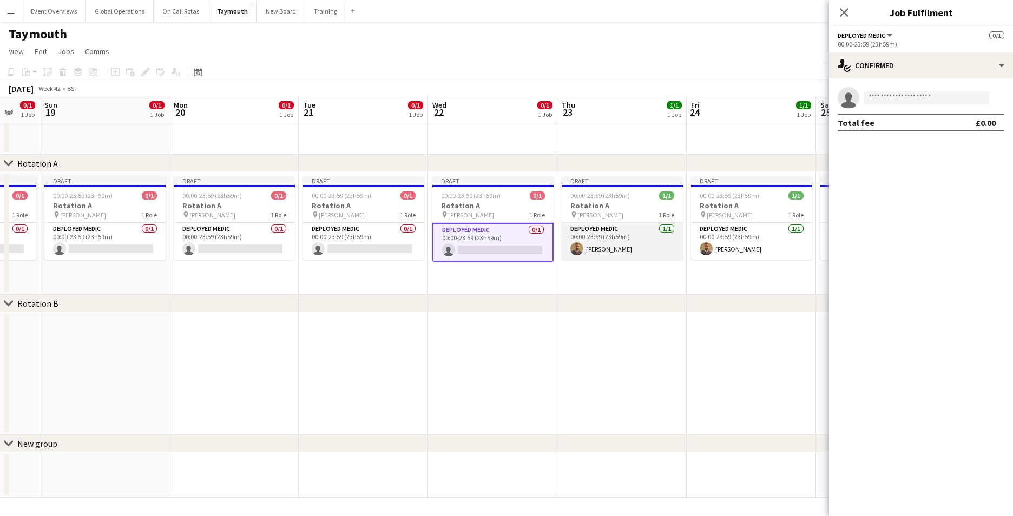
click at [607, 230] on app-card-role "Deployed Medic [DATE] 00:00-23:59 (23h59m) [PERSON_NAME]" at bounding box center [622, 241] width 121 height 37
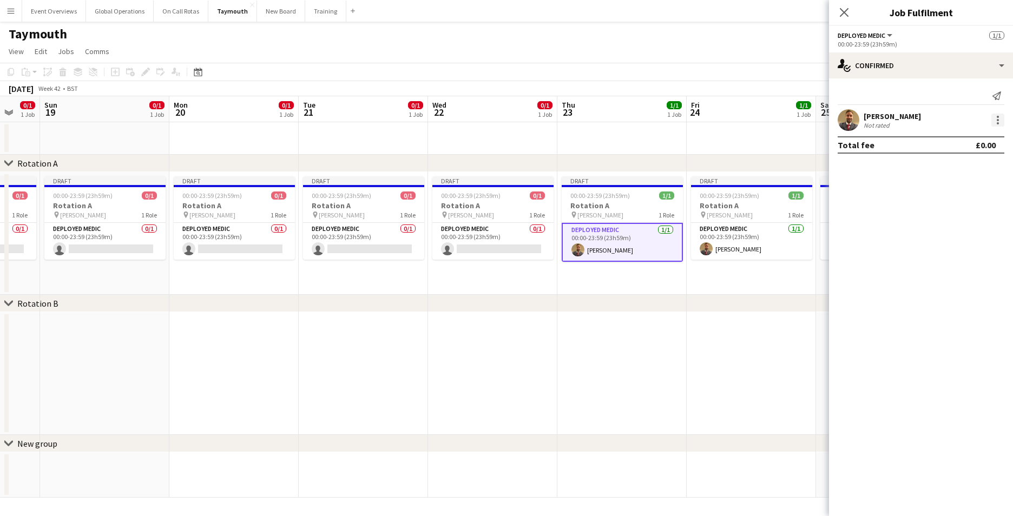
click at [999, 115] on div at bounding box center [998, 120] width 13 height 13
click at [937, 240] on span "Remove" at bounding box center [945, 243] width 32 height 9
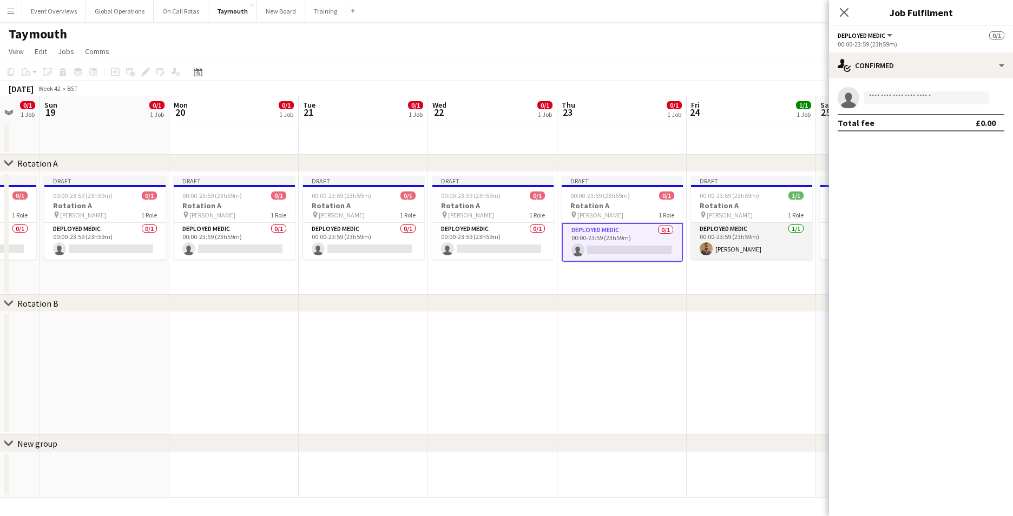
click at [710, 225] on app-card-role "Deployed Medic [DATE] 00:00-23:59 (23h59m) [PERSON_NAME]" at bounding box center [751, 241] width 121 height 37
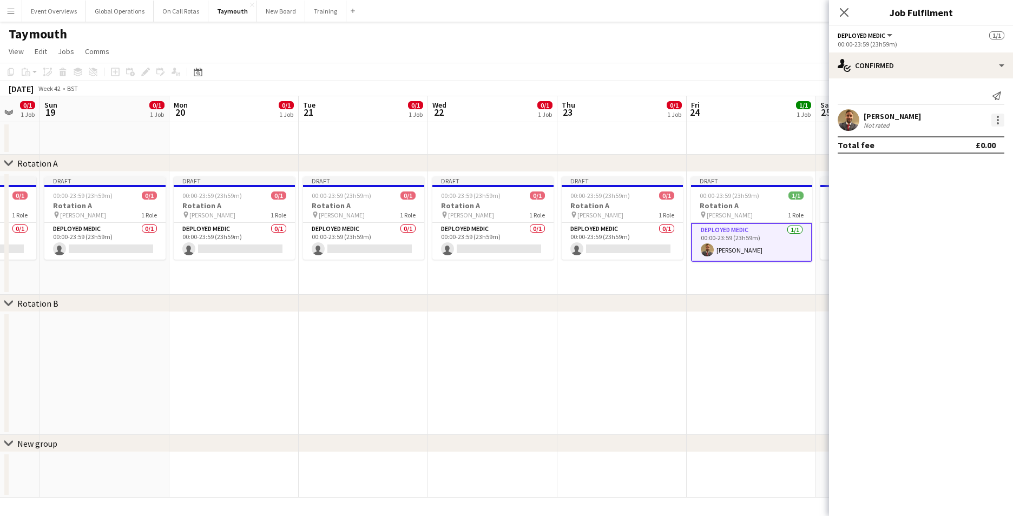
click at [1004, 120] on div at bounding box center [998, 120] width 13 height 13
click at [945, 243] on span "Remove" at bounding box center [945, 243] width 32 height 9
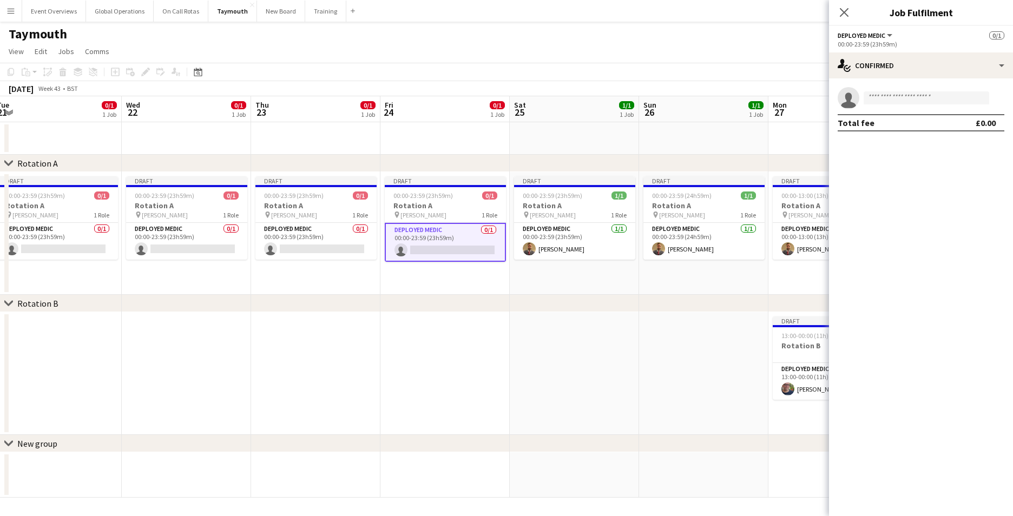
scroll to position [0, 398]
drag, startPoint x: 714, startPoint y: 329, endPoint x: 404, endPoint y: 347, distance: 309.6
click at [404, 347] on app-calendar-viewport "Sat 18 0/1 1 Job Sun 19 0/1 1 Job Mon 20 0/1 1 Job Tue 21 0/1 1 Job Wed 22 0/1 …" at bounding box center [506, 297] width 1013 height 402
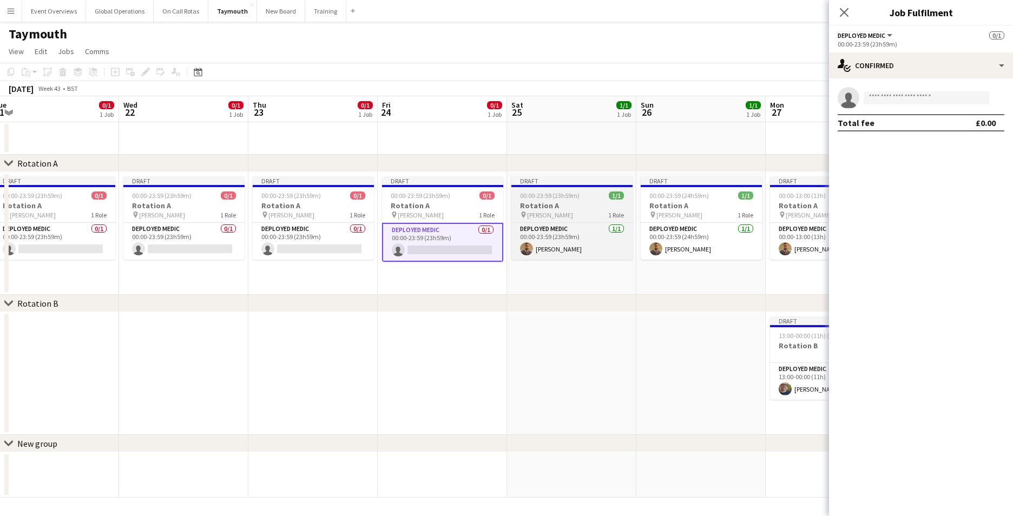
click at [553, 220] on app-job-card "Draft 00:00-23:59 (23h59m) 1/1 Rotation A pin [PERSON_NAME] 1 Role Deployed Med…" at bounding box center [572, 217] width 121 height 83
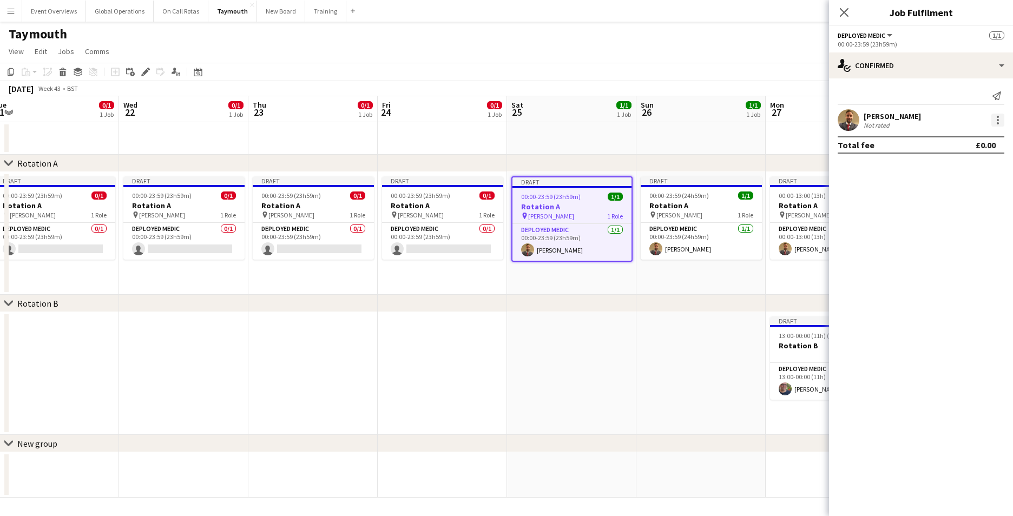
click at [996, 115] on div at bounding box center [998, 120] width 13 height 13
click at [943, 240] on span "Remove" at bounding box center [945, 243] width 32 height 9
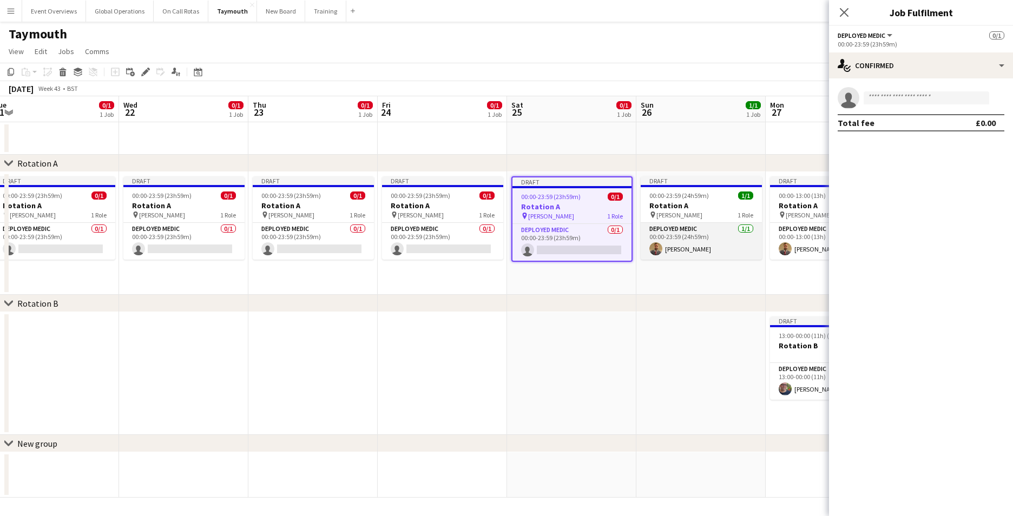
click at [692, 227] on app-card-role "Deployed Medic [DATE] 00:00-23:59 (24h59m) [PERSON_NAME]" at bounding box center [701, 241] width 121 height 37
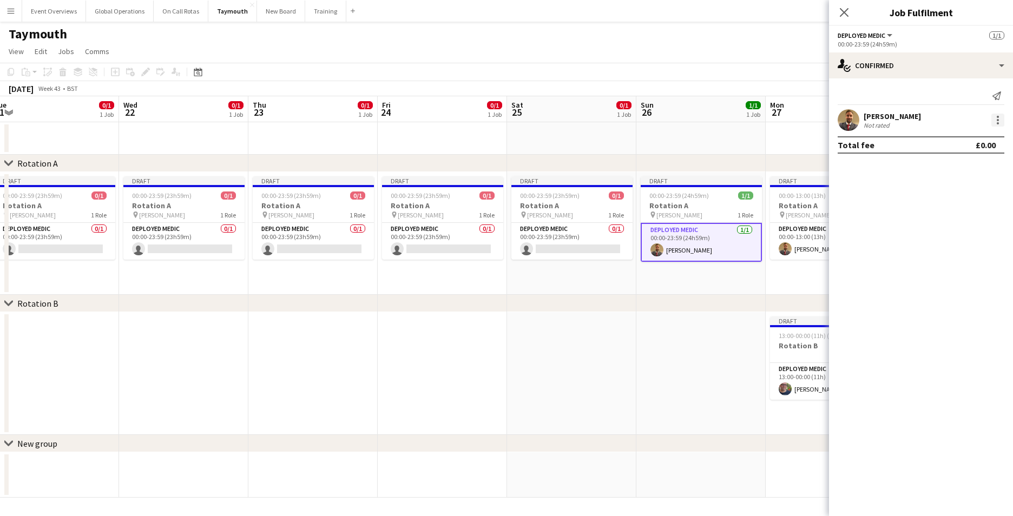
click at [1000, 117] on div at bounding box center [998, 120] width 13 height 13
click at [941, 240] on span "Remove" at bounding box center [945, 243] width 32 height 9
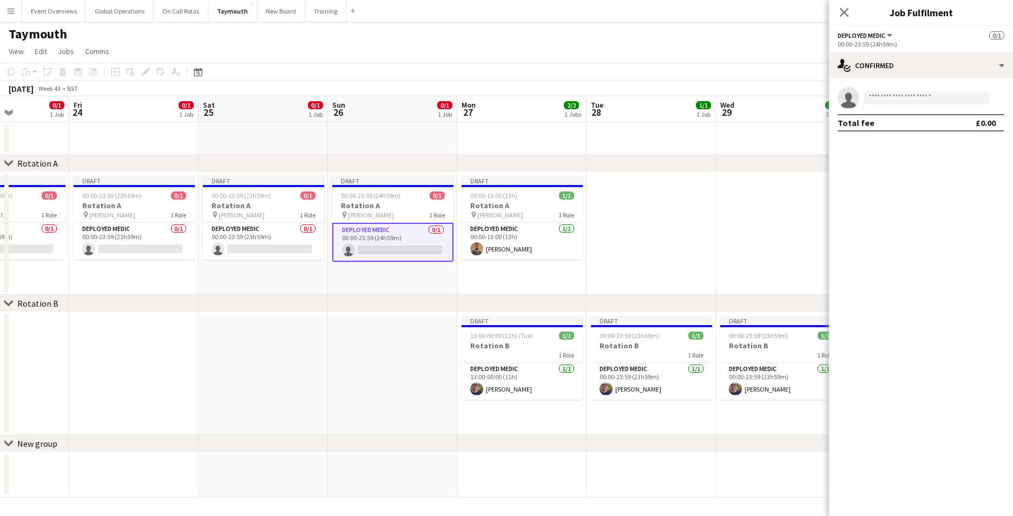
drag, startPoint x: 723, startPoint y: 415, endPoint x: 427, endPoint y: 398, distance: 297.1
click at [426, 403] on app-calendar-viewport "Mon 20 0/1 1 Job Tue 21 0/1 1 Job Wed 22 0/1 1 Job Thu 23 0/1 1 Job Fri 24 0/1 …" at bounding box center [506, 297] width 1013 height 402
click at [506, 228] on app-card-role "Deployed Medic [DATE] 00:00-13:00 (13h) [PERSON_NAME]" at bounding box center [520, 241] width 121 height 37
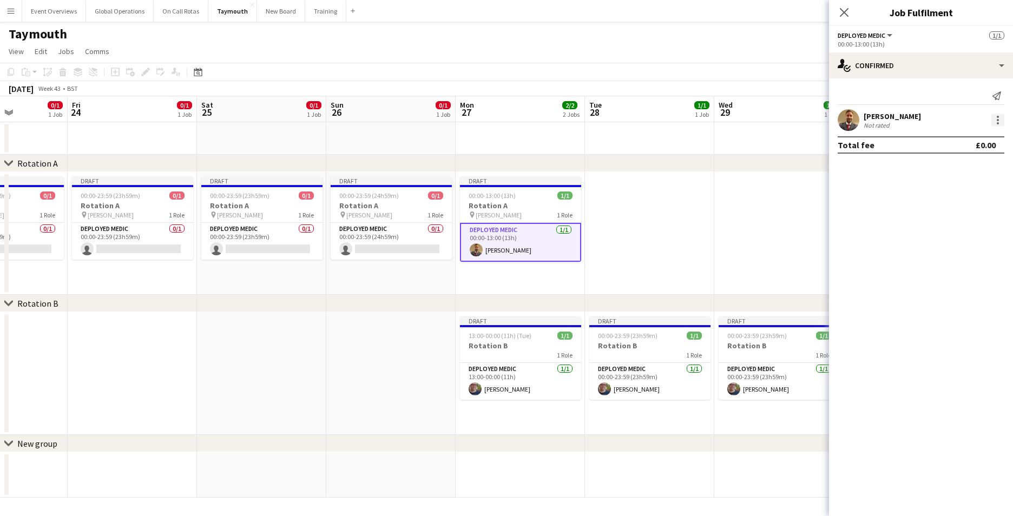
click at [999, 119] on div at bounding box center [998, 120] width 2 height 2
click at [944, 244] on span "Remove" at bounding box center [945, 243] width 32 height 9
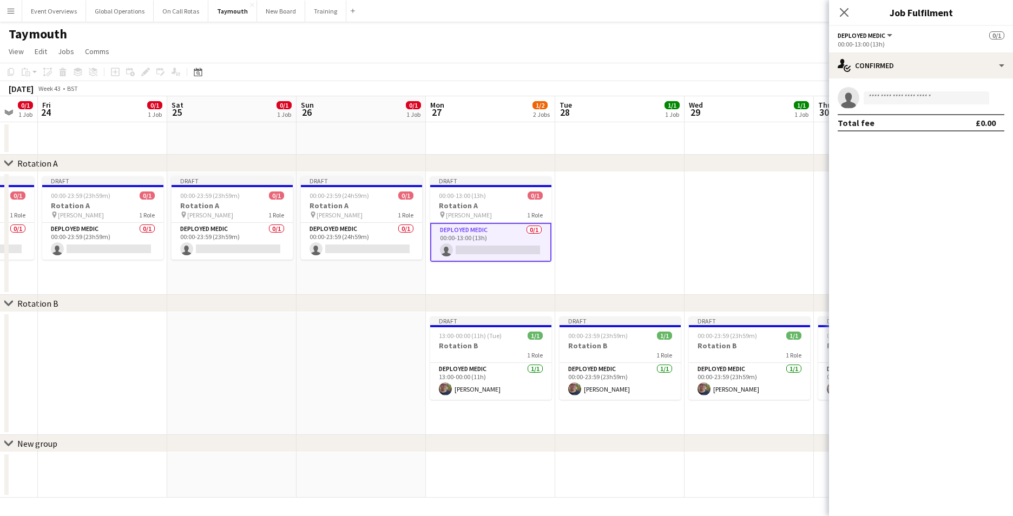
drag, startPoint x: 742, startPoint y: 273, endPoint x: 541, endPoint y: 293, distance: 201.9
click at [539, 293] on app-calendar-viewport "Mon 20 0/1 1 Job Tue 21 0/1 1 Job Wed 22 0/1 1 Job Thu 23 0/1 1 Job Fri 24 0/1 …" at bounding box center [506, 297] width 1013 height 402
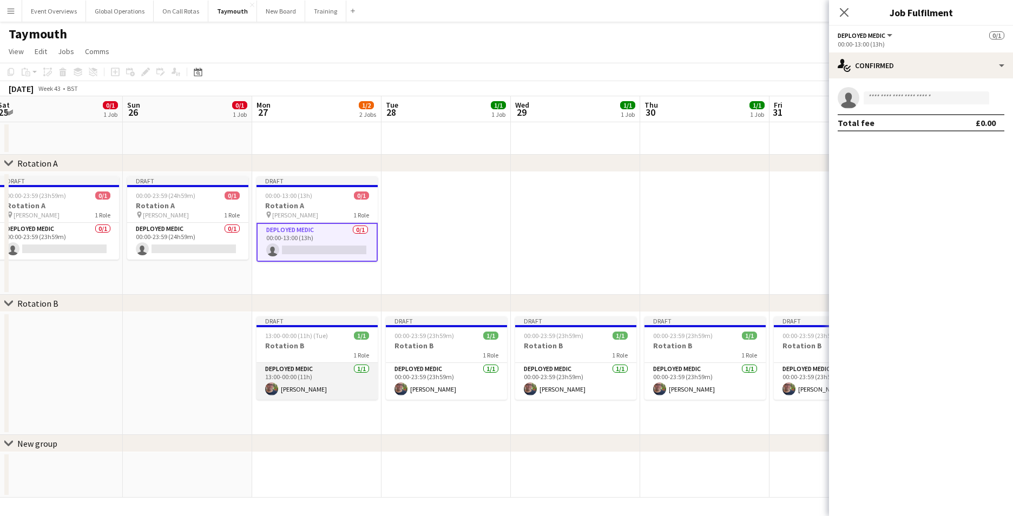
click at [280, 388] on app-card-role "Deployed Medic [DATE] 13:00-00:00 (11h) [PERSON_NAME]" at bounding box center [317, 381] width 121 height 37
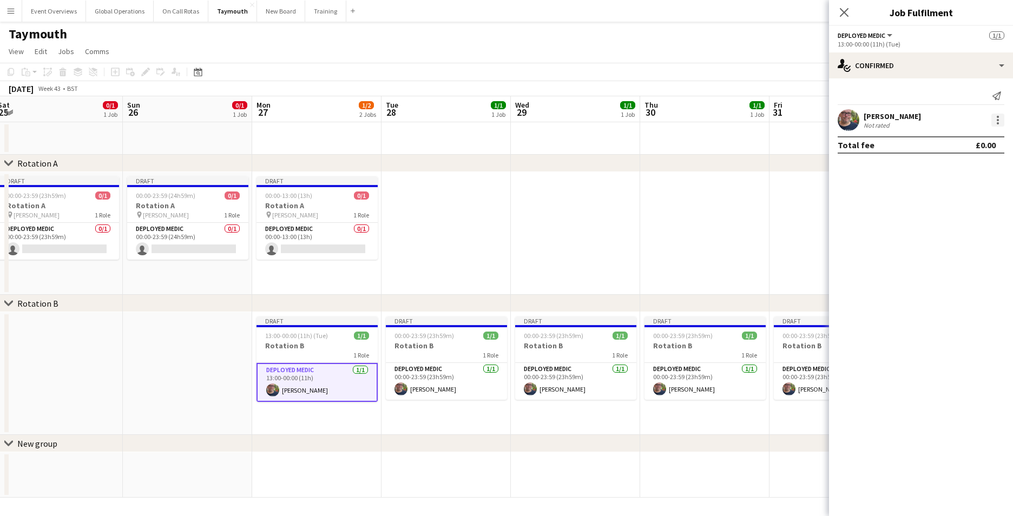
click at [1002, 117] on div at bounding box center [998, 120] width 13 height 13
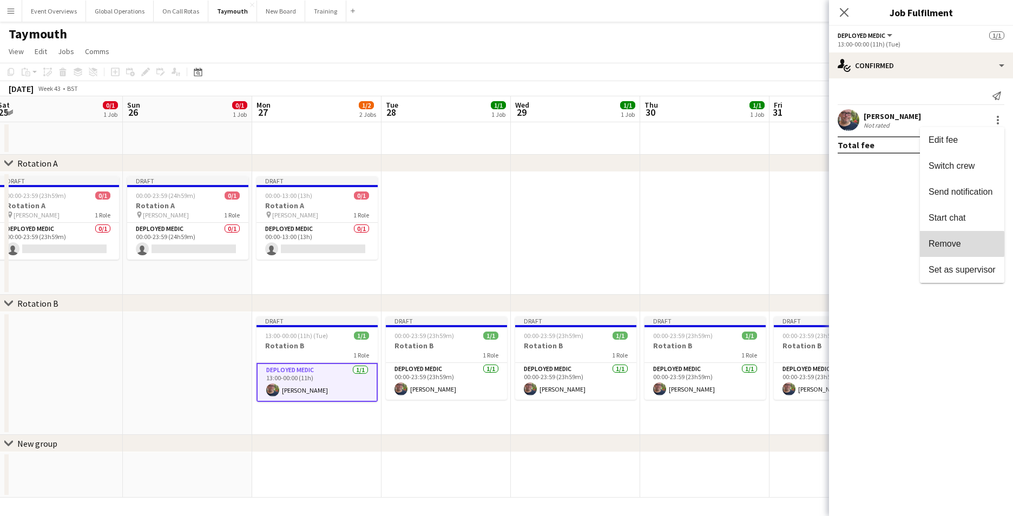
click at [948, 244] on span "Remove" at bounding box center [945, 243] width 32 height 9
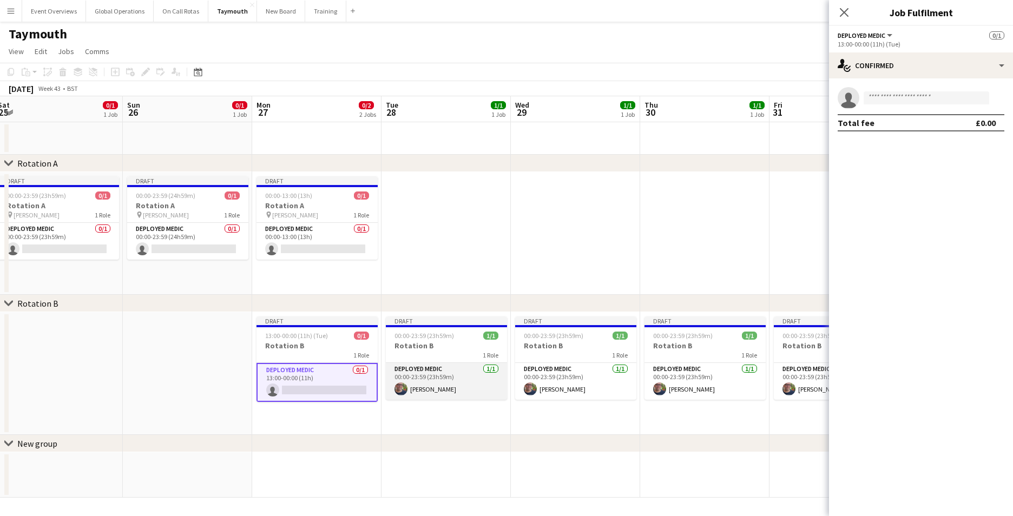
click at [421, 384] on app-card-role "Deployed Medic [DATE] 00:00-23:59 (23h59m) [PERSON_NAME]" at bounding box center [446, 381] width 121 height 37
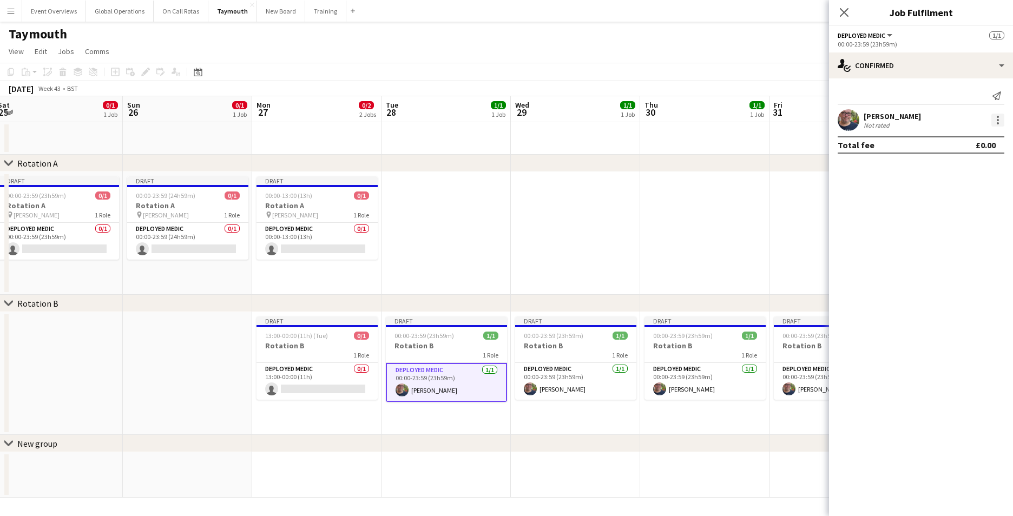
click at [995, 117] on div at bounding box center [998, 120] width 13 height 13
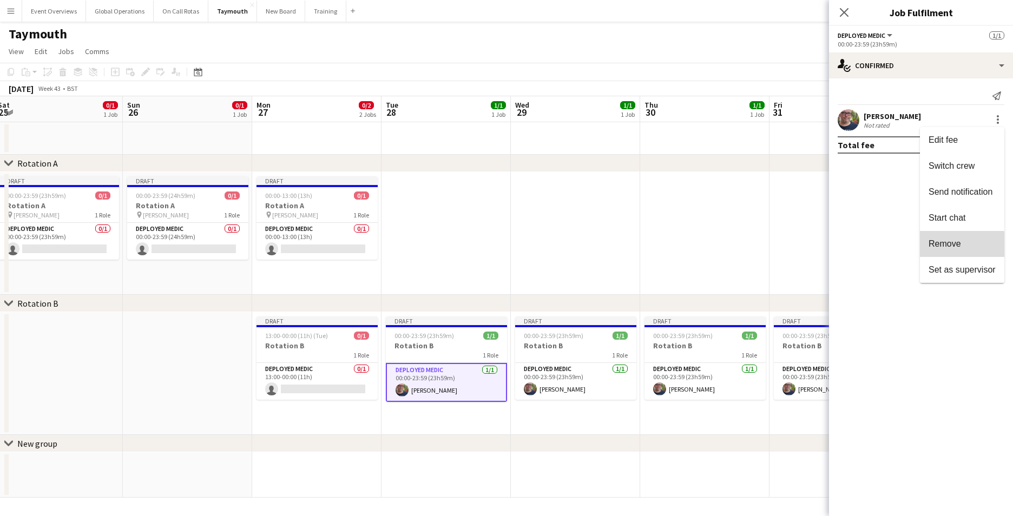
click at [939, 250] on button "Remove" at bounding box center [962, 244] width 84 height 26
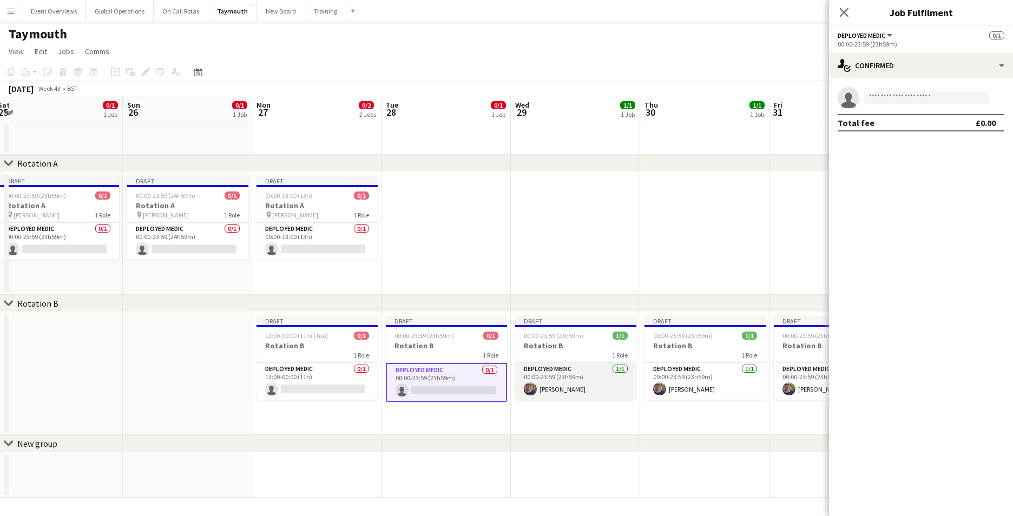
click at [566, 387] on app-card-role "Deployed Medic [DATE] 00:00-23:59 (23h59m) [PERSON_NAME]" at bounding box center [575, 381] width 121 height 37
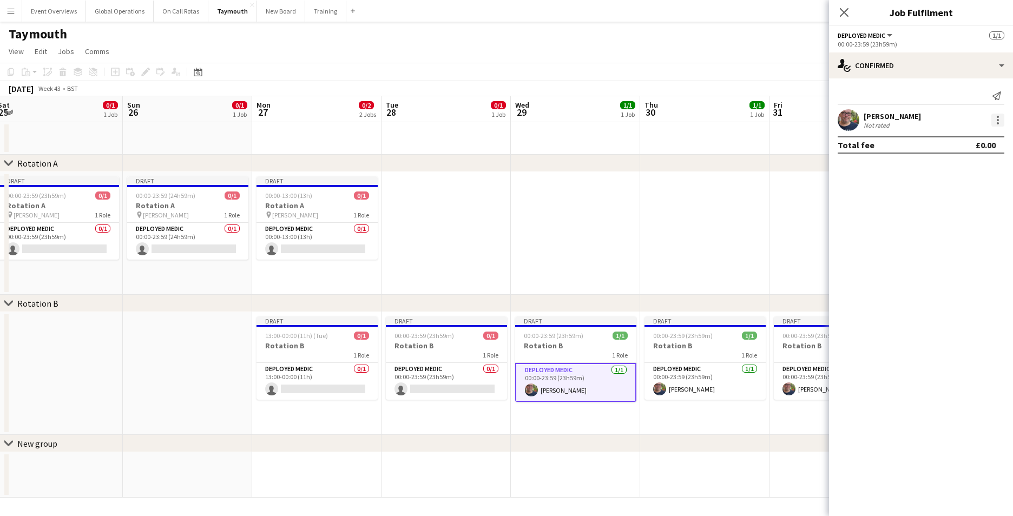
click at [995, 117] on div at bounding box center [998, 120] width 13 height 13
click at [940, 243] on span "Remove" at bounding box center [945, 243] width 32 height 9
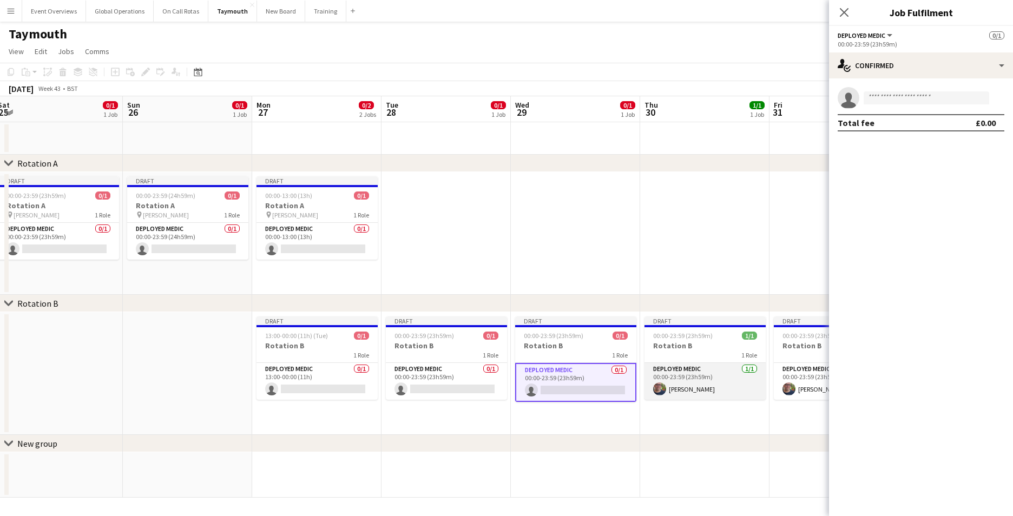
click at [695, 383] on app-card-role "Deployed Medic [DATE] 00:00-23:59 (23h59m) [PERSON_NAME]" at bounding box center [705, 381] width 121 height 37
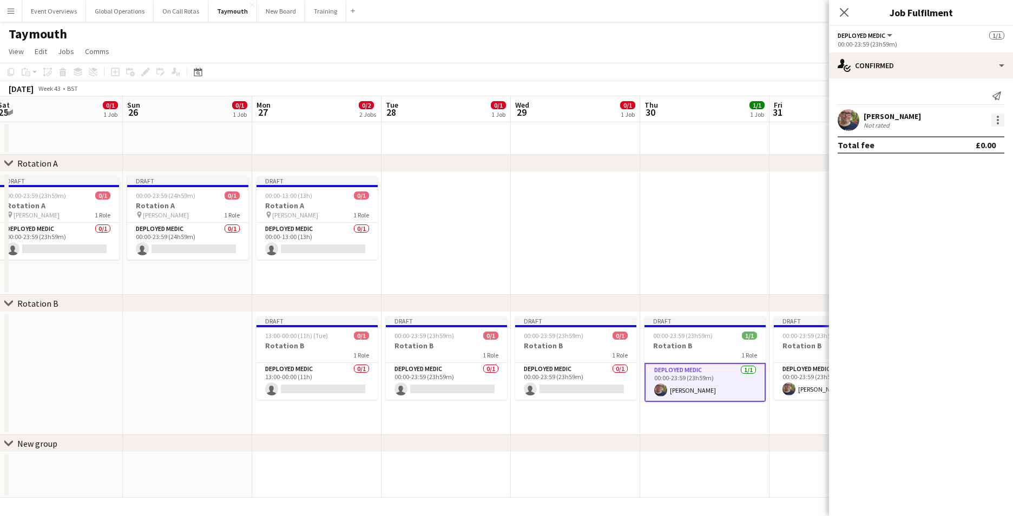
click at [997, 119] on div at bounding box center [998, 120] width 2 height 2
click at [963, 244] on span "Remove" at bounding box center [962, 244] width 67 height 10
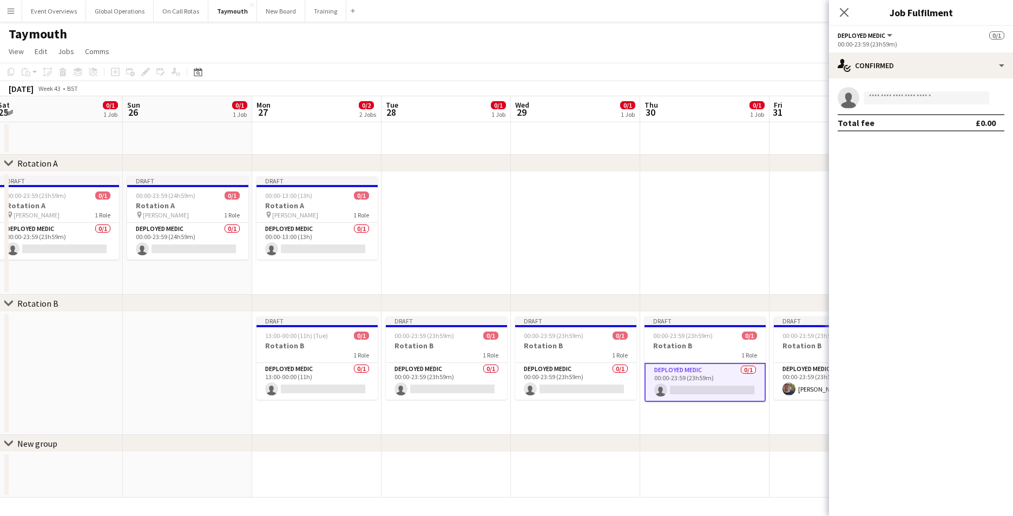
drag, startPoint x: 741, startPoint y: 450, endPoint x: 529, endPoint y: 473, distance: 212.9
click at [539, 474] on div "chevron-right Rotation A chevron-right Rotation B chevron-right New group Wed 2…" at bounding box center [506, 297] width 1013 height 402
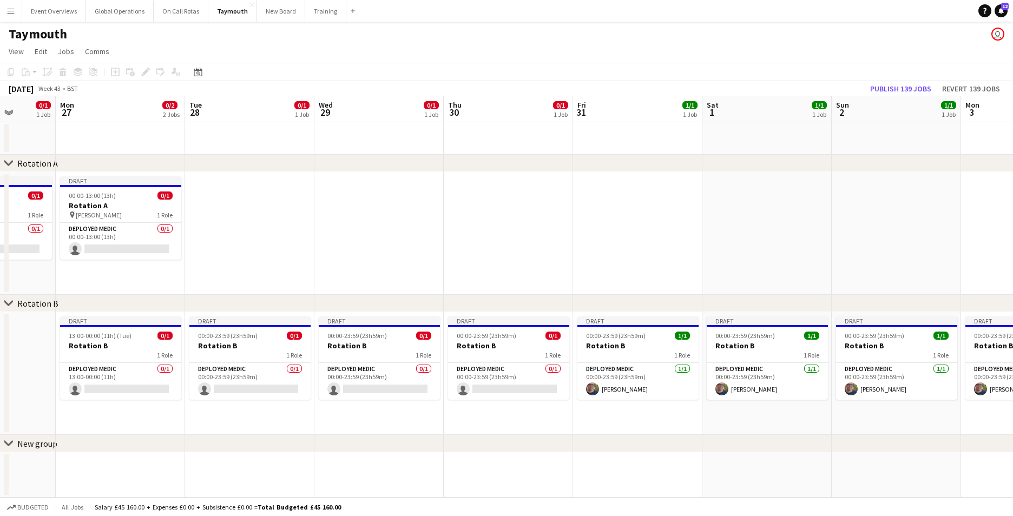
scroll to position [0, 341]
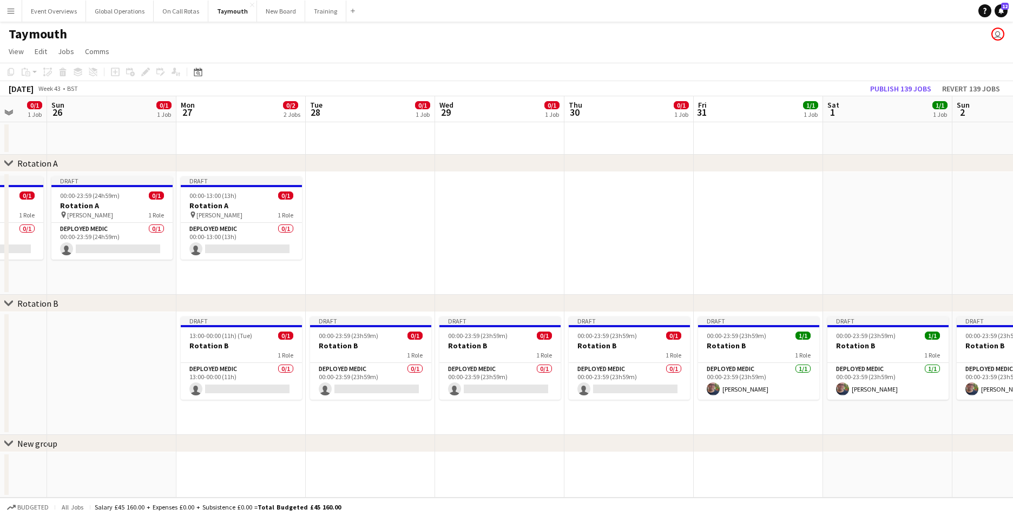
drag, startPoint x: 507, startPoint y: 464, endPoint x: 365, endPoint y: 437, distance: 144.5
click at [370, 439] on div "chevron-right Rotation A chevron-right Rotation B chevron-right New group Thu 2…" at bounding box center [506, 297] width 1013 height 402
click at [744, 391] on app-card-role "Deployed Medic [DATE] 00:00-23:59 (23h59m) [PERSON_NAME]" at bounding box center [758, 381] width 121 height 37
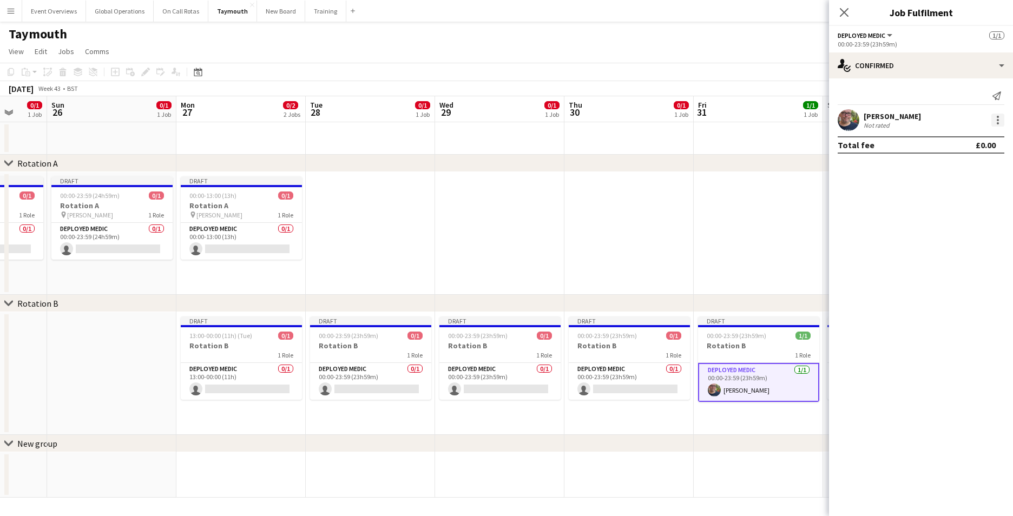
click at [996, 120] on div at bounding box center [998, 120] width 13 height 13
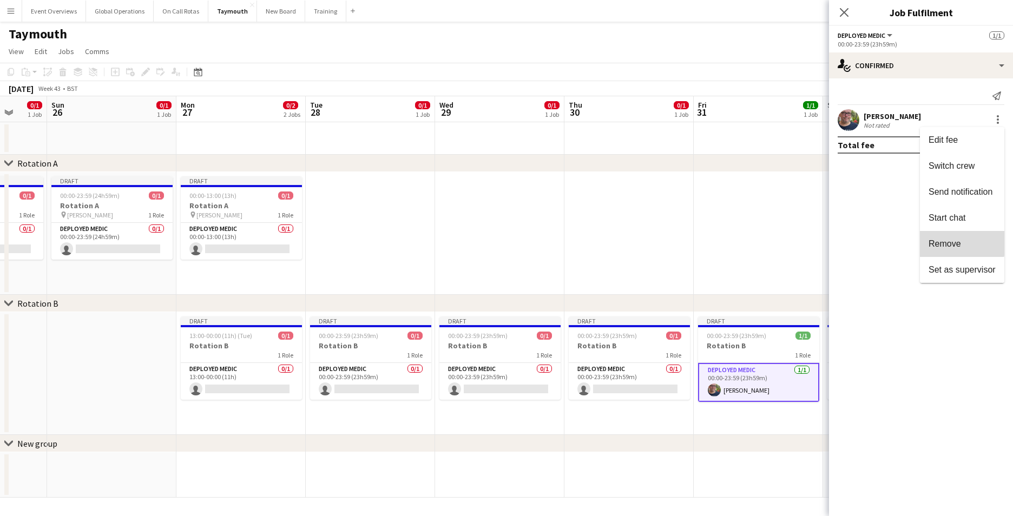
click at [946, 242] on span "Remove" at bounding box center [945, 243] width 32 height 9
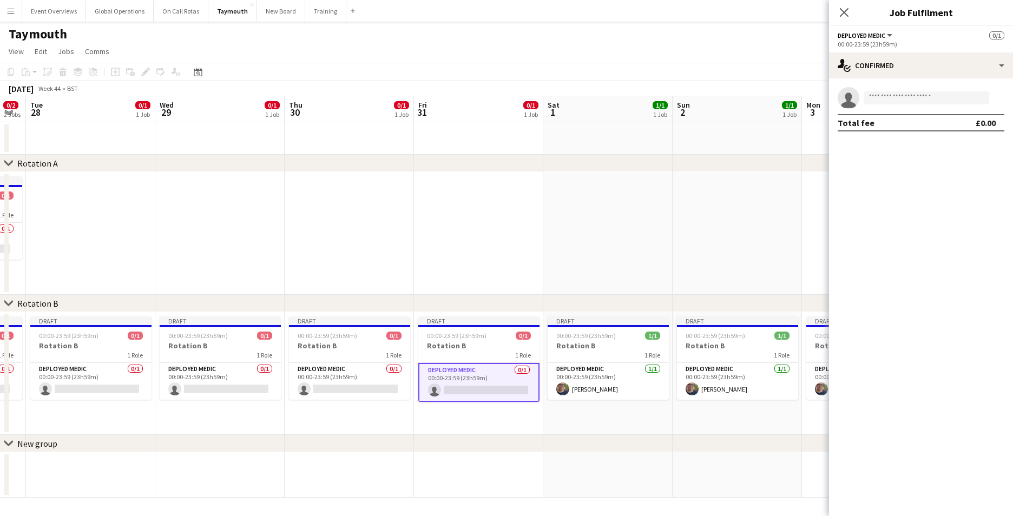
drag, startPoint x: 590, startPoint y: 435, endPoint x: 400, endPoint y: 433, distance: 189.5
click at [401, 434] on app-calendar-viewport "Sat 25 0/1 1 Job Sun 26 0/1 1 Job Mon 27 0/2 2 Jobs Tue 28 0/1 1 Job Wed 29 0/1…" at bounding box center [506, 297] width 1013 height 402
click at [586, 371] on app-card-role "Deployed Medic [DATE] 00:00-23:59 (23h59m) [PERSON_NAME]" at bounding box center [607, 381] width 121 height 37
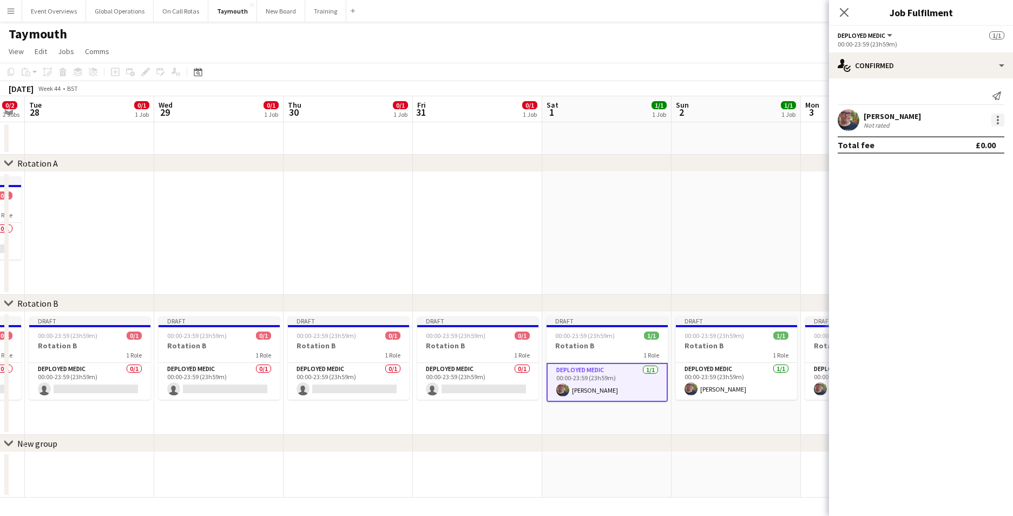
click at [996, 124] on div at bounding box center [998, 120] width 13 height 13
click at [928, 245] on button "Remove" at bounding box center [962, 244] width 84 height 26
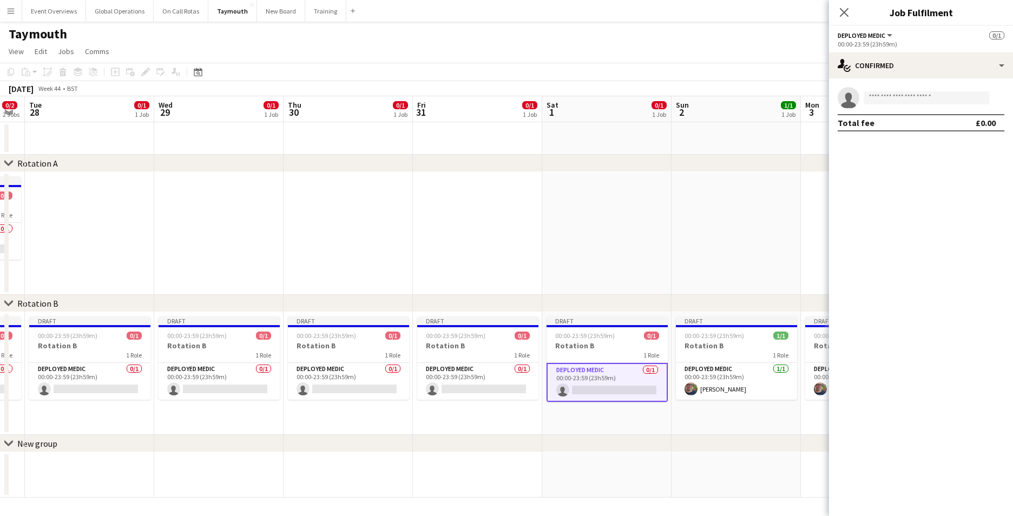
drag, startPoint x: 763, startPoint y: 441, endPoint x: 475, endPoint y: 459, distance: 288.5
click at [479, 462] on div "chevron-right Rotation A chevron-right Rotation B chevron-right New group Sat 2…" at bounding box center [506, 297] width 1013 height 402
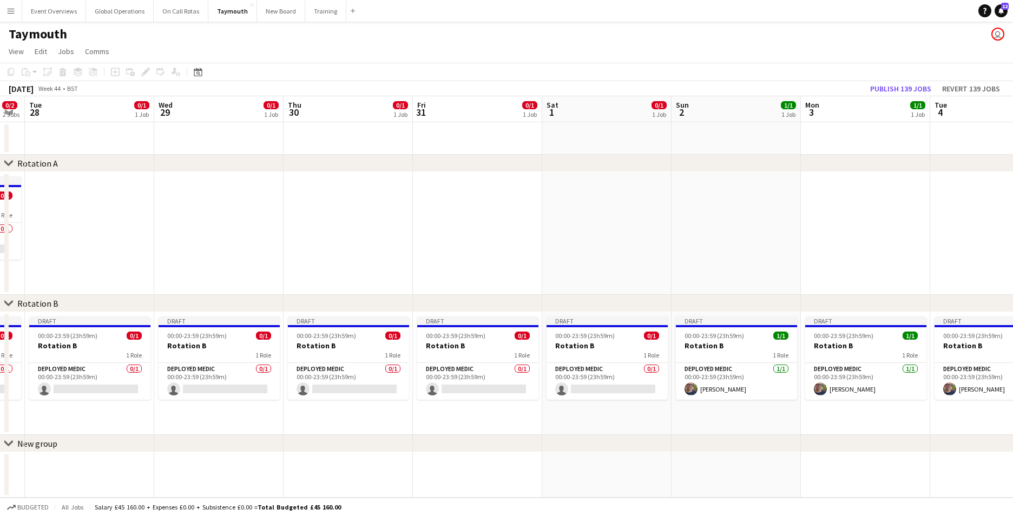
drag, startPoint x: 470, startPoint y: 451, endPoint x: 460, endPoint y: 411, distance: 40.7
click at [344, 439] on div "chevron-right New group" at bounding box center [506, 444] width 1013 height 17
click at [710, 364] on app-card-role "Deployed Medic [DATE] 00:00-23:59 (23h59m) [PERSON_NAME]" at bounding box center [737, 381] width 121 height 37
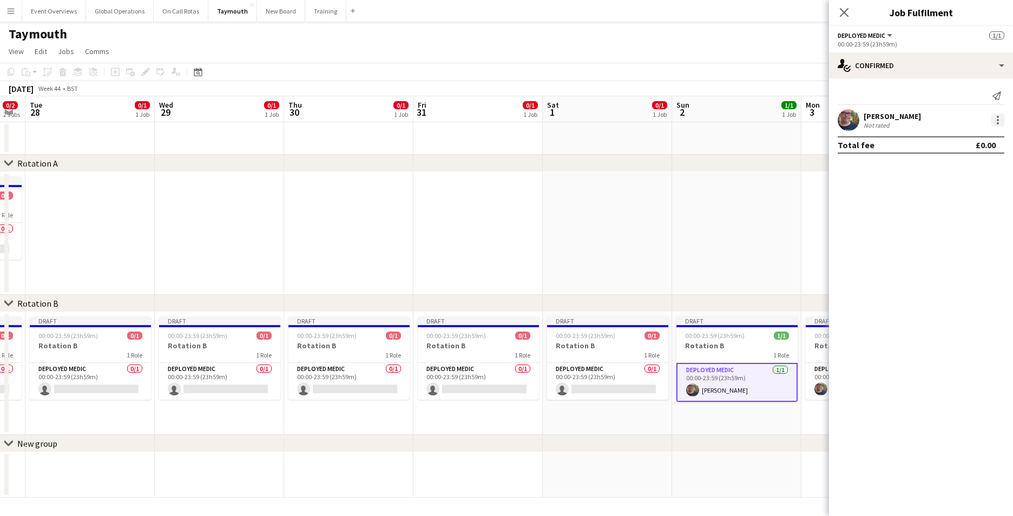
click at [998, 114] on div at bounding box center [998, 120] width 13 height 13
click at [940, 249] on span "Remove" at bounding box center [962, 244] width 67 height 10
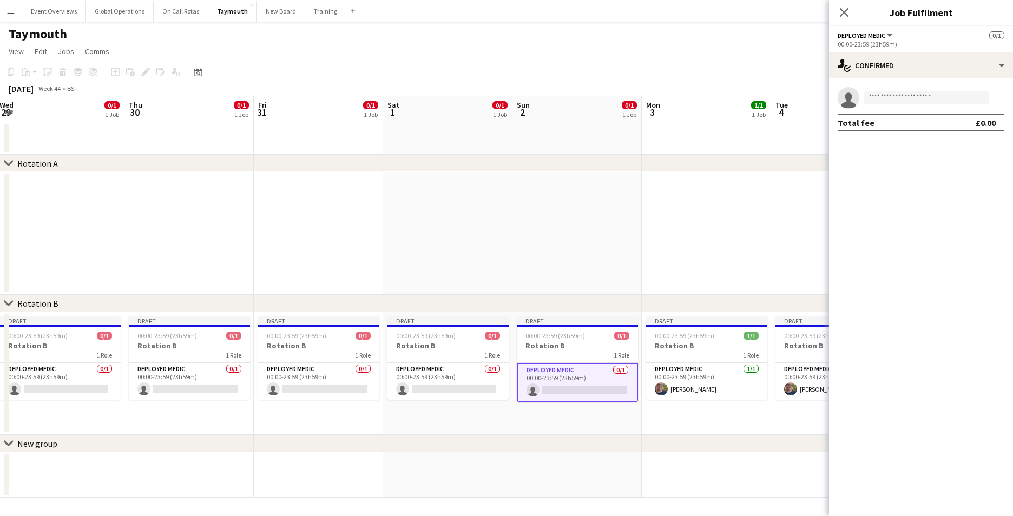
drag, startPoint x: 660, startPoint y: 243, endPoint x: 479, endPoint y: 253, distance: 181.1
click at [482, 252] on app-calendar-viewport "Sun 26 0/1 1 Job Mon 27 0/2 2 Jobs Tue 28 0/1 1 Job Wed 29 0/1 1 Job Thu 30 0/1…" at bounding box center [506, 297] width 1013 height 402
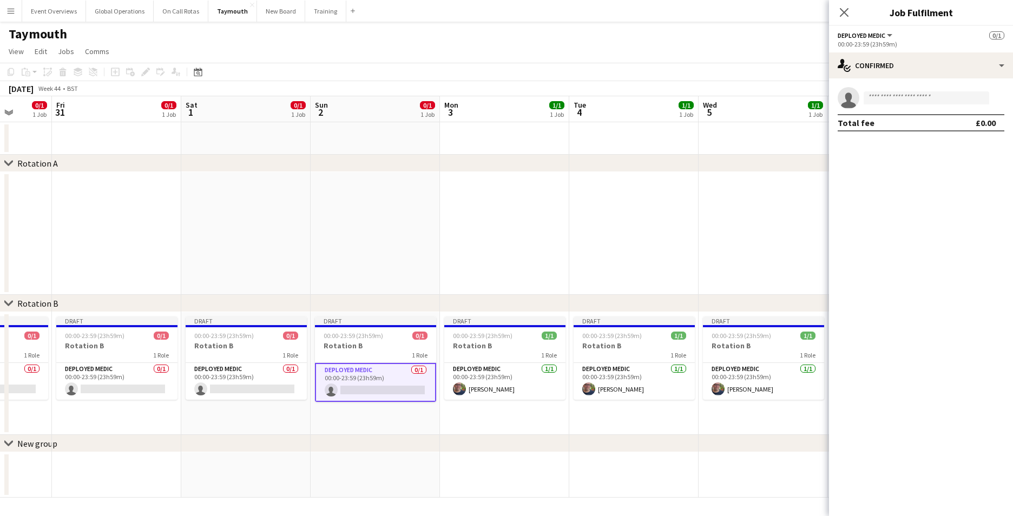
drag, startPoint x: 663, startPoint y: 233, endPoint x: 497, endPoint y: 360, distance: 208.9
click at [485, 235] on app-calendar-viewport "Tue 28 0/1 1 Job Wed 29 0/1 1 Job Thu 30 0/1 1 Job Fri 31 0/1 1 Job Sat 1 0/1 1…" at bounding box center [506, 297] width 1013 height 402
click at [489, 384] on app-card-role "Deployed Medic [DATE] 00:00-23:59 (23h59m) [PERSON_NAME]" at bounding box center [504, 381] width 121 height 37
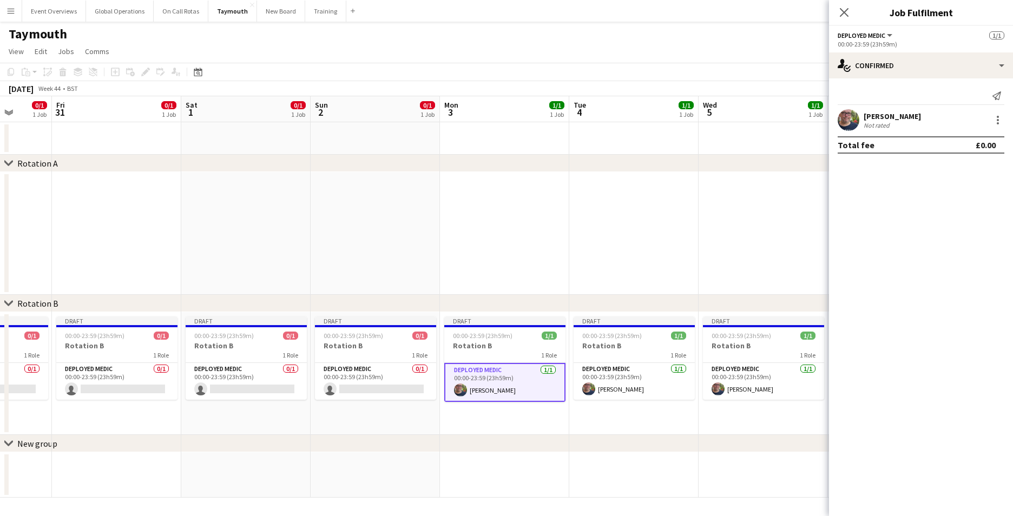
scroll to position [0, 337]
click at [1000, 120] on div at bounding box center [998, 120] width 13 height 13
click at [944, 242] on span "Remove" at bounding box center [945, 243] width 32 height 9
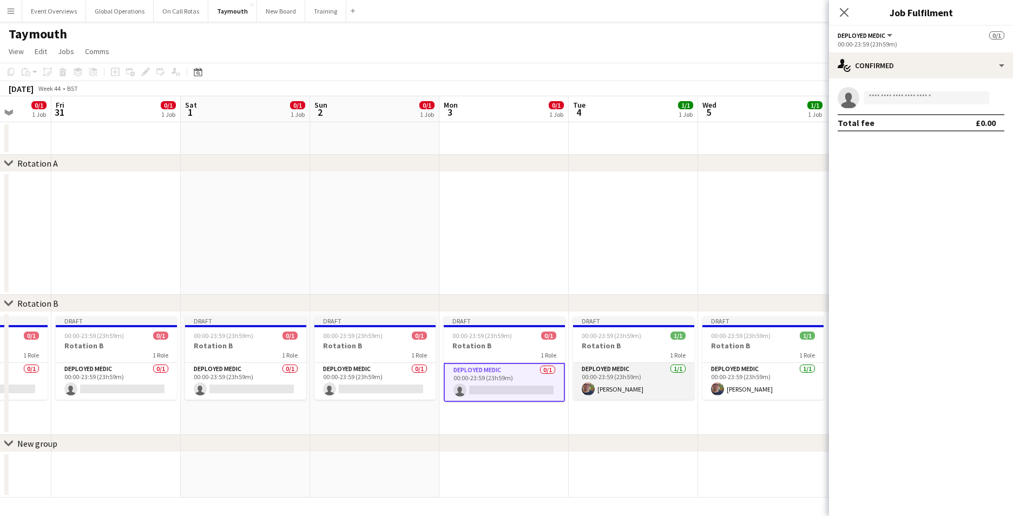
click at [620, 391] on app-card-role "Deployed Medic [DATE] 00:00-23:59 (23h59m) [PERSON_NAME]" at bounding box center [633, 381] width 121 height 37
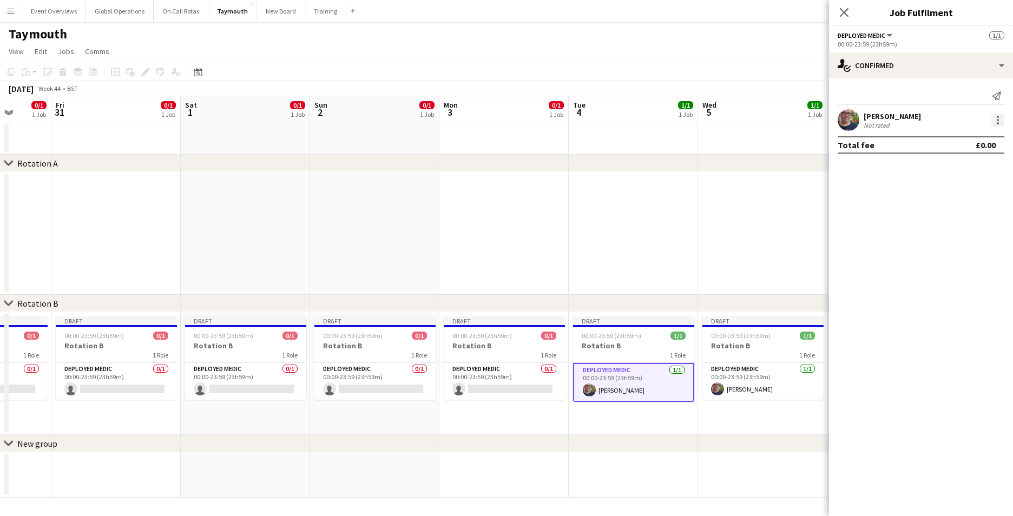
click at [997, 119] on div at bounding box center [998, 120] width 13 height 13
click at [937, 240] on span "Remove" at bounding box center [945, 243] width 32 height 9
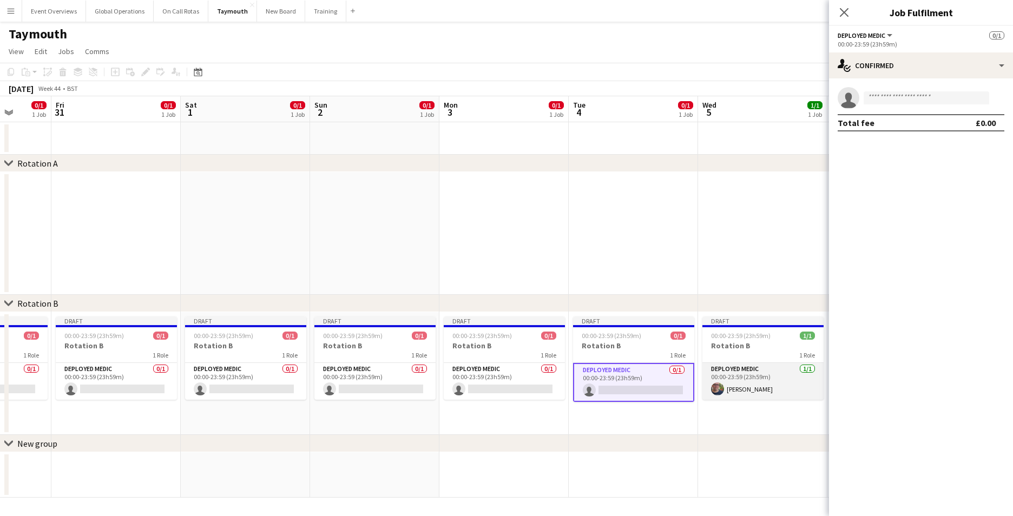
drag, startPoint x: 738, startPoint y: 390, endPoint x: 745, endPoint y: 381, distance: 11.6
click at [738, 389] on app-card-role "Deployed Medic [DATE] 00:00-23:59 (23h59m) [PERSON_NAME]" at bounding box center [763, 381] width 121 height 37
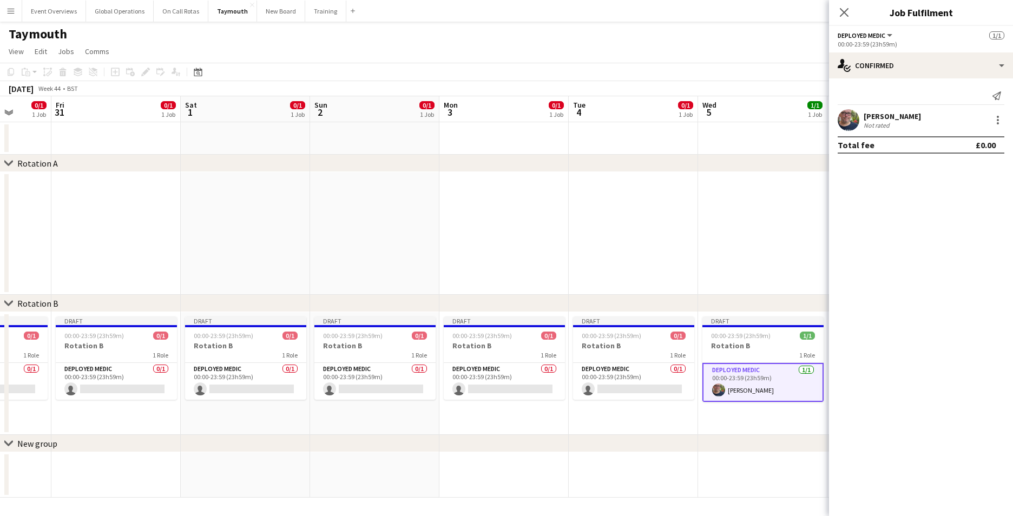
scroll to position [0, 337]
click at [992, 120] on div at bounding box center [998, 120] width 13 height 13
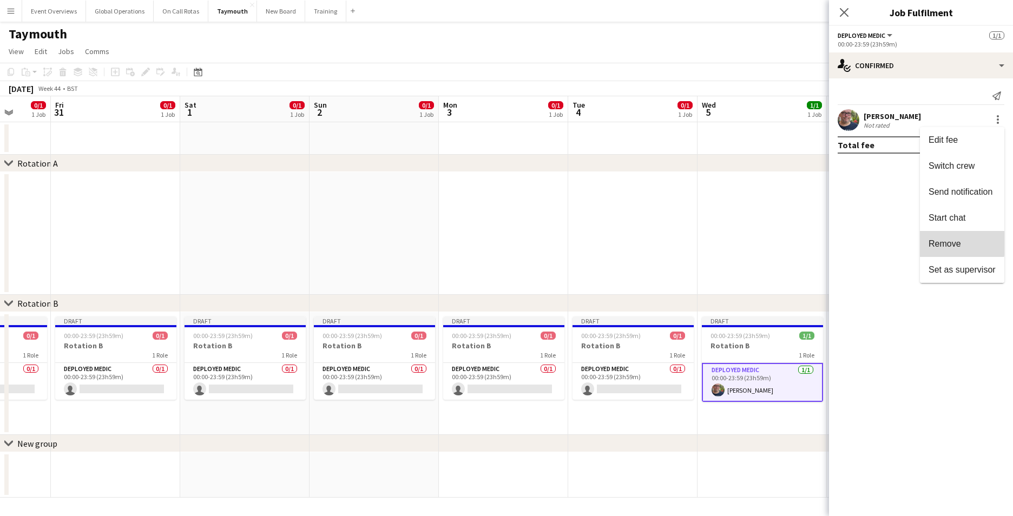
click at [940, 244] on span "Remove" at bounding box center [945, 243] width 32 height 9
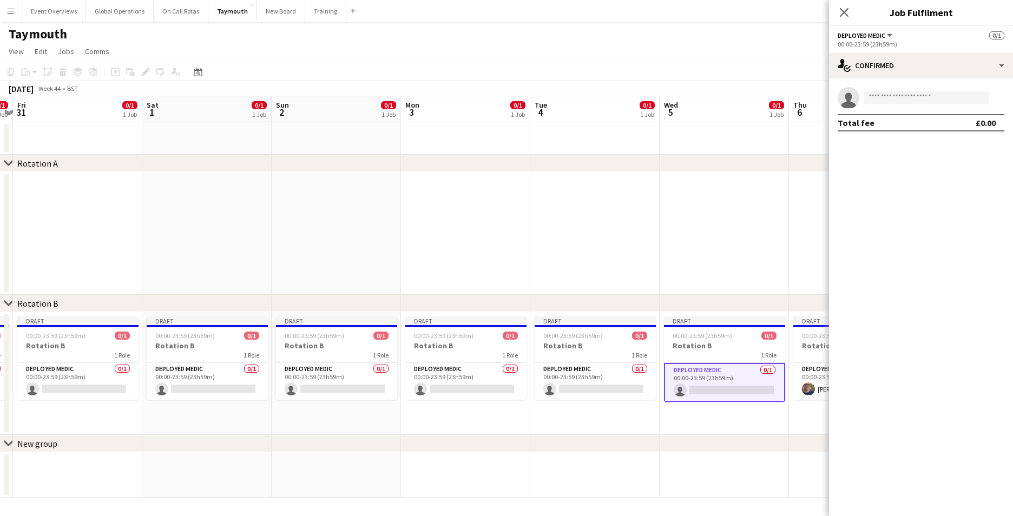
drag, startPoint x: 753, startPoint y: 278, endPoint x: 573, endPoint y: 283, distance: 179.8
click at [578, 282] on app-calendar-viewport "Tue 28 0/1 1 Job Wed 29 0/1 1 Job Thu 30 0/1 1 Job Fri 31 0/1 1 Job Sat 1 0/1 1…" at bounding box center [506, 297] width 1013 height 402
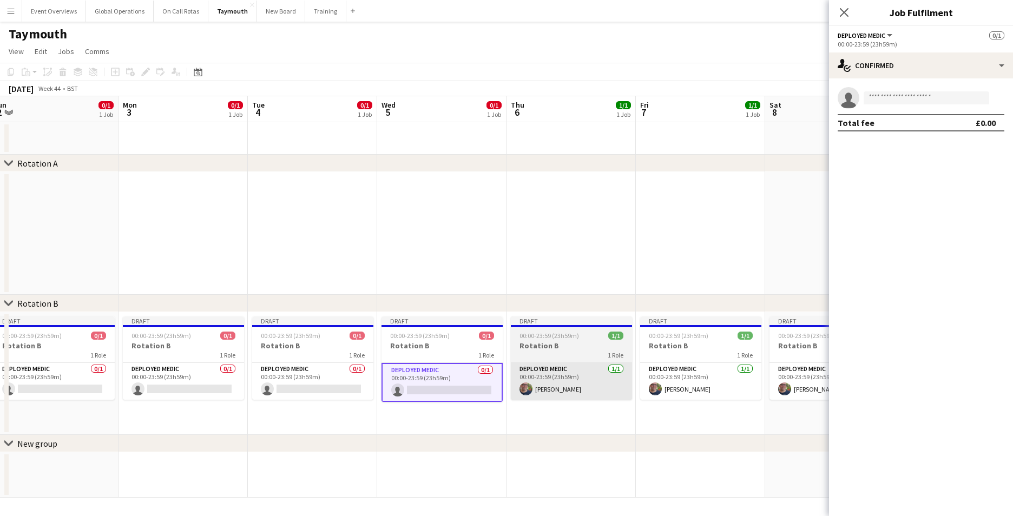
drag, startPoint x: 730, startPoint y: 402, endPoint x: 580, endPoint y: 389, distance: 150.0
click at [582, 391] on app-calendar-viewport "Thu 30 0/1 1 Job Fri 31 0/1 1 Job Sat 1 0/1 1 Job Sun 2 0/1 1 Job Mon 3 0/1 1 J…" at bounding box center [506, 297] width 1013 height 402
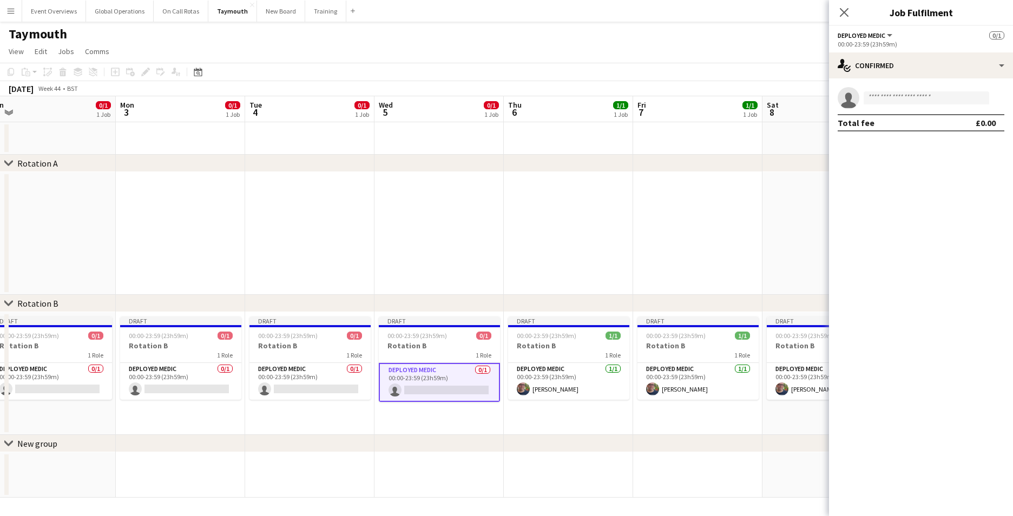
click at [558, 367] on app-card-role "Deployed Medic [DATE] 00:00-23:59 (23h59m) [PERSON_NAME]" at bounding box center [568, 381] width 121 height 37
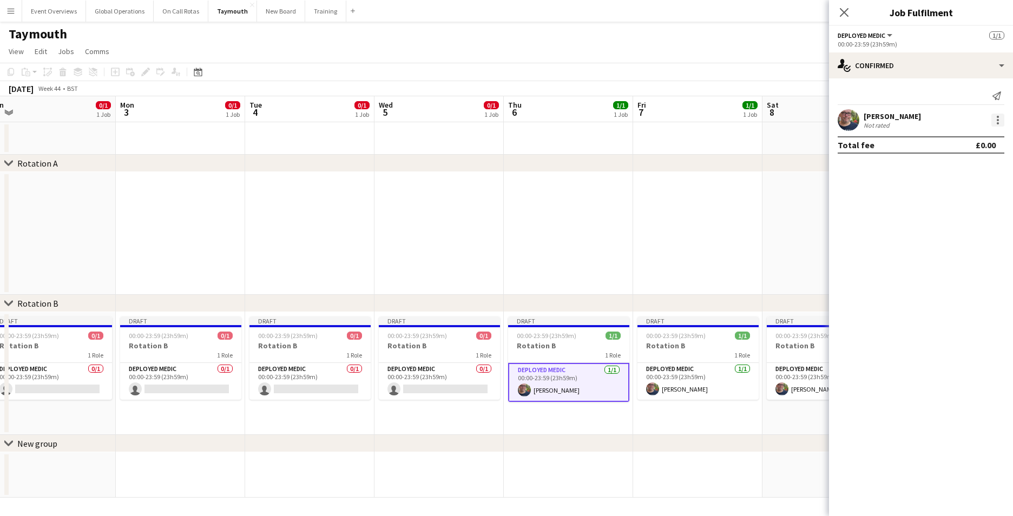
click at [995, 116] on div at bounding box center [998, 120] width 13 height 13
click at [942, 244] on span "Remove" at bounding box center [945, 243] width 32 height 9
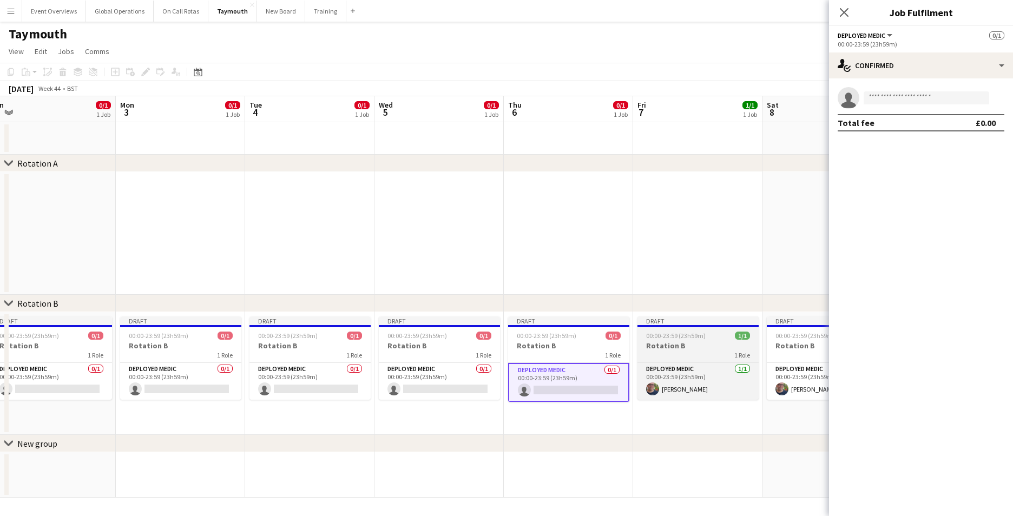
click at [678, 363] on div "Deployed Medic [DATE] 00:00-23:59 (23h59m) [PERSON_NAME]" at bounding box center [698, 381] width 121 height 37
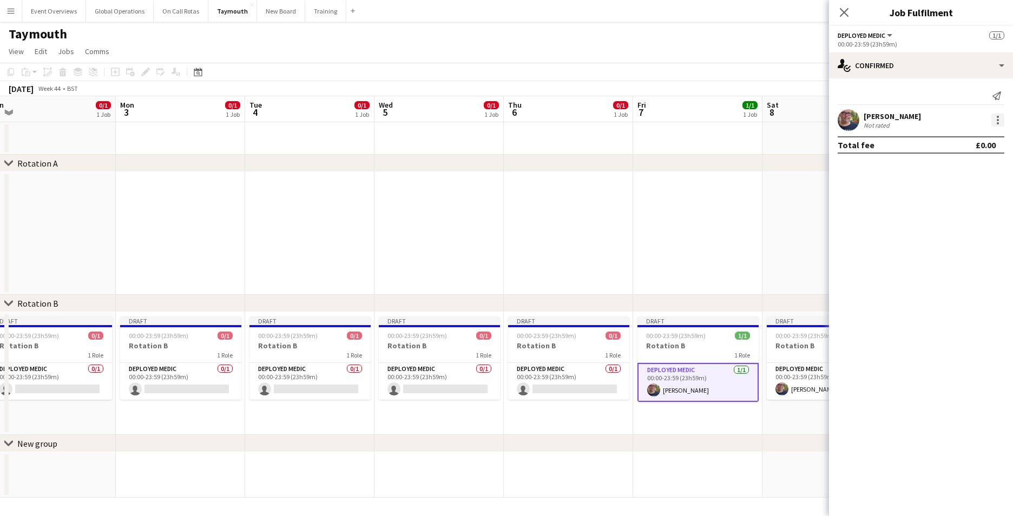
click at [999, 117] on div at bounding box center [998, 120] width 13 height 13
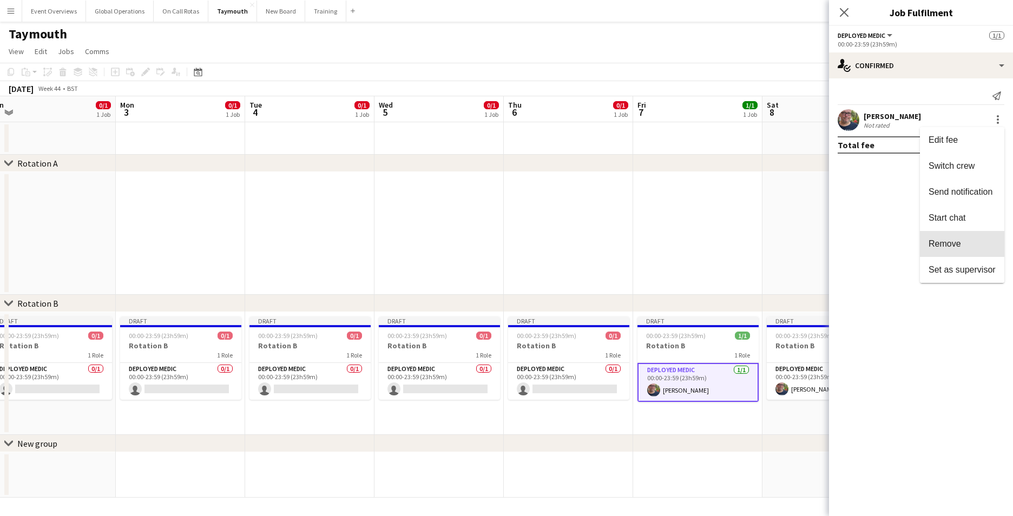
click at [939, 240] on span "Remove" at bounding box center [945, 243] width 32 height 9
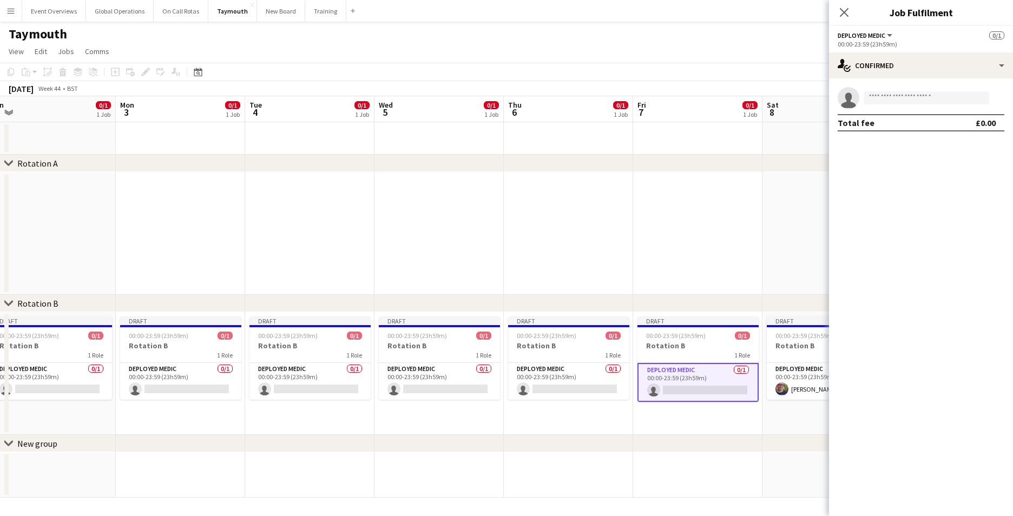
drag, startPoint x: 802, startPoint y: 367, endPoint x: 807, endPoint y: 362, distance: 7.3
click at [802, 367] on app-card-role "Deployed Medic [DATE] 00:00-23:59 (23h59m) [PERSON_NAME]" at bounding box center [827, 381] width 121 height 37
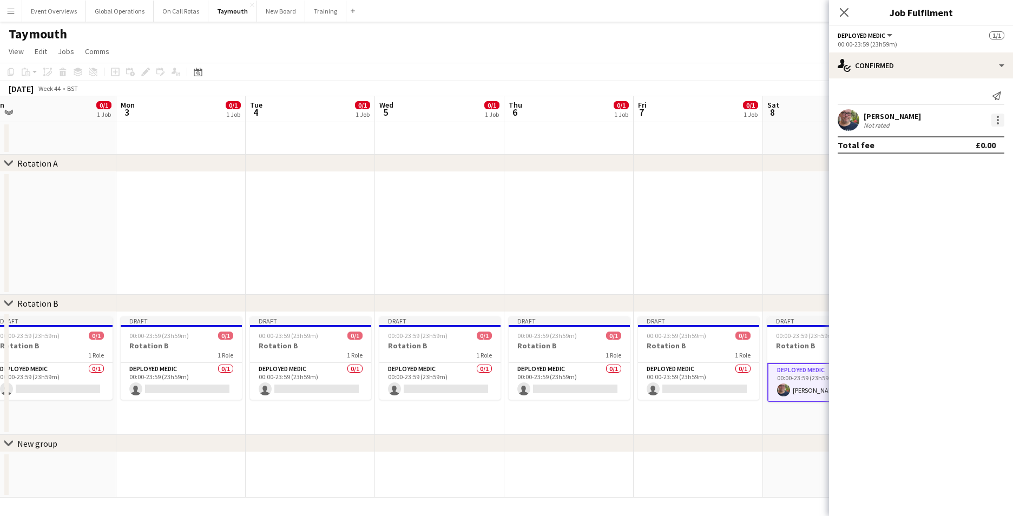
click at [999, 119] on div at bounding box center [998, 120] width 13 height 13
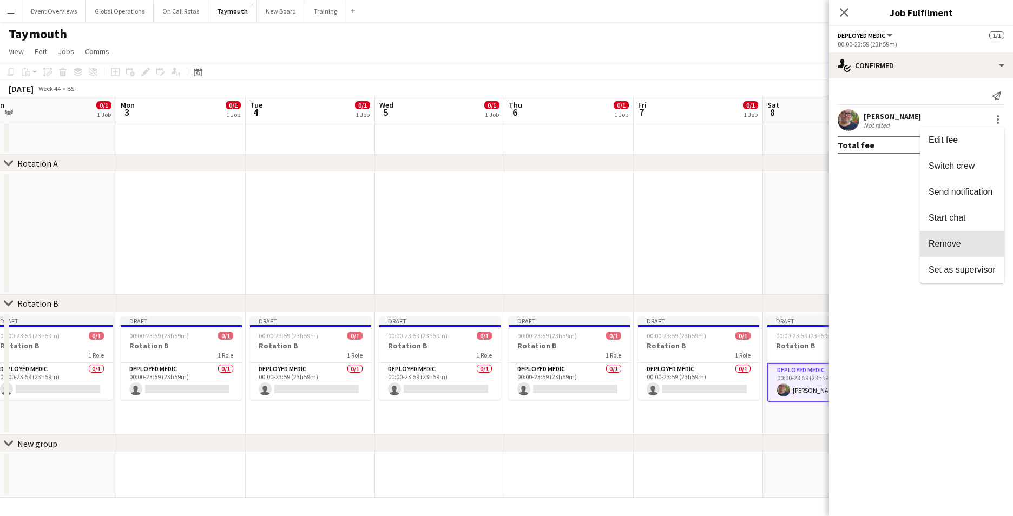
drag, startPoint x: 935, startPoint y: 237, endPoint x: 931, endPoint y: 241, distance: 6.1
click at [934, 237] on button "Remove" at bounding box center [962, 244] width 84 height 26
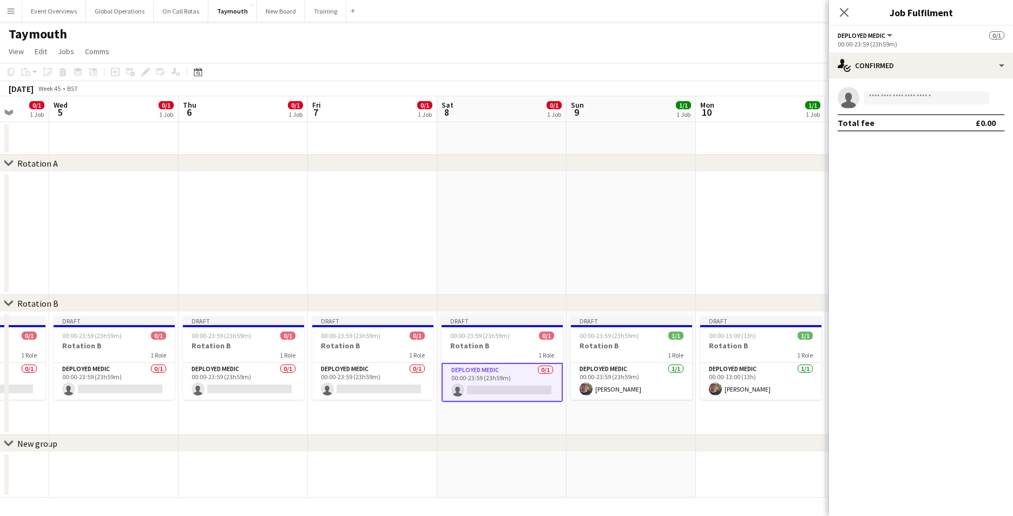
scroll to position [0, 404]
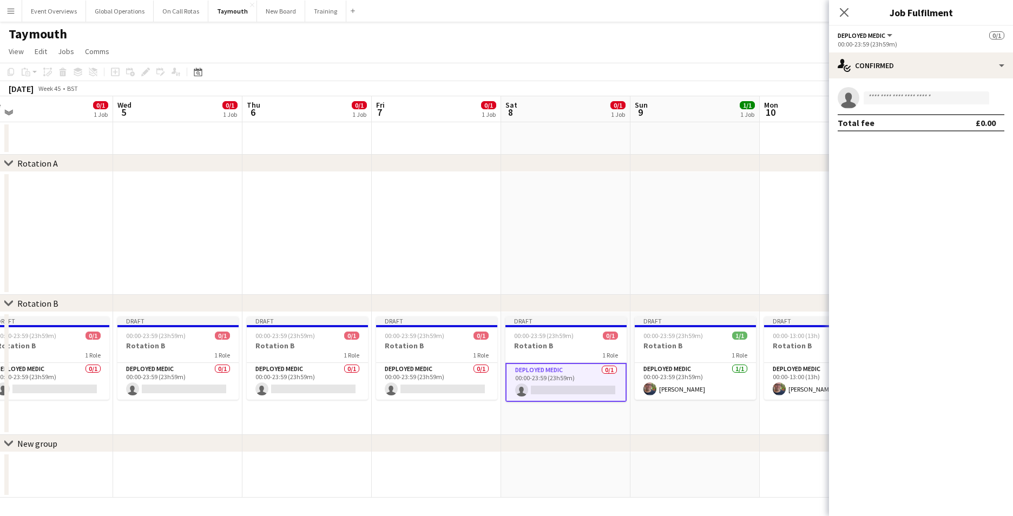
drag, startPoint x: 499, startPoint y: 447, endPoint x: 797, endPoint y: 221, distance: 374.4
click at [797, 221] on app-calendar-viewport "Sat 1 0/1 1 Job Sun 2 0/1 1 Job Mon 3 0/1 1 Job Tue 4 0/1 1 Job Wed 5 0/1 1 Job…" at bounding box center [506, 297] width 1013 height 402
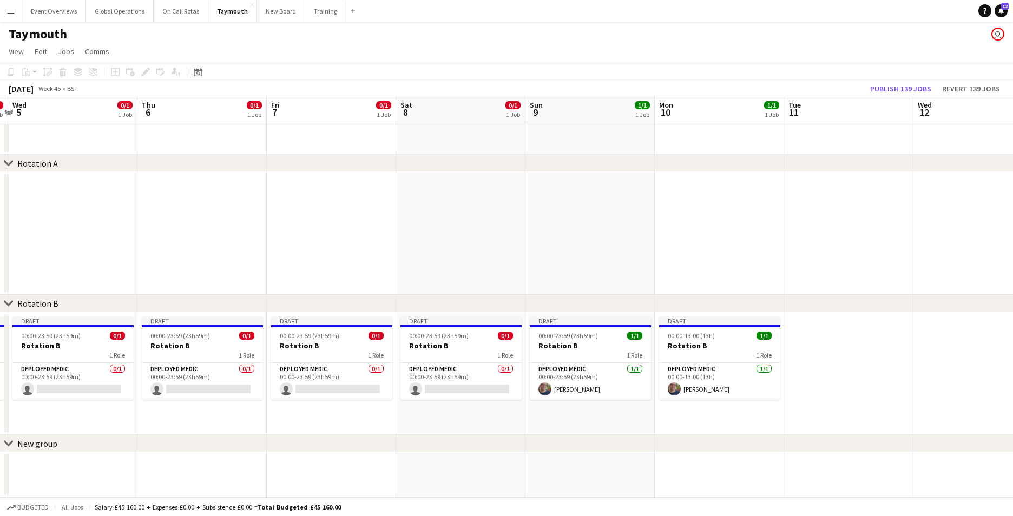
drag, startPoint x: 797, startPoint y: 221, endPoint x: 470, endPoint y: 274, distance: 330.8
click at [469, 260] on app-calendar-viewport "Sun 2 0/1 1 Job Mon 3 0/1 1 Job Tue 4 0/1 1 Job Wed 5 0/1 1 Job Thu 6 0/1 1 Job…" at bounding box center [506, 297] width 1013 height 402
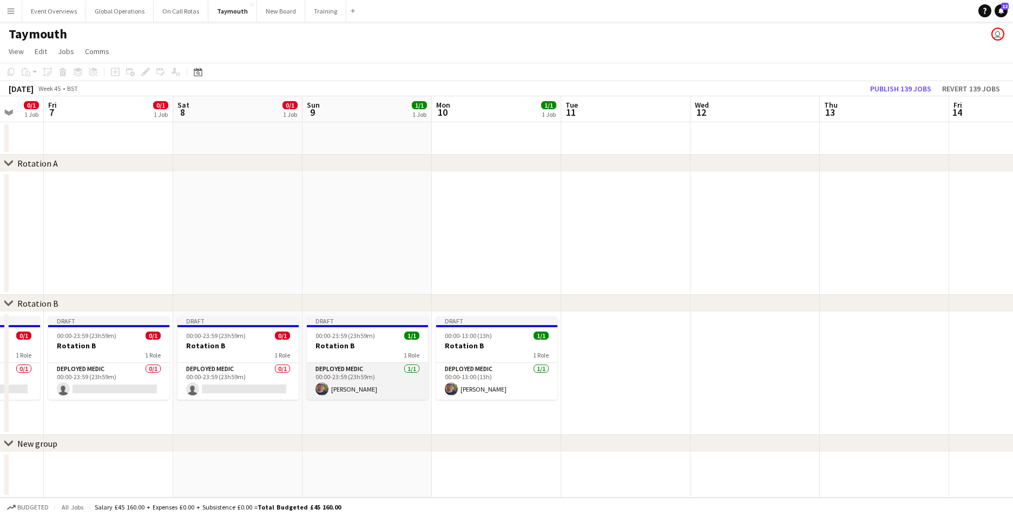
drag, startPoint x: 345, startPoint y: 387, endPoint x: 352, endPoint y: 381, distance: 8.9
click at [346, 387] on app-card-role "Deployed Medic [DATE] 00:00-23:59 (23h59m) [PERSON_NAME]" at bounding box center [367, 381] width 121 height 37
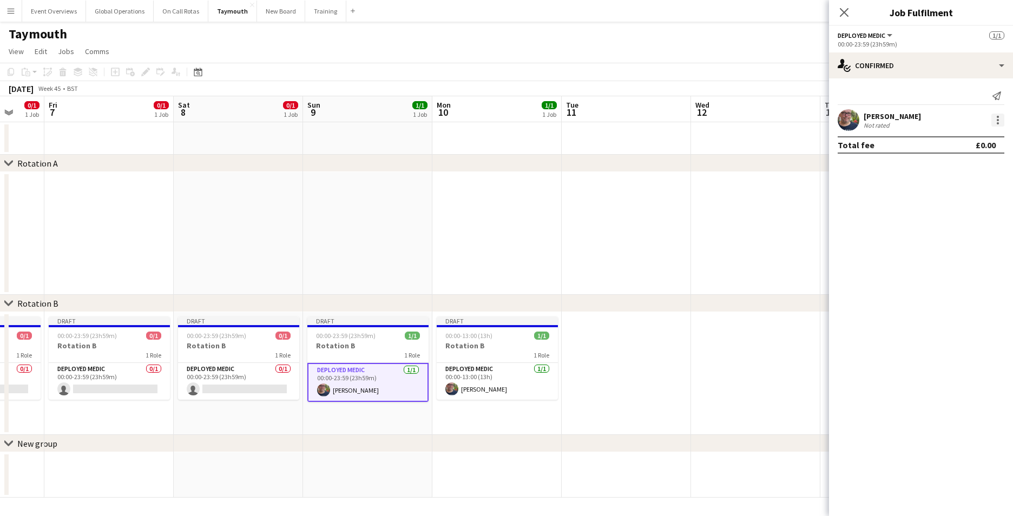
click at [995, 119] on div at bounding box center [998, 120] width 13 height 13
click at [937, 240] on span "Remove" at bounding box center [945, 243] width 32 height 9
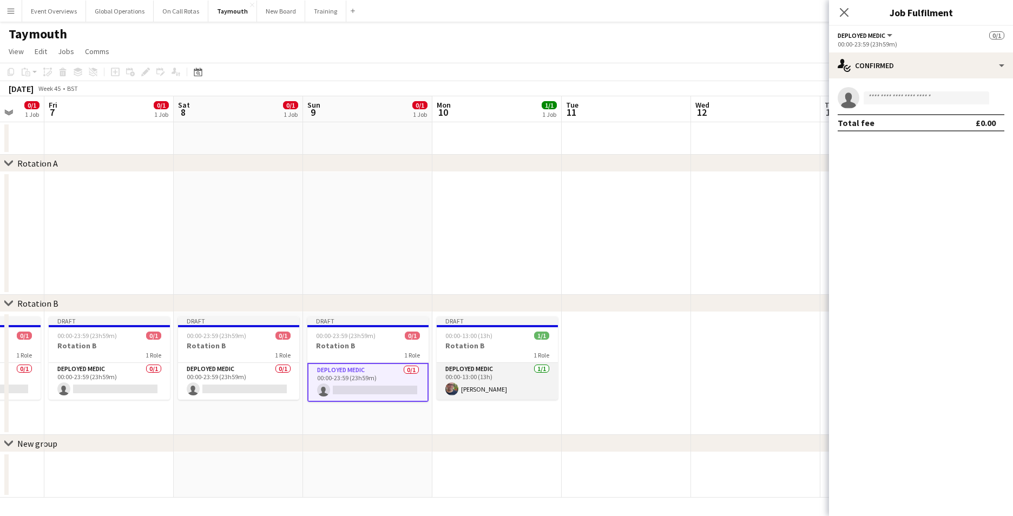
click at [480, 387] on app-card-role "Deployed Medic [DATE] 00:00-13:00 (13h) [PERSON_NAME]" at bounding box center [497, 381] width 121 height 37
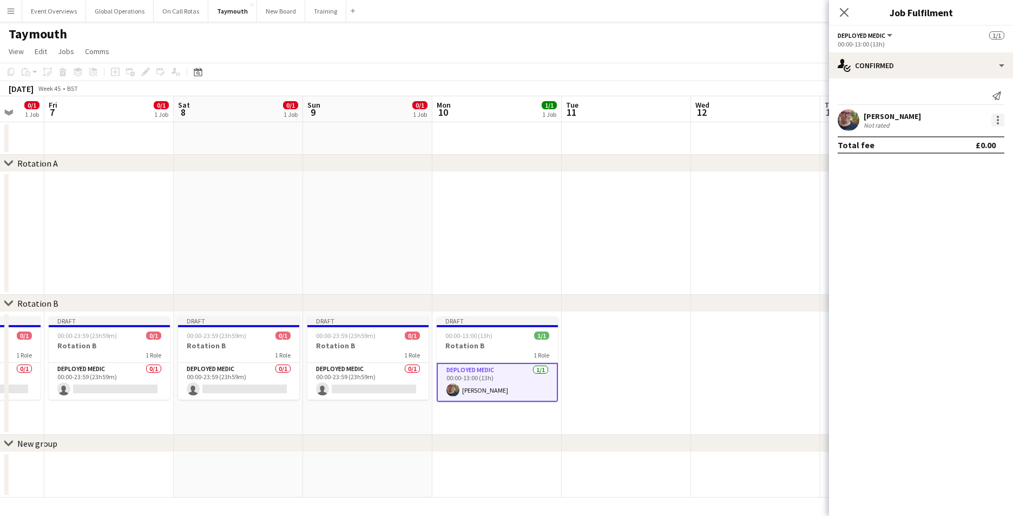
click at [997, 119] on div at bounding box center [998, 120] width 2 height 2
click at [943, 244] on span "Remove" at bounding box center [945, 243] width 32 height 9
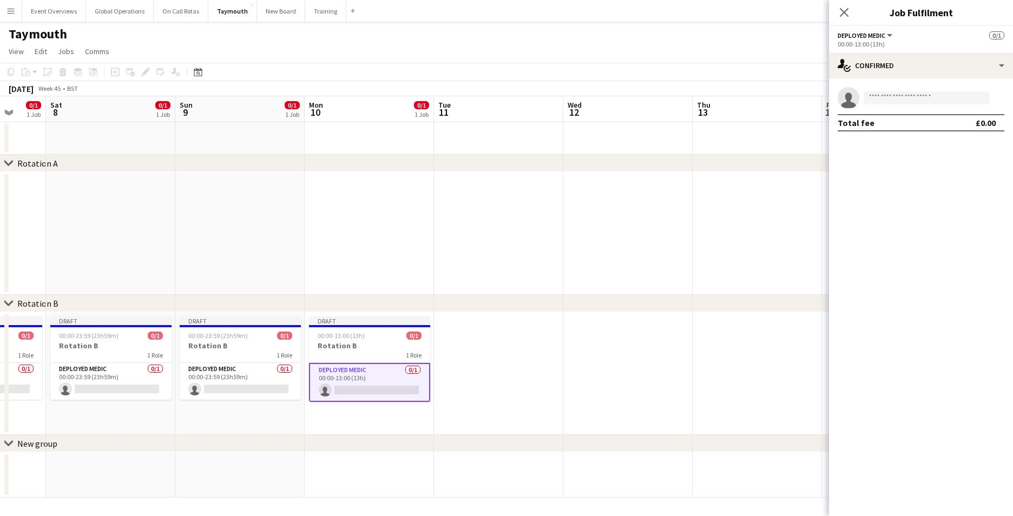
drag, startPoint x: 668, startPoint y: 317, endPoint x: 720, endPoint y: 358, distance: 66.3
click at [720, 358] on app-calendar-viewport "Thu 6 0/1 1 Job Fri 7 0/1 1 Job Sat 8 0/1 1 Job Sun 9 0/1 1 Job Mon 10 0/1 1 Jo…" at bounding box center [506, 297] width 1013 height 402
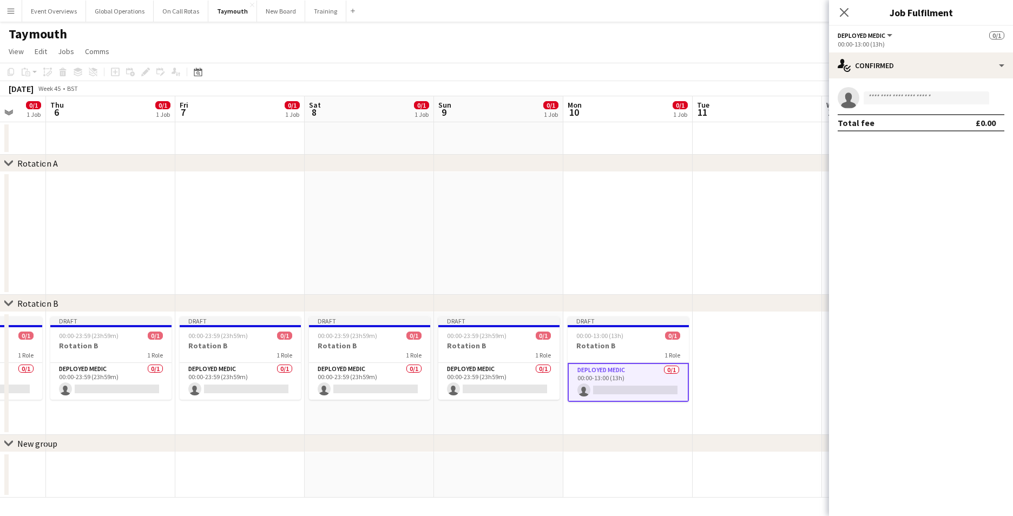
scroll to position [0, 322]
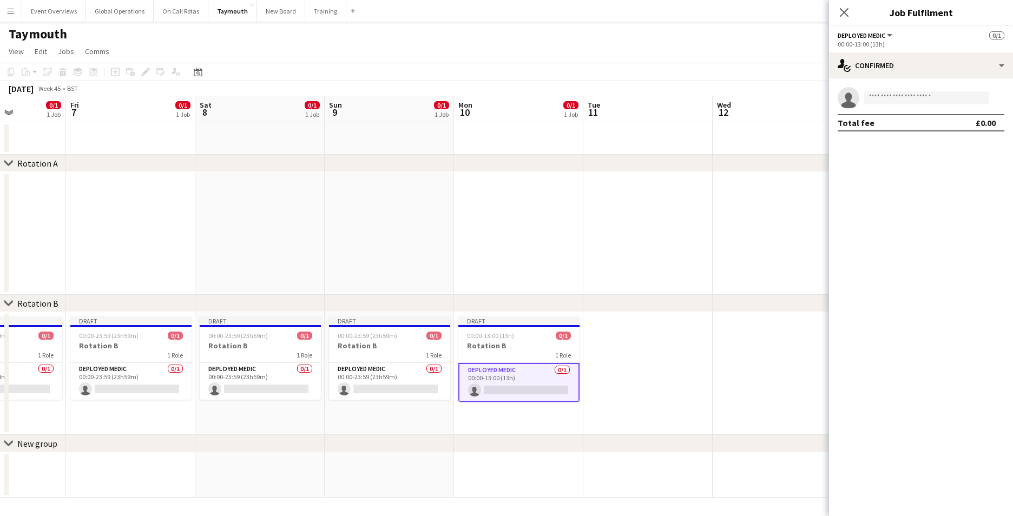
drag, startPoint x: 381, startPoint y: 449, endPoint x: 666, endPoint y: 427, distance: 286.7
click at [666, 427] on div "chevron-right Rotation A chevron-right Rotation B chevron-right New group Tue 4…" at bounding box center [506, 297] width 1013 height 402
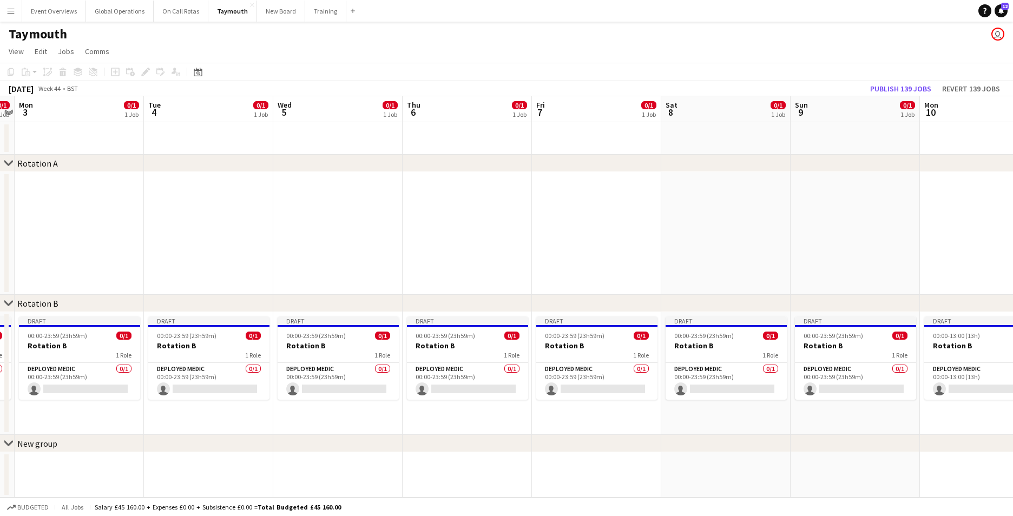
drag, startPoint x: 263, startPoint y: 273, endPoint x: 729, endPoint y: 221, distance: 469.1
click at [729, 221] on app-calendar-viewport "Sat 1 0/1 1 Job Sun 2 0/1 1 Job Mon 3 0/1 1 Job Tue 4 0/1 1 Job Wed 5 0/1 1 Job…" at bounding box center [506, 297] width 1013 height 402
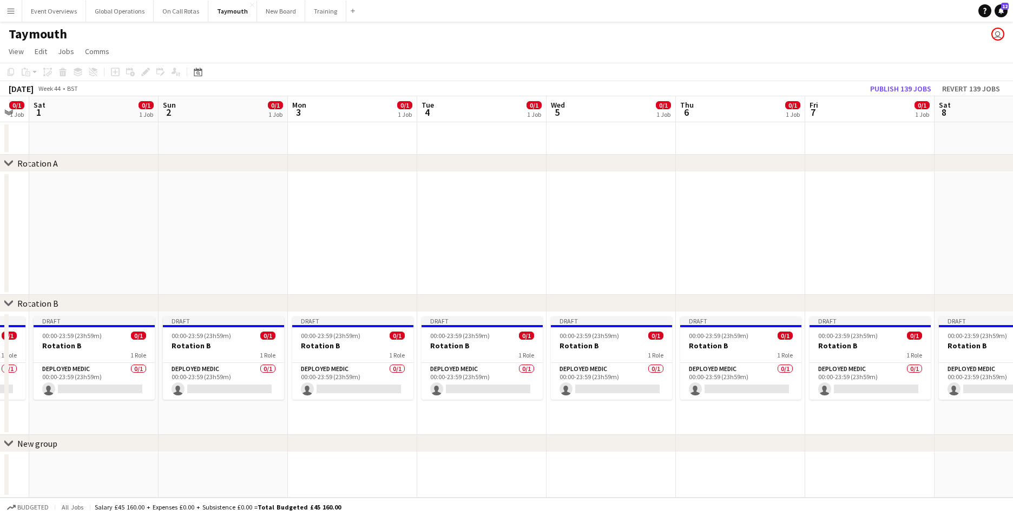
drag, startPoint x: 393, startPoint y: 267, endPoint x: 950, endPoint y: 201, distance: 561.0
click at [924, 199] on app-calendar-viewport "Thu 30 0/1 1 Job Fri 31 0/1 1 Job Sat 1 0/1 1 Job Sun 2 0/1 1 Job Mon 3 0/1 1 J…" at bounding box center [506, 297] width 1013 height 402
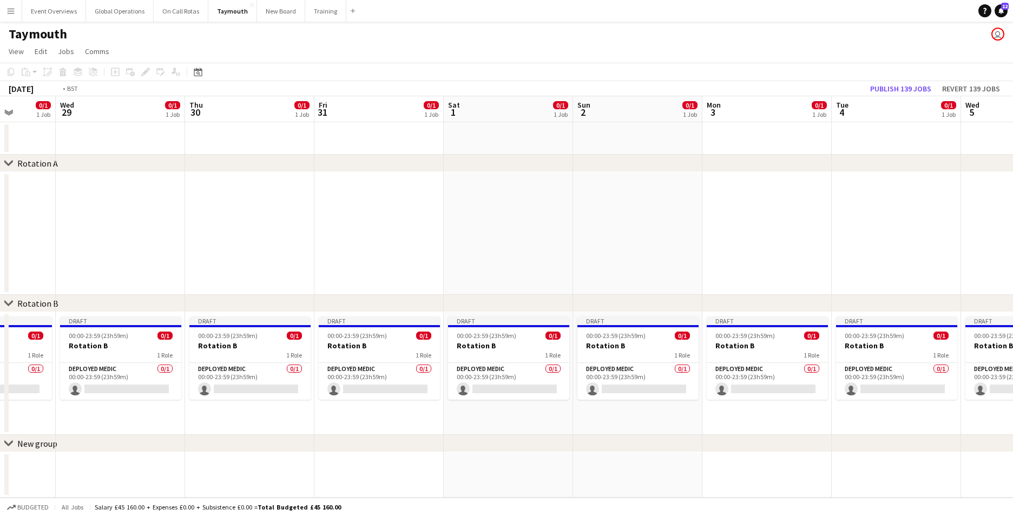
scroll to position [0, 336]
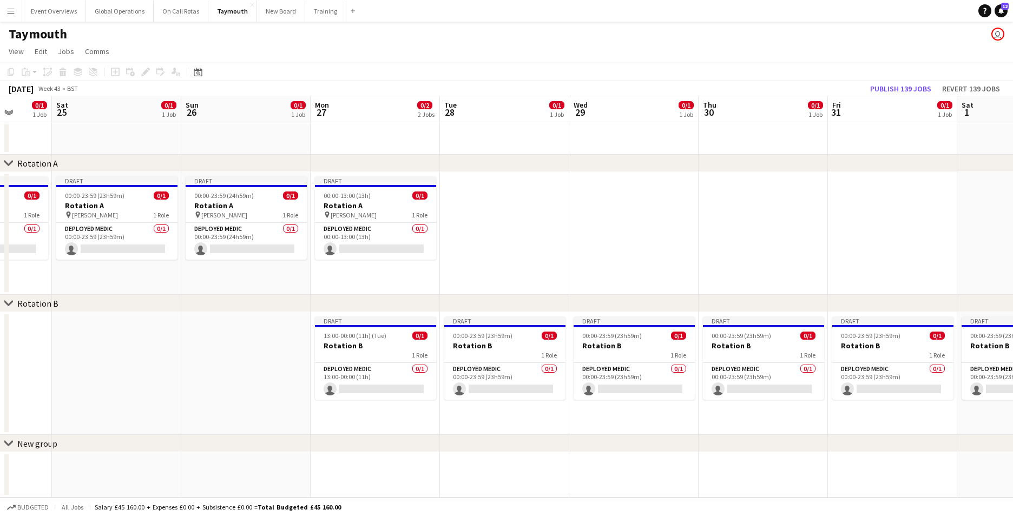
drag, startPoint x: 126, startPoint y: 268, endPoint x: 797, endPoint y: 230, distance: 672.4
click at [797, 230] on app-calendar-viewport "Wed 22 0/1 1 Job Thu 23 0/1 1 Job Fri 24 0/1 1 Job Sat 25 0/1 1 Job Sun 26 0/1 …" at bounding box center [506, 297] width 1013 height 402
click at [362, 391] on app-card-role "Deployed Medic 0/1 13:00-00:00 (11h) single-neutral-actions" at bounding box center [375, 381] width 121 height 37
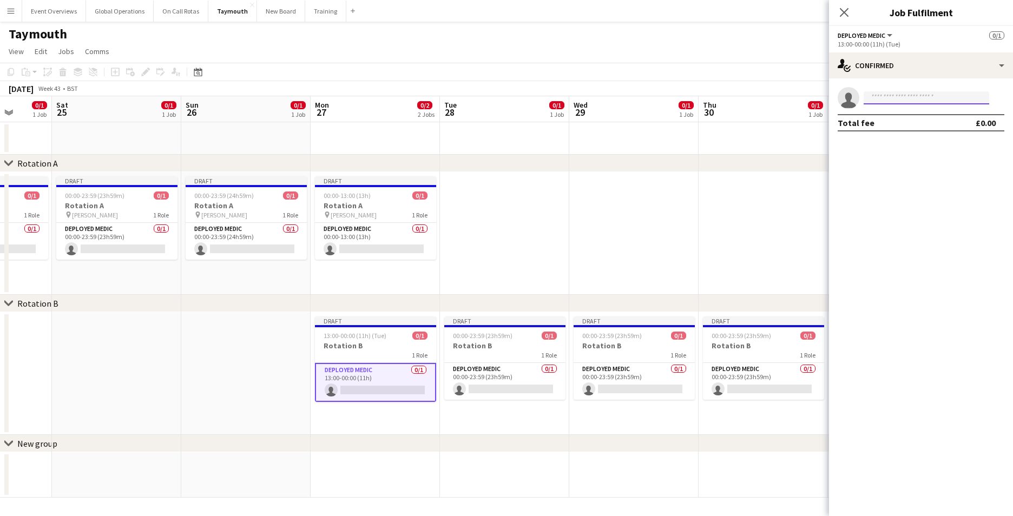
click at [902, 94] on input at bounding box center [927, 97] width 126 height 13
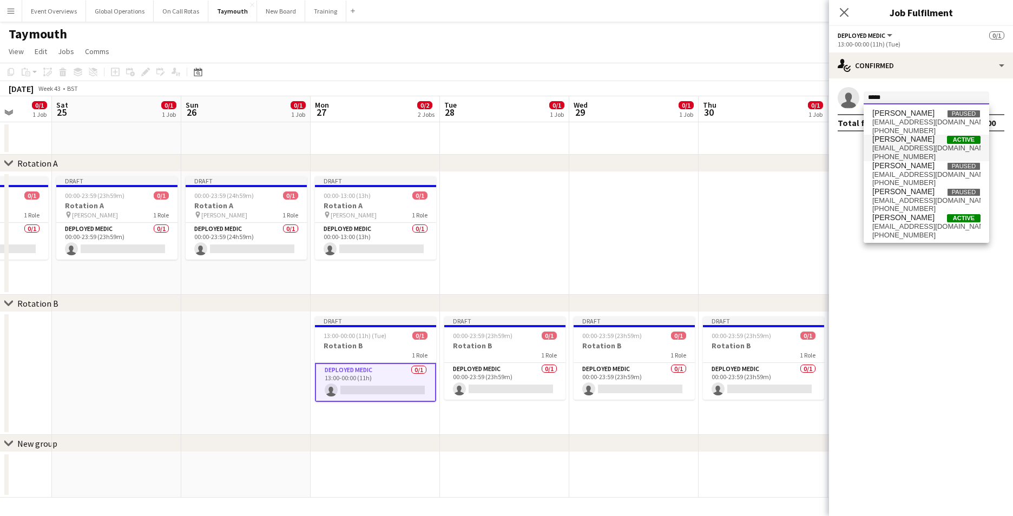
type input "*****"
click at [889, 153] on span "[PHONE_NUMBER]" at bounding box center [927, 157] width 108 height 9
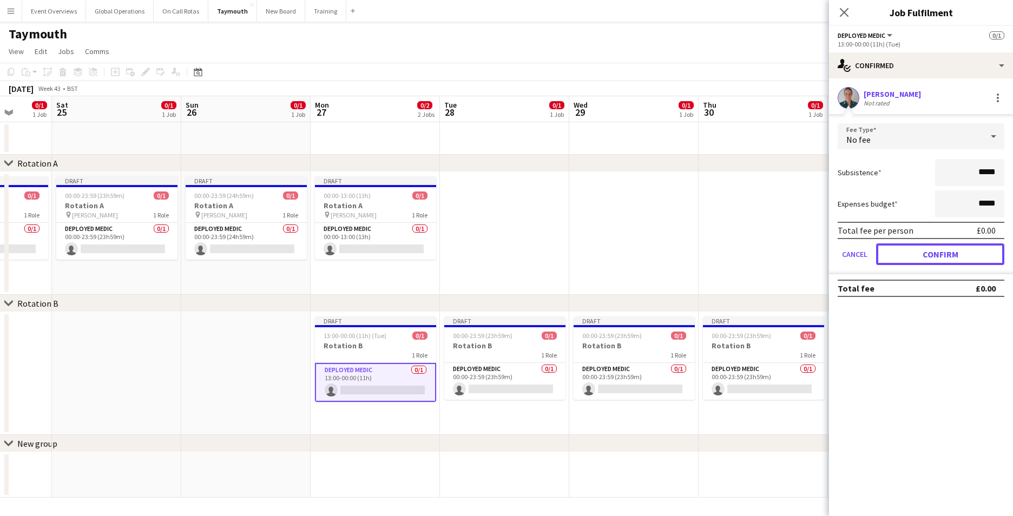
click at [935, 256] on button "Confirm" at bounding box center [940, 255] width 128 height 22
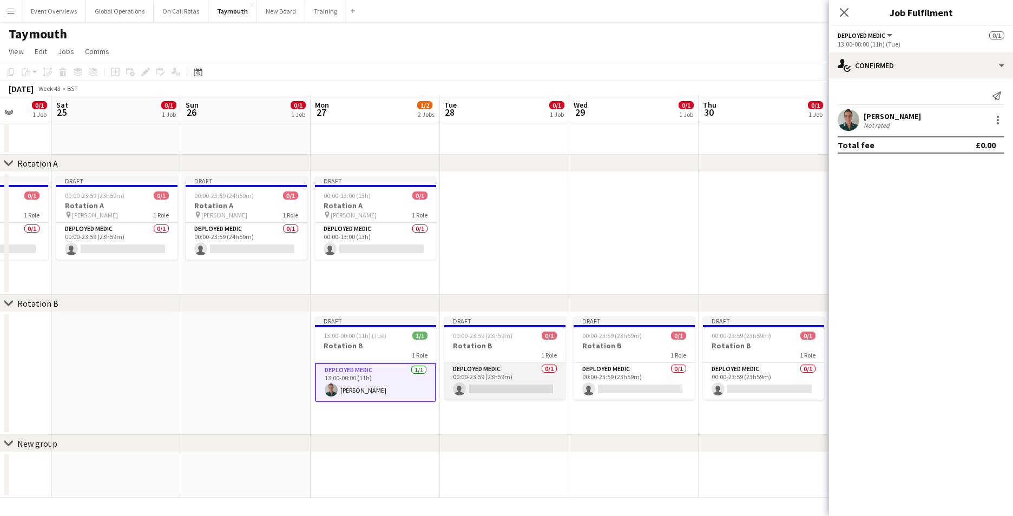
click at [476, 364] on app-card-role "Deployed Medic 0/1 00:00-23:59 (23h59m) single-neutral-actions" at bounding box center [504, 381] width 121 height 37
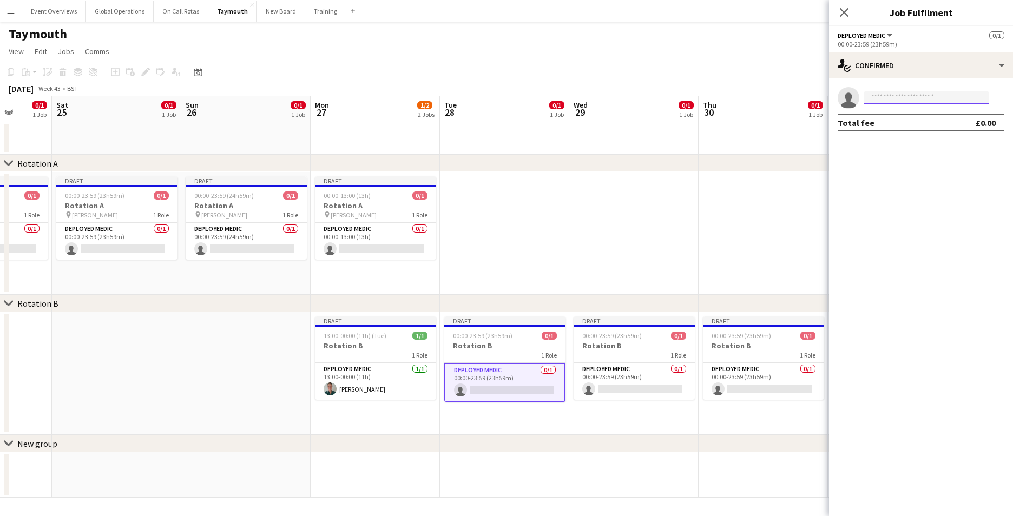
click at [894, 99] on input at bounding box center [927, 97] width 126 height 13
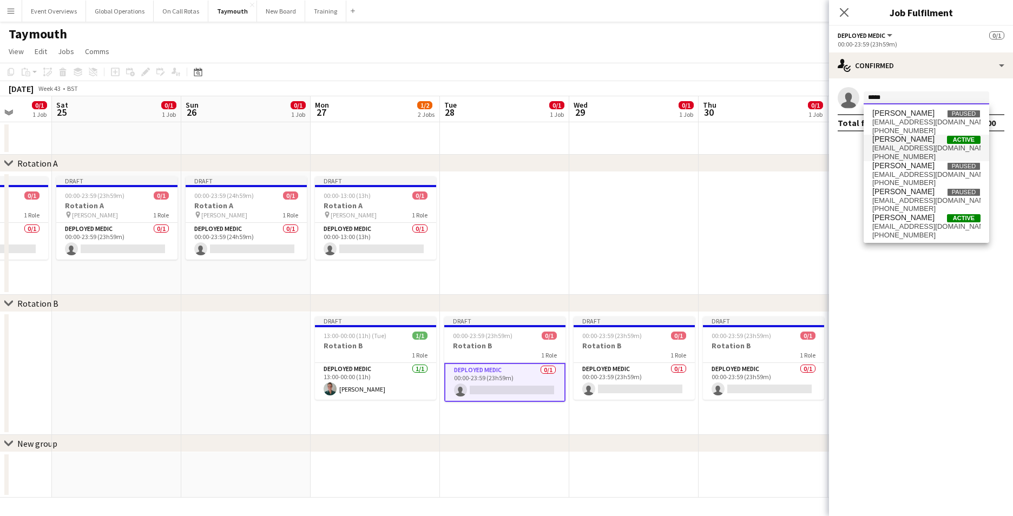
type input "*****"
click at [901, 142] on span "[PERSON_NAME]" at bounding box center [904, 139] width 62 height 9
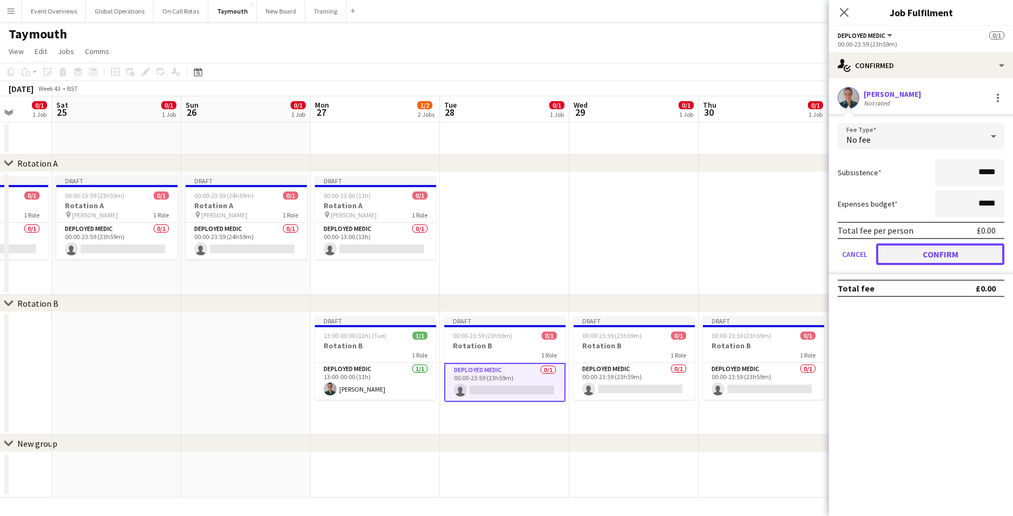
click at [899, 251] on button "Confirm" at bounding box center [940, 255] width 128 height 22
